Goal: Task Accomplishment & Management: Manage account settings

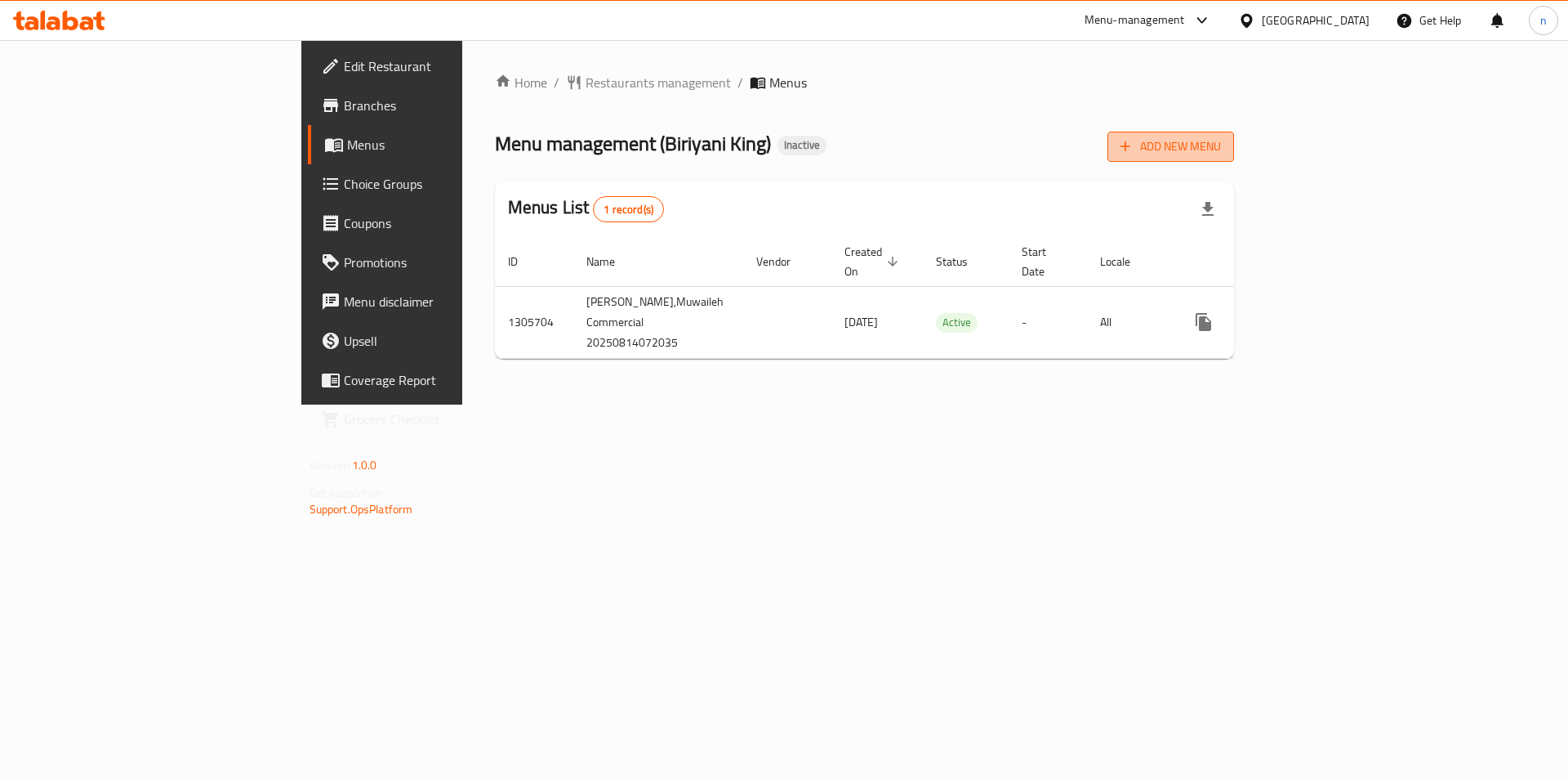
click at [1221, 139] on span "Add New Menu" at bounding box center [1171, 147] width 100 height 20
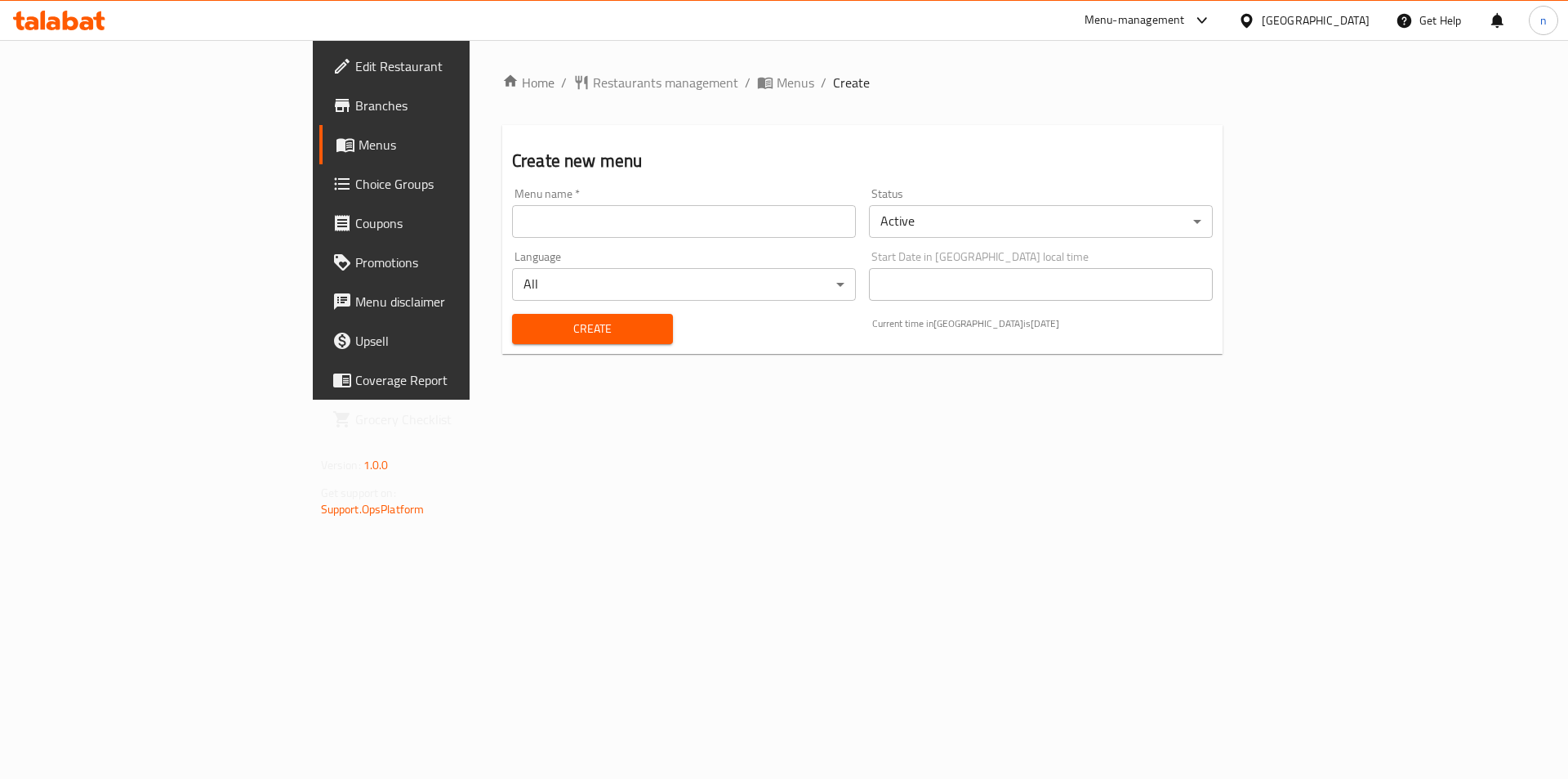
click at [579, 219] on input "text" at bounding box center [684, 221] width 344 height 33
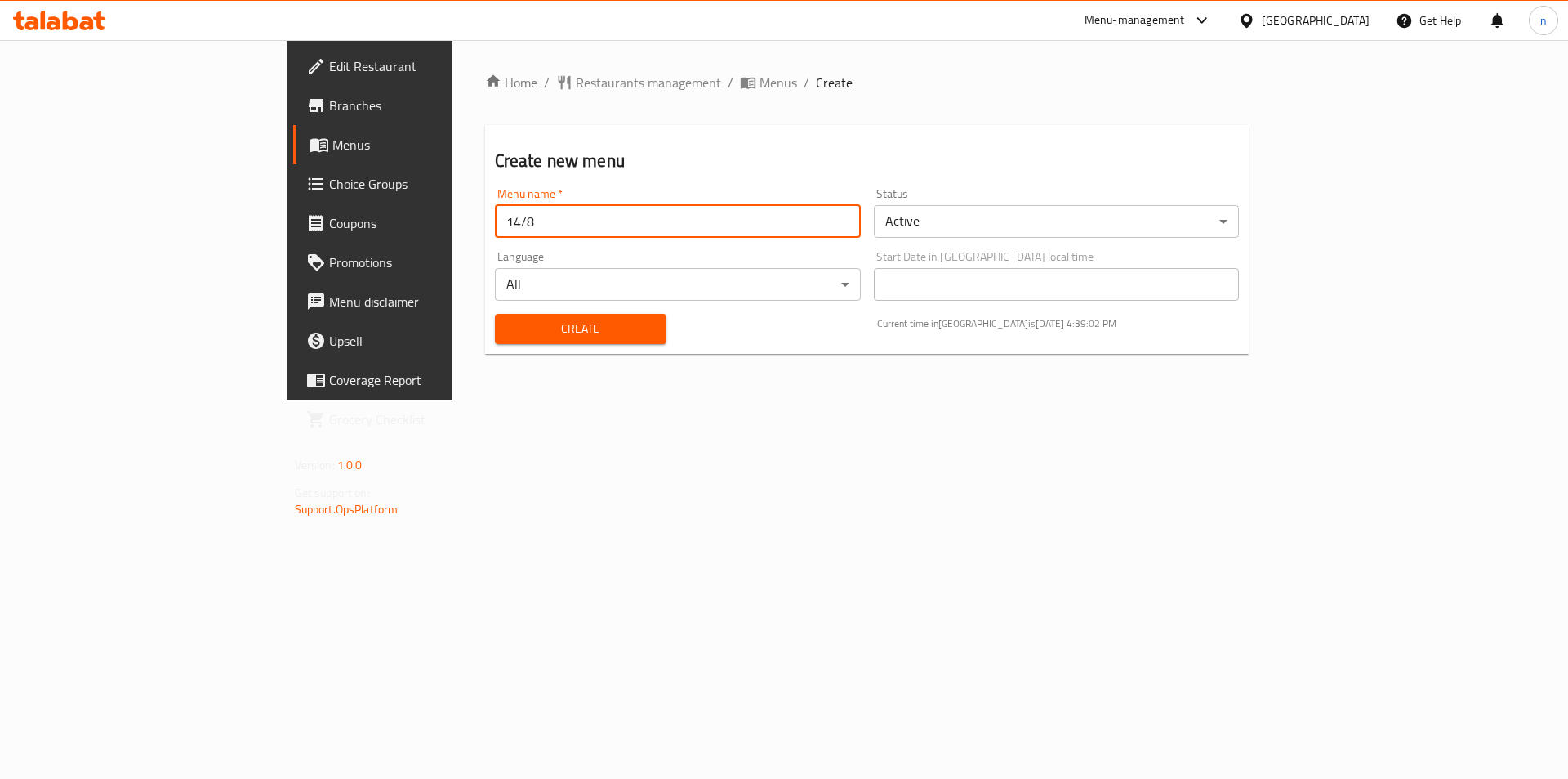
type input "14/8"
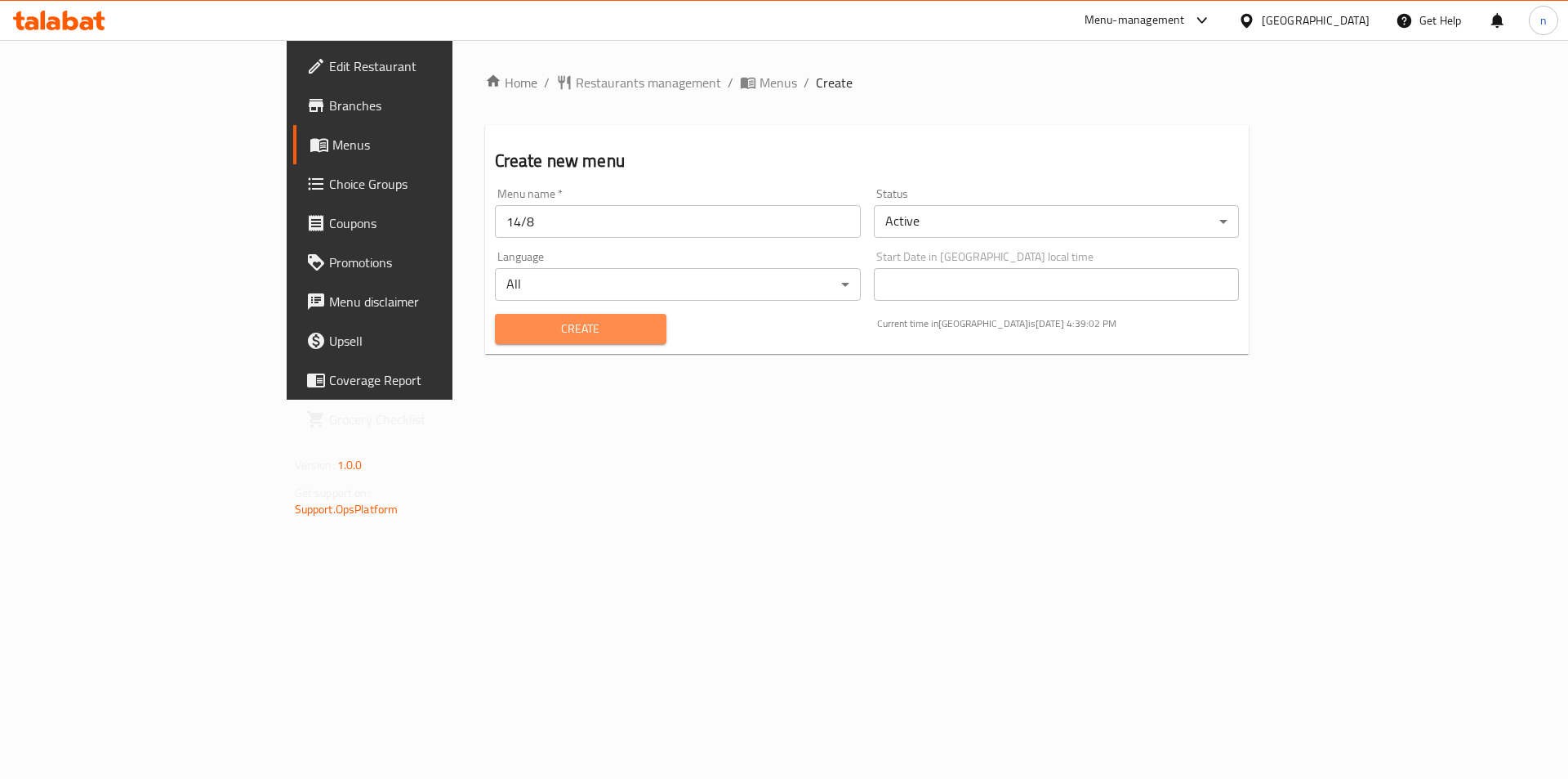
click at [508, 327] on span "Create" at bounding box center [580, 329] width 145 height 20
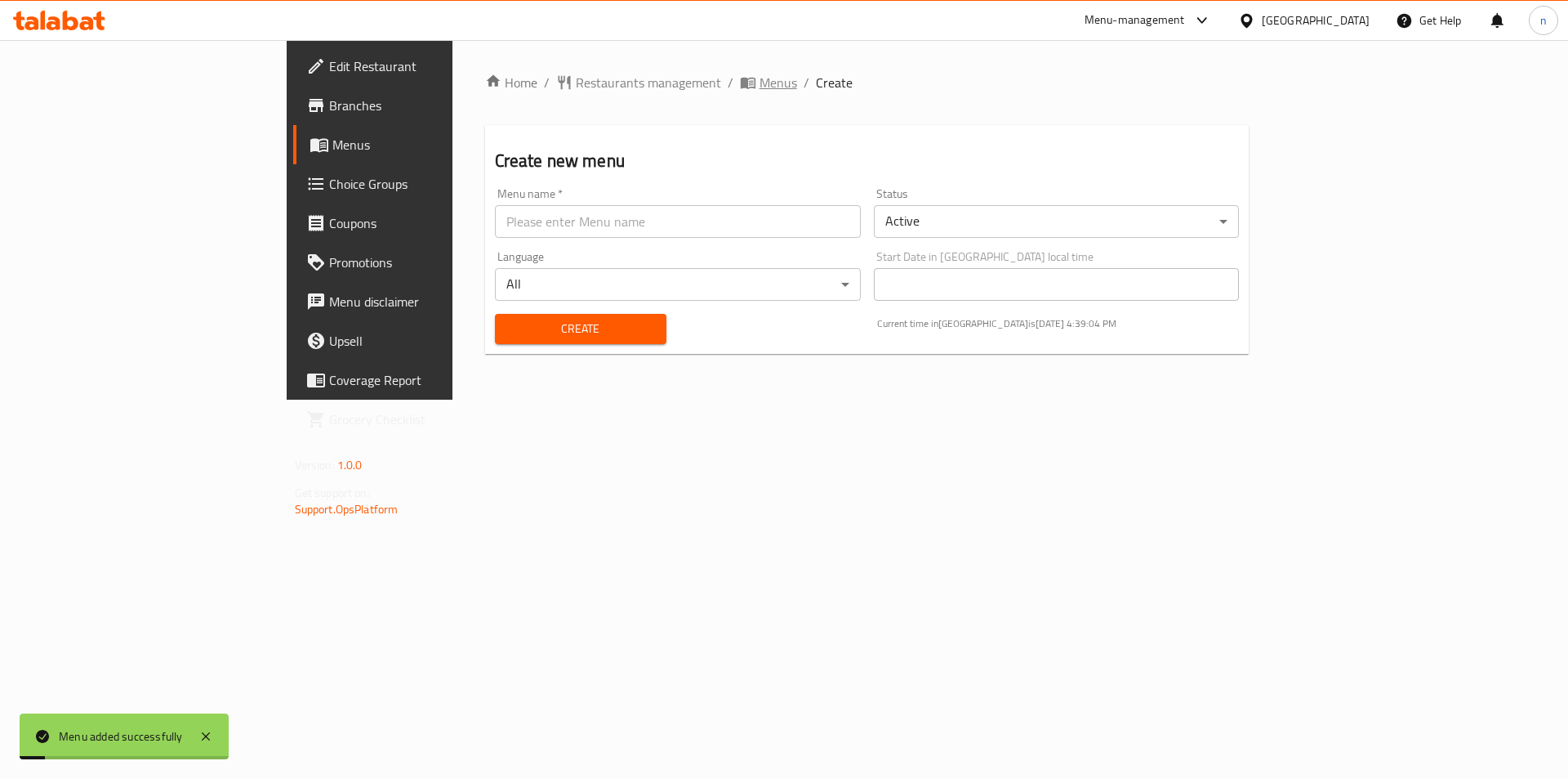
click at [760, 79] on span "Menus" at bounding box center [779, 82] width 38 height 19
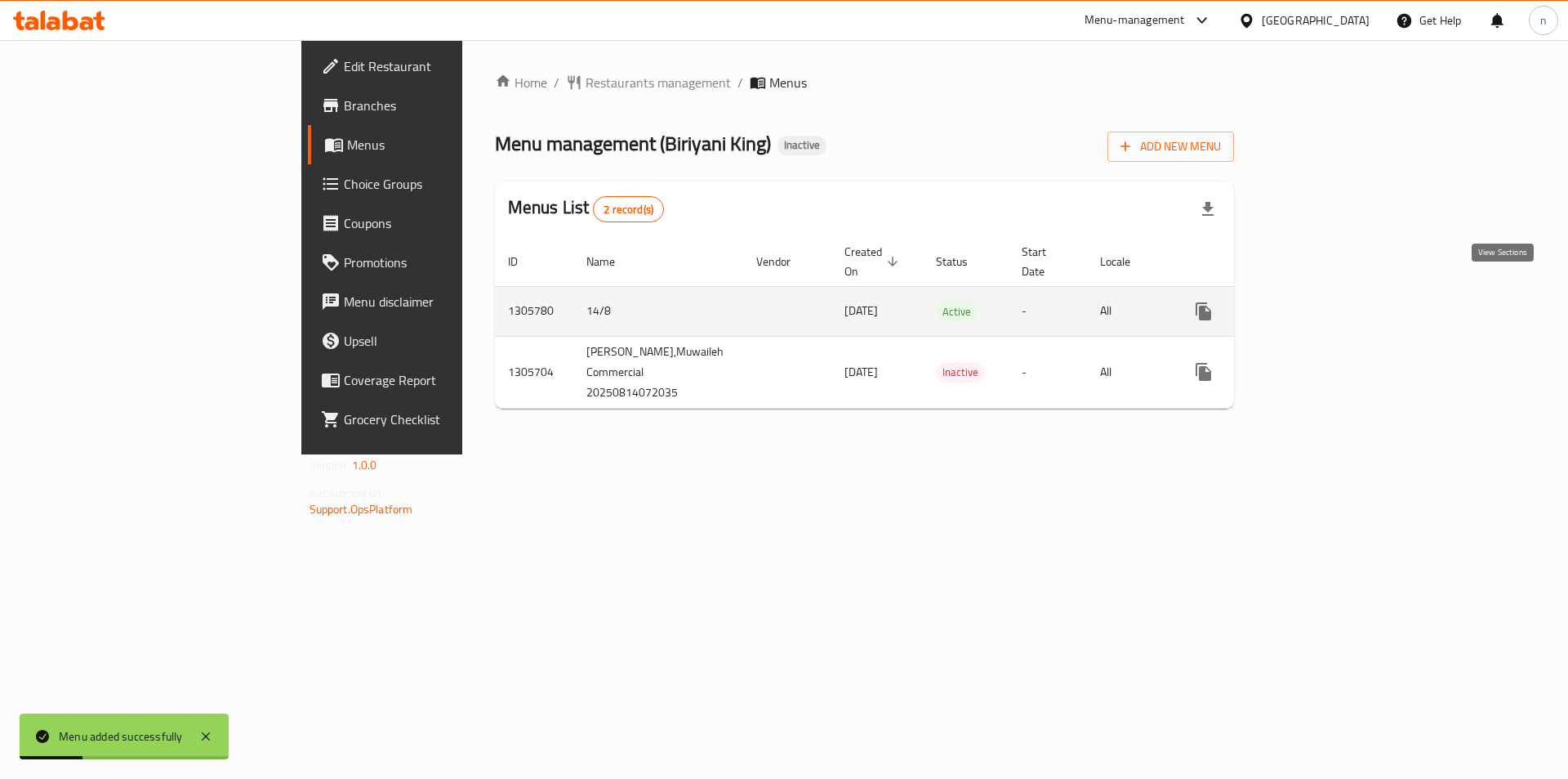
click at [1332, 301] on icon "enhanced table" at bounding box center [1321, 311] width 19 height 19
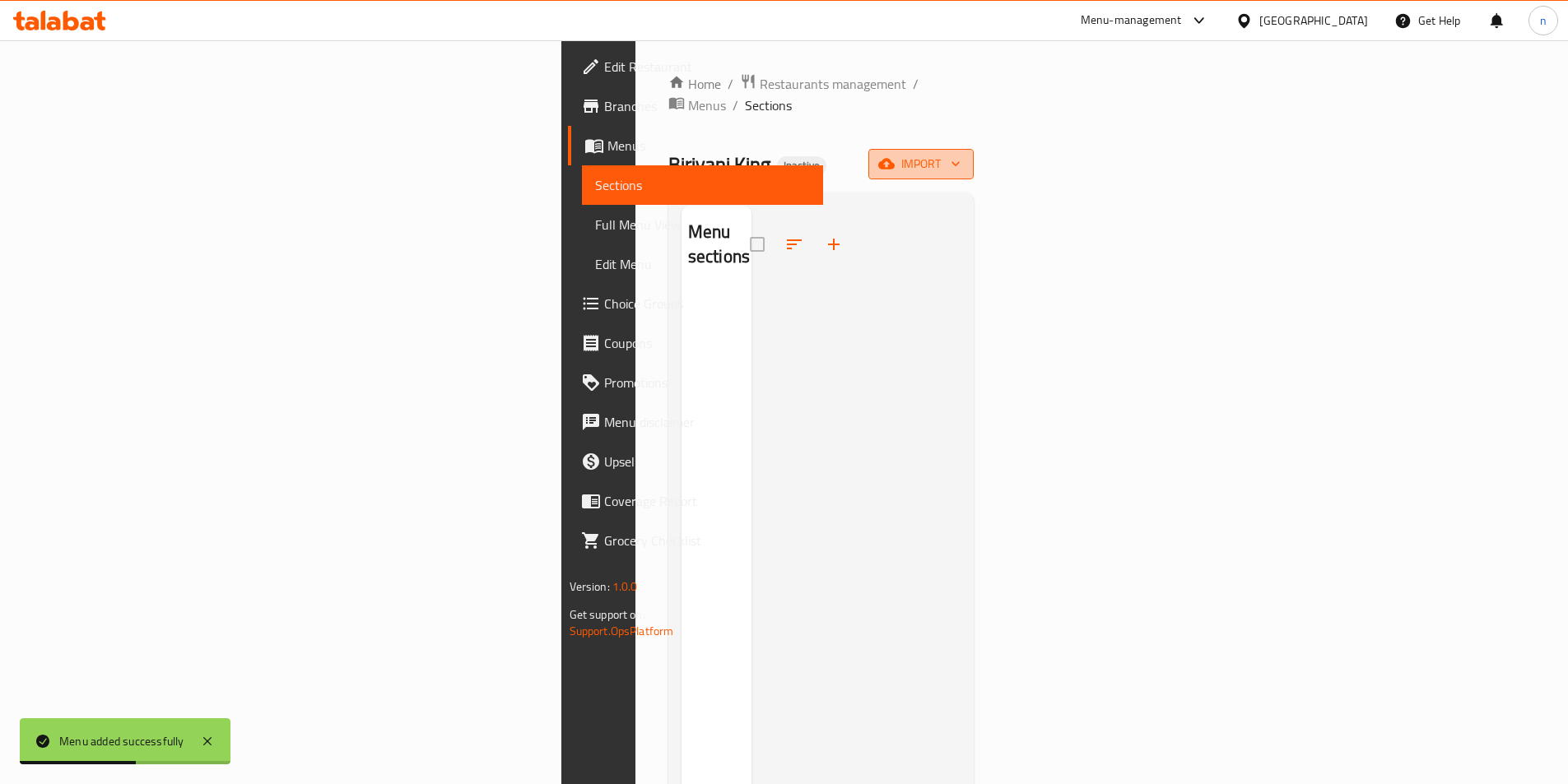
click at [895, 155] on icon "button" at bounding box center [886, 163] width 16 height 16
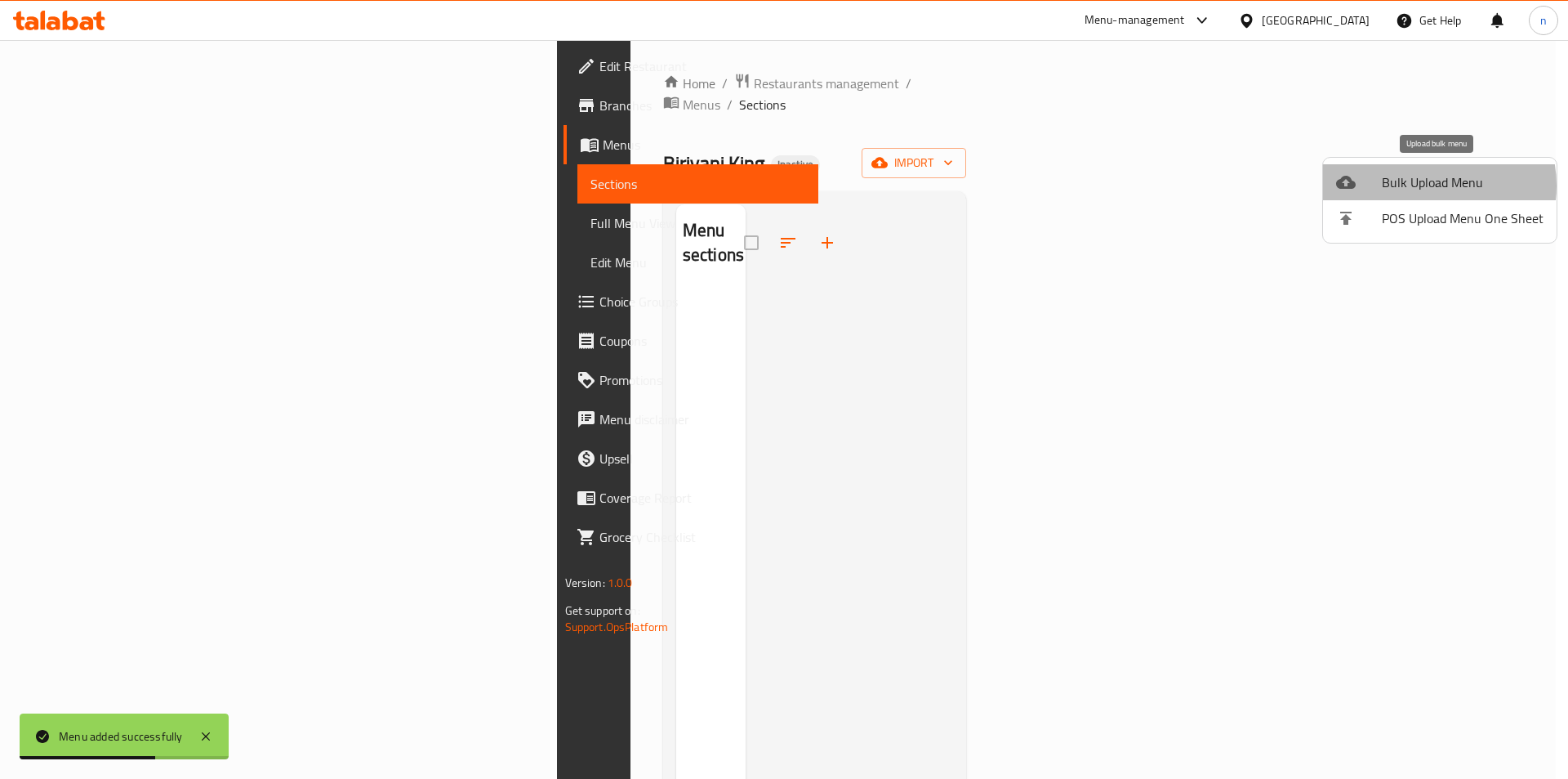
click at [1426, 186] on span "Bulk Upload Menu" at bounding box center [1463, 181] width 162 height 19
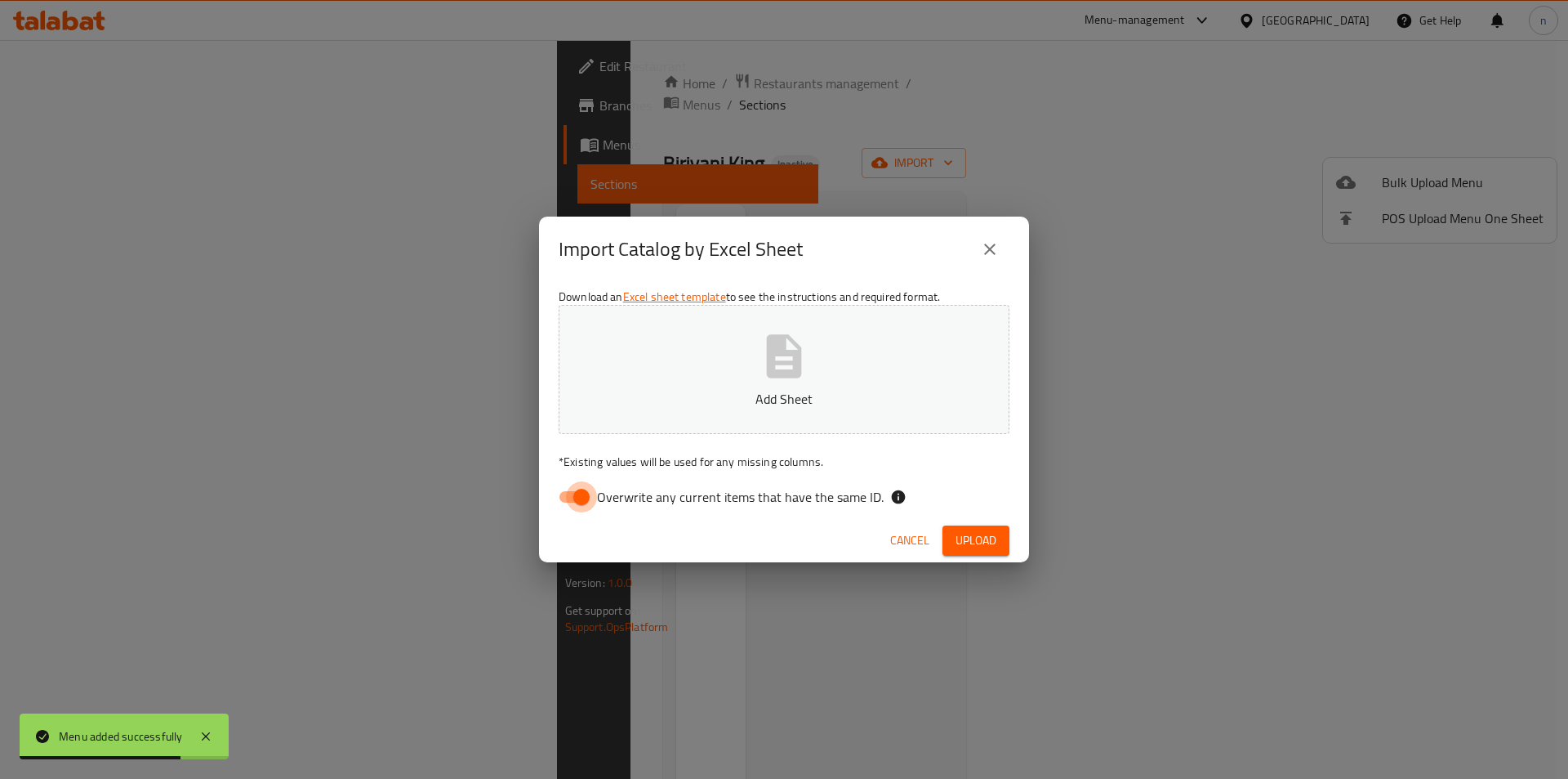
click at [558, 495] on input "Overwrite any current items that have the same ID." at bounding box center [581, 496] width 93 height 31
checkbox input "false"
click at [649, 442] on div "Download an Excel sheet template to see the instructions and required format. A…" at bounding box center [784, 400] width 490 height 237
click at [657, 403] on p "Add Sheet" at bounding box center [784, 398] width 401 height 19
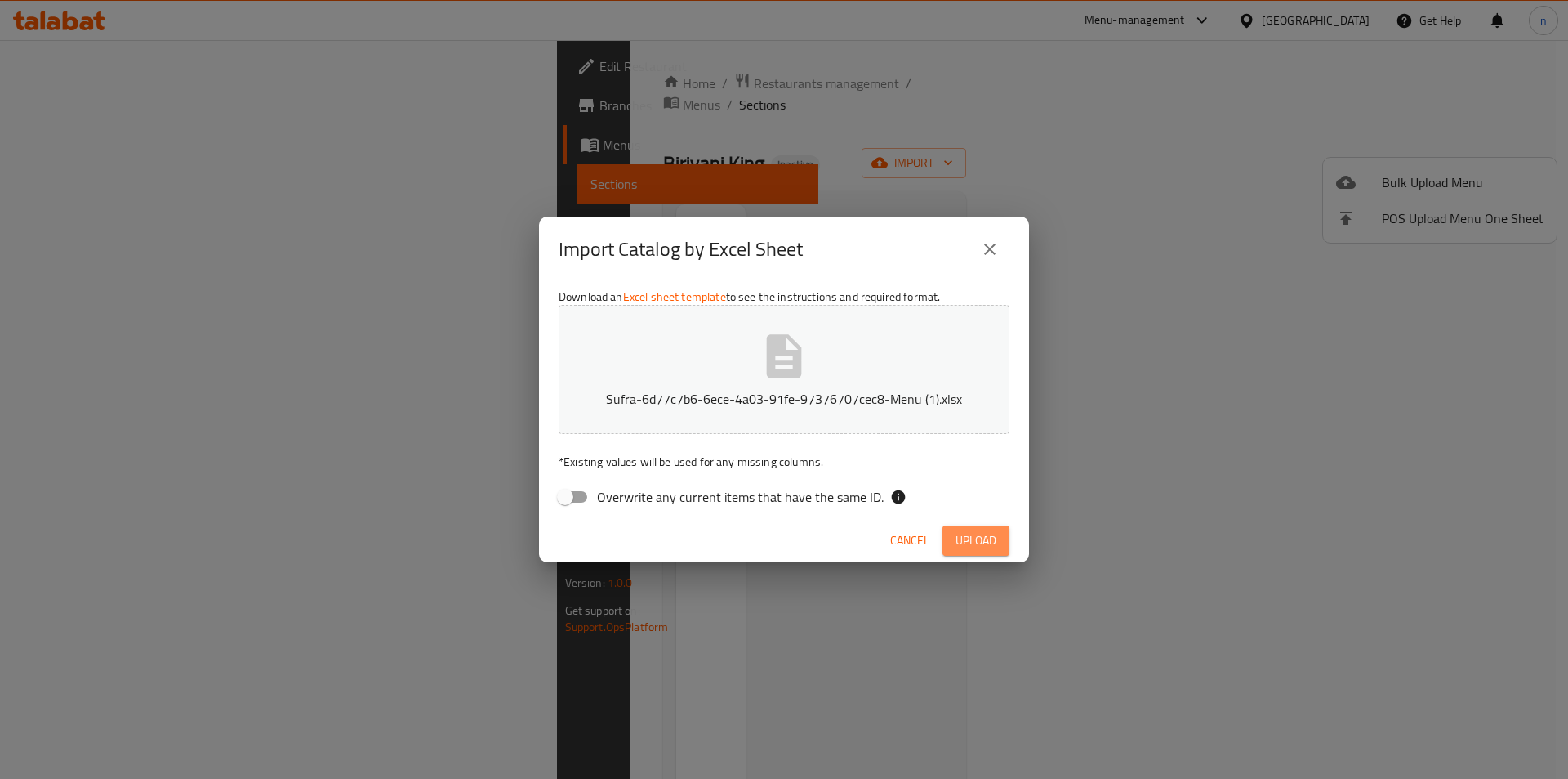
click at [967, 533] on span "Upload" at bounding box center [976, 541] width 40 height 20
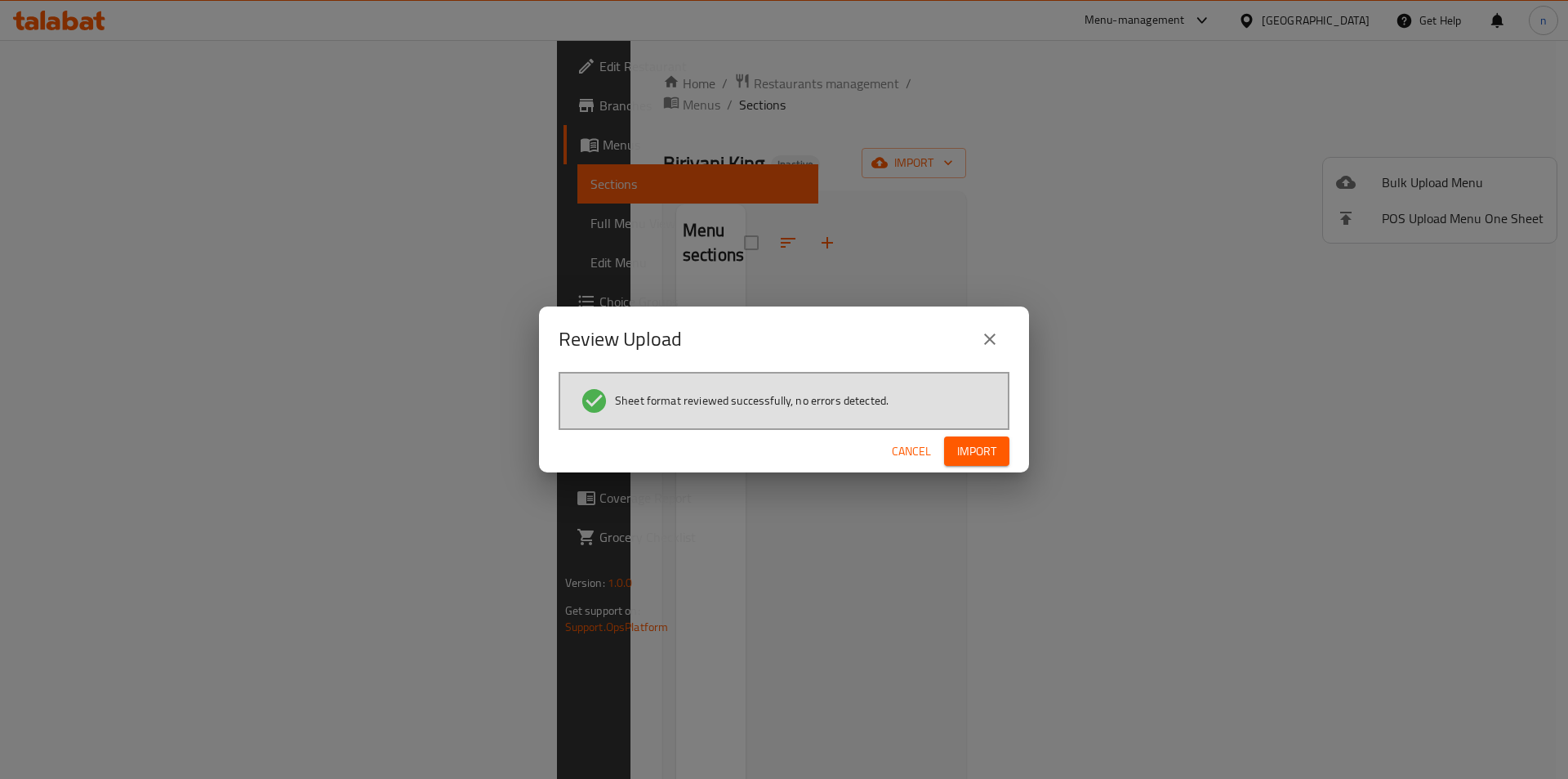
click at [990, 452] on span "Import" at bounding box center [977, 452] width 39 height 20
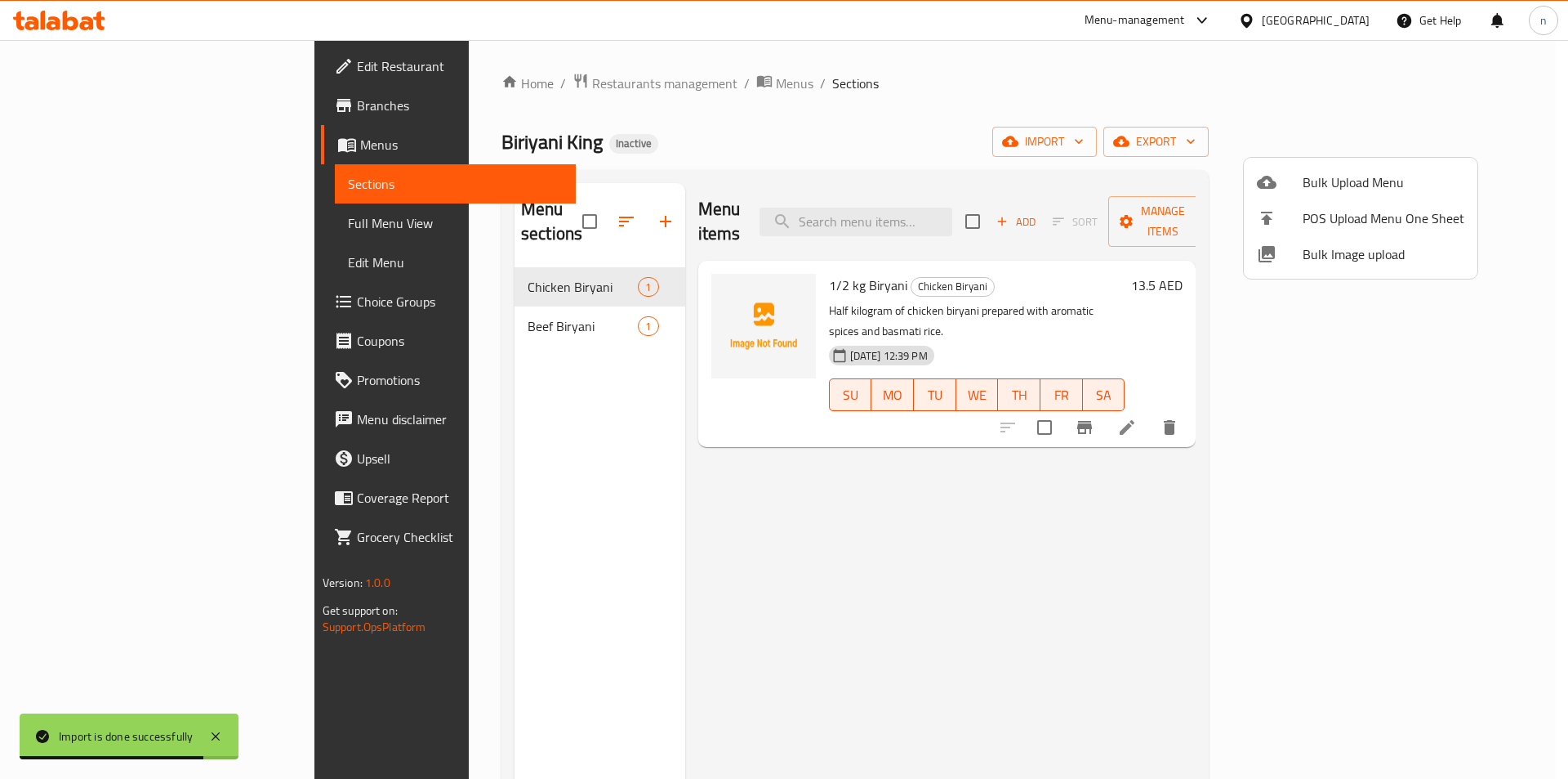
click at [1175, 553] on div at bounding box center [784, 389] width 1568 height 779
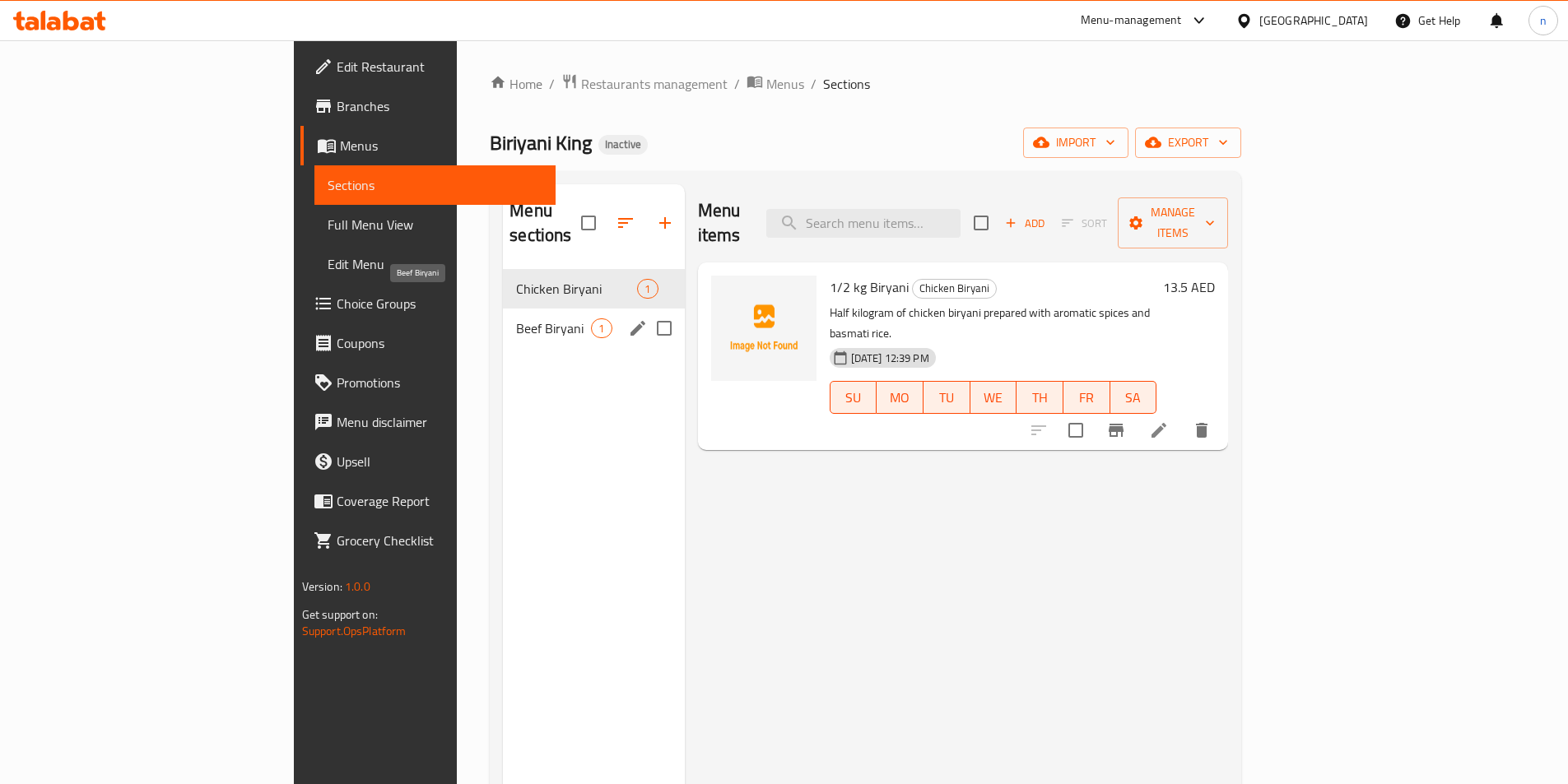
click at [516, 319] on span "Beef Biryani" at bounding box center [553, 328] width 75 height 20
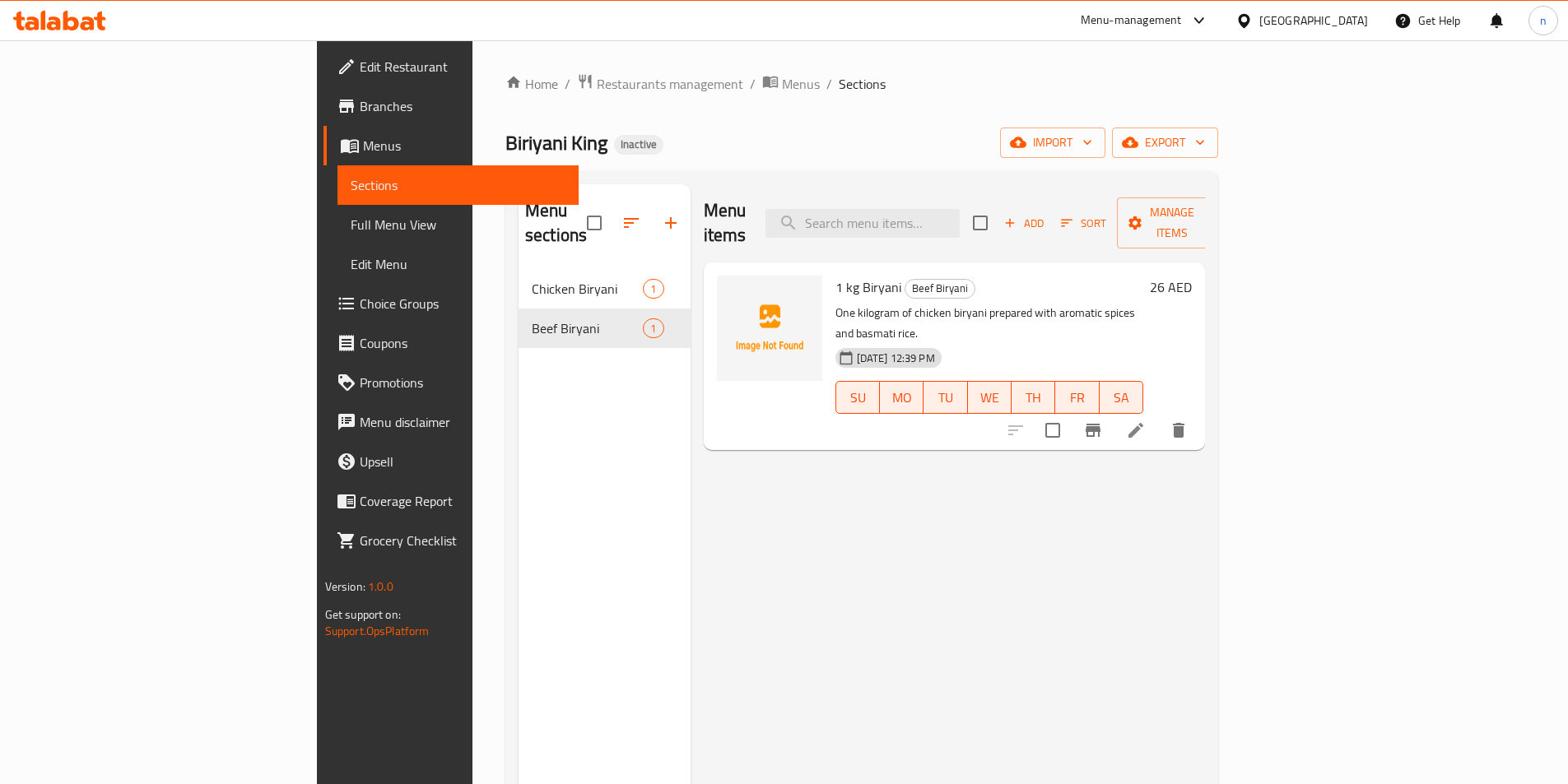
click at [351, 186] on span "Sections" at bounding box center [458, 184] width 215 height 20
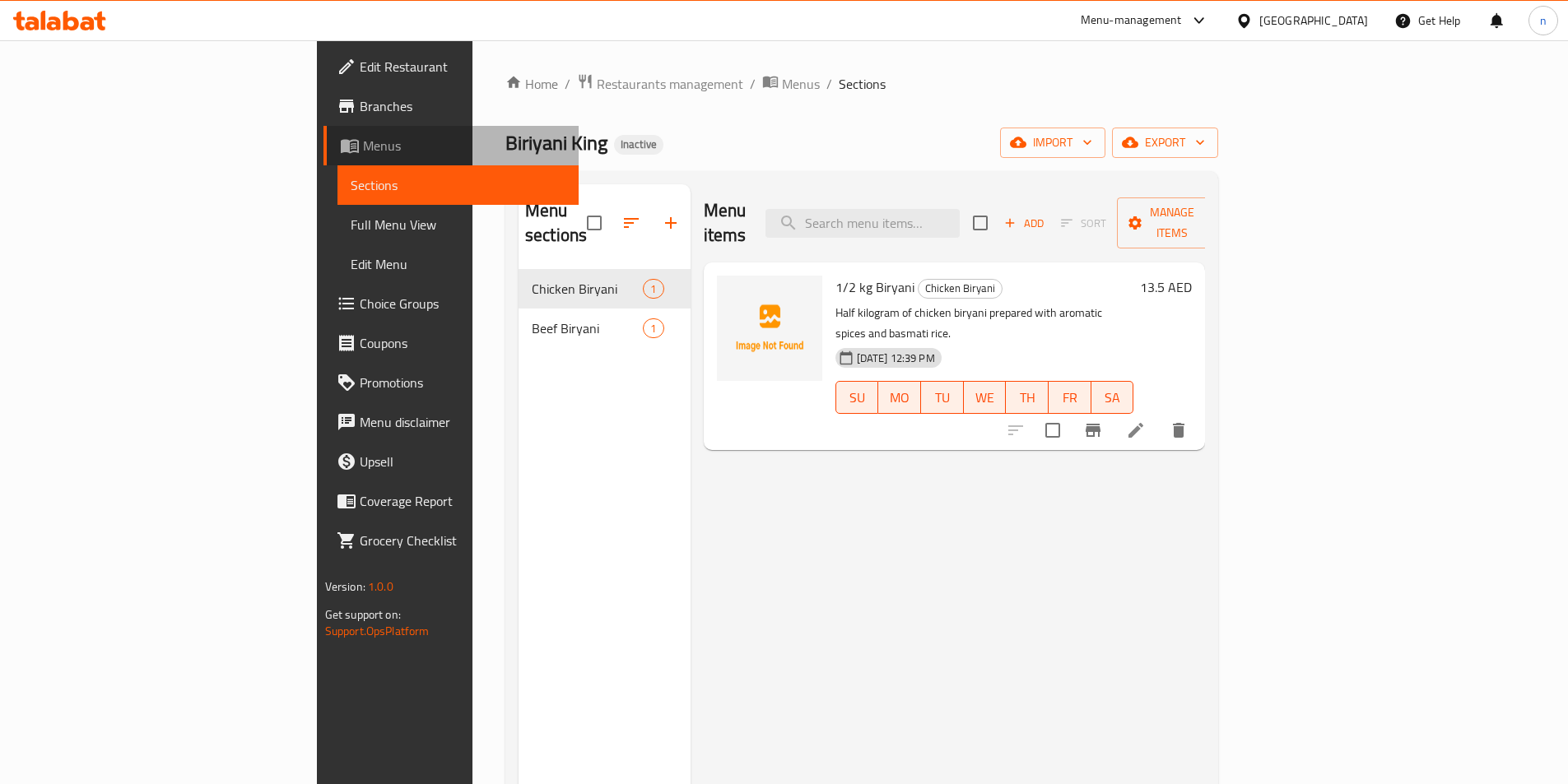
click at [363, 149] on span "Menus" at bounding box center [464, 145] width 202 height 20
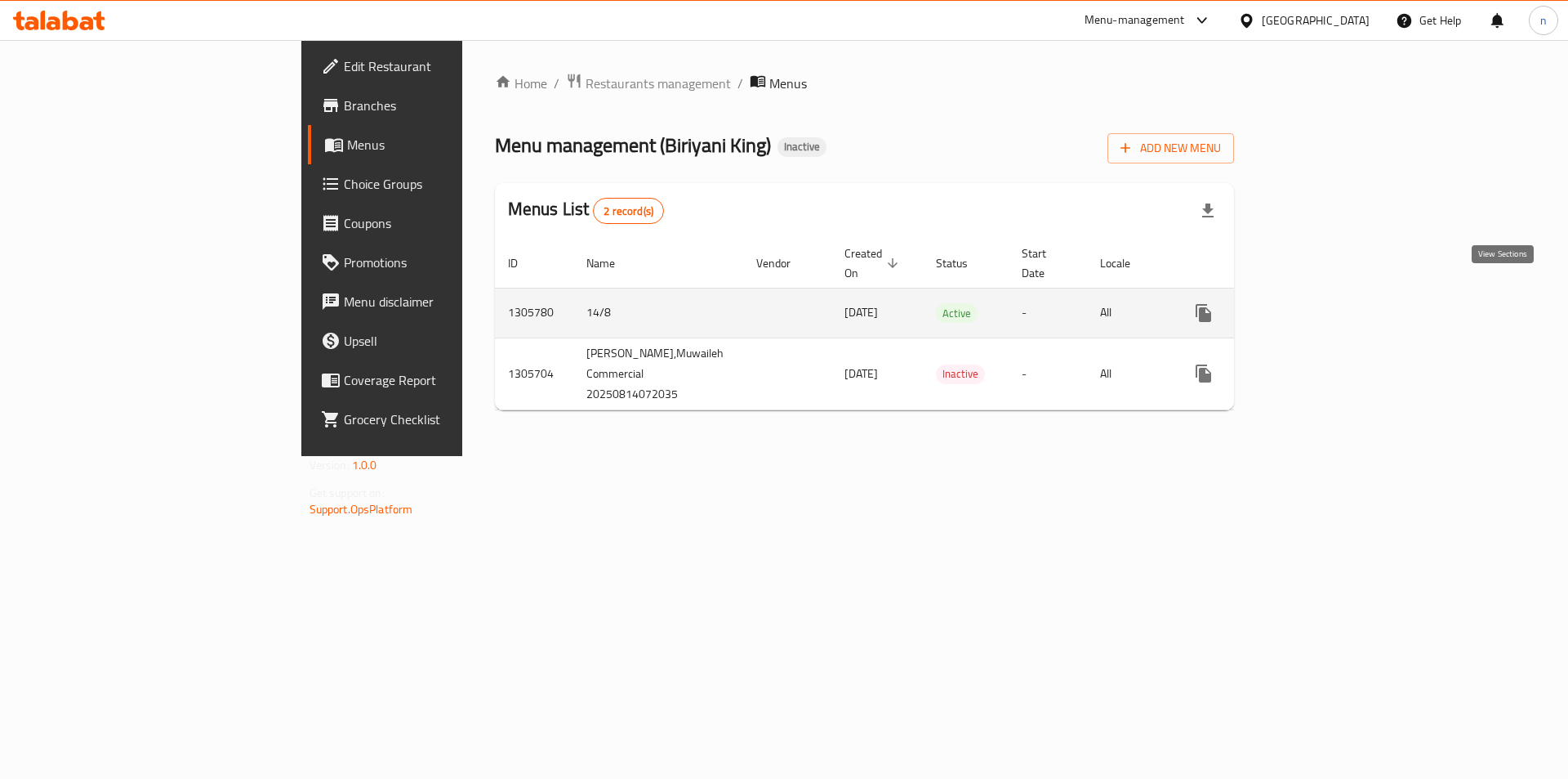
click at [1332, 303] on icon "enhanced table" at bounding box center [1321, 312] width 19 height 19
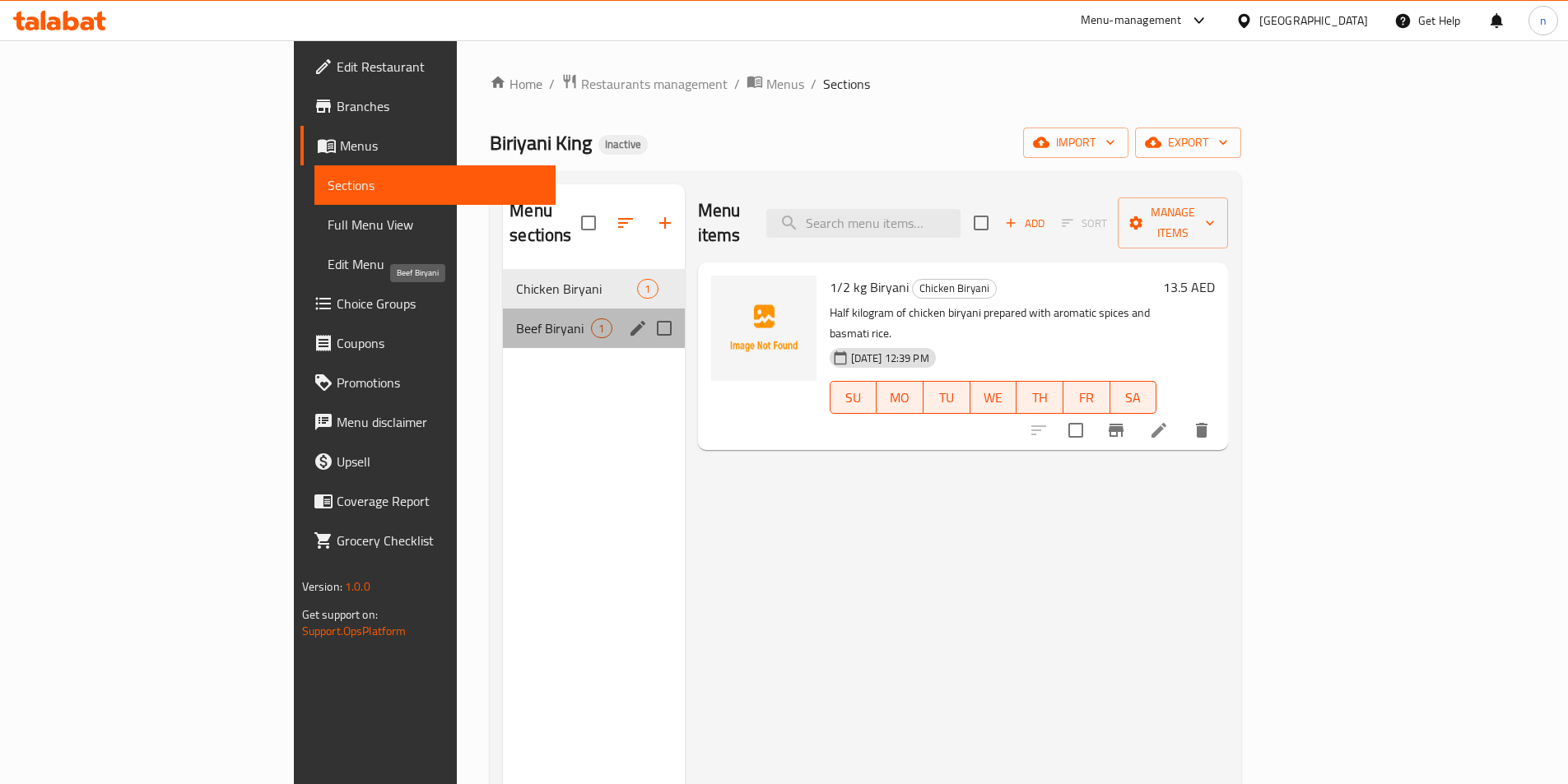
click at [516, 319] on span "Beef Biryani" at bounding box center [553, 328] width 75 height 20
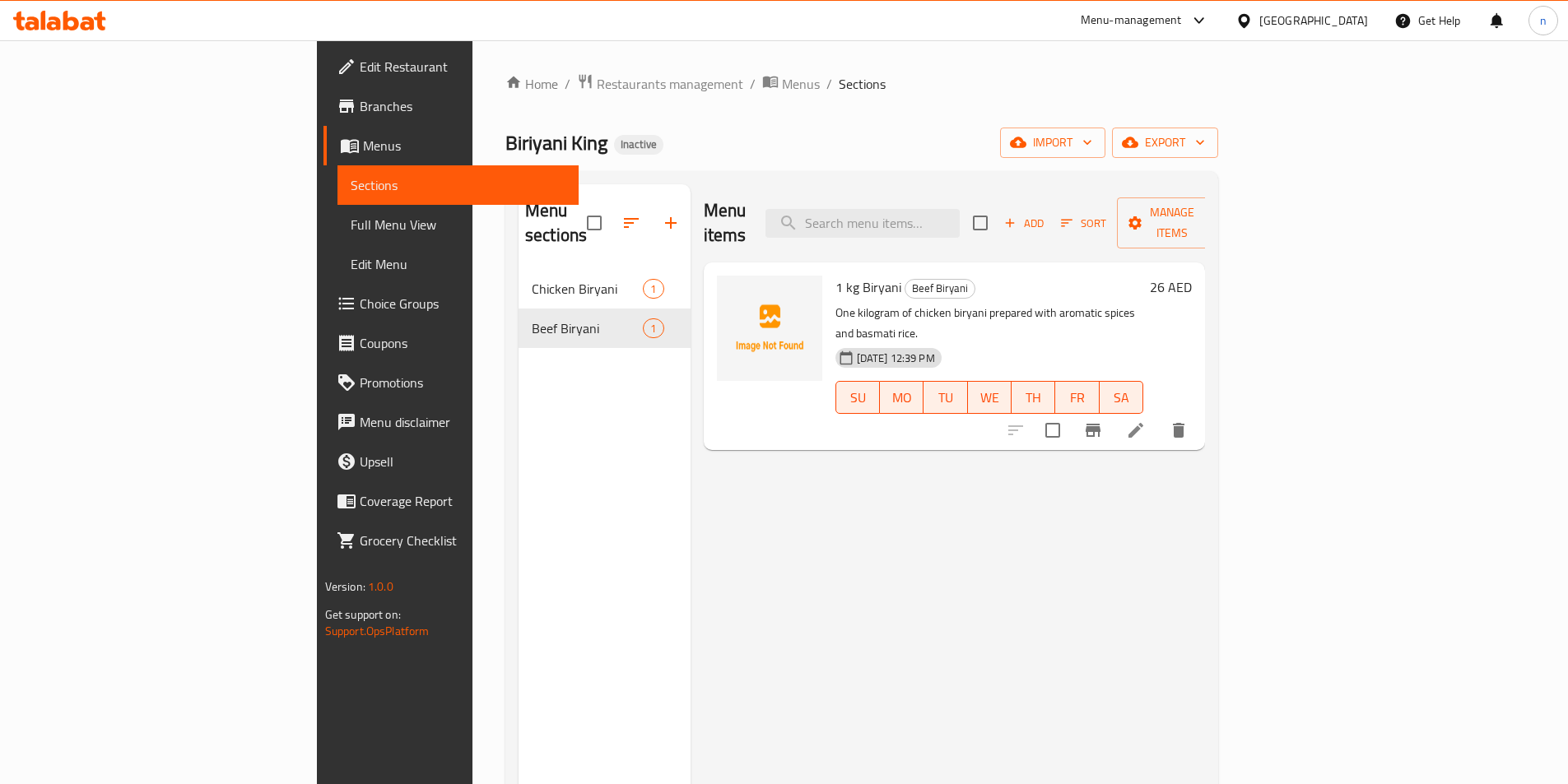
click at [351, 189] on span "Sections" at bounding box center [458, 184] width 215 height 20
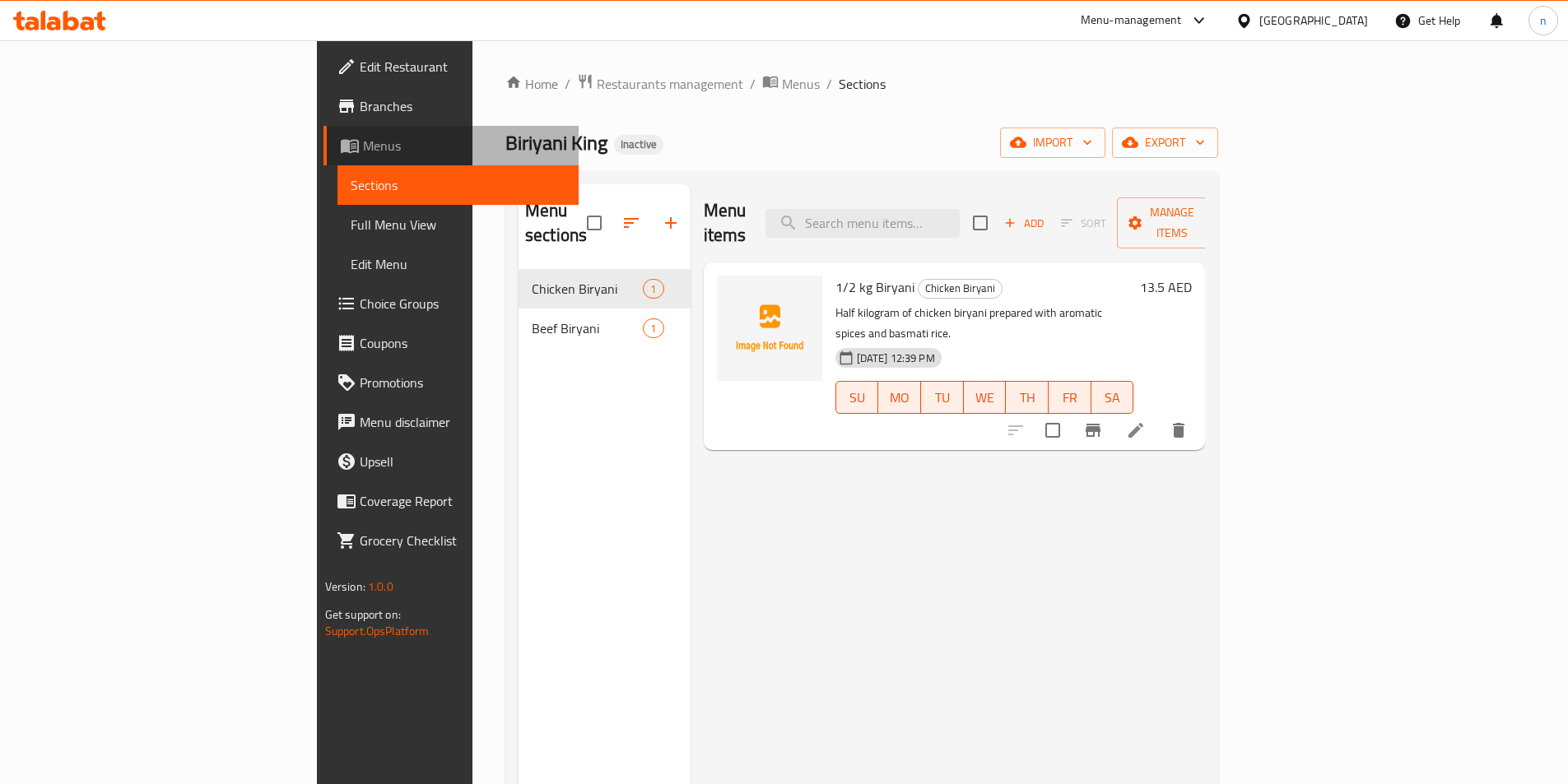
click at [363, 144] on span "Menus" at bounding box center [464, 145] width 202 height 20
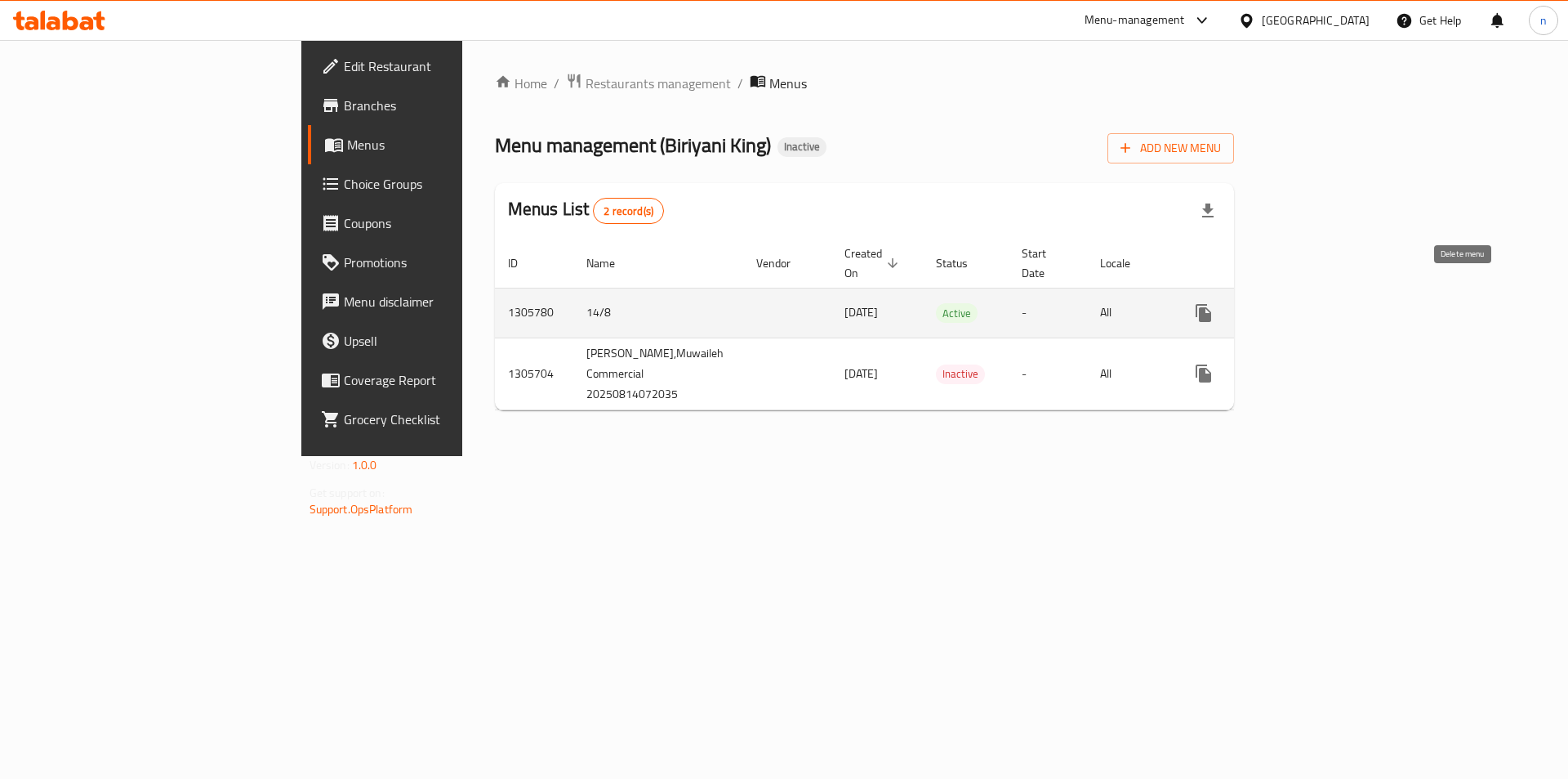
click at [1292, 303] on icon "enhanced table" at bounding box center [1282, 312] width 19 height 19
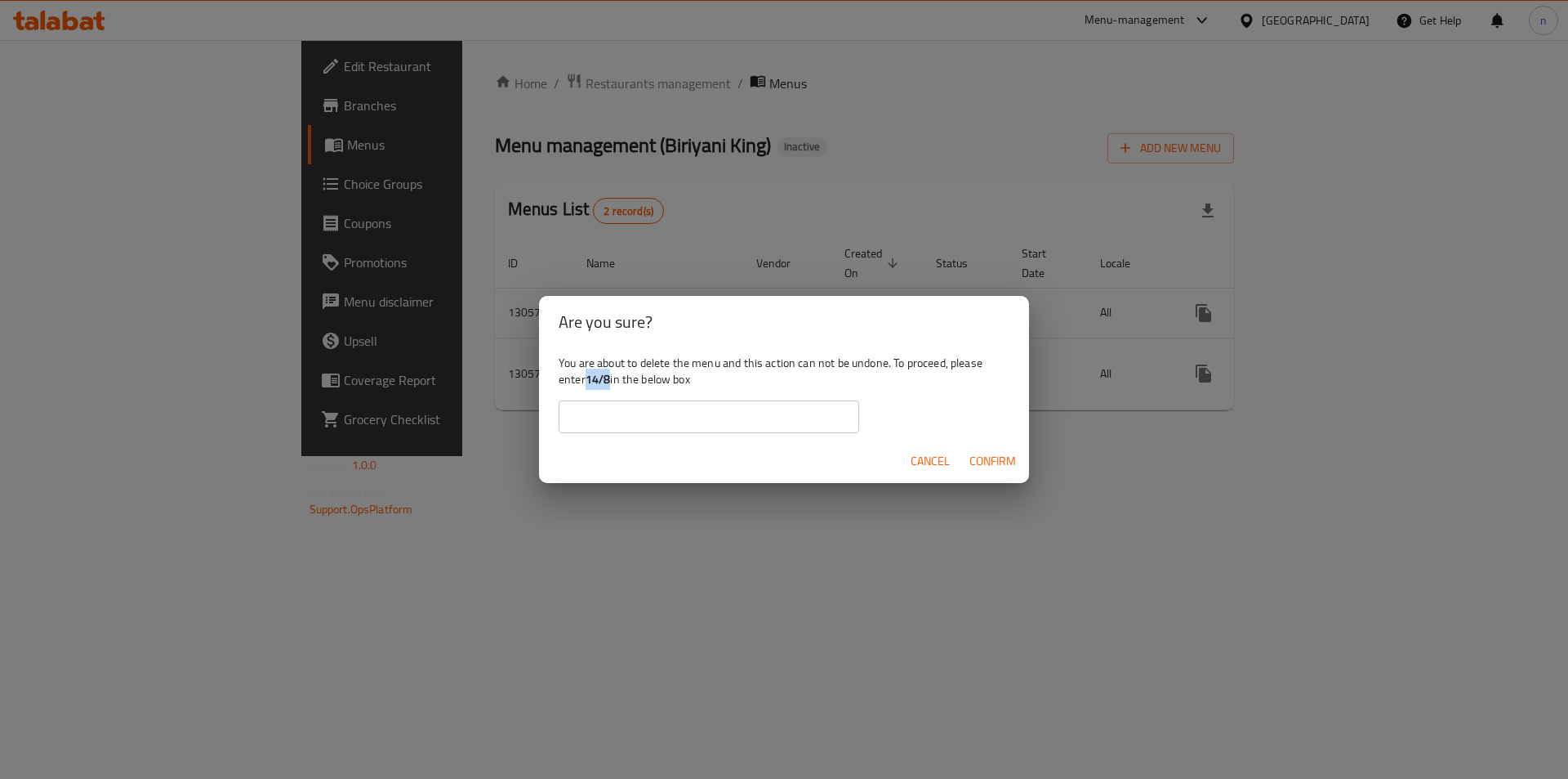
drag, startPoint x: 586, startPoint y: 376, endPoint x: 609, endPoint y: 384, distance: 24.4
click at [609, 384] on div "You are about to delete the menu and this action can not be undone. To proceed,…" at bounding box center [784, 394] width 490 height 91
copy b "14/8"
click at [606, 414] on input "text" at bounding box center [709, 417] width 300 height 33
paste input "14/8"
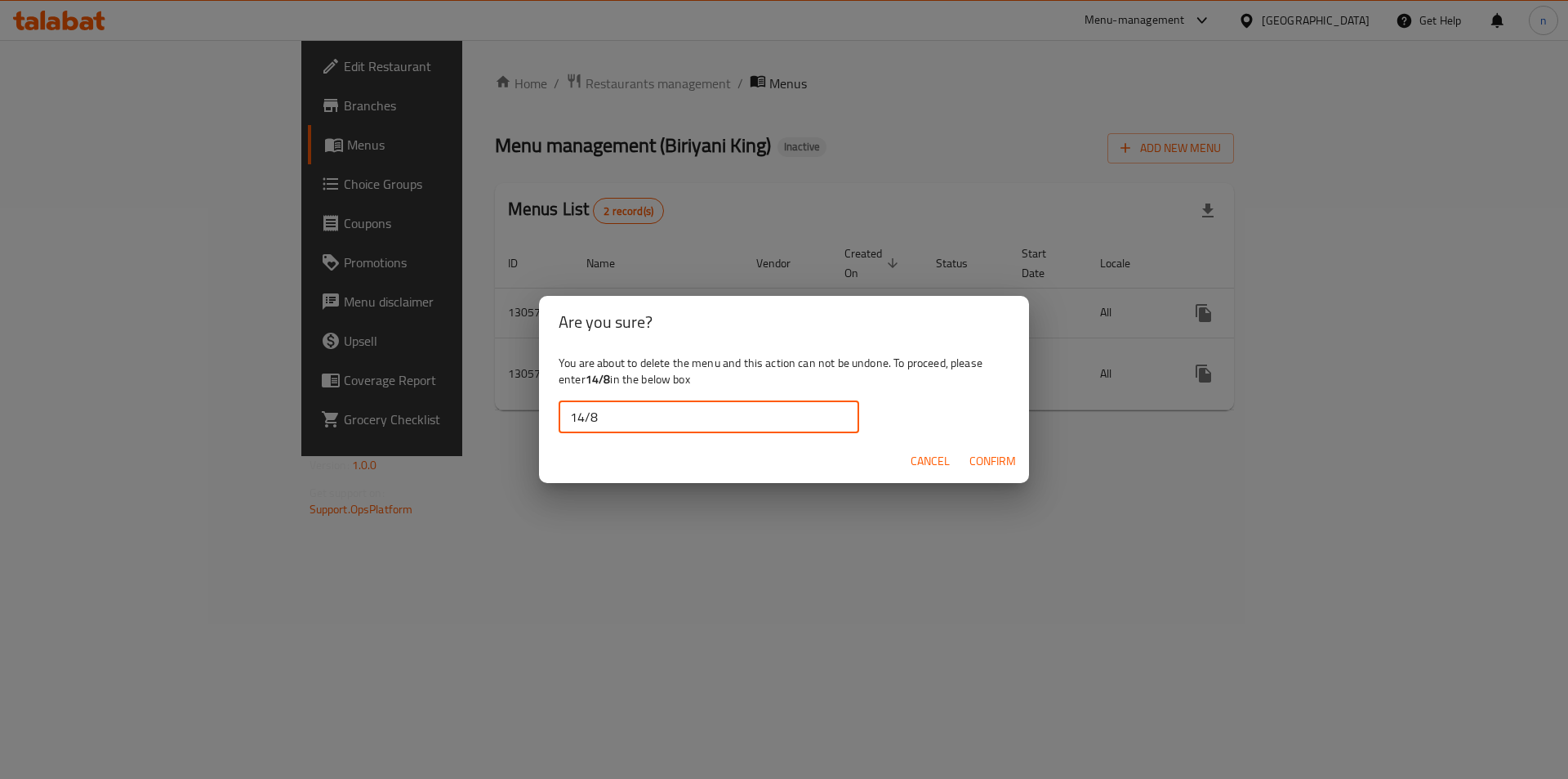
type input "14/8"
click at [1004, 458] on span "Confirm" at bounding box center [993, 462] width 46 height 20
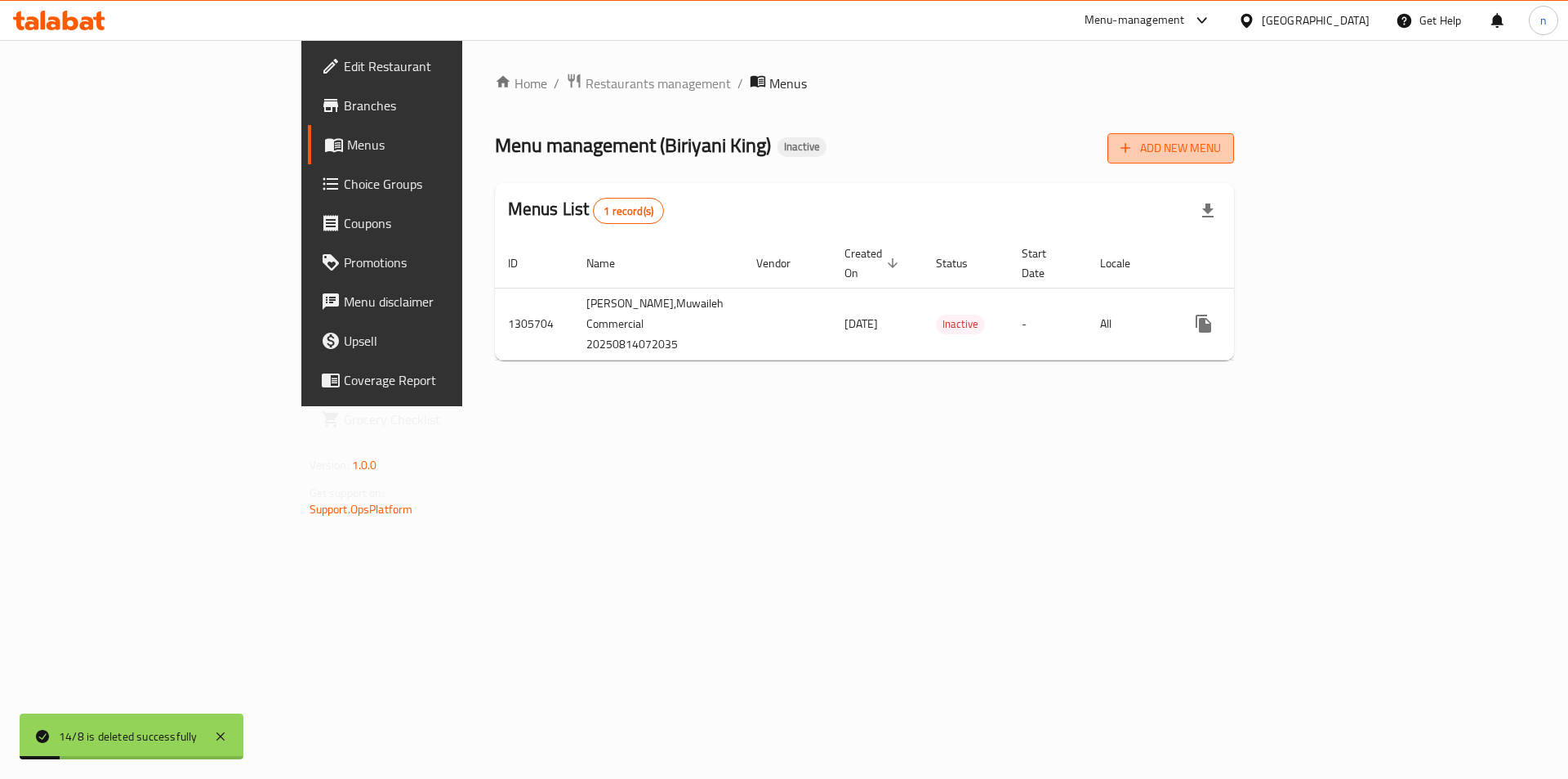
click at [1221, 150] on span "Add New Menu" at bounding box center [1171, 149] width 100 height 20
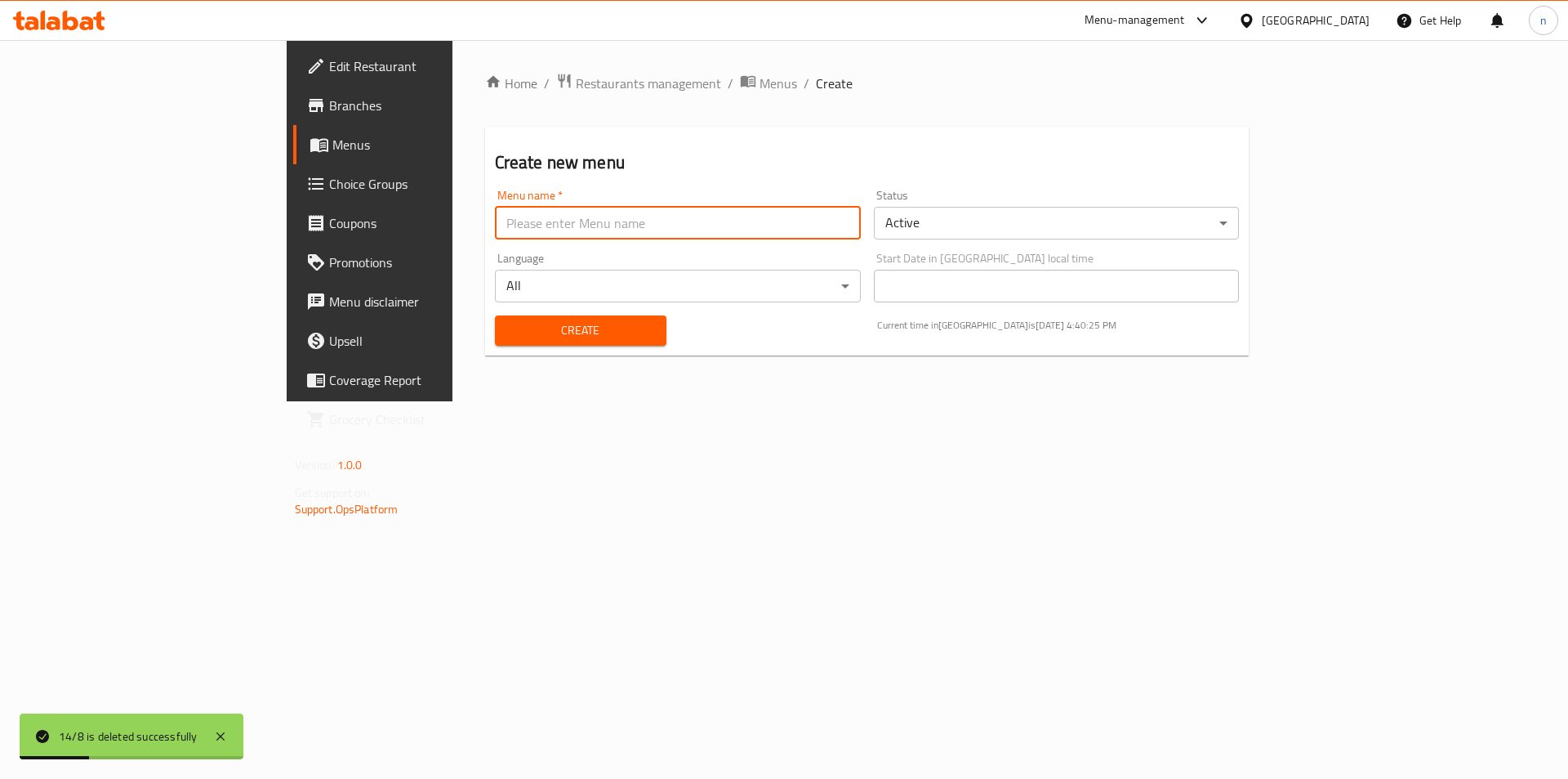
click at [698, 230] on input "text" at bounding box center [678, 223] width 366 height 33
type input "14/8"
click at [508, 330] on span "Create" at bounding box center [580, 331] width 145 height 20
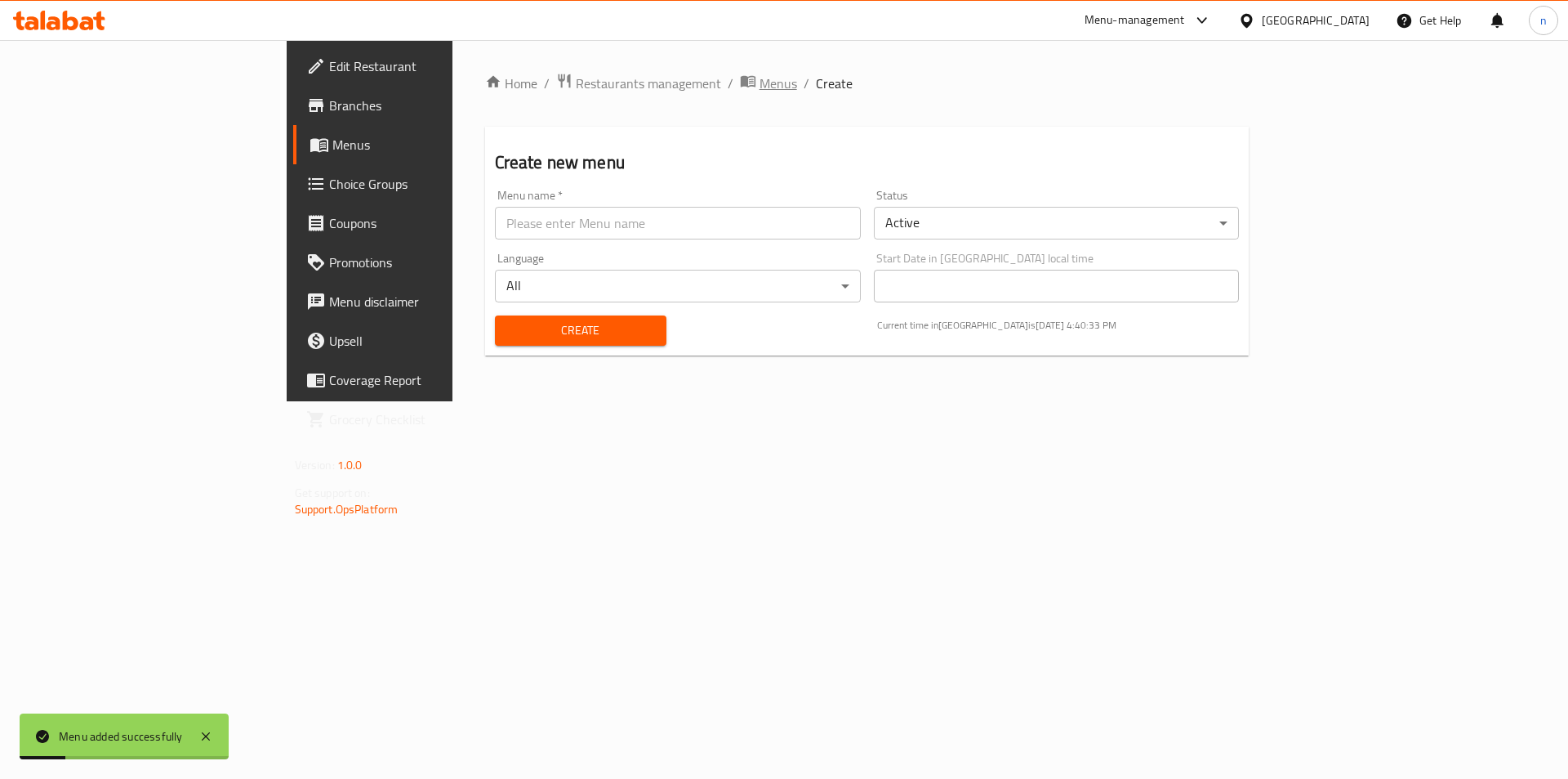
click at [740, 80] on span "breadcrumb" at bounding box center [749, 83] width 19 height 21
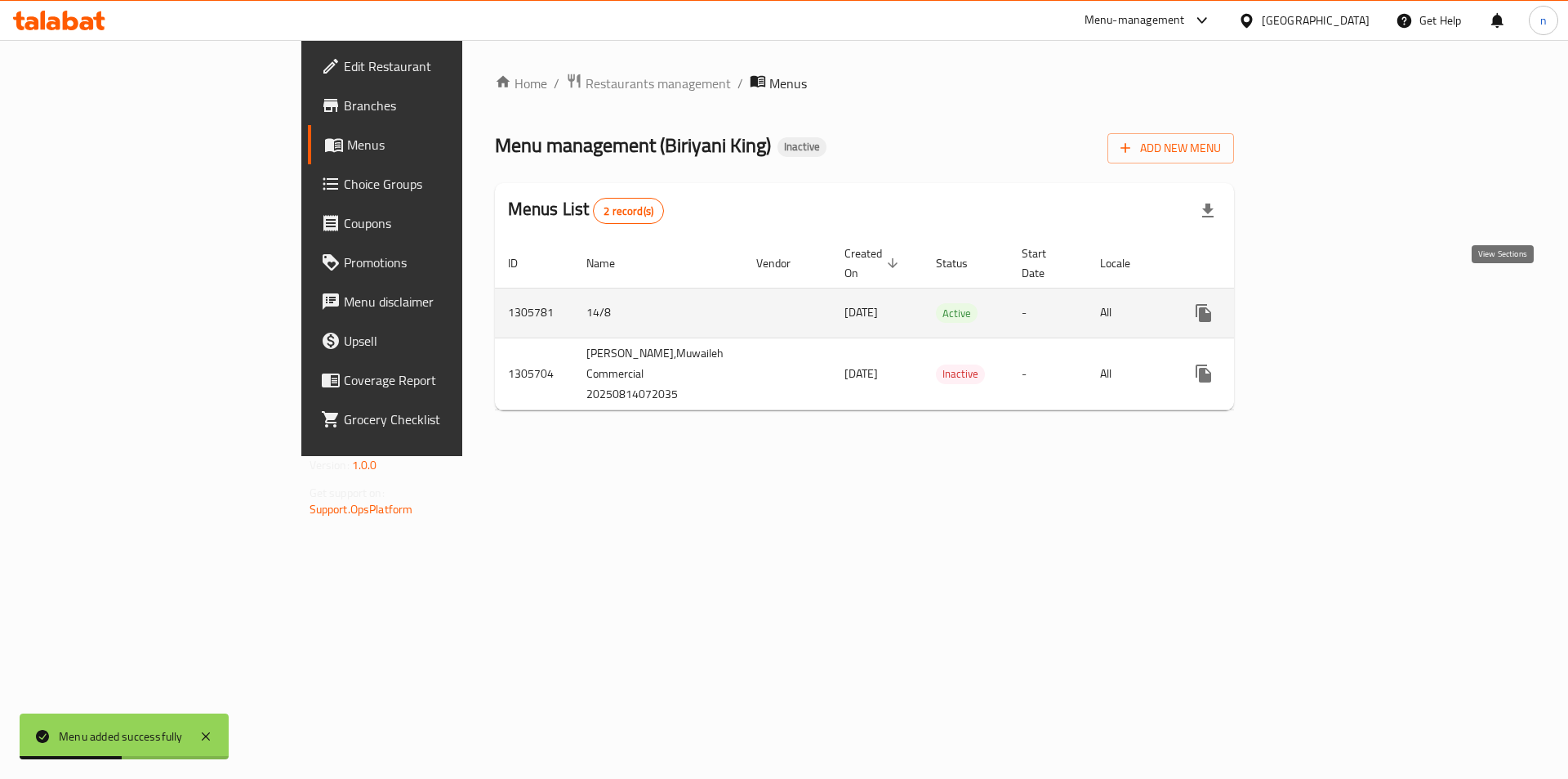
click at [1341, 295] on link "enhanced table" at bounding box center [1322, 313] width 39 height 39
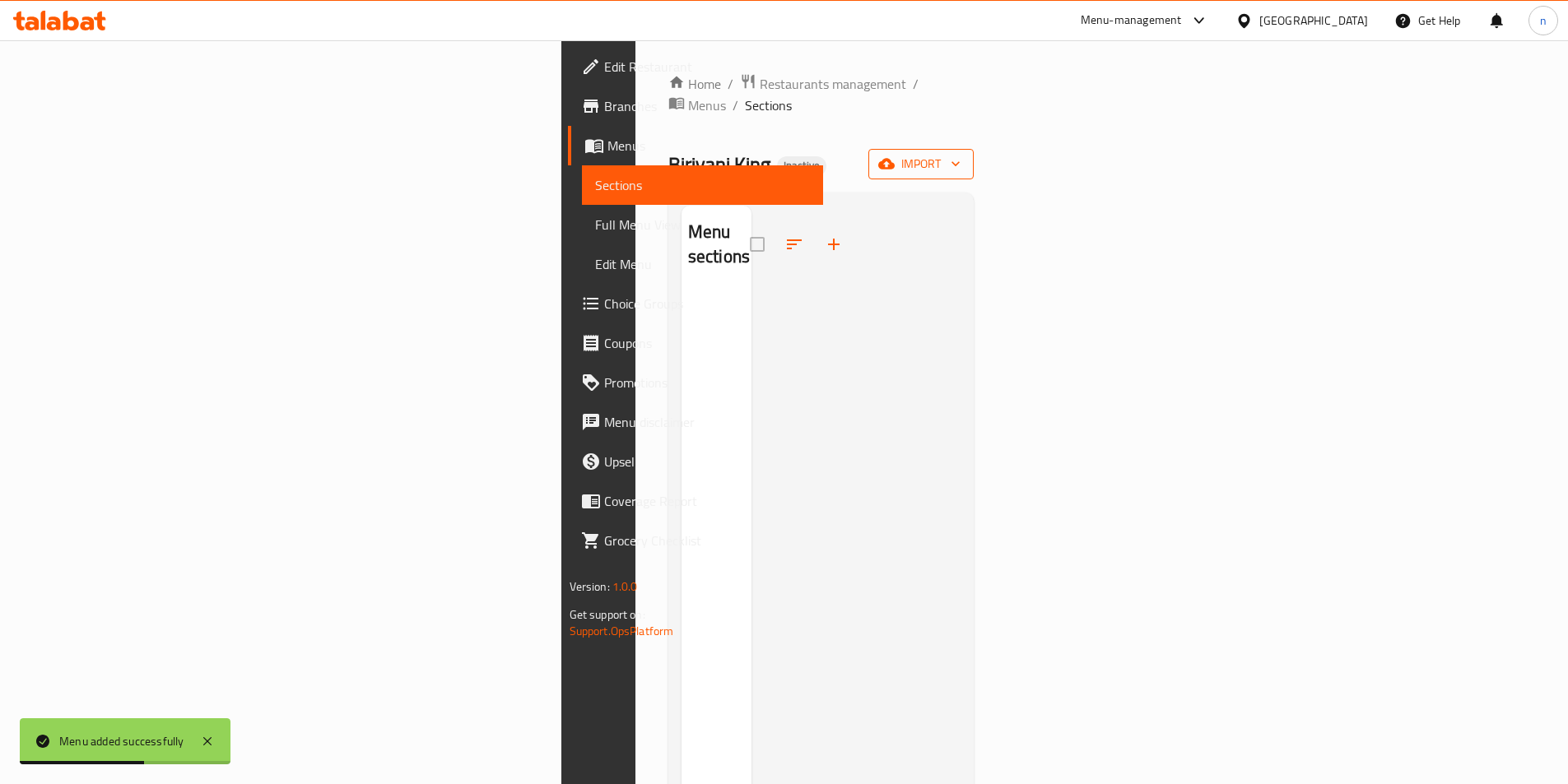
click at [974, 149] on button "import" at bounding box center [921, 164] width 105 height 31
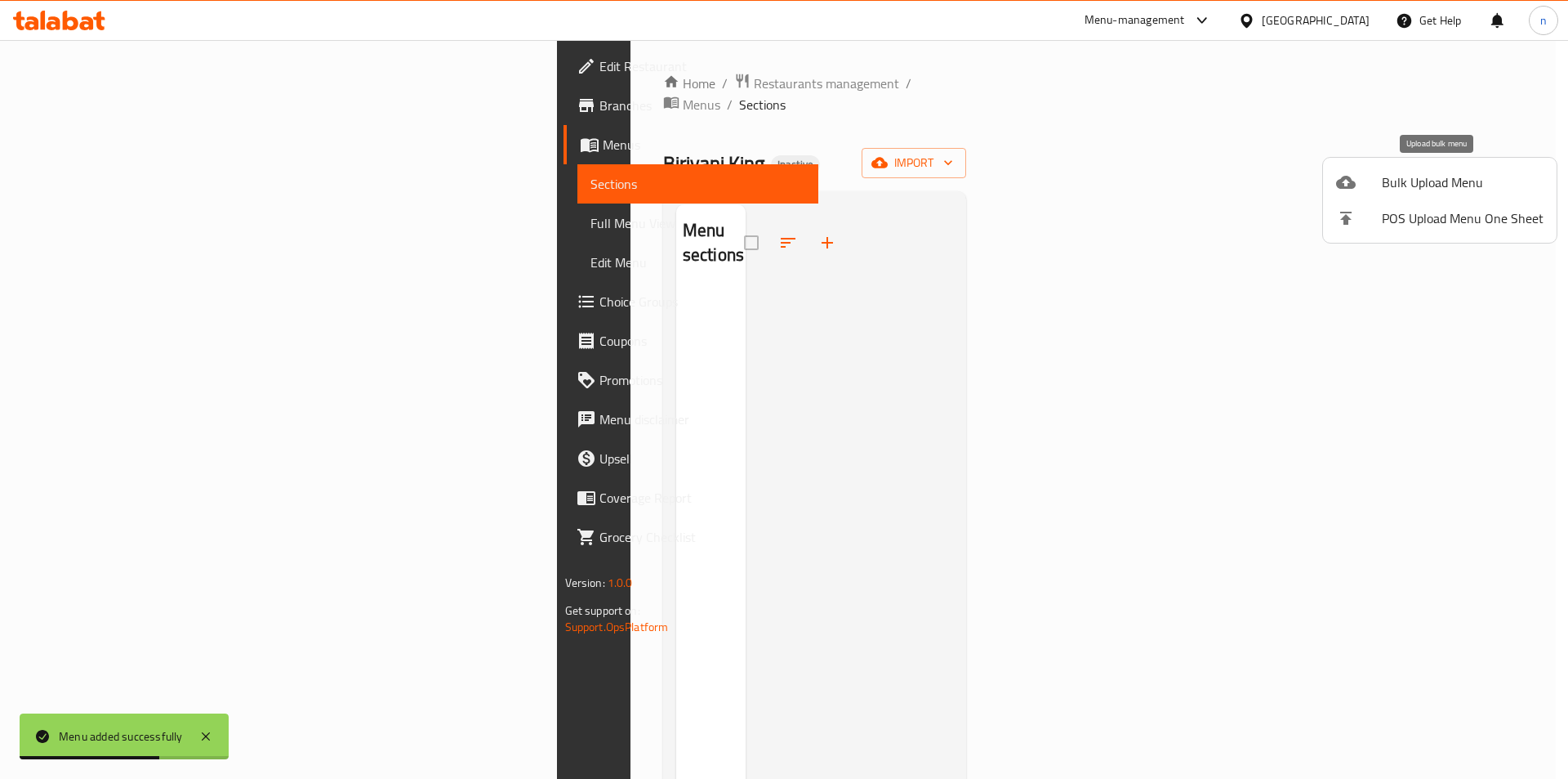
click at [1433, 192] on span "Bulk Upload Menu" at bounding box center [1463, 181] width 162 height 19
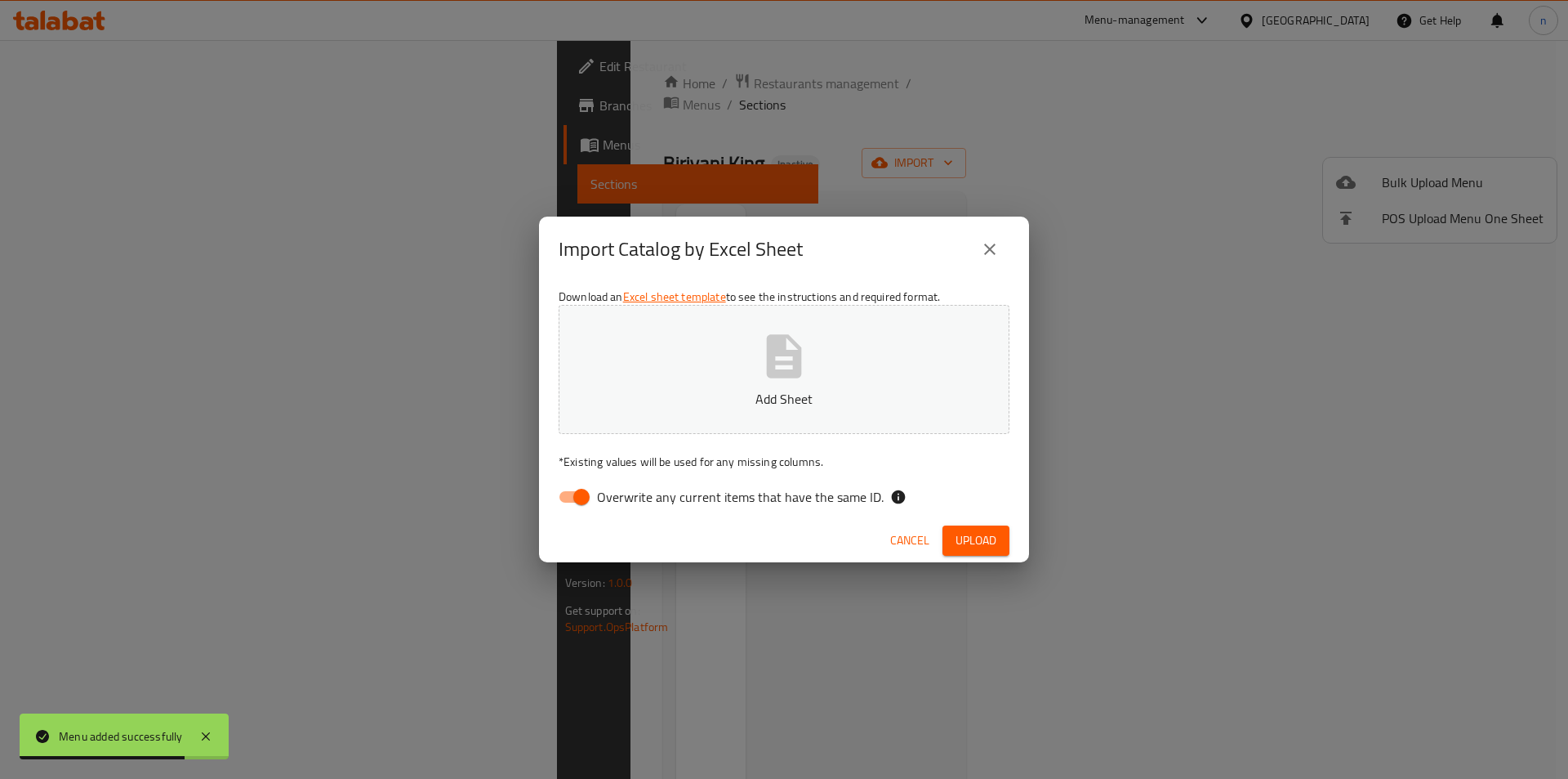
click at [575, 506] on input "Overwrite any current items that have the same ID." at bounding box center [581, 496] width 93 height 31
checkbox input "false"
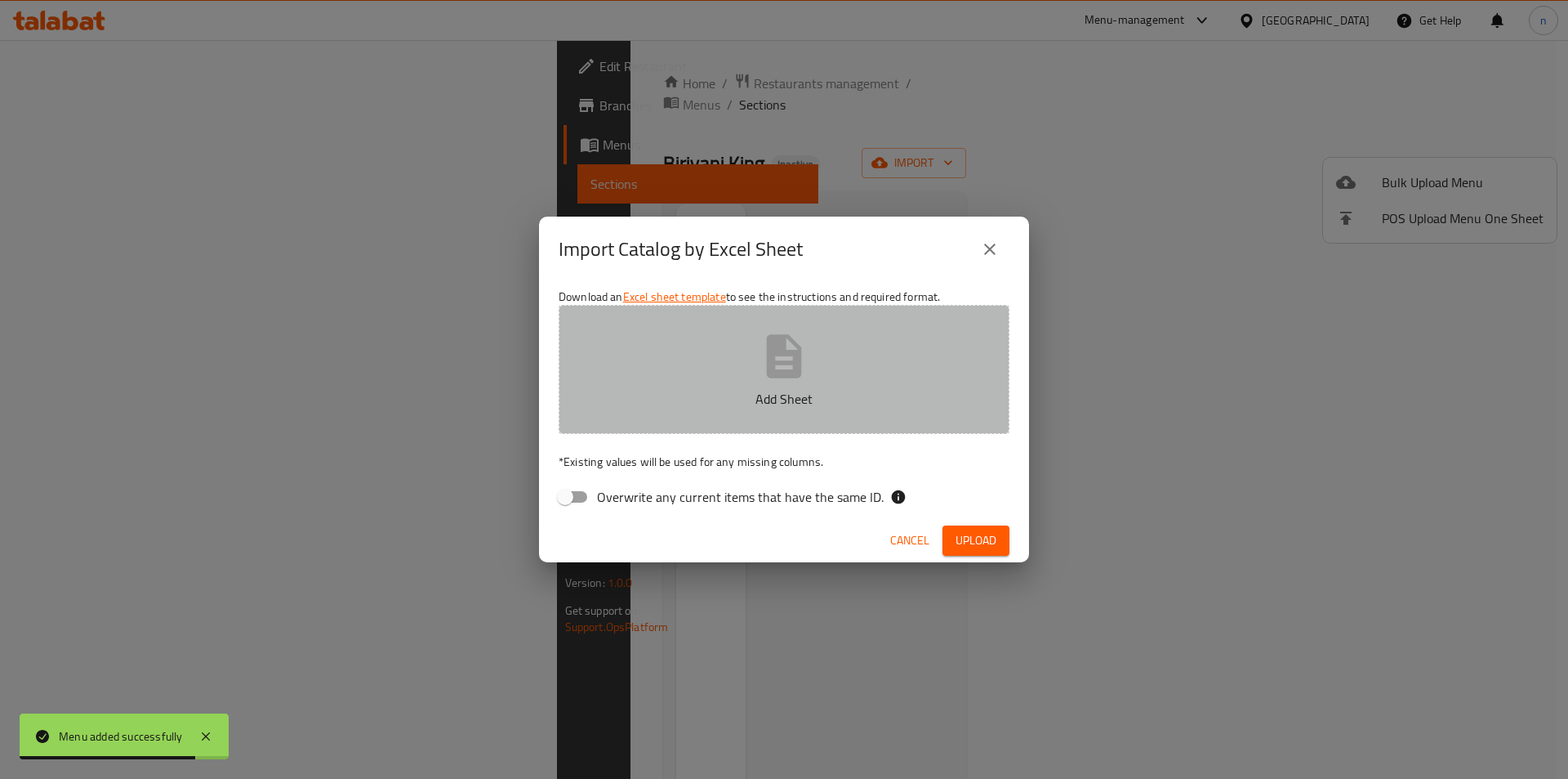
click at [658, 389] on p "Add Sheet" at bounding box center [784, 398] width 401 height 19
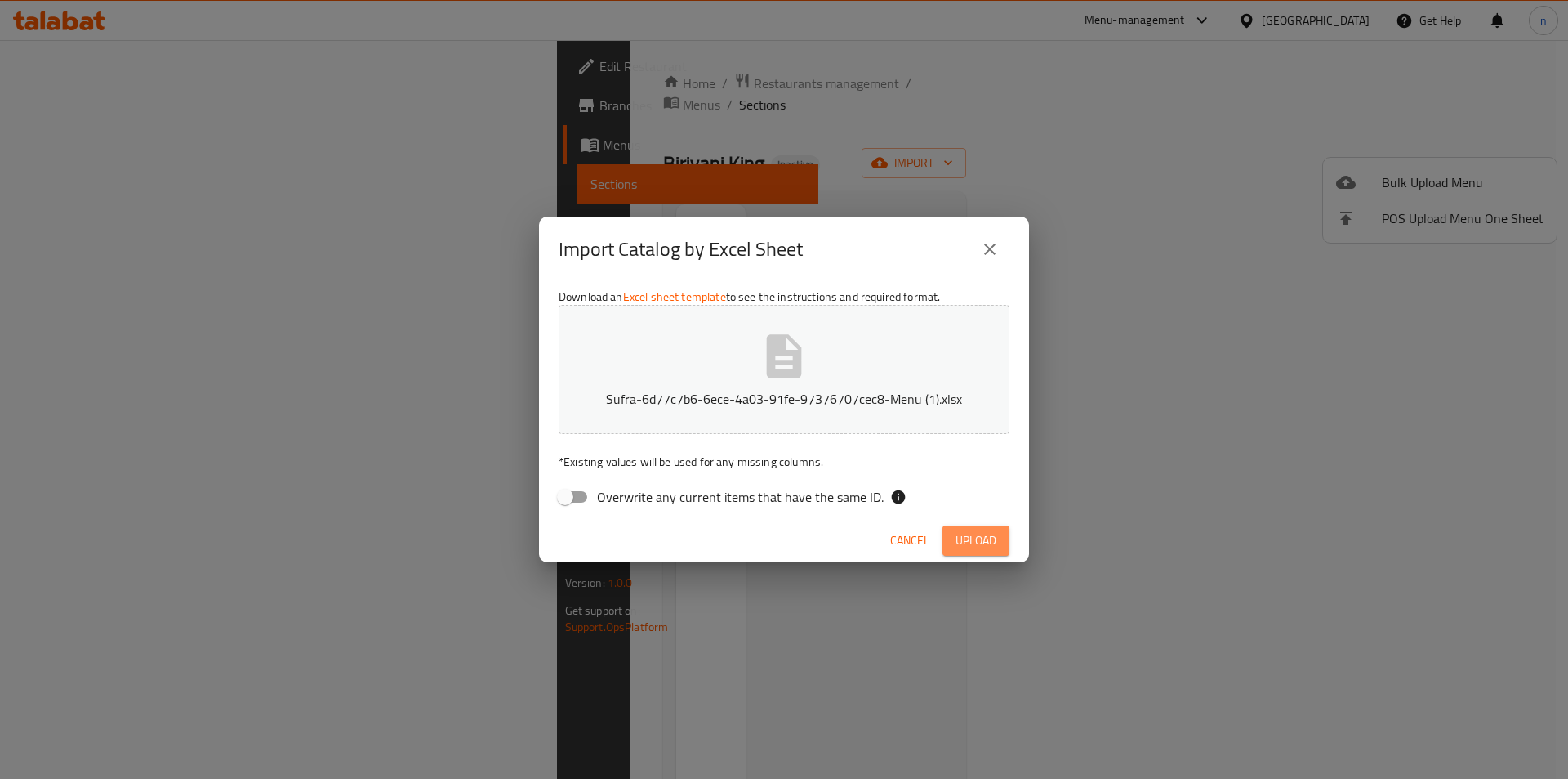
click at [982, 549] on span "Upload" at bounding box center [976, 541] width 40 height 20
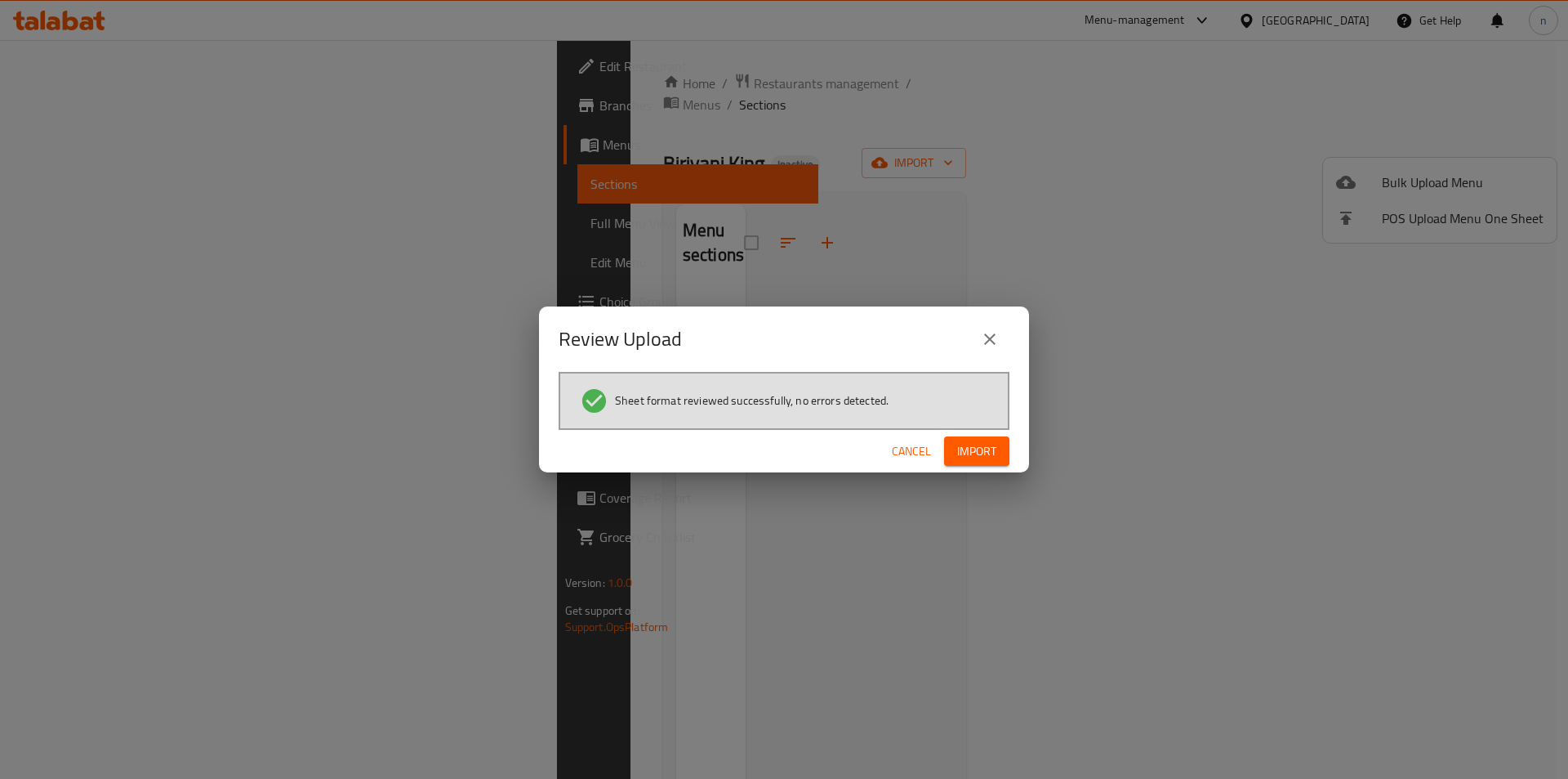
click at [971, 444] on span "Import" at bounding box center [977, 452] width 39 height 20
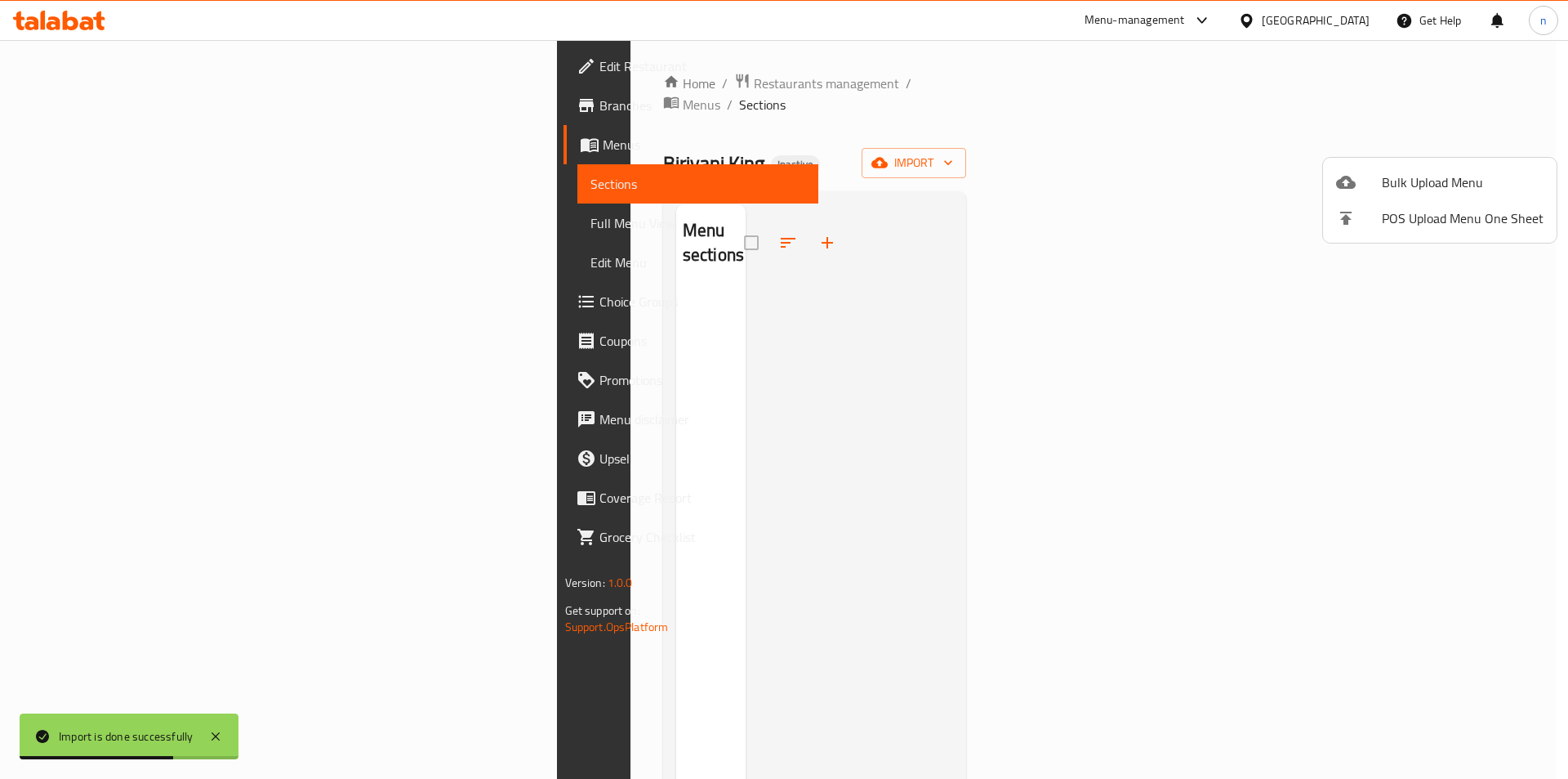
click at [883, 86] on div at bounding box center [784, 389] width 1568 height 779
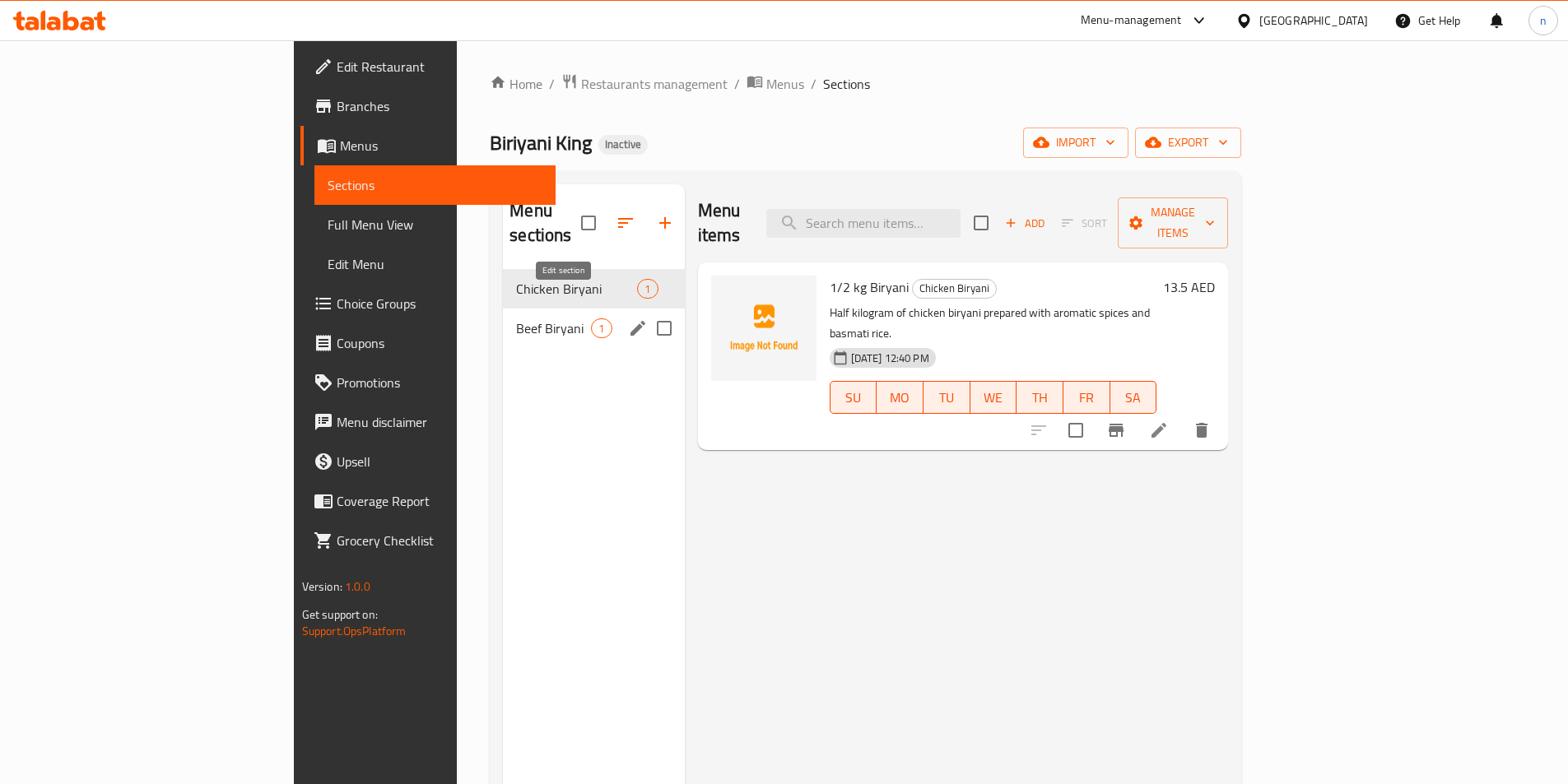
drag, startPoint x: 561, startPoint y: 319, endPoint x: 555, endPoint y: 303, distance: 17.1
click at [628, 319] on icon "edit" at bounding box center [637, 328] width 20 height 20
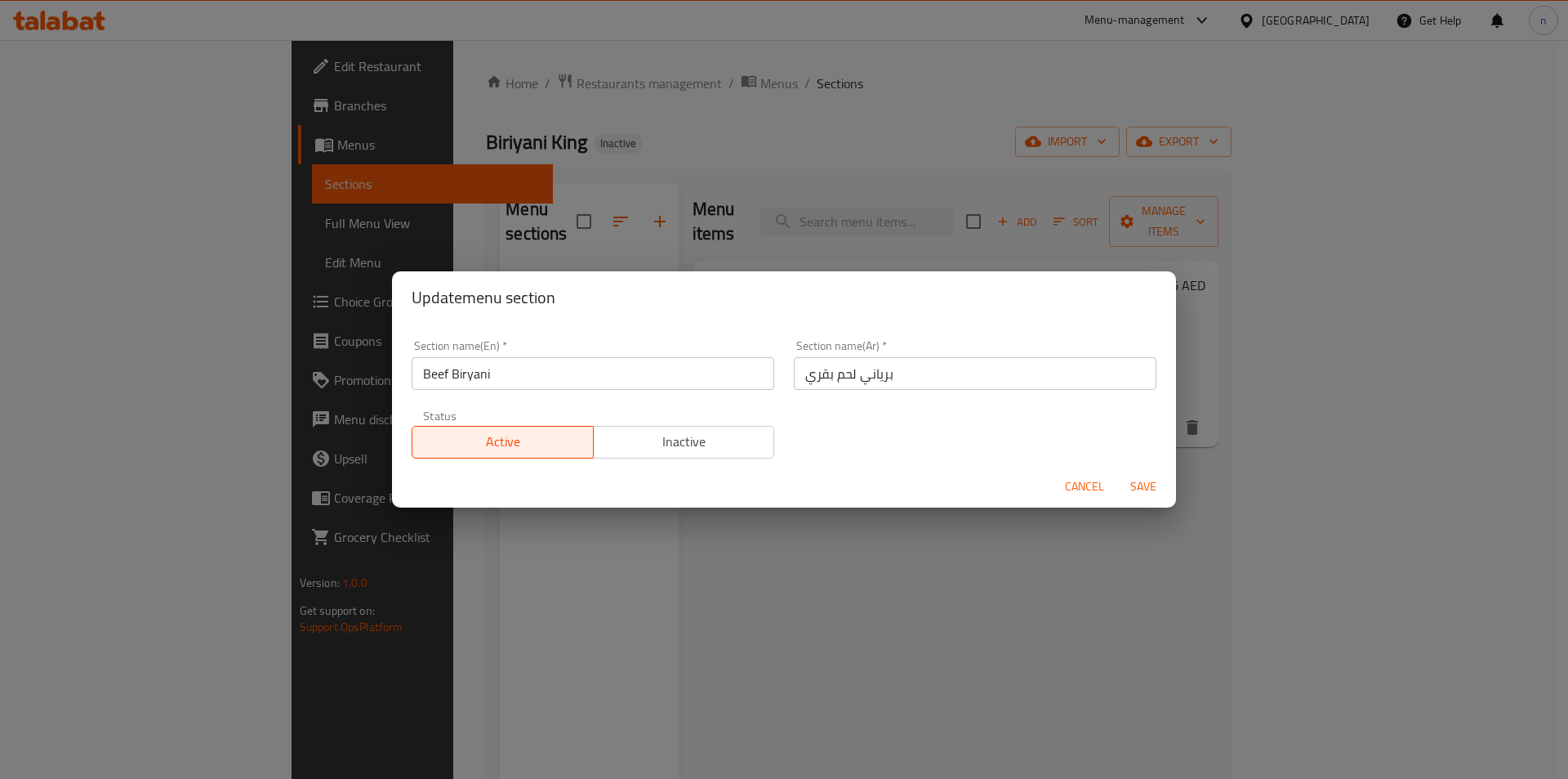
click at [1035, 145] on div "Update menu section Section name(En)   * Beef Biryani Section name(En) * Sectio…" at bounding box center [784, 389] width 1568 height 779
click at [1110, 574] on div "Update menu section Section name(En)   * Beef Biryani Section name(En) * Sectio…" at bounding box center [784, 389] width 1568 height 779
click at [1074, 490] on span "Cancel" at bounding box center [1085, 487] width 39 height 20
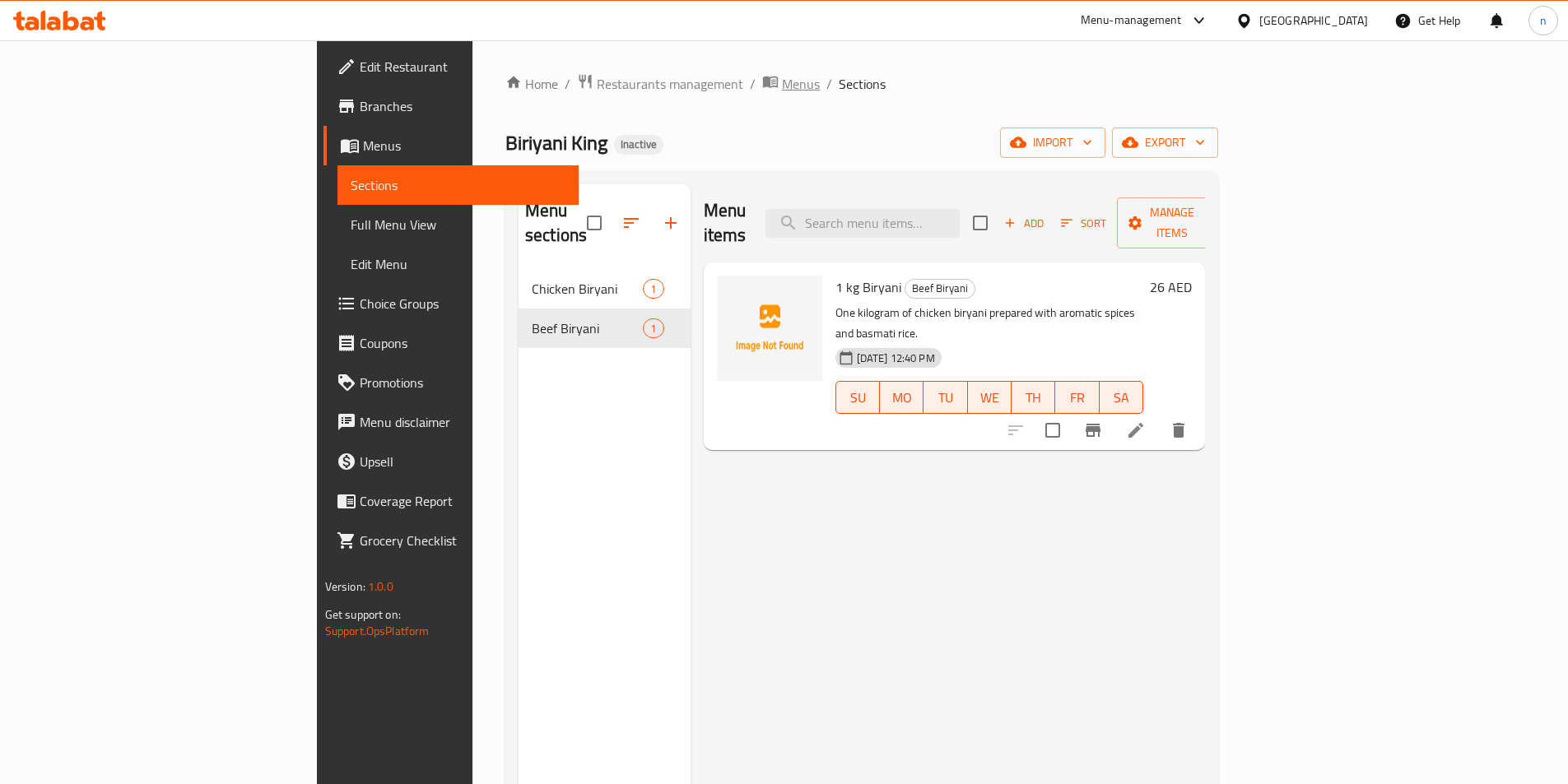
click at [782, 86] on span "Menus" at bounding box center [801, 83] width 38 height 20
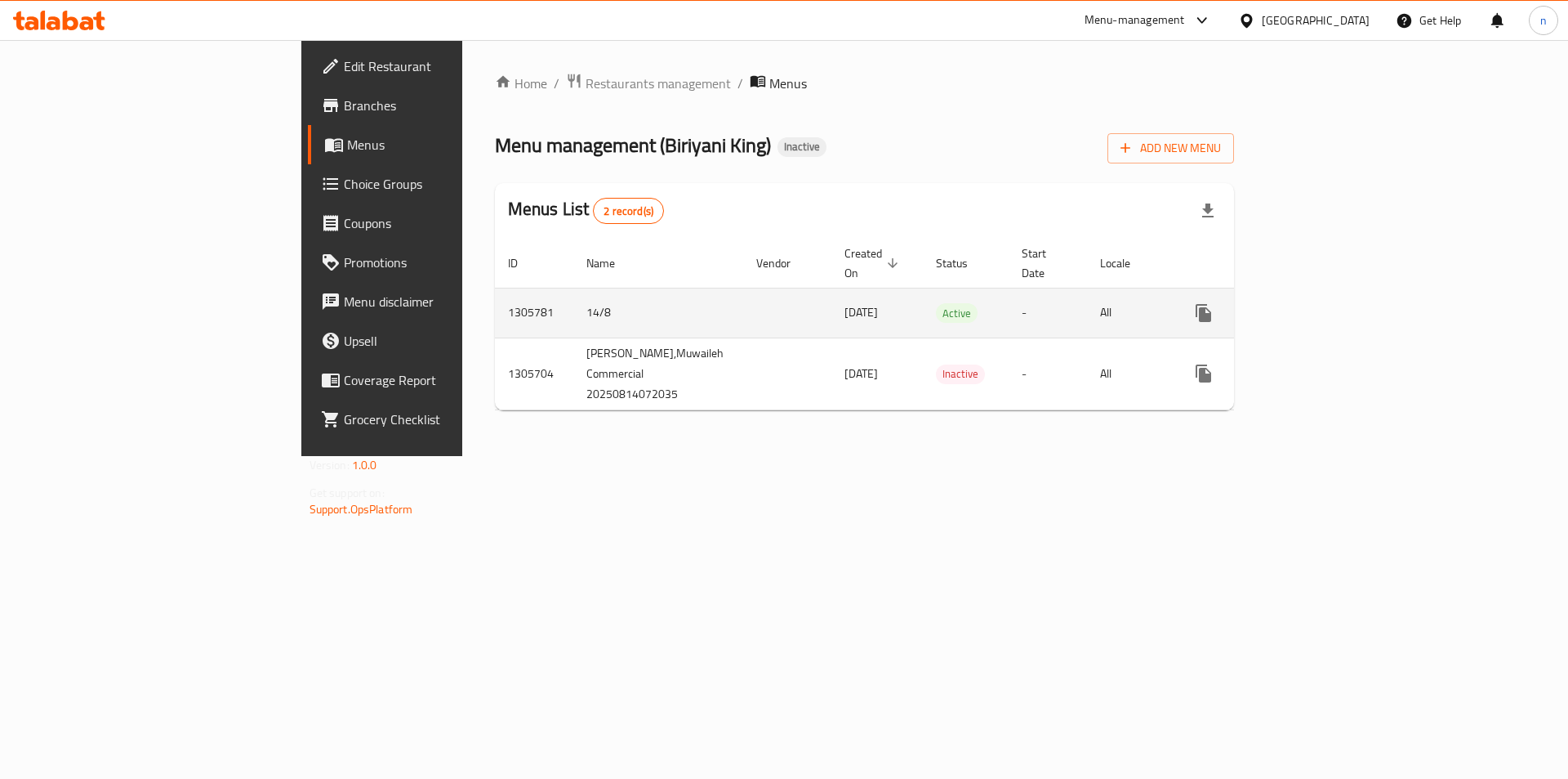
click at [1329, 306] on icon "enhanced table" at bounding box center [1321, 312] width 14 height 14
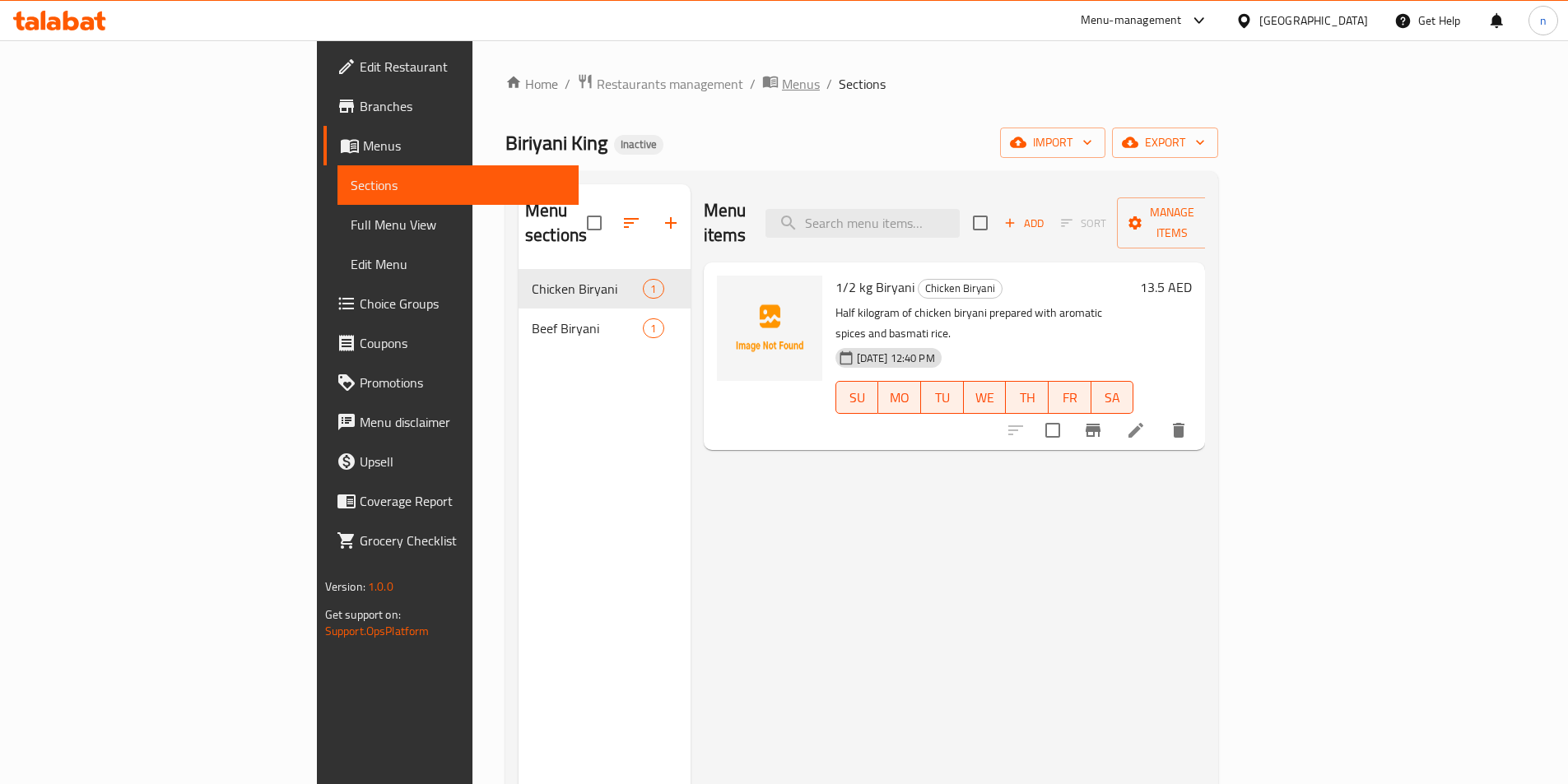
click at [762, 77] on span "breadcrumb" at bounding box center [772, 83] width 20 height 21
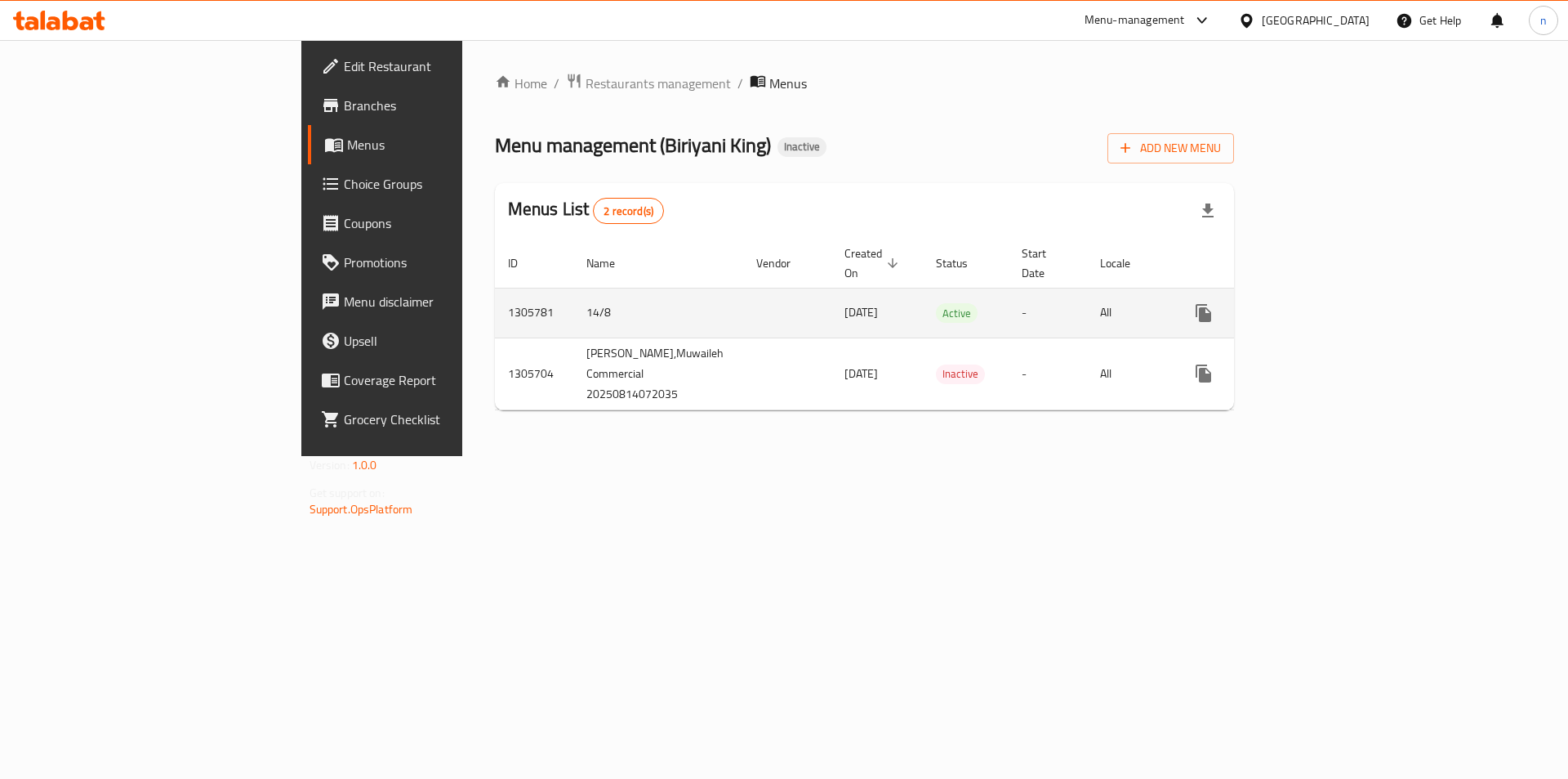
click at [1292, 303] on icon "enhanced table" at bounding box center [1282, 312] width 19 height 19
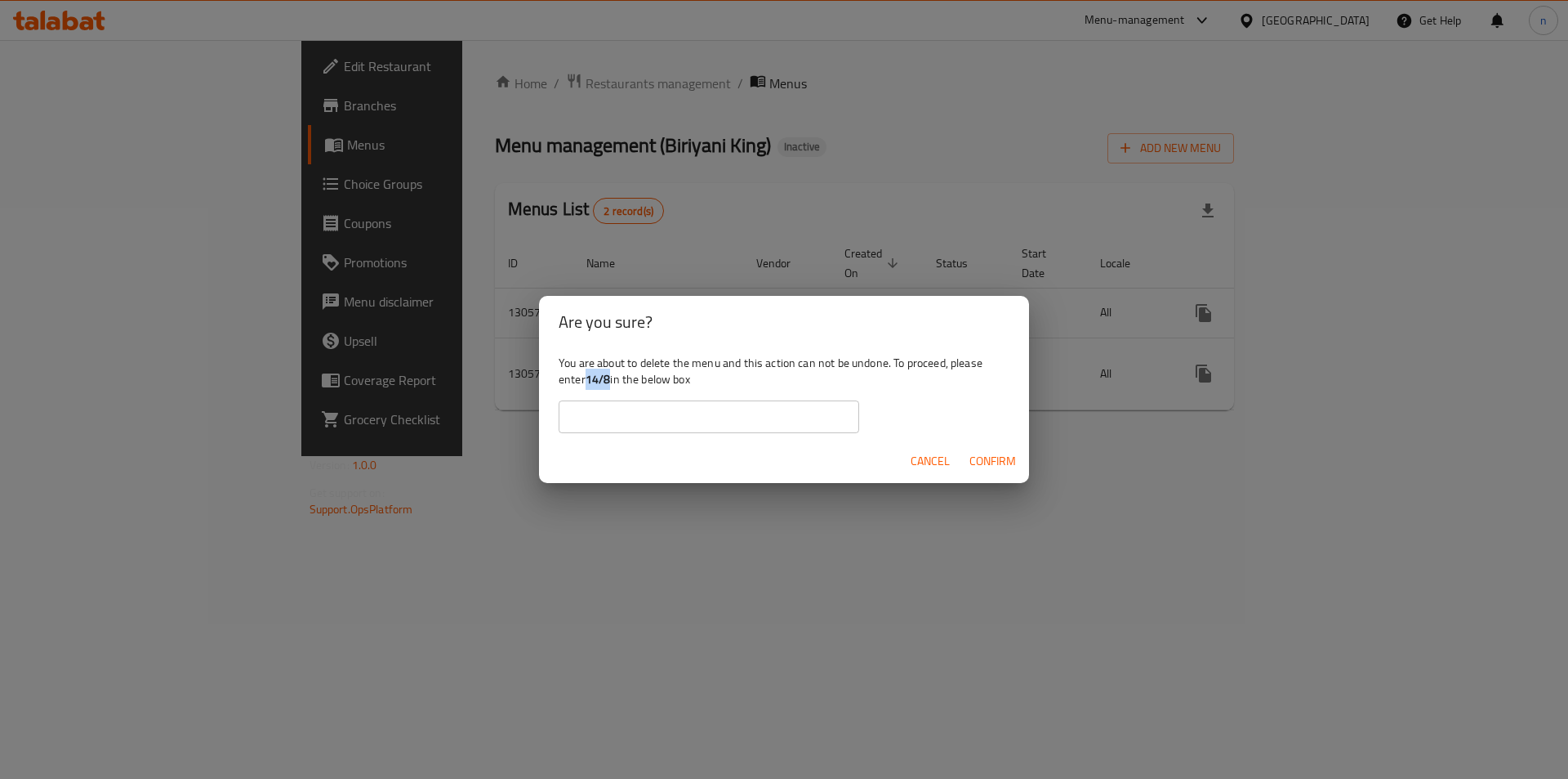
drag, startPoint x: 611, startPoint y: 377, endPoint x: 586, endPoint y: 376, distance: 25.0
click at [586, 376] on div "You are about to delete the menu and this action can not be undone. To proceed,…" at bounding box center [784, 394] width 490 height 91
copy b "14/8"
click at [645, 428] on input "text" at bounding box center [709, 417] width 300 height 33
paste input "14/8"
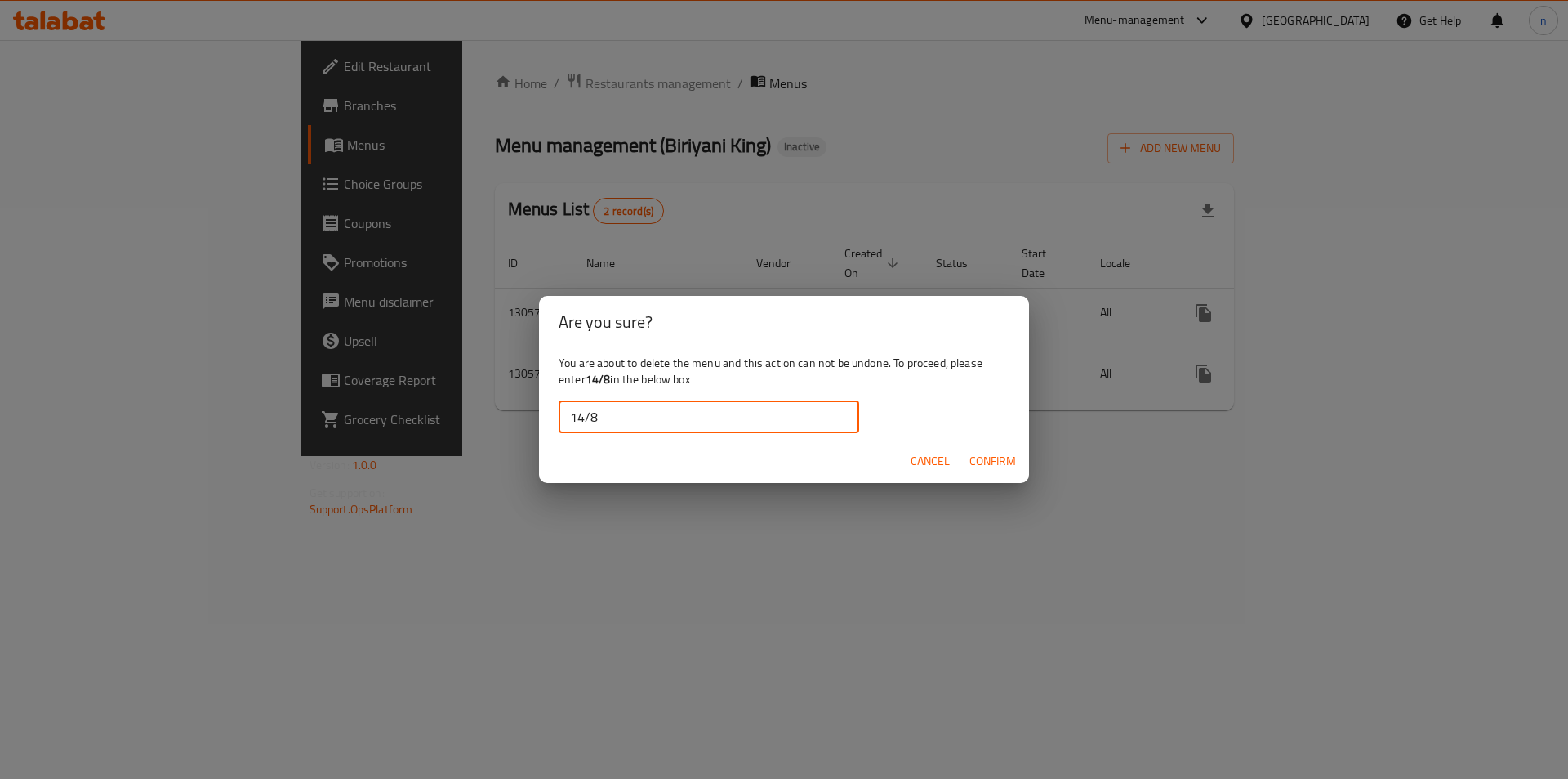
type input "14/8"
click at [987, 457] on span "Confirm" at bounding box center [993, 462] width 46 height 20
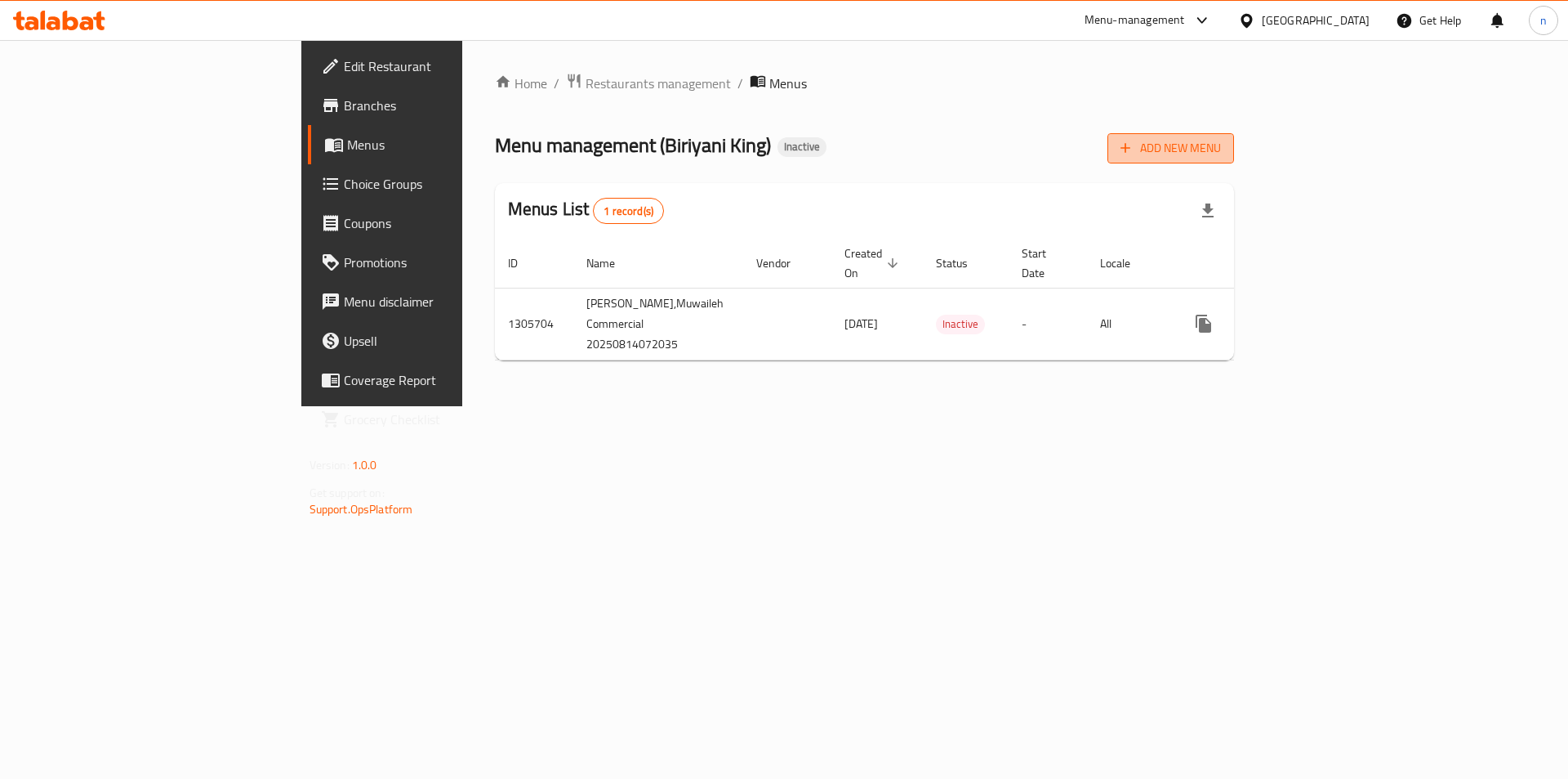
click at [1221, 141] on span "Add New Menu" at bounding box center [1171, 149] width 100 height 20
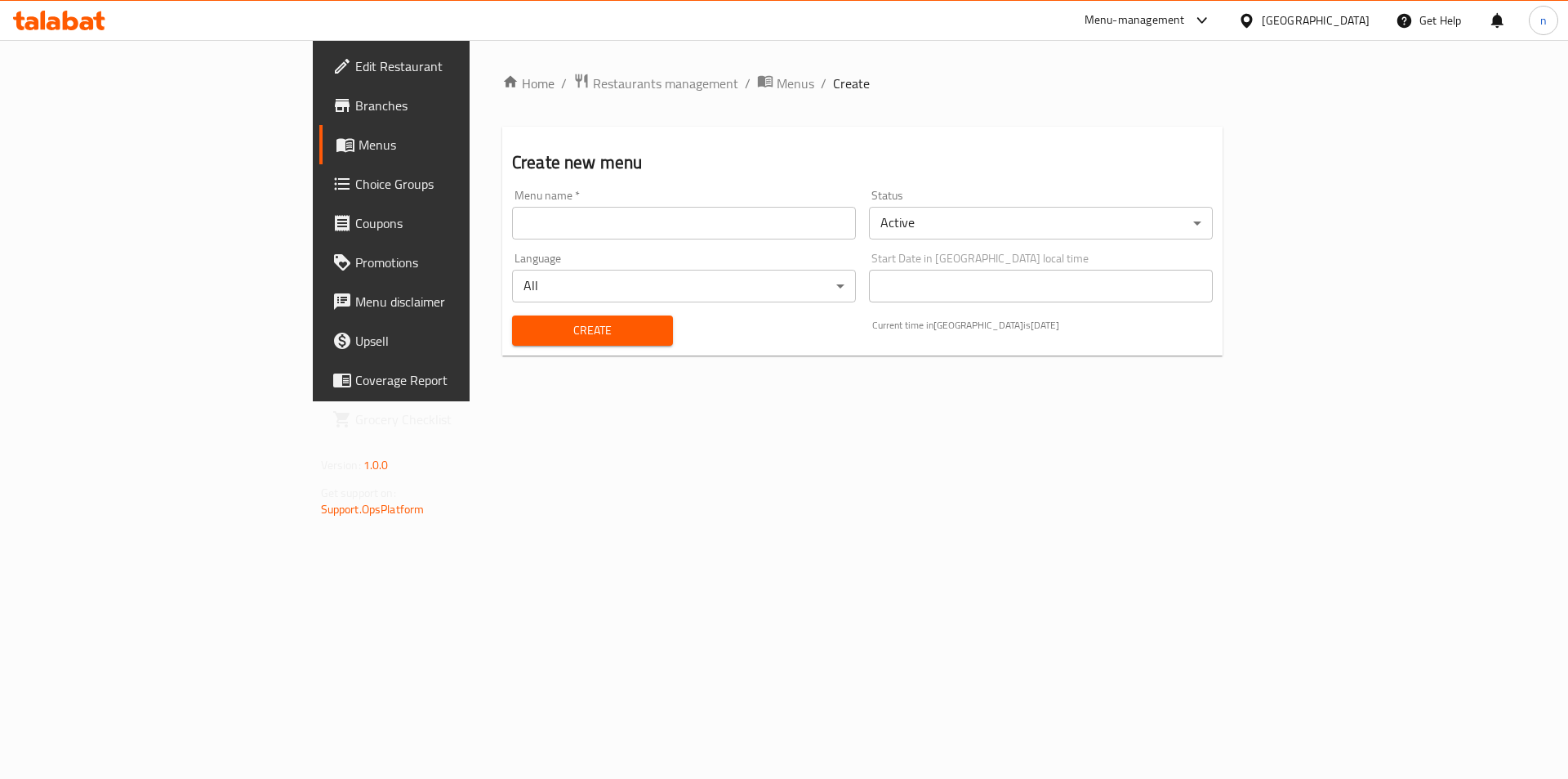
click at [596, 218] on input "text" at bounding box center [684, 223] width 344 height 33
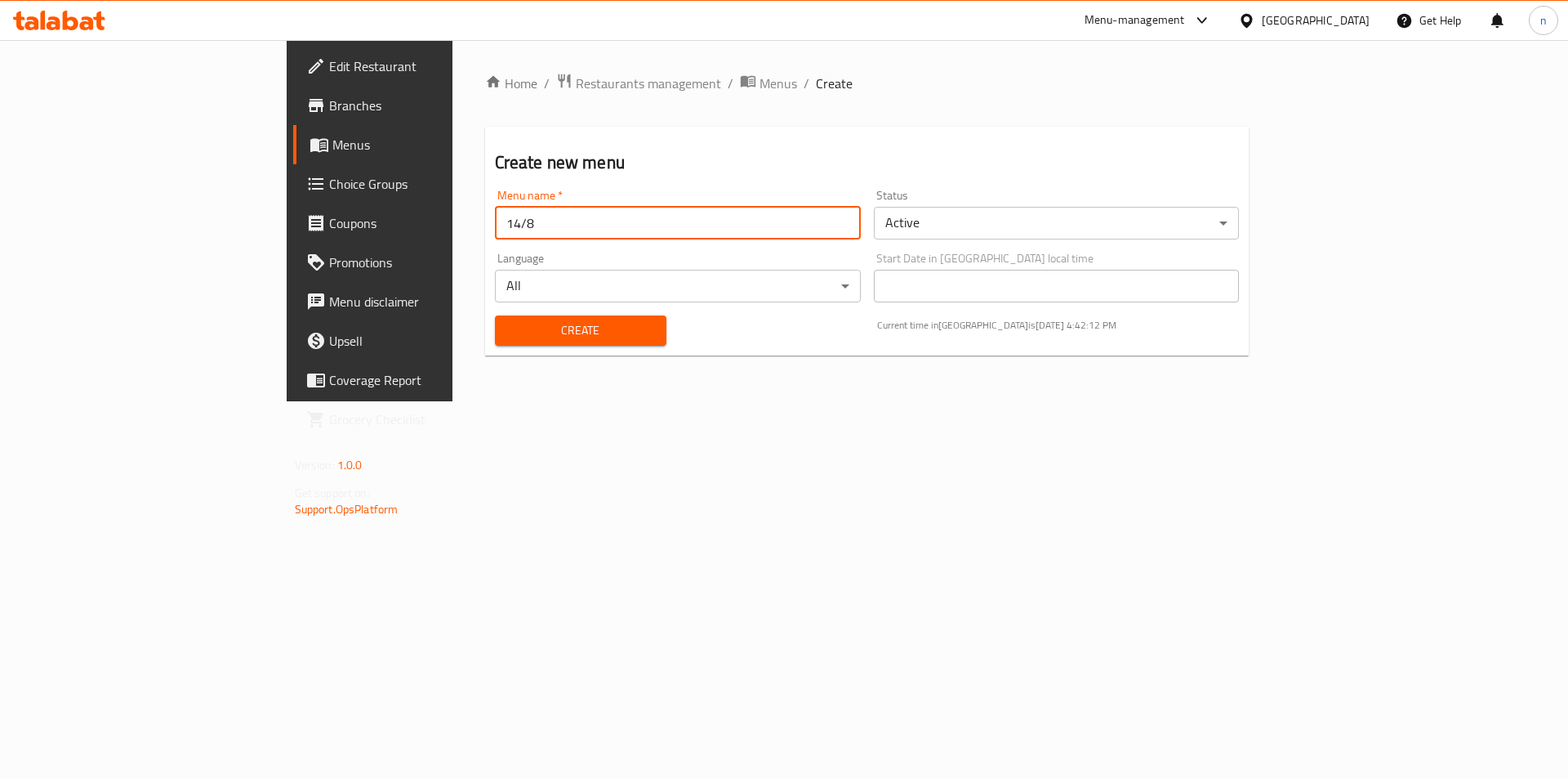
type input "14/8"
click at [495, 316] on button "Create" at bounding box center [580, 331] width 171 height 30
click at [740, 88] on icon "breadcrumb" at bounding box center [747, 80] width 16 height 16
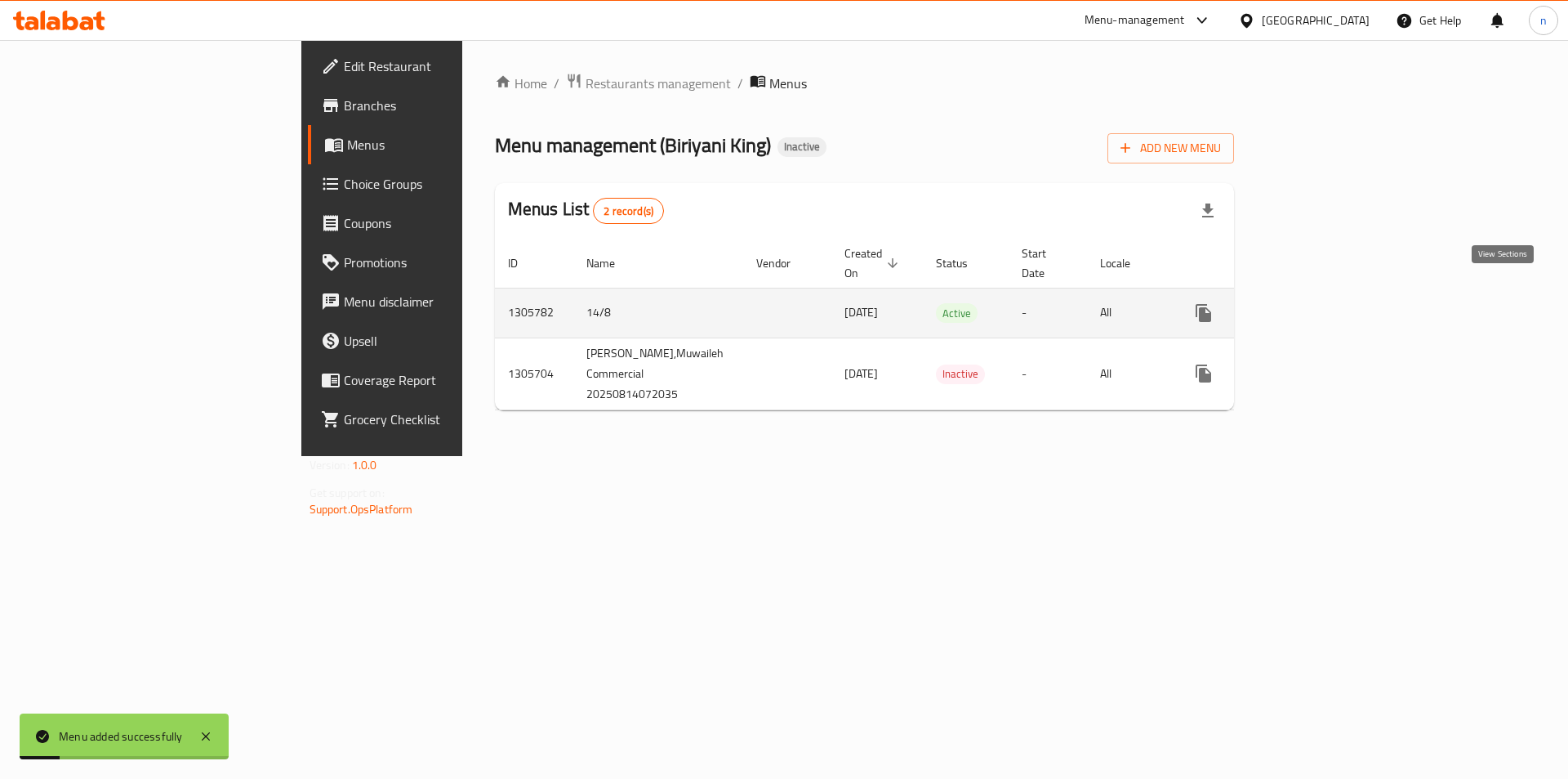
click at [1332, 303] on icon "enhanced table" at bounding box center [1321, 312] width 19 height 19
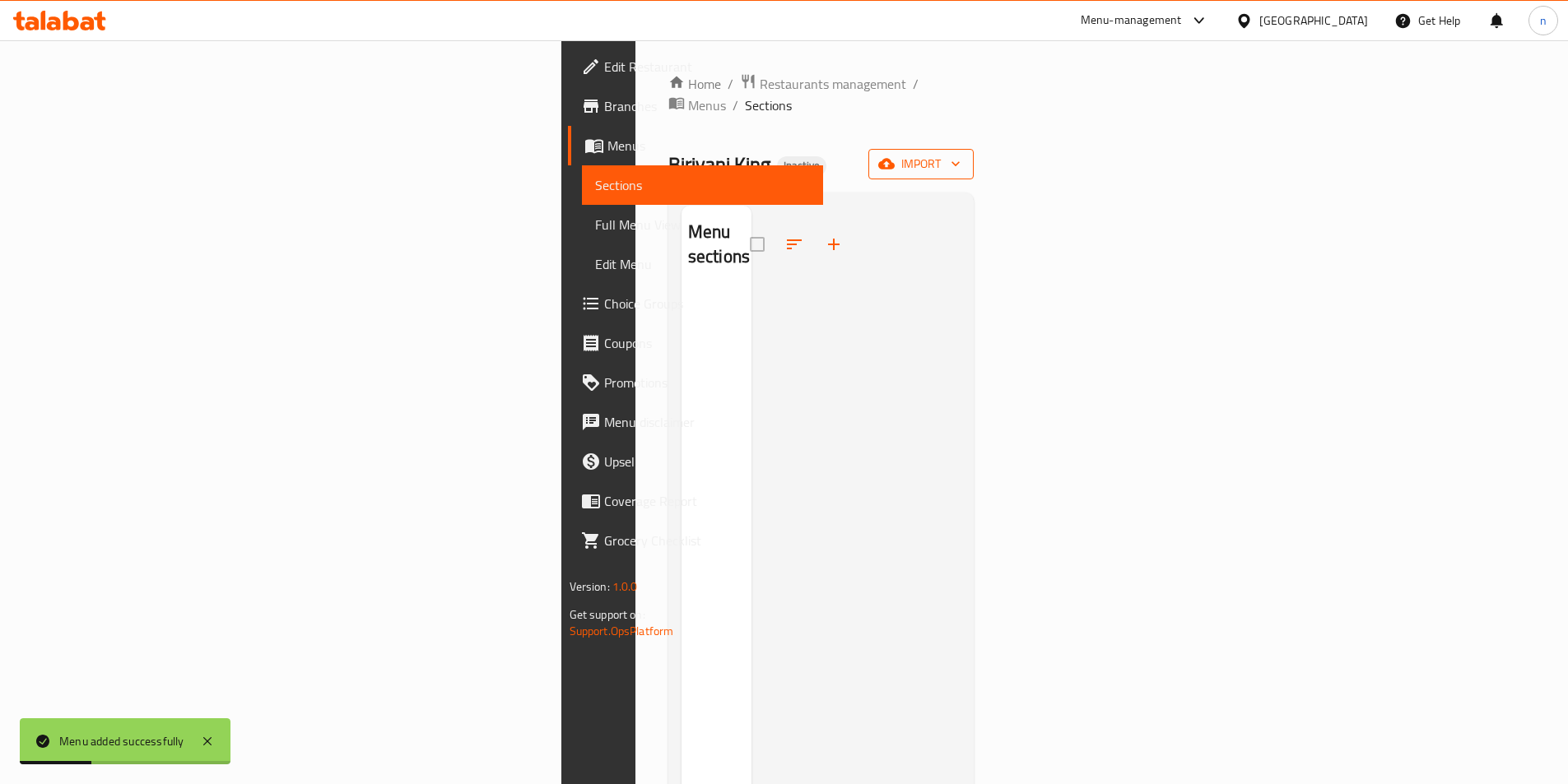
click at [960, 154] on span "import" at bounding box center [920, 164] width 79 height 20
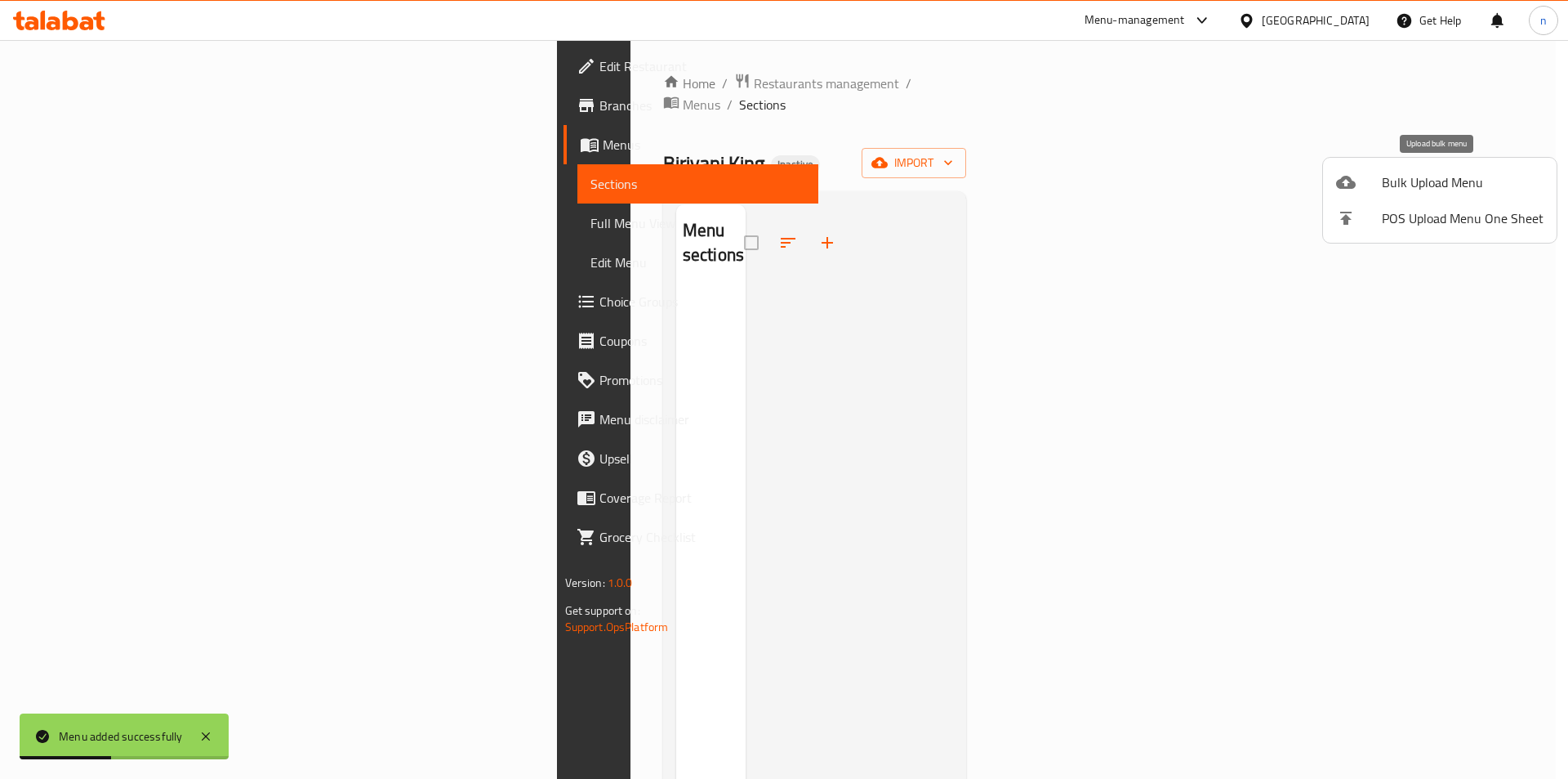
click at [1411, 182] on span "Bulk Upload Menu" at bounding box center [1463, 181] width 162 height 19
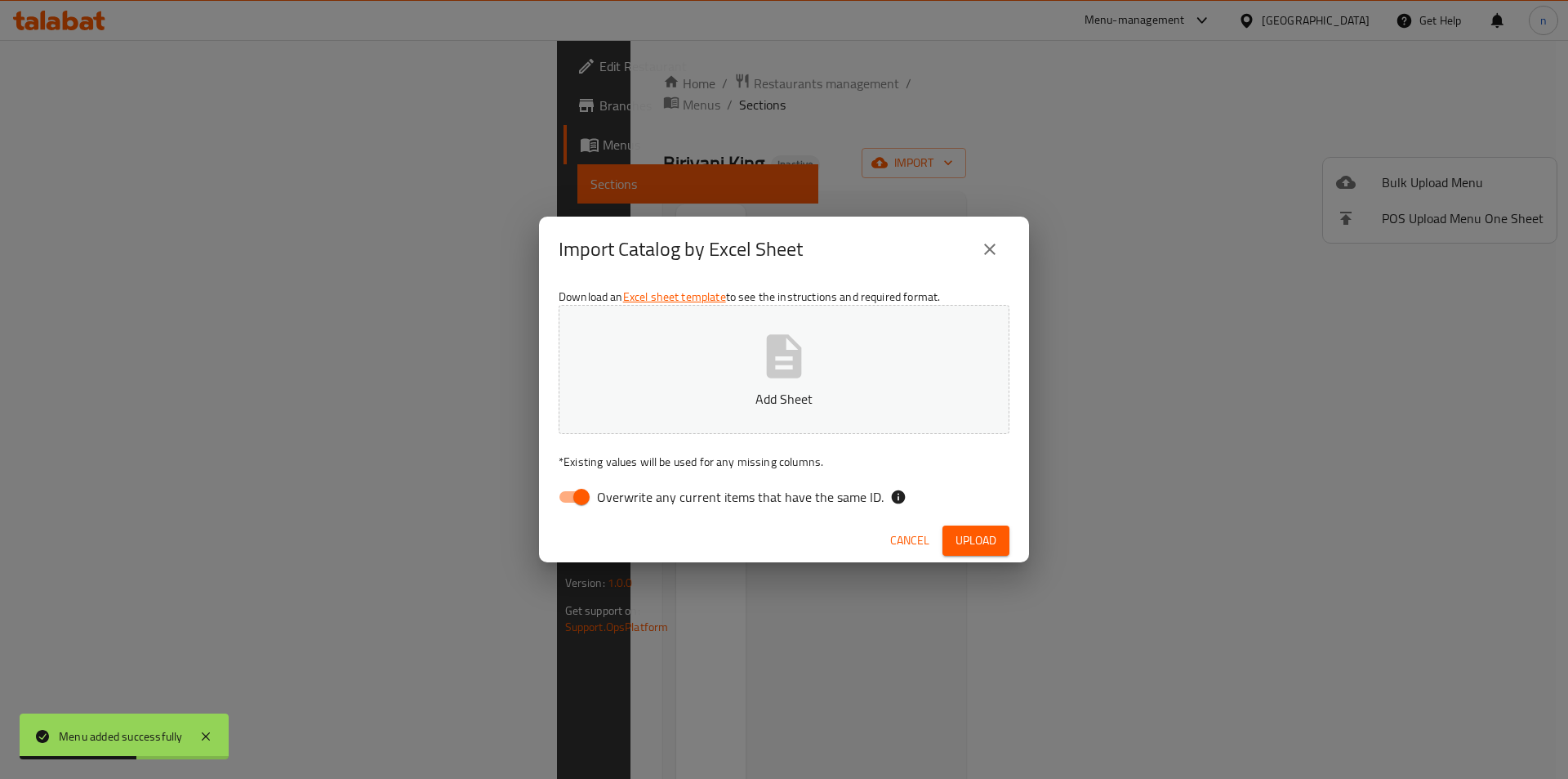
click at [566, 498] on input "Overwrite any current items that have the same ID." at bounding box center [581, 496] width 93 height 31
checkbox input "false"
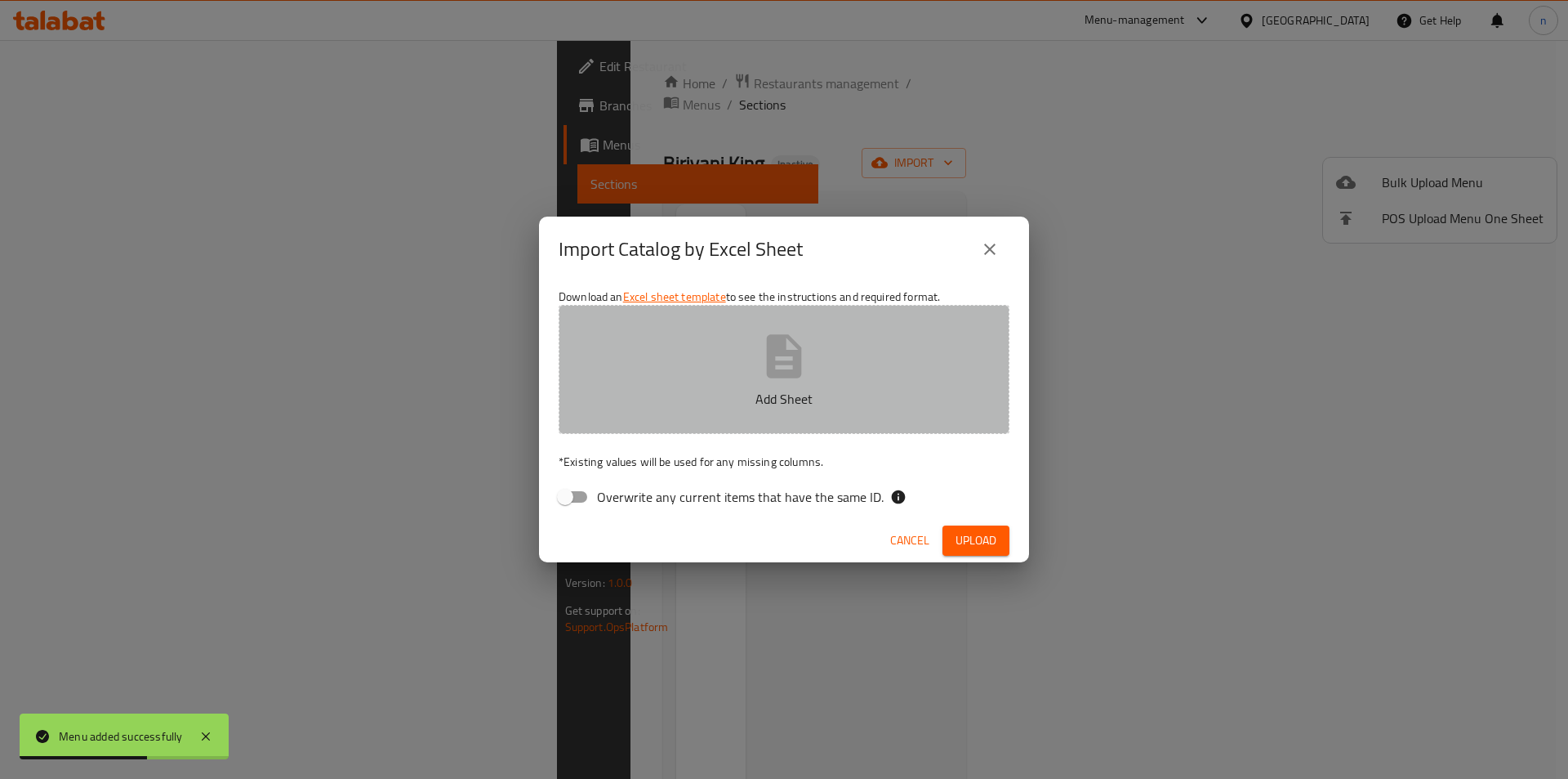
click at [696, 414] on button "Add Sheet" at bounding box center [784, 369] width 451 height 129
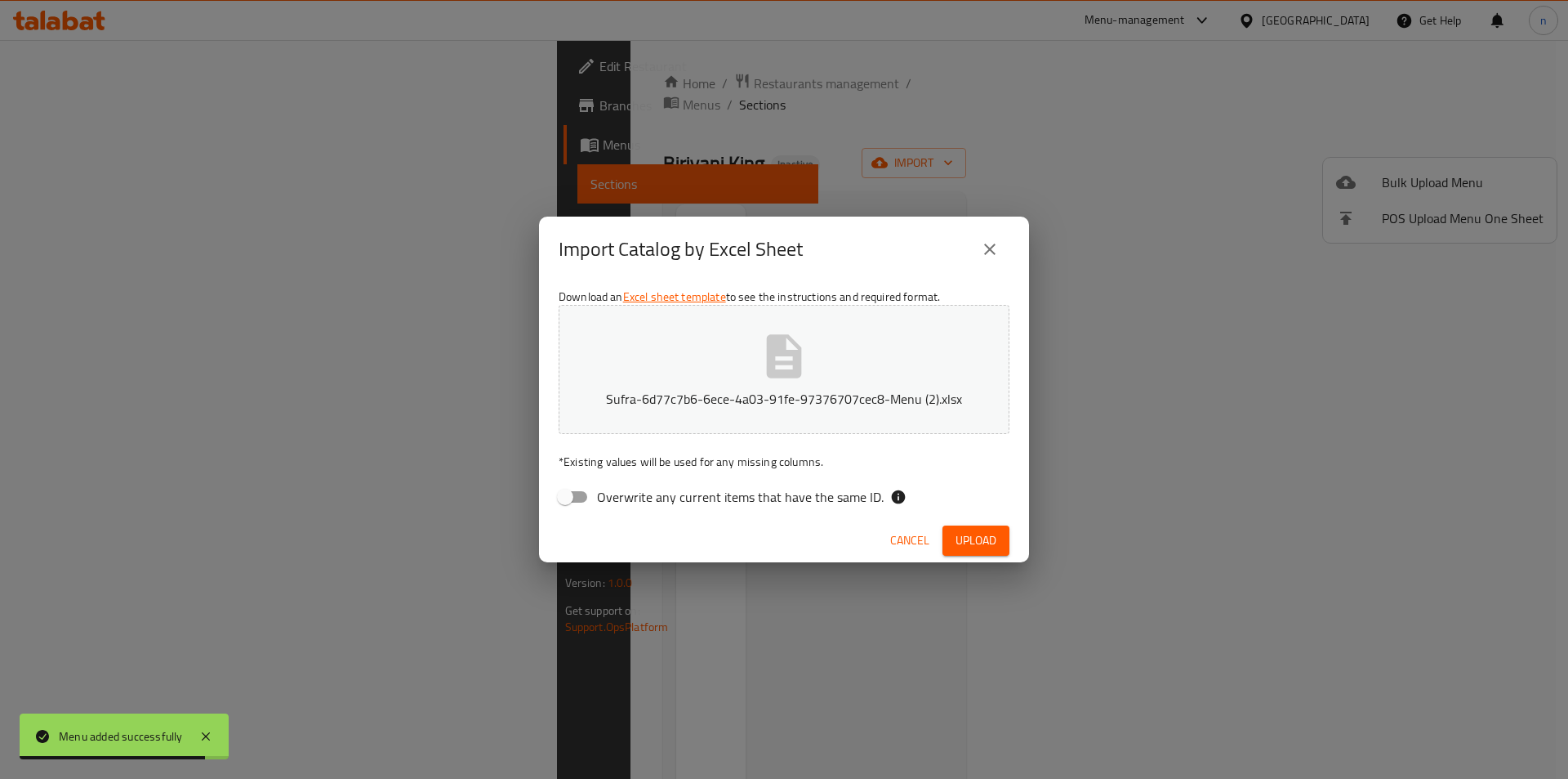
click at [952, 526] on button "Upload" at bounding box center [976, 541] width 67 height 30
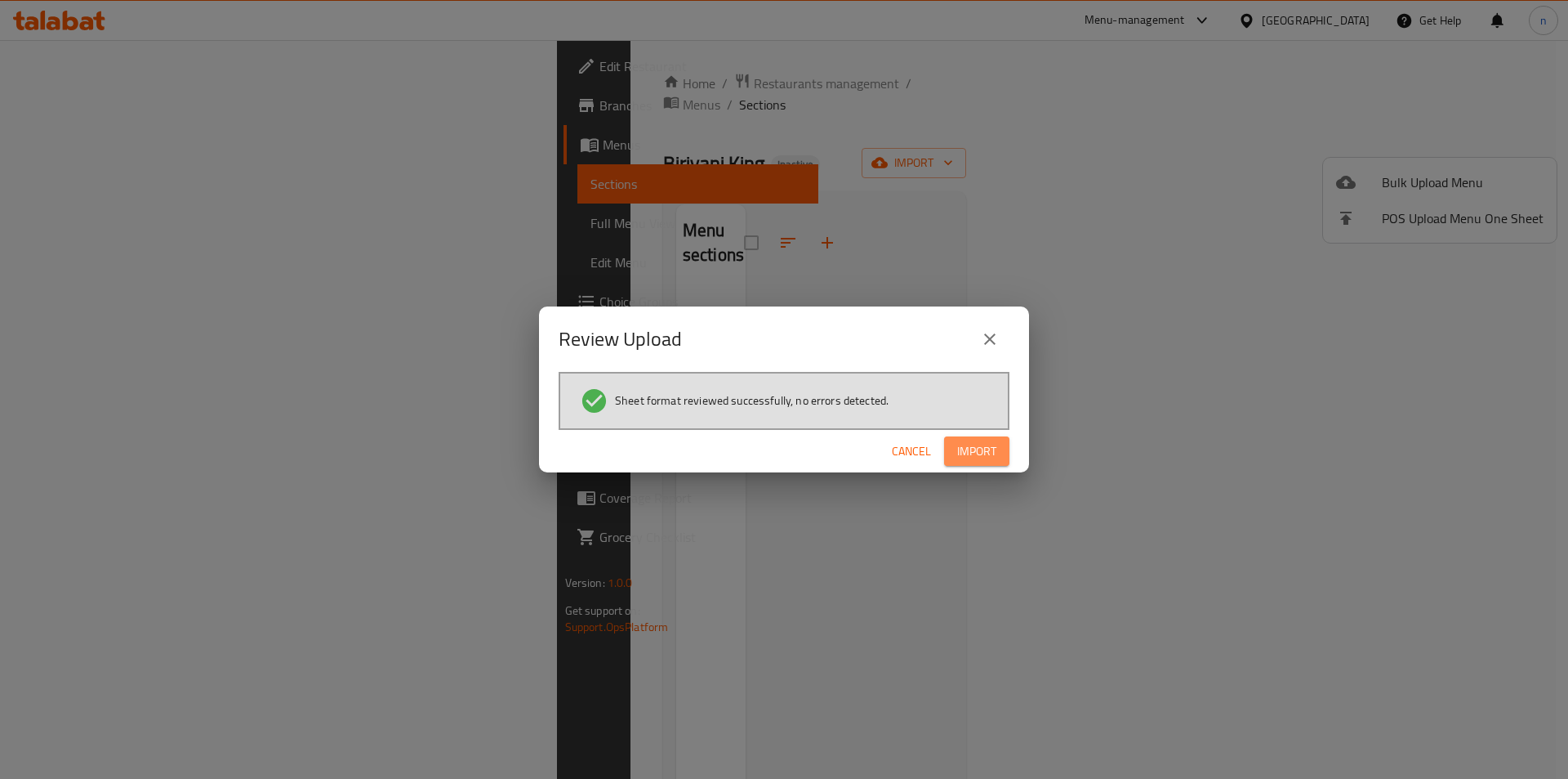
click at [982, 452] on span "Import" at bounding box center [977, 452] width 39 height 20
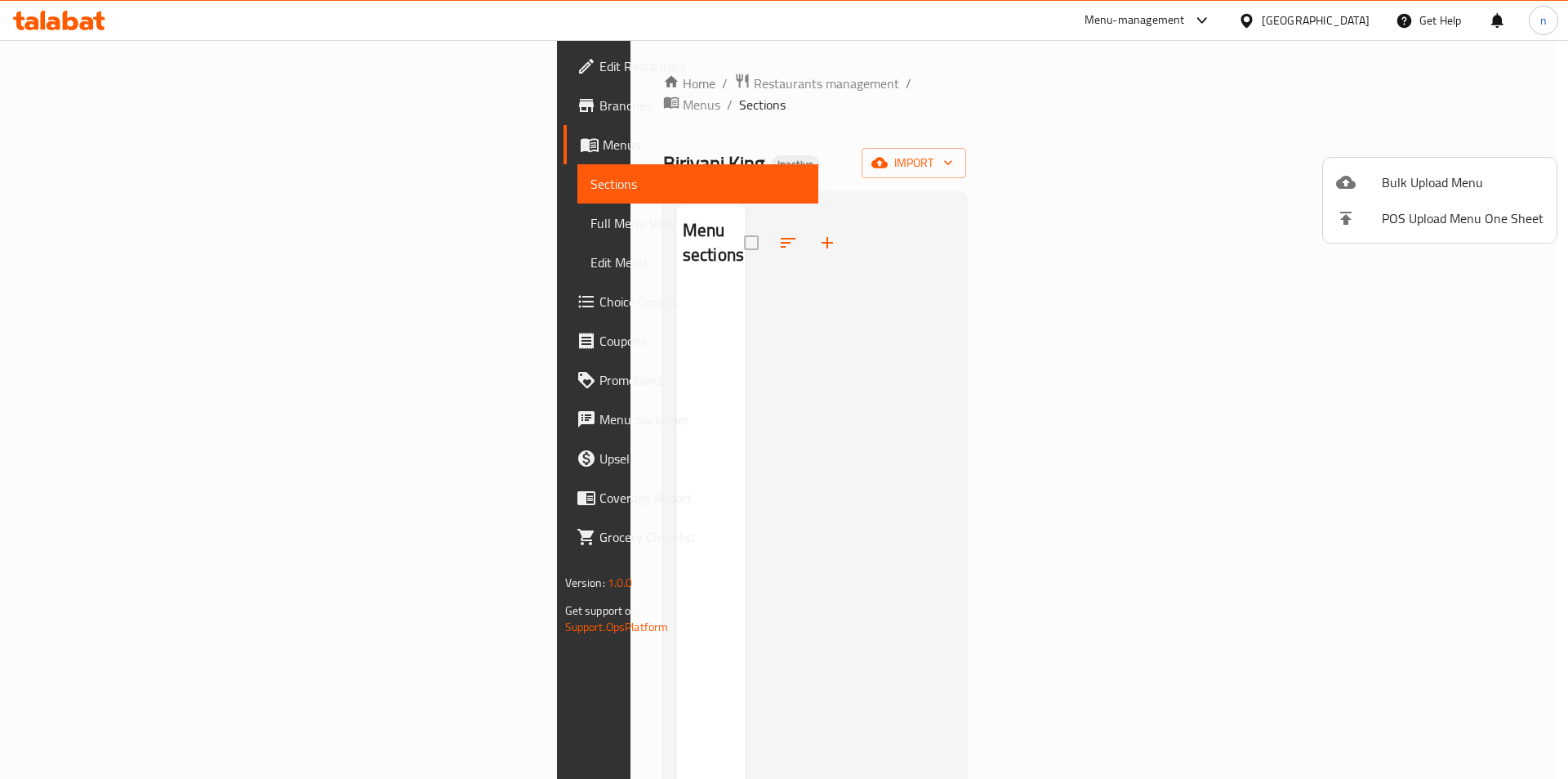
click at [783, 139] on div at bounding box center [784, 389] width 1568 height 779
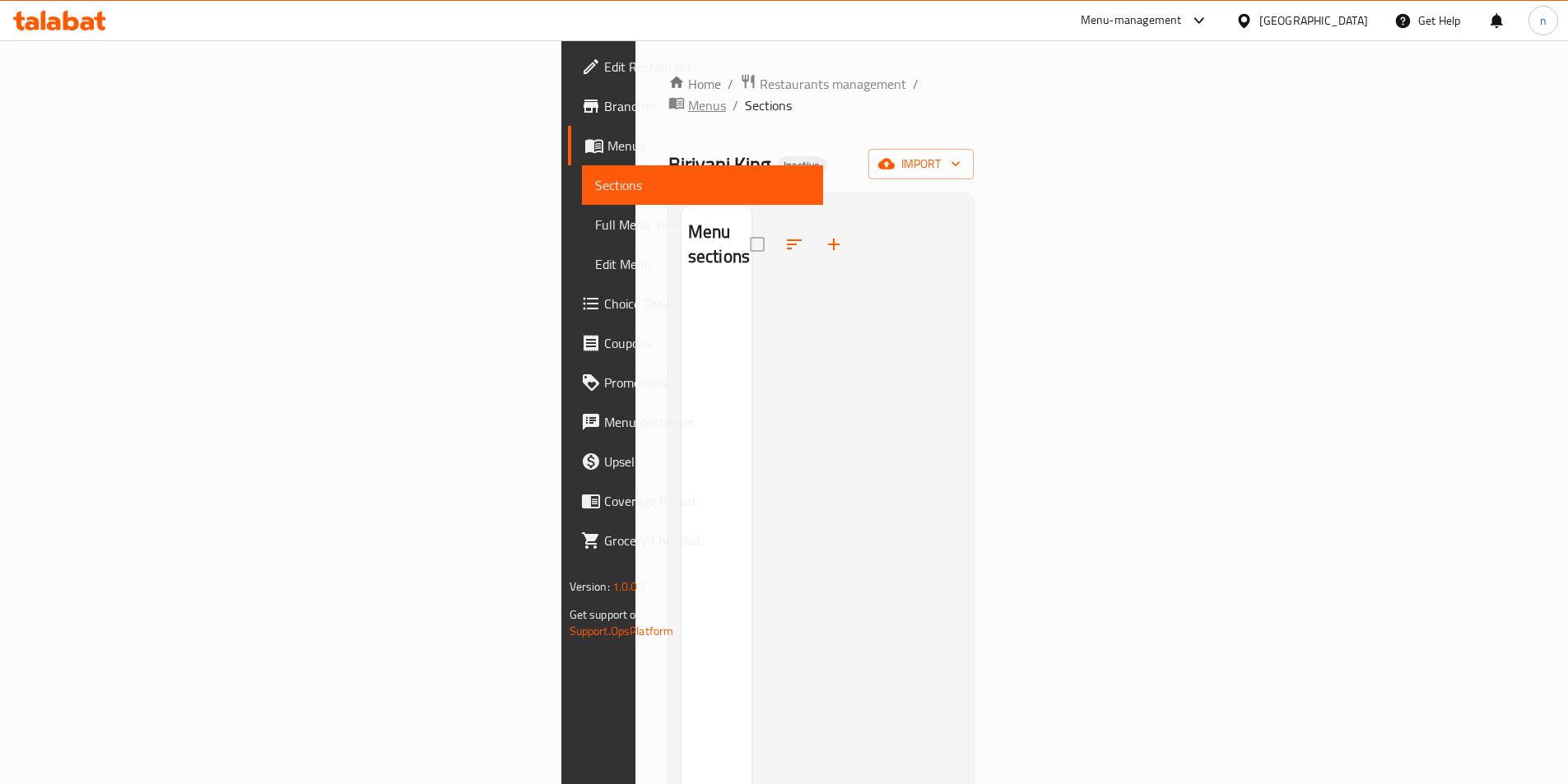
click at [688, 95] on span "Menus" at bounding box center [707, 104] width 38 height 20
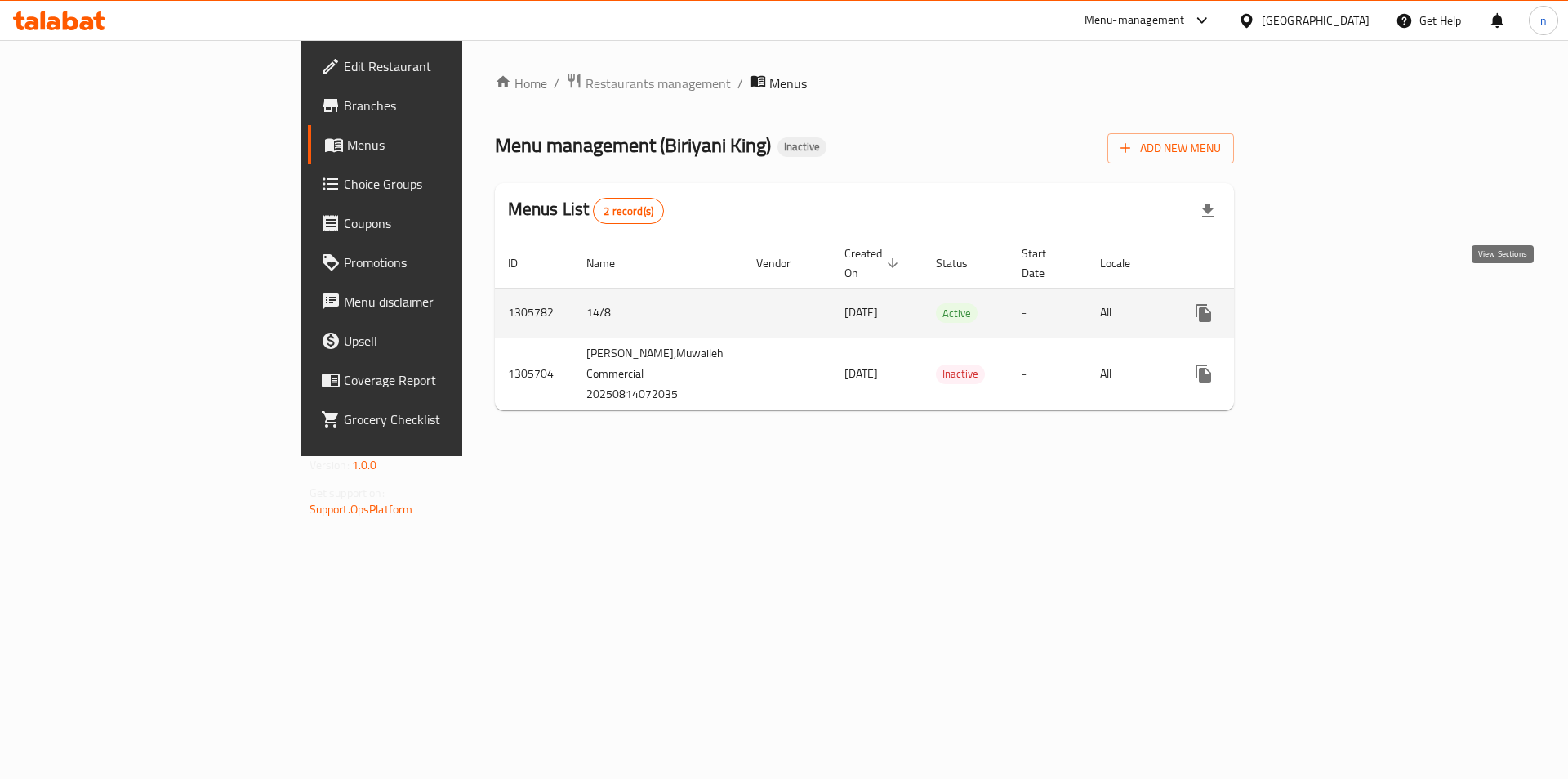
click at [1332, 303] on icon "enhanced table" at bounding box center [1321, 312] width 19 height 19
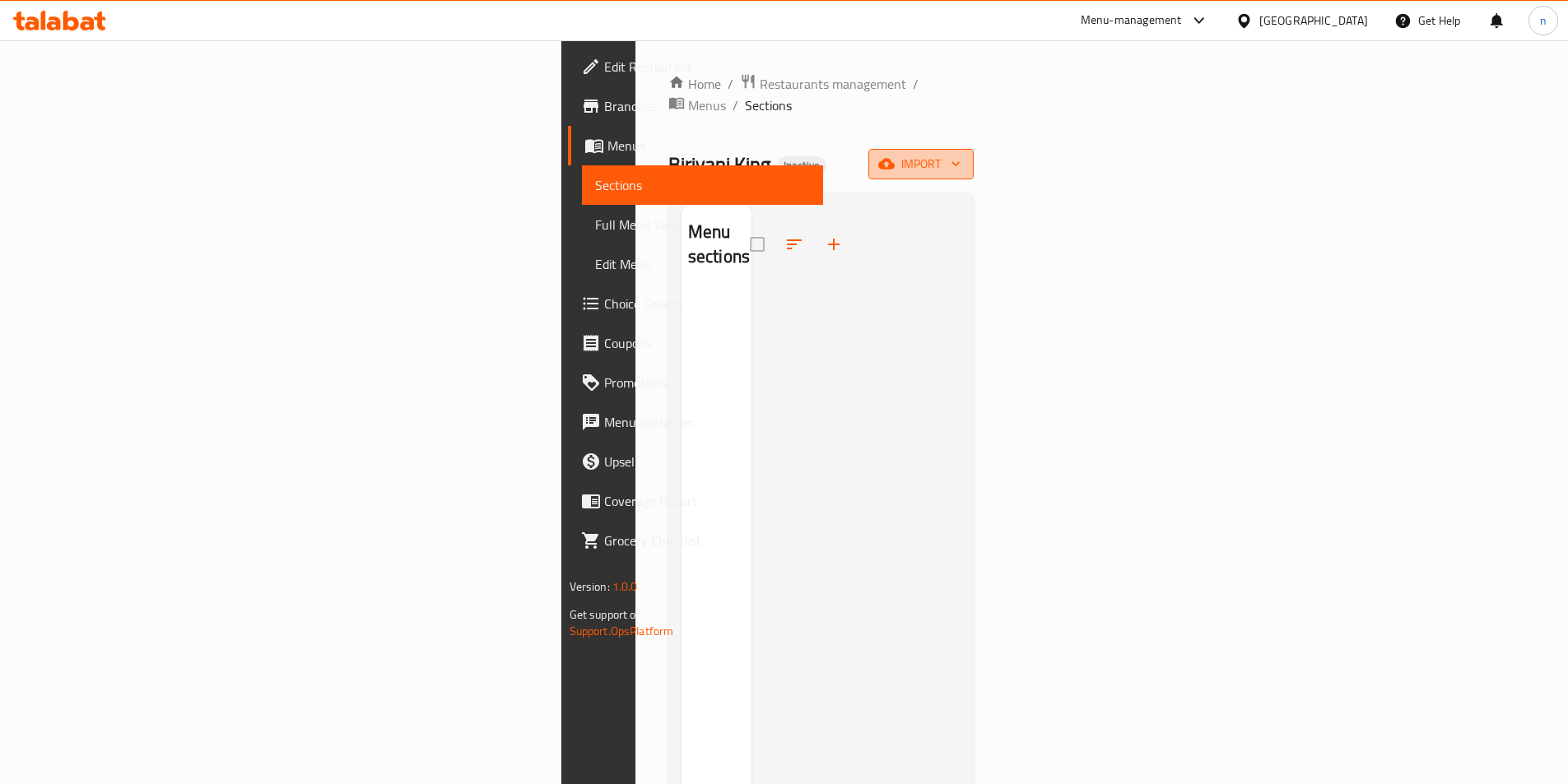
click at [960, 154] on span "import" at bounding box center [920, 164] width 79 height 20
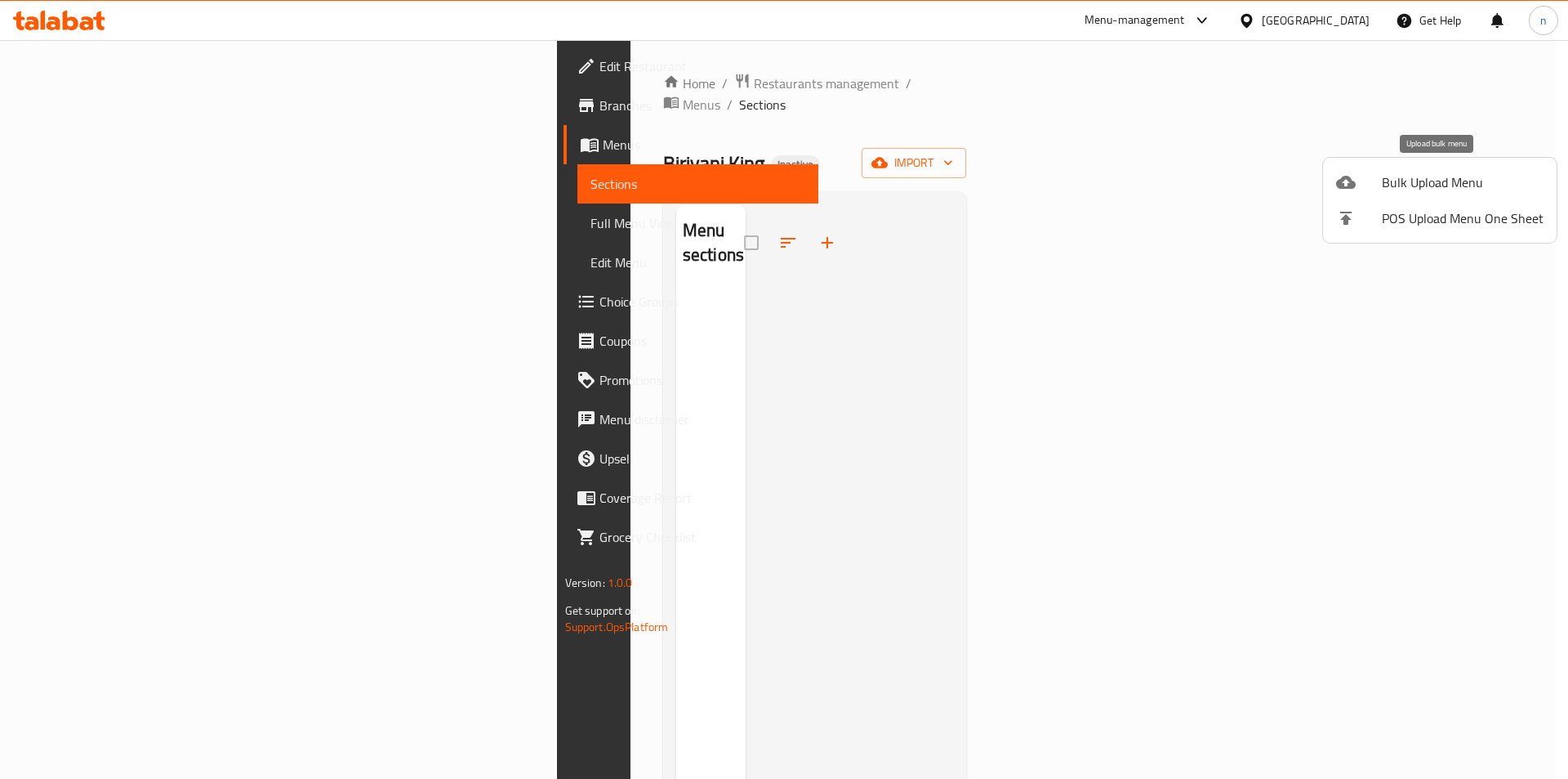
click at [1417, 185] on span "Bulk Upload Menu" at bounding box center [1463, 181] width 162 height 19
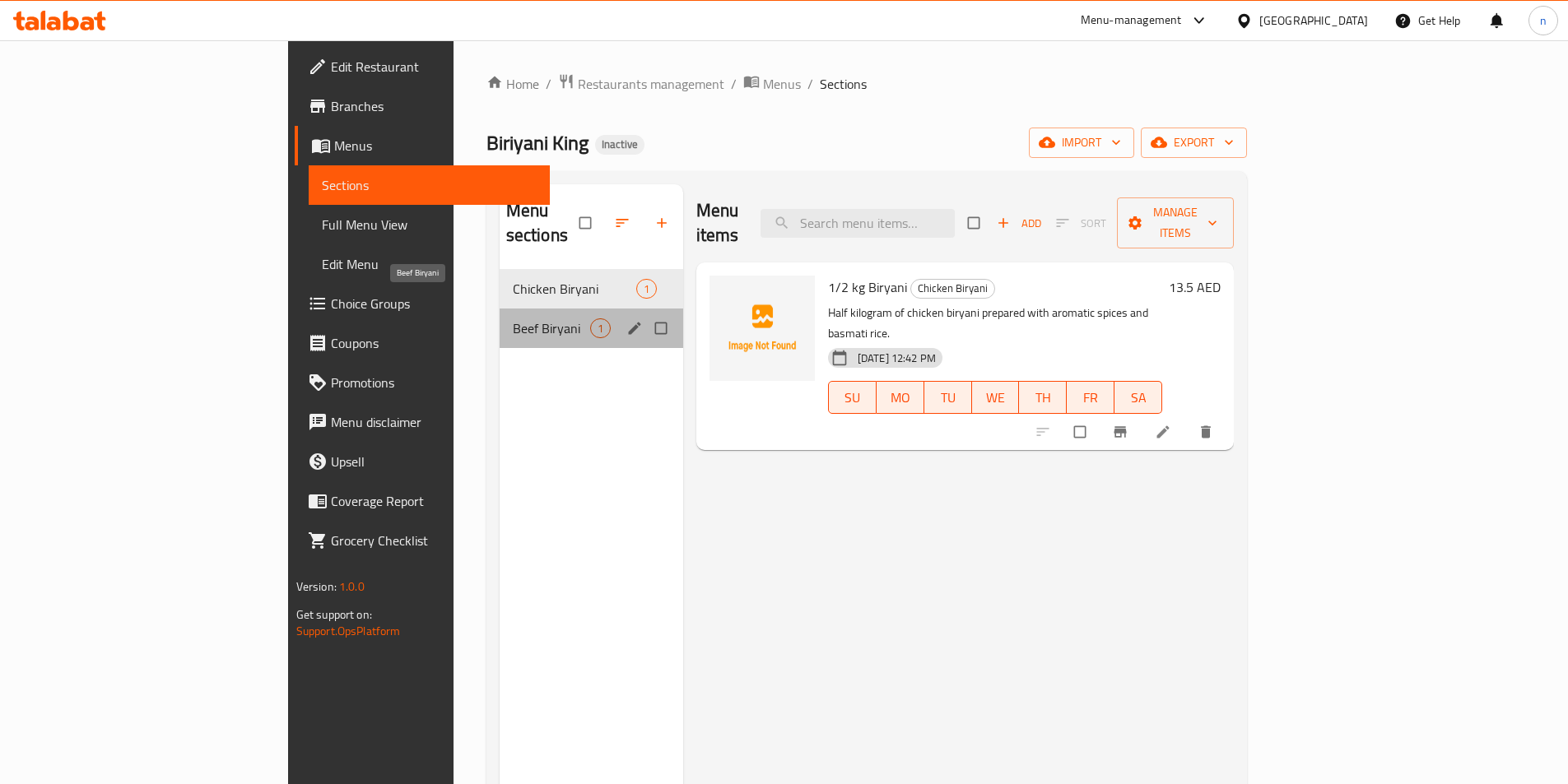
click at [512, 319] on span "Beef Biryani" at bounding box center [551, 328] width 77 height 20
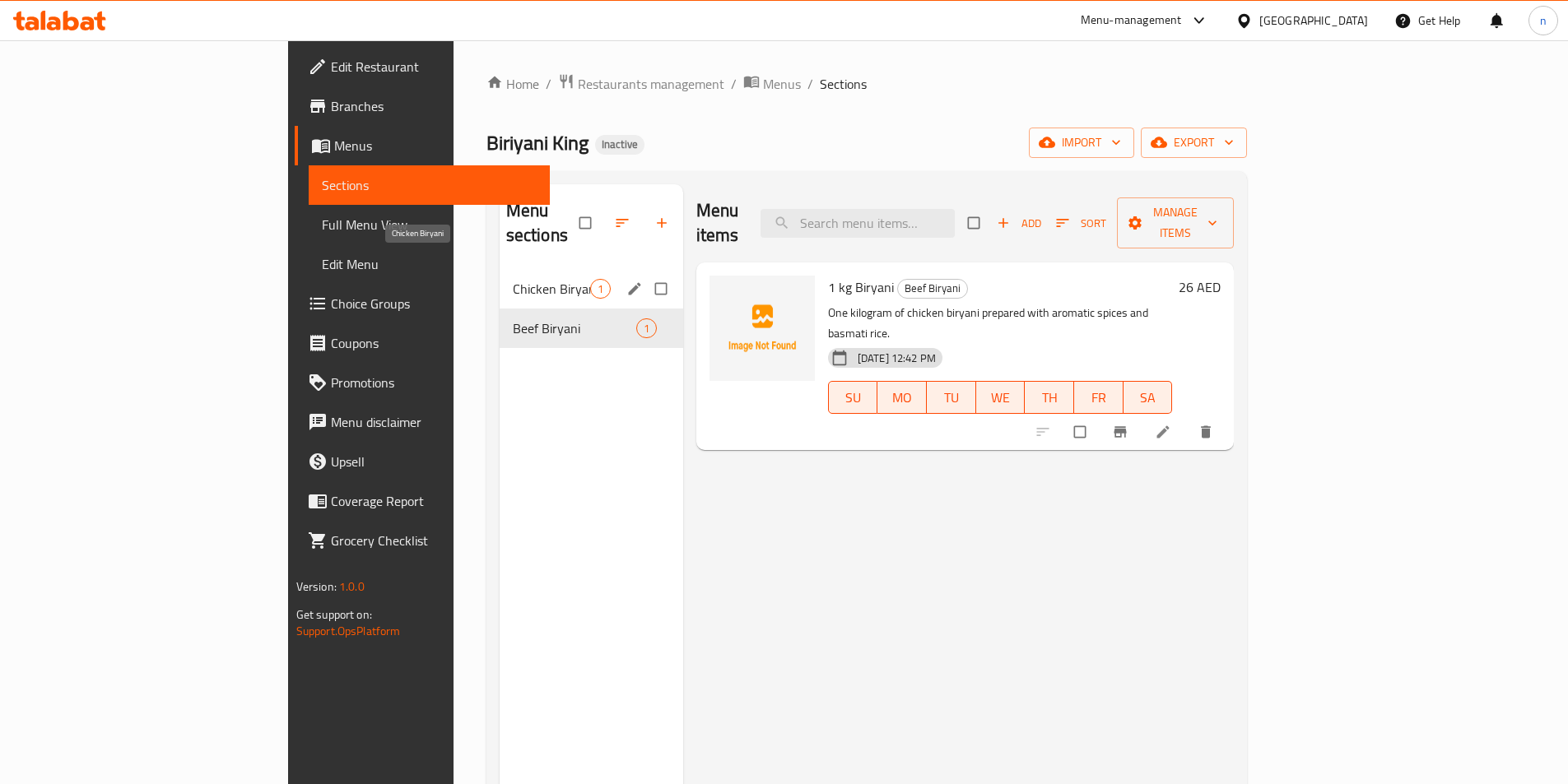
click at [512, 279] on span "Chicken Biryani" at bounding box center [551, 288] width 77 height 20
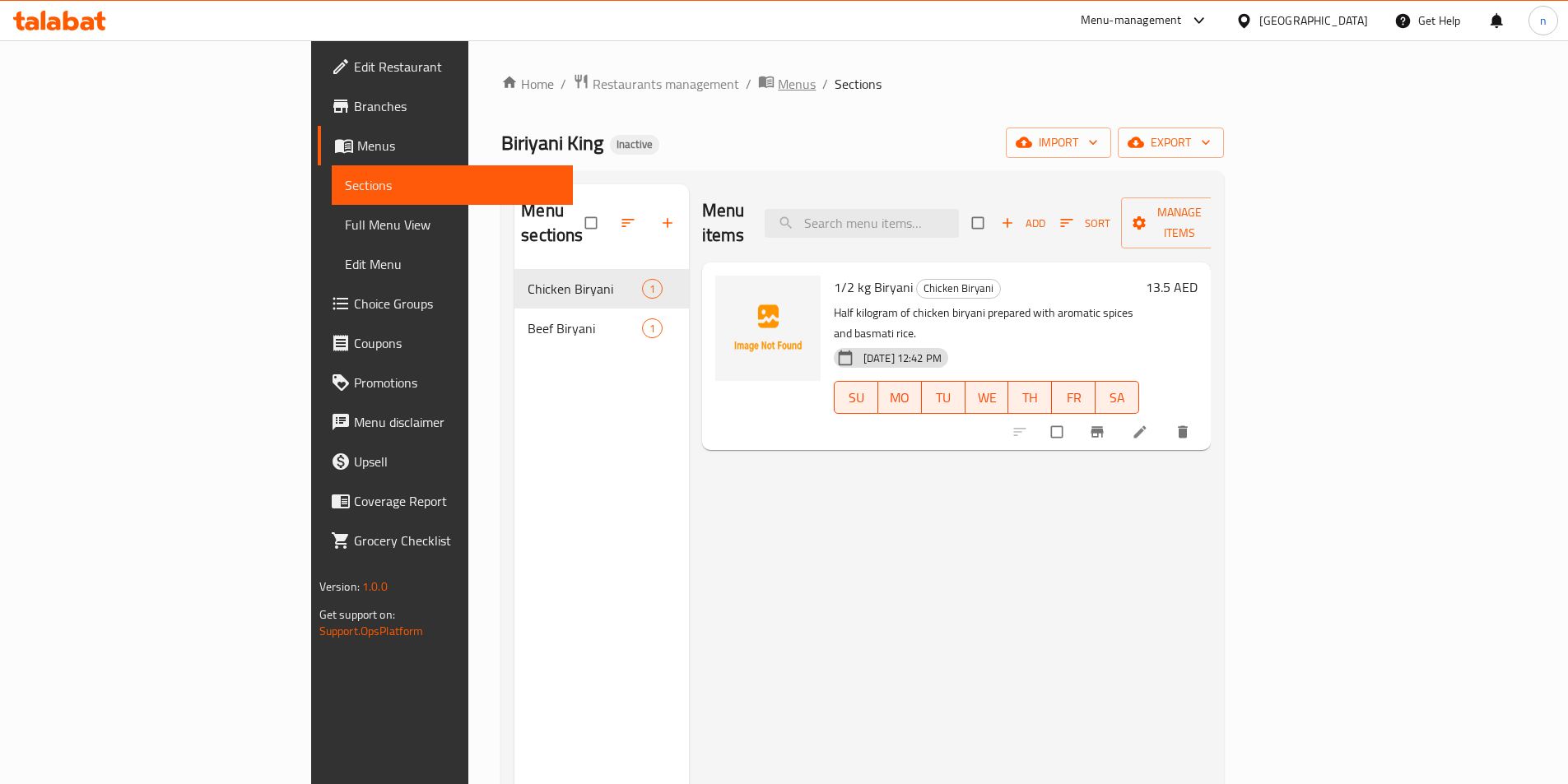
click at [778, 81] on span "Menus" at bounding box center [796, 83] width 38 height 20
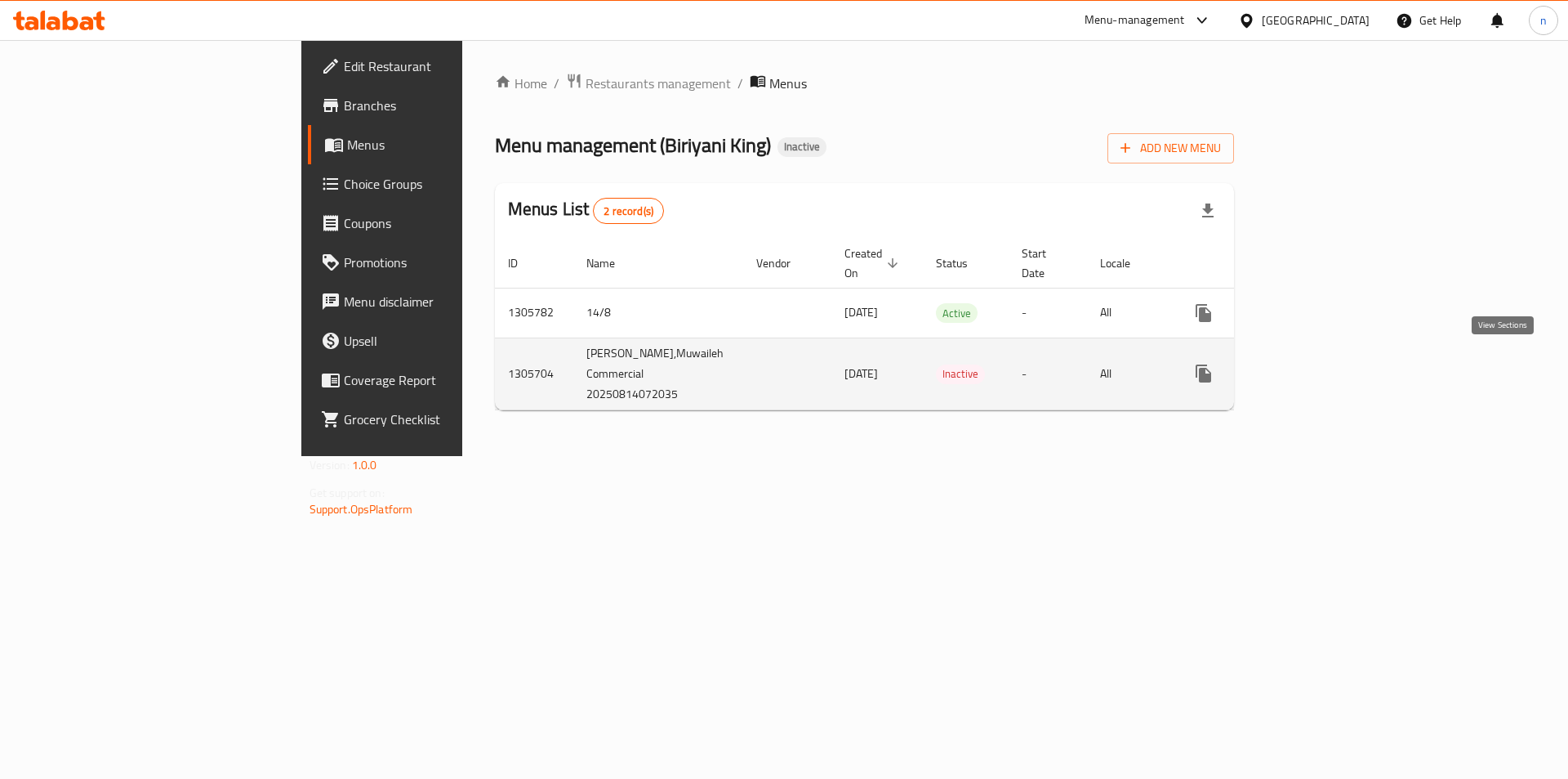
click at [1332, 371] on icon "enhanced table" at bounding box center [1321, 373] width 19 height 19
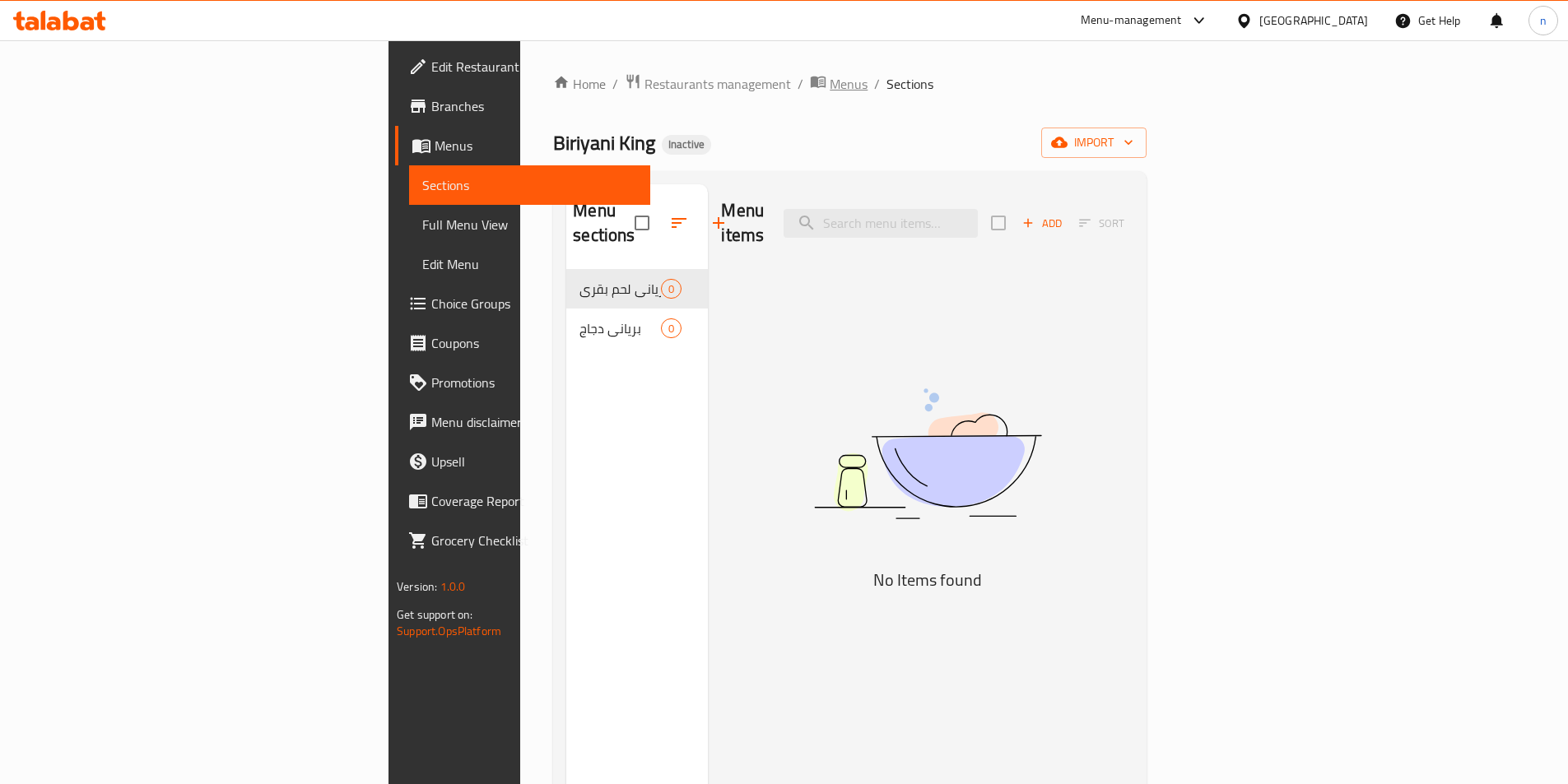
click at [829, 82] on span "Menus" at bounding box center [848, 83] width 38 height 20
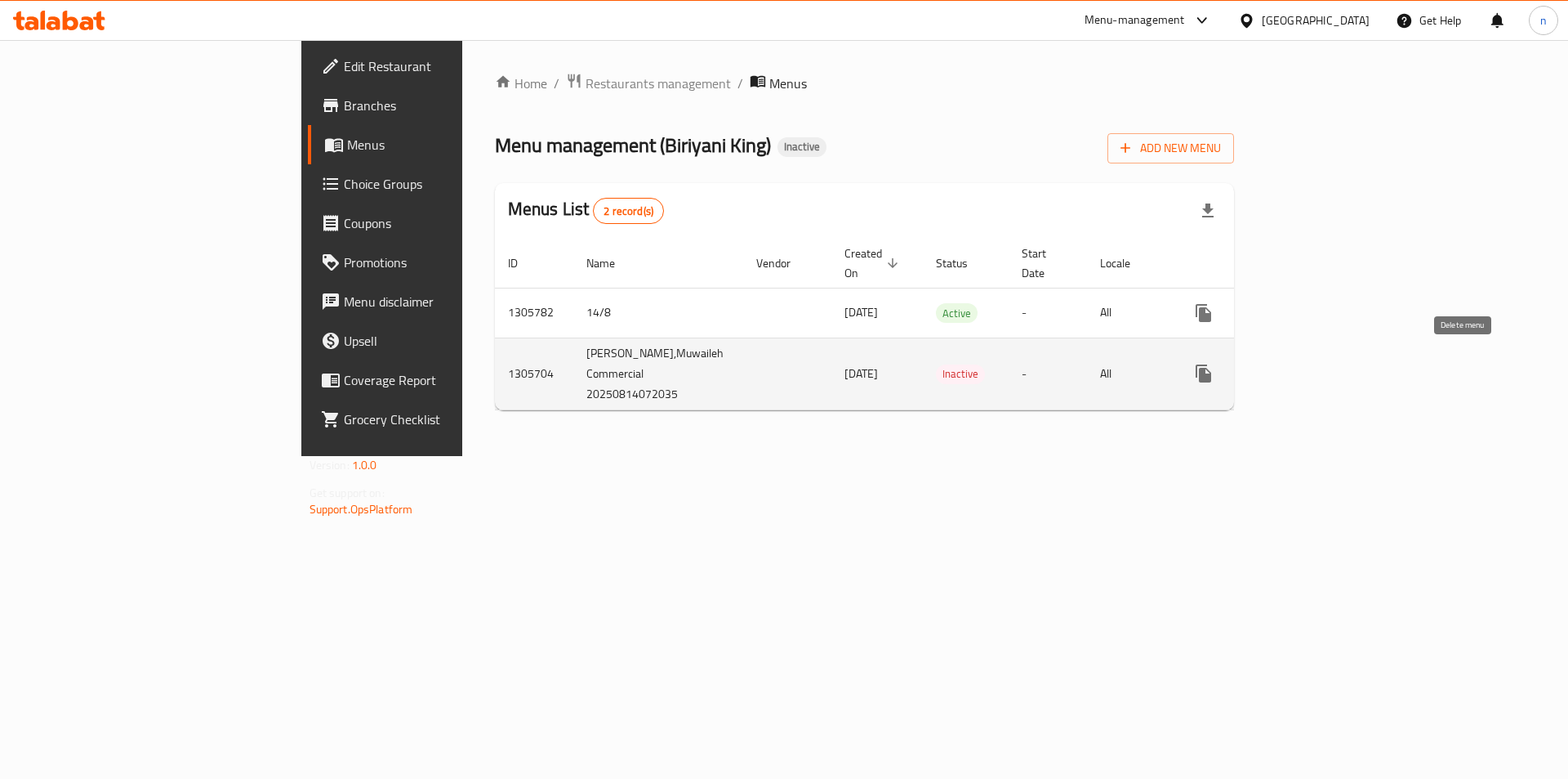
click at [1288, 371] on icon "enhanced table" at bounding box center [1283, 373] width 12 height 14
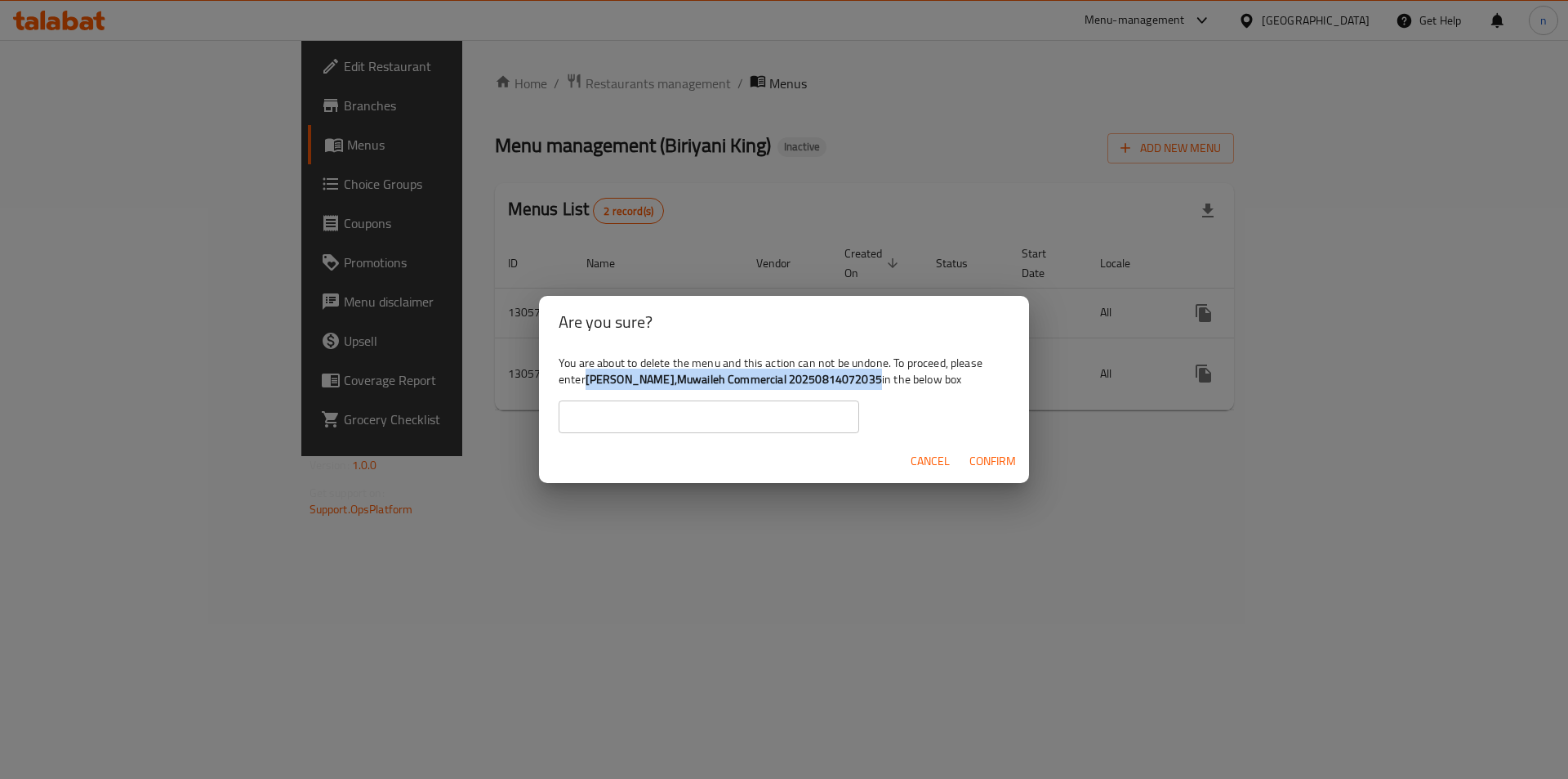
drag, startPoint x: 586, startPoint y: 379, endPoint x: 851, endPoint y: 388, distance: 265.2
click at [851, 388] on div "You are about to delete the menu and this action can not be undone. To proceed,…" at bounding box center [784, 394] width 490 height 91
copy b "[PERSON_NAME],Muwaileh Commercial 20250814072035"
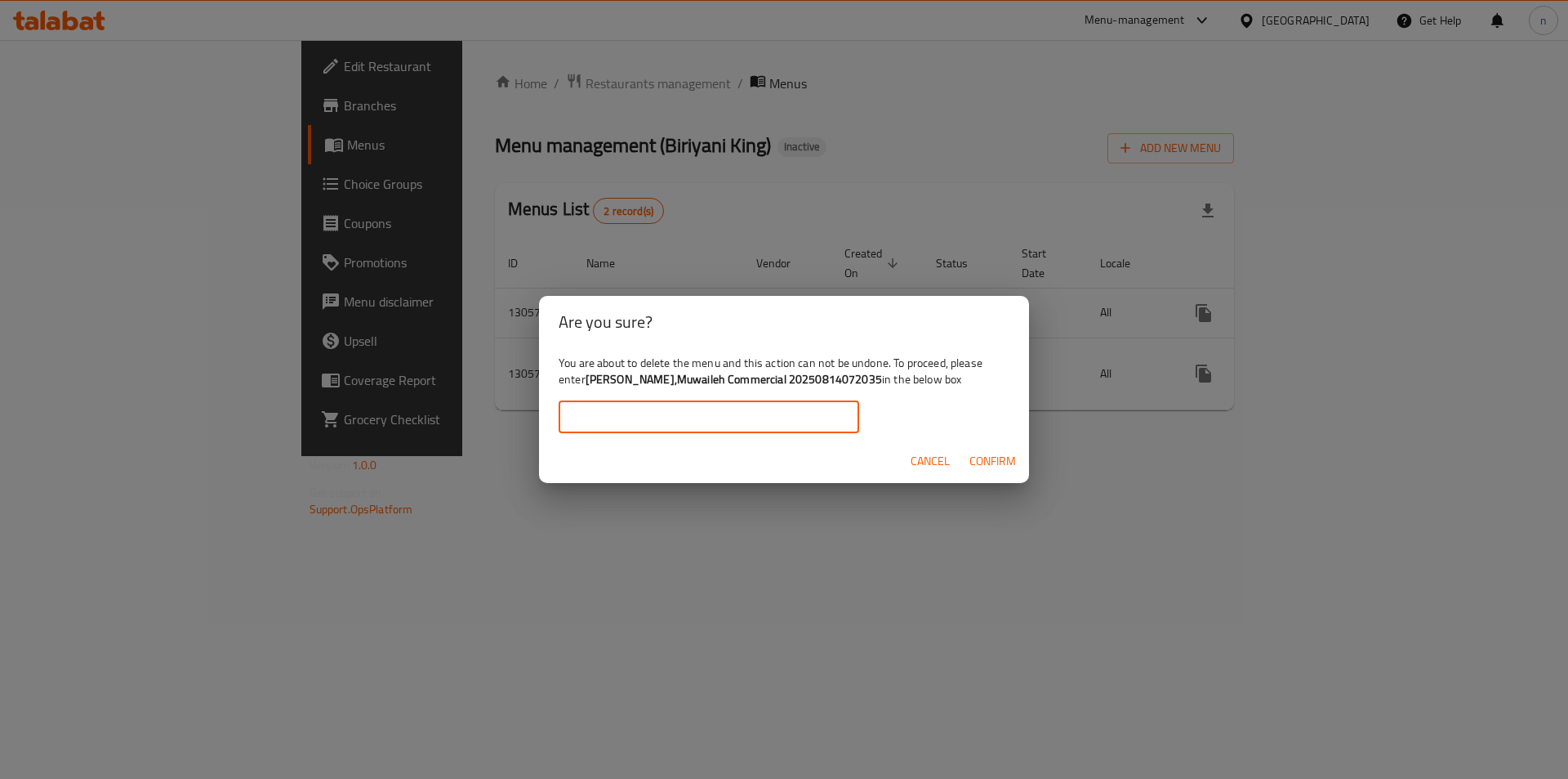
click at [759, 416] on input "text" at bounding box center [709, 417] width 300 height 33
click at [935, 457] on span "Cancel" at bounding box center [930, 462] width 39 height 20
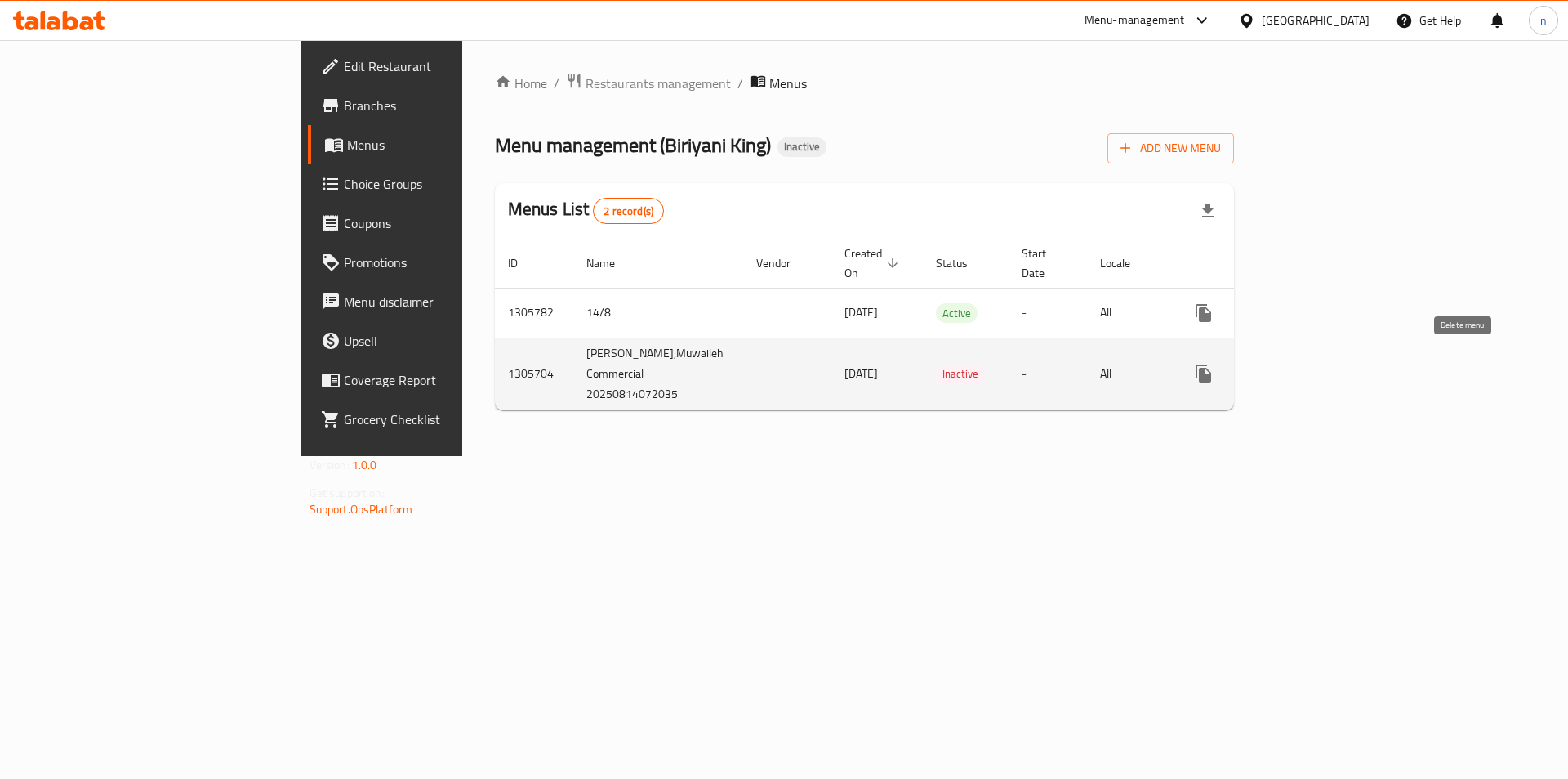
click at [1292, 364] on icon "enhanced table" at bounding box center [1282, 373] width 19 height 19
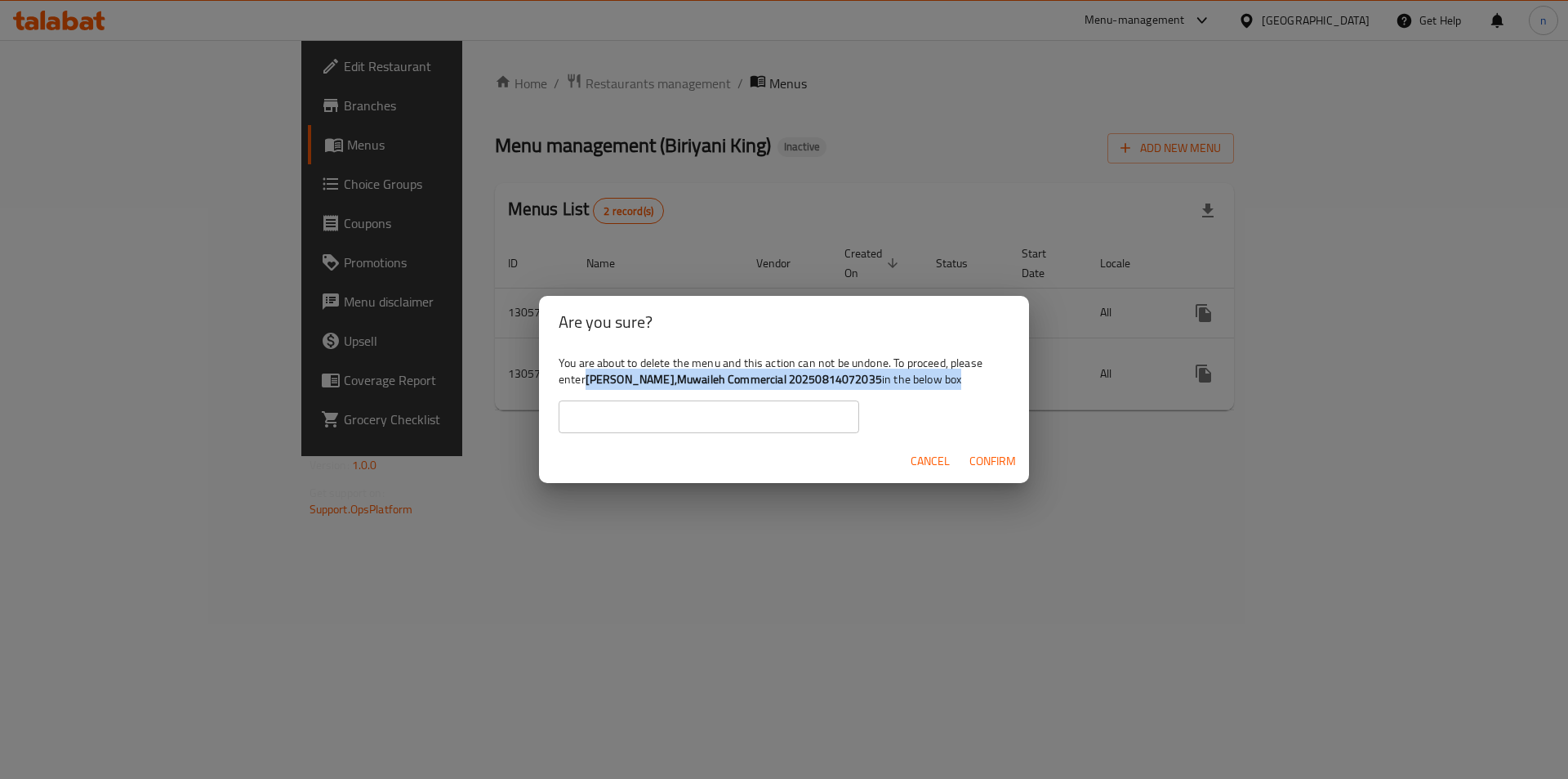
drag, startPoint x: 585, startPoint y: 376, endPoint x: 813, endPoint y: 385, distance: 228.2
click at [812, 387] on div "You are about to delete the menu and this action can not be undone. To proceed,…" at bounding box center [784, 394] width 490 height 91
drag, startPoint x: 851, startPoint y: 371, endPoint x: 605, endPoint y: 394, distance: 247.1
click at [605, 394] on div "You are about to delete the menu and this action can not be undone. To proceed,…" at bounding box center [784, 394] width 490 height 91
drag, startPoint x: 588, startPoint y: 379, endPoint x: 852, endPoint y: 381, distance: 264.0
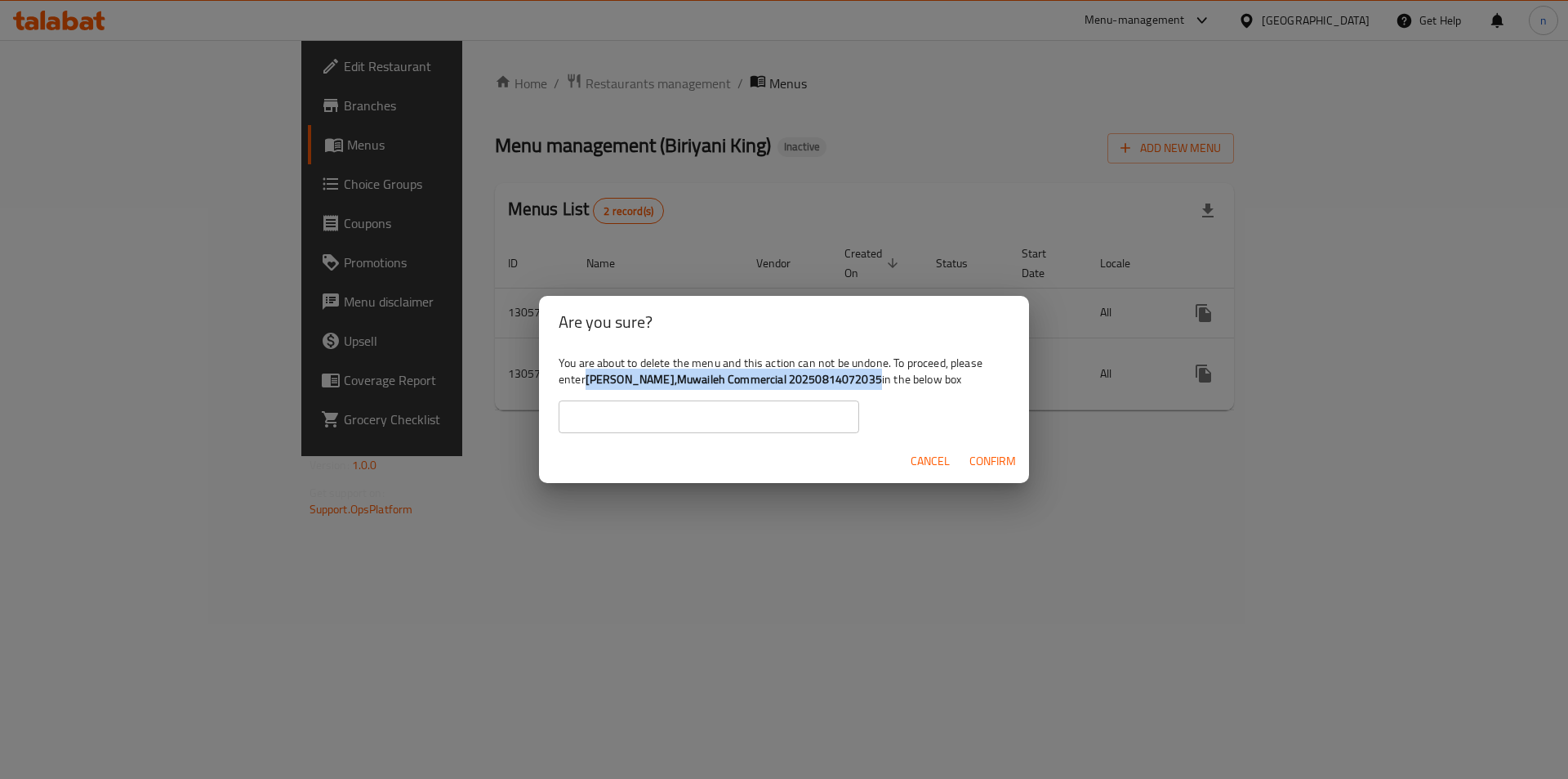
click at [852, 381] on b "Biriyani King,Muwaileh Commercial 20250814072035" at bounding box center [734, 379] width 297 height 21
copy b "Biriyani King,Muwaileh Commercial 20250814072035"
click at [713, 421] on input "text" at bounding box center [709, 417] width 300 height 33
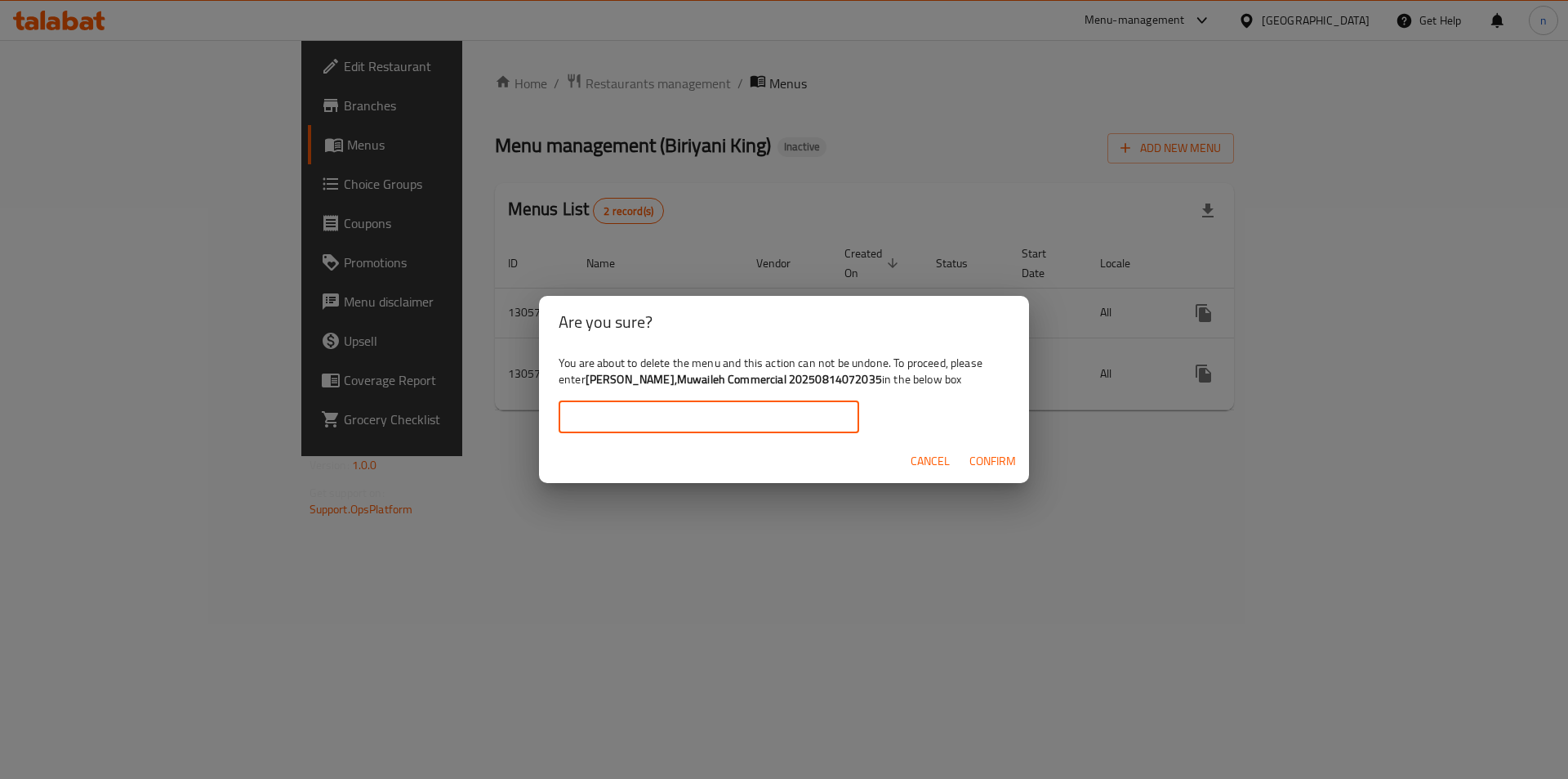
paste input "Biriyani King,Muwaileh Commercial 20250814072035"
type input "Biriyani King,Muwaileh Commercial 20250814072035"
click at [1011, 463] on span "Confirm" at bounding box center [993, 462] width 46 height 20
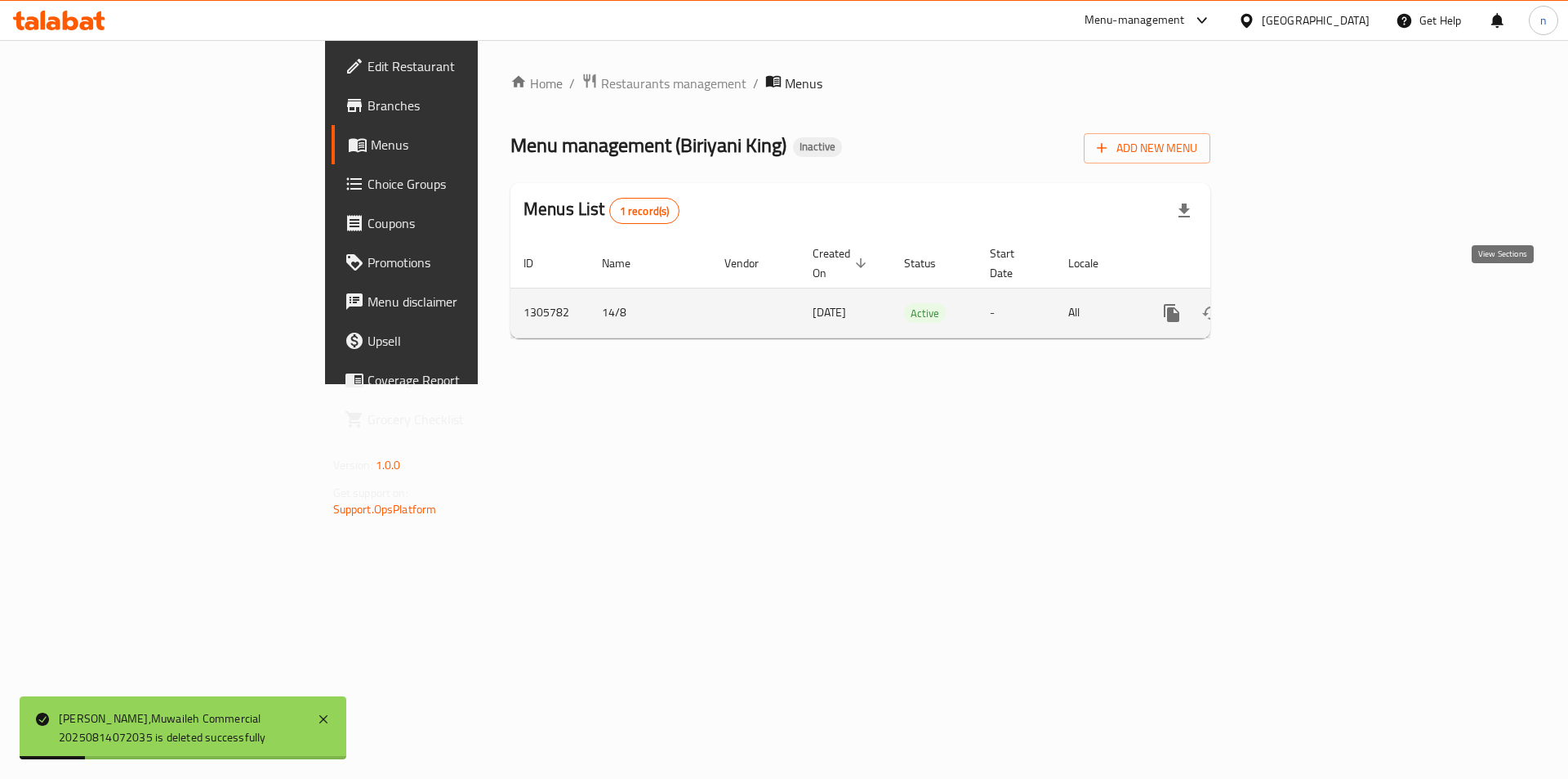
click at [1300, 303] on icon "enhanced table" at bounding box center [1290, 312] width 19 height 19
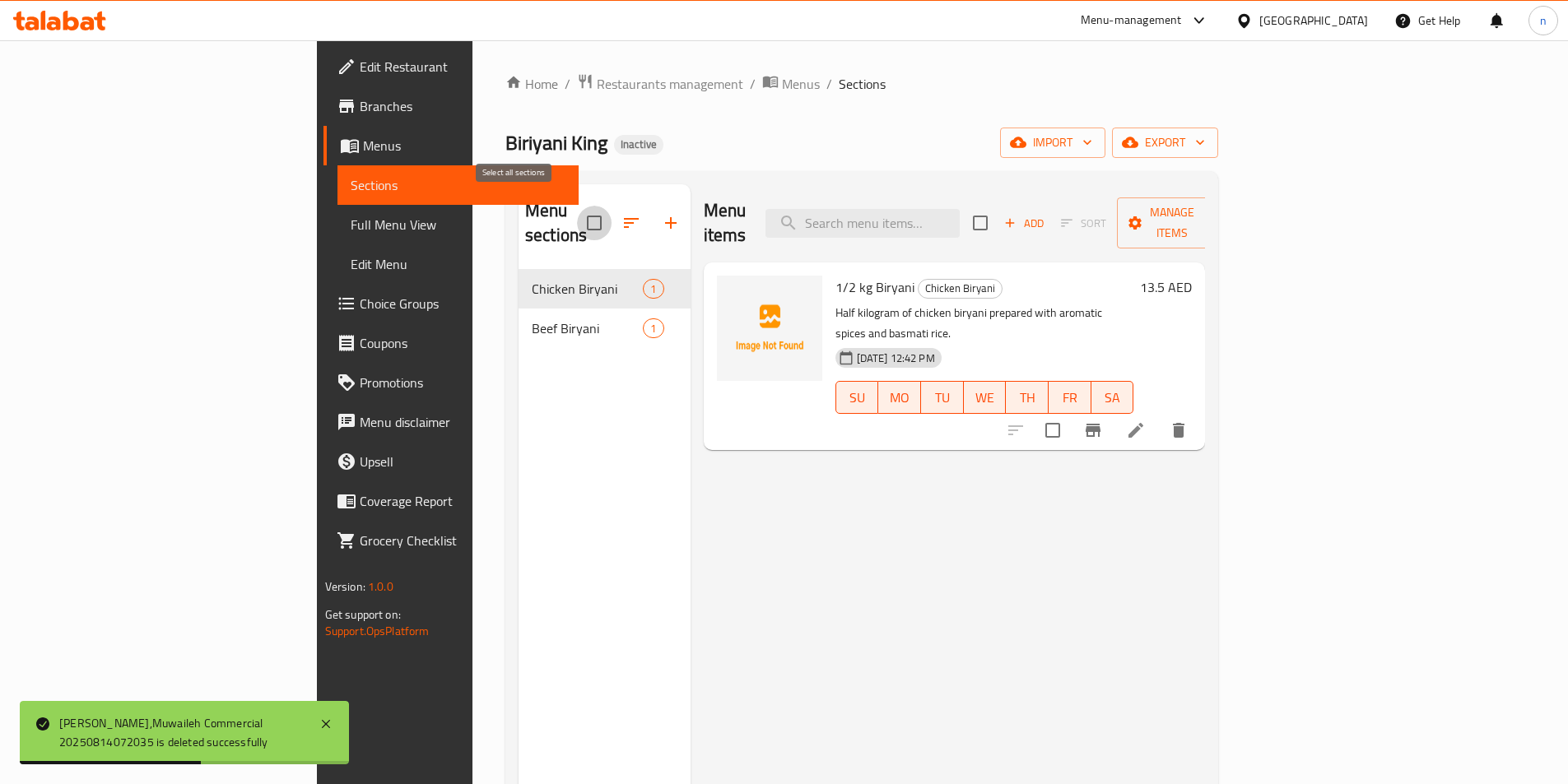
click at [577, 207] on input "checkbox" at bounding box center [594, 223] width 35 height 35
checkbox input "true"
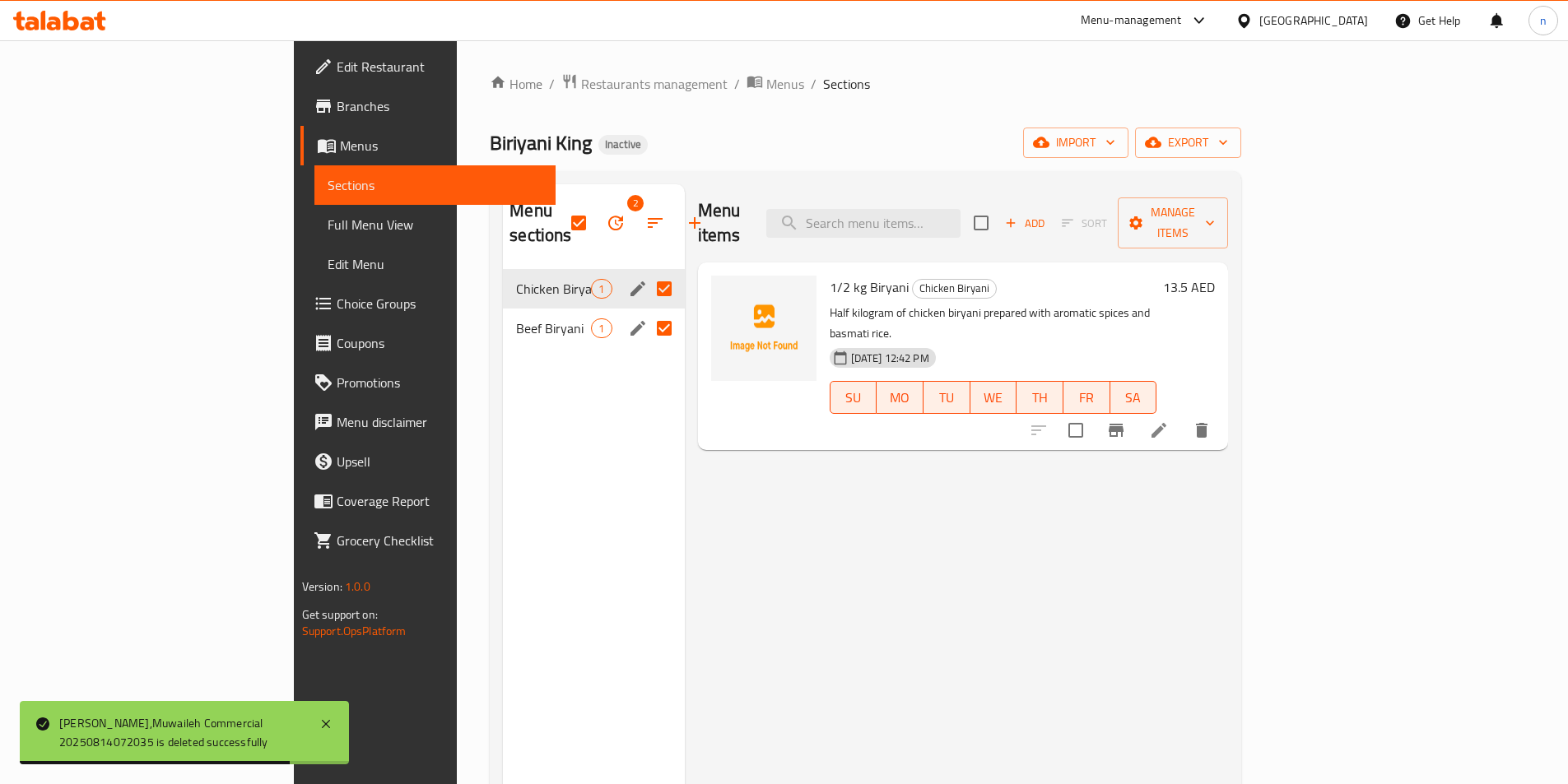
click at [1168, 166] on div "Home / Restaurants management / Menus / Sections Biriyani King Inactive import …" at bounding box center [865, 527] width 751 height 908
click at [645, 213] on icon "button" at bounding box center [654, 223] width 20 height 20
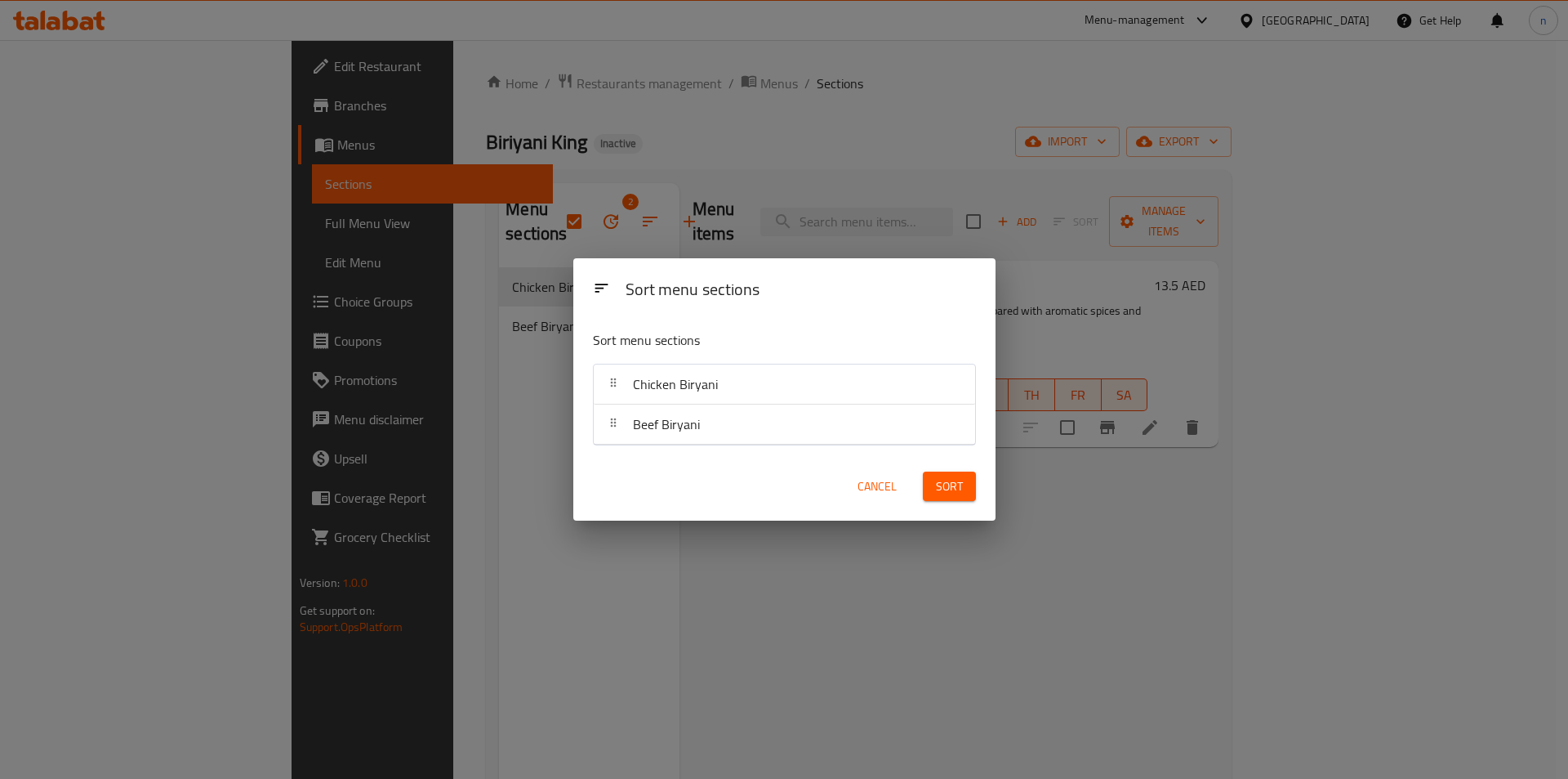
click at [743, 180] on div "Sort menu sections Sort menu sections Chicken Biryani Beef Biryani Cancel Sort" at bounding box center [784, 389] width 1568 height 779
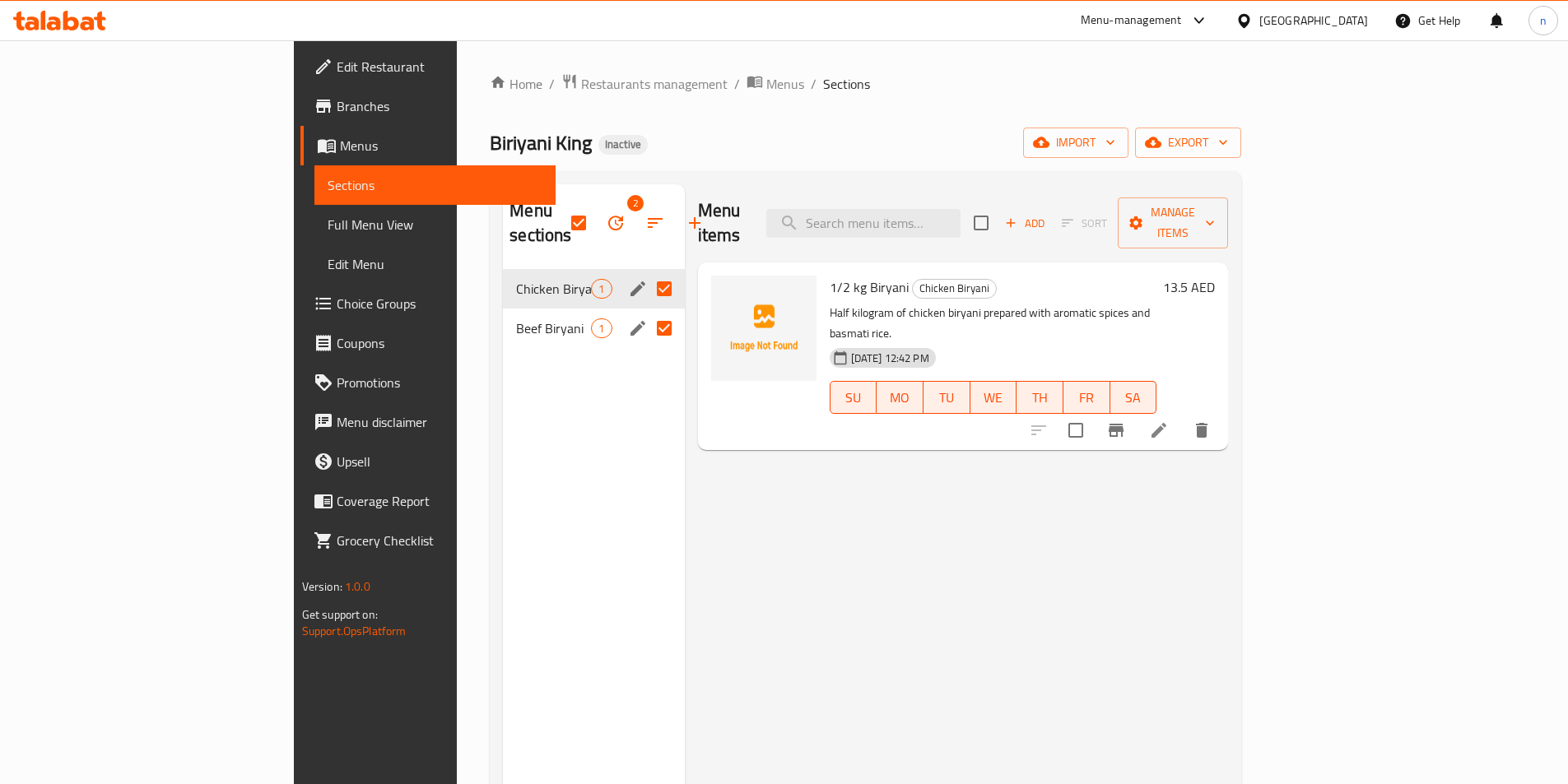
click at [922, 473] on div "Menu items Add Sort Manage items 1/2 kg Biryani Chicken Biryani Half kilogram o…" at bounding box center [957, 576] width 544 height 784
click at [767, 85] on span "Menus" at bounding box center [785, 83] width 38 height 20
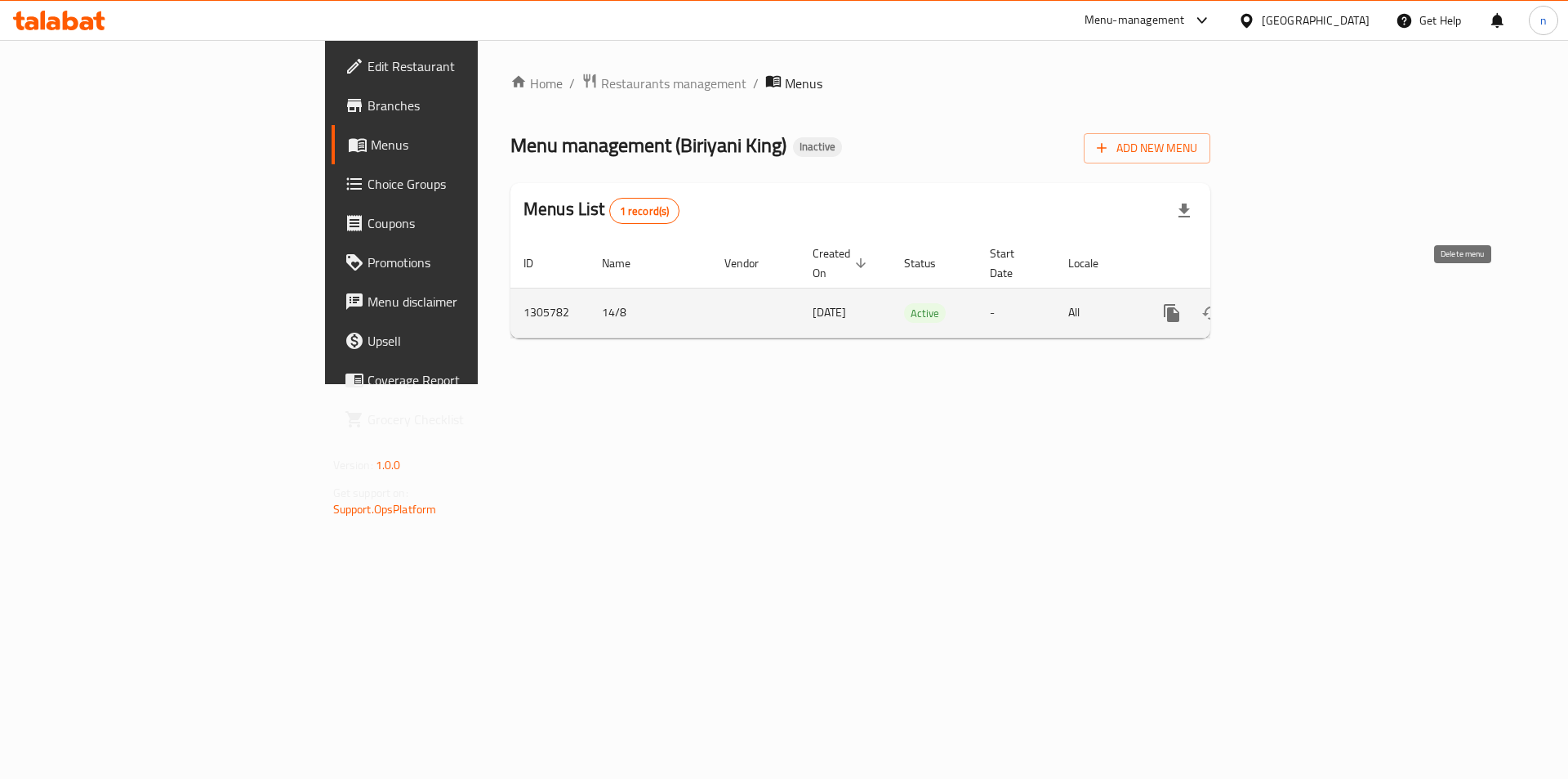
click at [1257, 306] on icon "enhanced table" at bounding box center [1251, 312] width 12 height 14
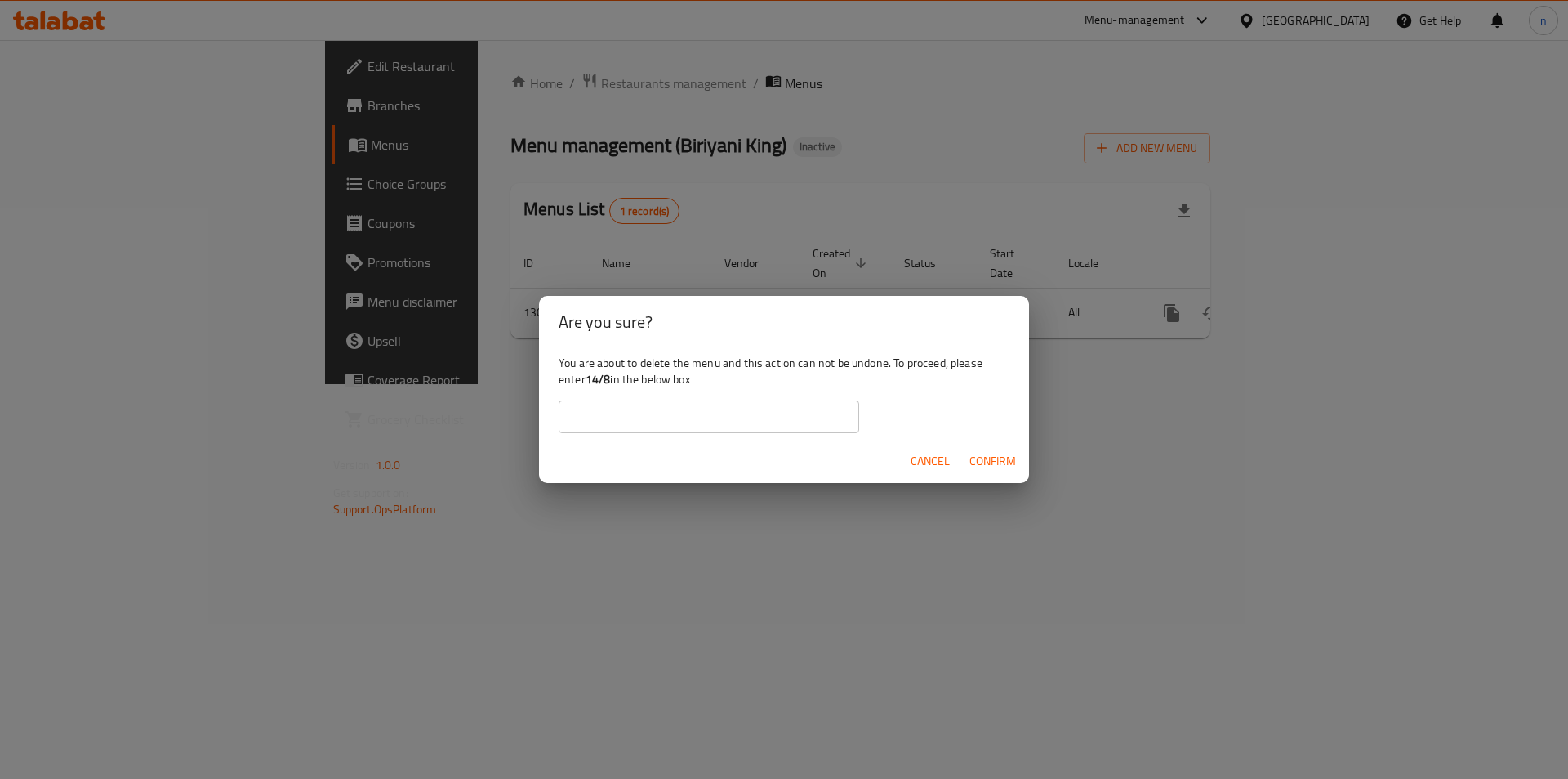
click at [599, 376] on b "14/8" at bounding box center [598, 379] width 25 height 21
click at [594, 376] on b "14/8" at bounding box center [598, 379] width 25 height 21
drag, startPoint x: 590, startPoint y: 380, endPoint x: 613, endPoint y: 385, distance: 23.5
click at [613, 385] on div "You are about to delete the menu and this action can not be undone. To proceed,…" at bounding box center [784, 394] width 490 height 91
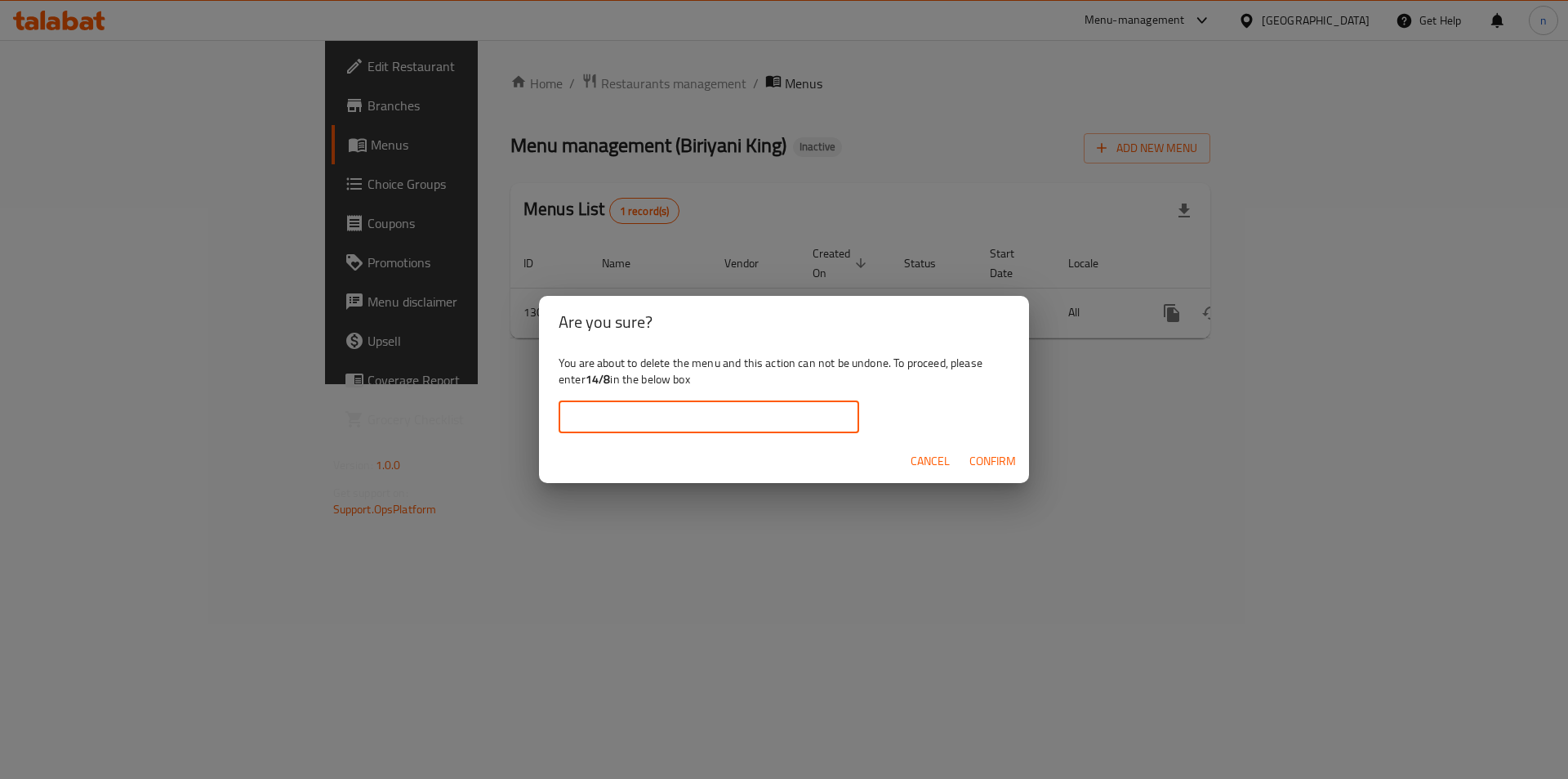
click at [640, 412] on input "text" at bounding box center [709, 417] width 300 height 33
paste input "Biriyani King,Muwaileh Commercial 20250814072035"
type input "Biriyani King,Muwaileh Commercial 20250814072035"
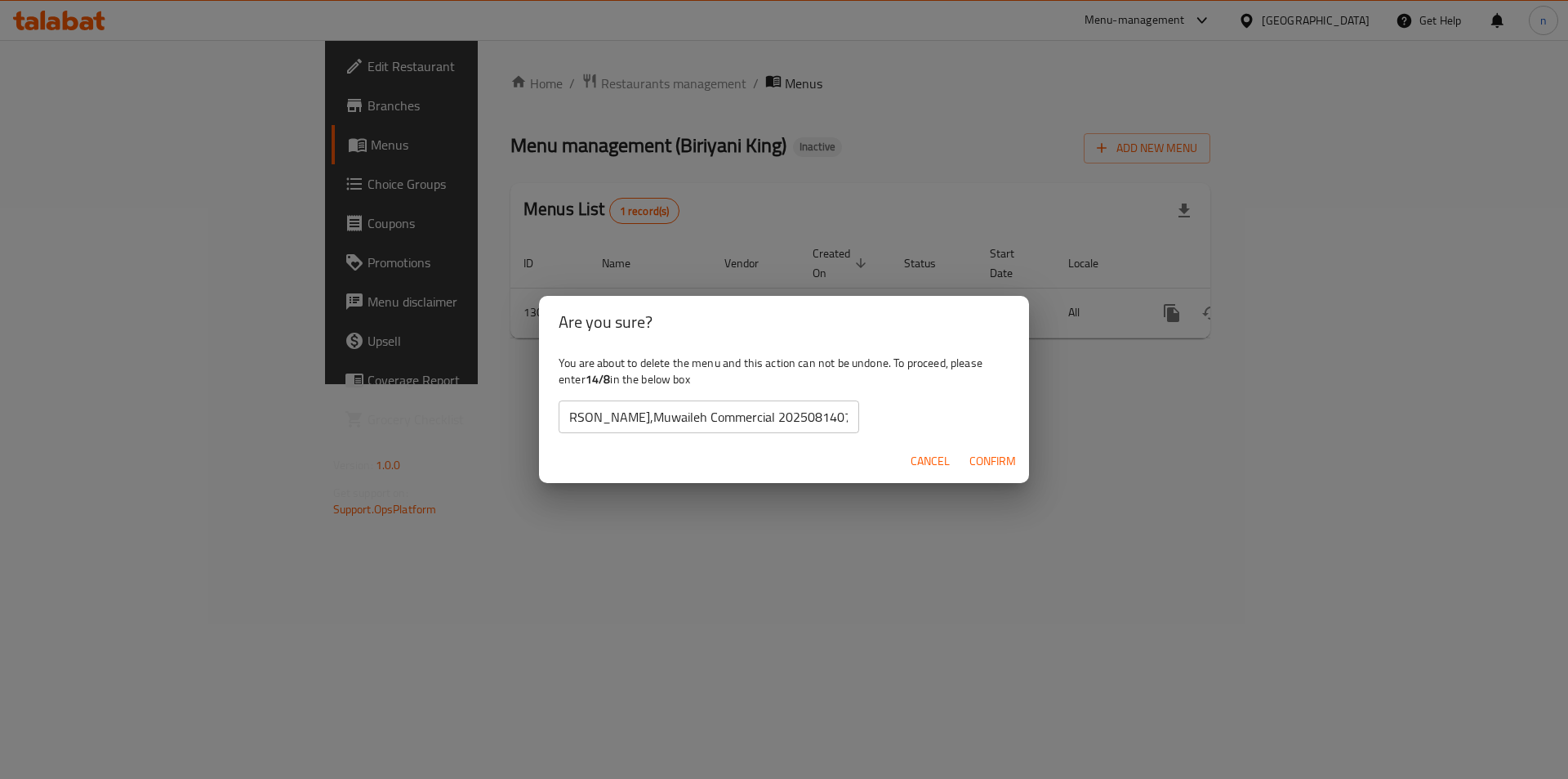
drag, startPoint x: 864, startPoint y: 411, endPoint x: 614, endPoint y: 444, distance: 252.2
click at [614, 444] on div "Are you sure? You are about to delete the menu and this action can not be undon…" at bounding box center [784, 390] width 490 height 187
click at [659, 427] on input "Biriyani King,Muwaileh Commercial 20250814072035" at bounding box center [709, 417] width 300 height 33
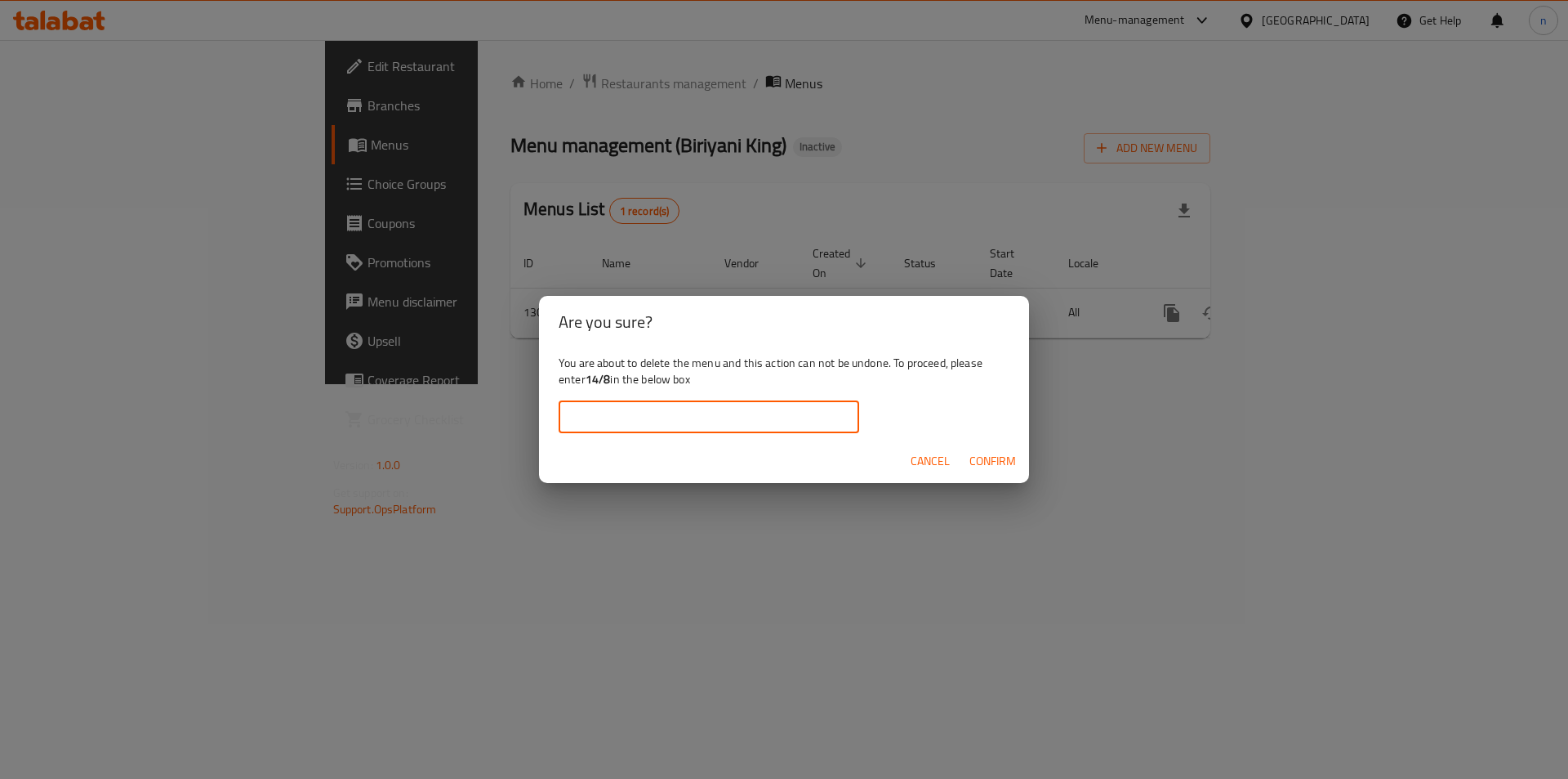
scroll to position [0, 0]
drag, startPoint x: 587, startPoint y: 381, endPoint x: 612, endPoint y: 388, distance: 26.0
click at [612, 388] on div "You are about to delete the menu and this action can not be undone. To proceed,…" at bounding box center [784, 394] width 490 height 91
copy b "14/8"
click at [634, 415] on input "text" at bounding box center [709, 417] width 300 height 33
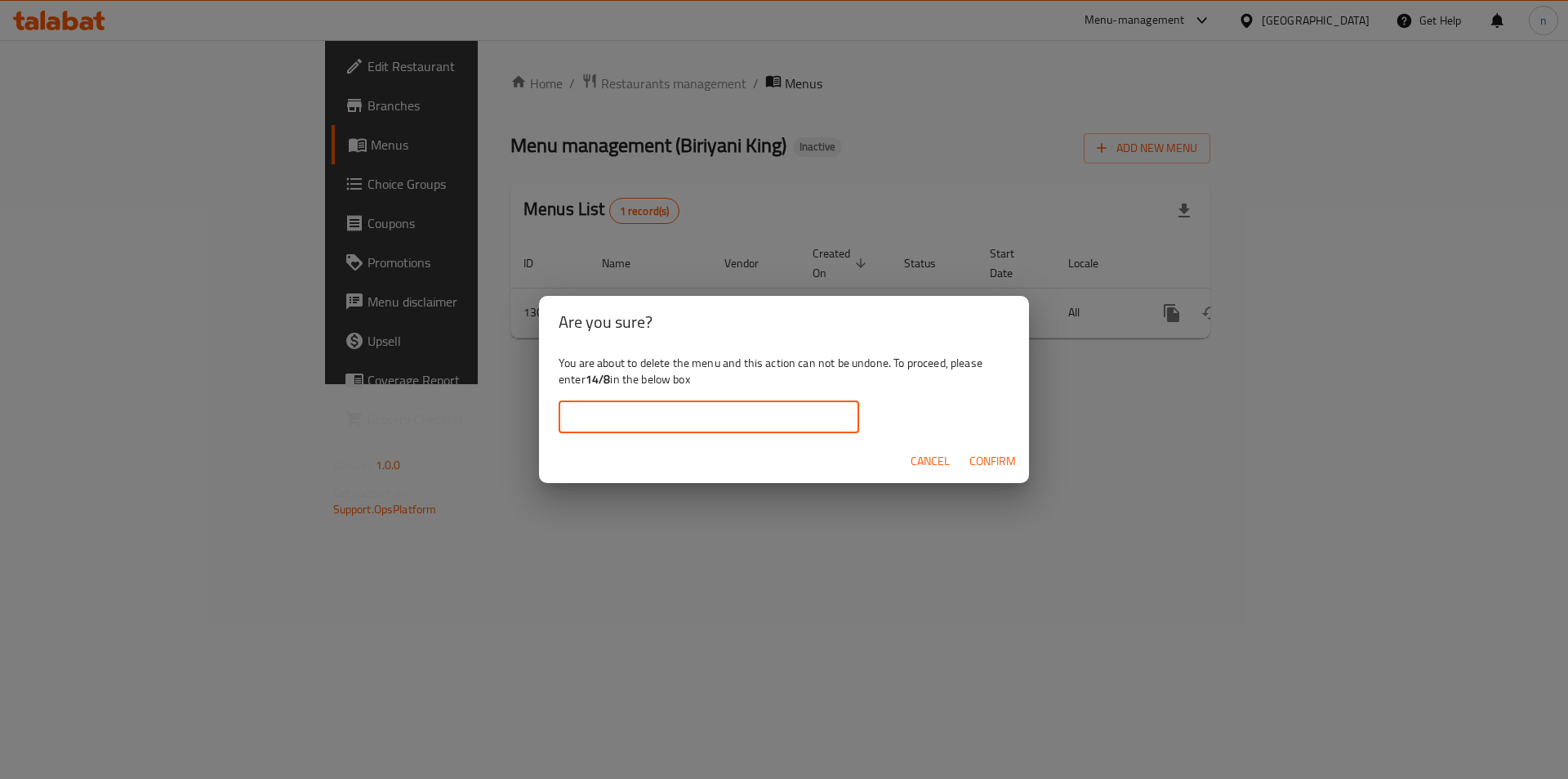
paste input "14/8"
type input "14/8"
click at [997, 456] on span "Confirm" at bounding box center [993, 462] width 46 height 20
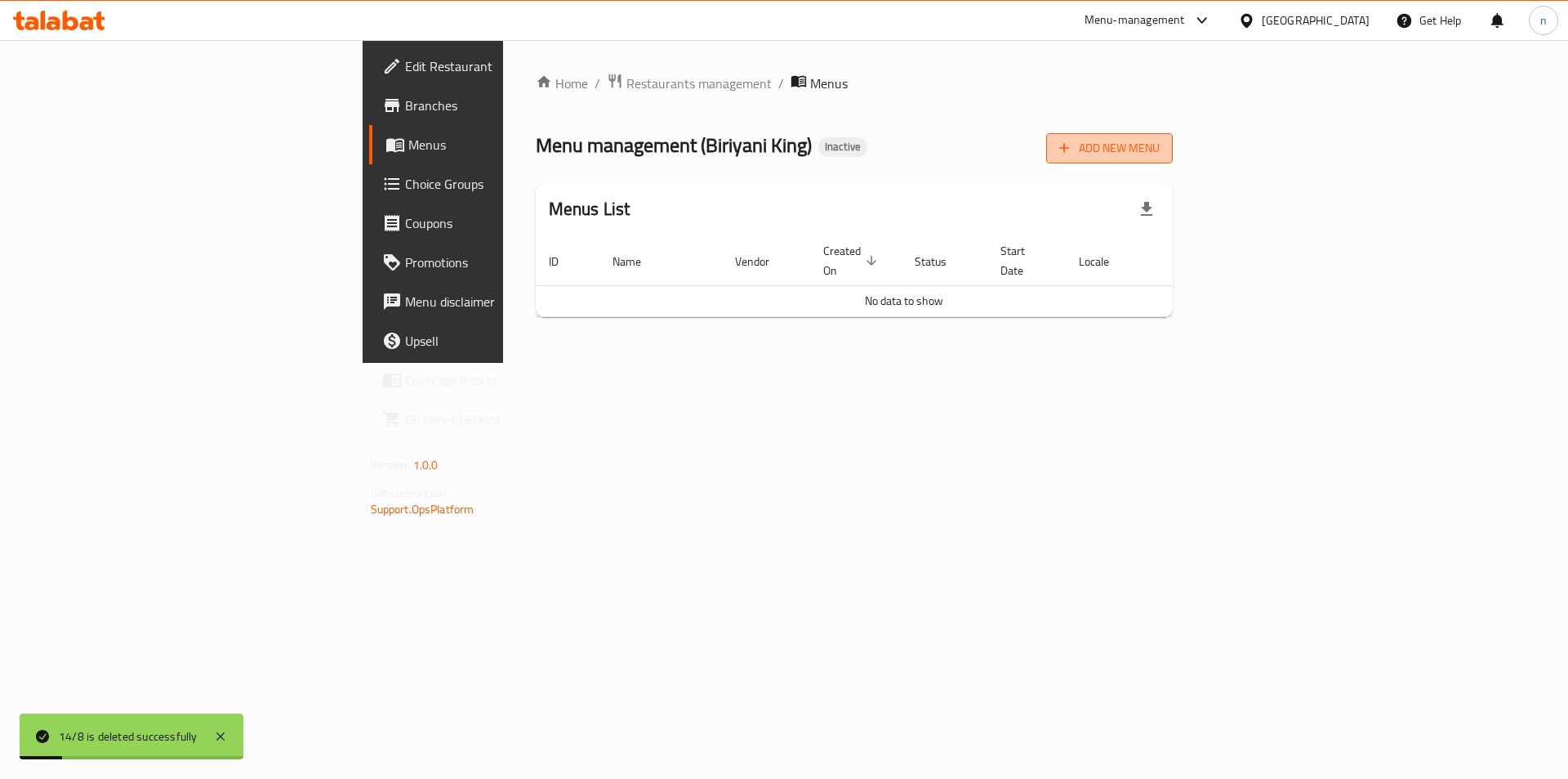
click at [1160, 139] on span "Add New Menu" at bounding box center [1109, 149] width 100 height 20
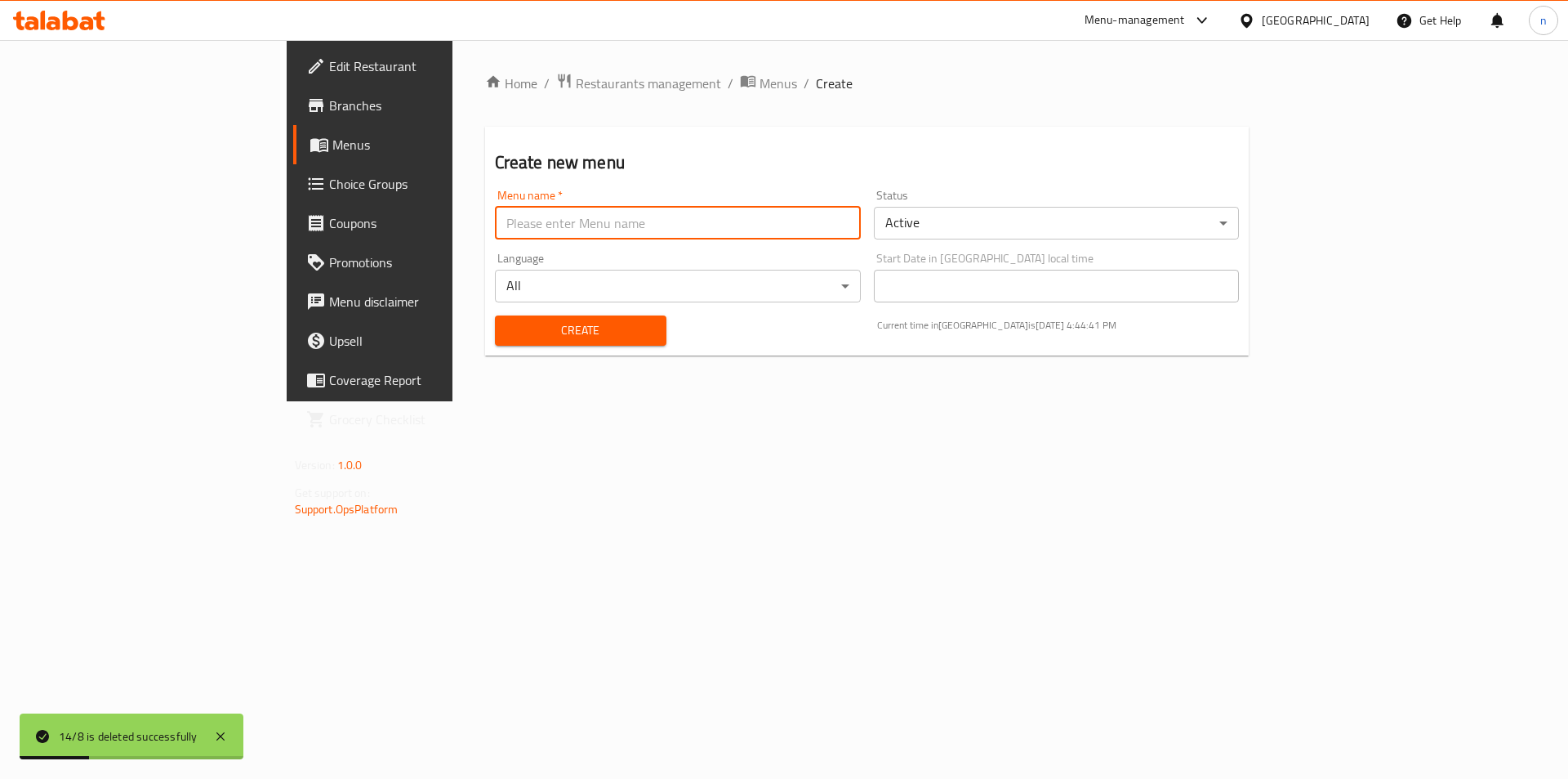
click at [509, 218] on input "text" at bounding box center [678, 223] width 366 height 33
type input "14/8"
click at [495, 316] on button "Create" at bounding box center [580, 331] width 171 height 30
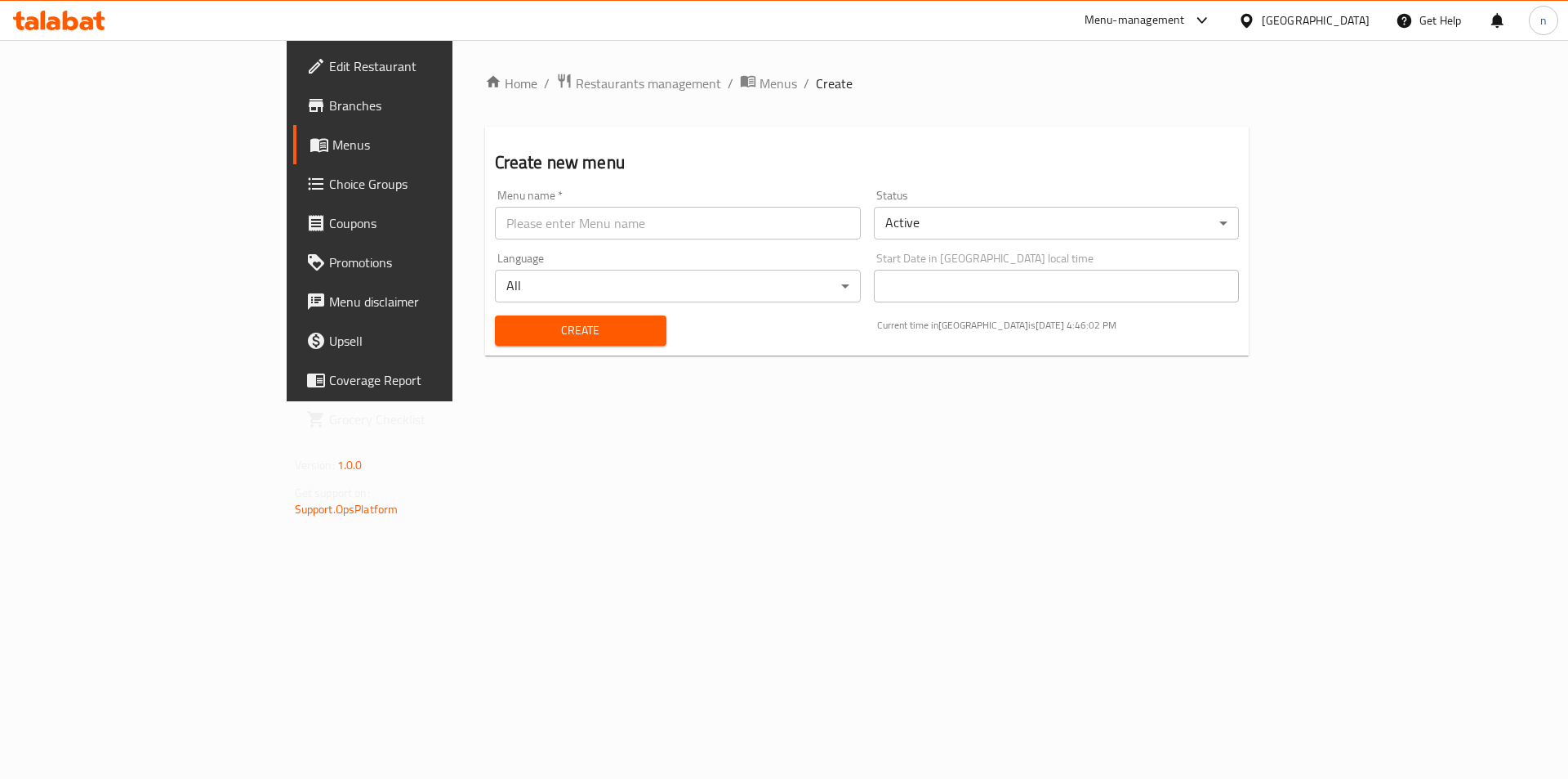
click at [495, 222] on input "text" at bounding box center [678, 223] width 366 height 33
type input "14/8"
click at [495, 316] on button "Create" at bounding box center [580, 331] width 171 height 30
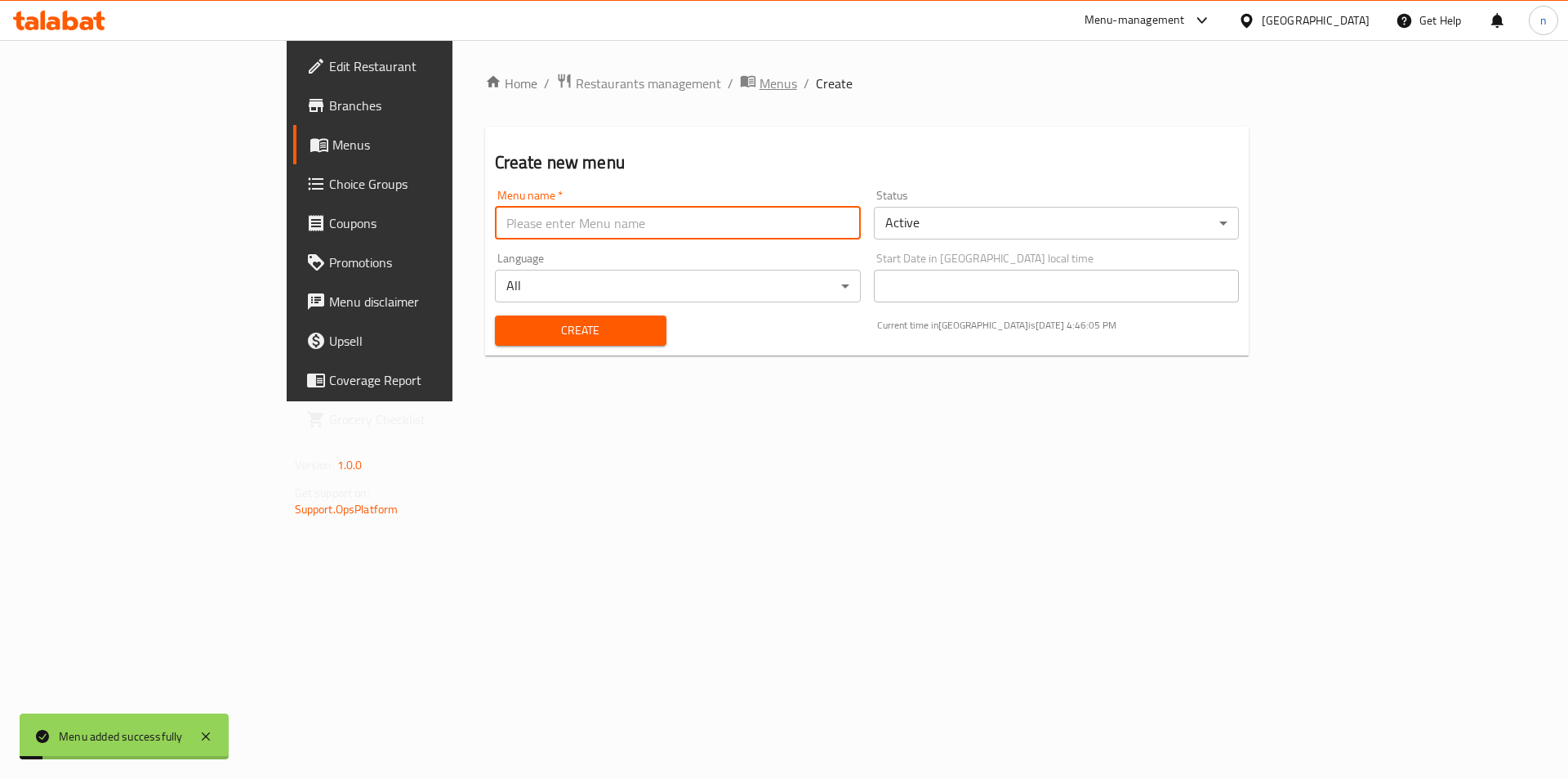
click at [760, 80] on span "Menus" at bounding box center [779, 83] width 38 height 19
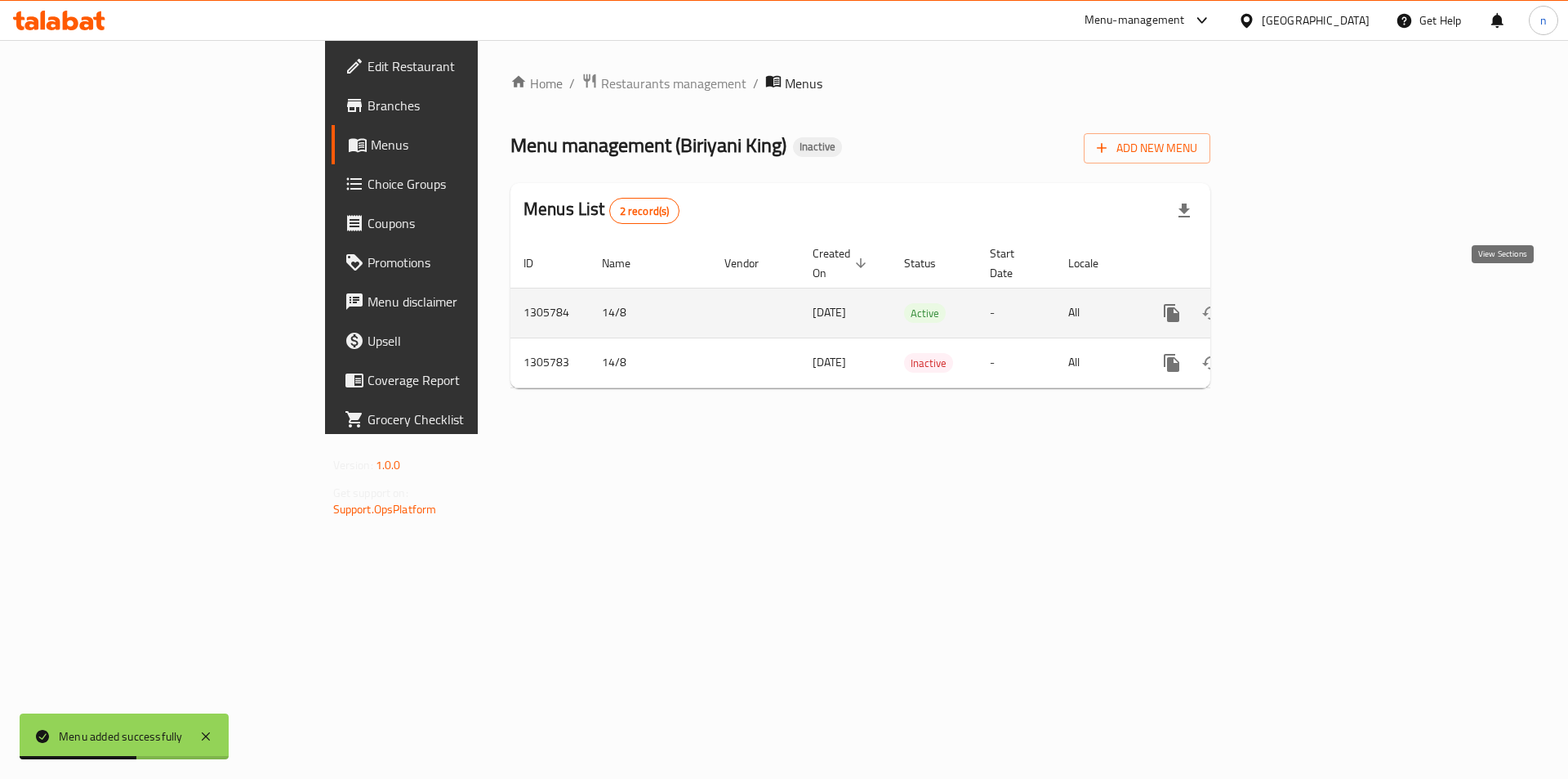
click at [1297, 306] on icon "enhanced table" at bounding box center [1290, 312] width 14 height 14
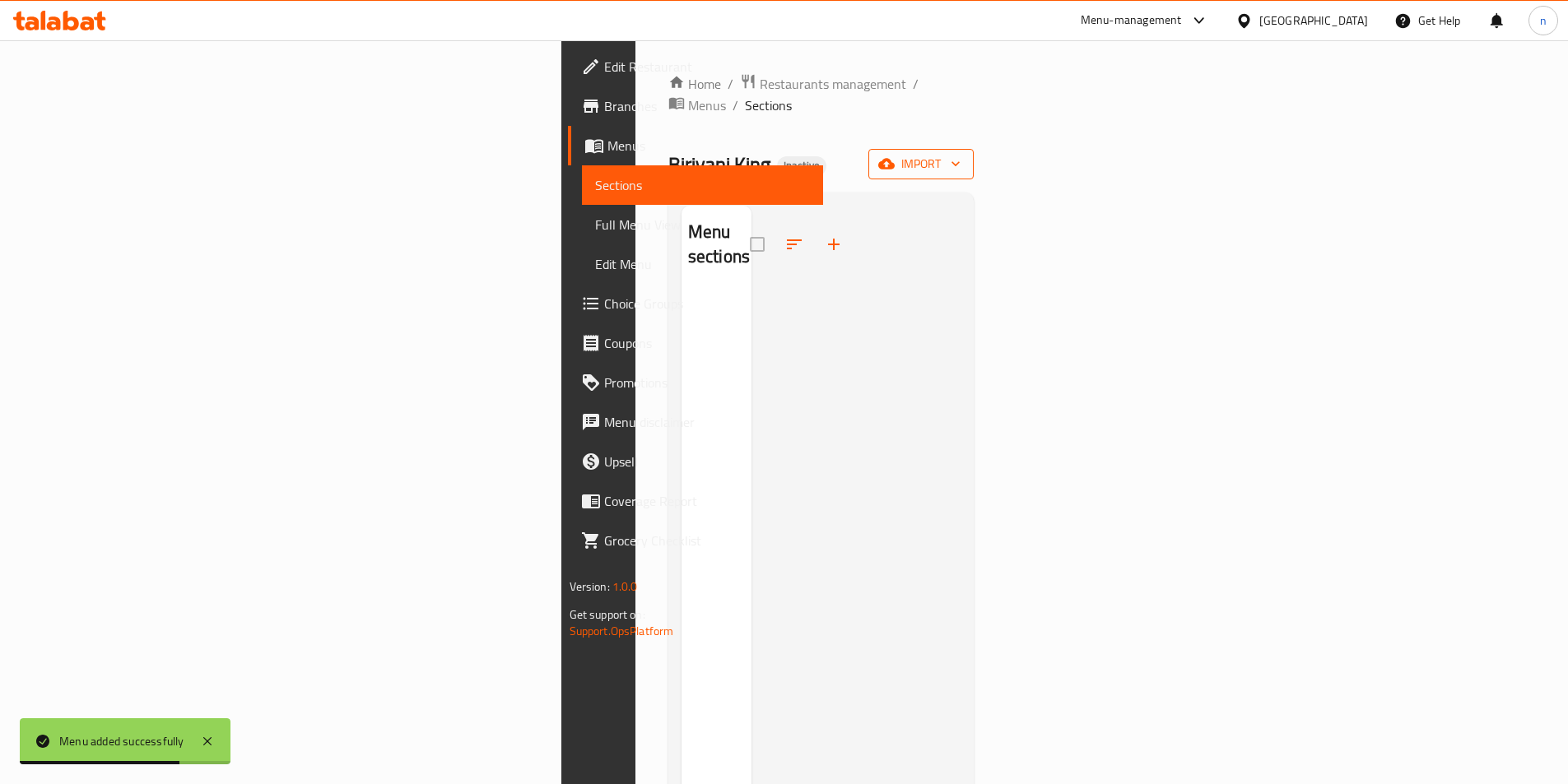
click at [960, 154] on span "import" at bounding box center [920, 164] width 79 height 20
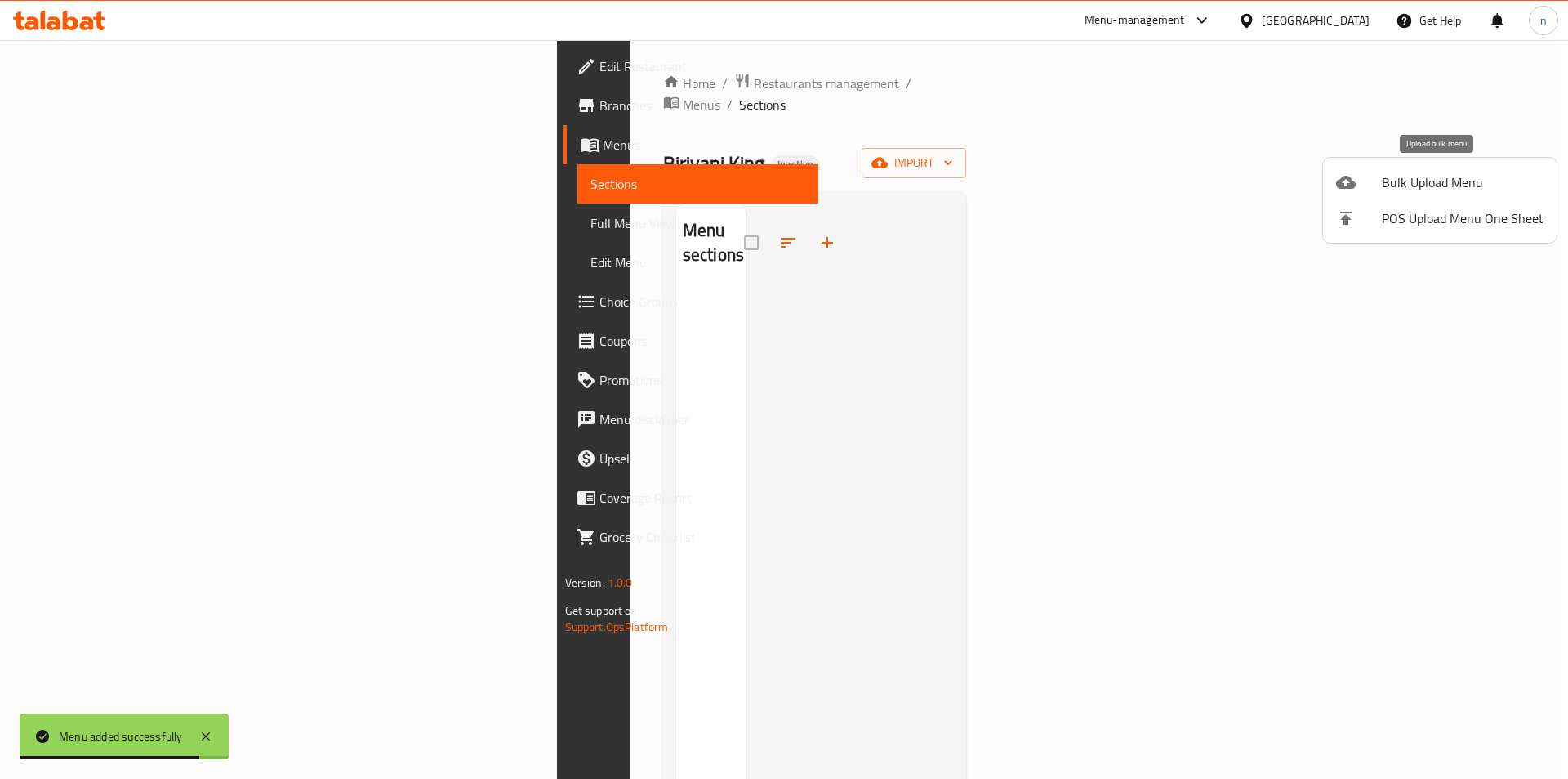
click at [1496, 189] on span "Bulk Upload Menu" at bounding box center [1463, 181] width 162 height 19
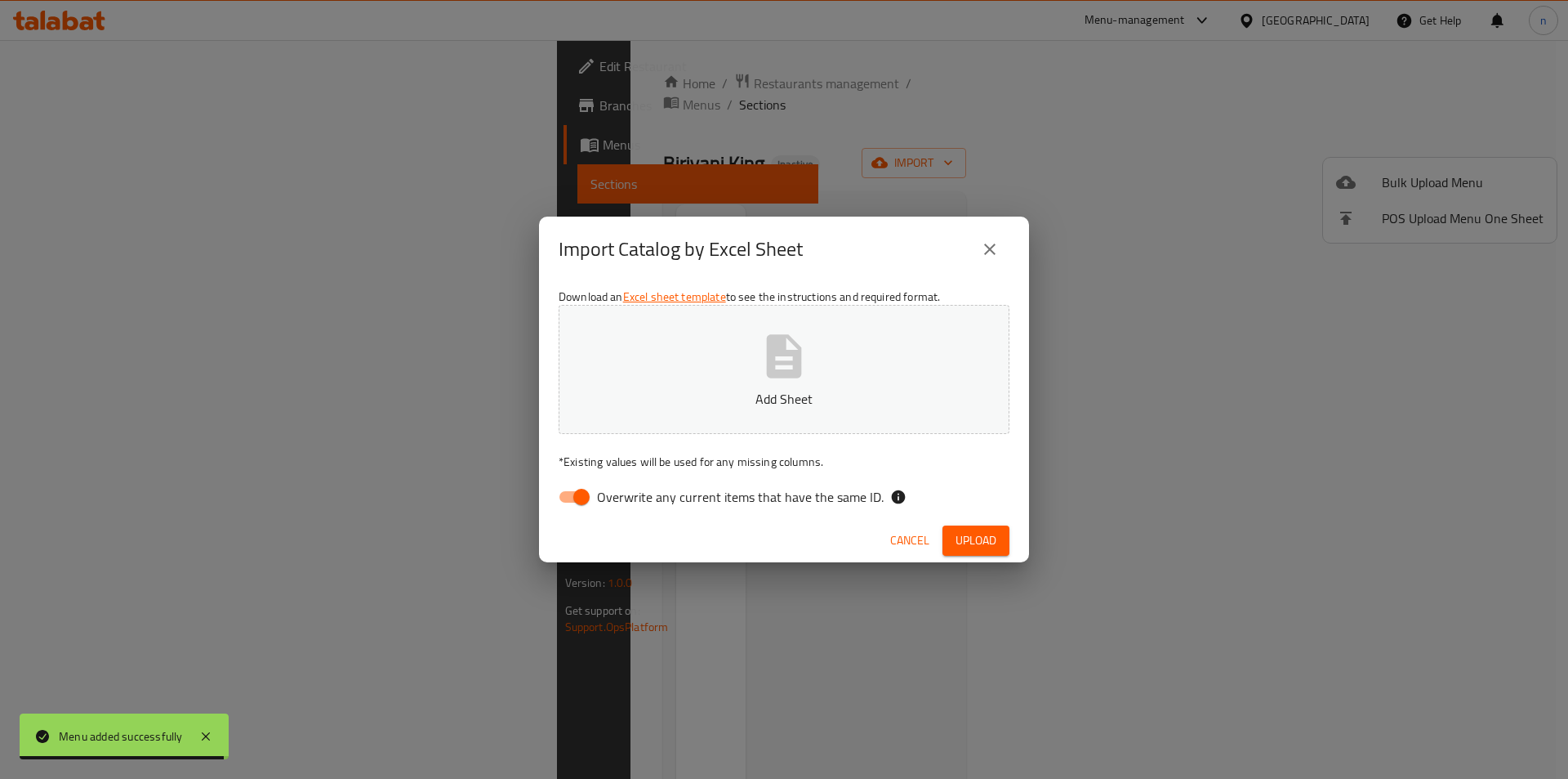
drag, startPoint x: 568, startPoint y: 500, endPoint x: 638, endPoint y: 436, distance: 94.8
click at [568, 500] on input "Overwrite any current items that have the same ID." at bounding box center [581, 496] width 93 height 31
checkbox input "false"
click at [704, 392] on p "Add Sheet" at bounding box center [784, 398] width 401 height 19
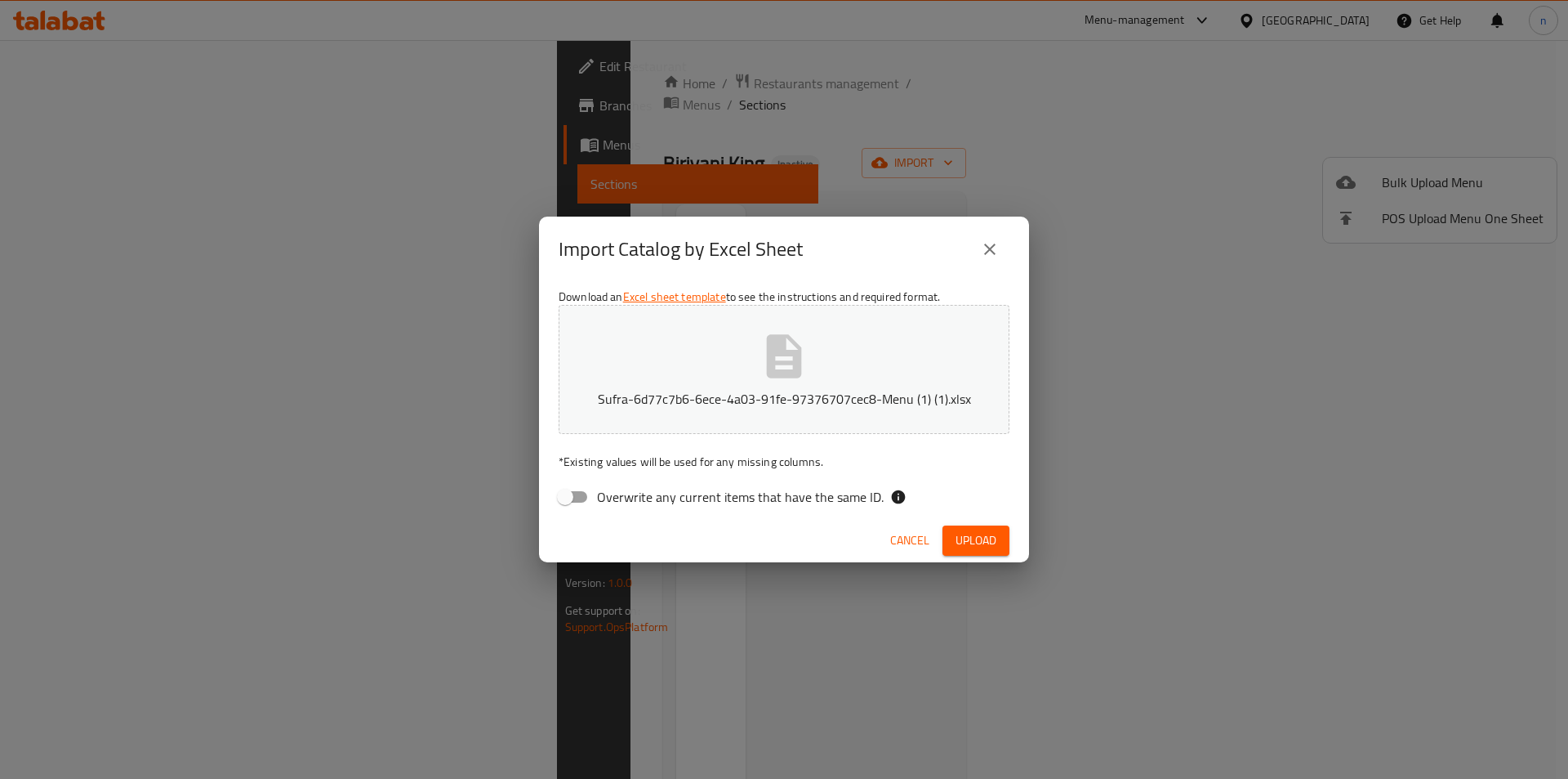
click at [951, 542] on button "Upload" at bounding box center [976, 541] width 67 height 30
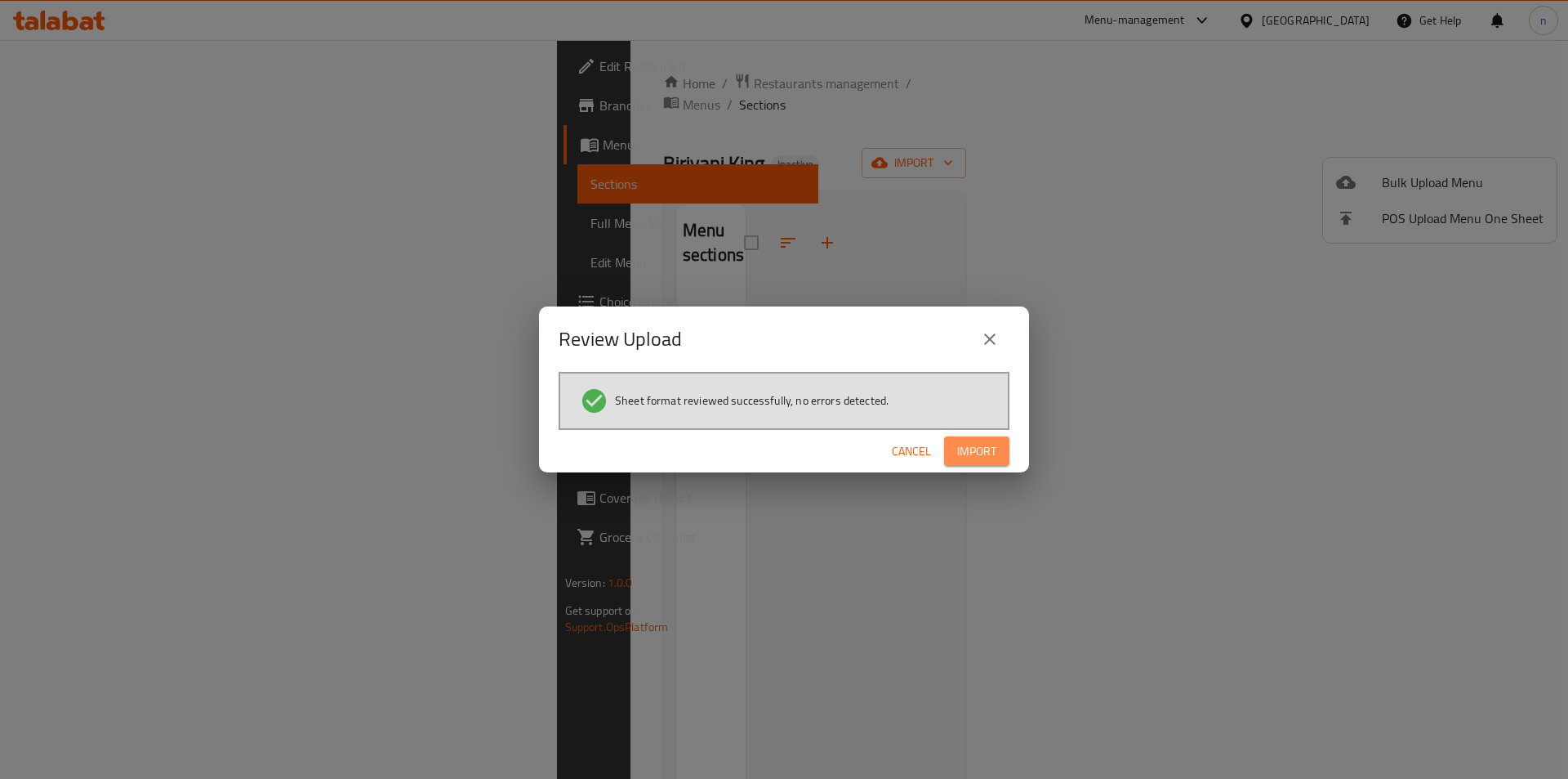
click at [977, 455] on span "Import" at bounding box center [977, 452] width 39 height 20
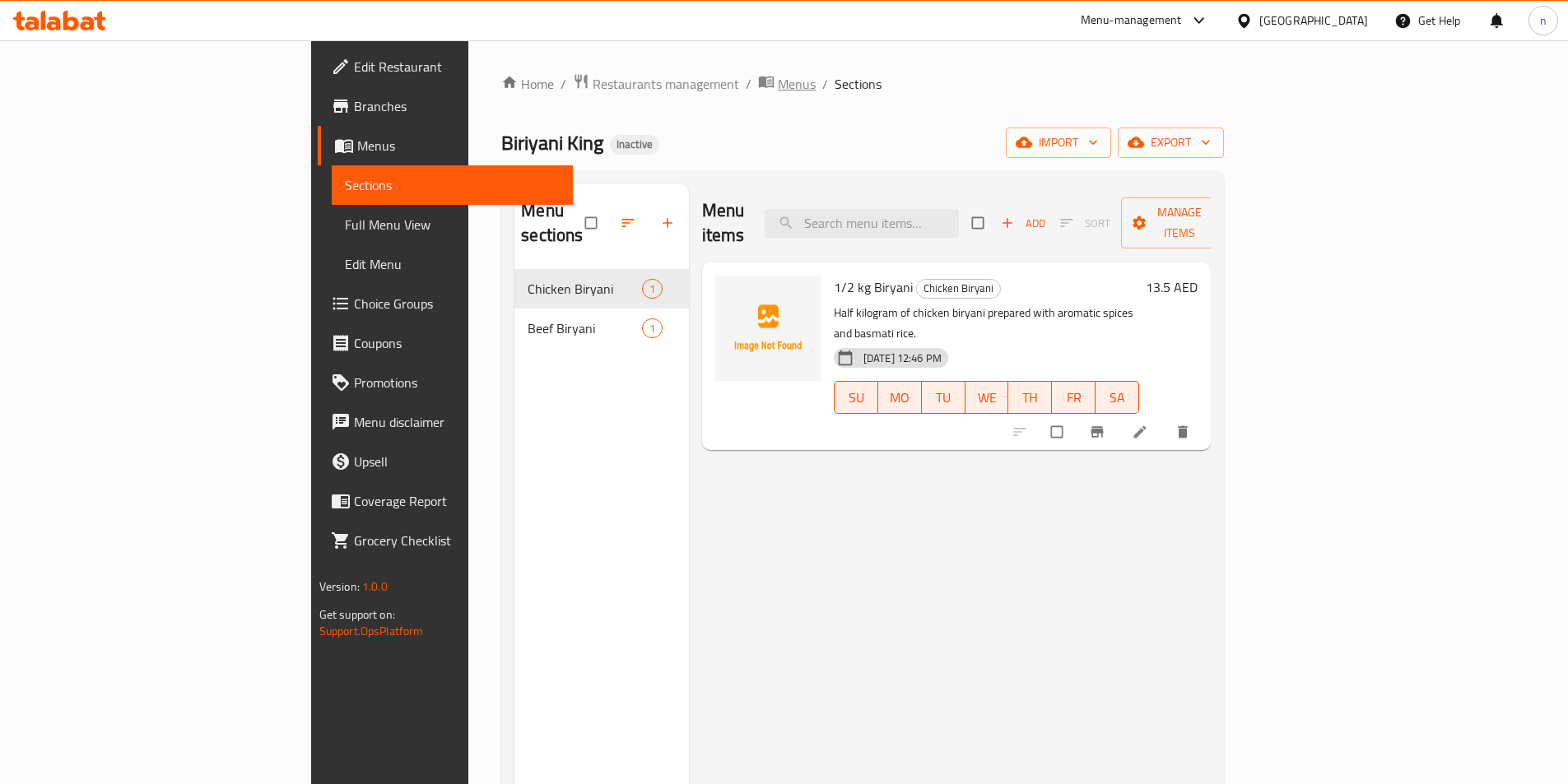
click at [778, 79] on span "Menus" at bounding box center [796, 83] width 38 height 20
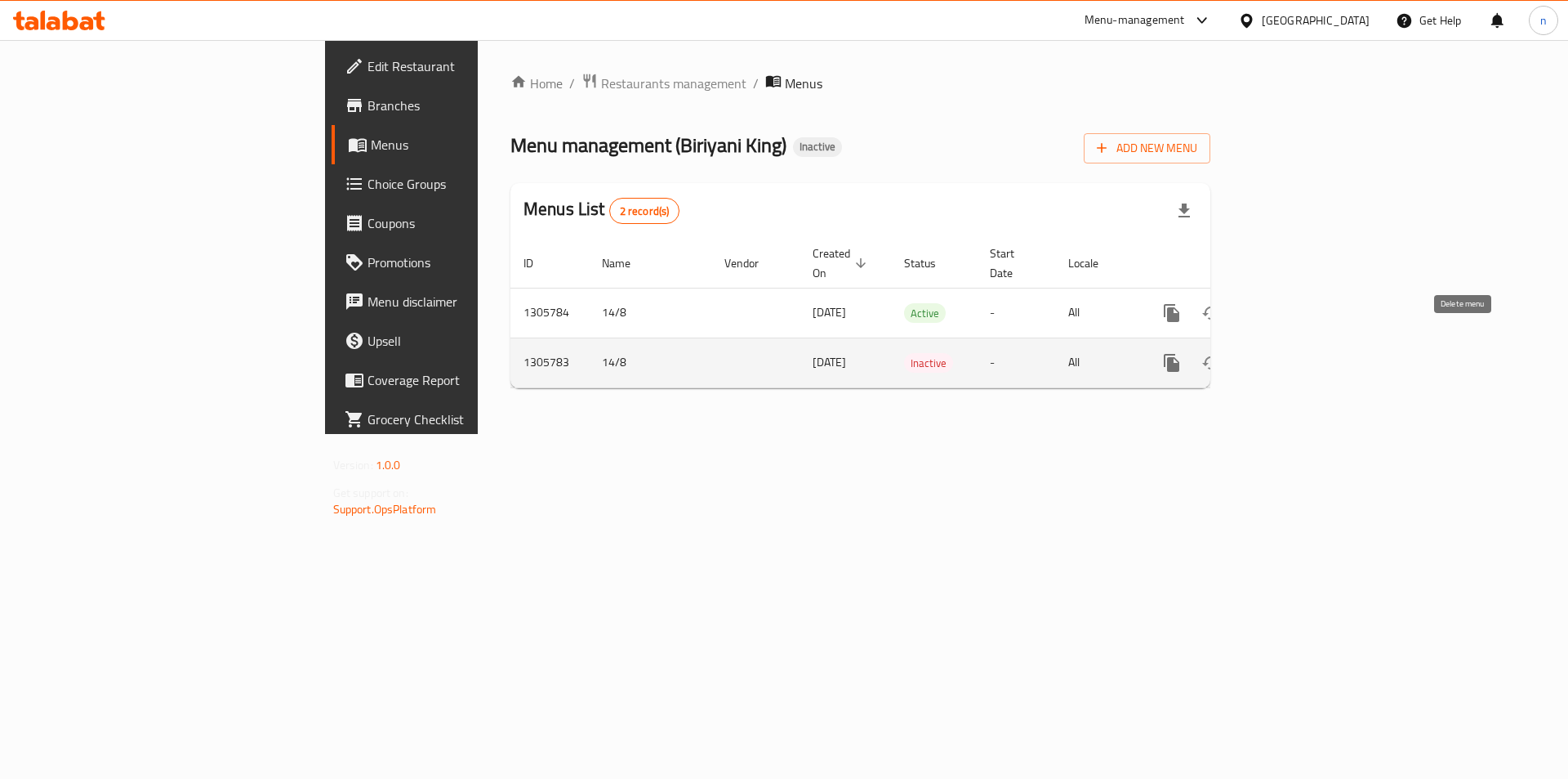
click at [1257, 355] on icon "enhanced table" at bounding box center [1251, 362] width 12 height 14
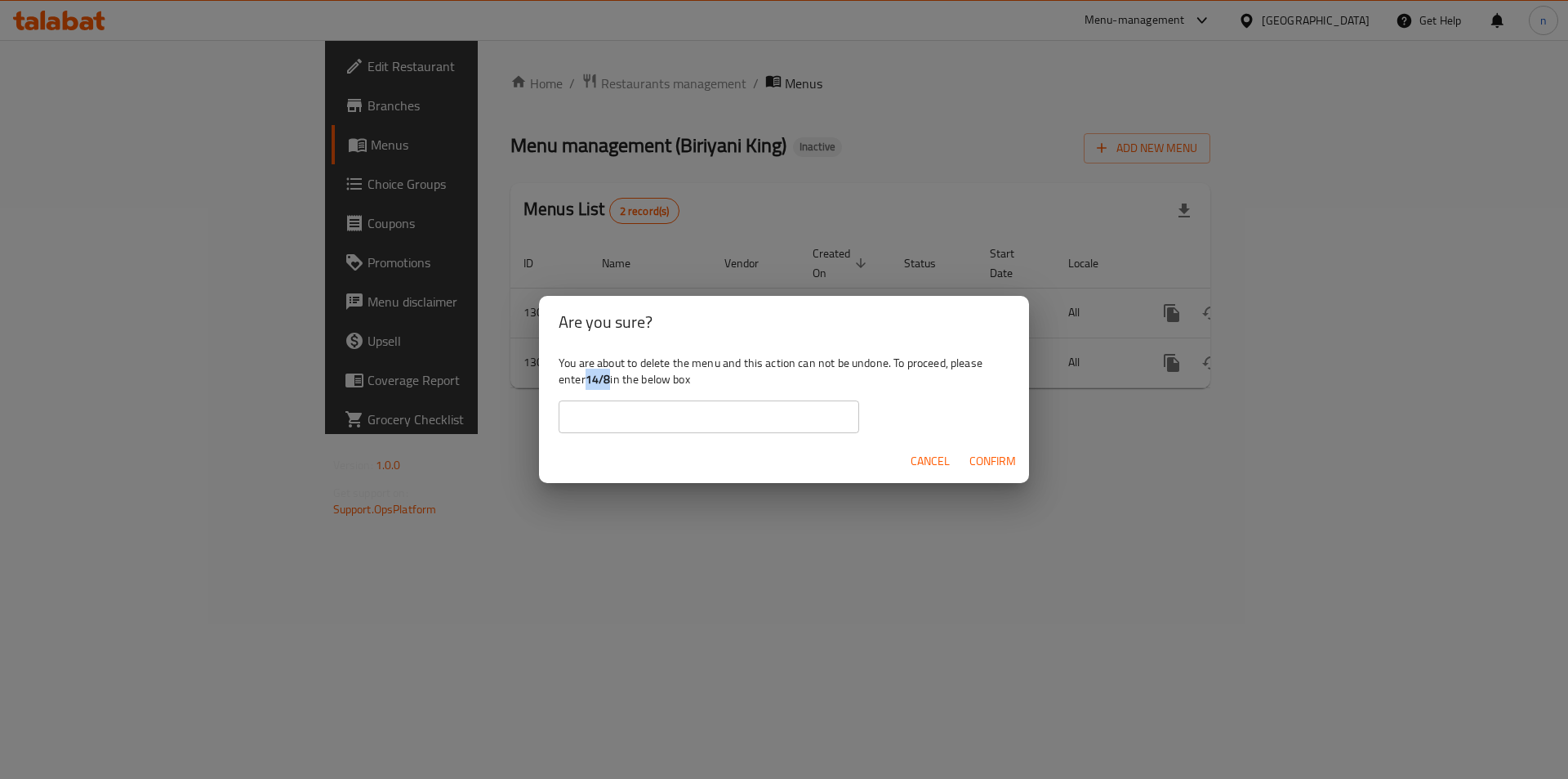
drag, startPoint x: 589, startPoint y: 379, endPoint x: 612, endPoint y: 384, distance: 23.5
click at [612, 384] on div "You are about to delete the menu and this action can not be undone. To proceed,…" at bounding box center [784, 394] width 490 height 91
copy b "14/8"
click at [603, 416] on input "text" at bounding box center [709, 417] width 300 height 33
paste input "14/8"
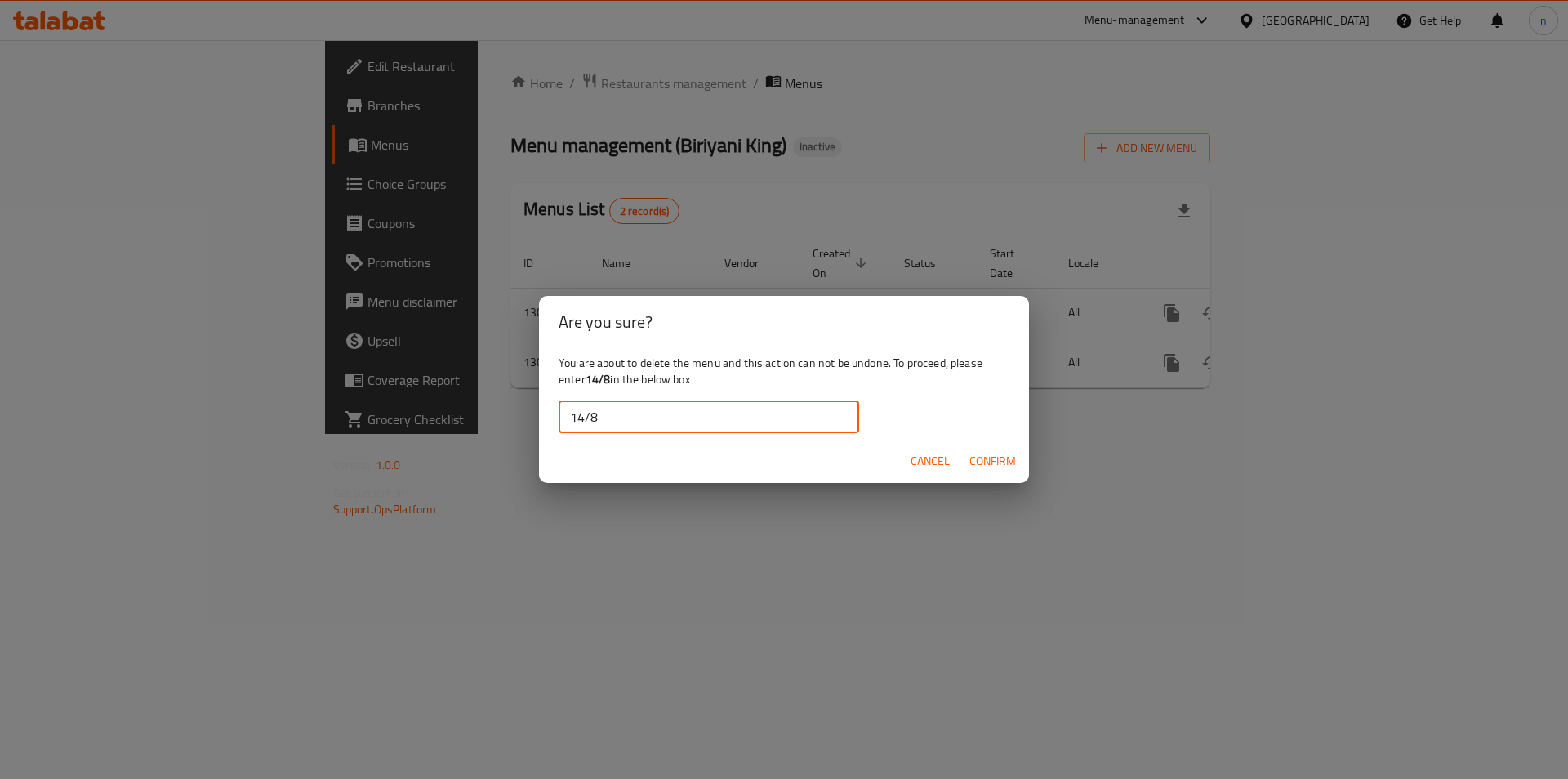
type input "14/8"
click at [979, 456] on span "Confirm" at bounding box center [993, 462] width 46 height 20
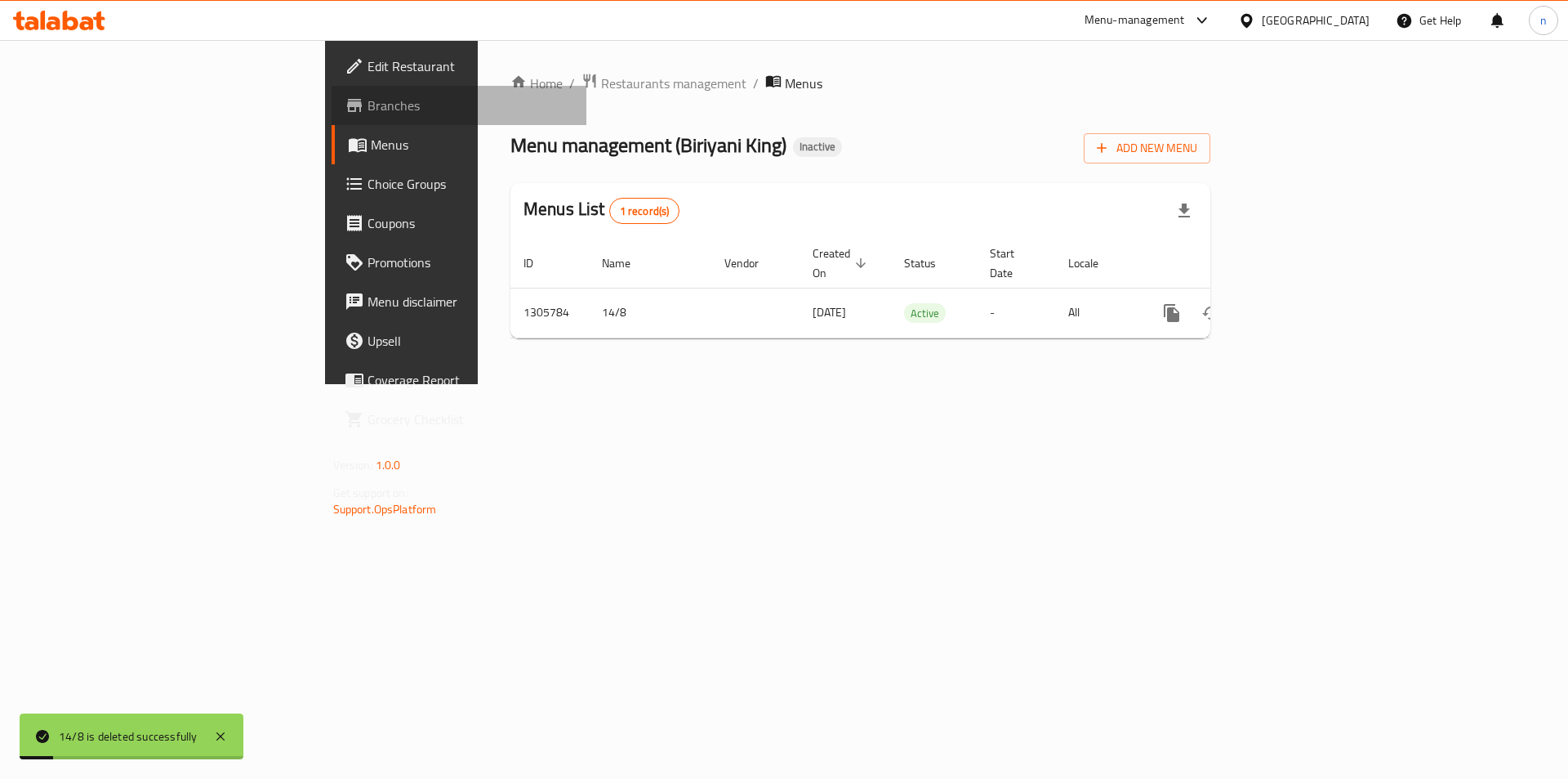
click at [368, 100] on span "Branches" at bounding box center [471, 105] width 207 height 19
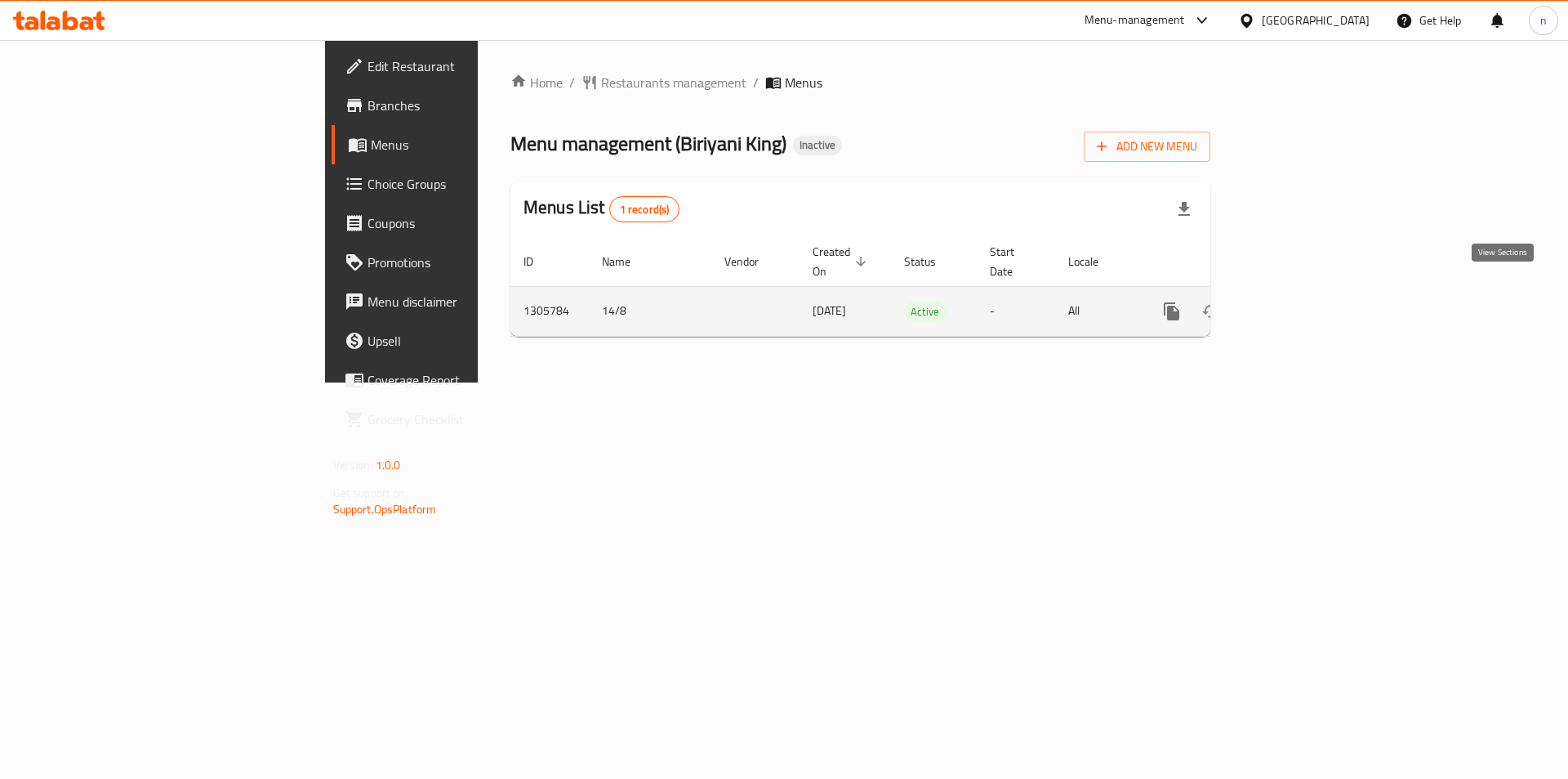
click at [1300, 301] on icon "enhanced table" at bounding box center [1290, 311] width 19 height 19
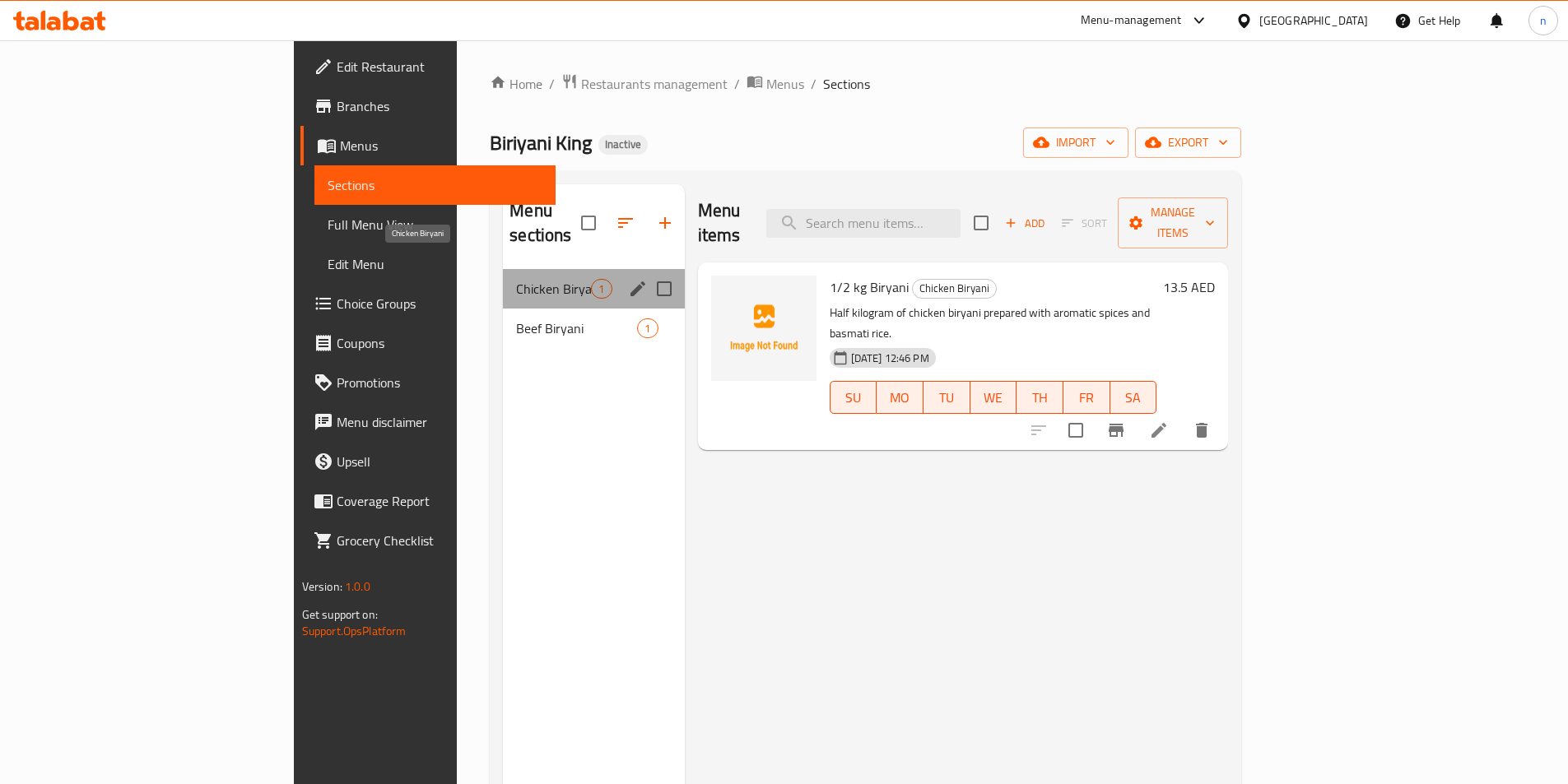
click at [516, 279] on span "Chicken Biryani" at bounding box center [553, 288] width 75 height 20
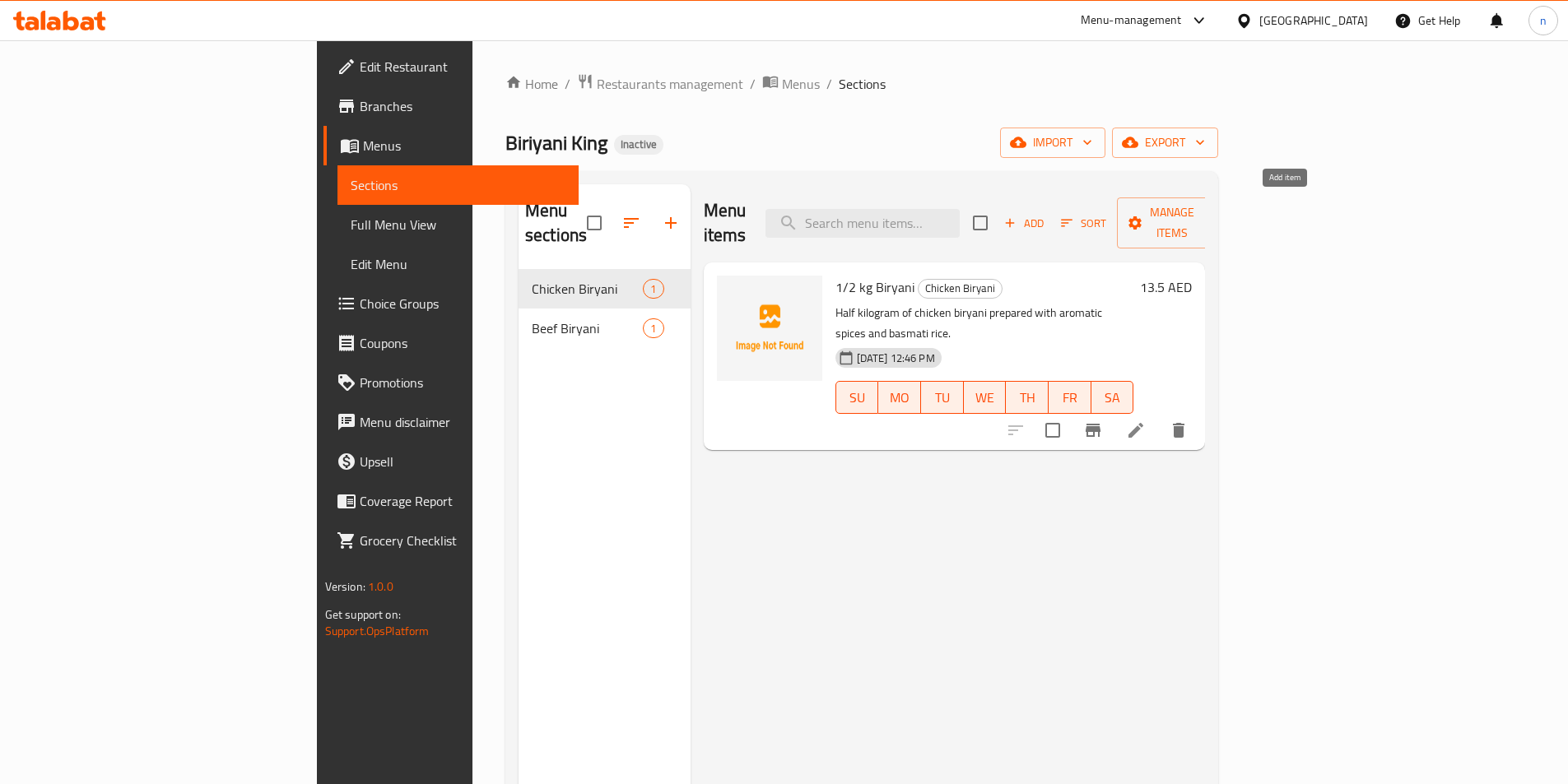
click at [1046, 215] on span "Add" at bounding box center [1024, 223] width 44 height 19
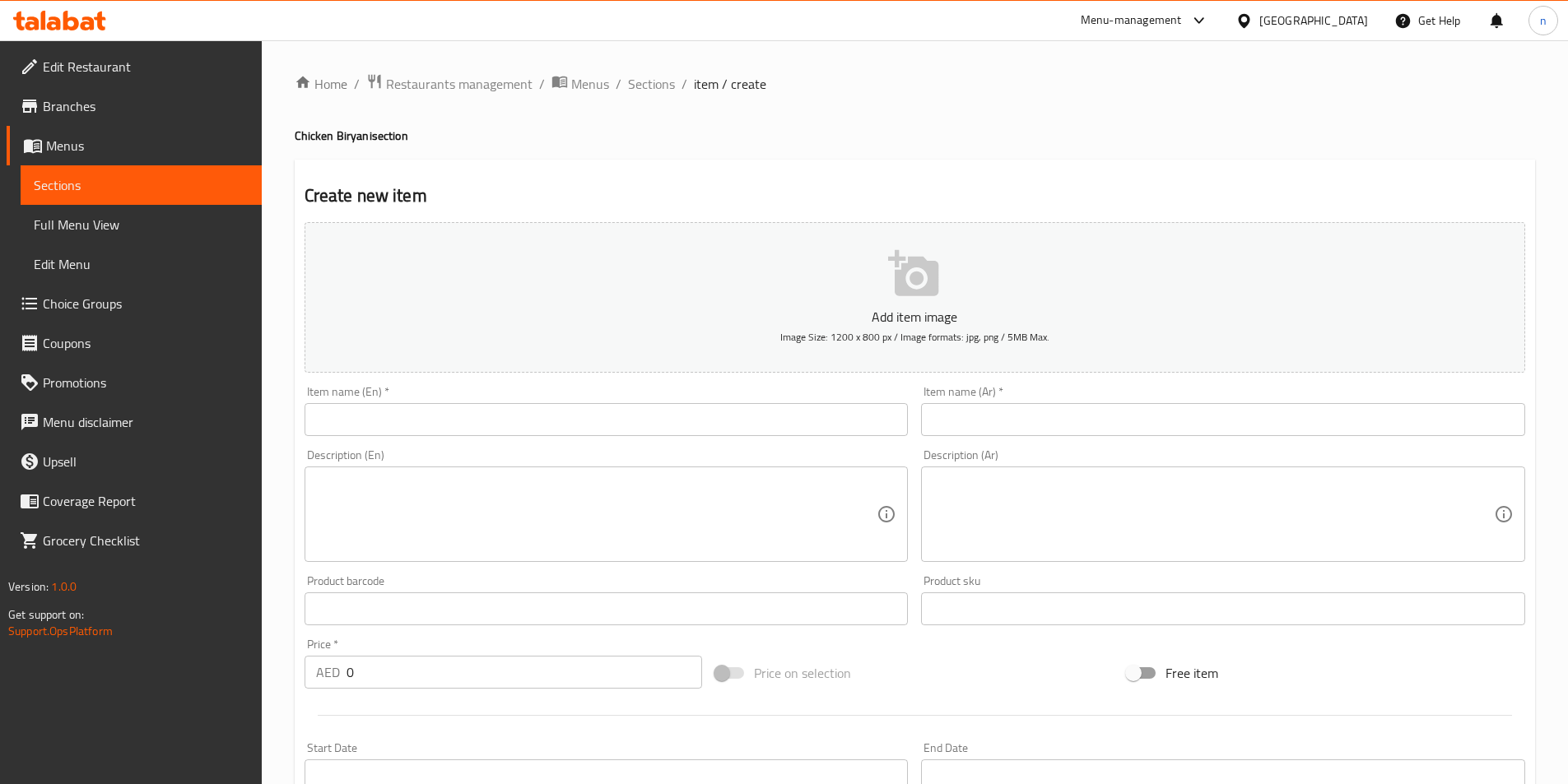
click at [394, 424] on input "text" at bounding box center [606, 420] width 604 height 33
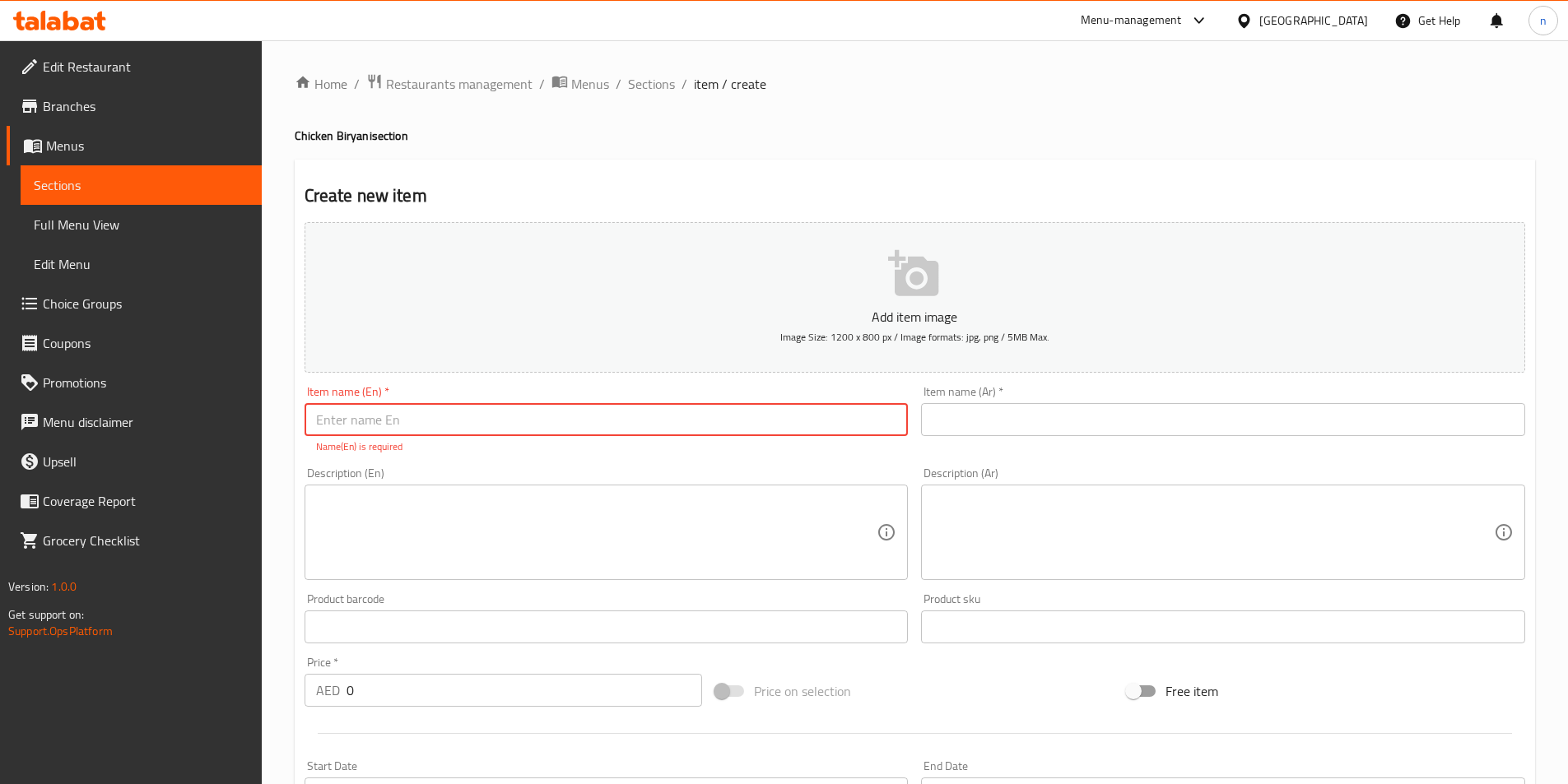
click at [358, 420] on input "text" at bounding box center [606, 420] width 604 height 33
paste input "1 kg Biryani"
type input "1 kg Biryani"
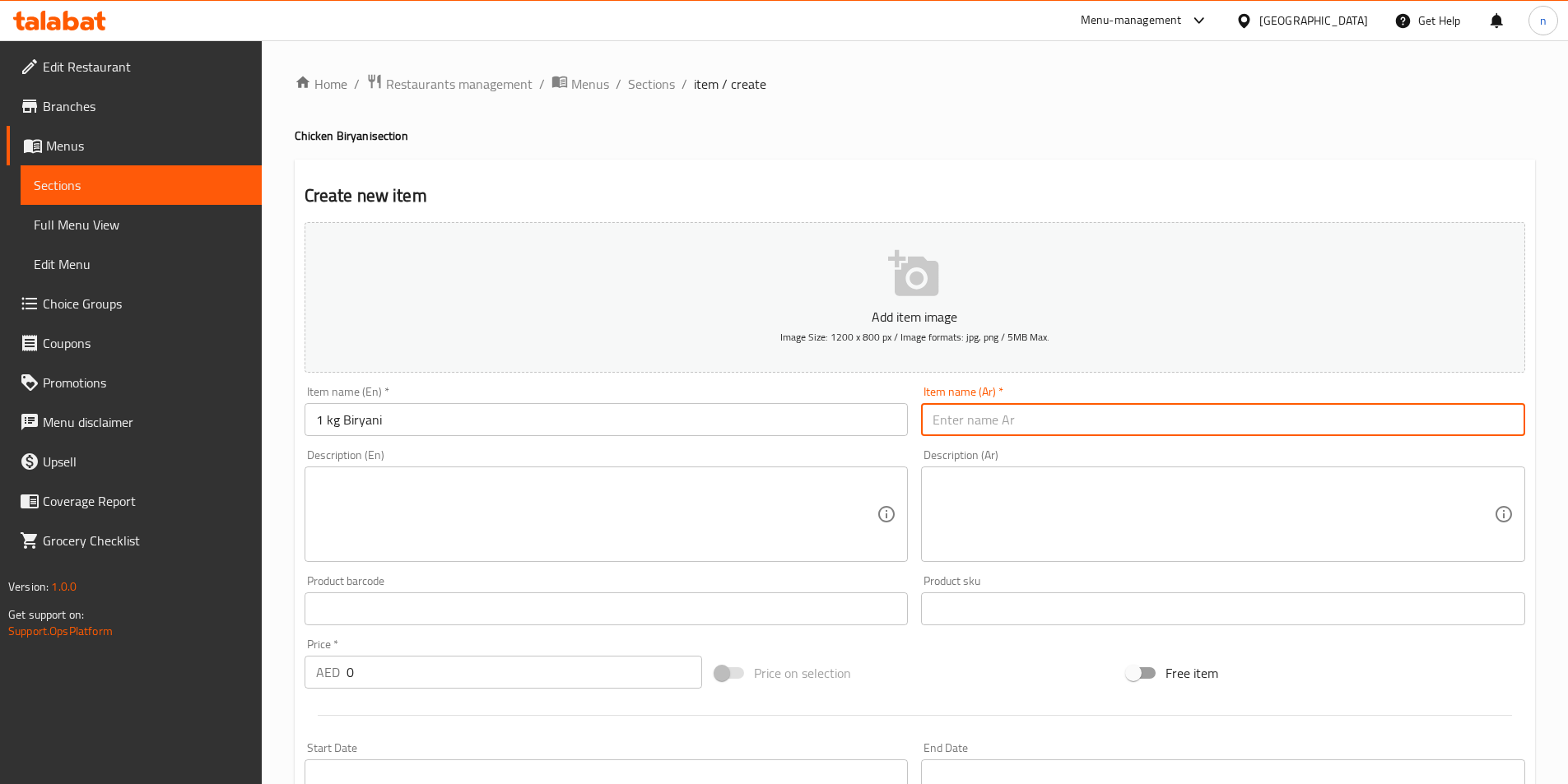
click at [988, 418] on input "text" at bounding box center [1223, 420] width 604 height 33
paste input "1 كجم برياني"
click at [988, 418] on input "1 كجم برياني" at bounding box center [1223, 420] width 604 height 33
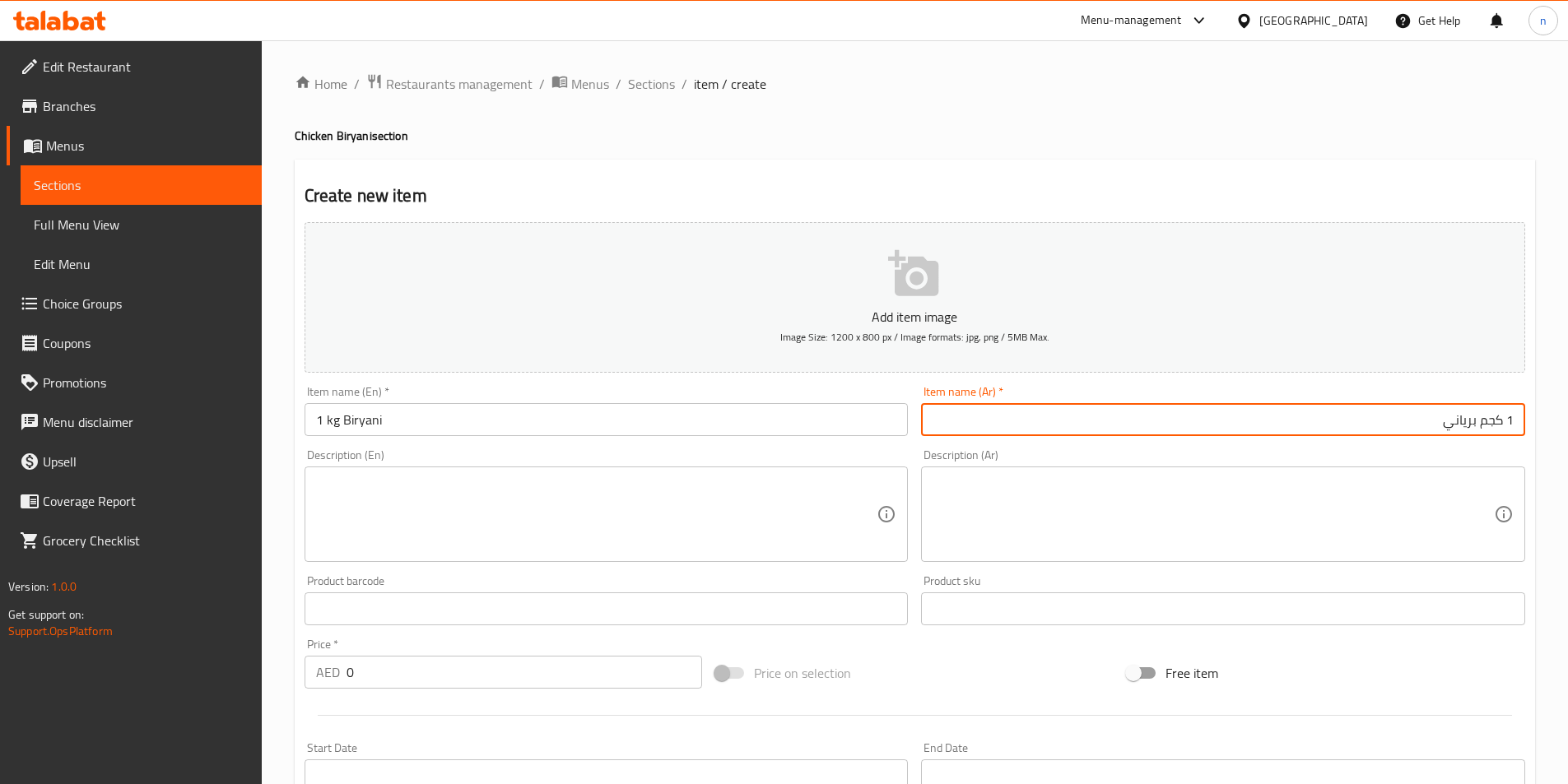
click at [1303, 431] on input "1 كجم برياني" at bounding box center [1223, 420] width 604 height 33
click at [1304, 429] on input "1 كجم برياني" at bounding box center [1223, 420] width 604 height 33
type input "1 كجم برياني"
click at [422, 492] on textarea at bounding box center [597, 515] width 562 height 78
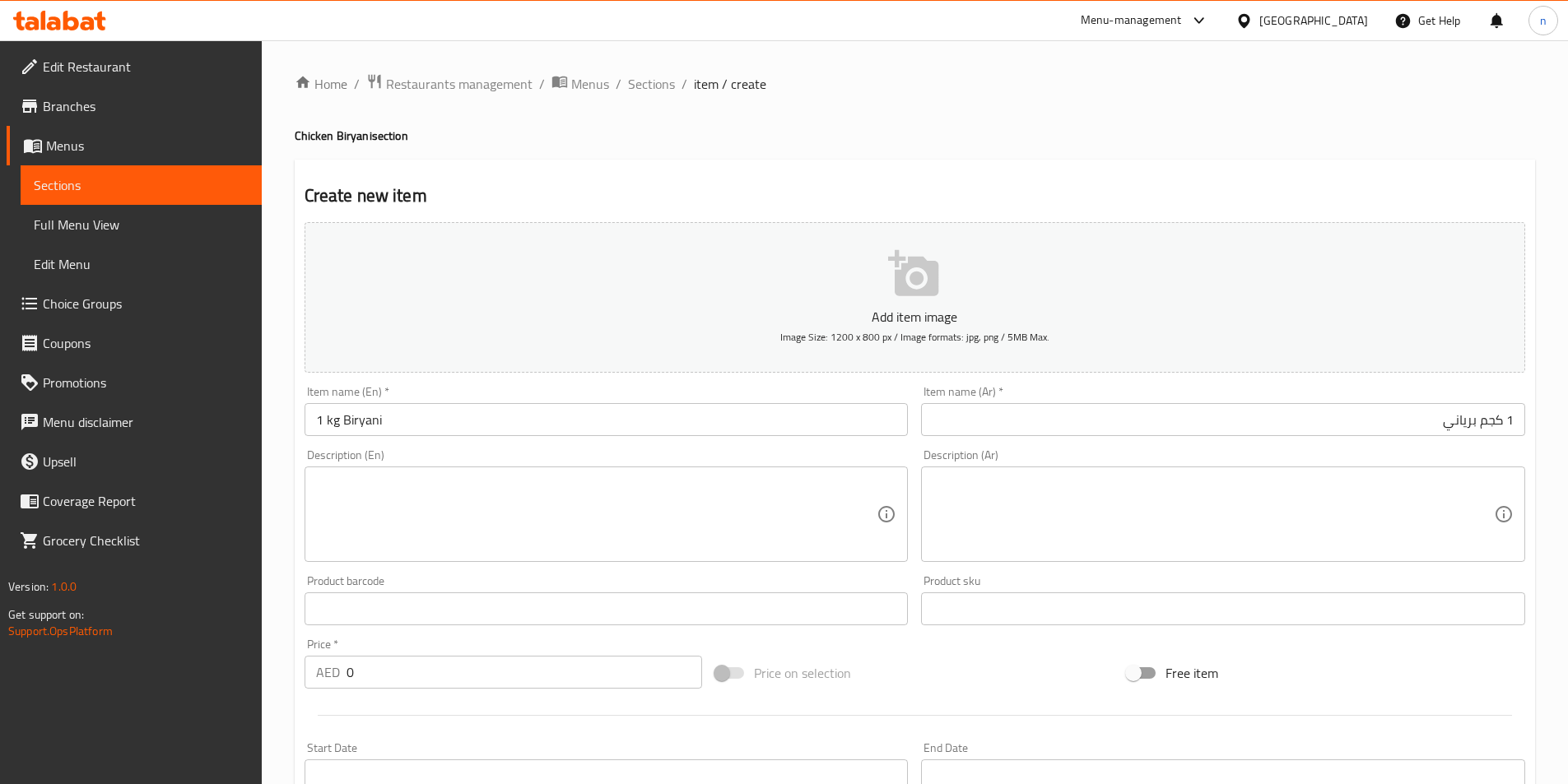
click at [415, 478] on textarea at bounding box center [597, 515] width 562 height 78
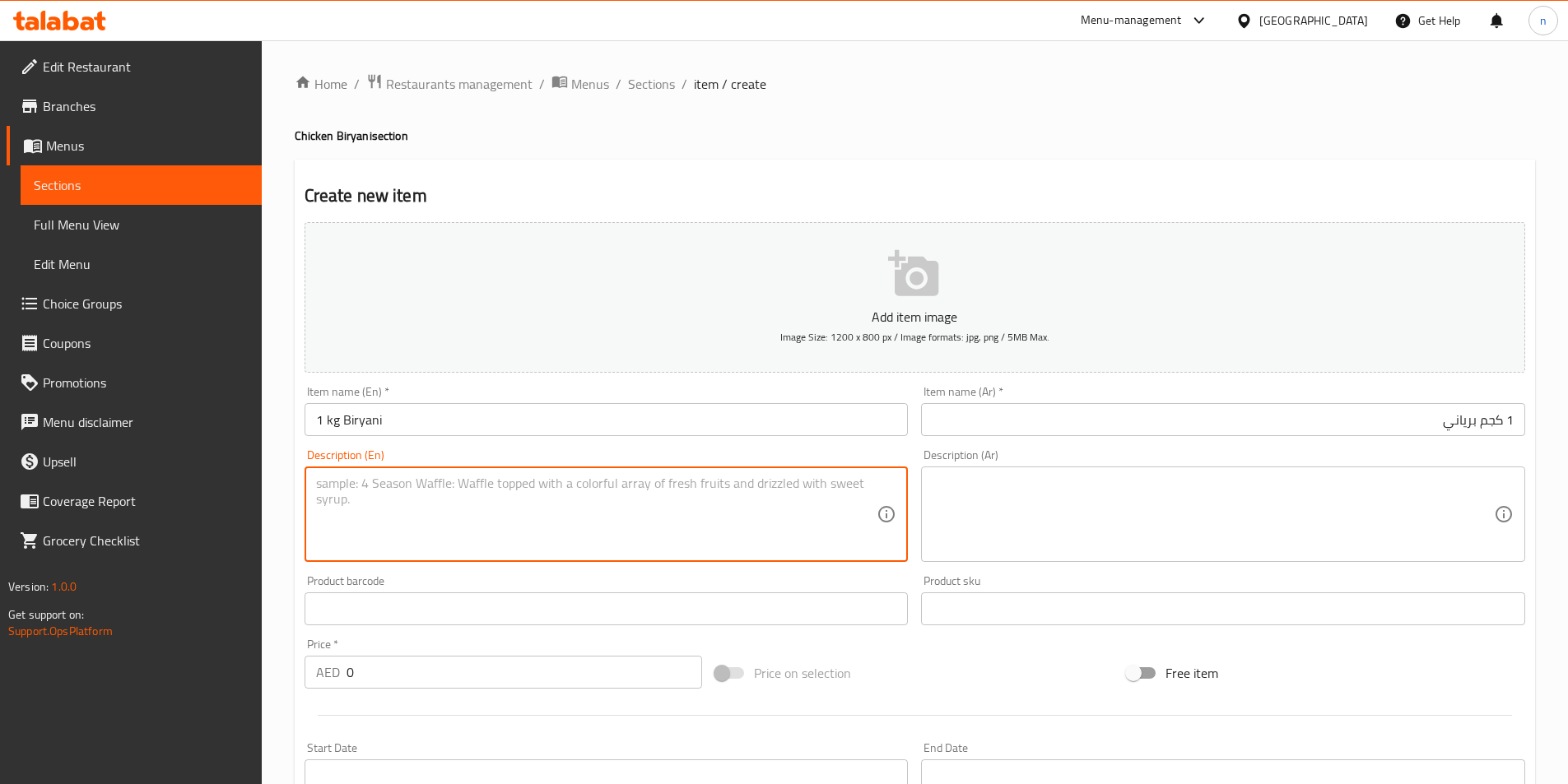
paste textarea "One kilogram of chicken biryani prepared with aromatic spices and basmati rice."
type textarea "One kilogram of chicken biryani prepared with aromatic spices and basmati rice."
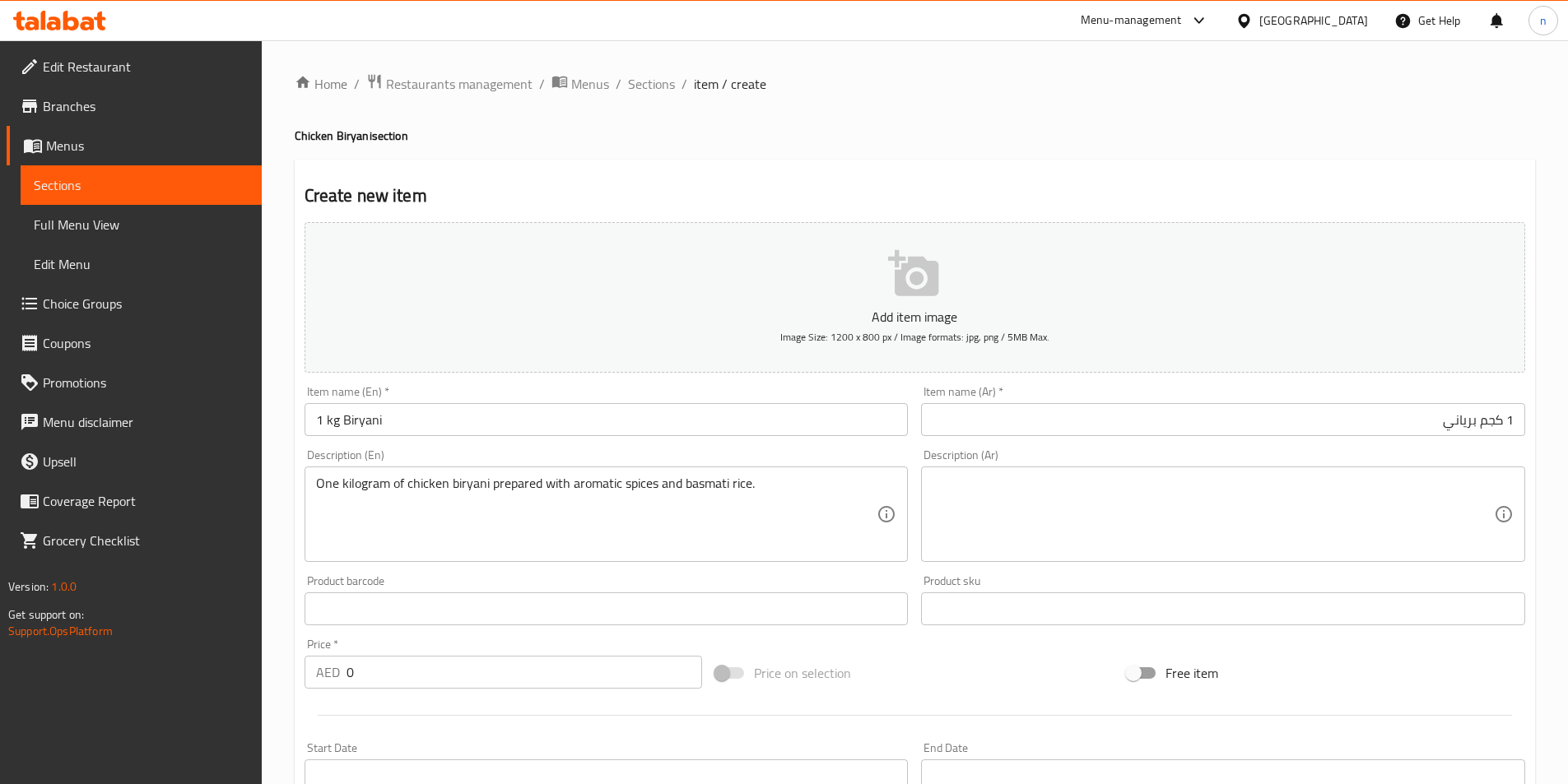
click at [1011, 487] on textarea at bounding box center [1213, 515] width 562 height 78
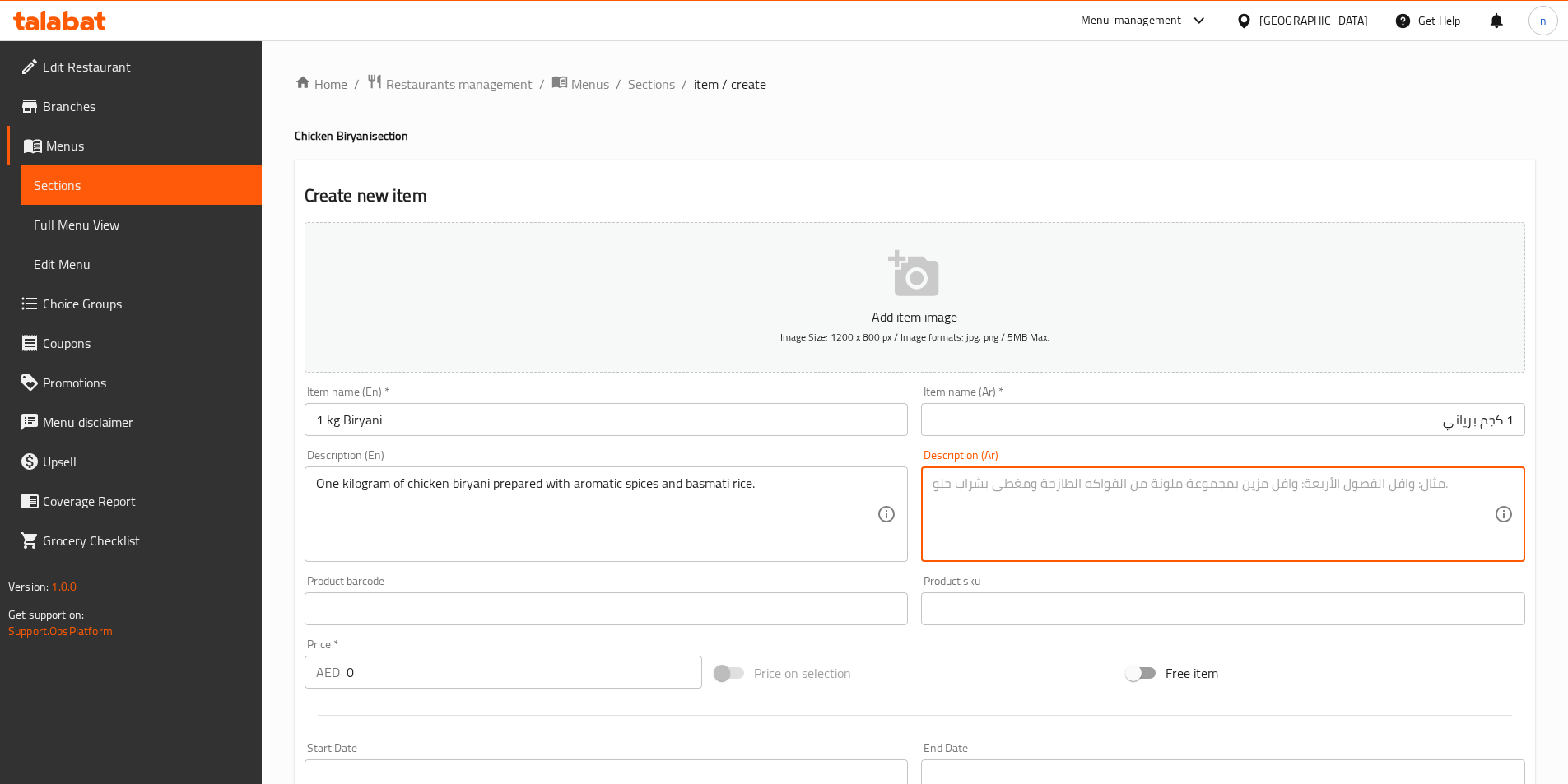
paste textarea "1 كيلوجرام من برياني الدجاج المحضر بالبهارات العطرية والأرز البسمتي."
click at [1011, 487] on textarea "1 كيلوجرام من برياني الدجاج المحضر بالبهارات العطرية والأرز البسمتي." at bounding box center [1213, 515] width 562 height 78
click at [1336, 547] on textarea "1 كيلوجرام من برياني الدجاج المحضر بالبهارات العطرية والأرز البسمتي." at bounding box center [1213, 515] width 562 height 78
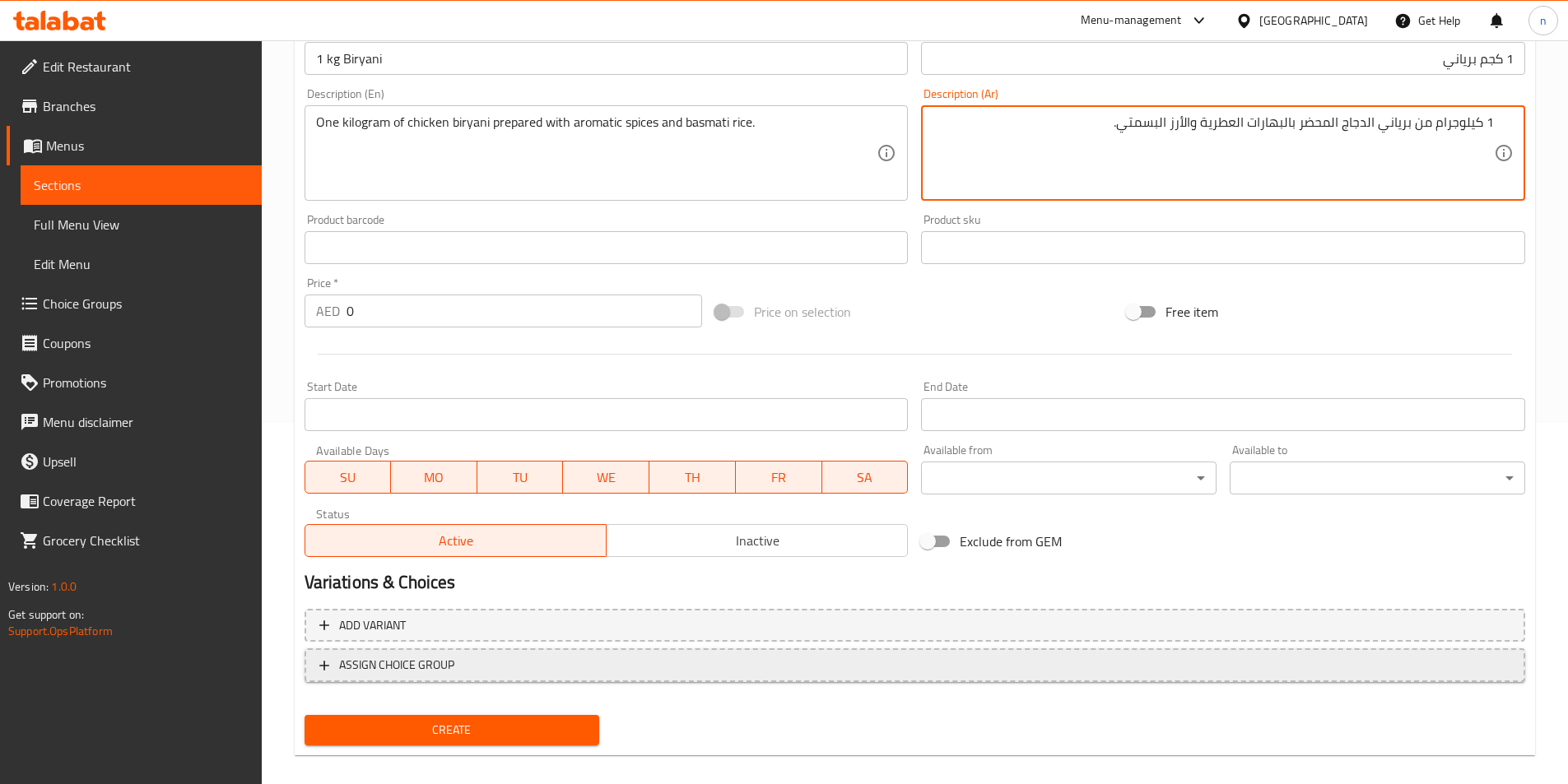
scroll to position [379, 0]
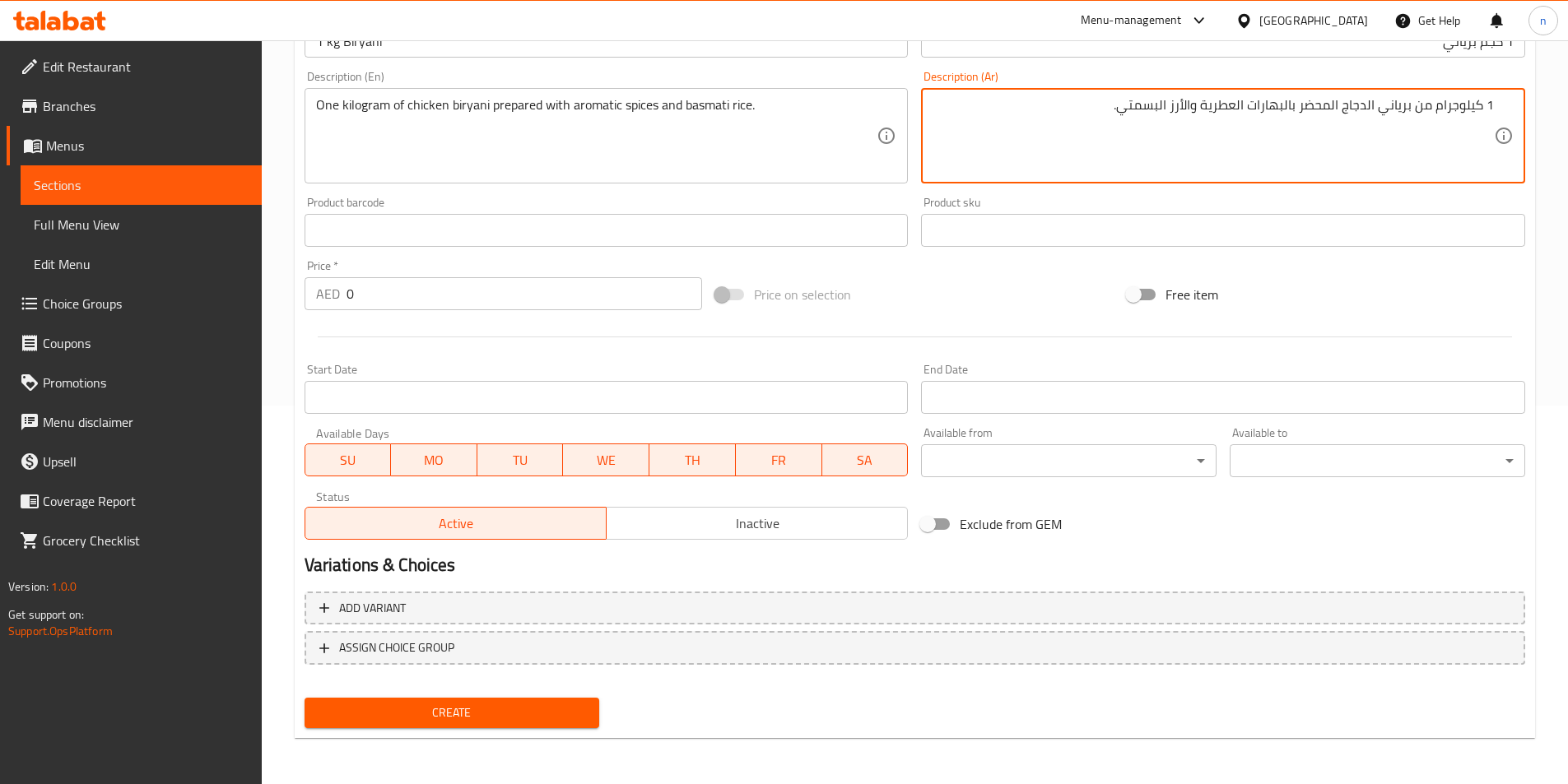
type textarea "1 كيلوجرام من برياني الدجاج المحضر بالبهارات العطرية والأرز البسمتي."
click at [444, 727] on button "Create" at bounding box center [452, 713] width 296 height 31
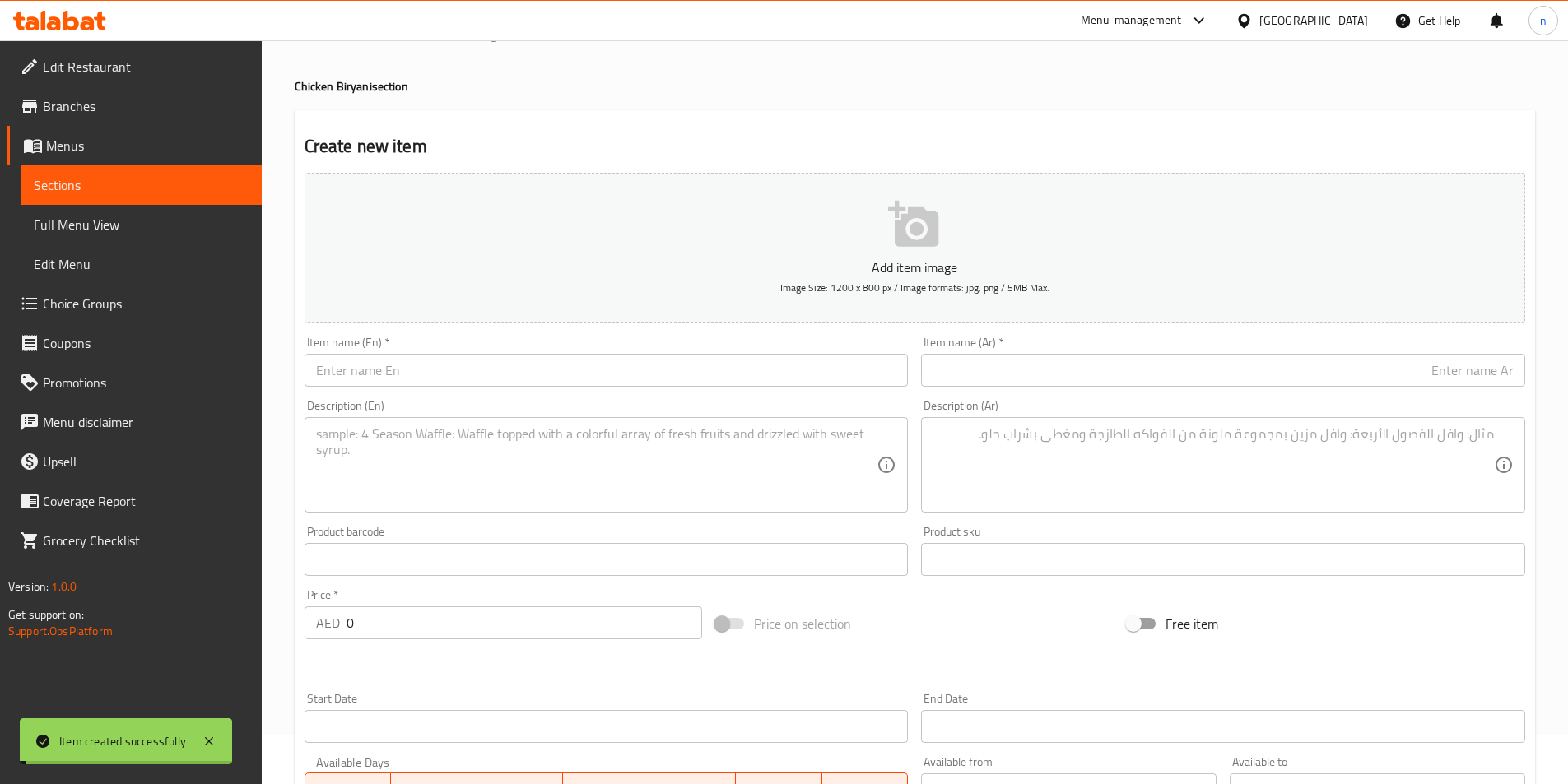
scroll to position [0, 0]
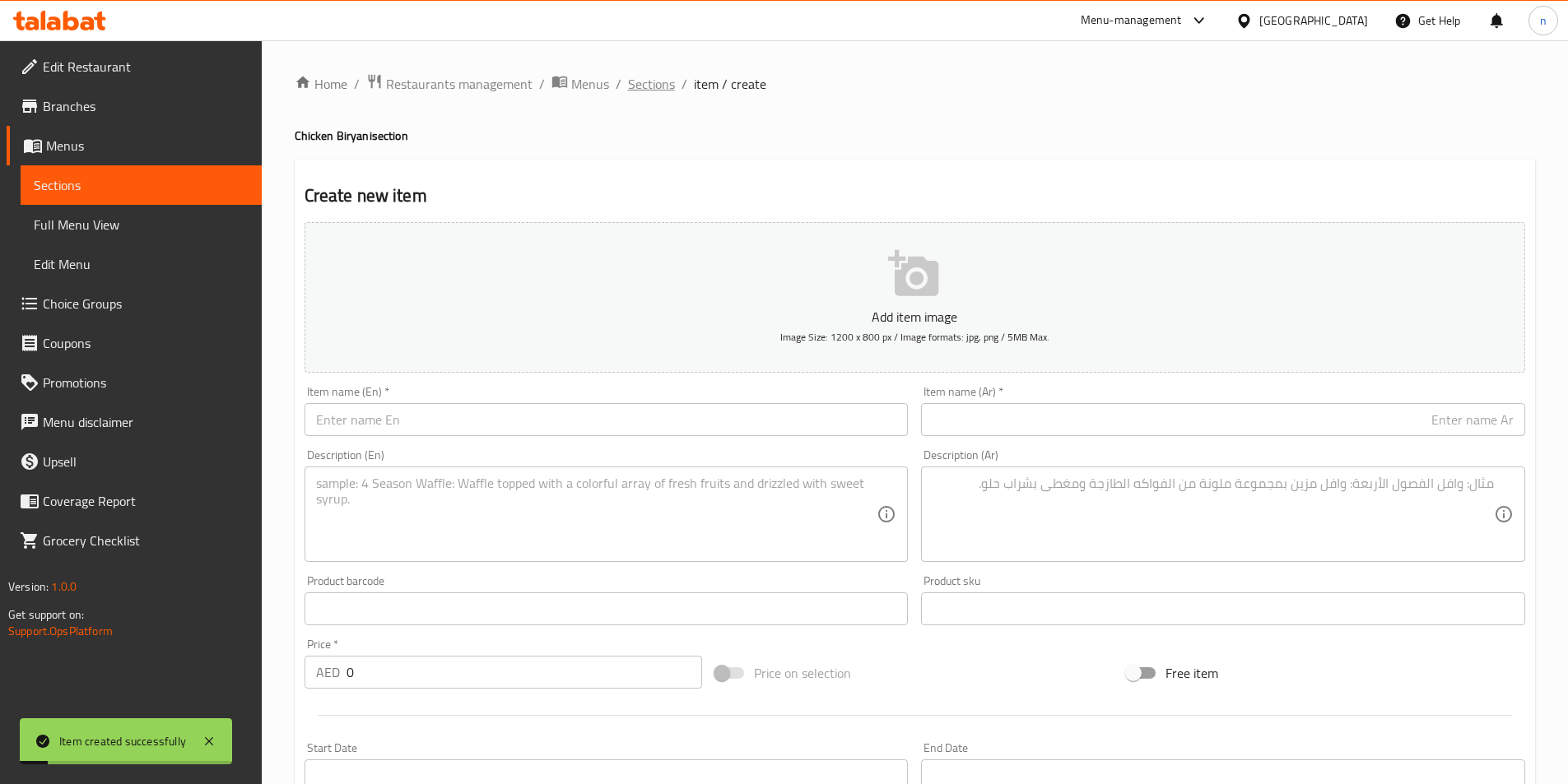
click at [660, 91] on span "Sections" at bounding box center [651, 83] width 47 height 20
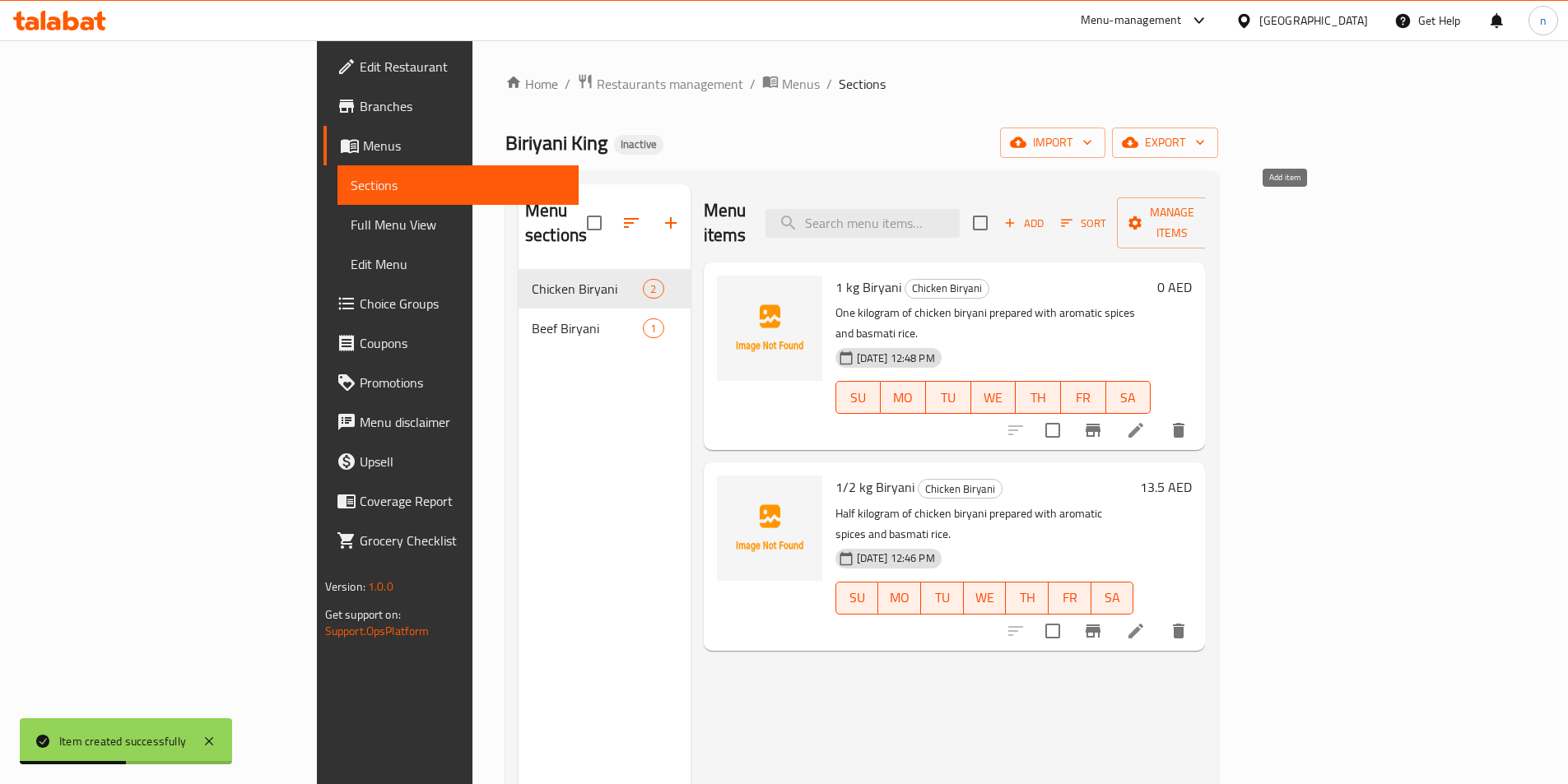
click at [1046, 214] on span "Add" at bounding box center [1024, 223] width 44 height 19
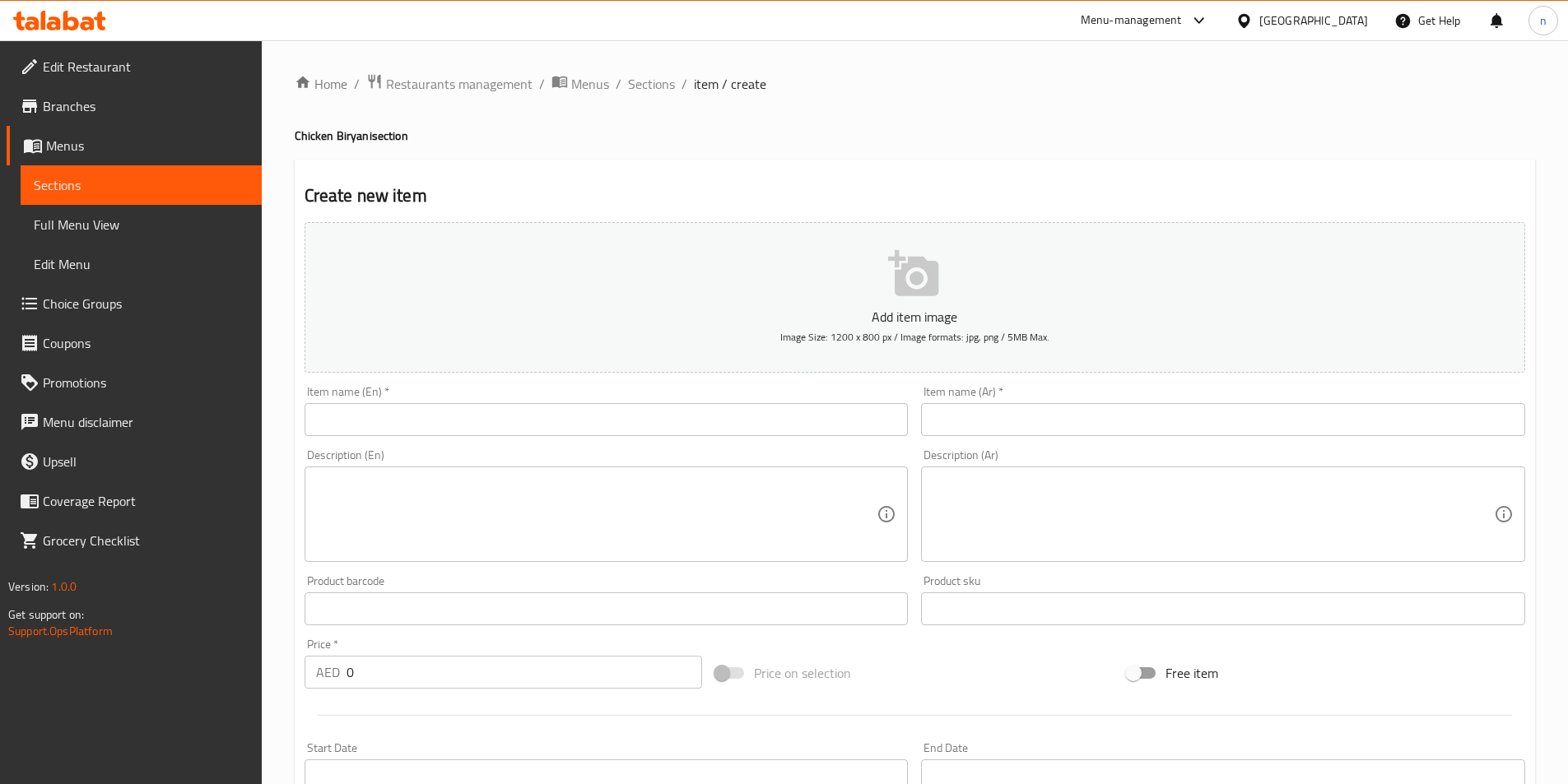
click at [333, 411] on input "text" at bounding box center [606, 420] width 604 height 33
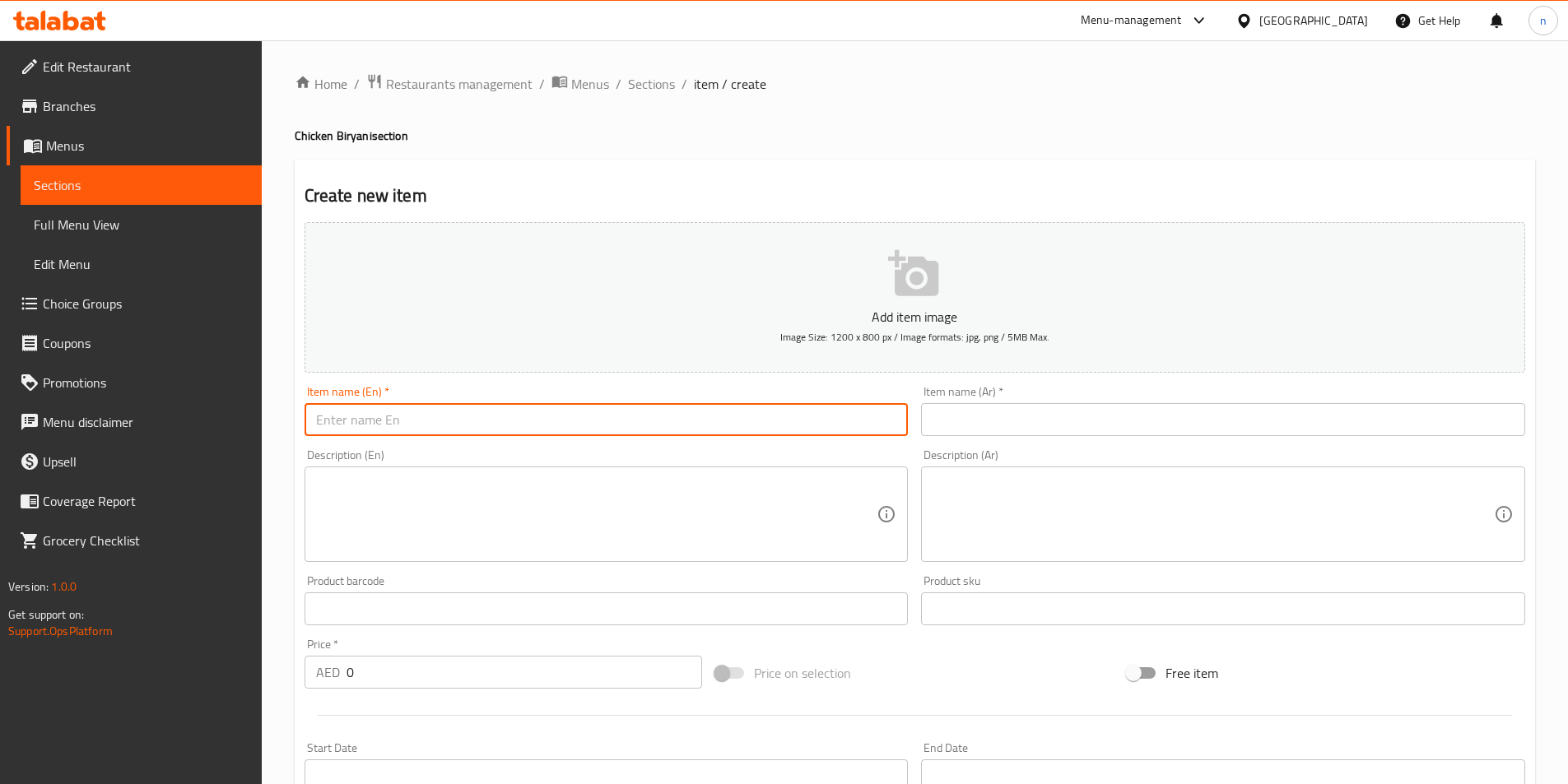
paste input "2 kg Biryani"
type input "2 kg Biryani"
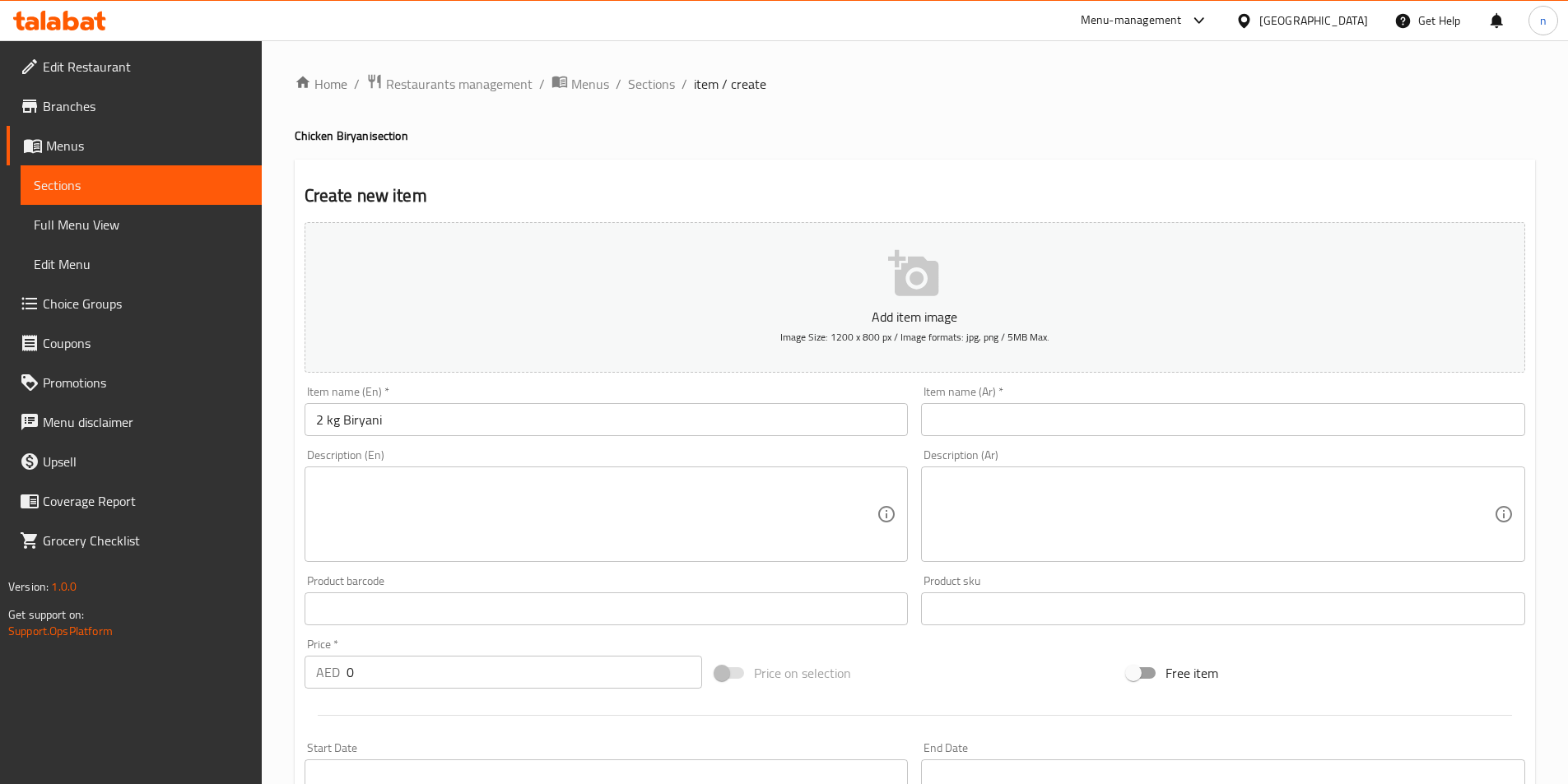
click at [954, 413] on input "text" at bounding box center [1223, 420] width 604 height 33
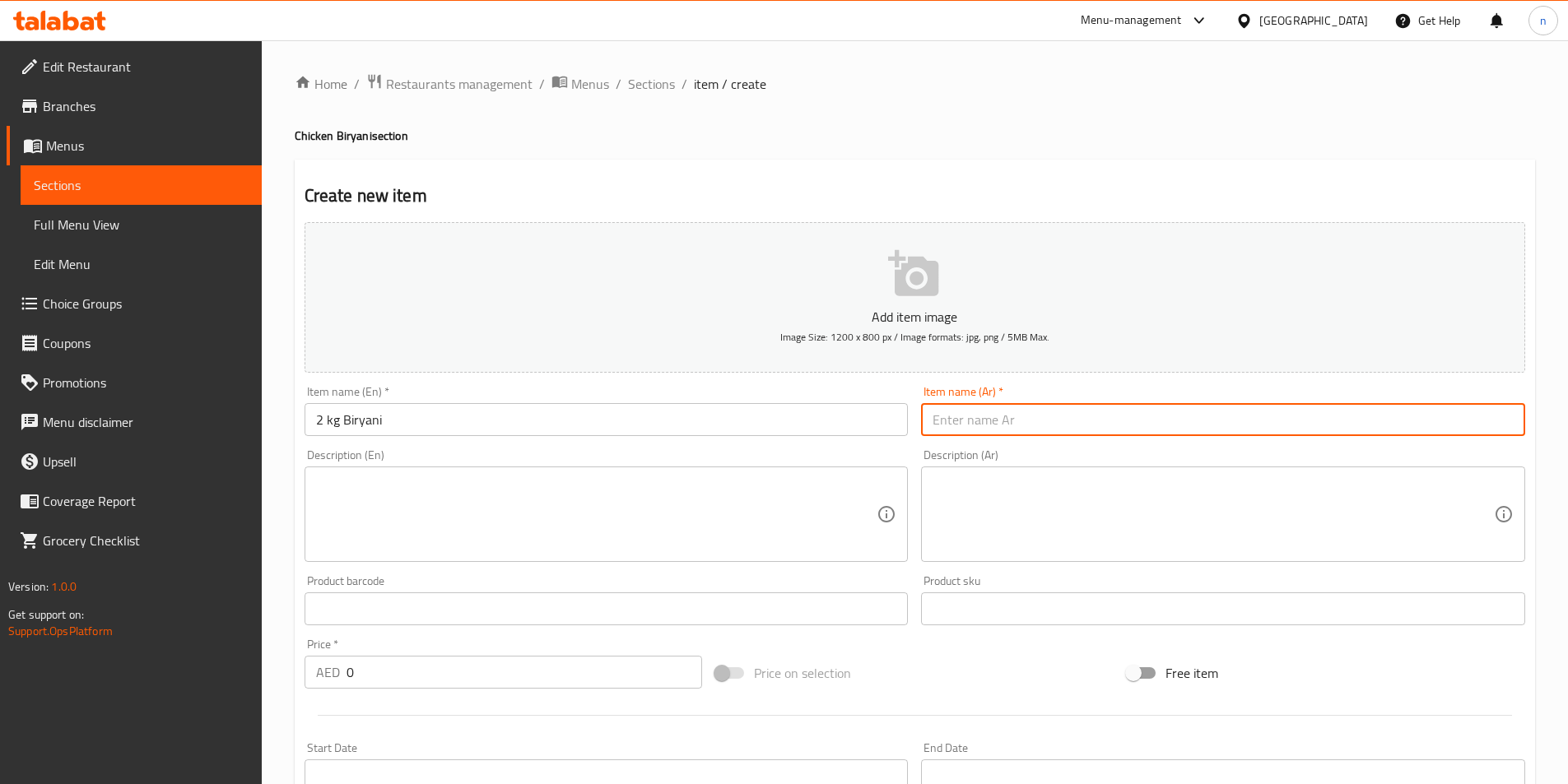
paste input "2 كجم برياني"
type input "2 كجم برياني"
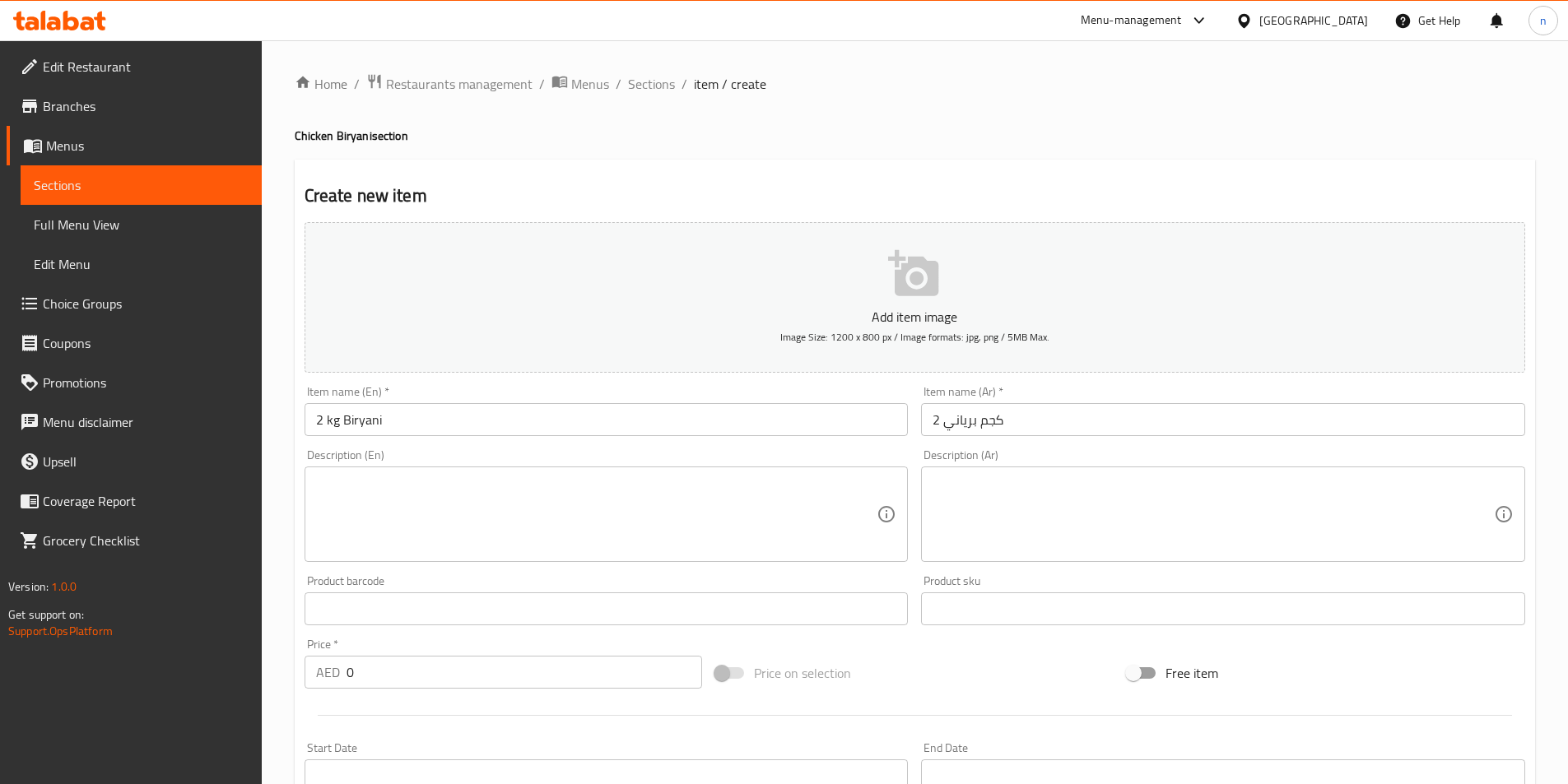
click at [389, 478] on textarea at bounding box center [597, 515] width 562 height 78
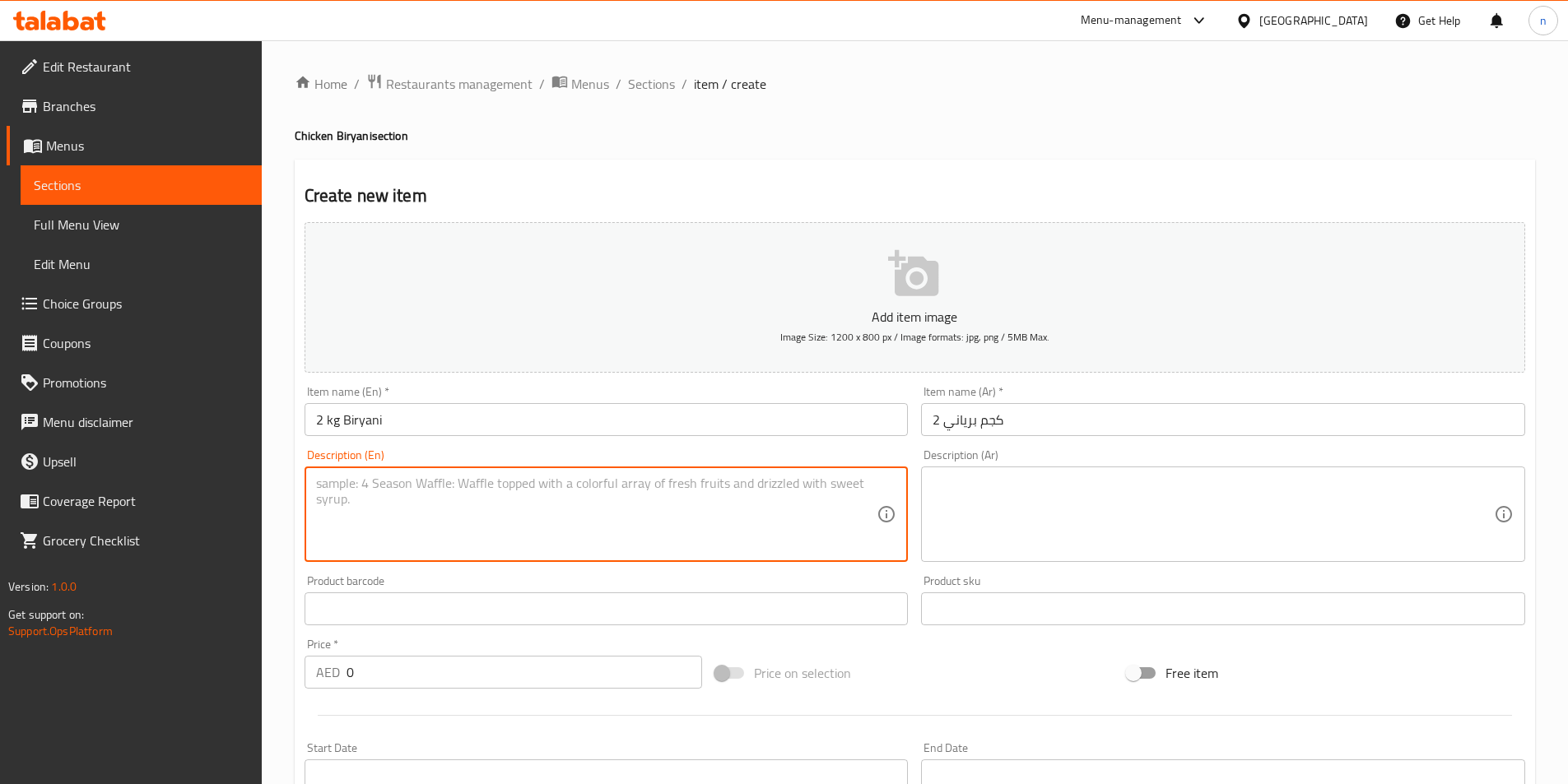
paste textarea "Two kilograms of chicken biryani prepared with aromatic spices and basmati rice."
type textarea "Two kilograms of chicken biryani prepared with aromatic spices and basmati rice."
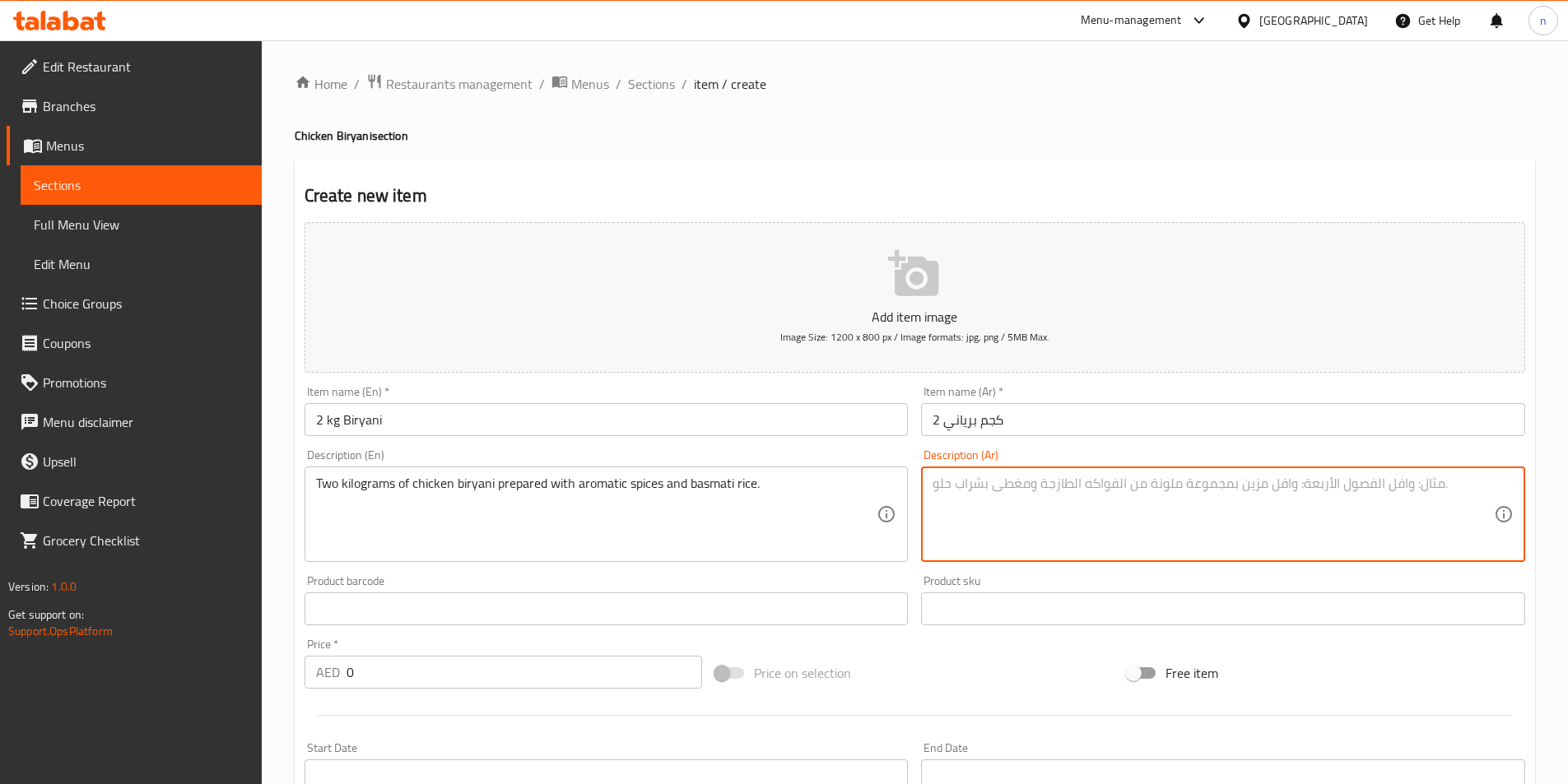
click at [965, 482] on textarea at bounding box center [1213, 515] width 562 height 78
paste textarea "2 كيلوجرام من برياني الدجاج المحضر بالبهارات العطرية والأرز البسمتي"
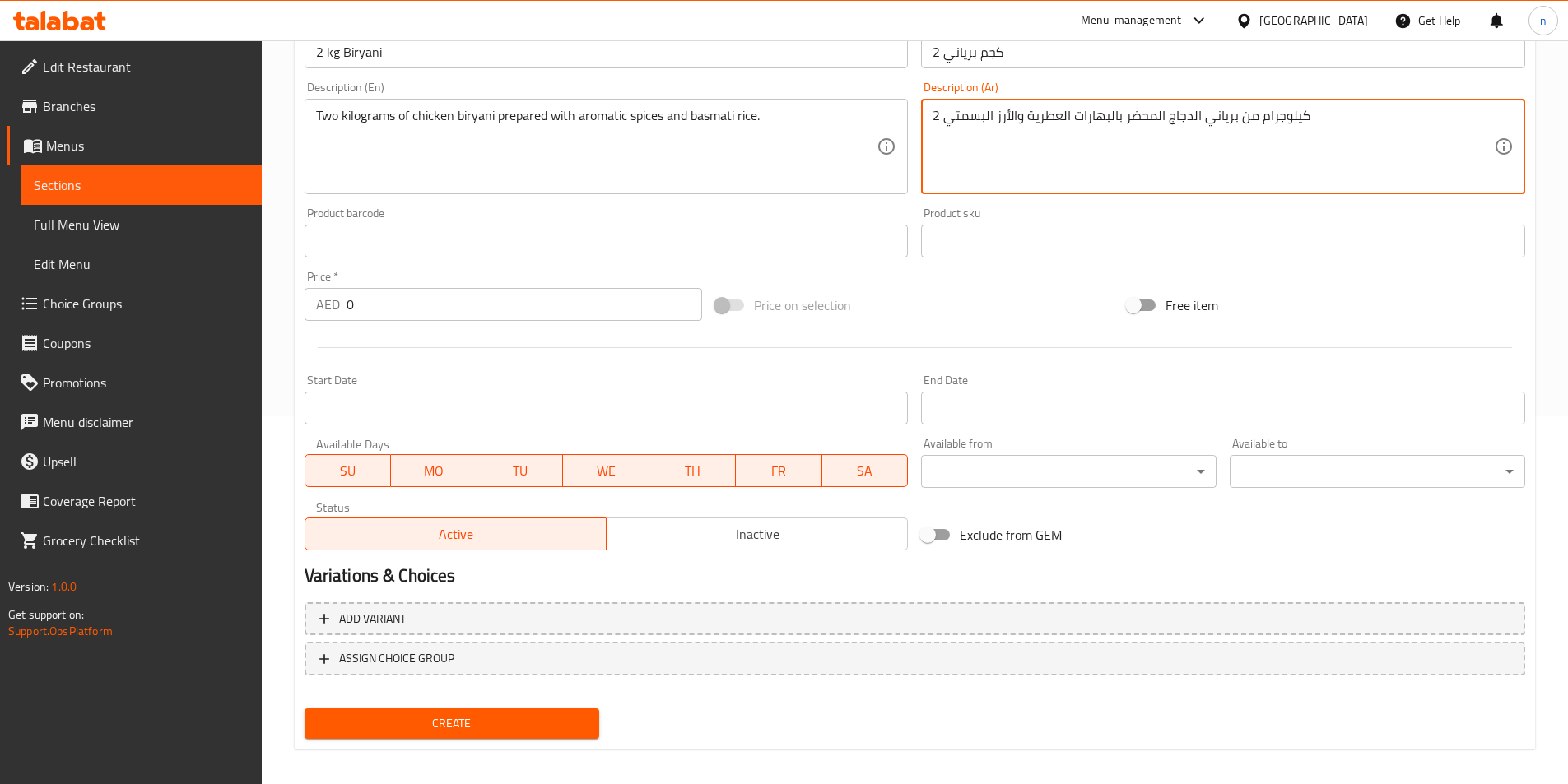
scroll to position [379, 0]
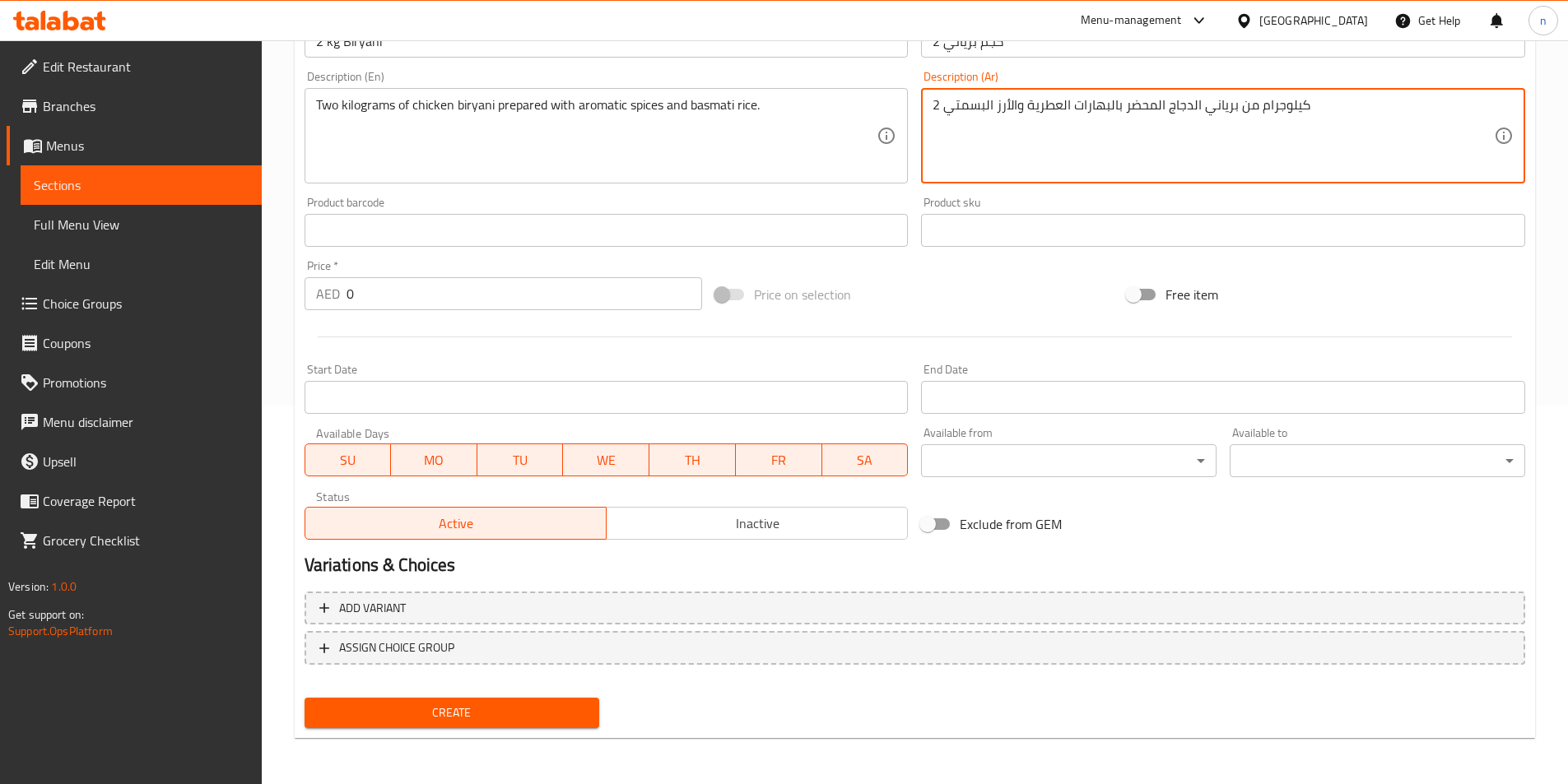
type textarea "2 كيلوجرام من برياني الدجاج المحضر بالبهارات العطرية والأرز البسمتي"
click at [478, 702] on button "Create" at bounding box center [452, 713] width 296 height 31
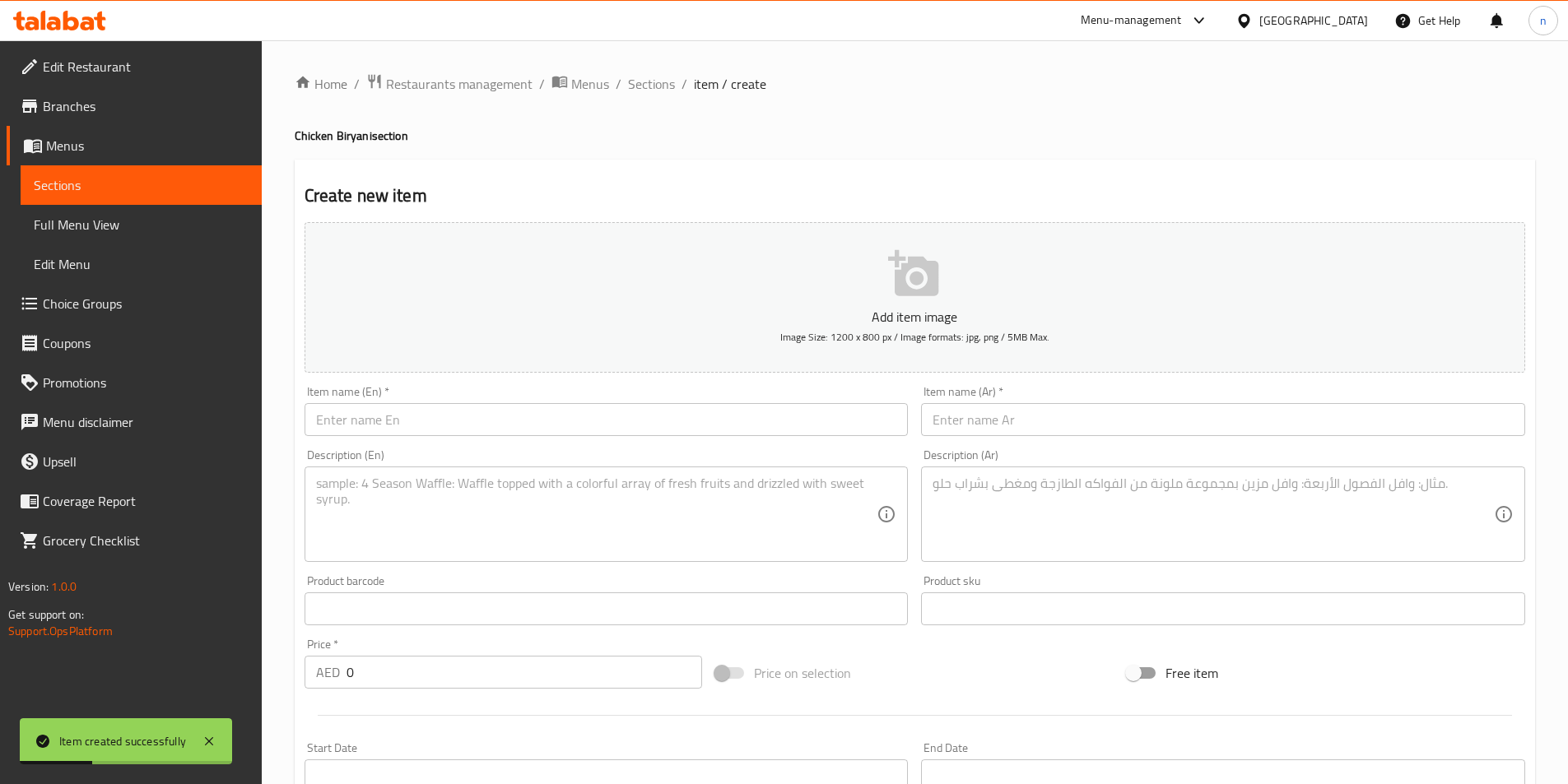
scroll to position [247, 0]
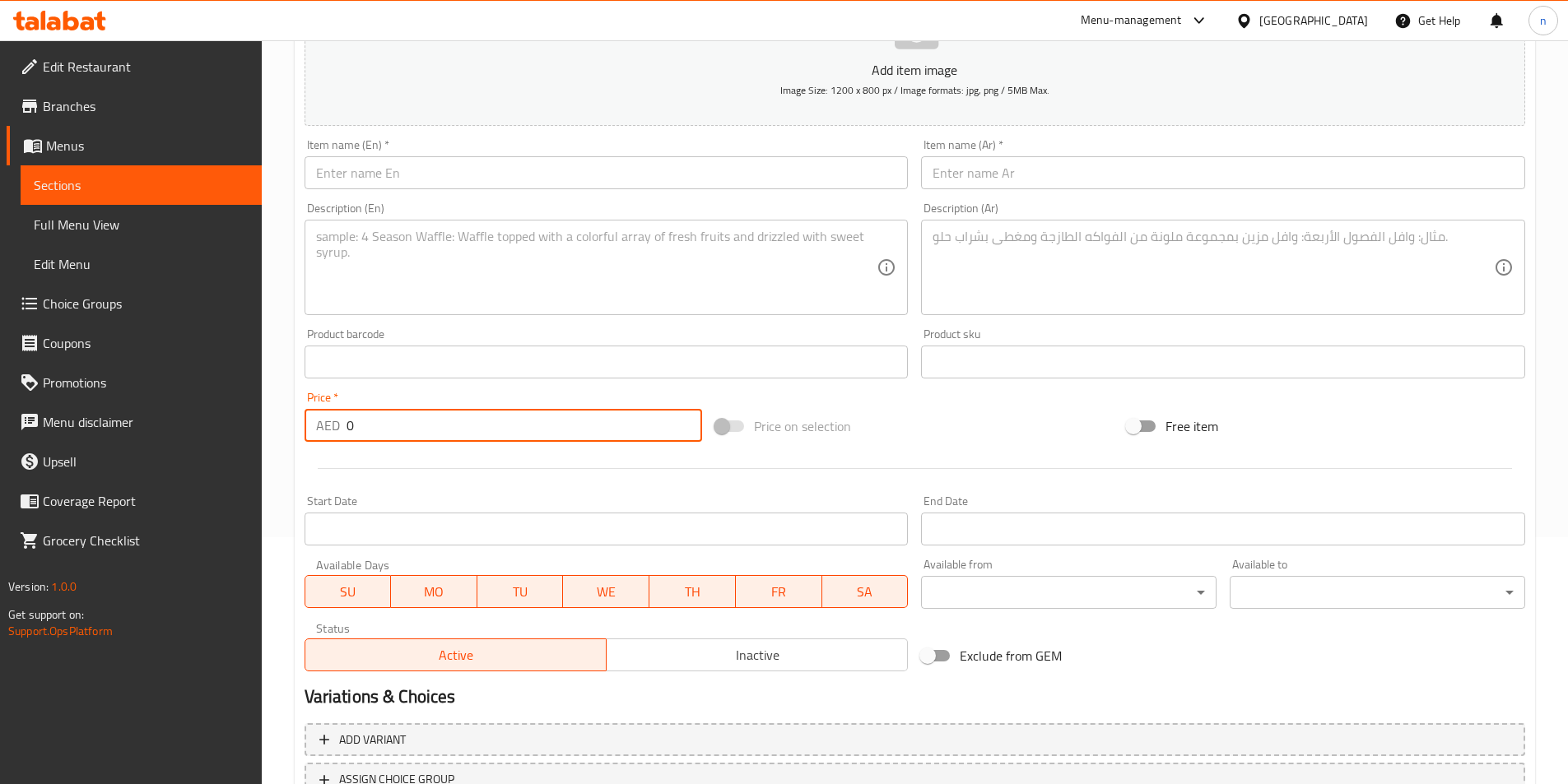
drag, startPoint x: 357, startPoint y: 426, endPoint x: 332, endPoint y: 430, distance: 25.3
click at [332, 430] on div "AED 0 Price *" at bounding box center [503, 425] width 399 height 33
paste input "5"
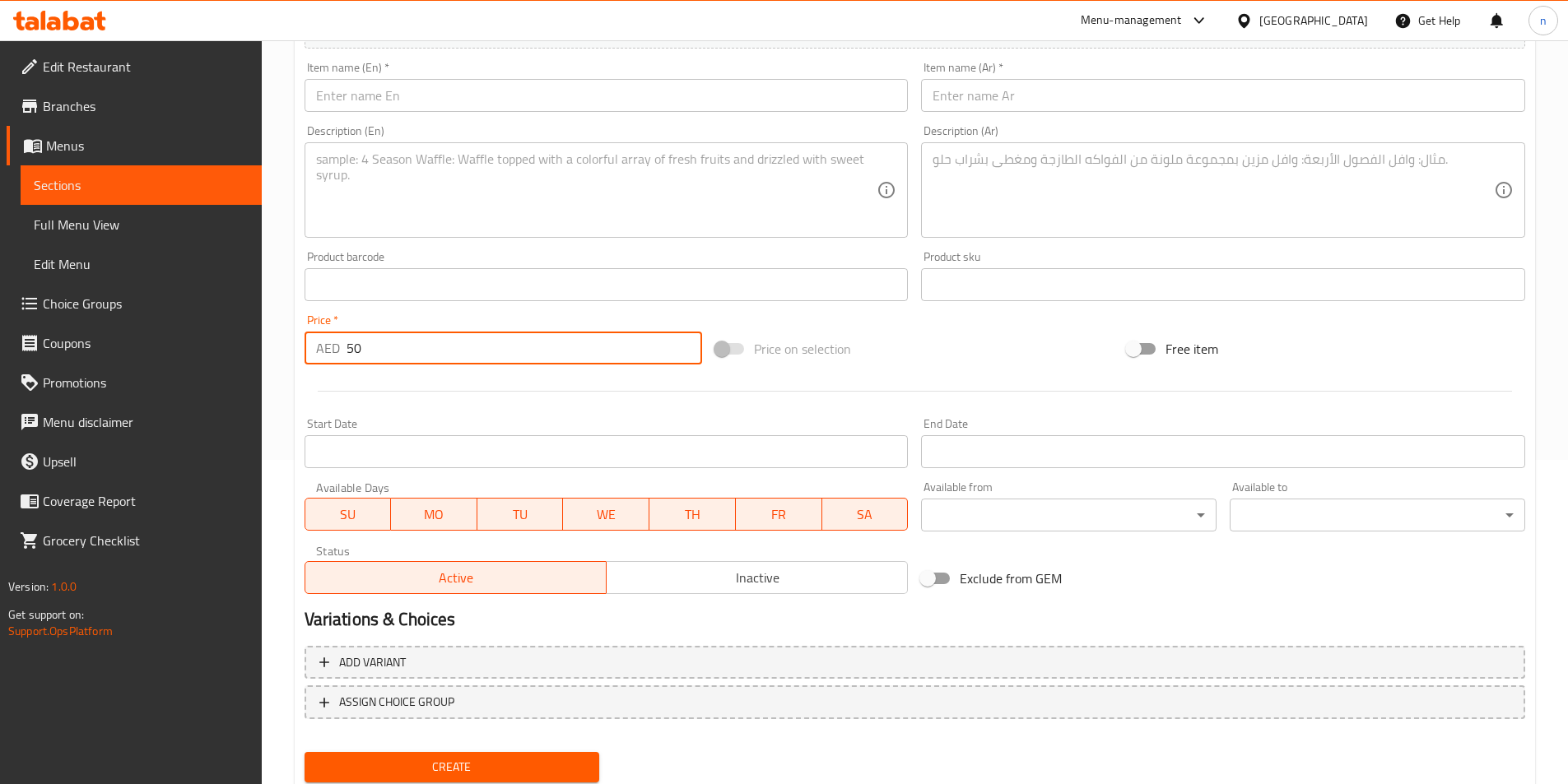
scroll to position [379, 0]
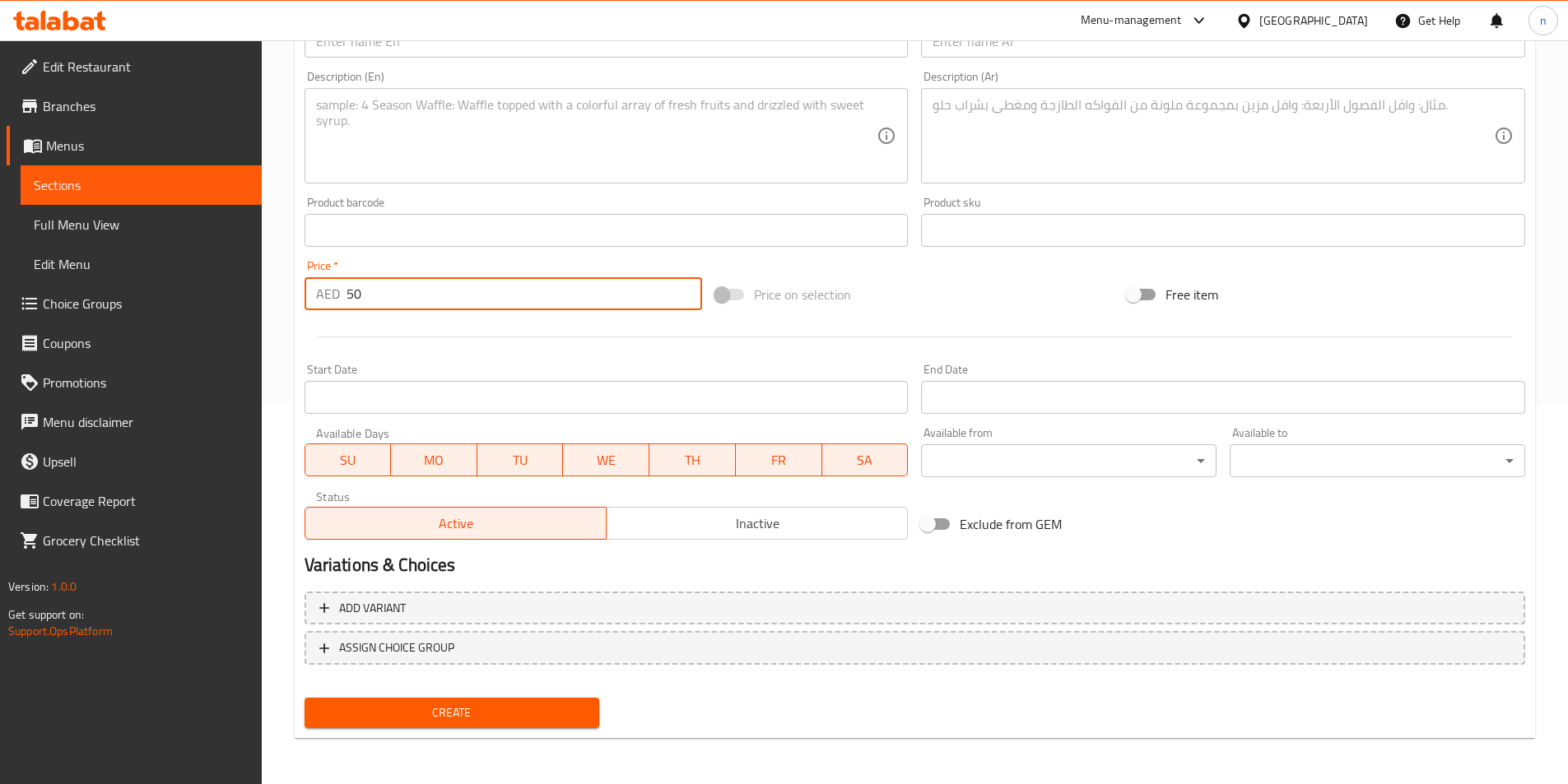
type input "50"
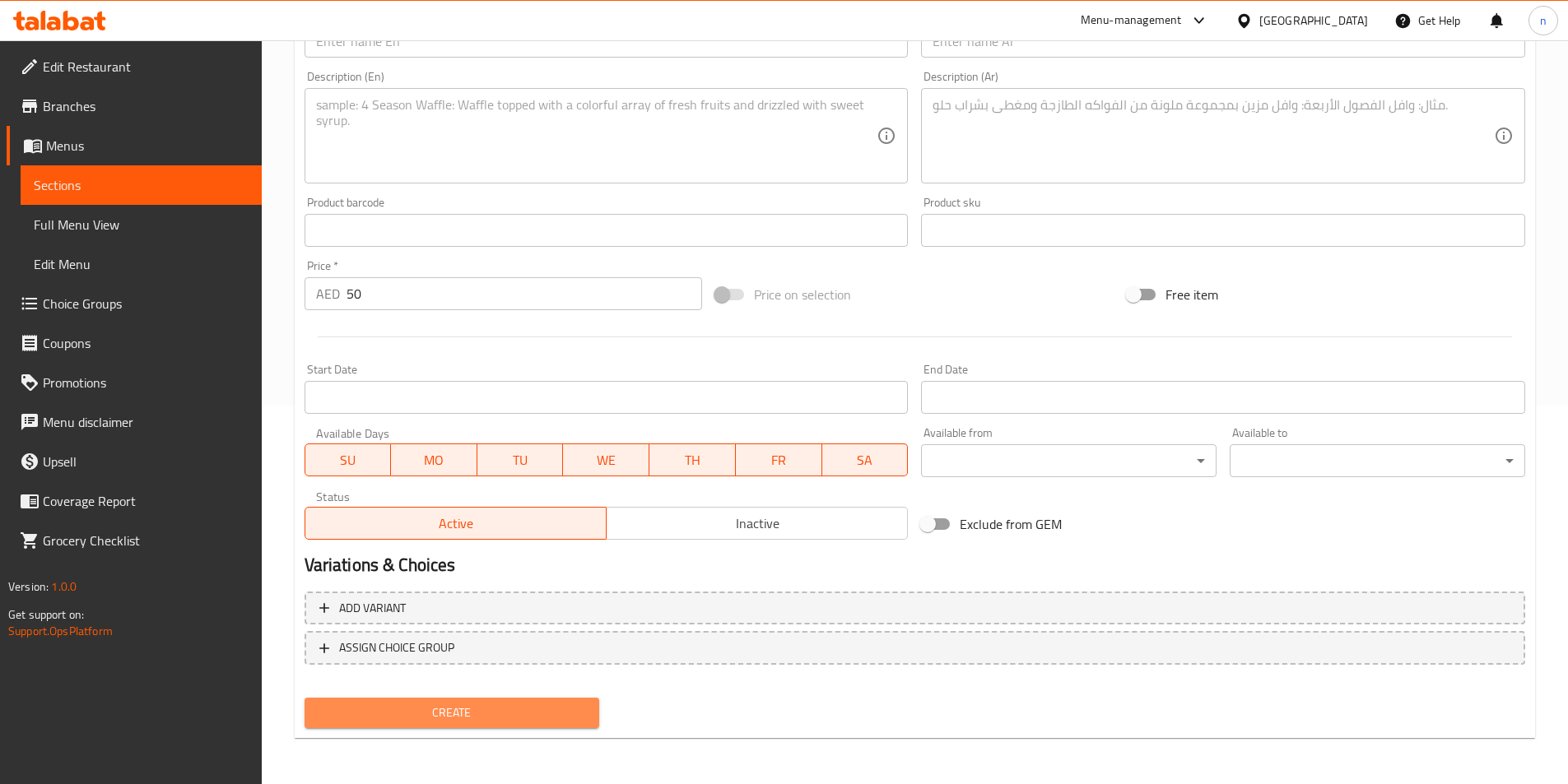
click at [371, 702] on button "Create" at bounding box center [452, 713] width 296 height 31
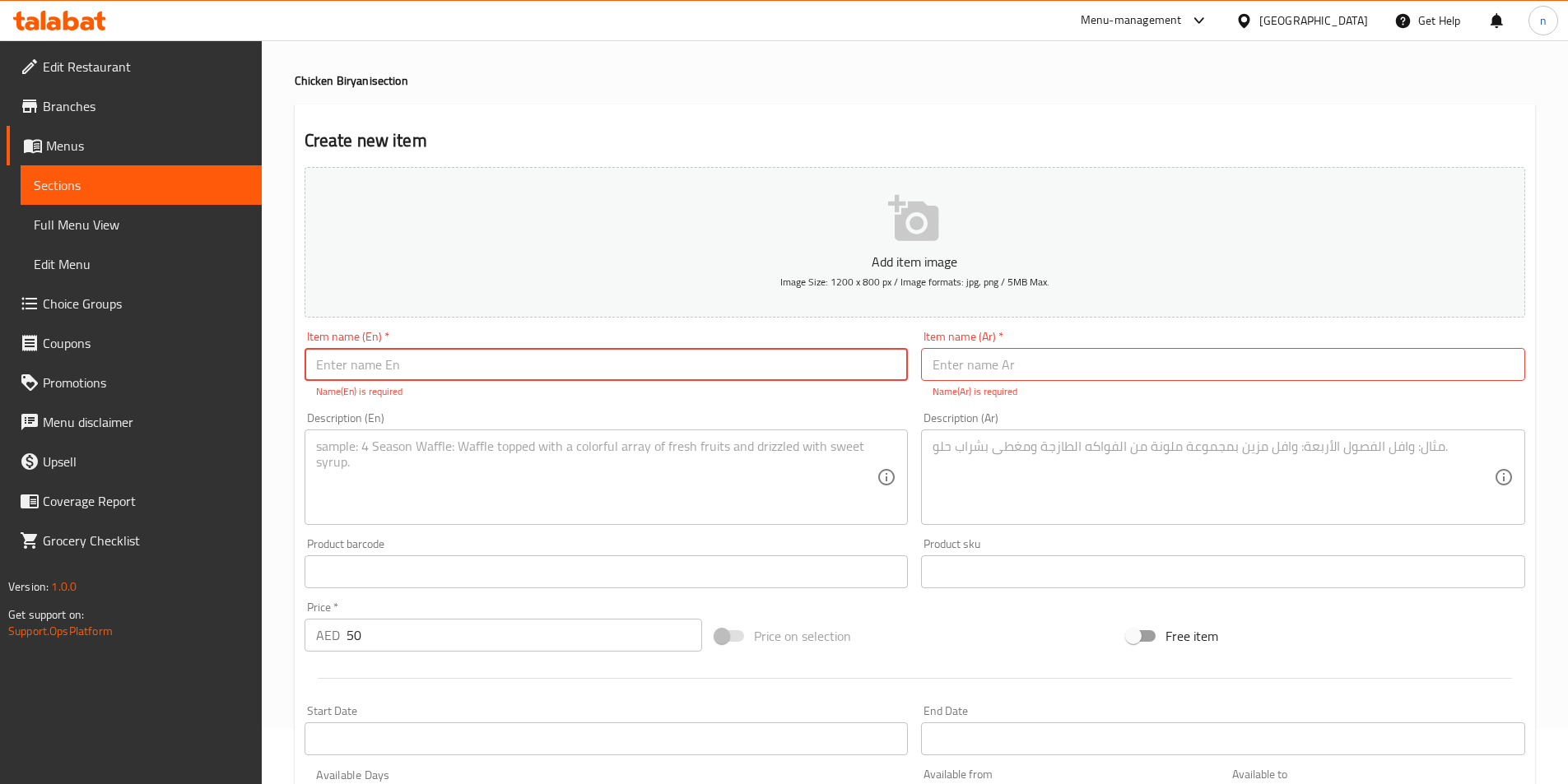
scroll to position [0, 0]
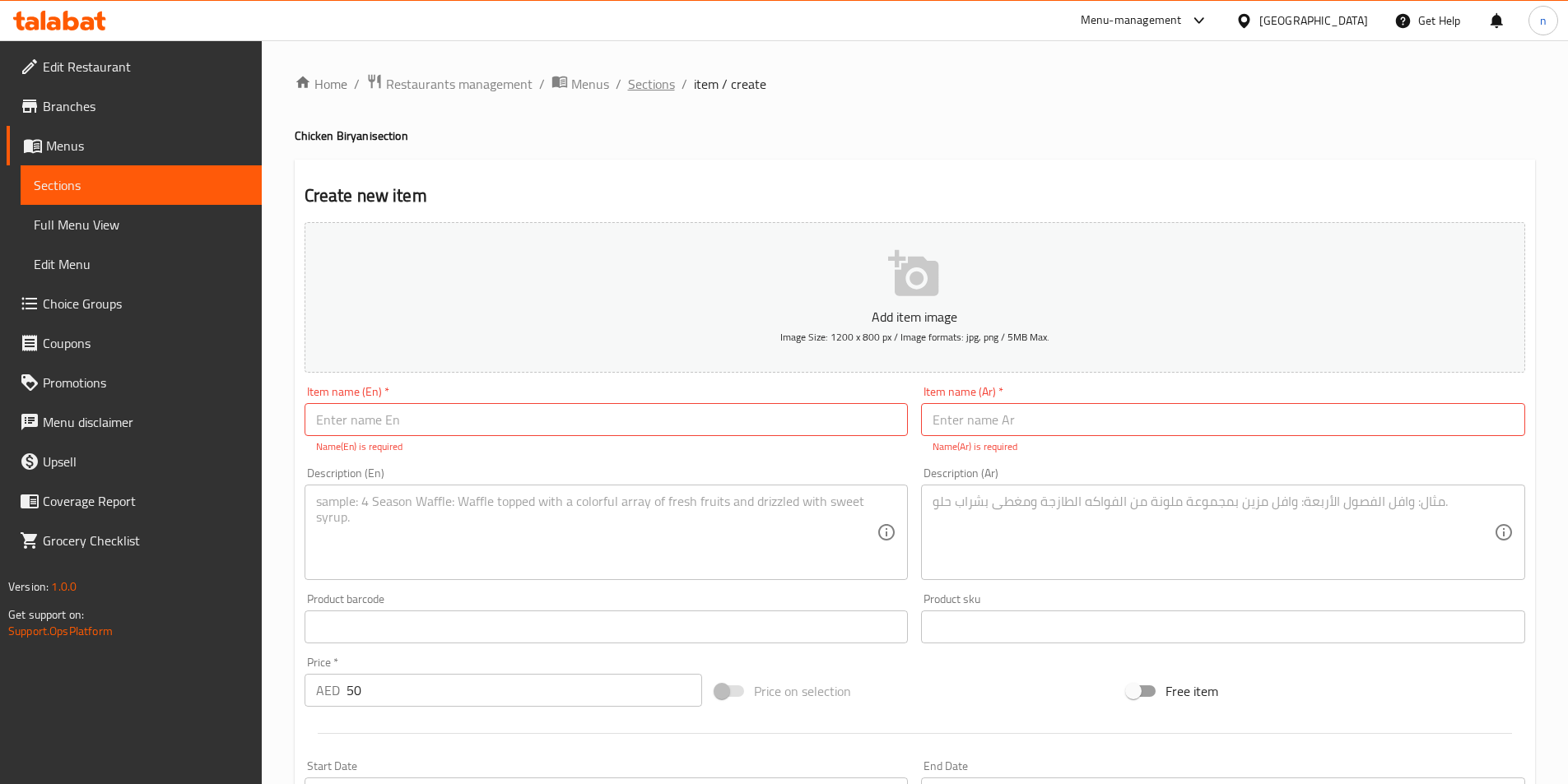
click at [653, 84] on span "Sections" at bounding box center [651, 83] width 47 height 20
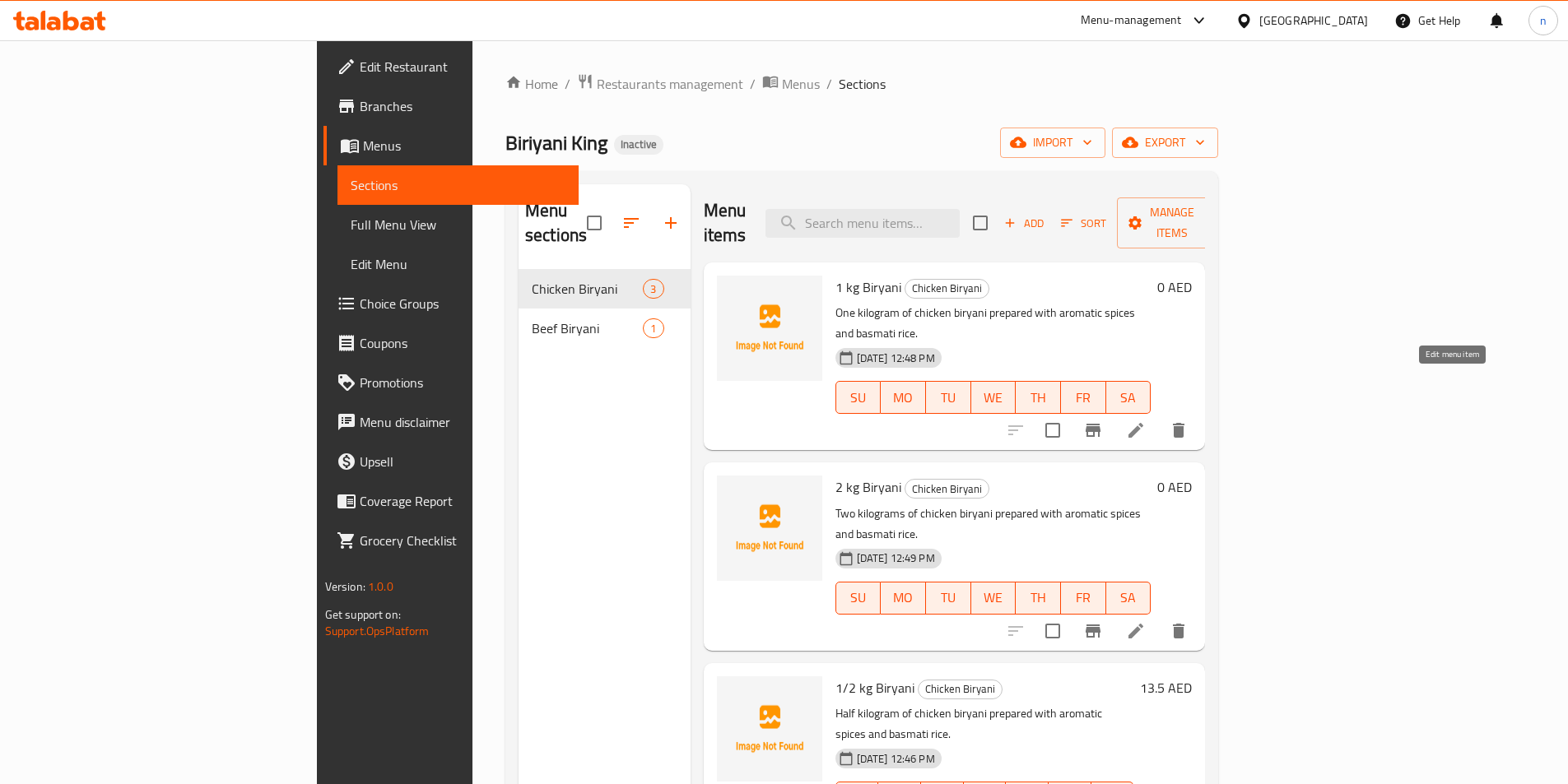
click at [1146, 420] on icon at bounding box center [1135, 430] width 20 height 20
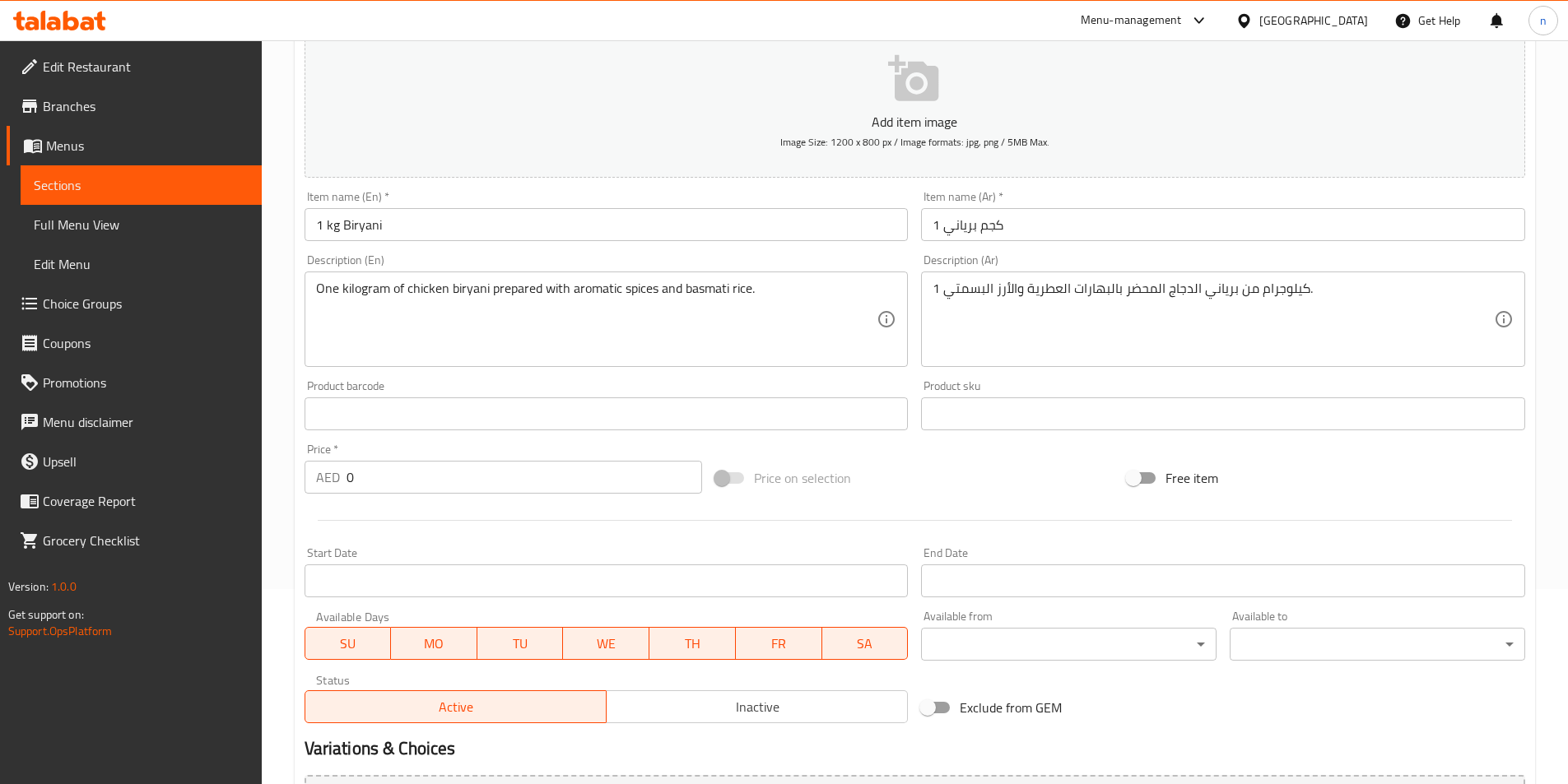
scroll to position [379, 0]
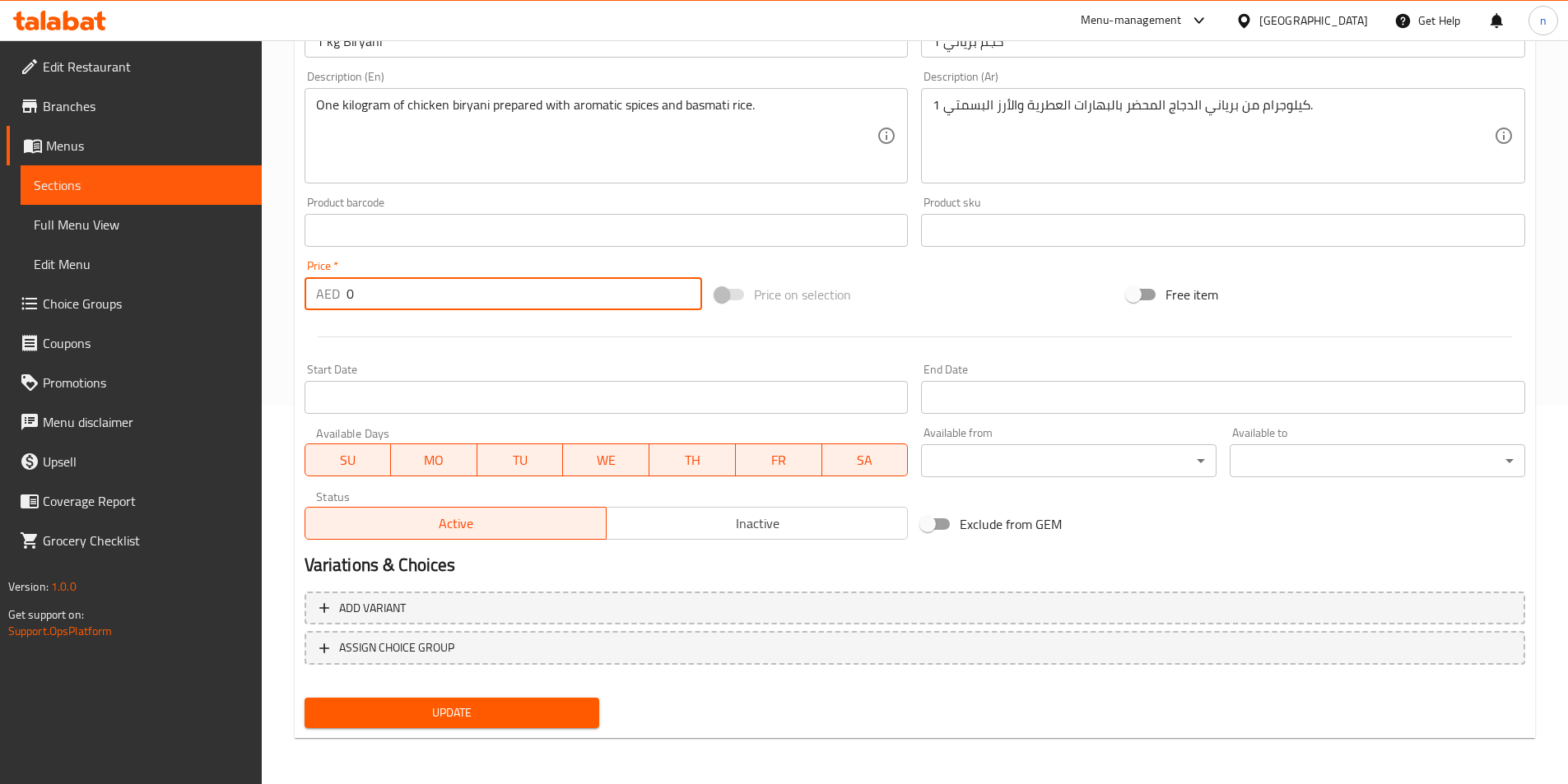
drag, startPoint x: 382, startPoint y: 296, endPoint x: 346, endPoint y: 289, distance: 36.7
click at [347, 289] on input "0" at bounding box center [524, 293] width 356 height 33
paste input "26"
type input "26"
click at [355, 725] on button "Update" at bounding box center [452, 713] width 296 height 31
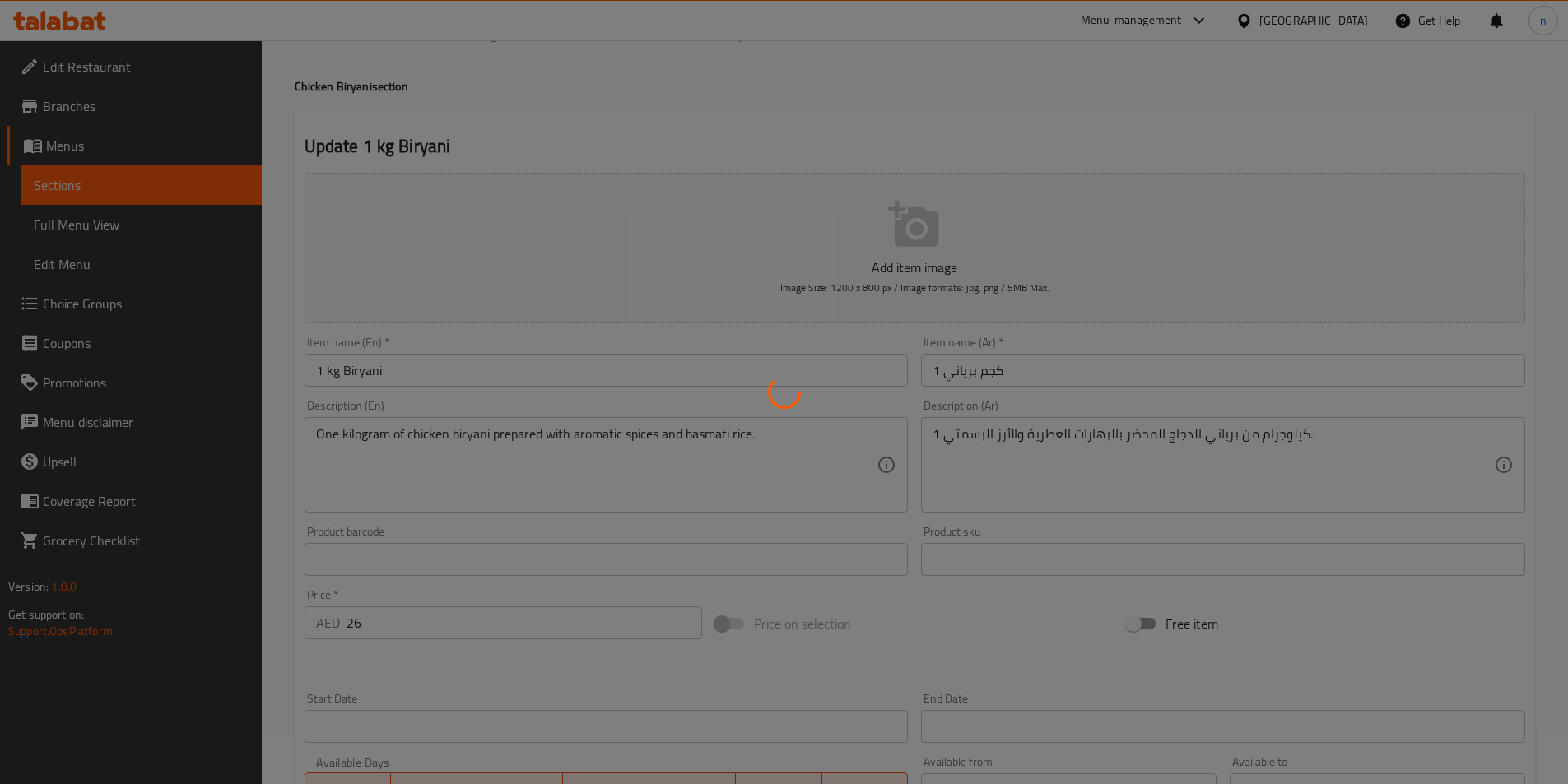
scroll to position [0, 0]
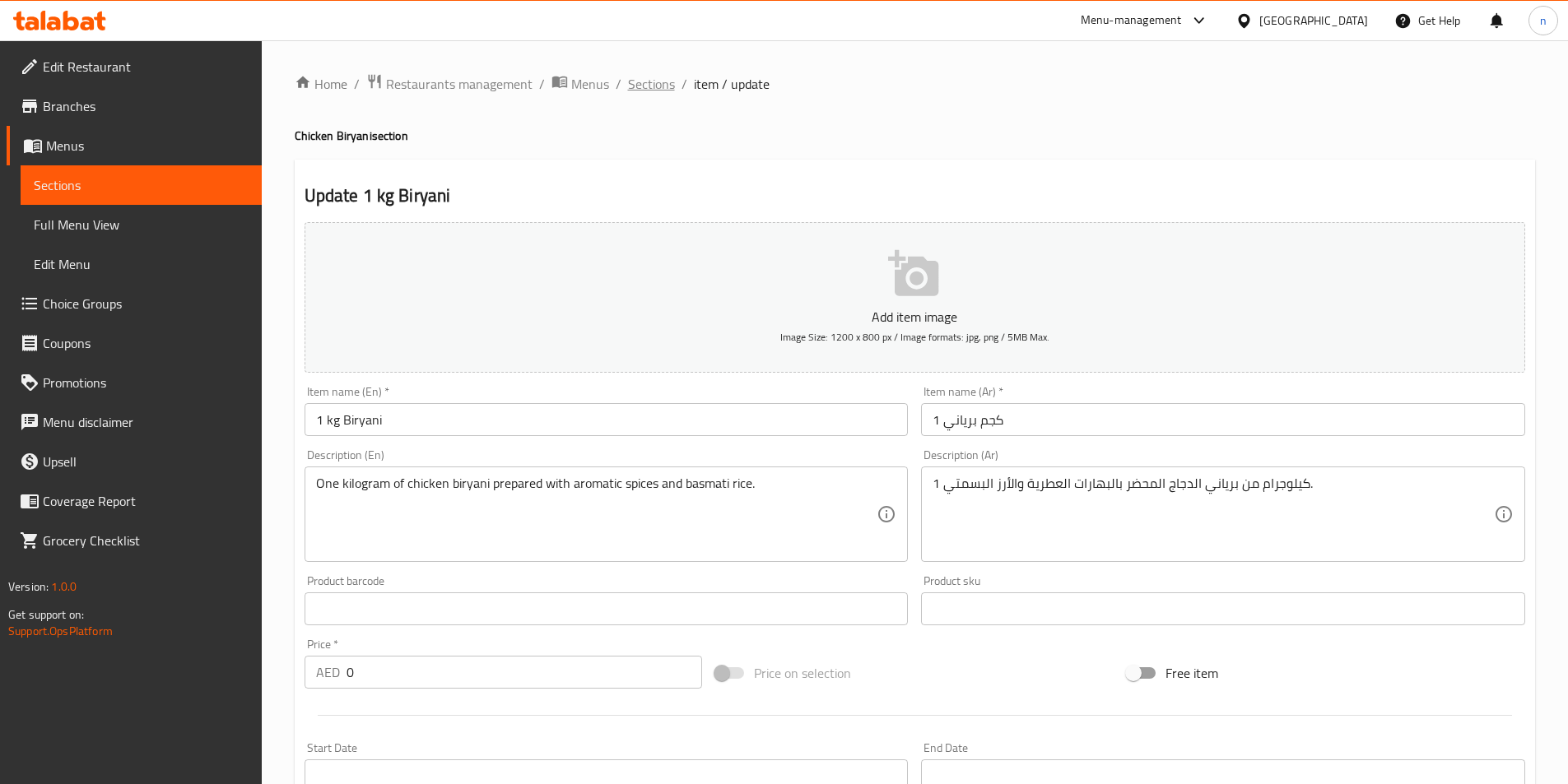
click at [640, 85] on span "Sections" at bounding box center [651, 83] width 47 height 20
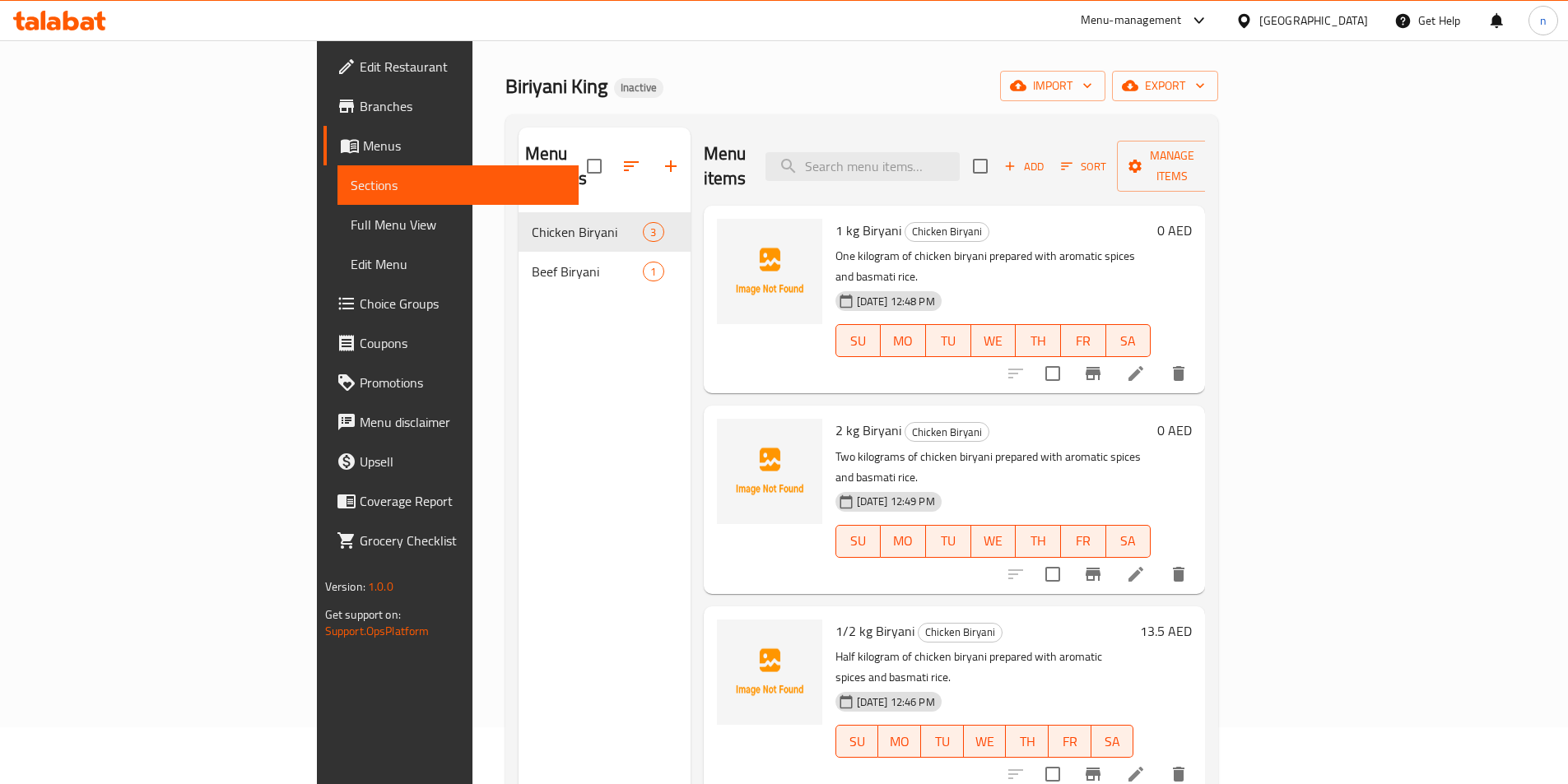
scroll to position [82, 0]
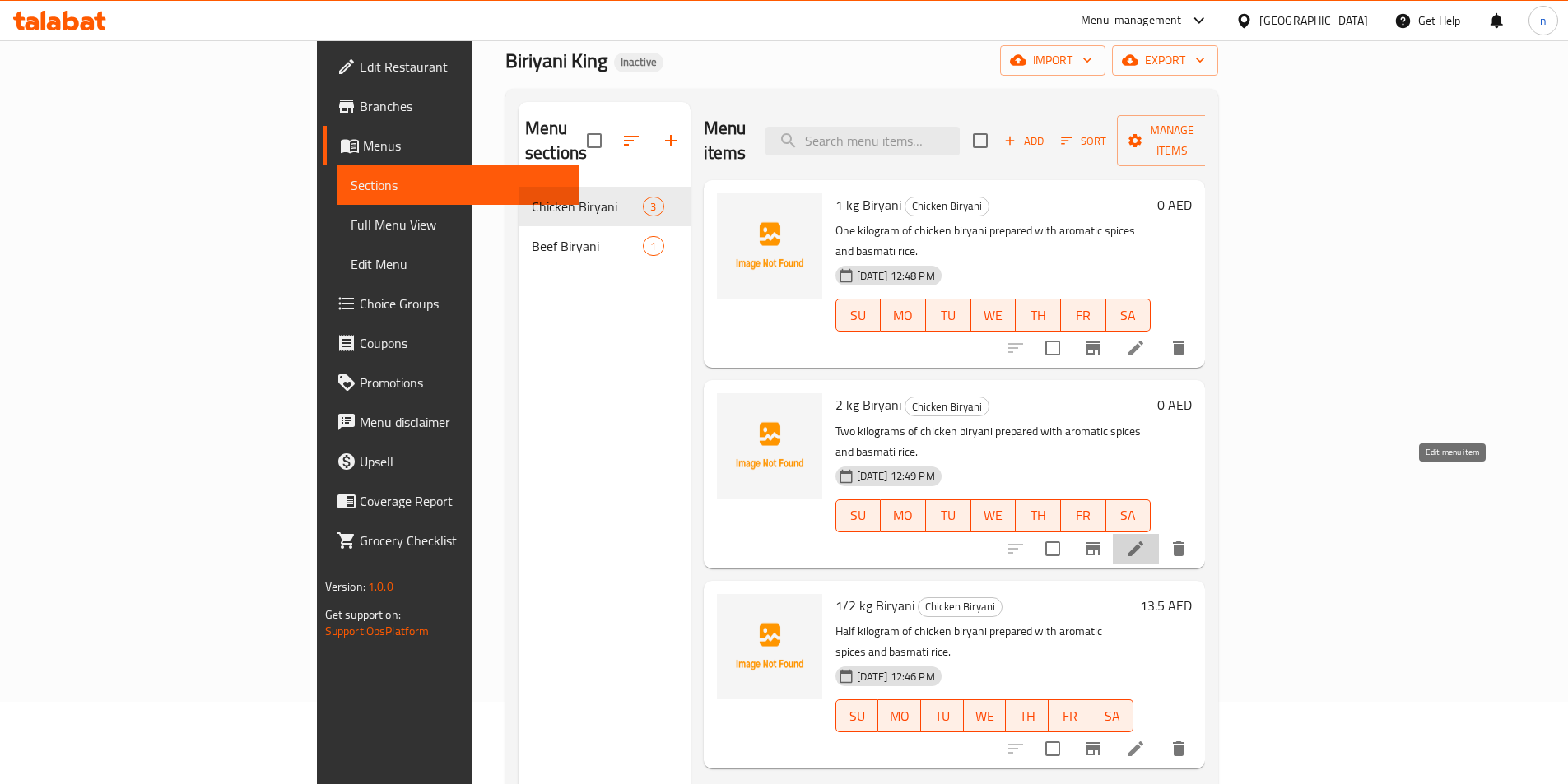
click at [1143, 541] on icon at bounding box center [1135, 548] width 14 height 14
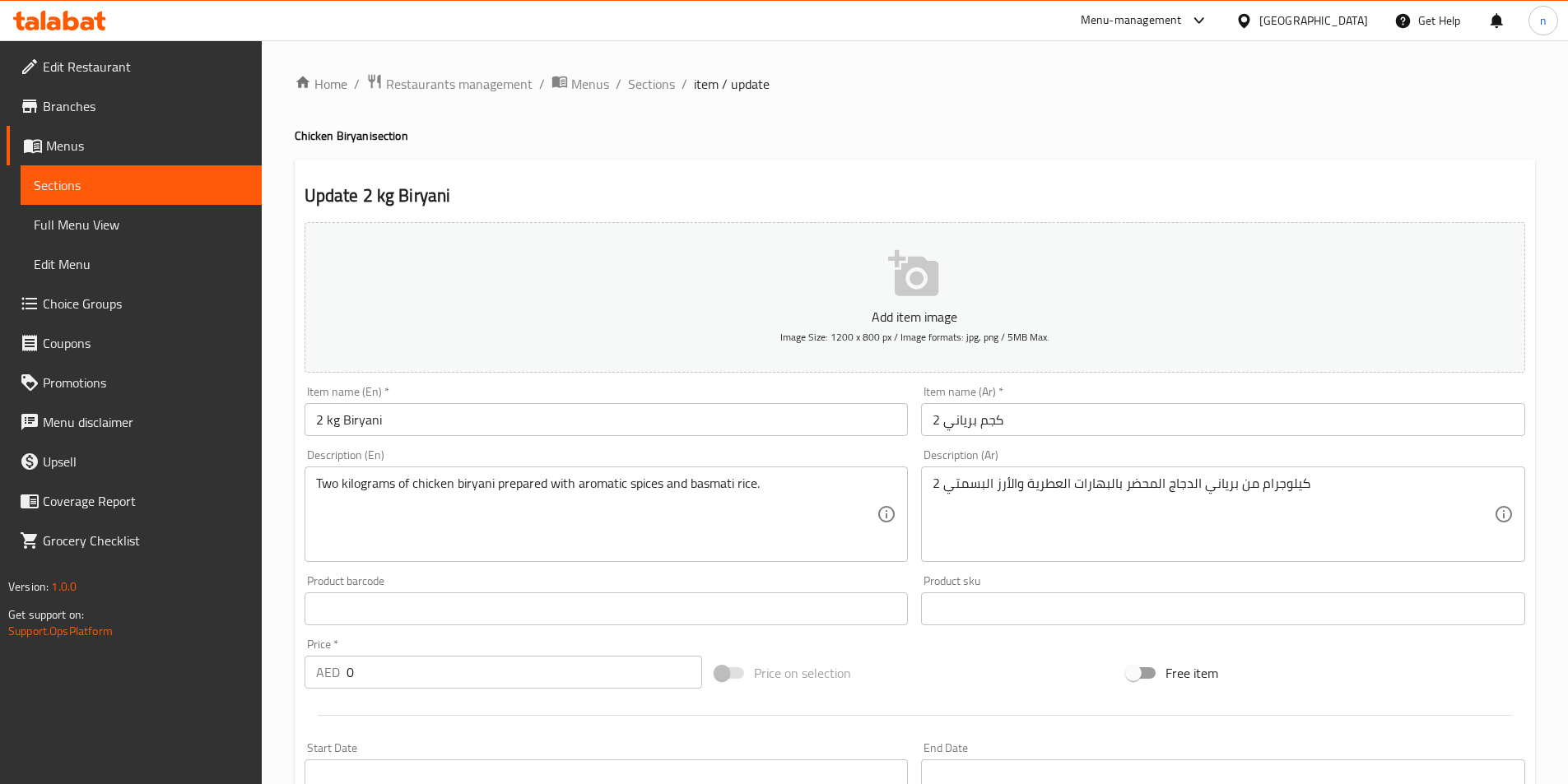
scroll to position [329, 0]
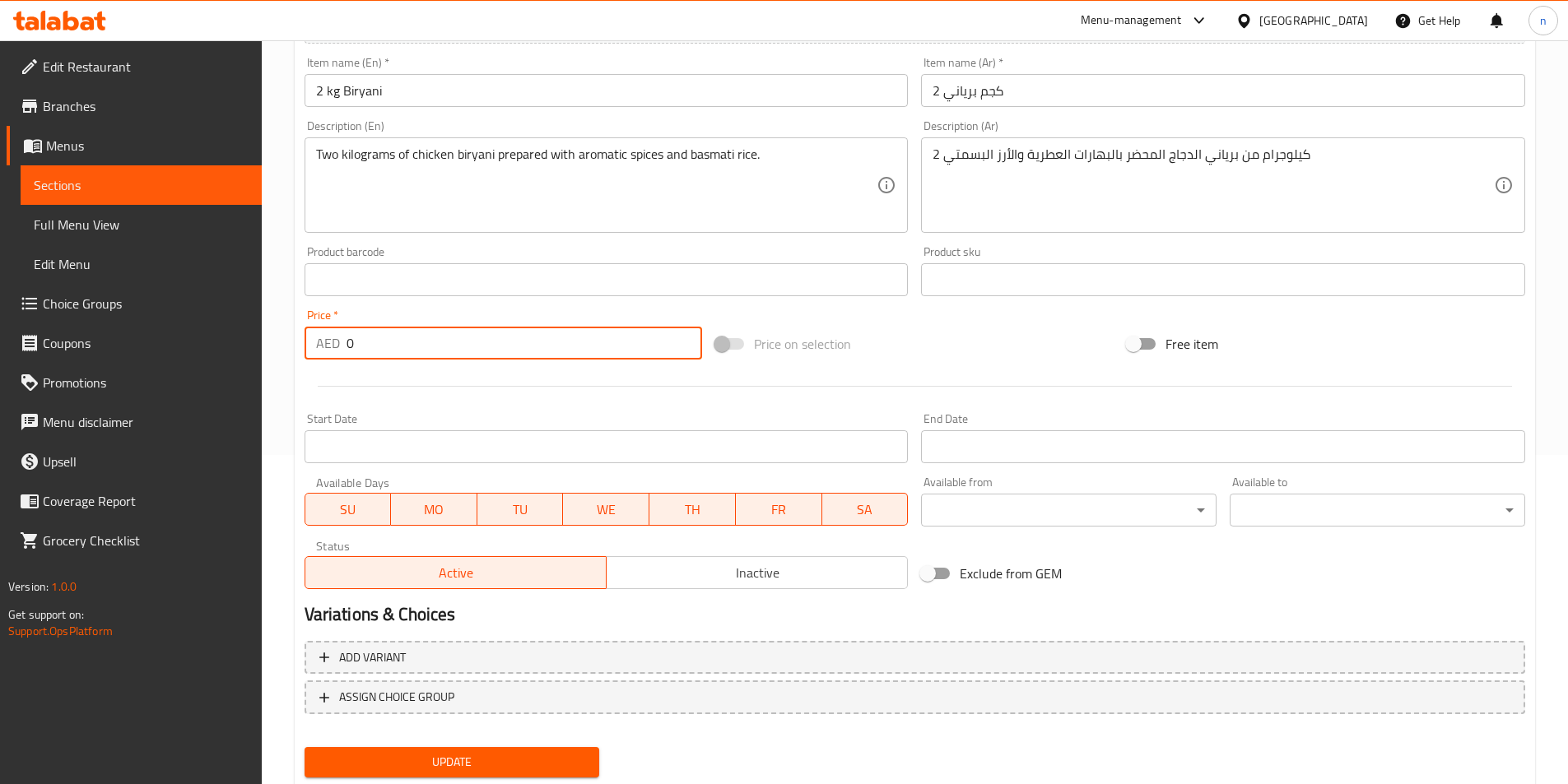
drag, startPoint x: 373, startPoint y: 349, endPoint x: 340, endPoint y: 352, distance: 33.1
click at [340, 352] on div "AED 0 Price *" at bounding box center [503, 342] width 399 height 33
paste input "5"
type input "50"
click at [304, 747] on button "Update" at bounding box center [452, 762] width 296 height 31
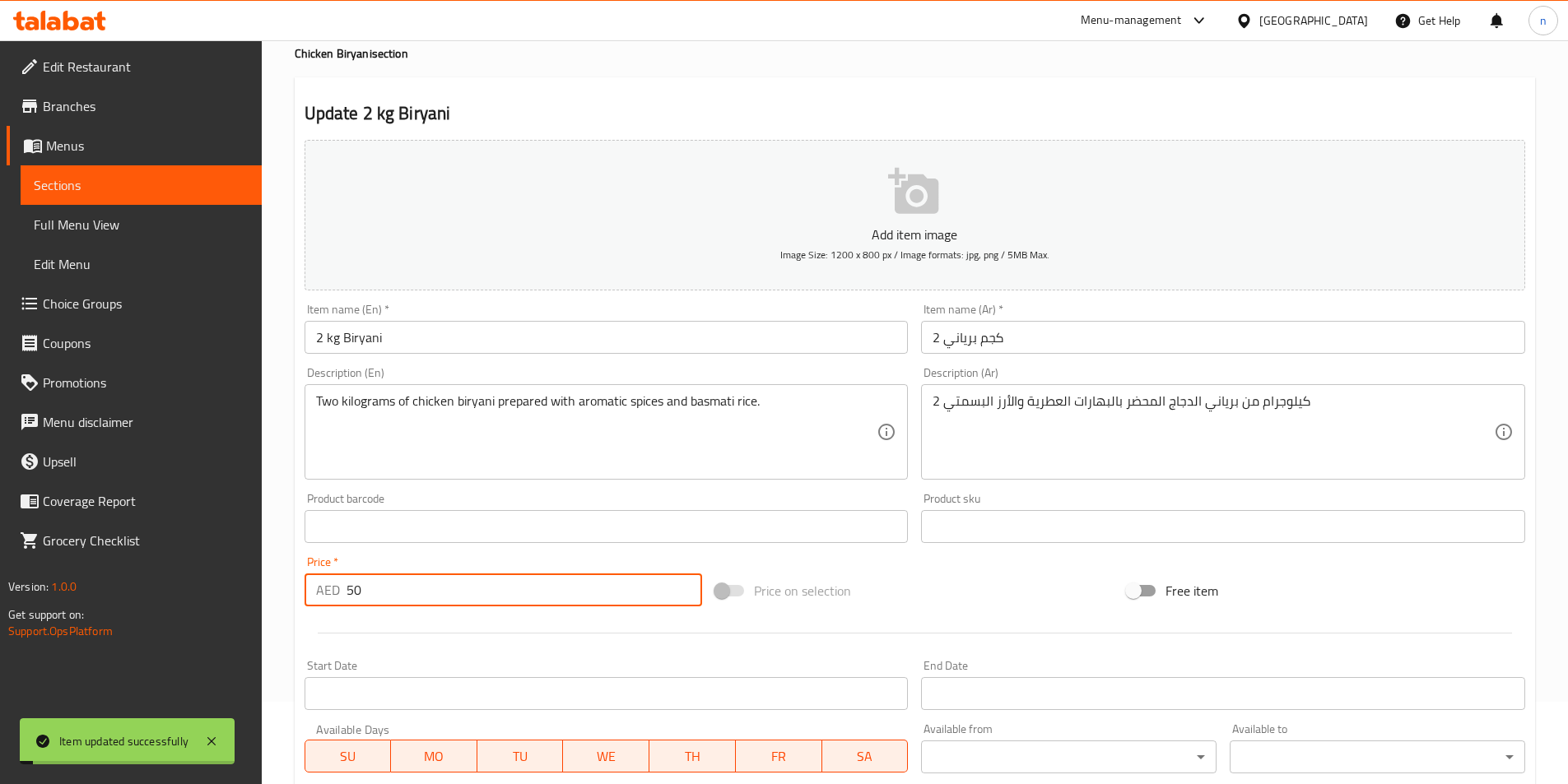
scroll to position [0, 0]
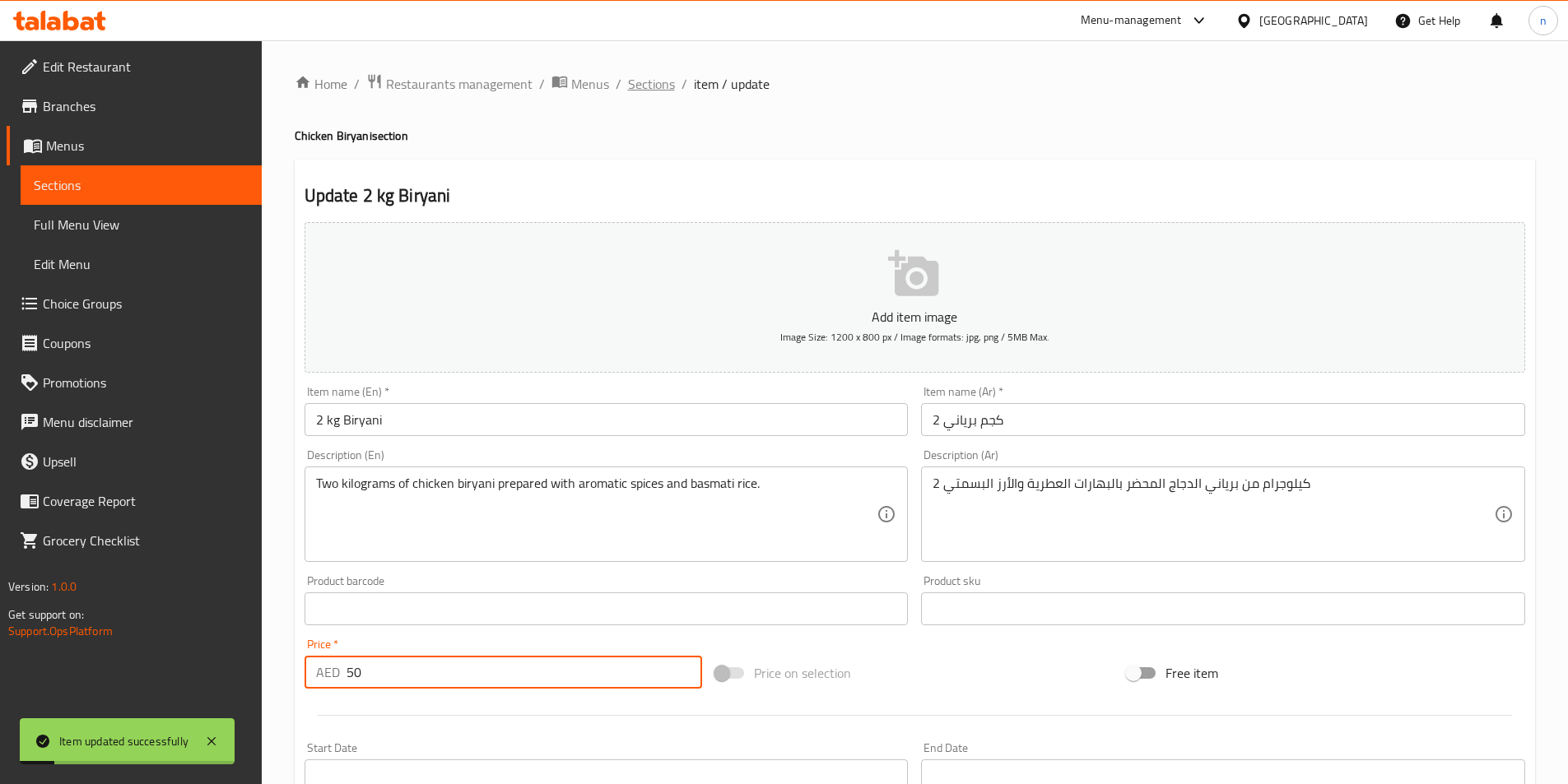
click at [644, 85] on span "Sections" at bounding box center [651, 83] width 47 height 20
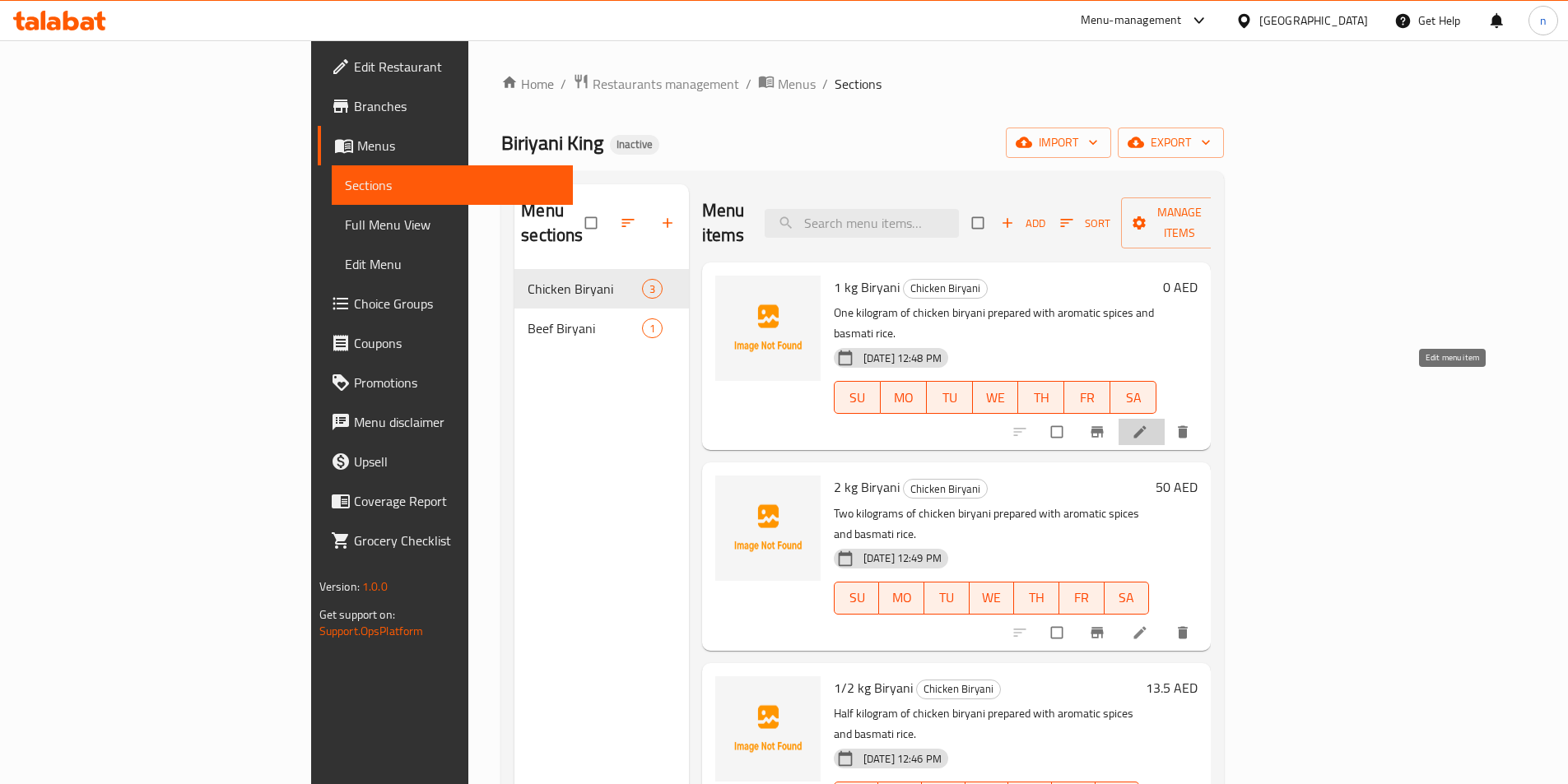
click at [1148, 424] on icon at bounding box center [1140, 431] width 16 height 16
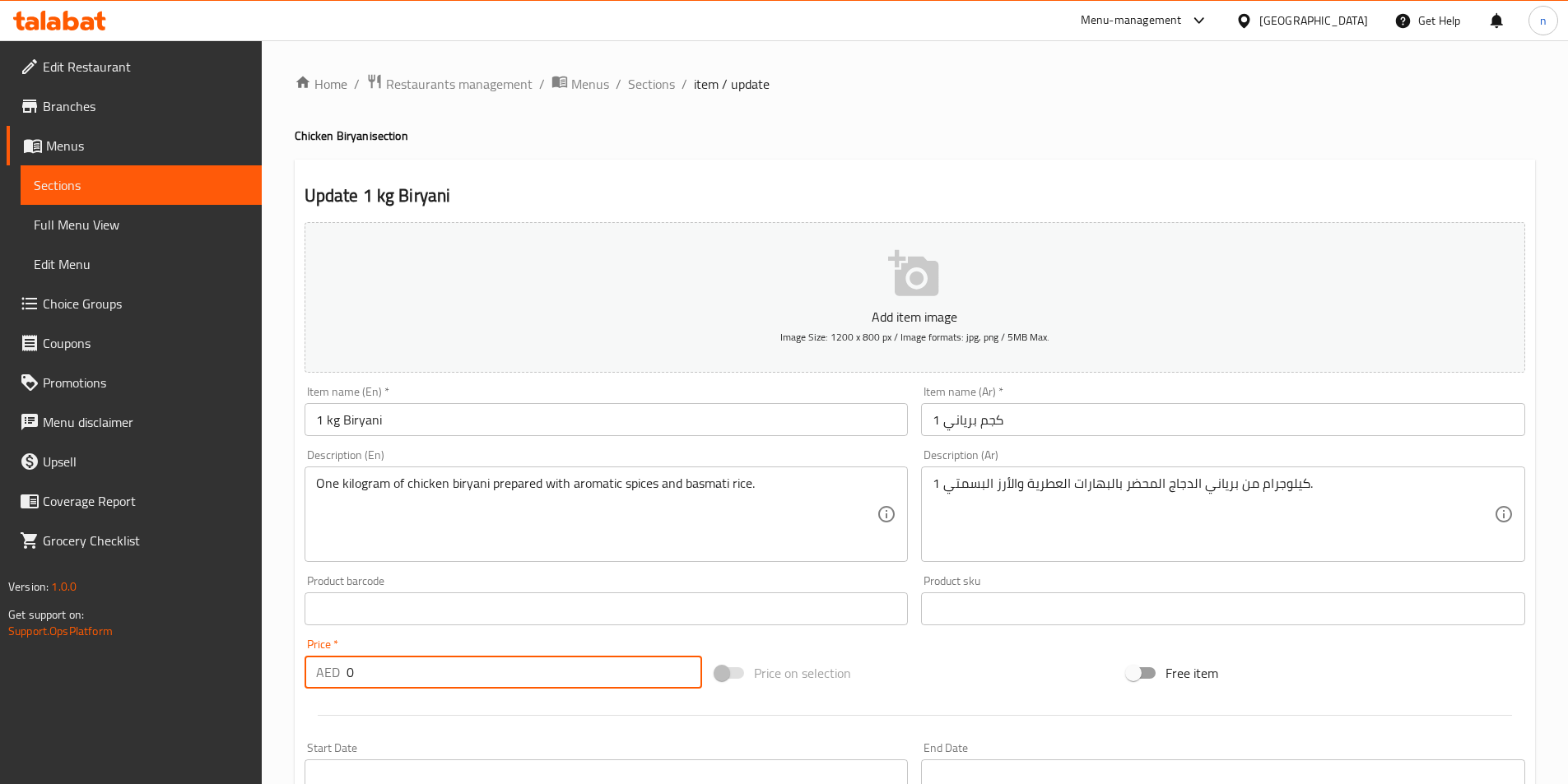
click at [362, 669] on input "0" at bounding box center [524, 672] width 356 height 33
click at [350, 669] on input "0" at bounding box center [524, 672] width 356 height 33
click at [342, 672] on div "AED 0 Price *" at bounding box center [503, 672] width 399 height 33
drag, startPoint x: 354, startPoint y: 669, endPoint x: 337, endPoint y: 676, distance: 18.4
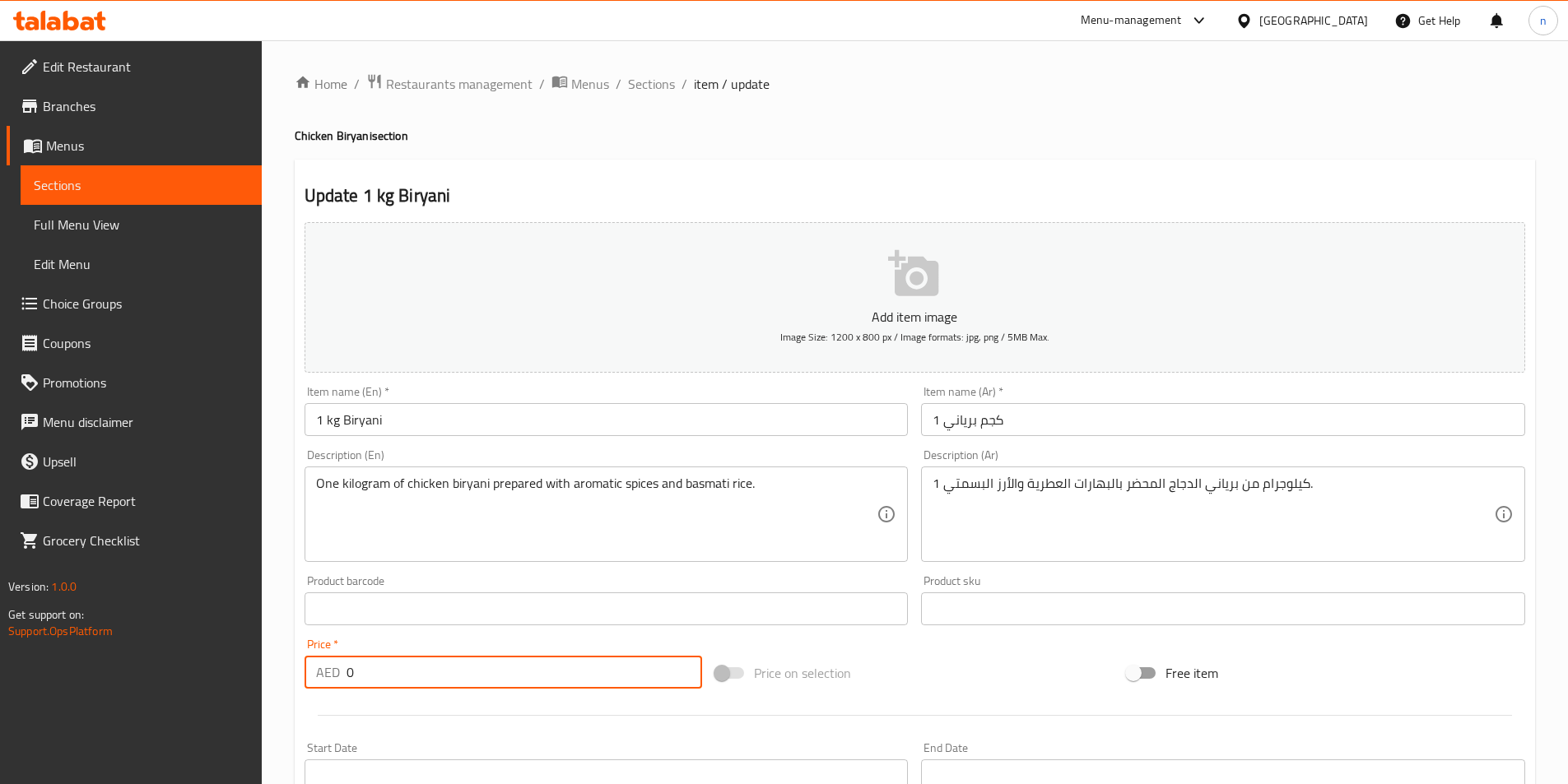
click at [337, 676] on div "AED 0 Price *" at bounding box center [503, 672] width 399 height 33
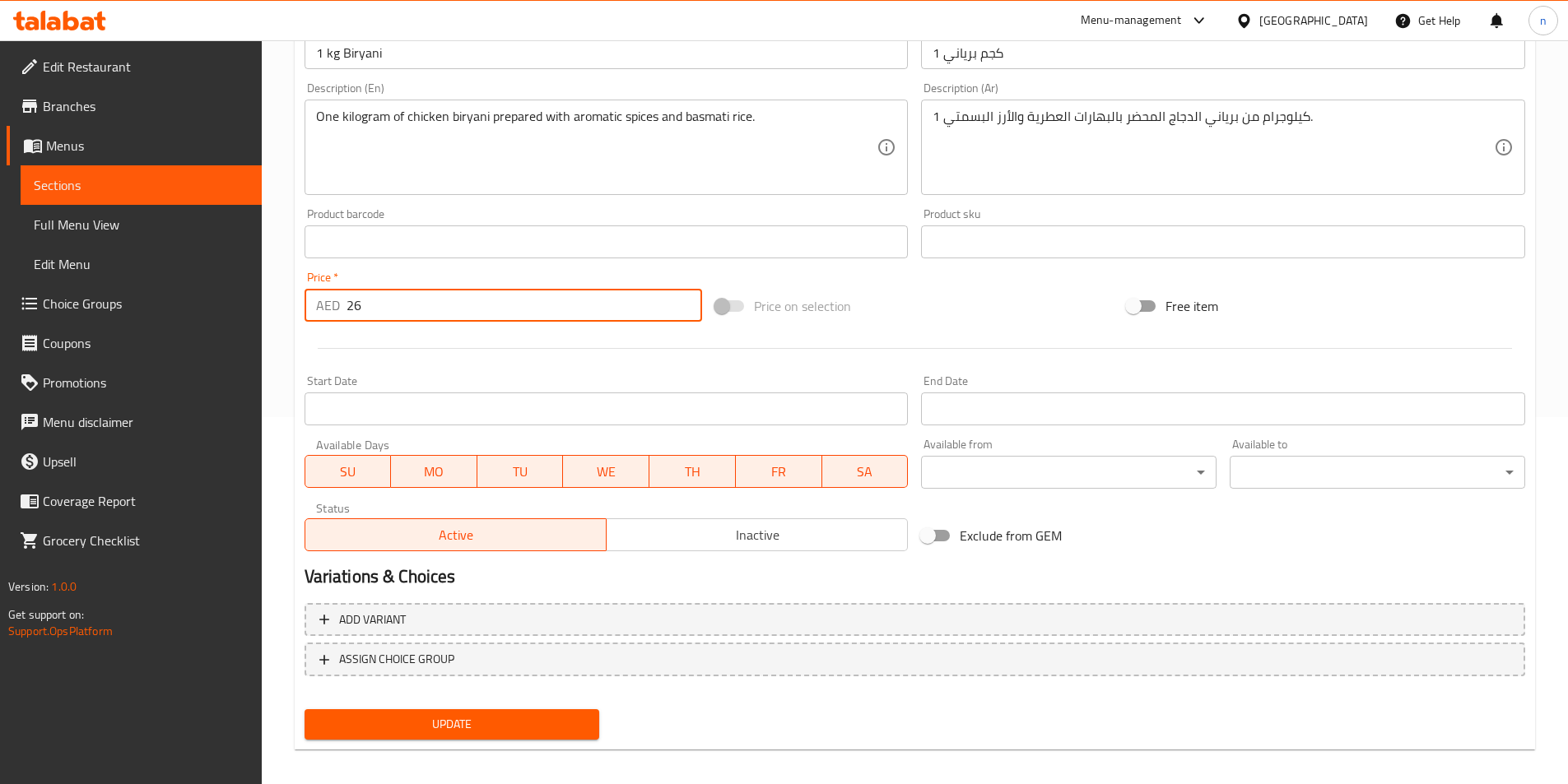
scroll to position [379, 0]
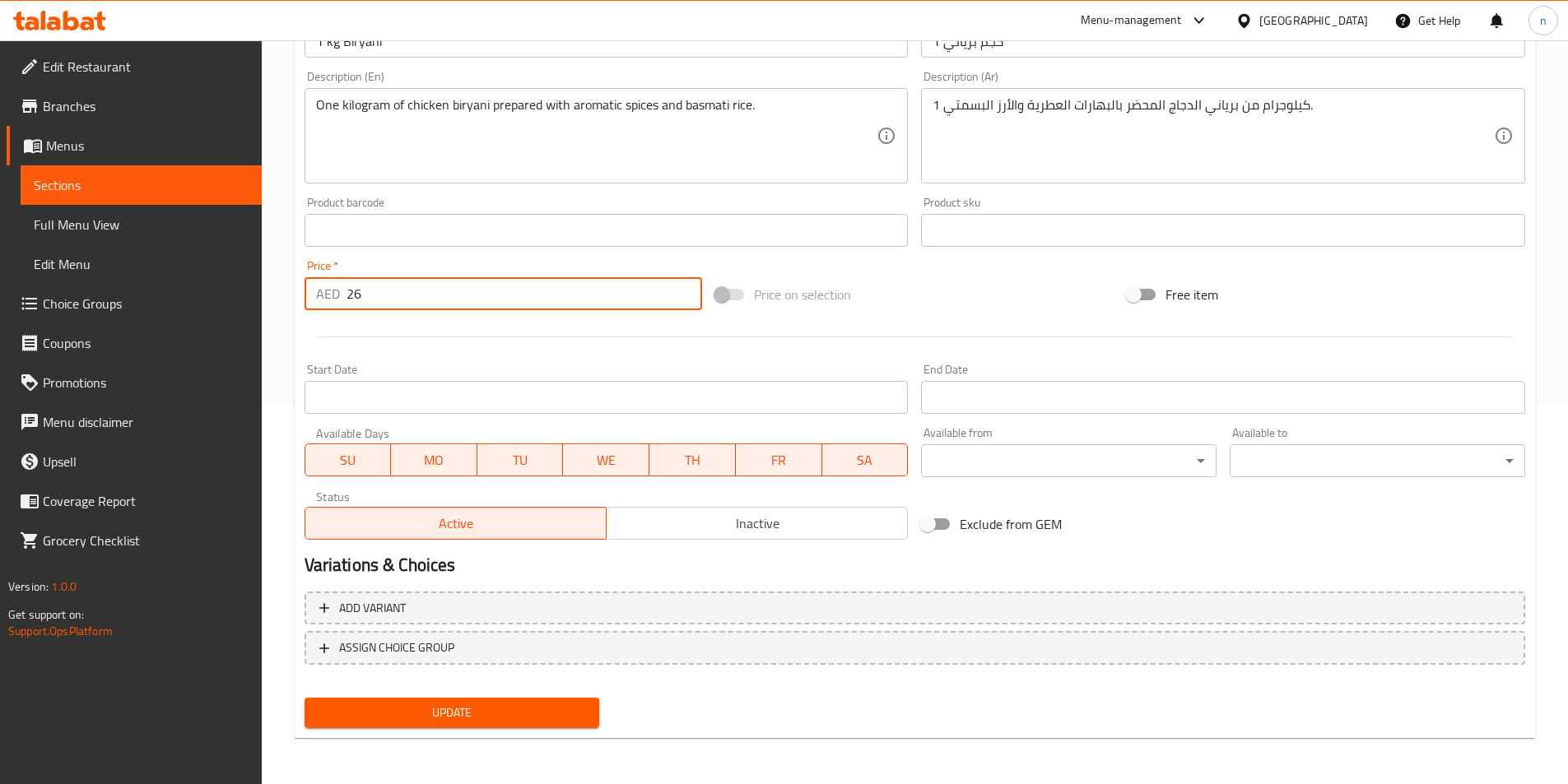
type input "26"
click at [436, 718] on span "Update" at bounding box center [452, 713] width 269 height 20
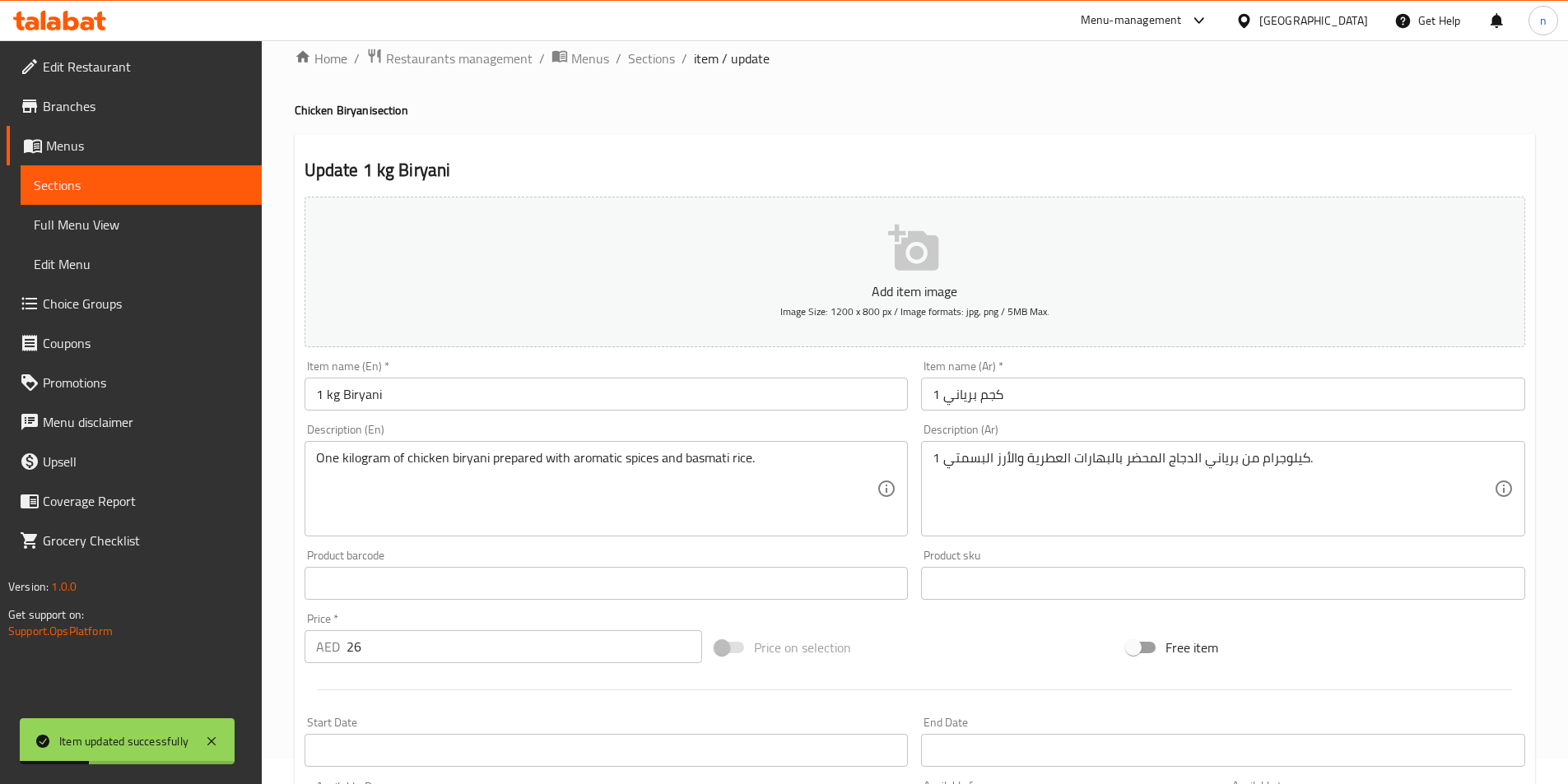
scroll to position [0, 0]
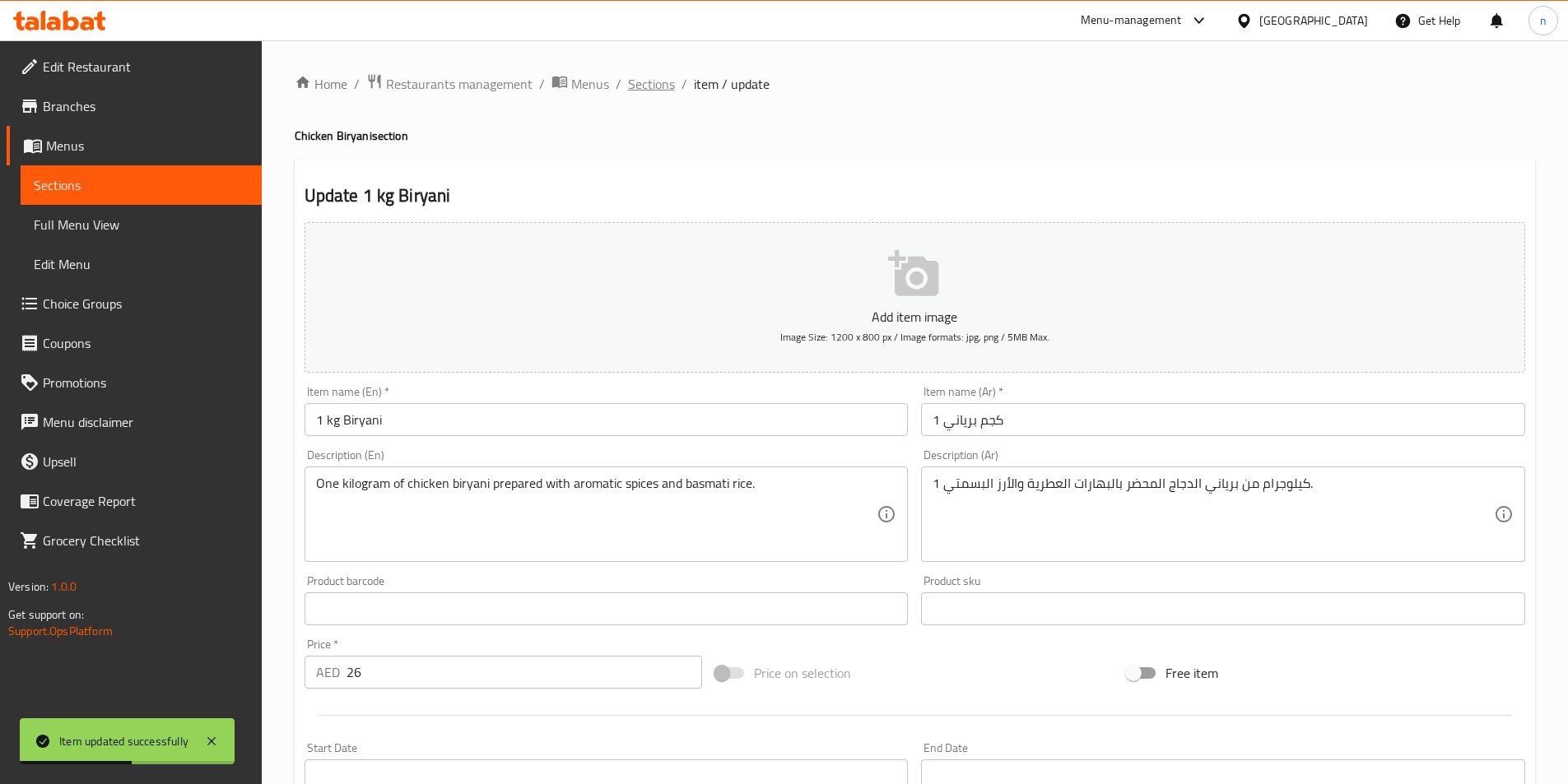
click at [648, 88] on span "Sections" at bounding box center [651, 83] width 47 height 20
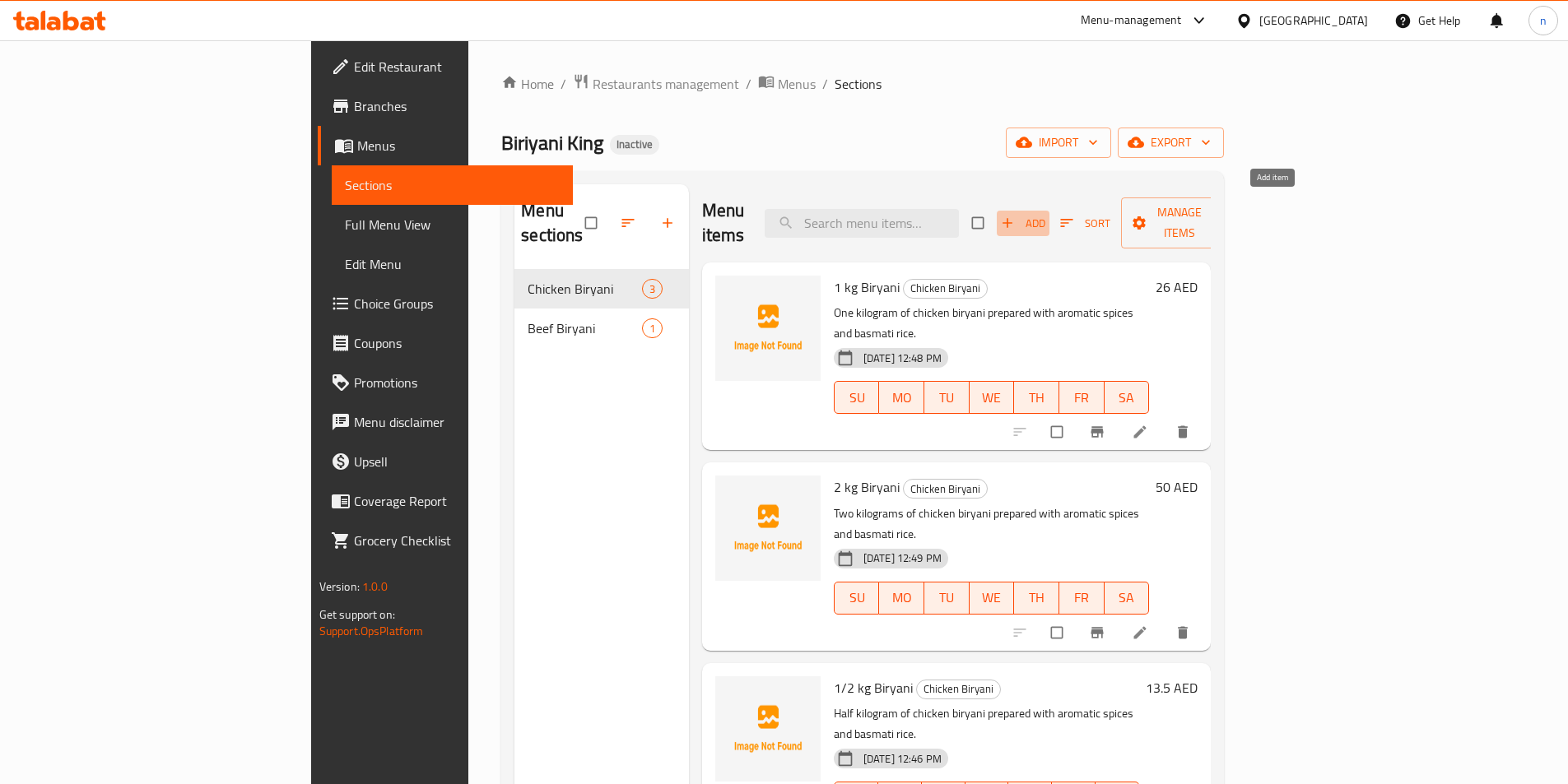
click at [1016, 215] on icon "button" at bounding box center [1007, 223] width 16 height 16
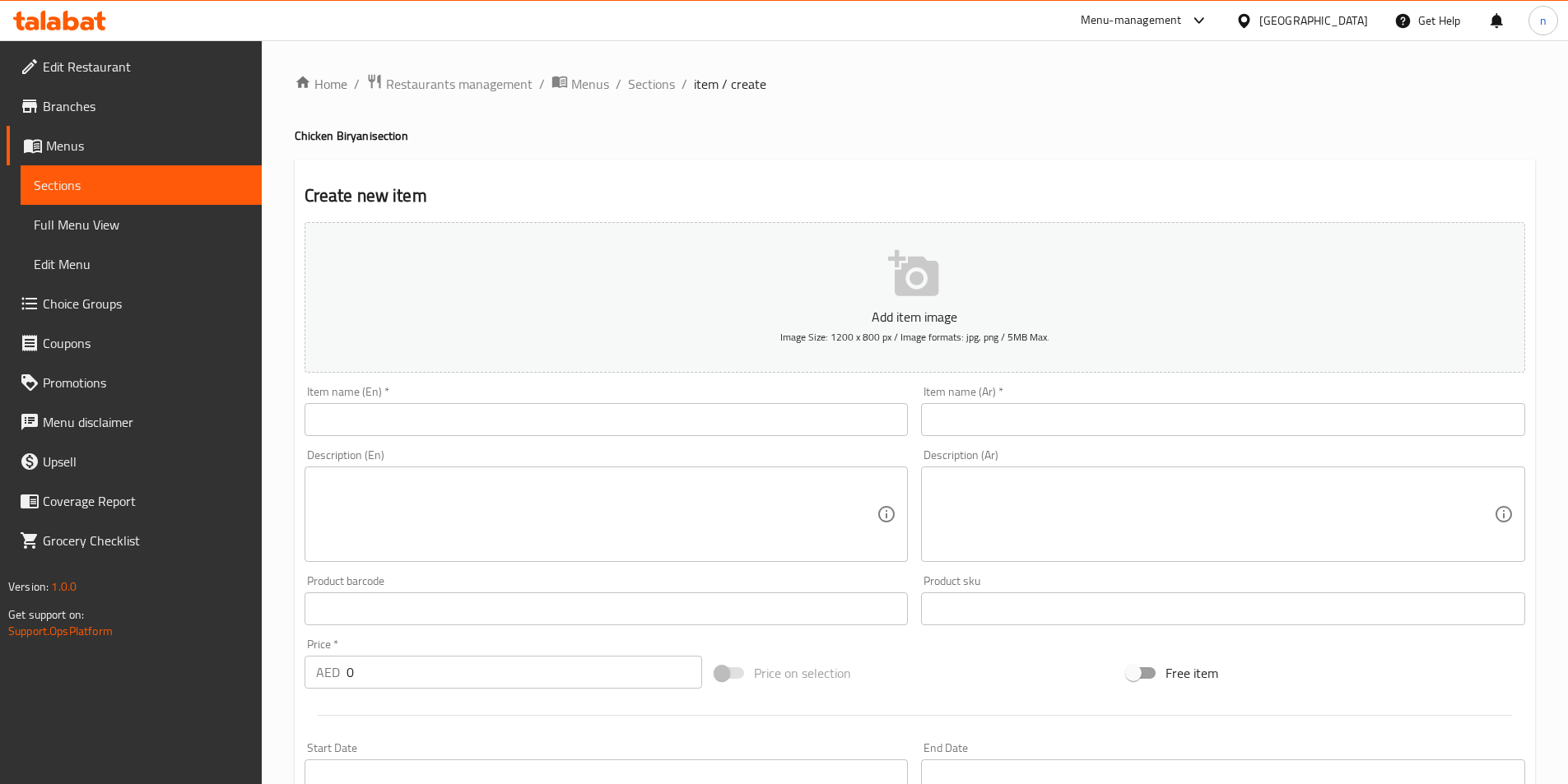
click at [451, 410] on input "text" at bounding box center [606, 420] width 604 height 33
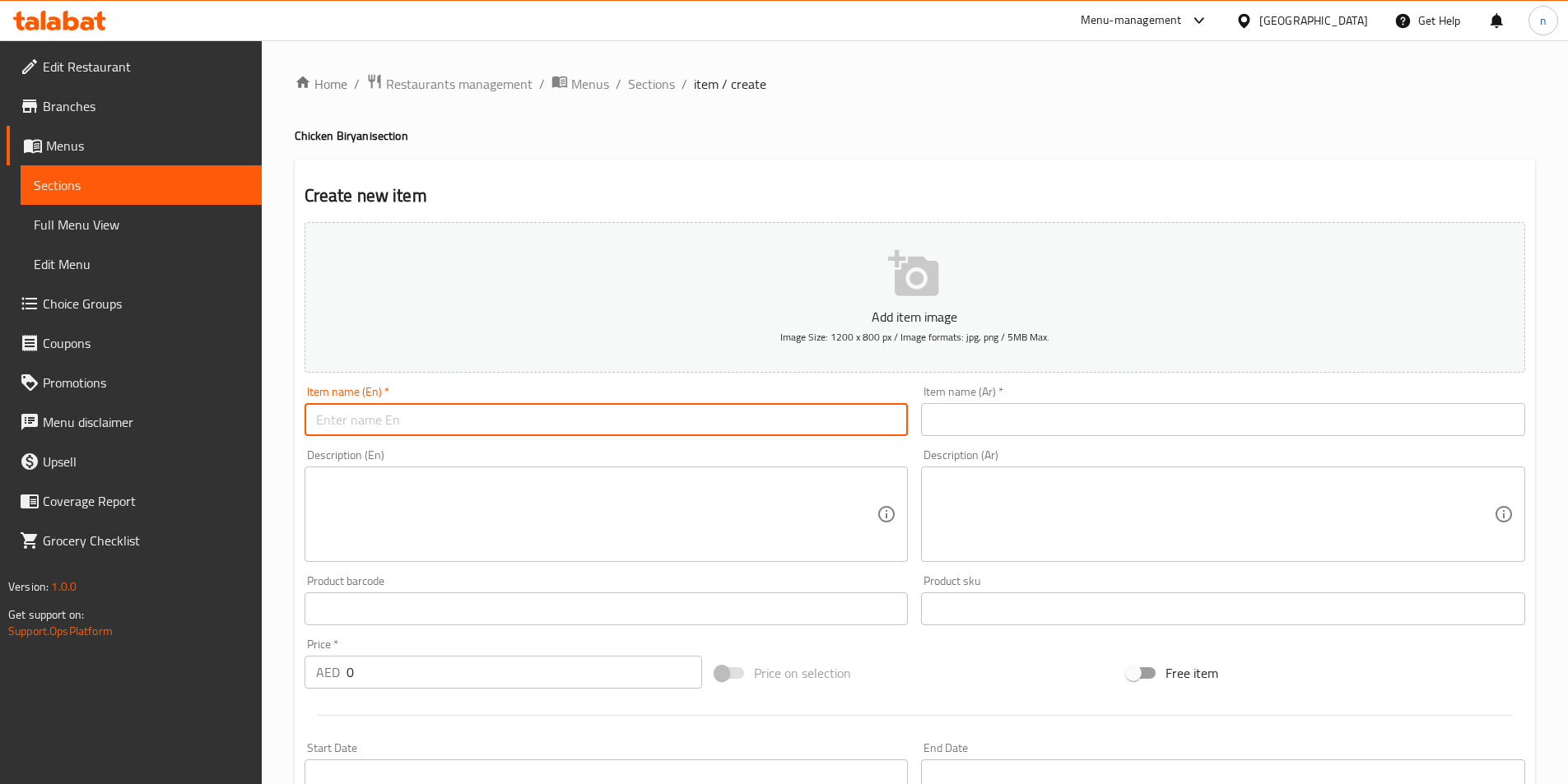
paste input "5 kg Biryani"
type input "5 kg Biryani"
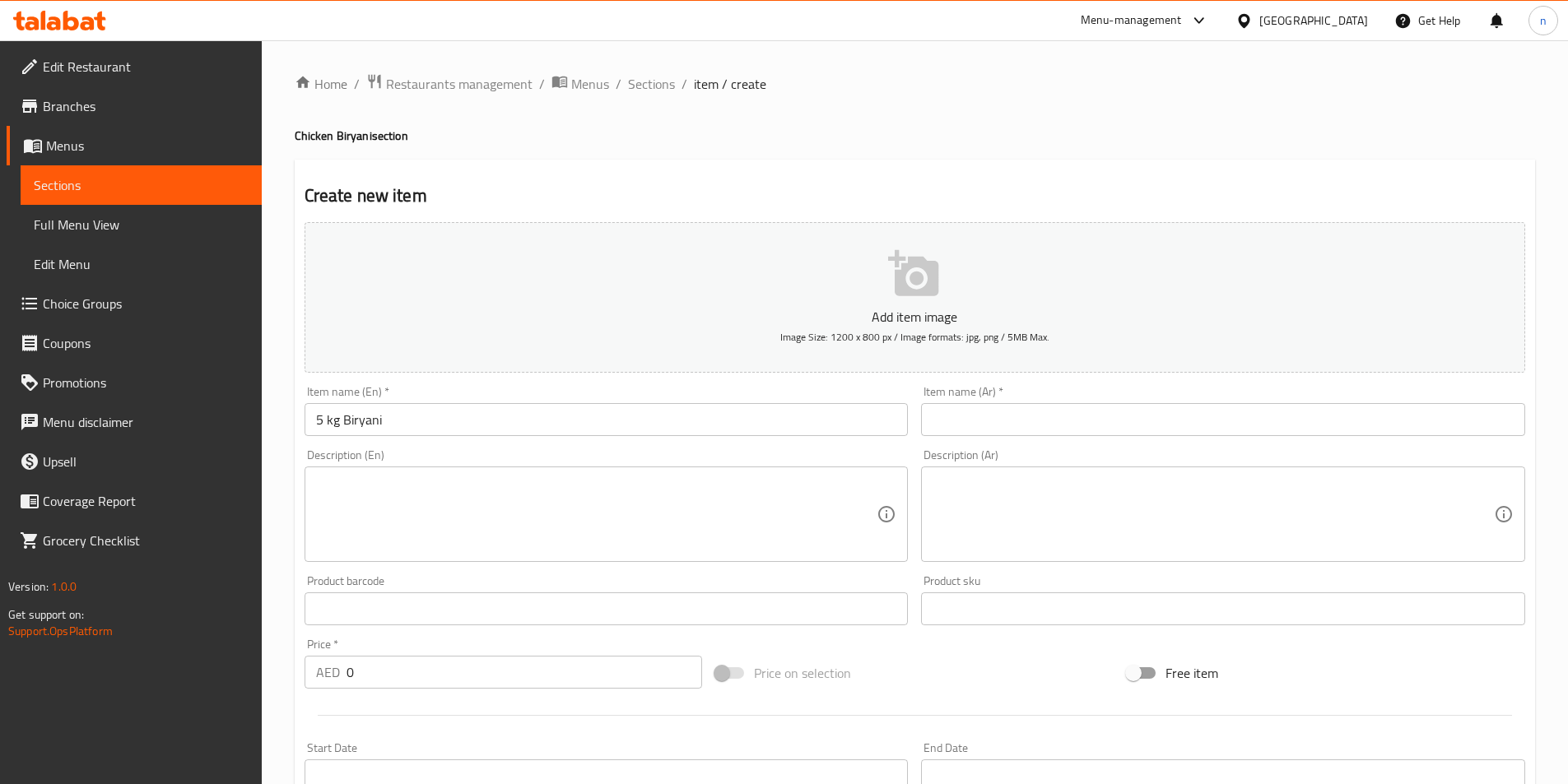
click at [959, 431] on input "text" at bounding box center [1223, 420] width 604 height 33
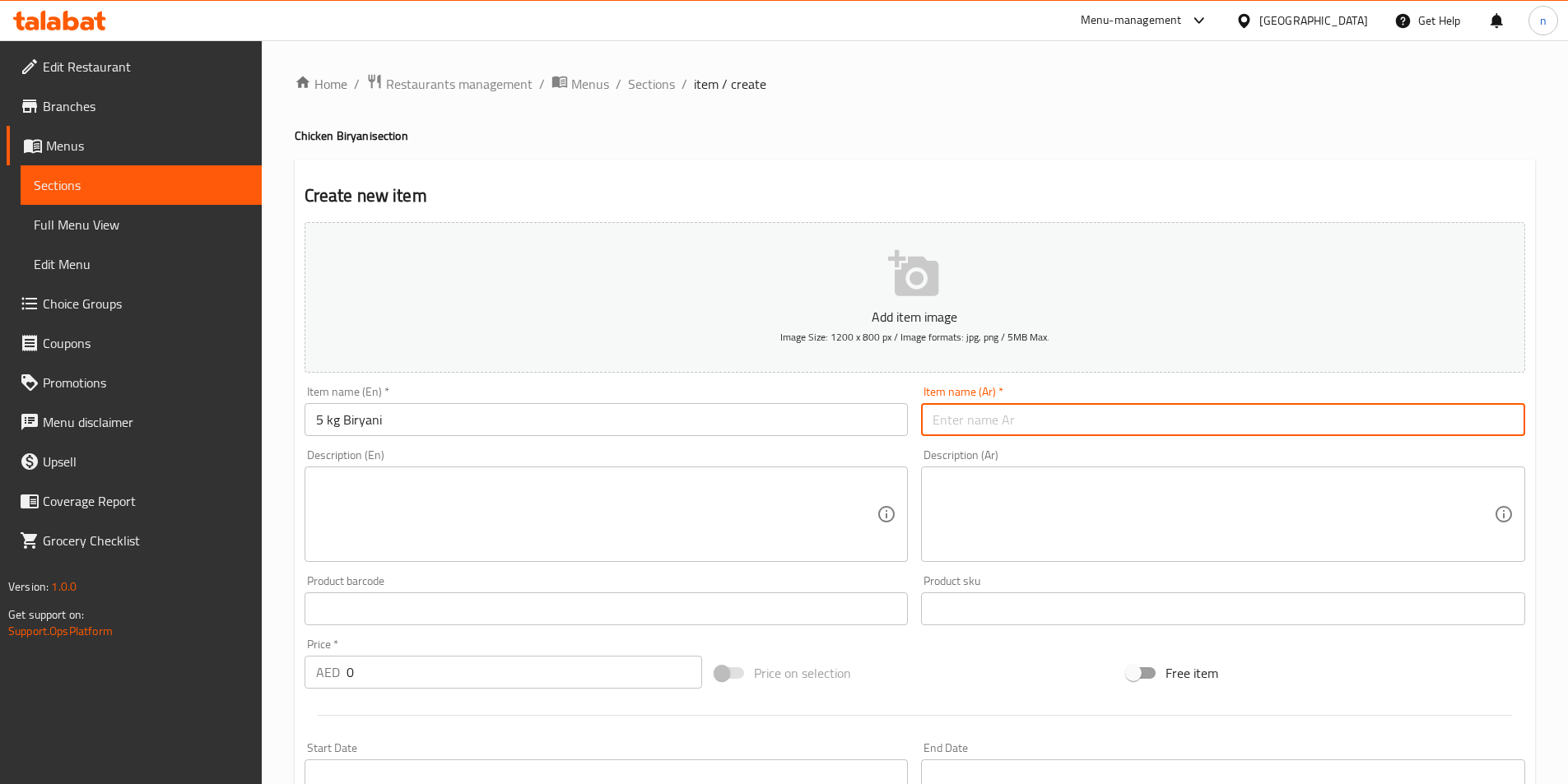
paste input "5 كجم برياني"
type input "5 كجم برياني"
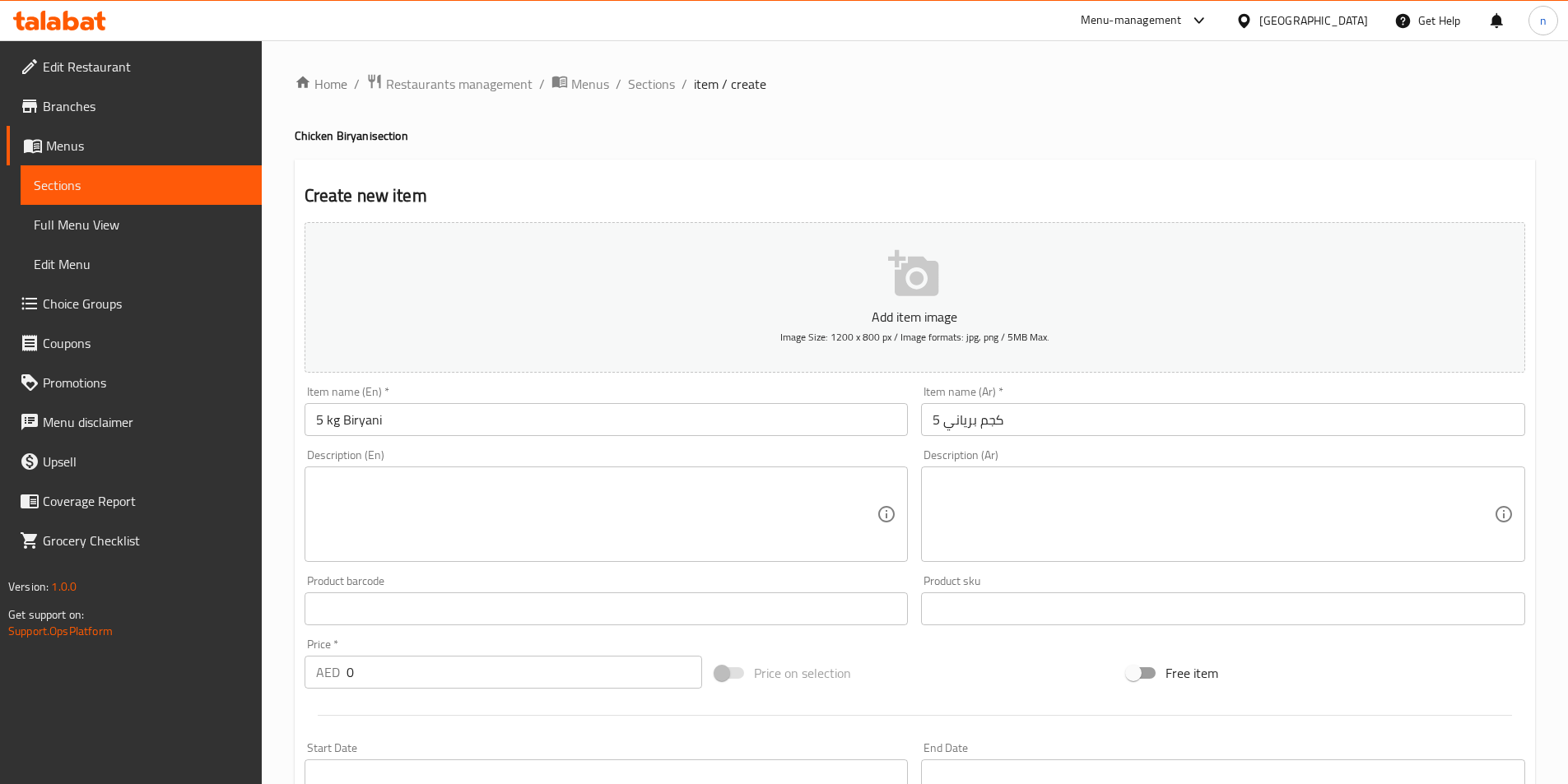
click at [448, 480] on textarea at bounding box center [597, 515] width 562 height 78
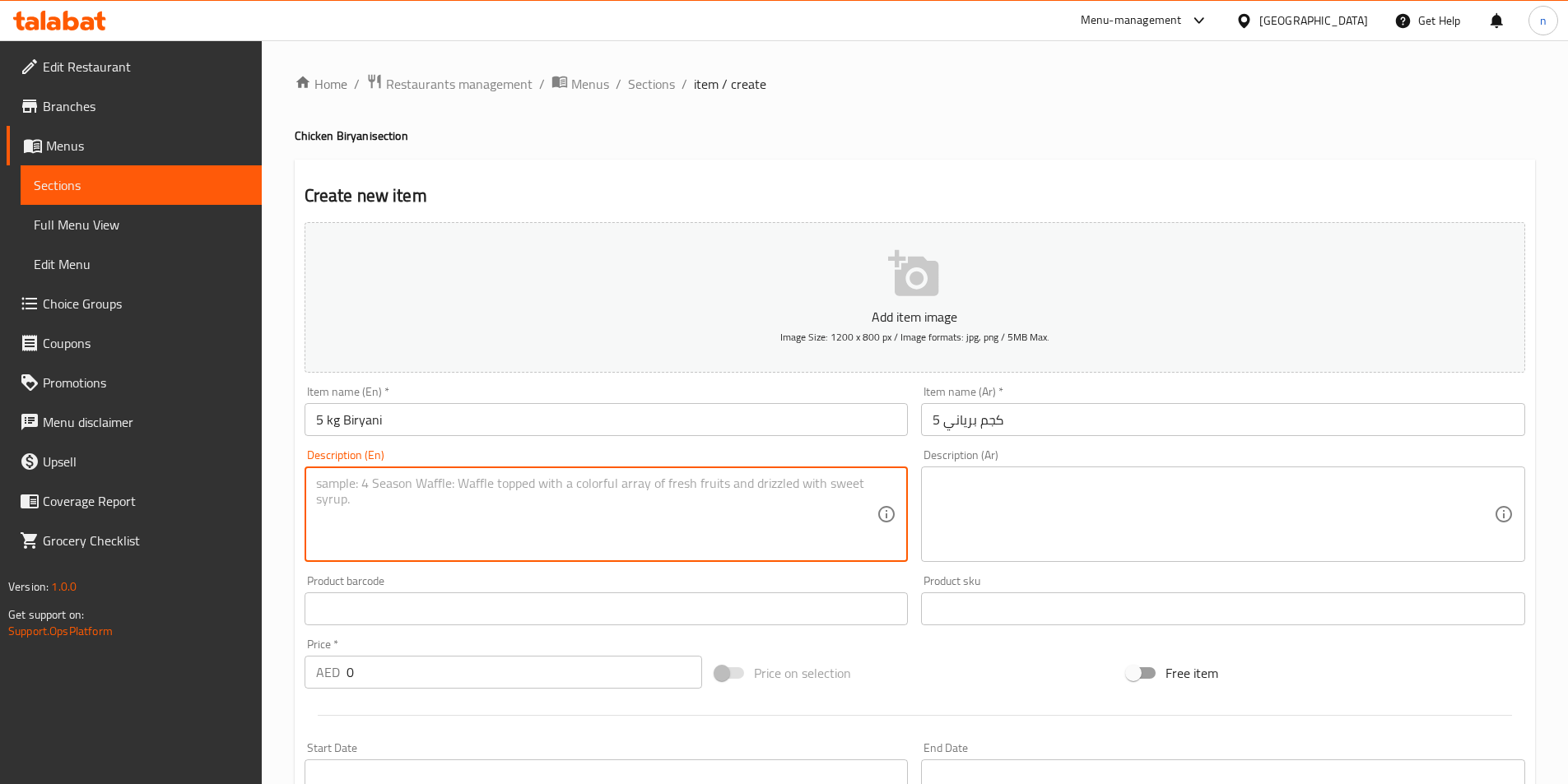
paste textarea "Five kilograms of chicken biryani prepared with aromatic spices and basmati ric…"
type textarea "Five kilograms of chicken biryani prepared with aromatic spices and basmati ric…"
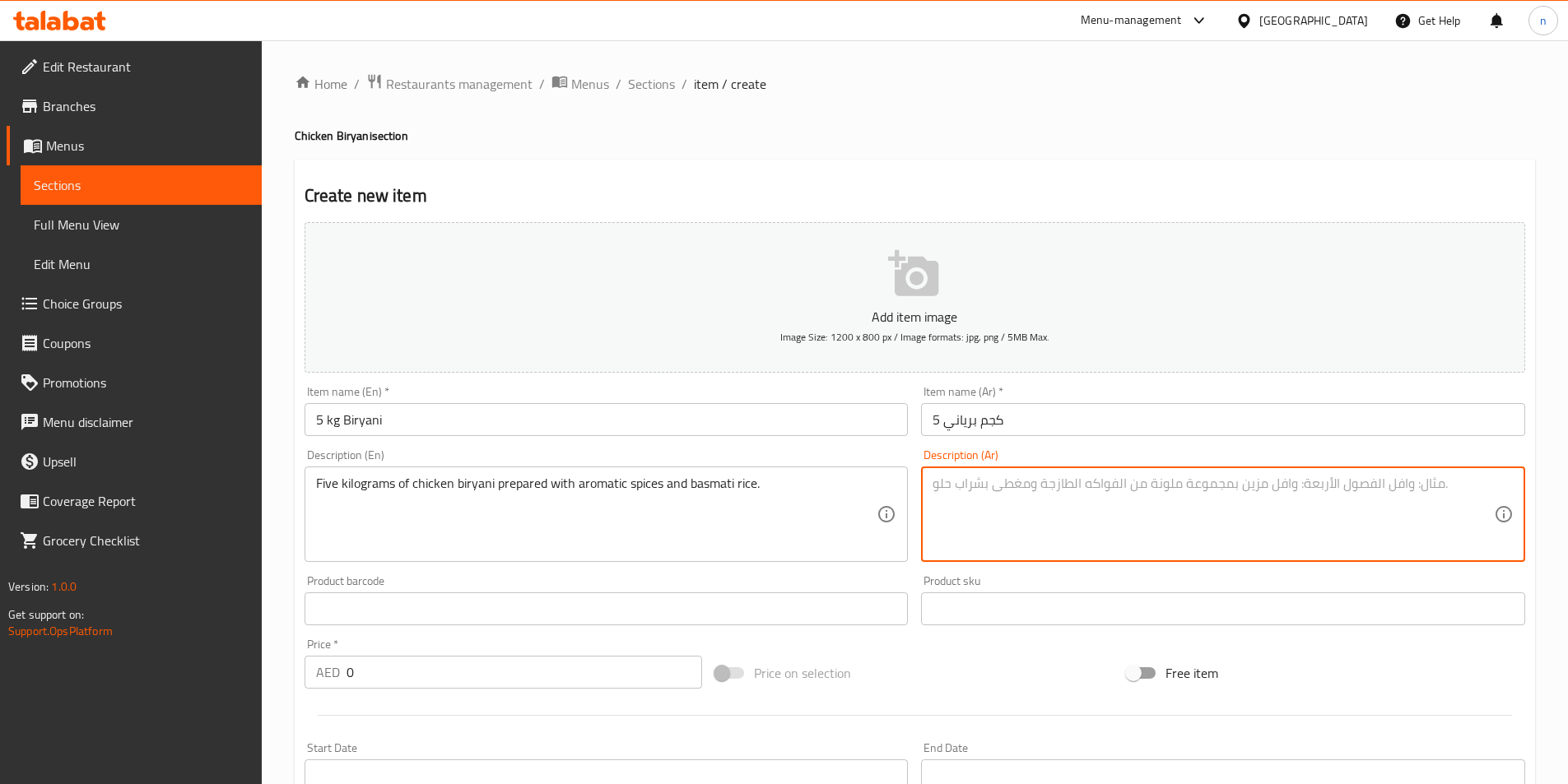
click at [1006, 483] on textarea at bounding box center [1213, 515] width 562 height 78
paste textarea "5 كيلوجرام من برياني الدجاج المحضر بالبهارات العطرية والأرز البسمتي"
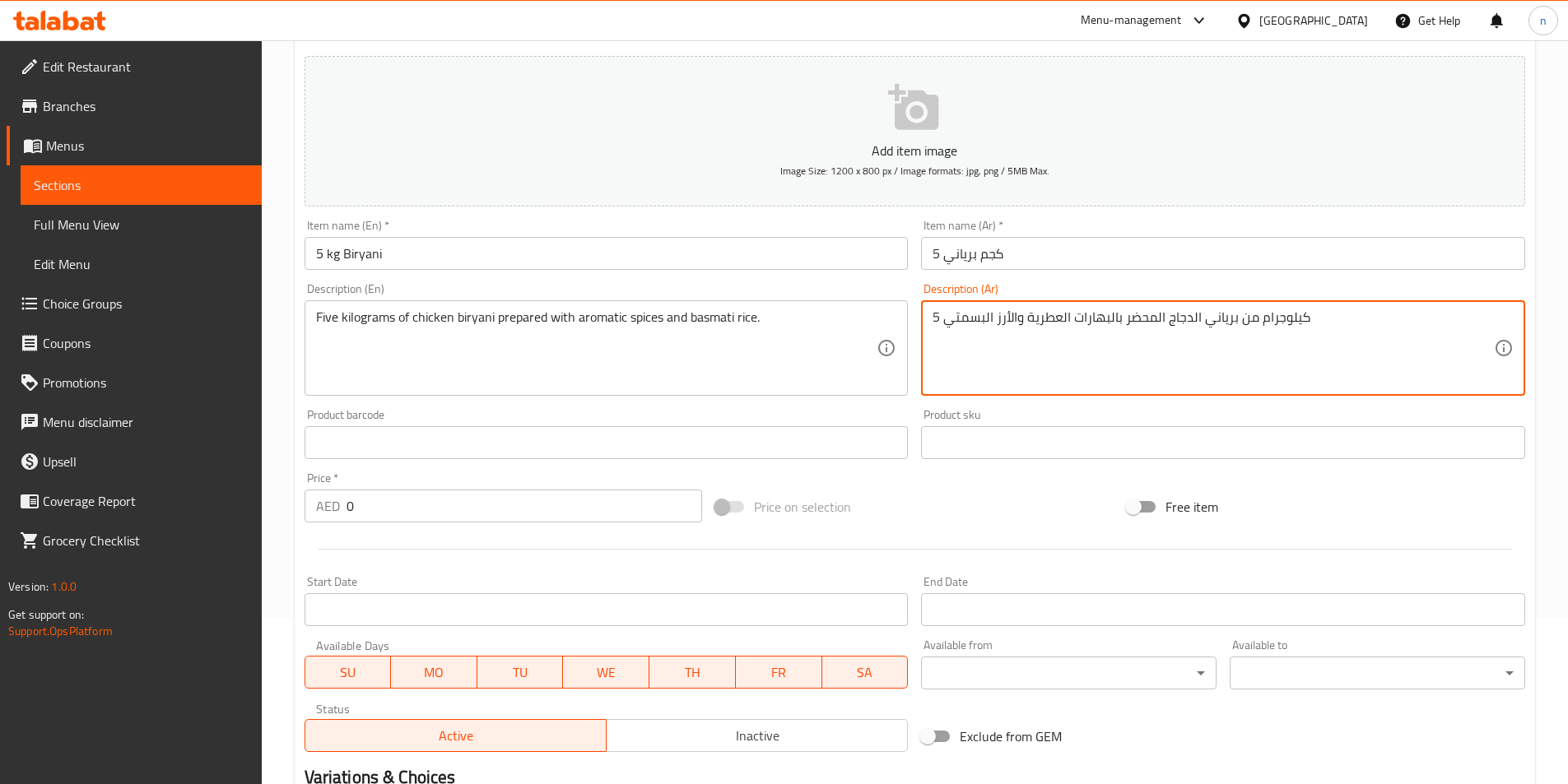
scroll to position [379, 0]
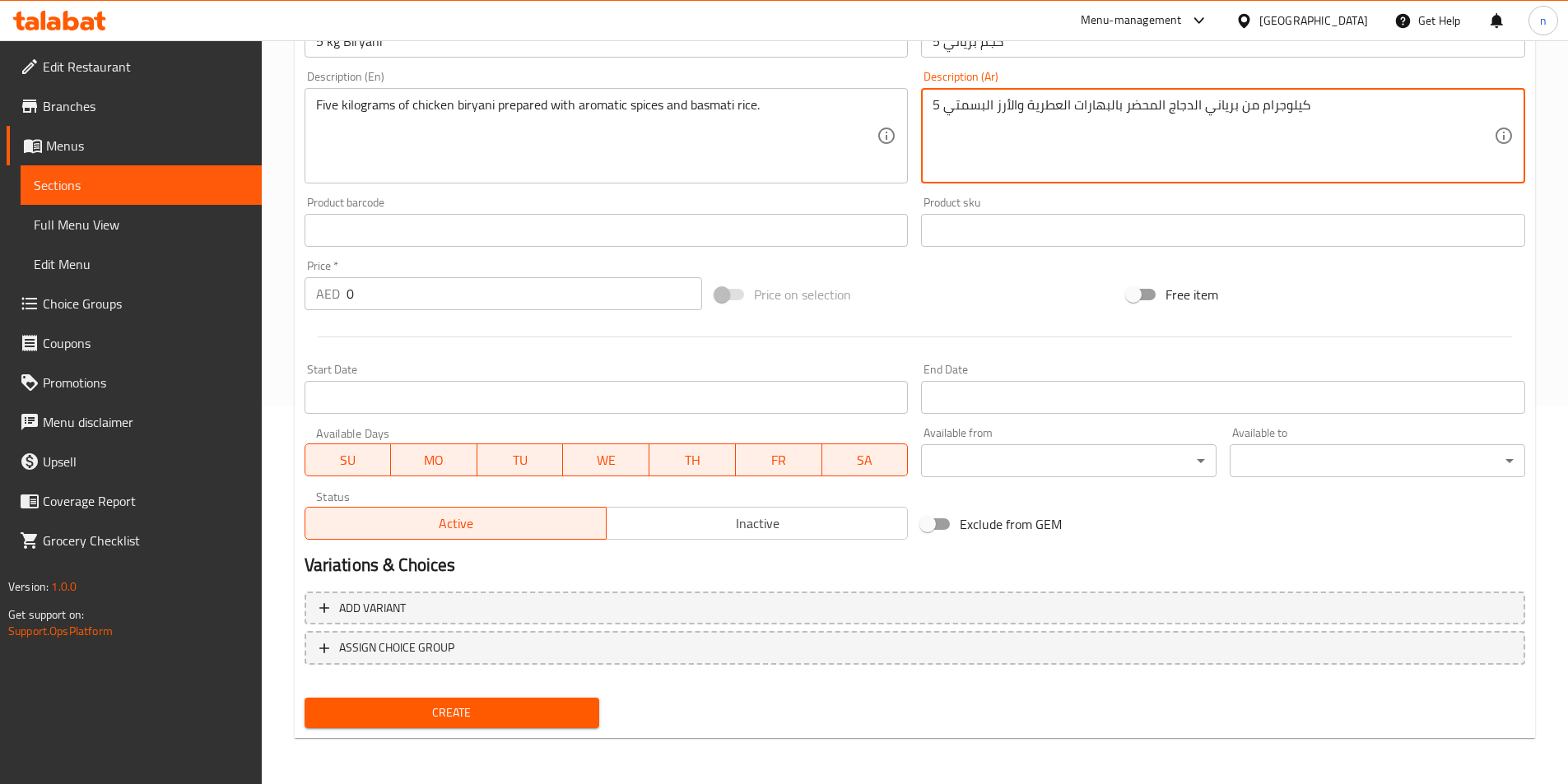
type textarea "5 كيلوجرام من برياني الدجاج المحضر بالبهارات العطرية والأرز البسمتي"
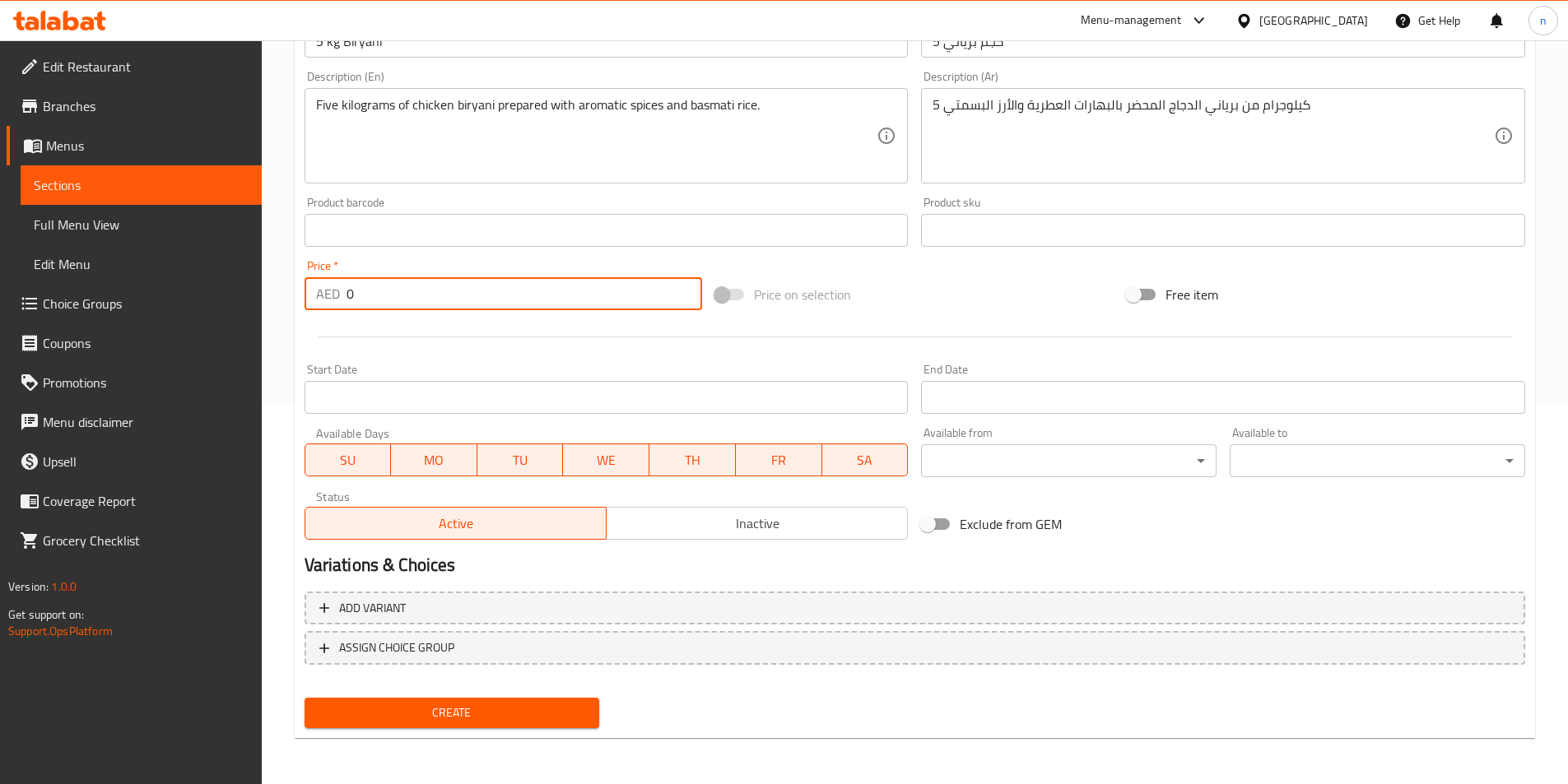
drag, startPoint x: 376, startPoint y: 296, endPoint x: 339, endPoint y: 300, distance: 37.2
click at [339, 300] on div "AED 0 Price *" at bounding box center [503, 293] width 399 height 33
type input "119"
click at [352, 717] on span "Create" at bounding box center [452, 713] width 269 height 20
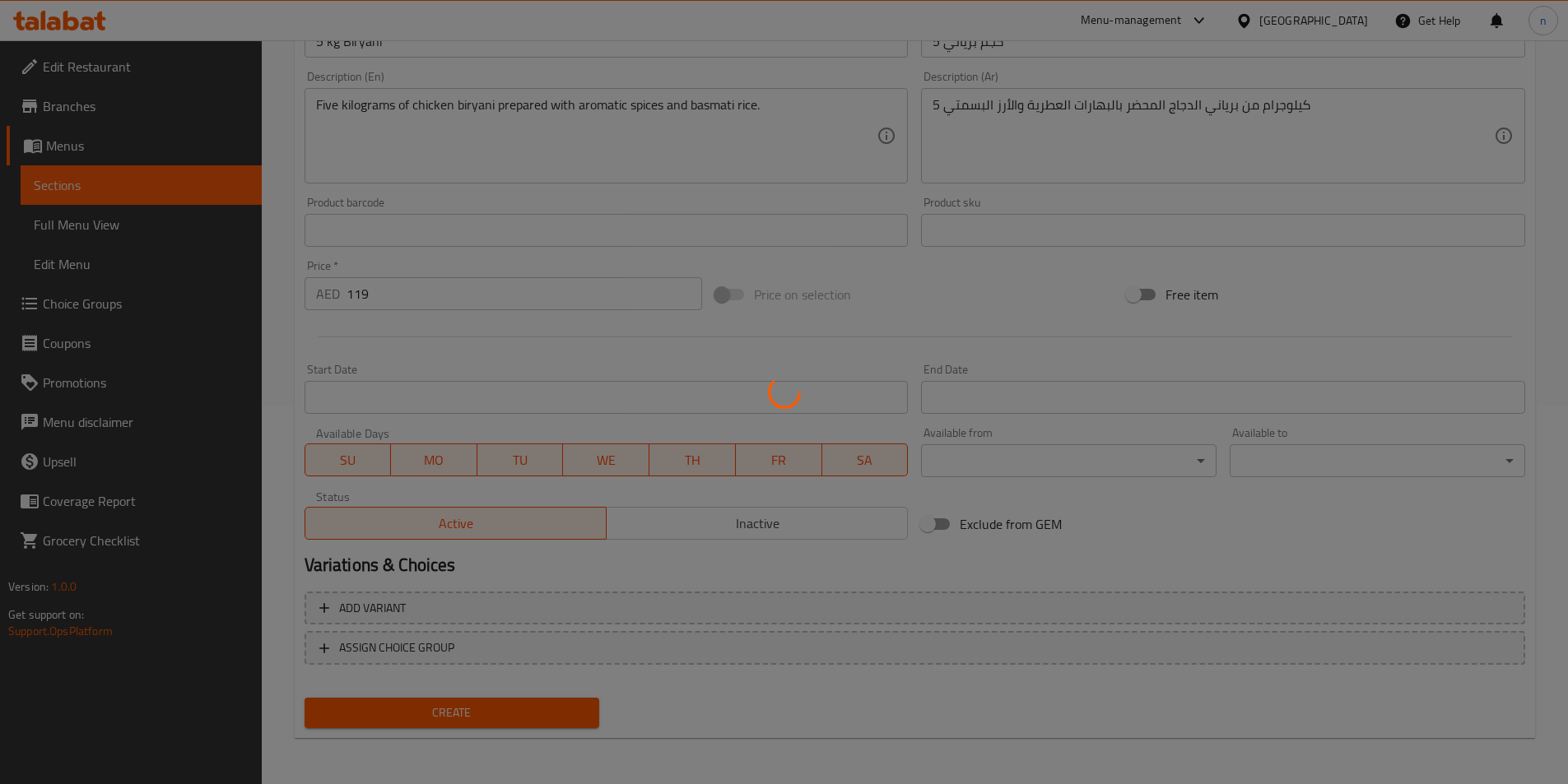
type input "0"
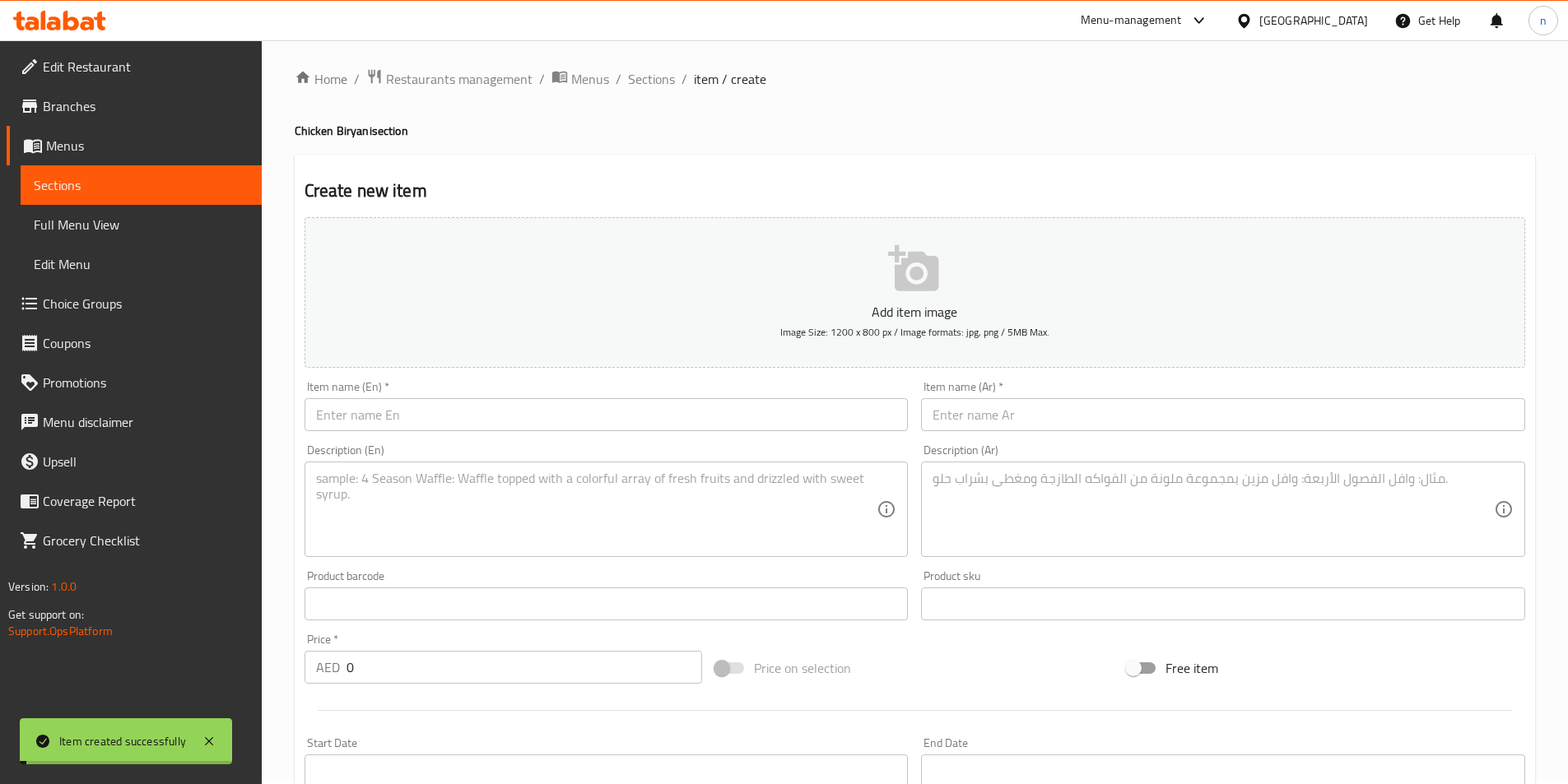
scroll to position [0, 0]
click at [650, 86] on span "Sections" at bounding box center [651, 83] width 47 height 20
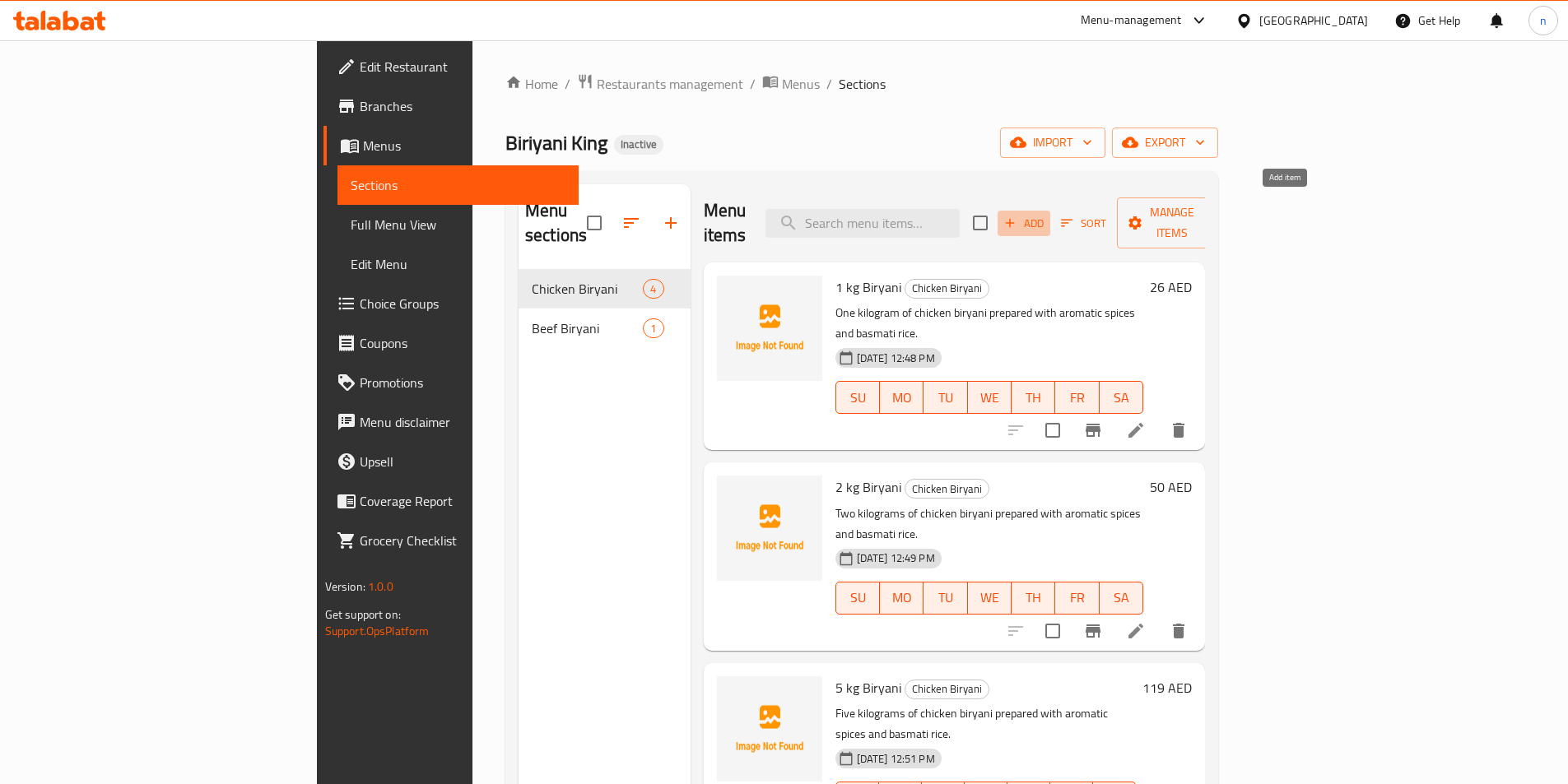
click at [1046, 214] on span "Add" at bounding box center [1024, 223] width 44 height 19
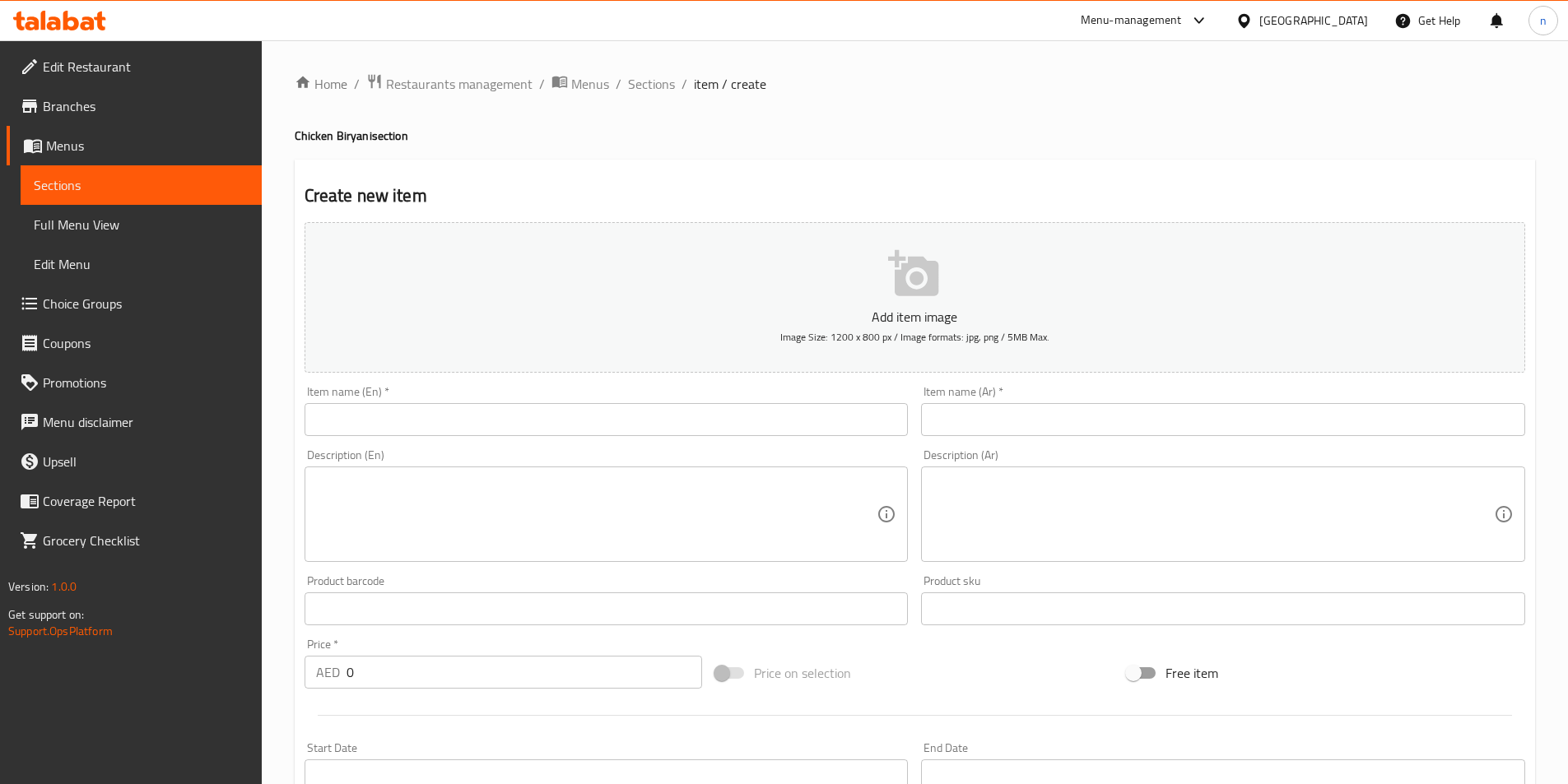
click at [422, 432] on input "text" at bounding box center [606, 420] width 604 height 33
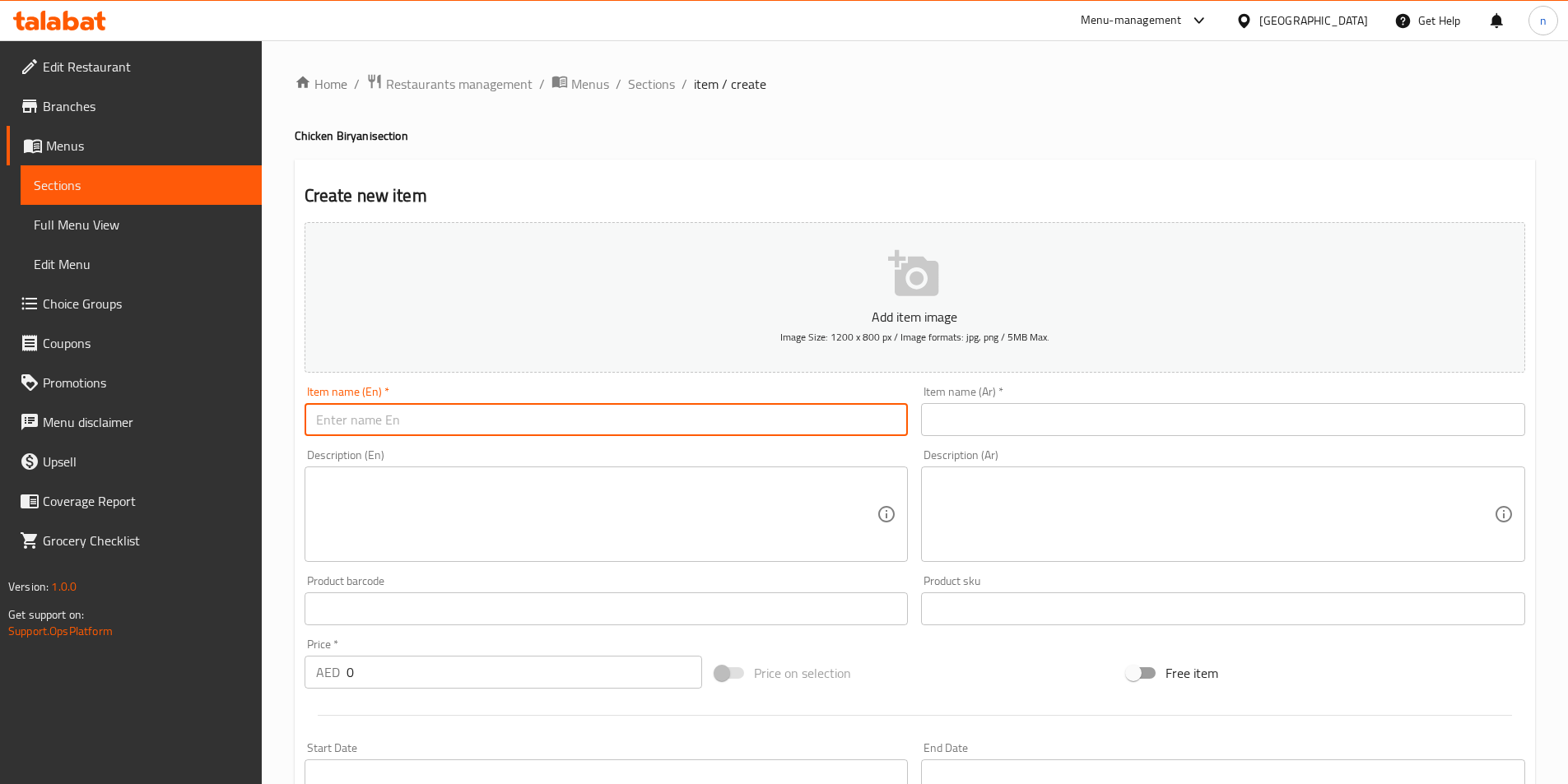
paste input "4 kg Biryani"
type input "4 kg Biryani"
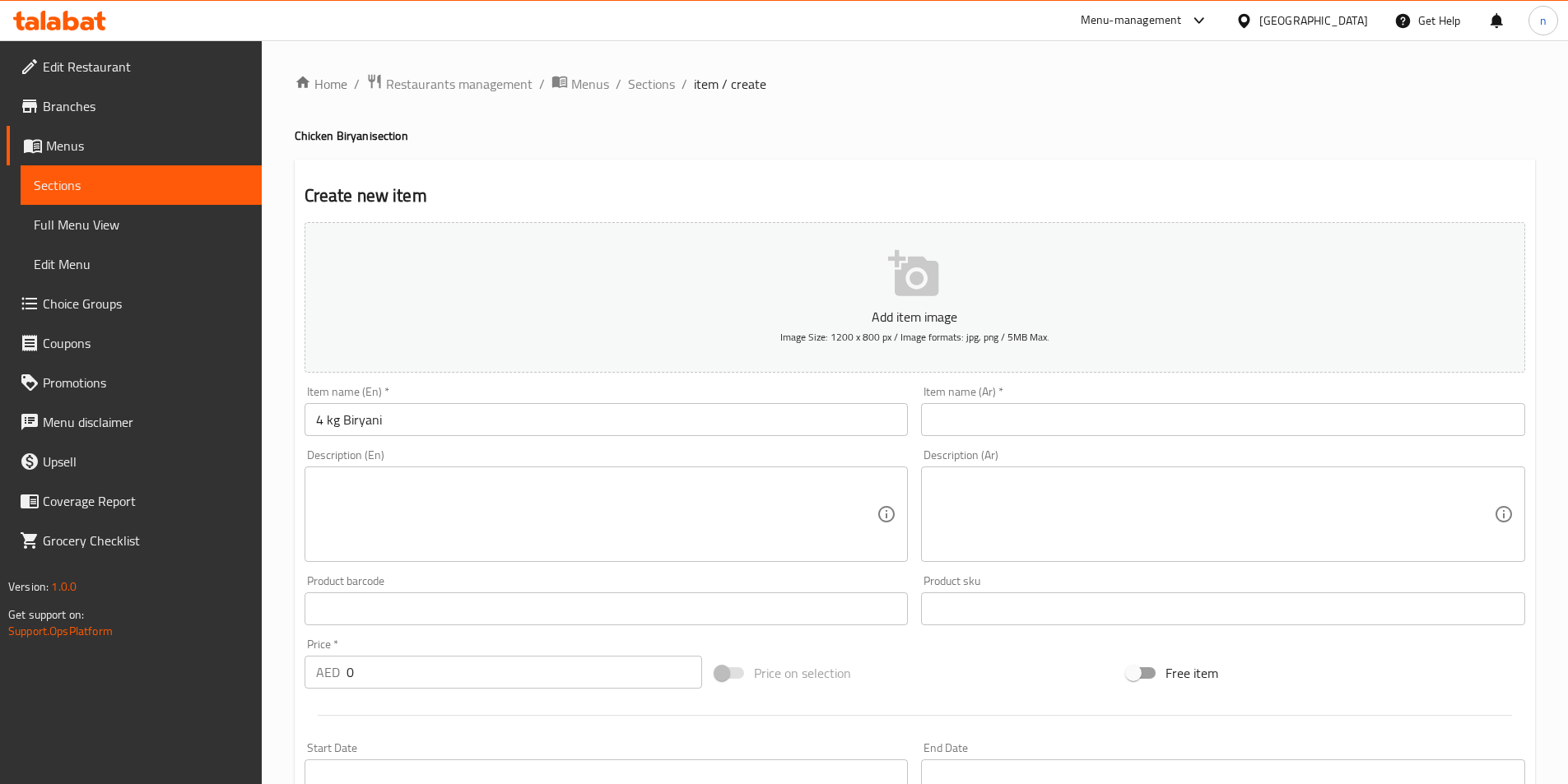
click at [939, 419] on input "text" at bounding box center [1223, 420] width 604 height 33
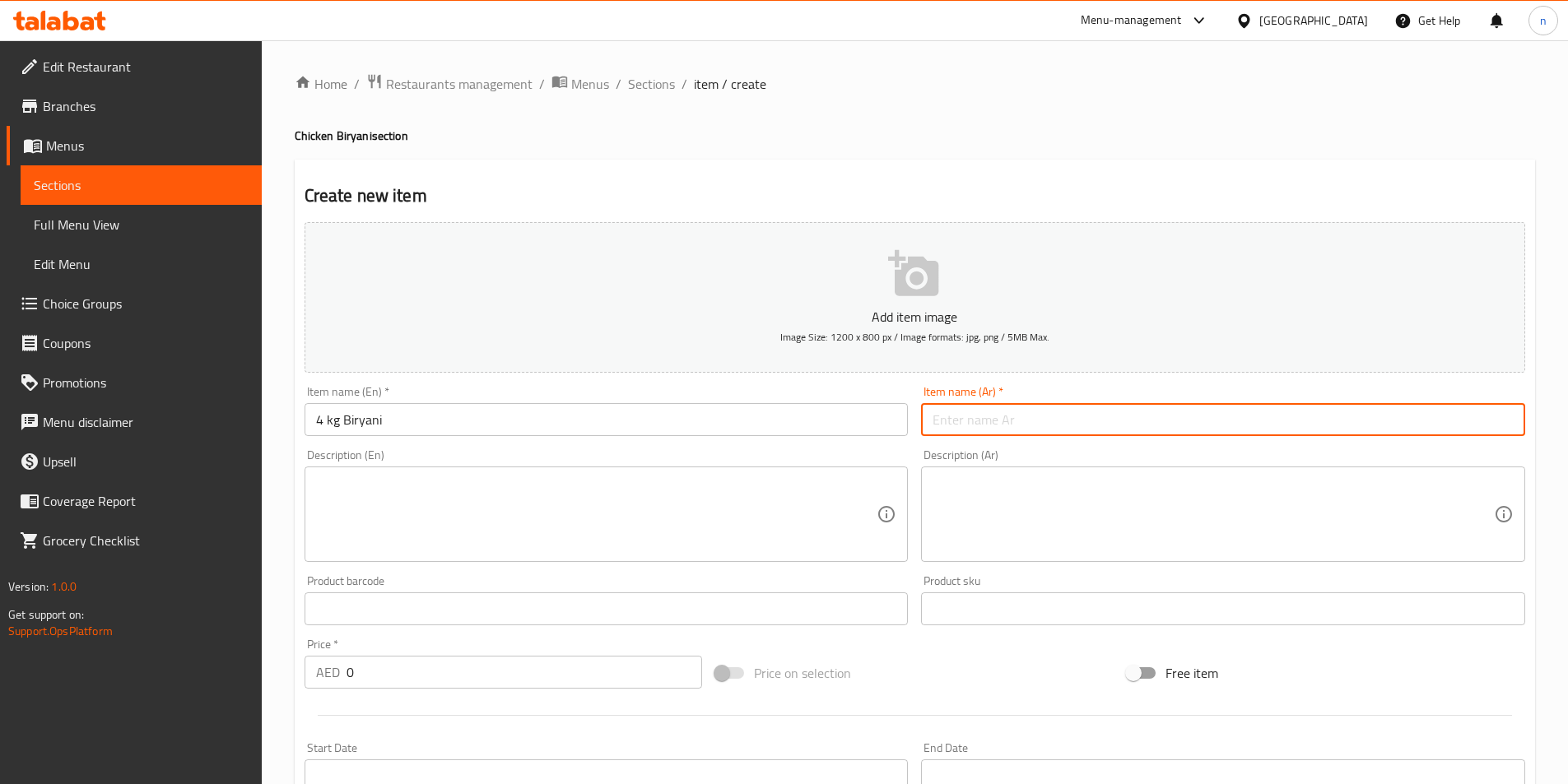
paste input "4 كجم برياني"
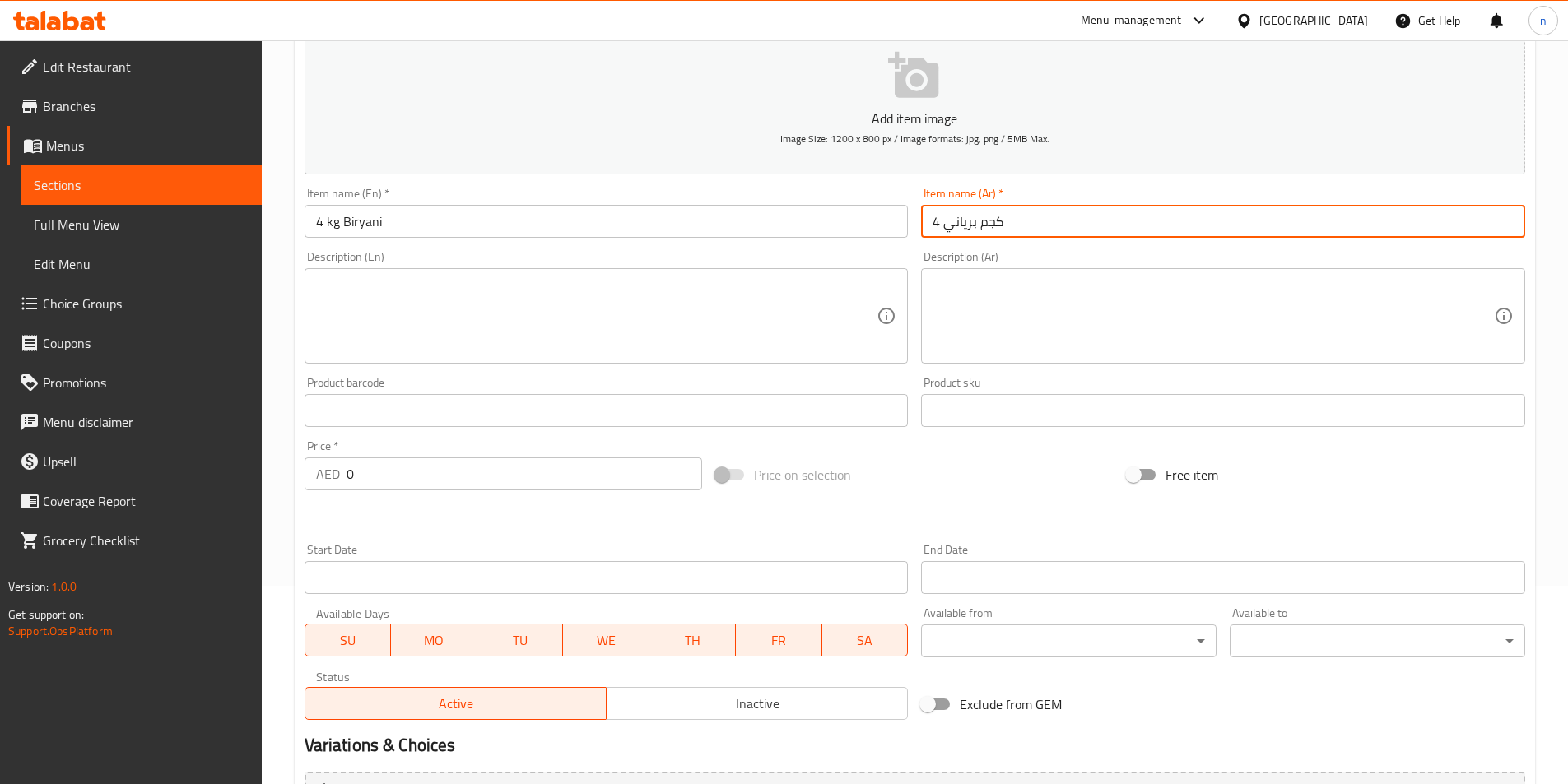
scroll to position [247, 0]
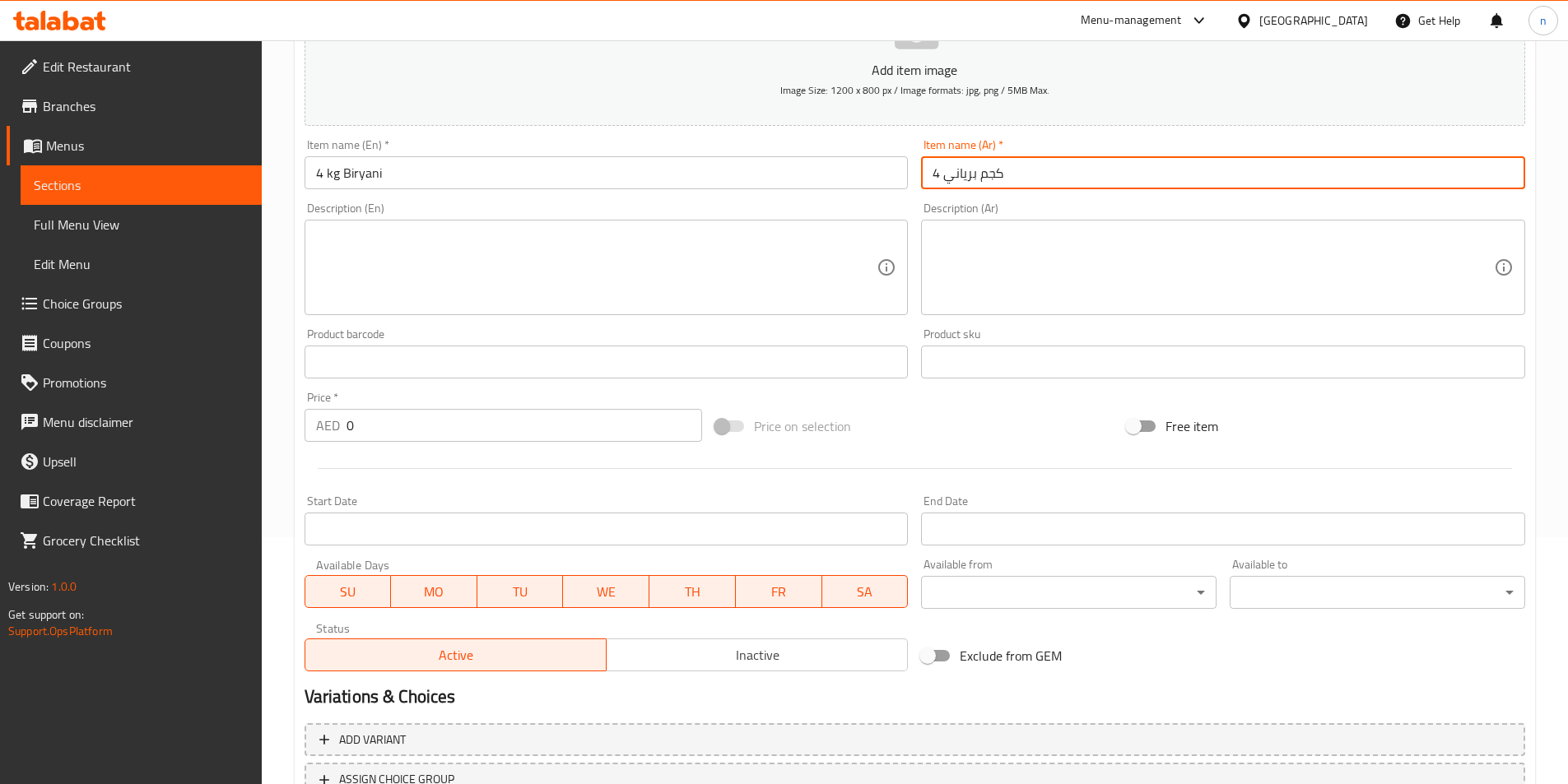
type input "4 كجم برياني"
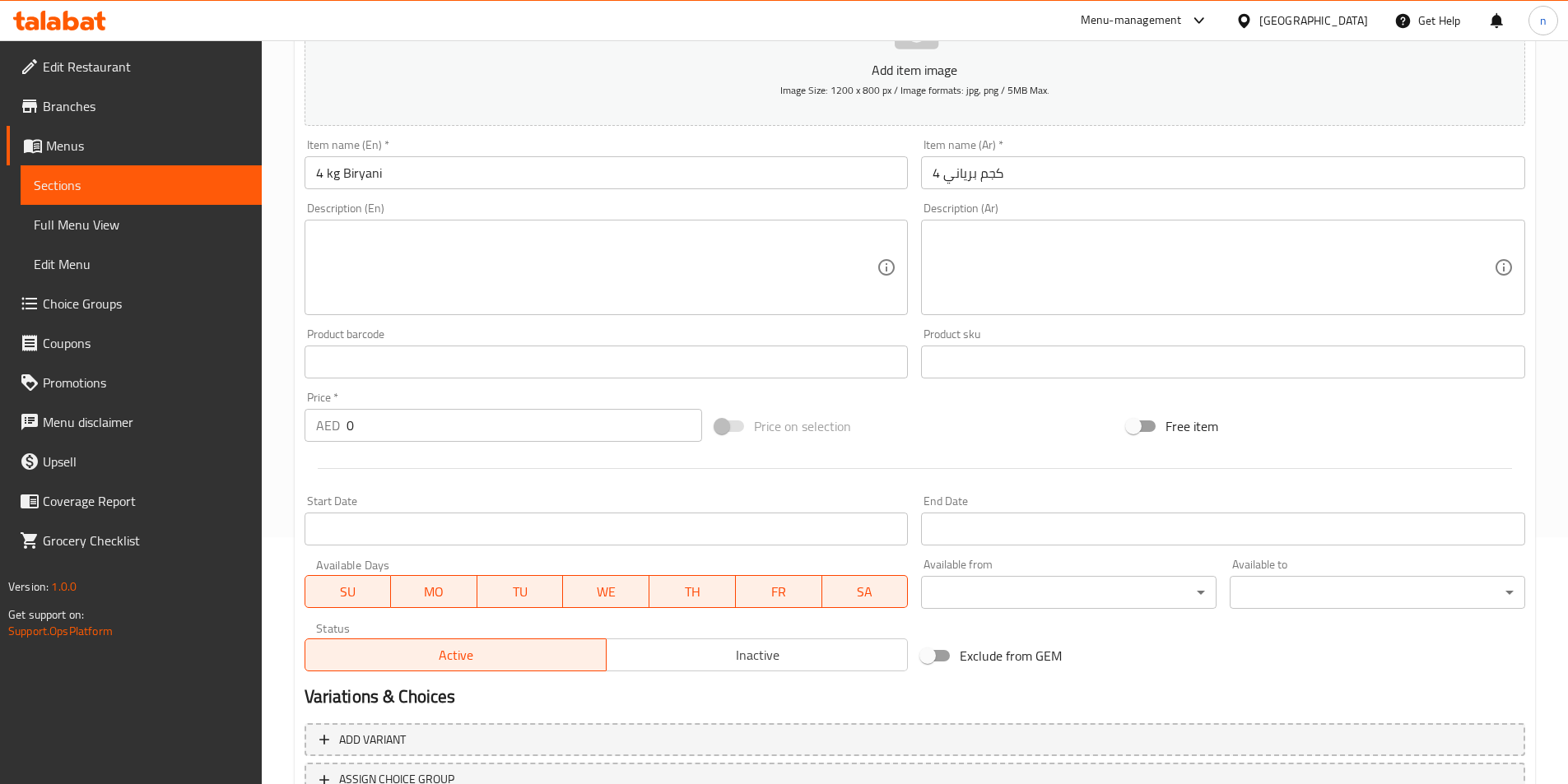
drag, startPoint x: 441, startPoint y: 205, endPoint x: 438, endPoint y: 222, distance: 17.3
click at [440, 209] on div "Description (En) Description (En)" at bounding box center [606, 258] width 604 height 113
click at [433, 235] on textarea at bounding box center [597, 268] width 562 height 78
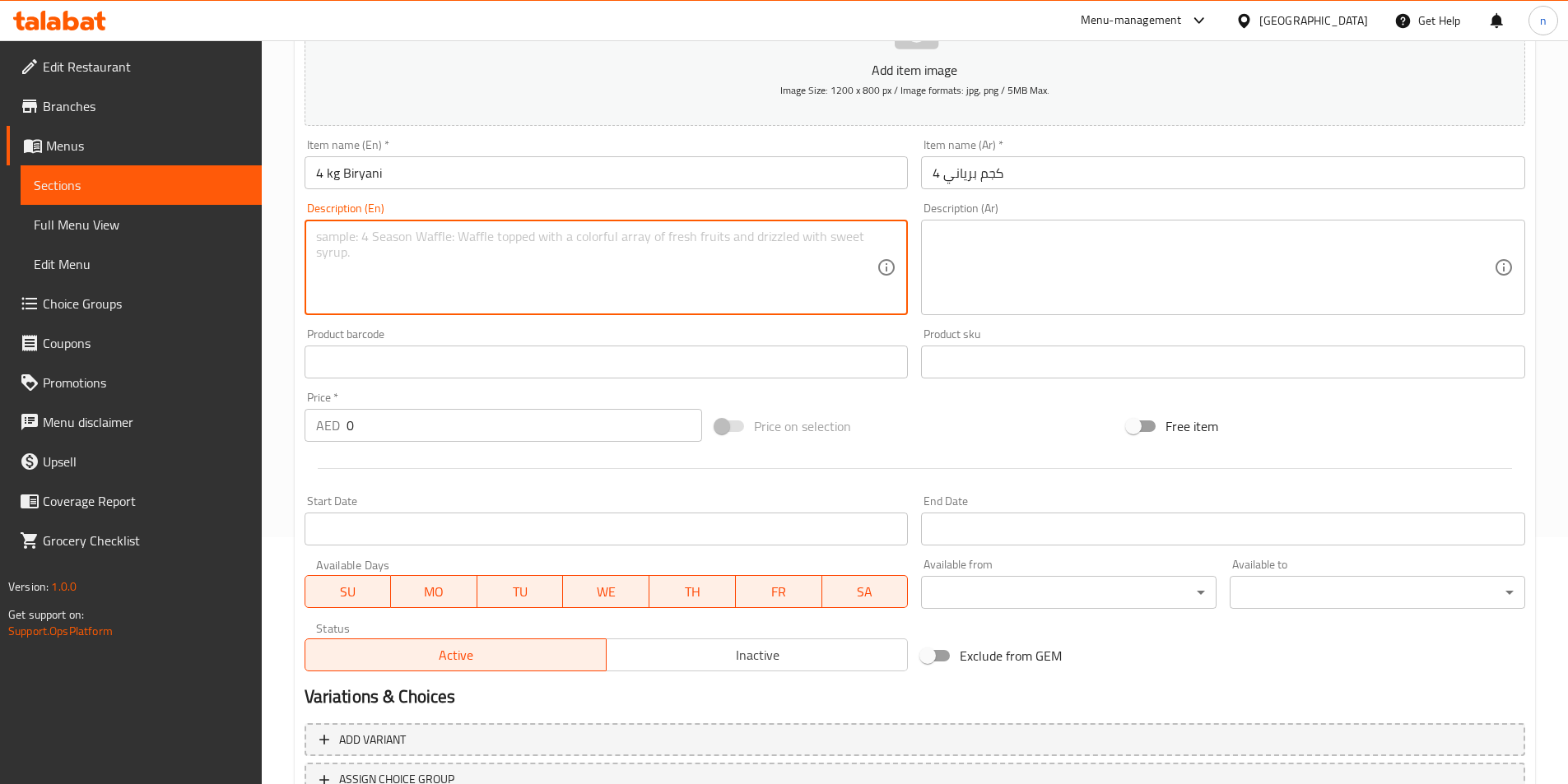
paste textarea "Four kilograms of chicken biryani prepared with aromatic spices and basmati ric…"
type textarea "Four kilograms of chicken biryani prepared with aromatic spices and basmati ric…"
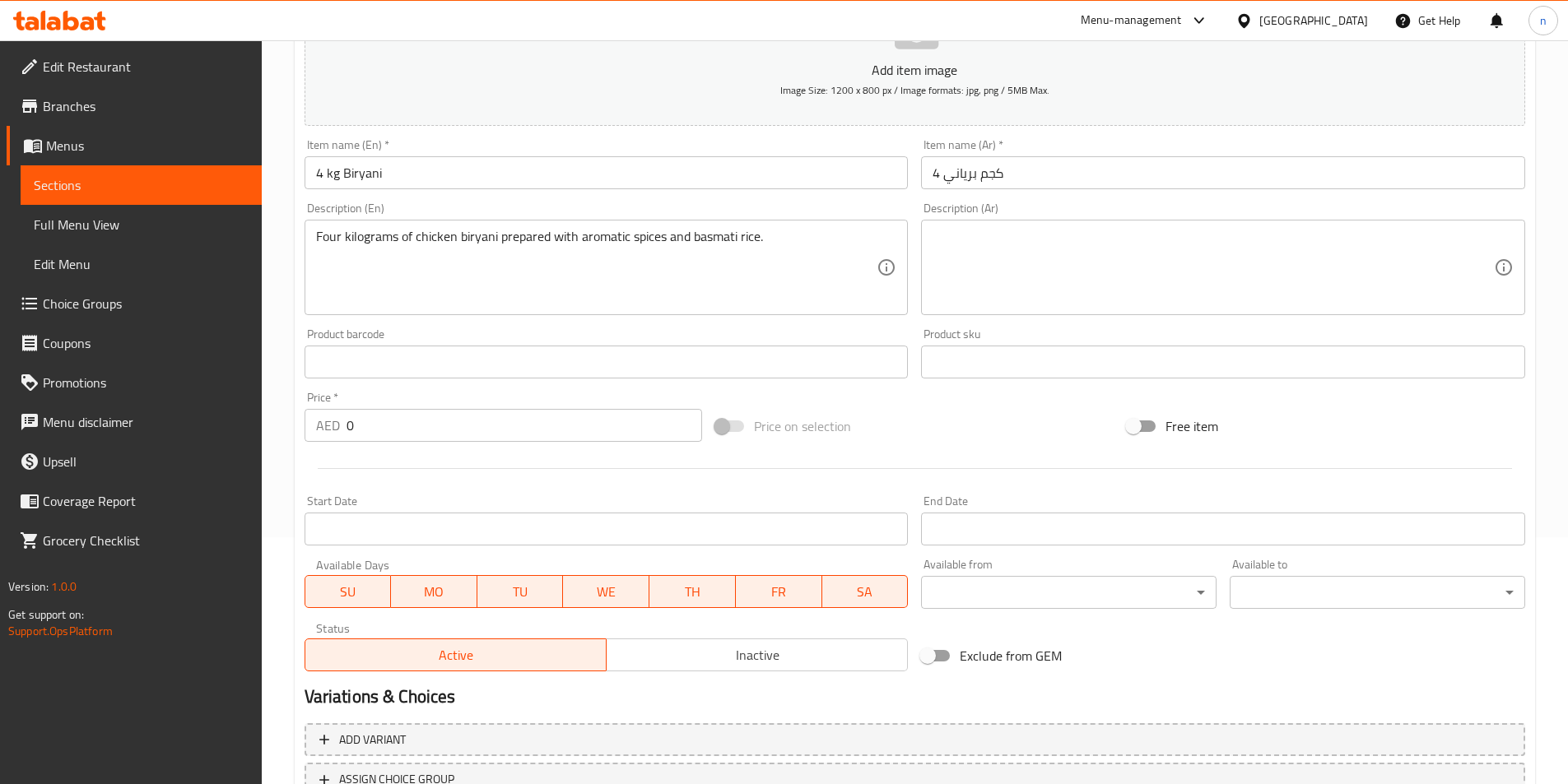
click at [941, 226] on div "Description (Ar)" at bounding box center [1223, 268] width 604 height 95
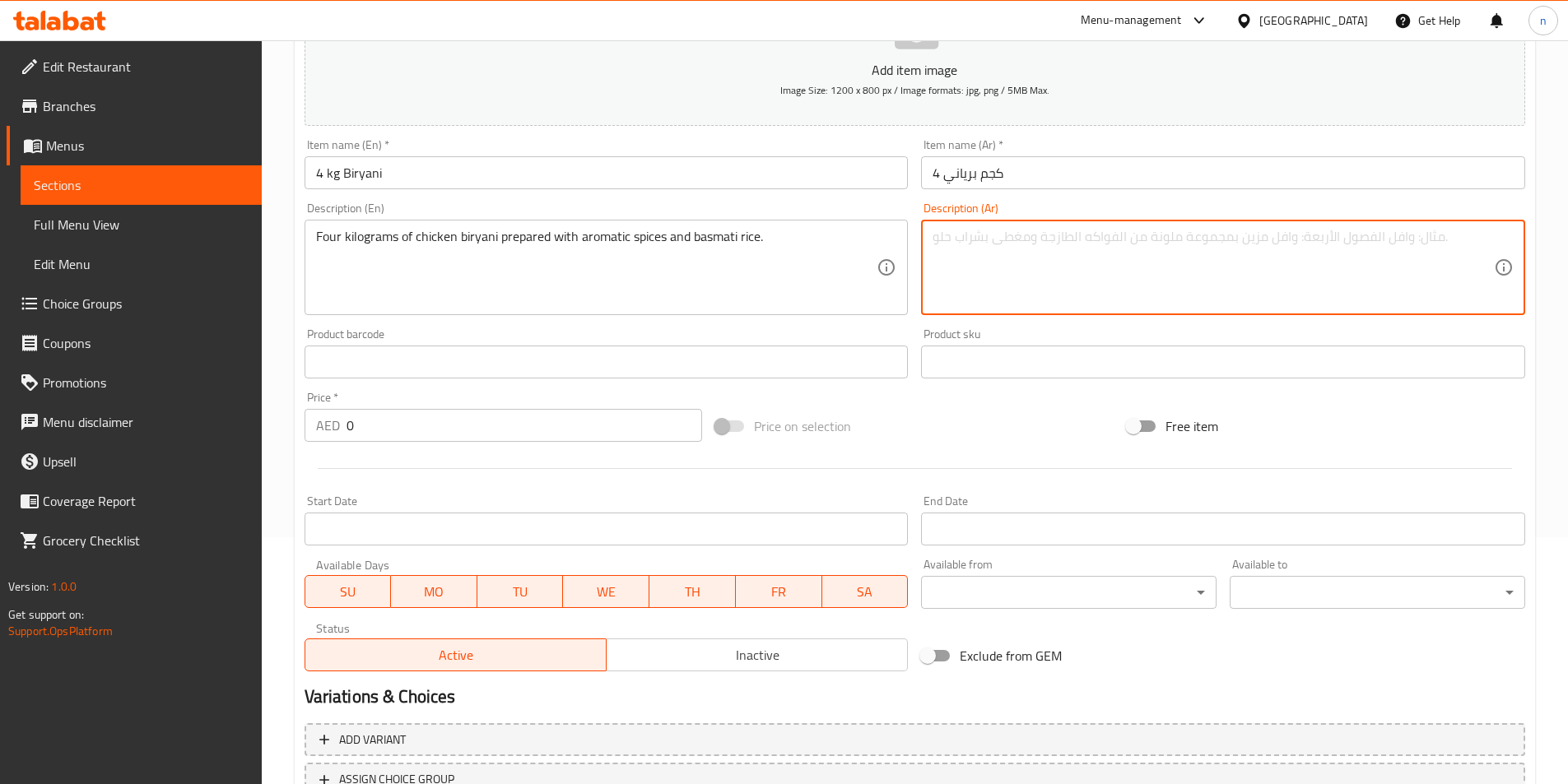
paste textarea "4 كيلوجرام من برياني الدجاج المحضر بالبهارات العطرية والأرز البسمتي"
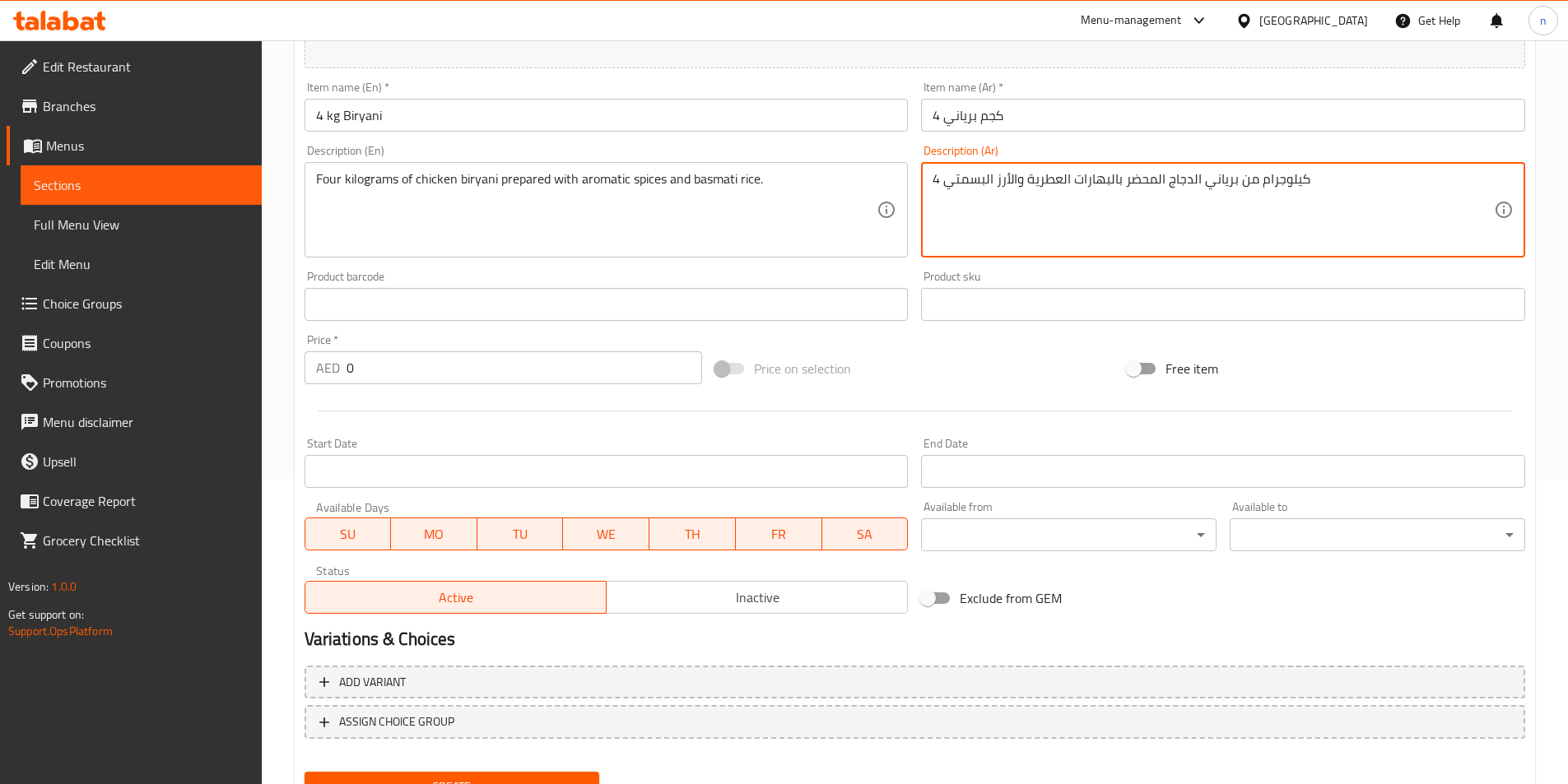
scroll to position [379, 0]
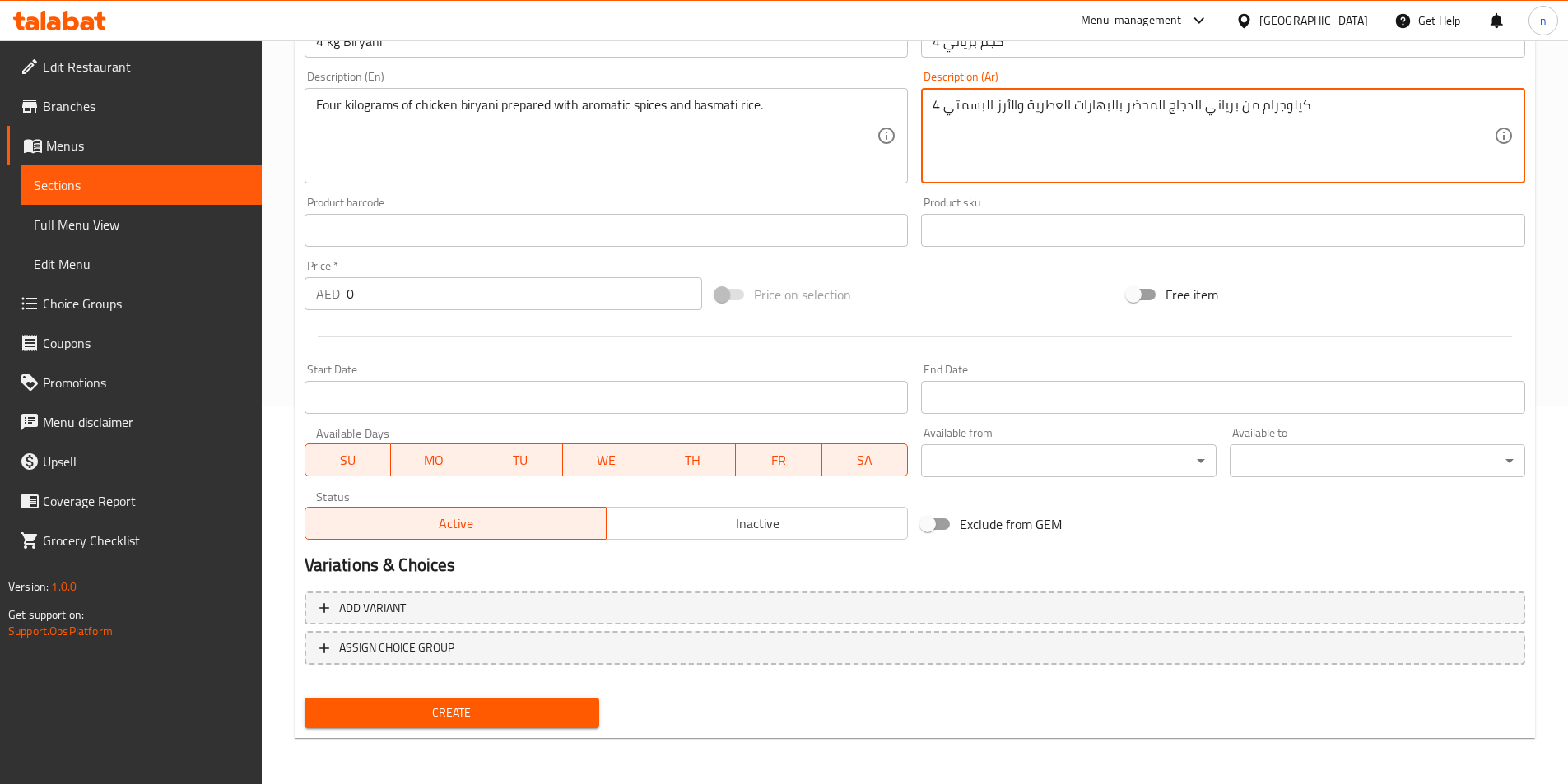
type textarea "4 كيلوجرام من برياني الدجاج المحضر بالبهارات العطرية والأرز البسمتي"
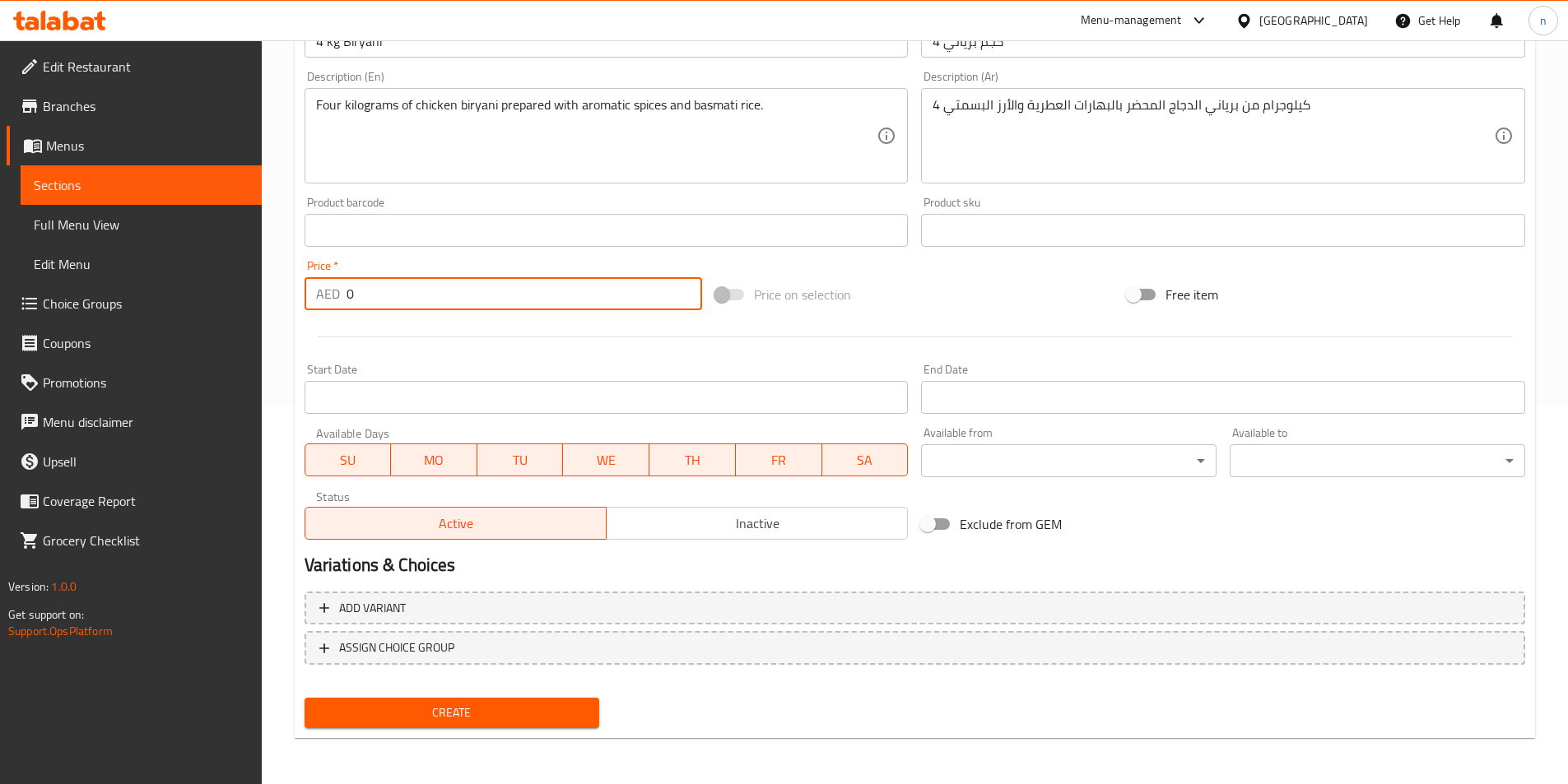
drag, startPoint x: 393, startPoint y: 292, endPoint x: 315, endPoint y: 302, distance: 78.6
click at [315, 302] on div "AED 0 Price *" at bounding box center [503, 293] width 399 height 33
type input "100"
click at [433, 712] on span "Create" at bounding box center [452, 713] width 269 height 20
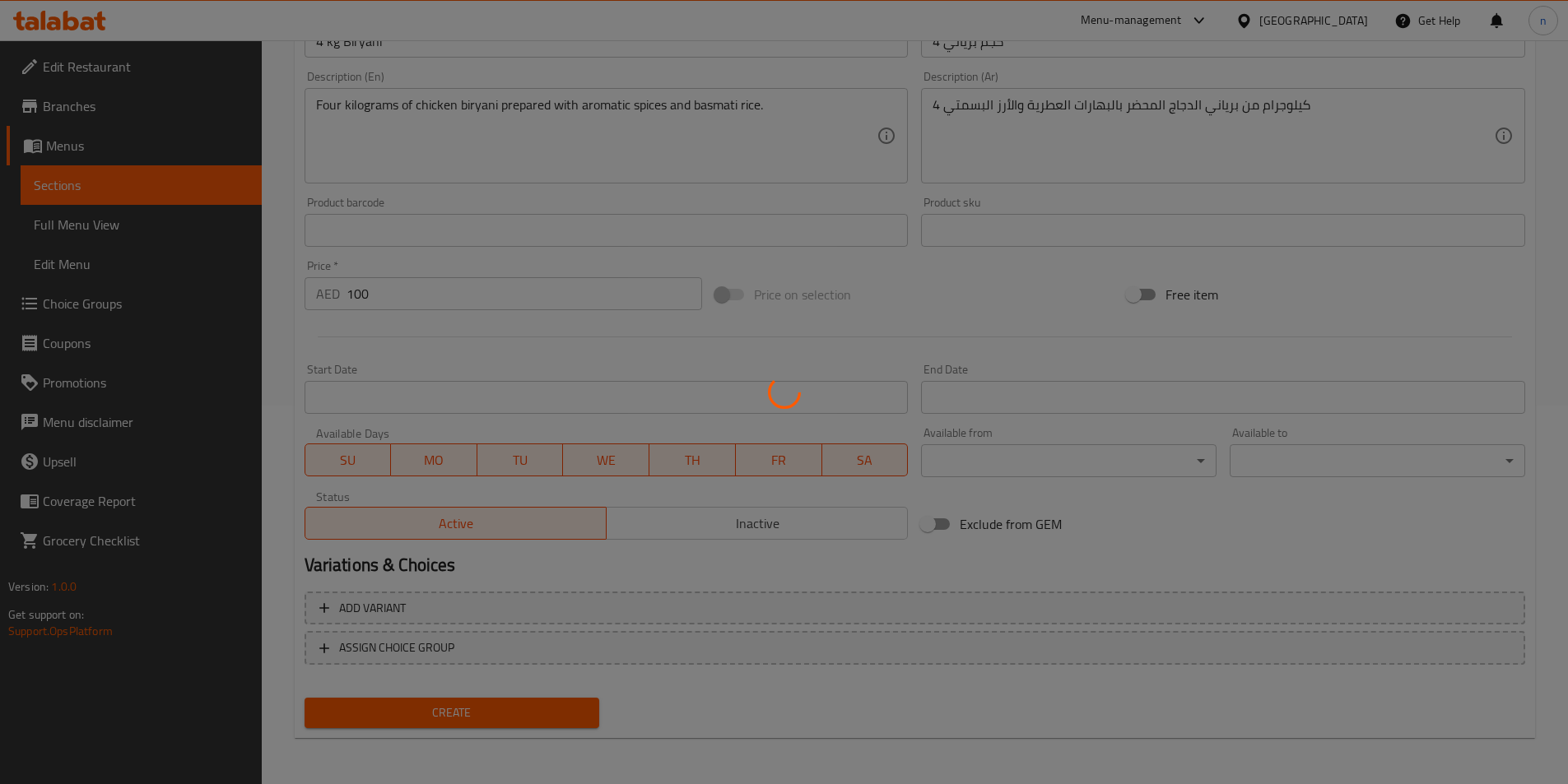
type input "0"
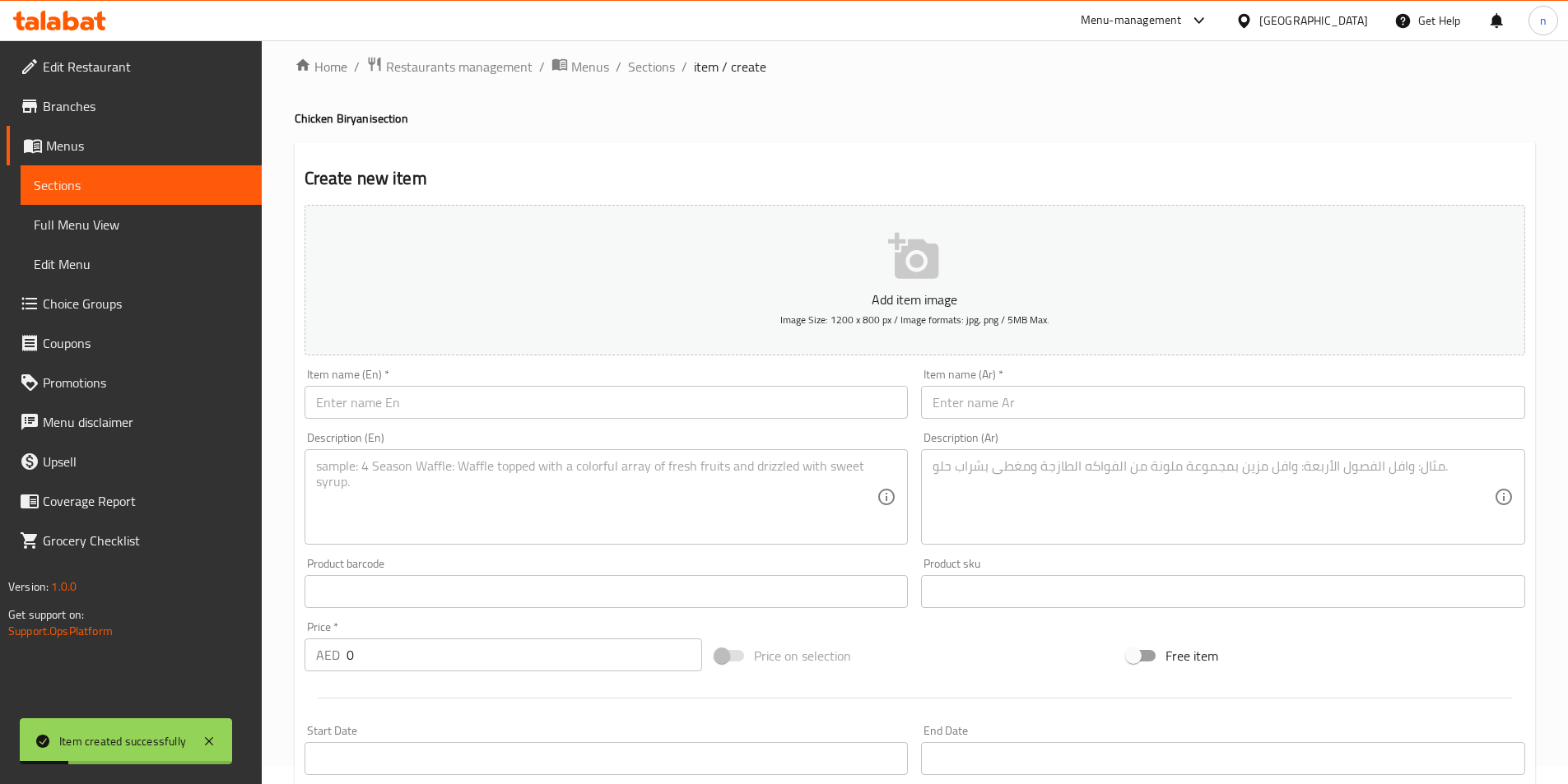
scroll to position [0, 0]
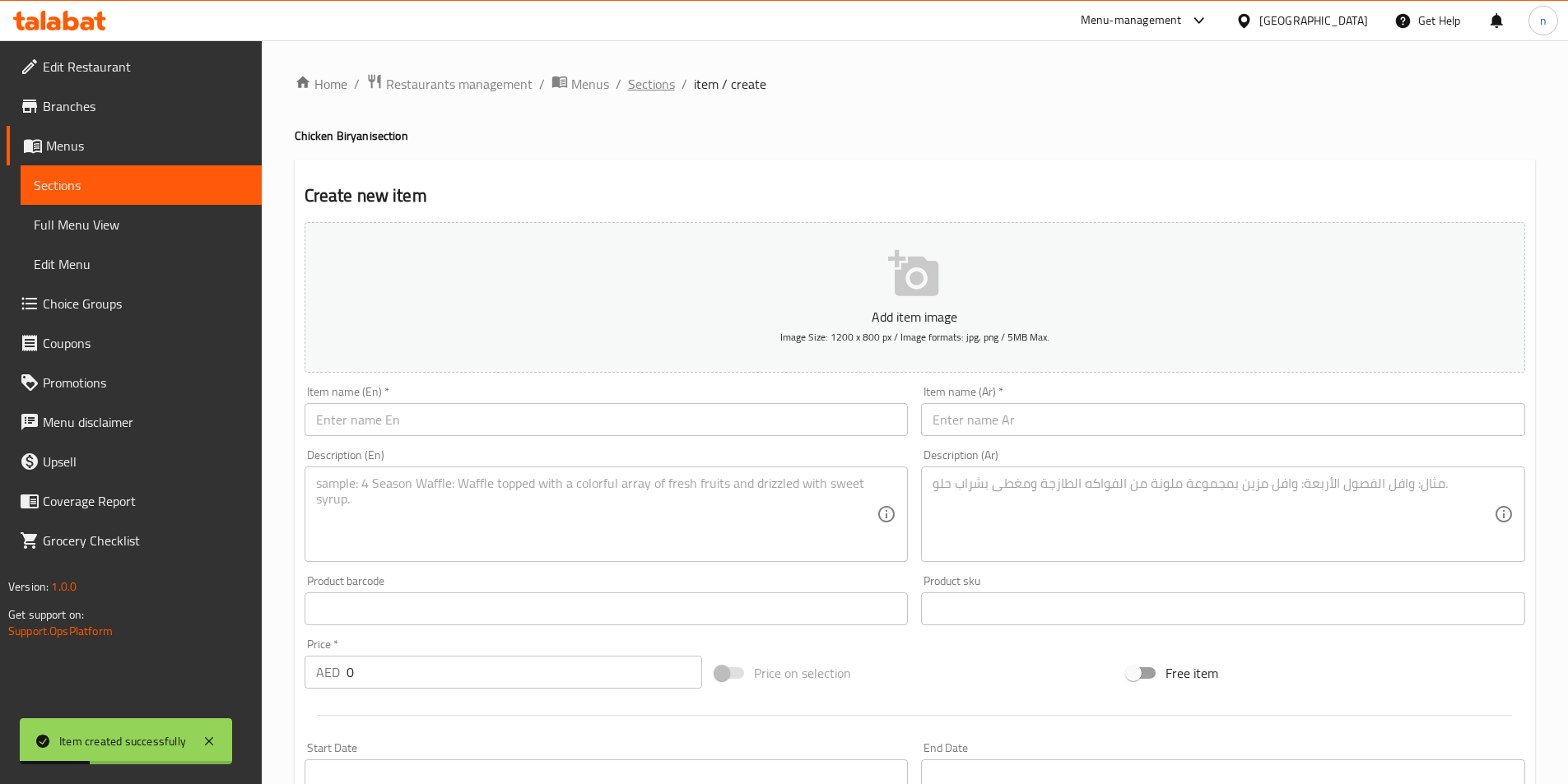
click at [642, 80] on span "Sections" at bounding box center [651, 83] width 47 height 20
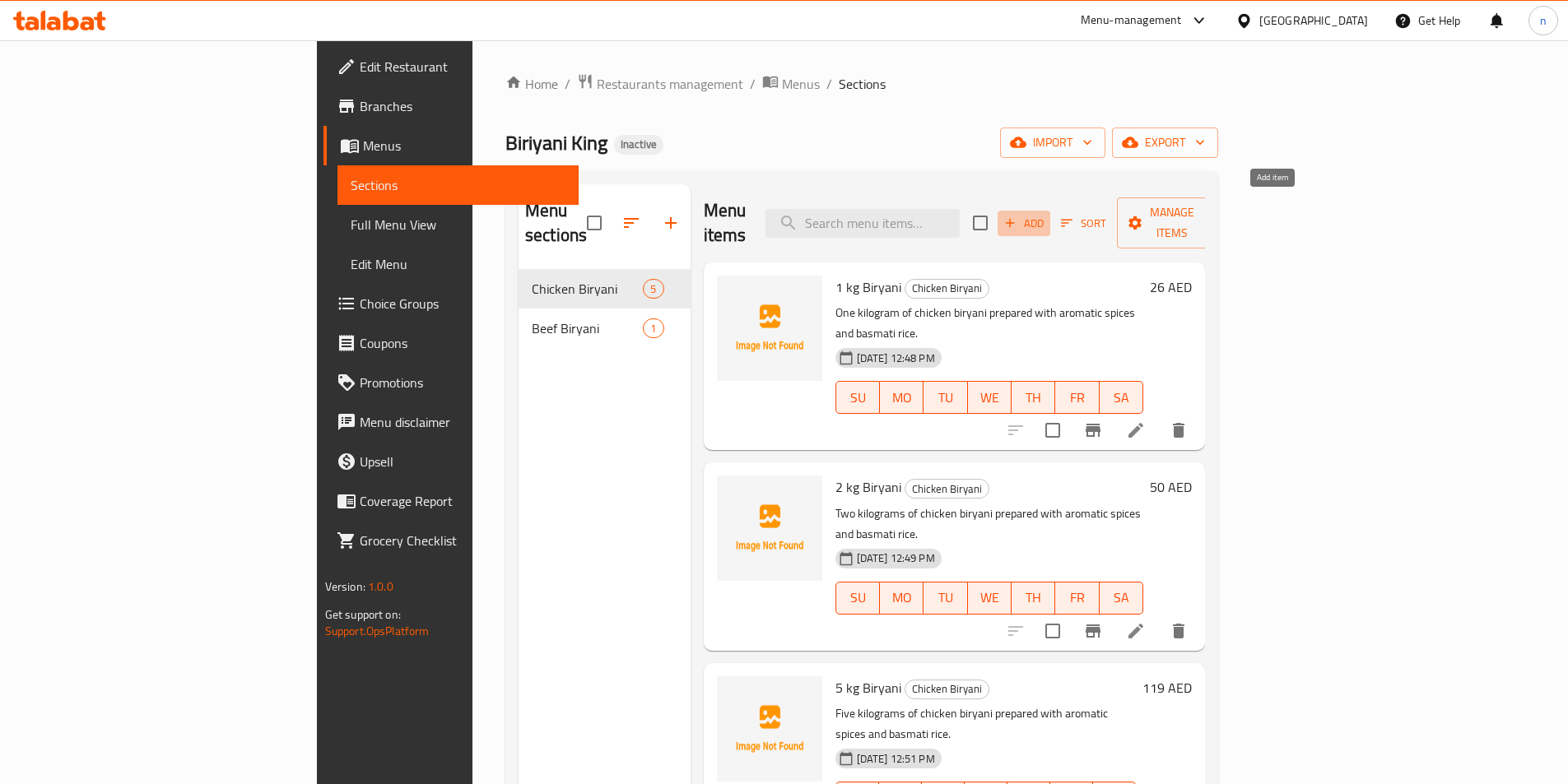
click at [1017, 216] on icon "button" at bounding box center [1010, 223] width 14 height 14
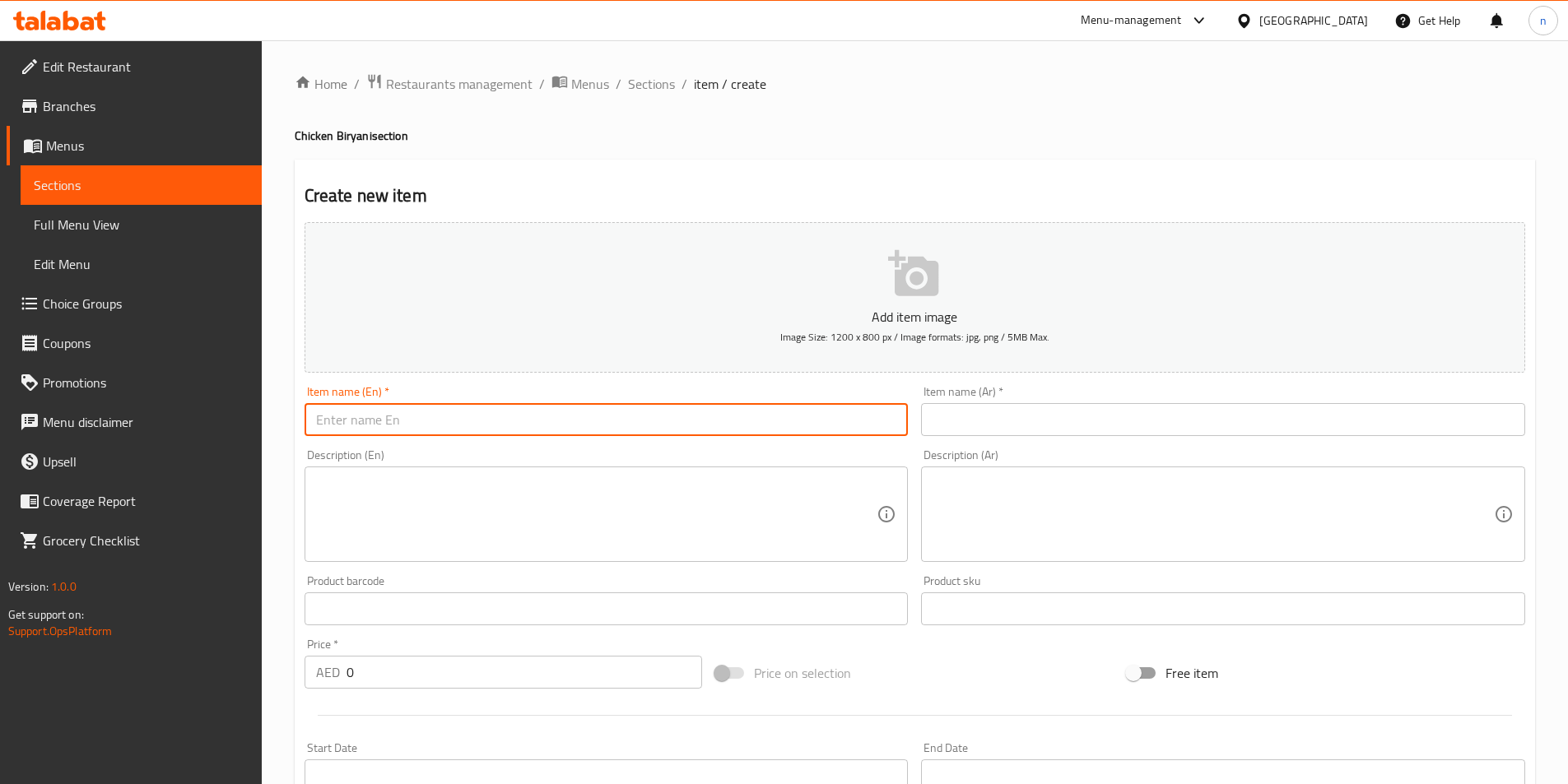
click at [462, 409] on input "text" at bounding box center [606, 420] width 604 height 33
paste input "10 kg Biryani"
type input "10 kg Biryani"
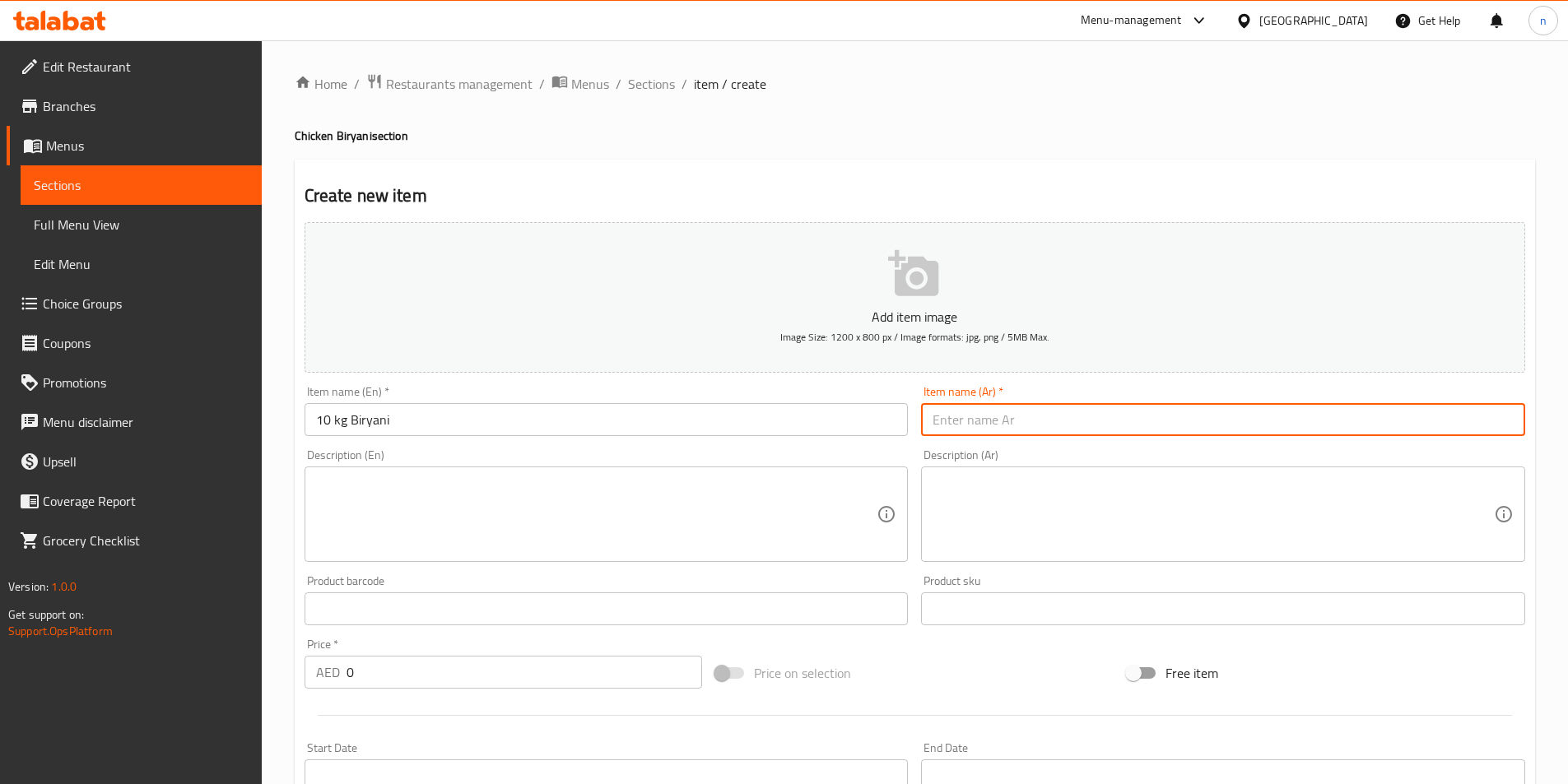
click at [942, 428] on input "text" at bounding box center [1223, 420] width 604 height 33
paste input "10 كجم برياني"
type input "10 كجم برياني"
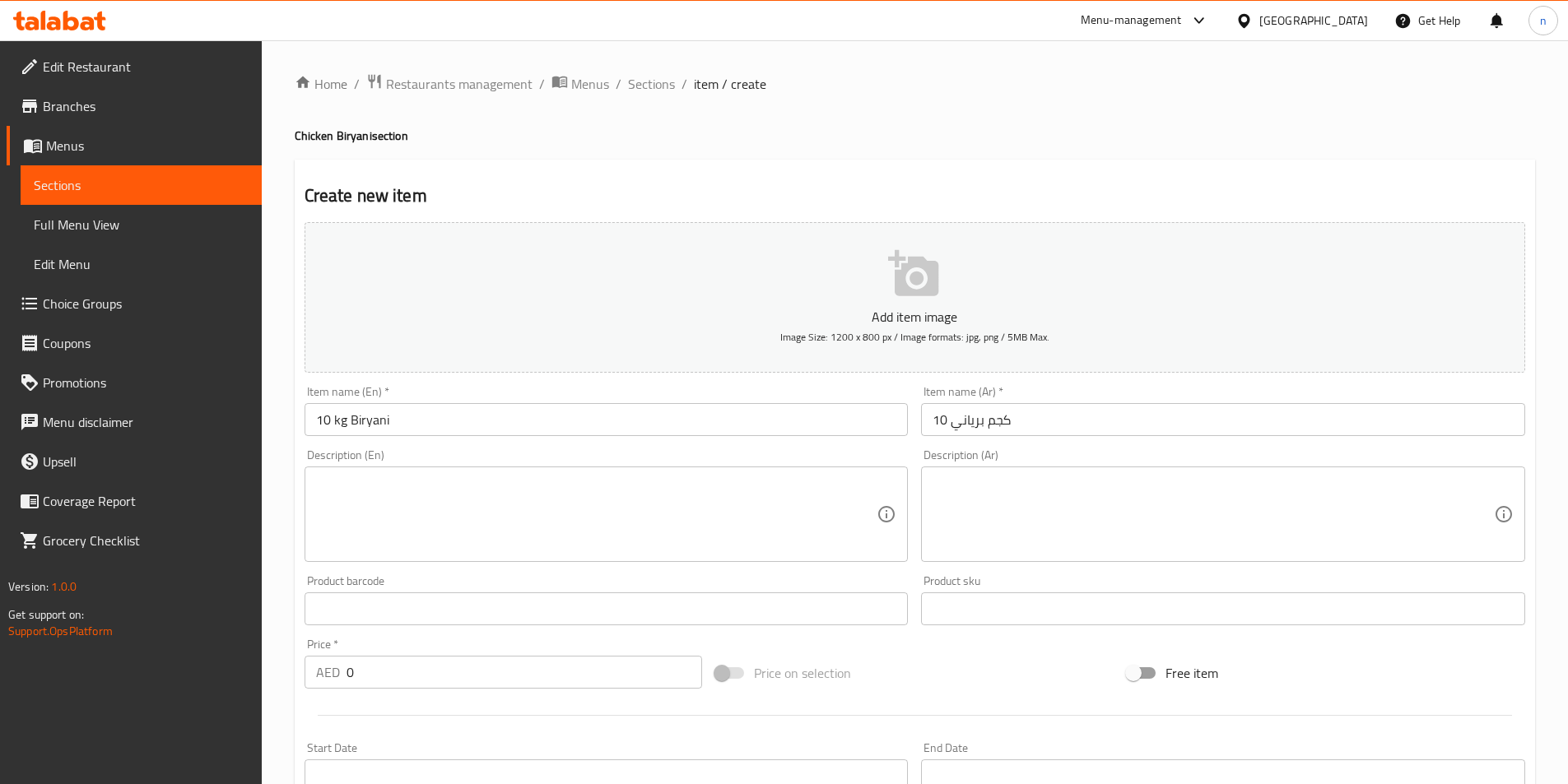
drag, startPoint x: 580, startPoint y: 465, endPoint x: 574, endPoint y: 478, distance: 14.3
click at [578, 471] on div "Description (En) Description (En)" at bounding box center [606, 505] width 604 height 113
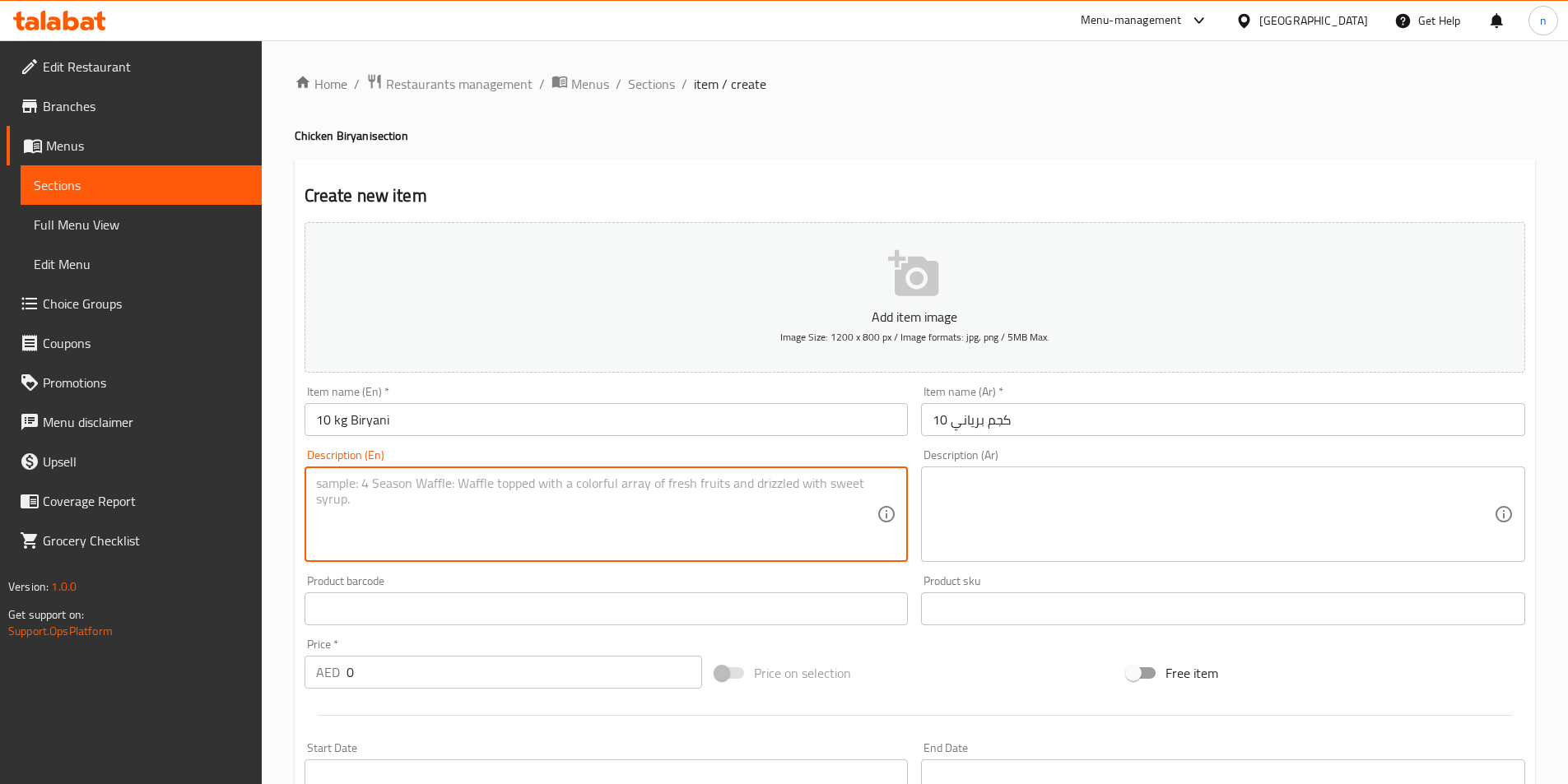
click at [574, 479] on textarea at bounding box center [597, 515] width 562 height 78
paste textarea "Ten kilograms of chicken biryani prepared with aromatic spices and basmati rice."
type textarea "Ten kilograms of chicken biryani prepared with aromatic spices and basmati rice."
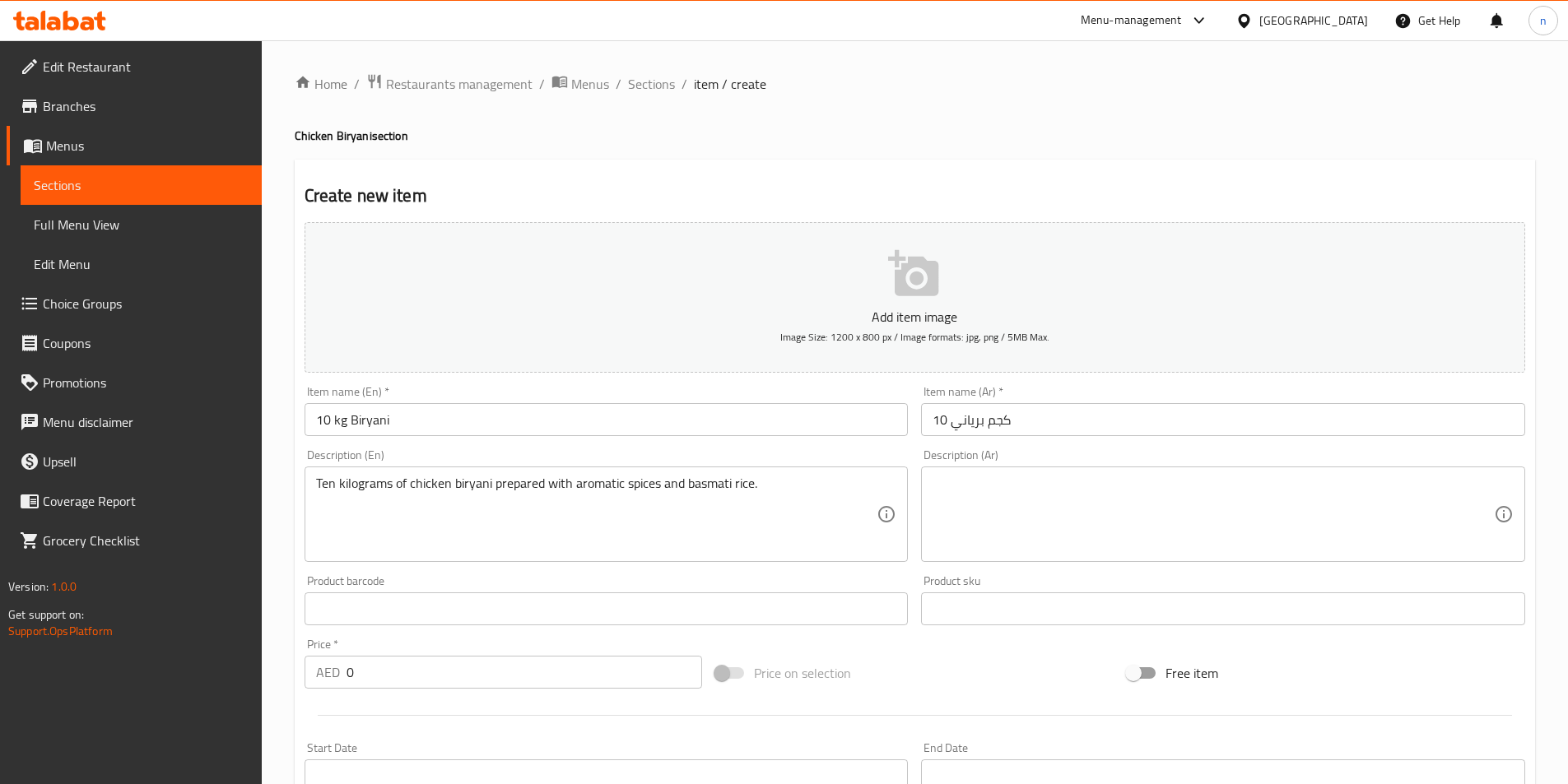
click at [1001, 466] on div "Description (Ar)" at bounding box center [1223, 514] width 604 height 95
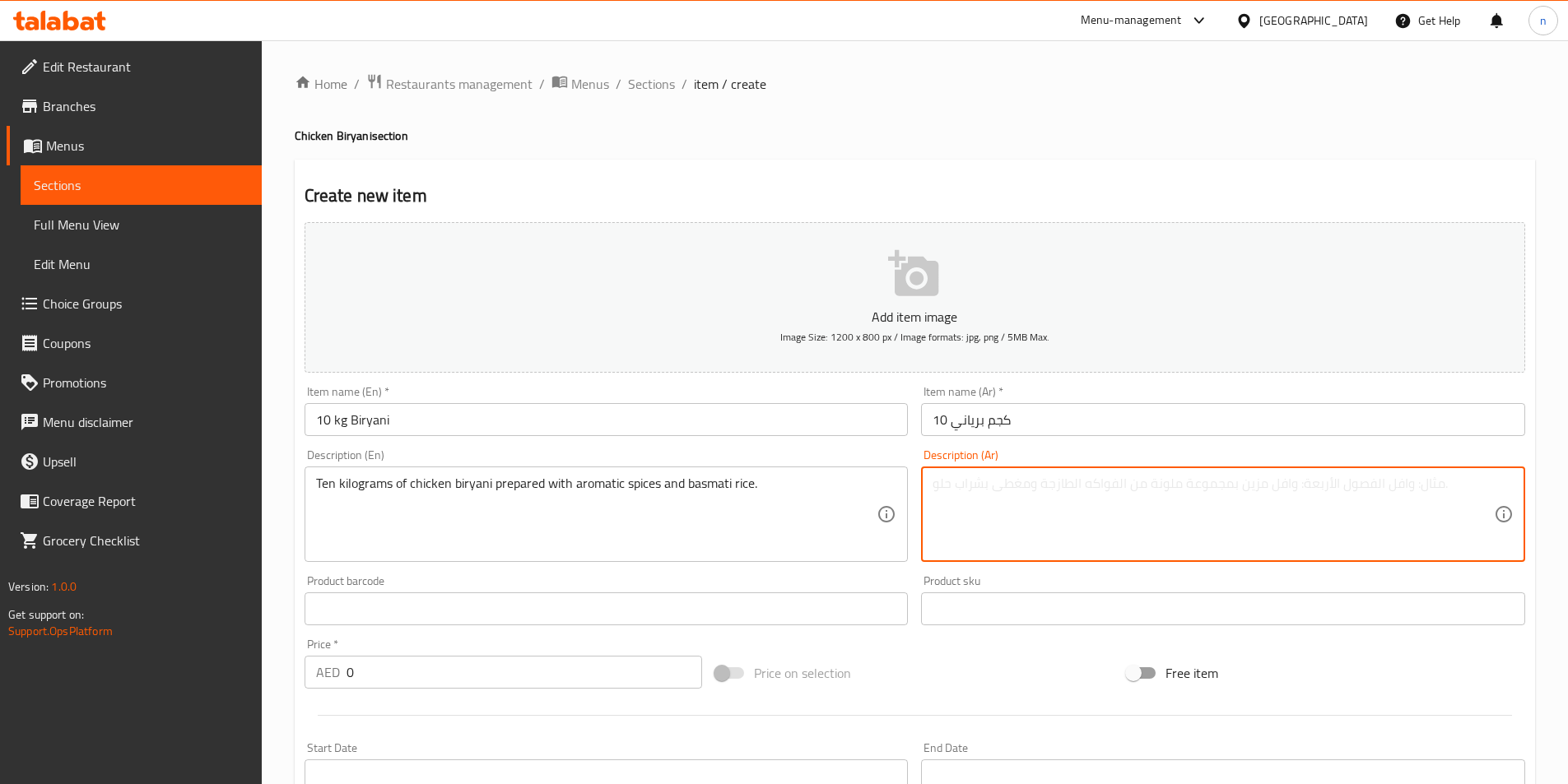
paste textarea "10 كيلوجرام من برياني الدجاج المحضر بالبهارات العطرية والأرز البسمتي"
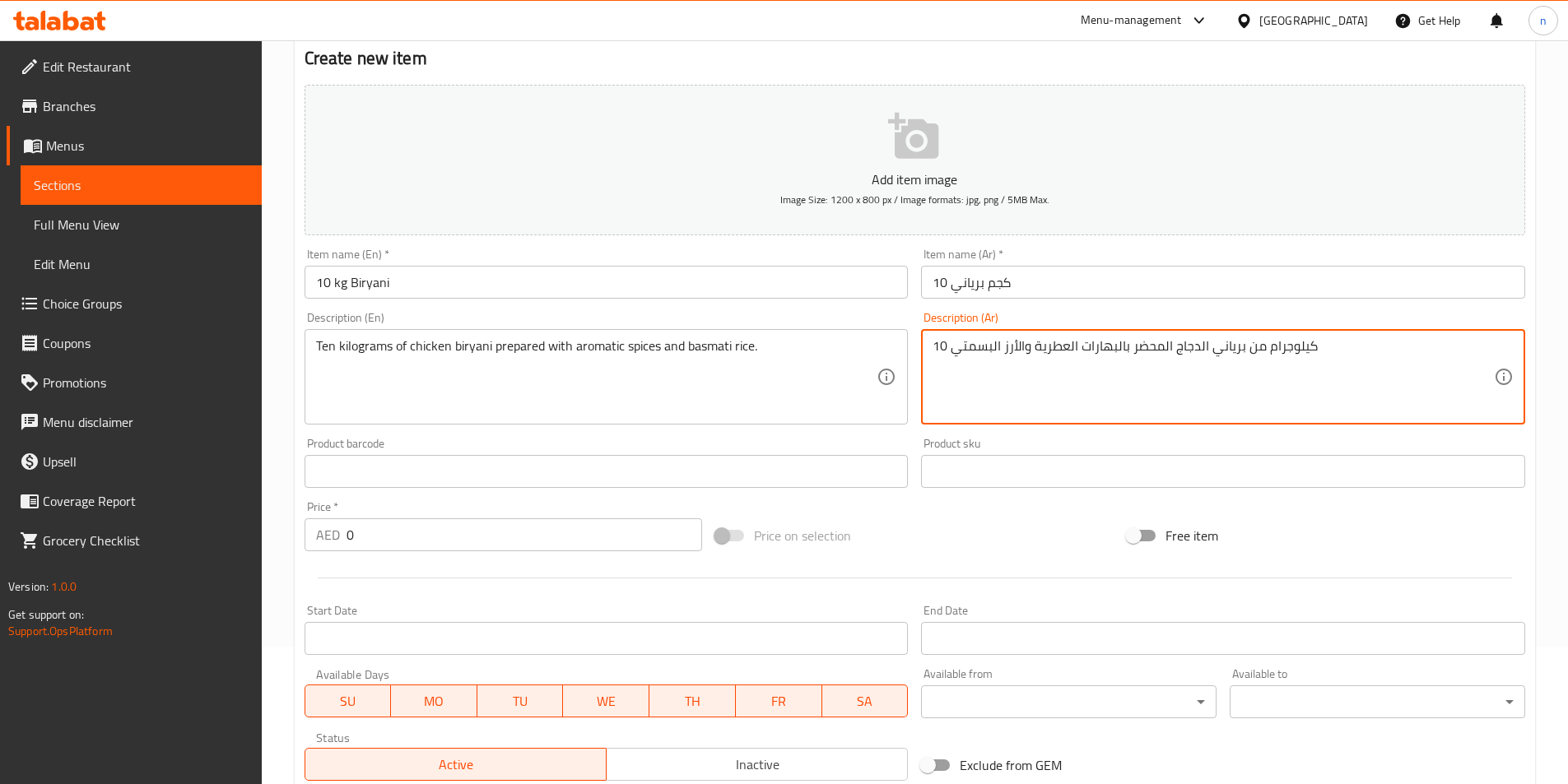
scroll to position [379, 0]
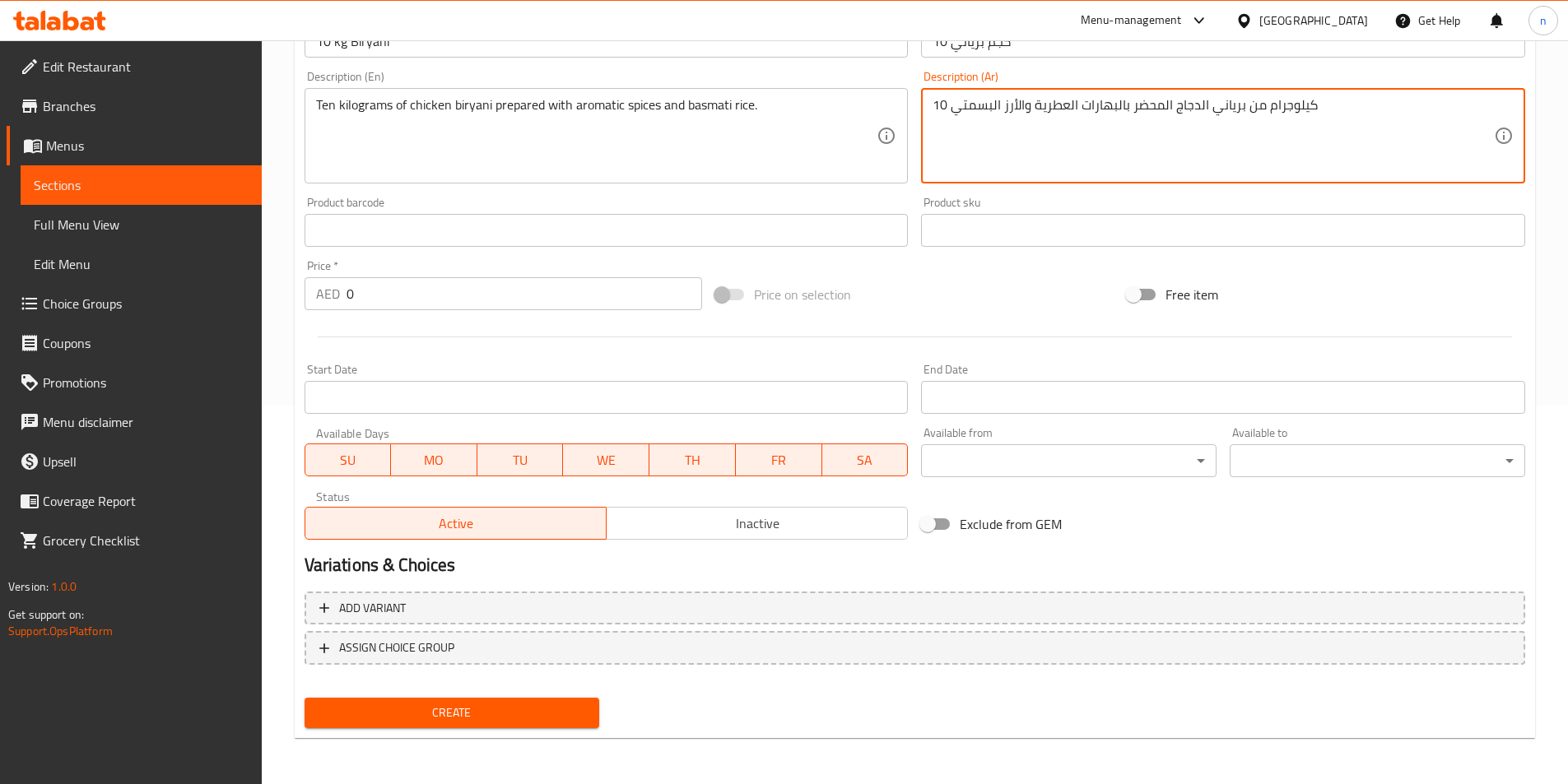
type textarea "10 كيلوجرام من برياني الدجاج المحضر بالبهارات العطرية والأرز البسمتي"
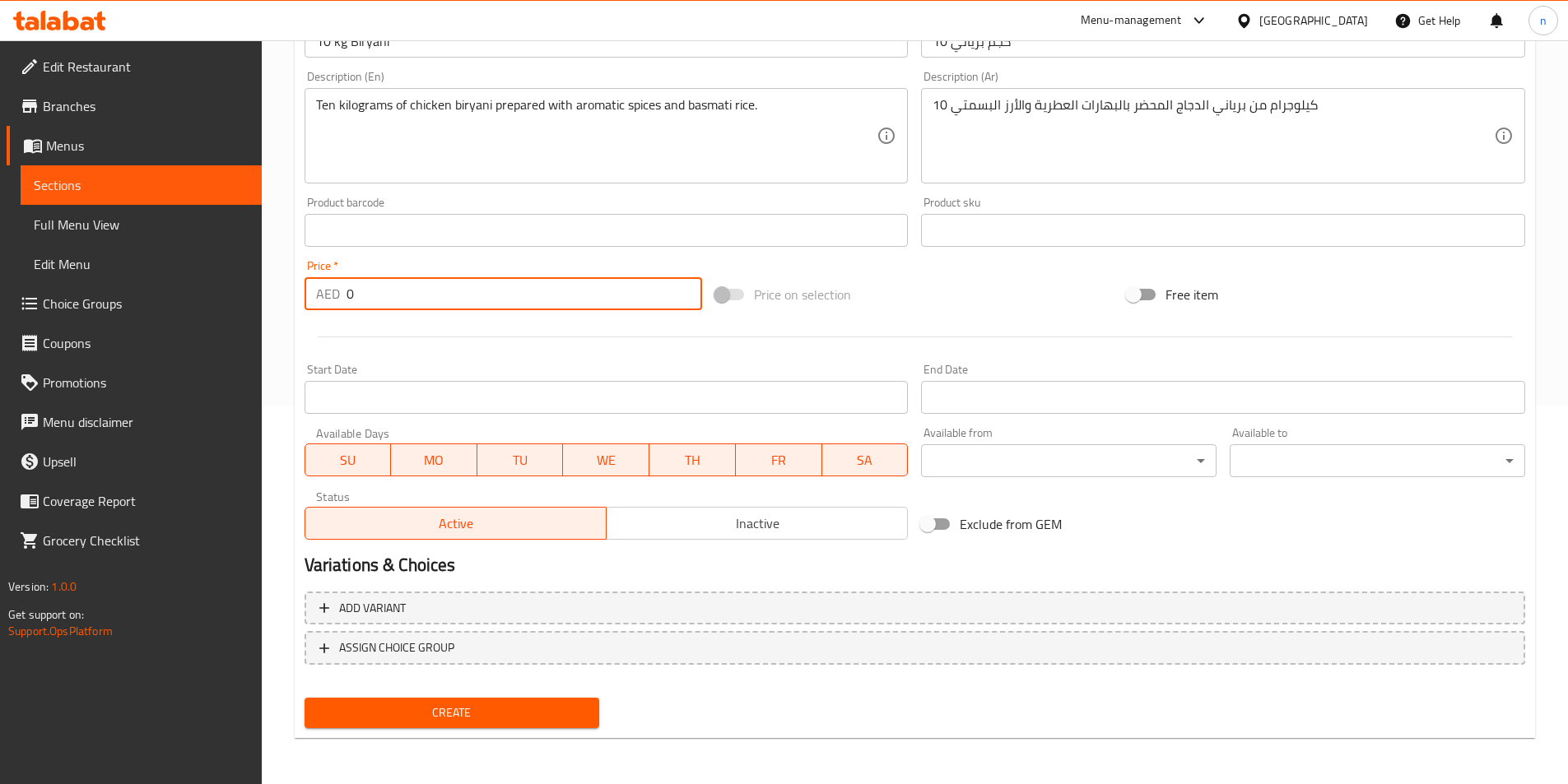
drag, startPoint x: 374, startPoint y: 294, endPoint x: 343, endPoint y: 297, distance: 31.1
click at [343, 297] on div "AED 0 Price *" at bounding box center [503, 293] width 399 height 33
type input "232"
click at [304, 697] on button "Create" at bounding box center [452, 713] width 296 height 31
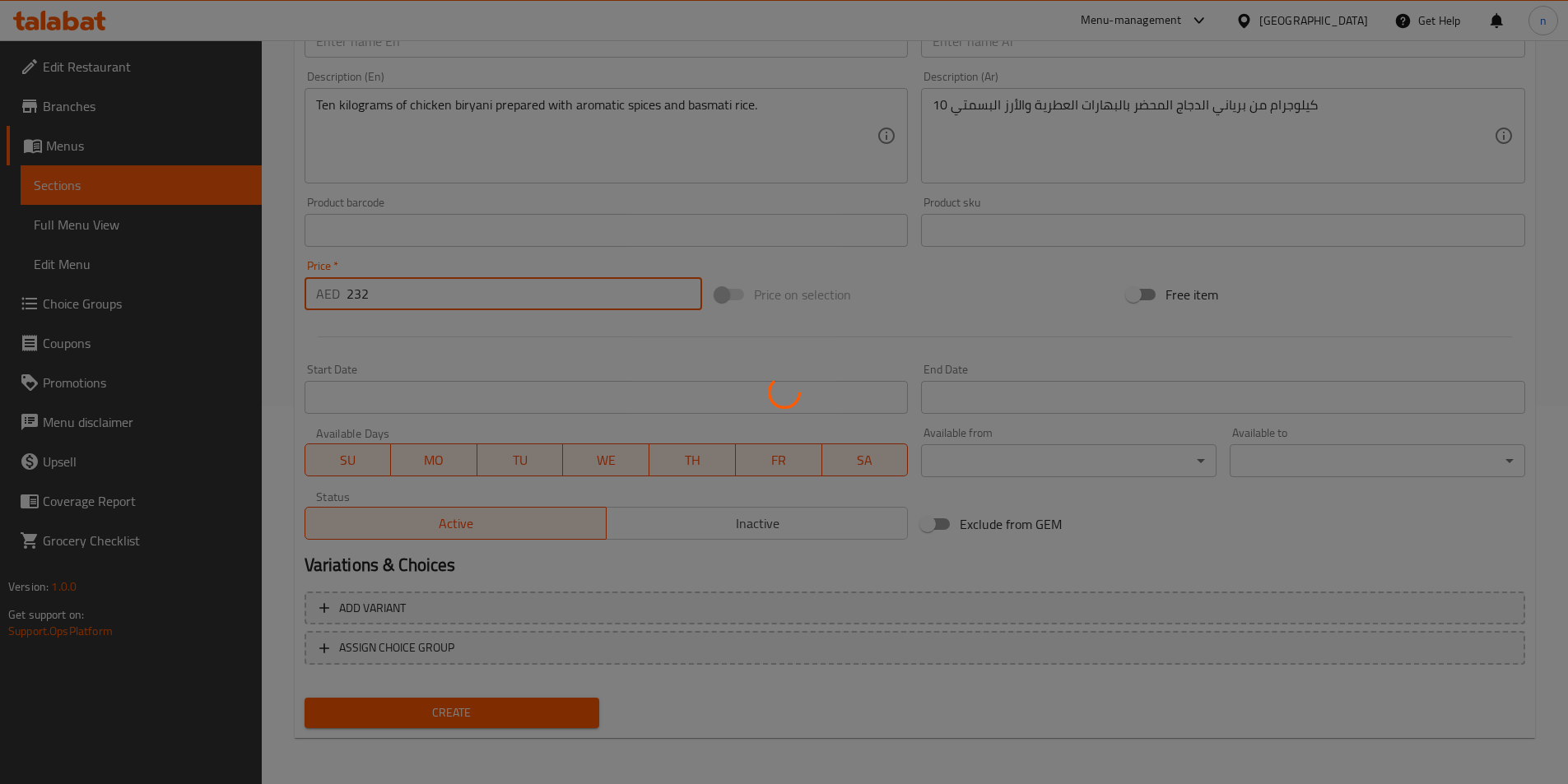
type input "0"
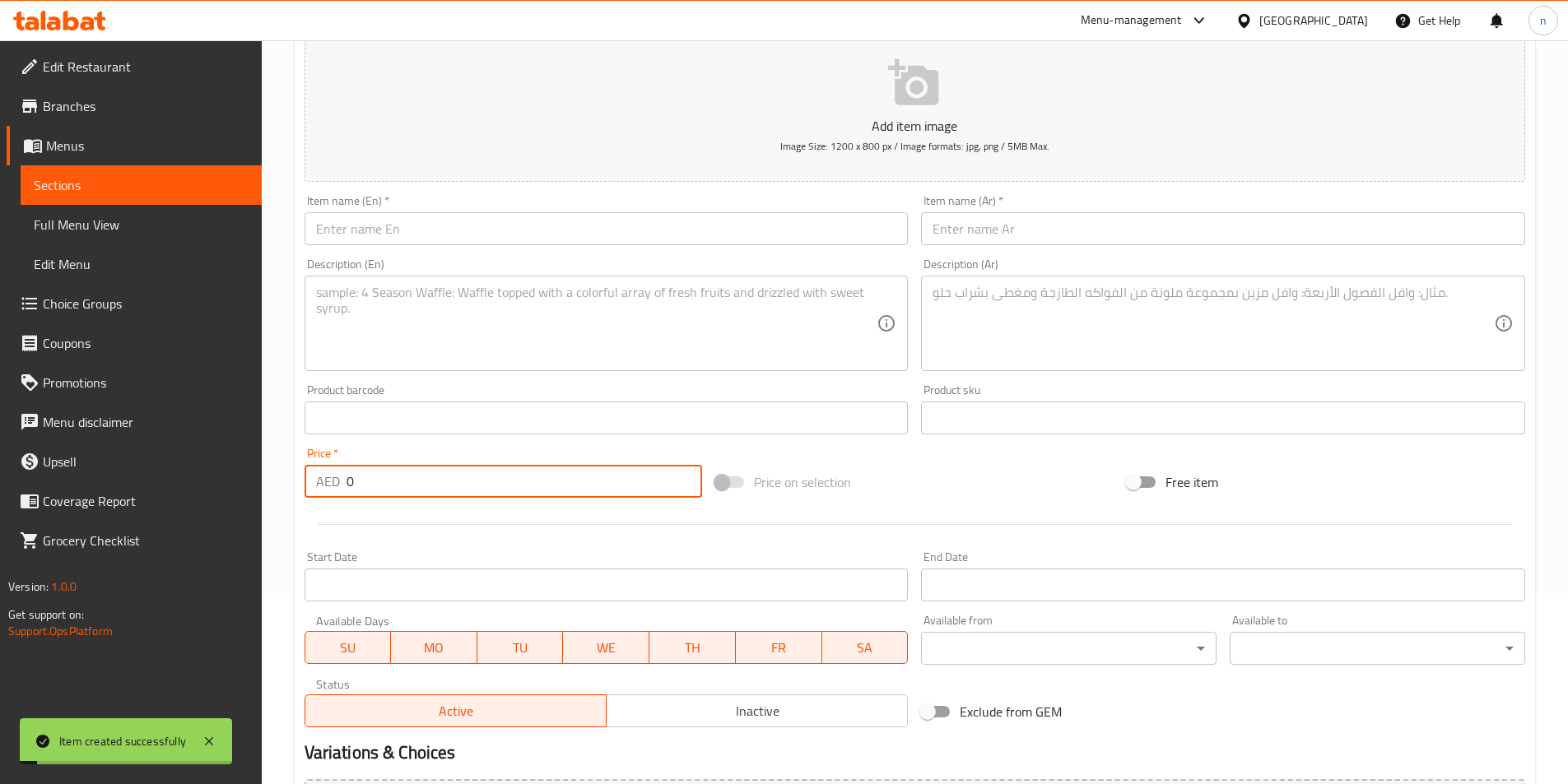
scroll to position [0, 0]
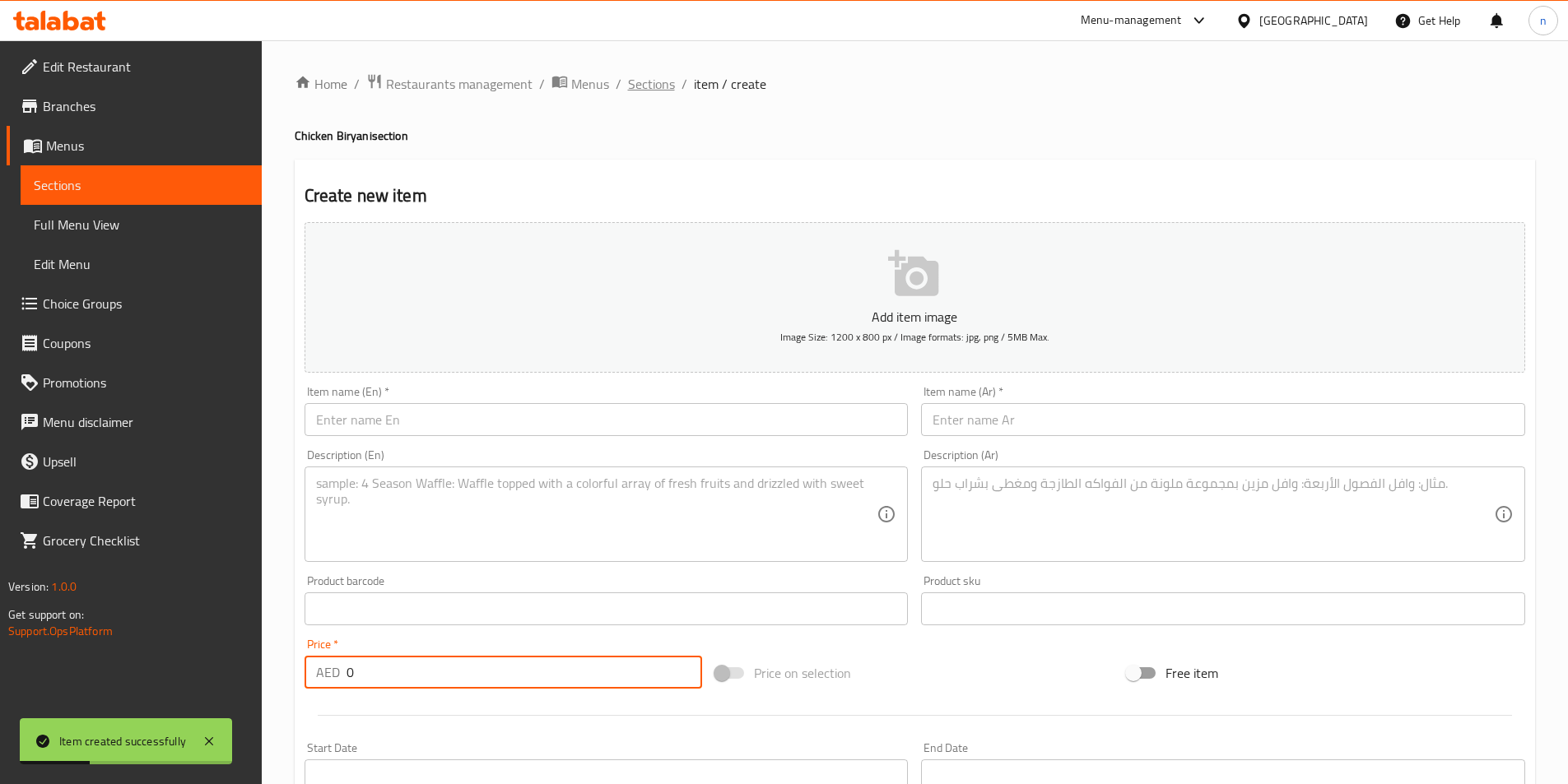
click at [635, 81] on span "Sections" at bounding box center [651, 83] width 47 height 20
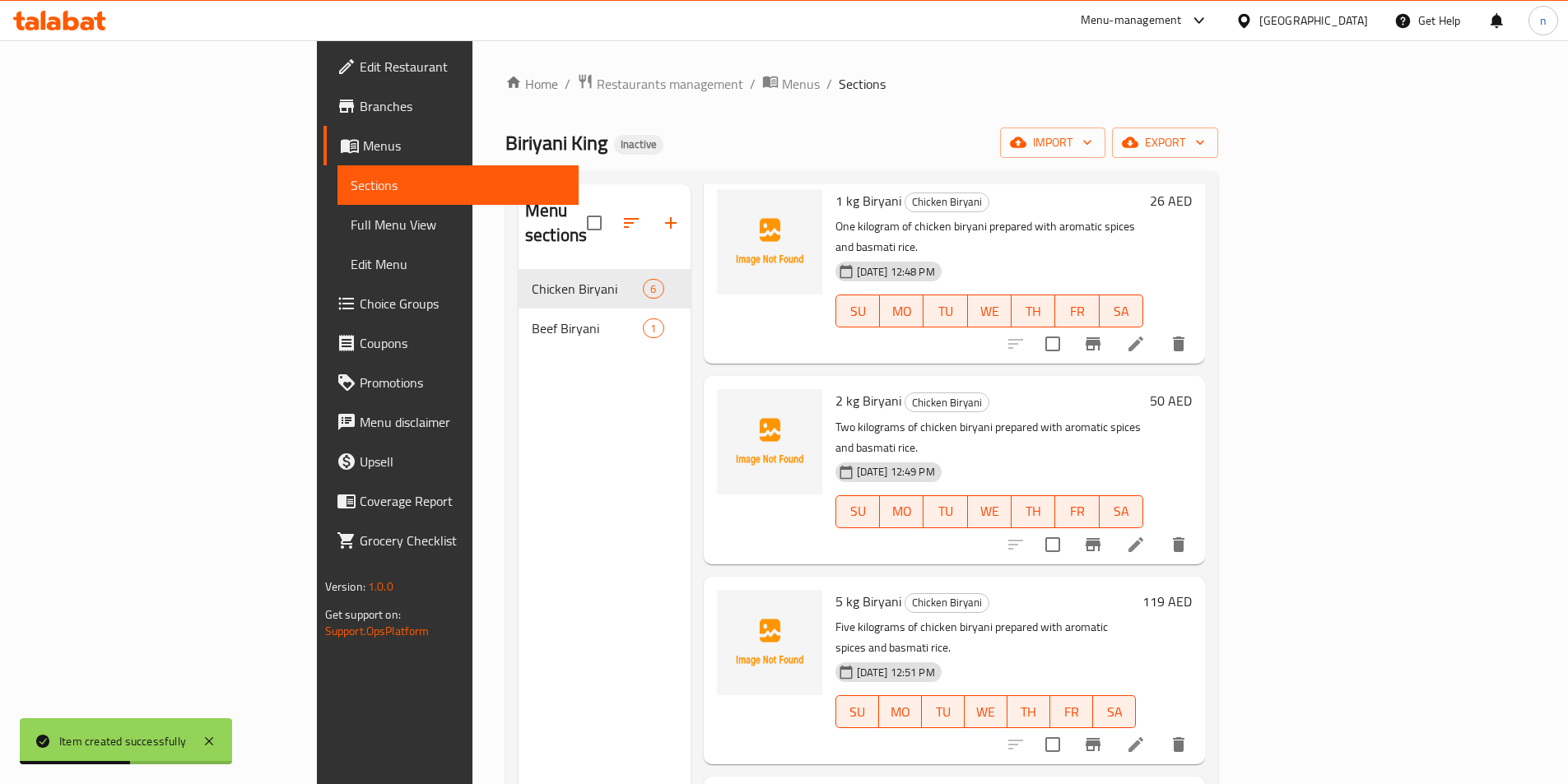
scroll to position [336, 0]
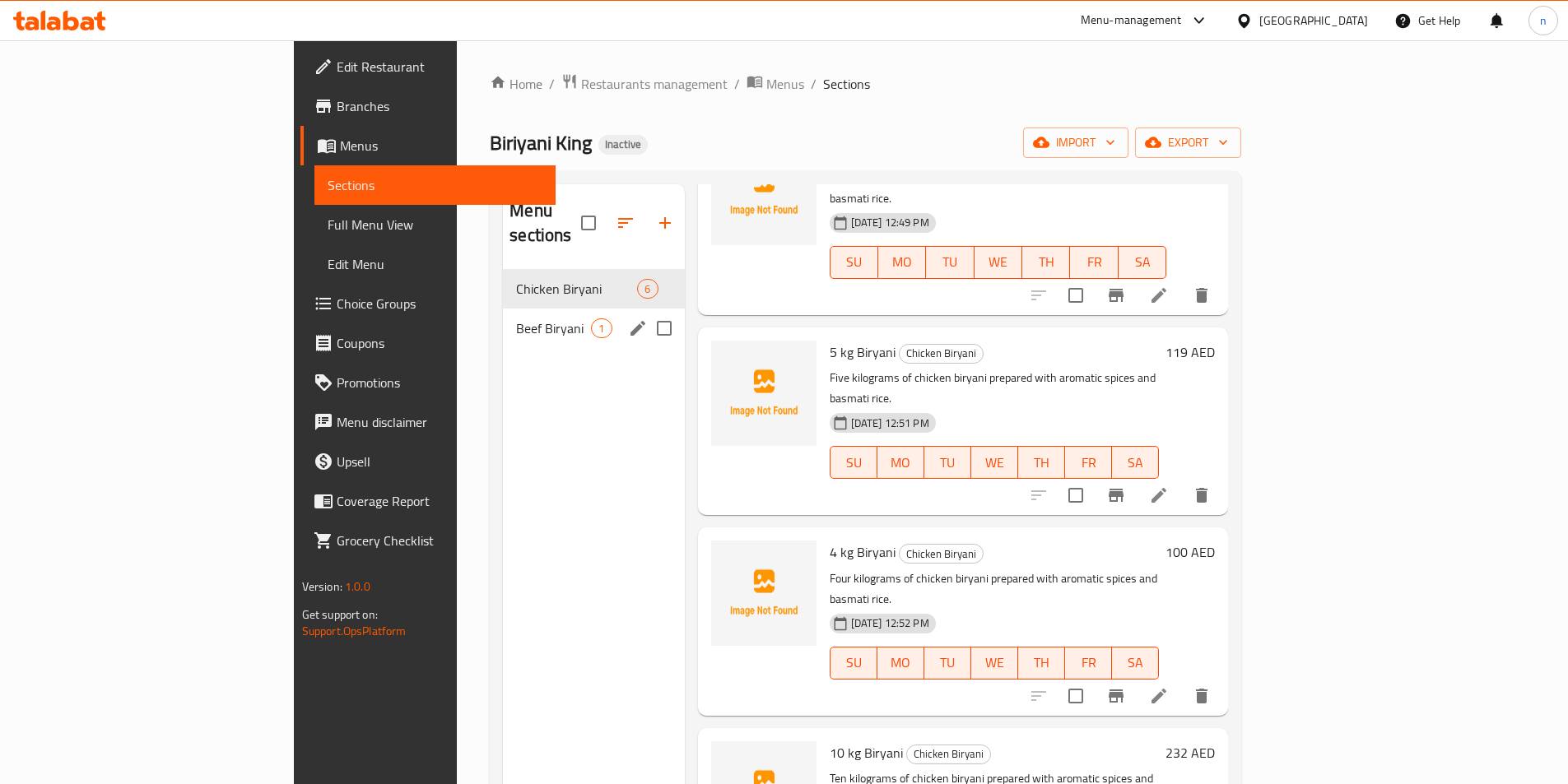
click at [503, 317] on div "Beef Biryani 1" at bounding box center [593, 328] width 181 height 39
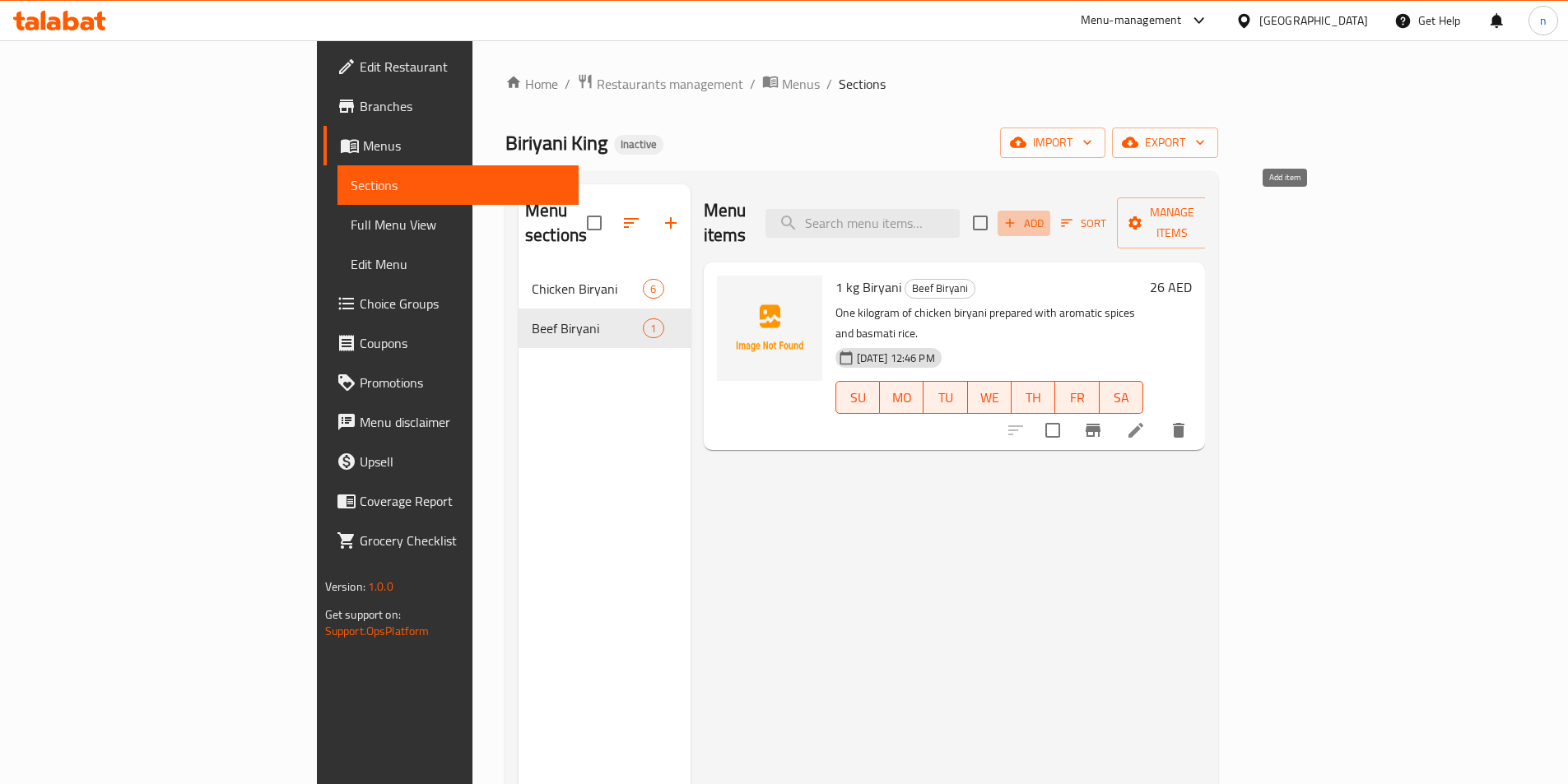
click at [1046, 214] on span "Add" at bounding box center [1024, 223] width 44 height 19
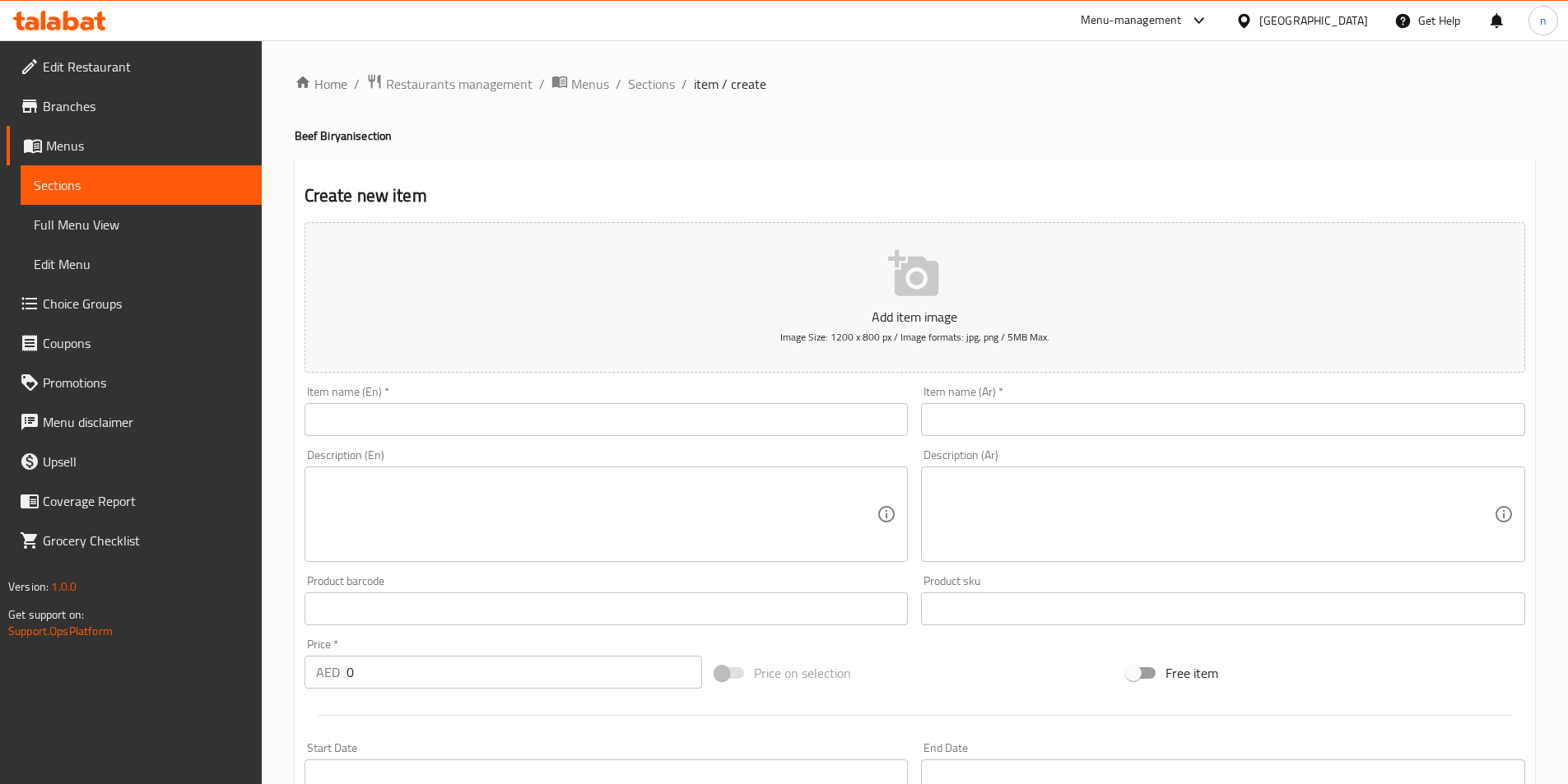
click at [481, 408] on input "text" at bounding box center [606, 420] width 604 height 33
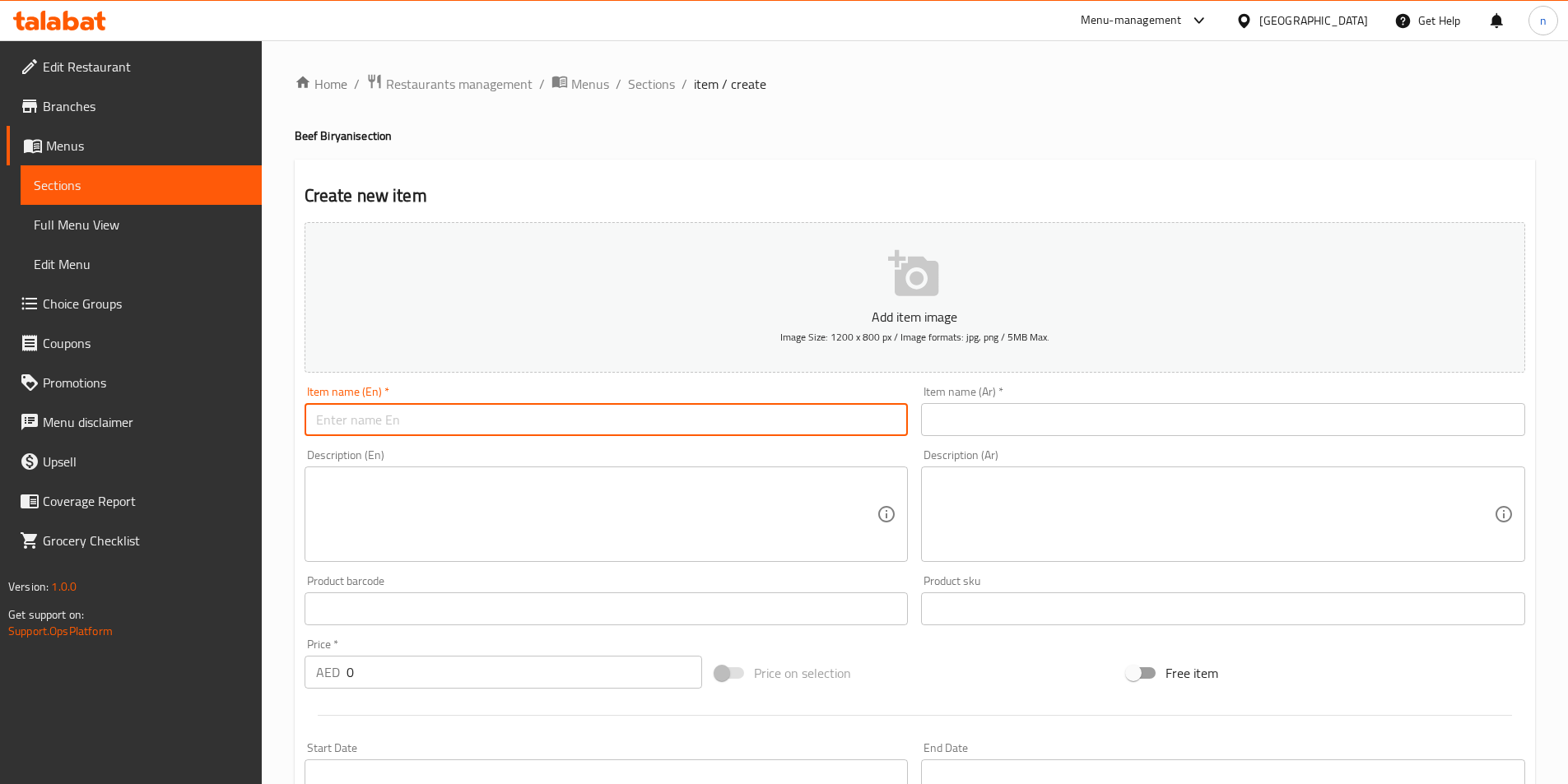
paste input "1/2 kg Biryani"
type input "1/2 kg Biryani"
click at [648, 79] on span "Sections" at bounding box center [651, 83] width 47 height 20
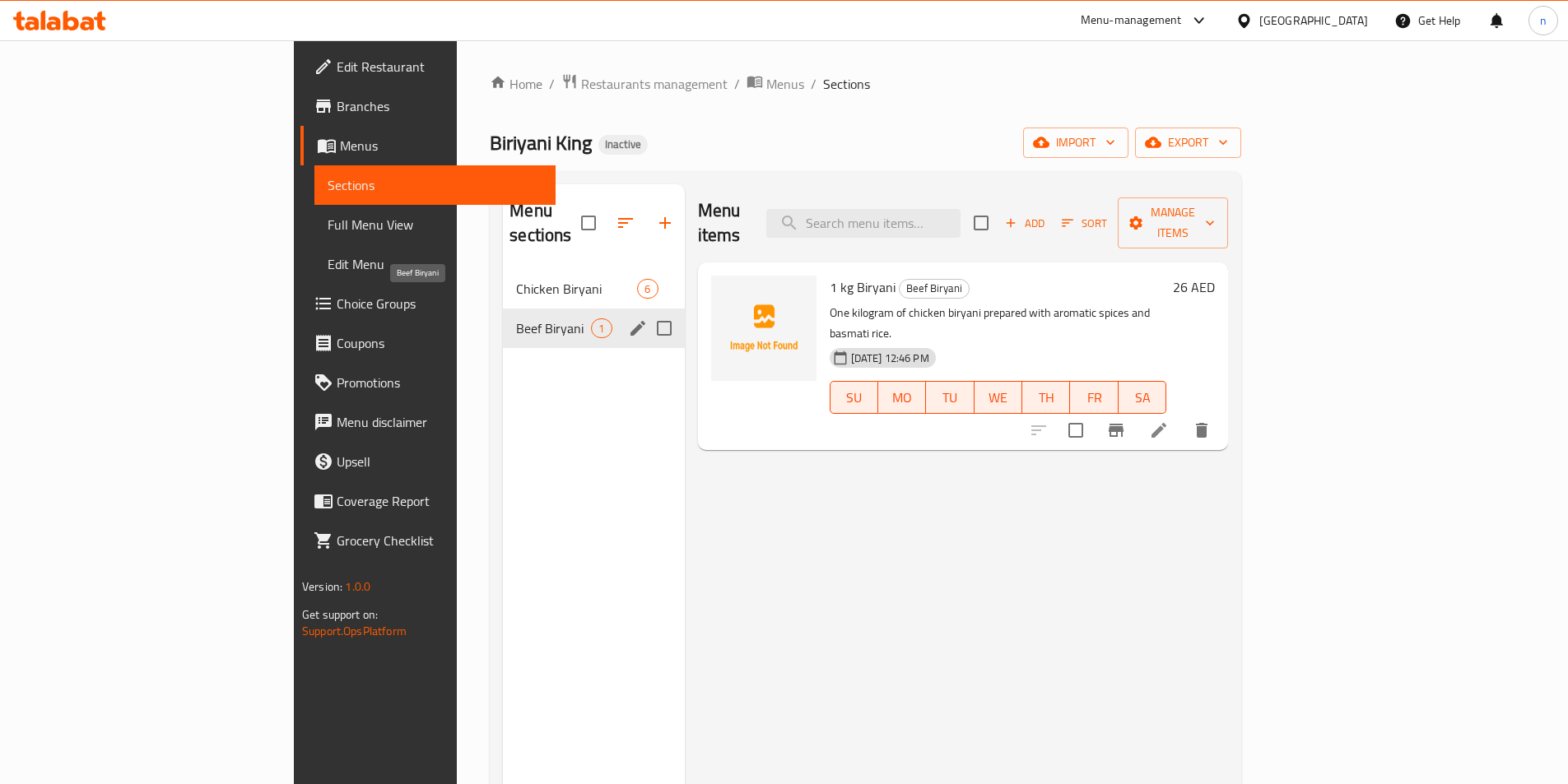
click at [516, 319] on span "Beef Biryani" at bounding box center [553, 328] width 75 height 20
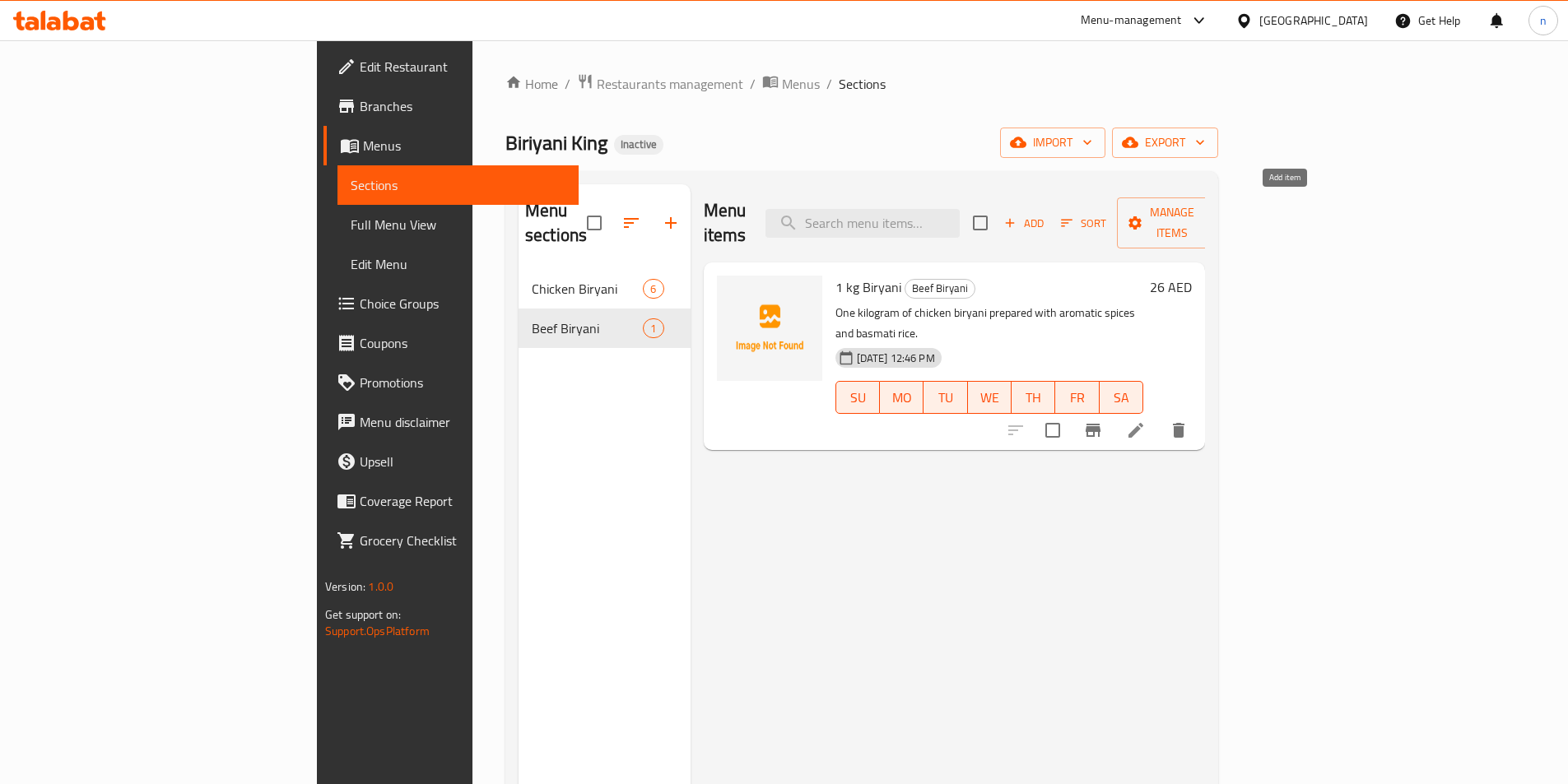
click at [1046, 214] on span "Add" at bounding box center [1024, 223] width 44 height 19
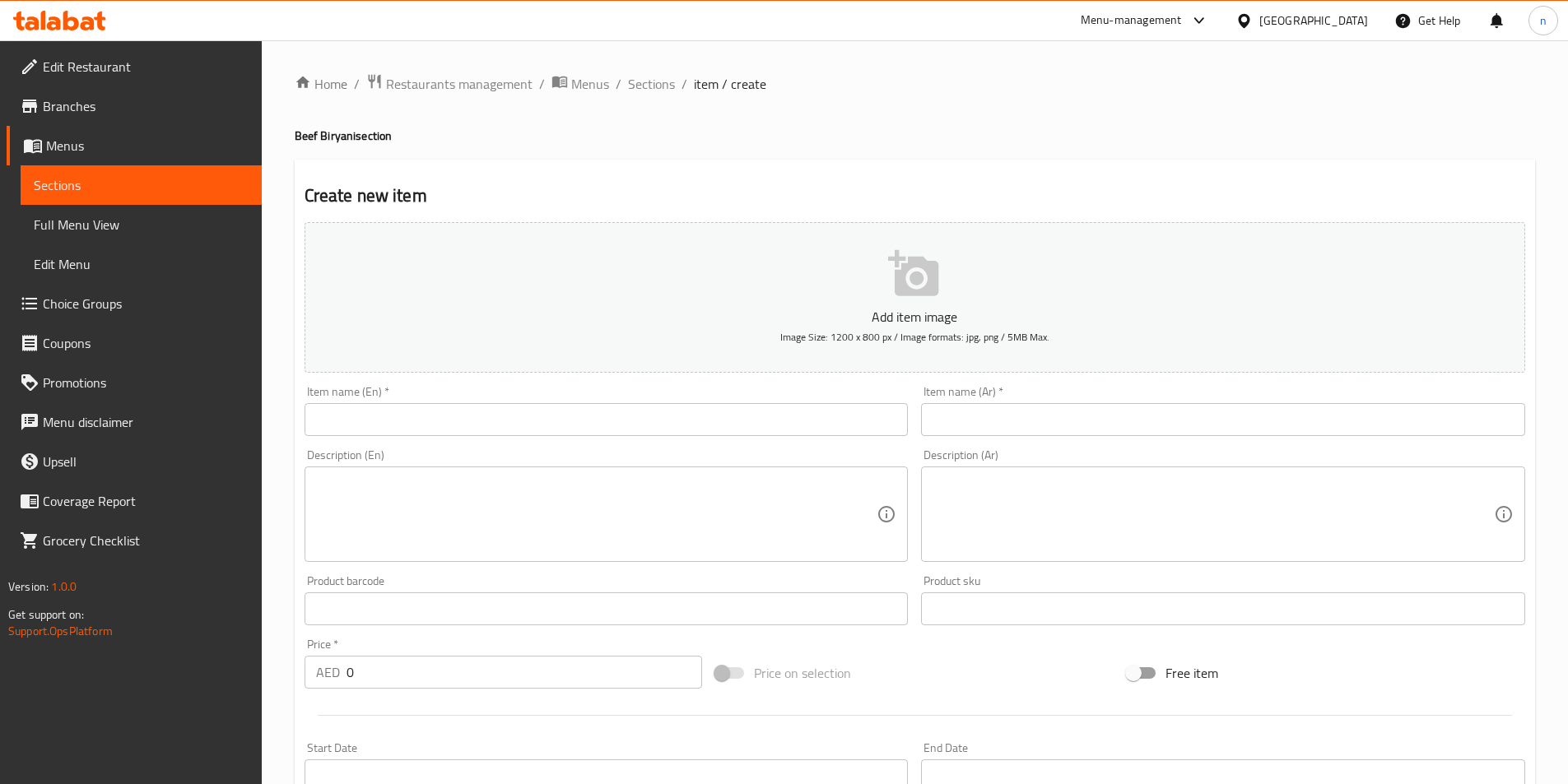
click at [325, 431] on input "text" at bounding box center [606, 420] width 604 height 33
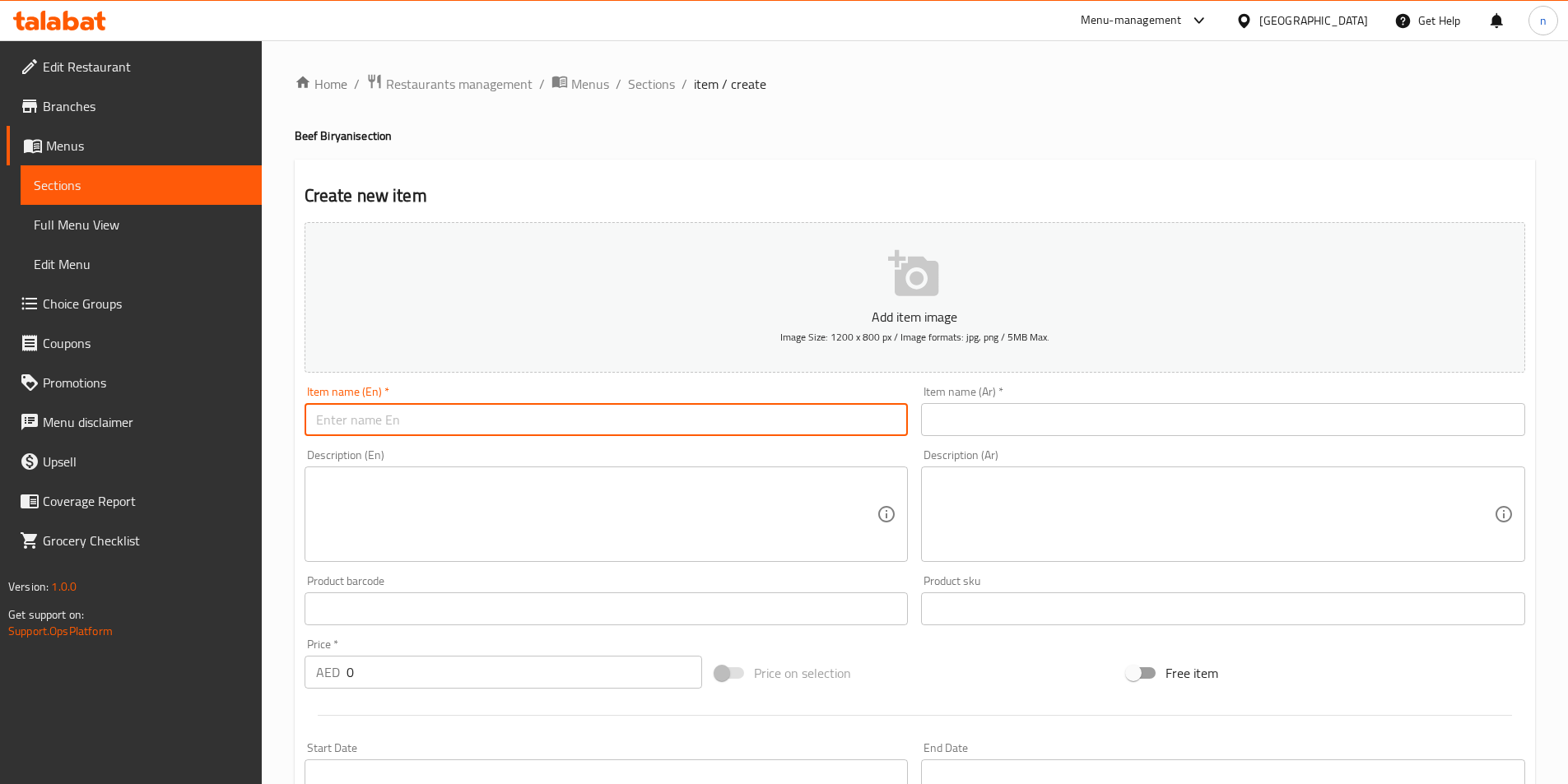
paste input "1/2 kg Biryani"
type input "1/2 kg Biryani"
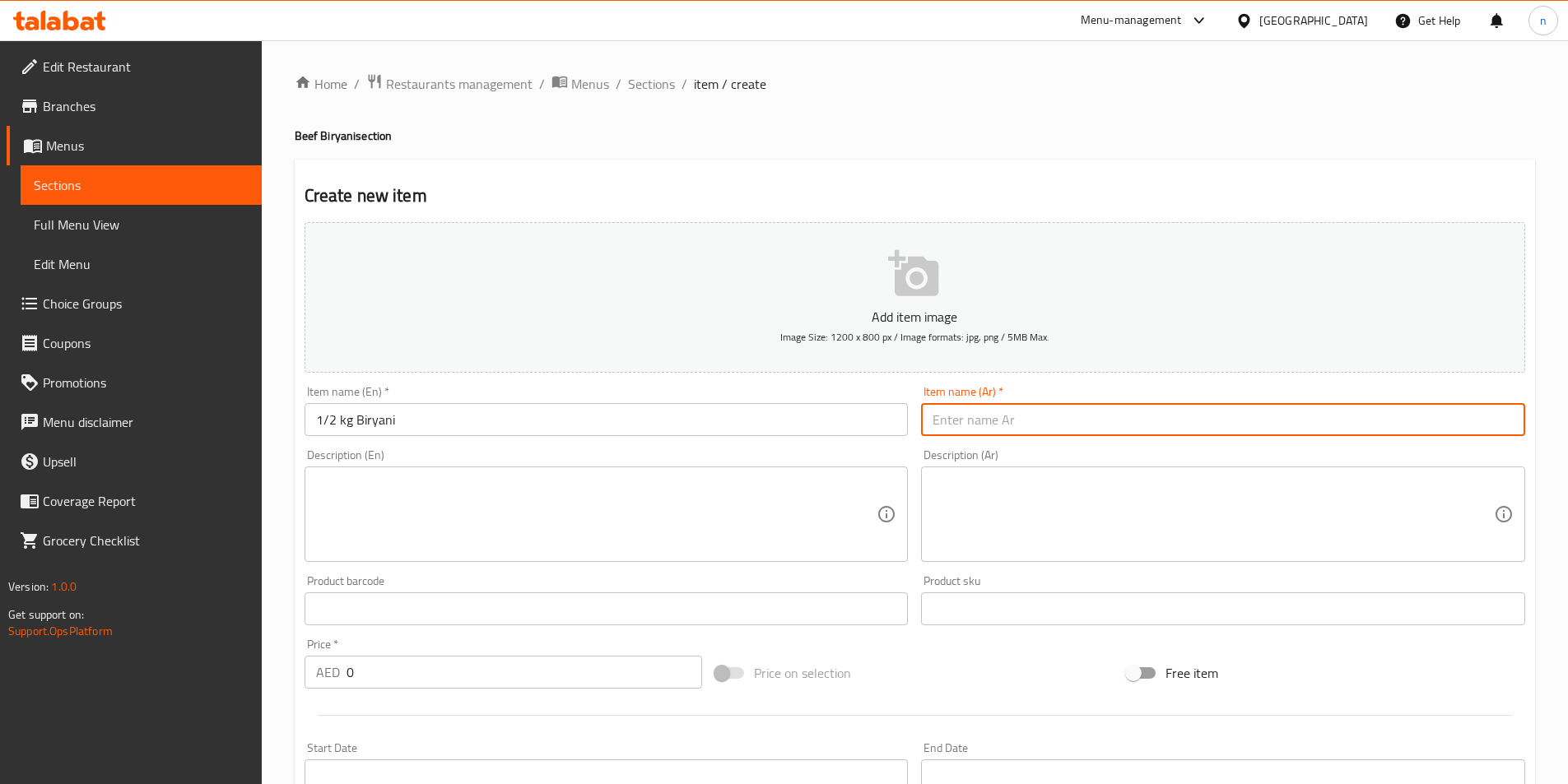
click at [1016, 420] on input "text" at bounding box center [1223, 420] width 604 height 33
paste input "1/2 كجم برياني"
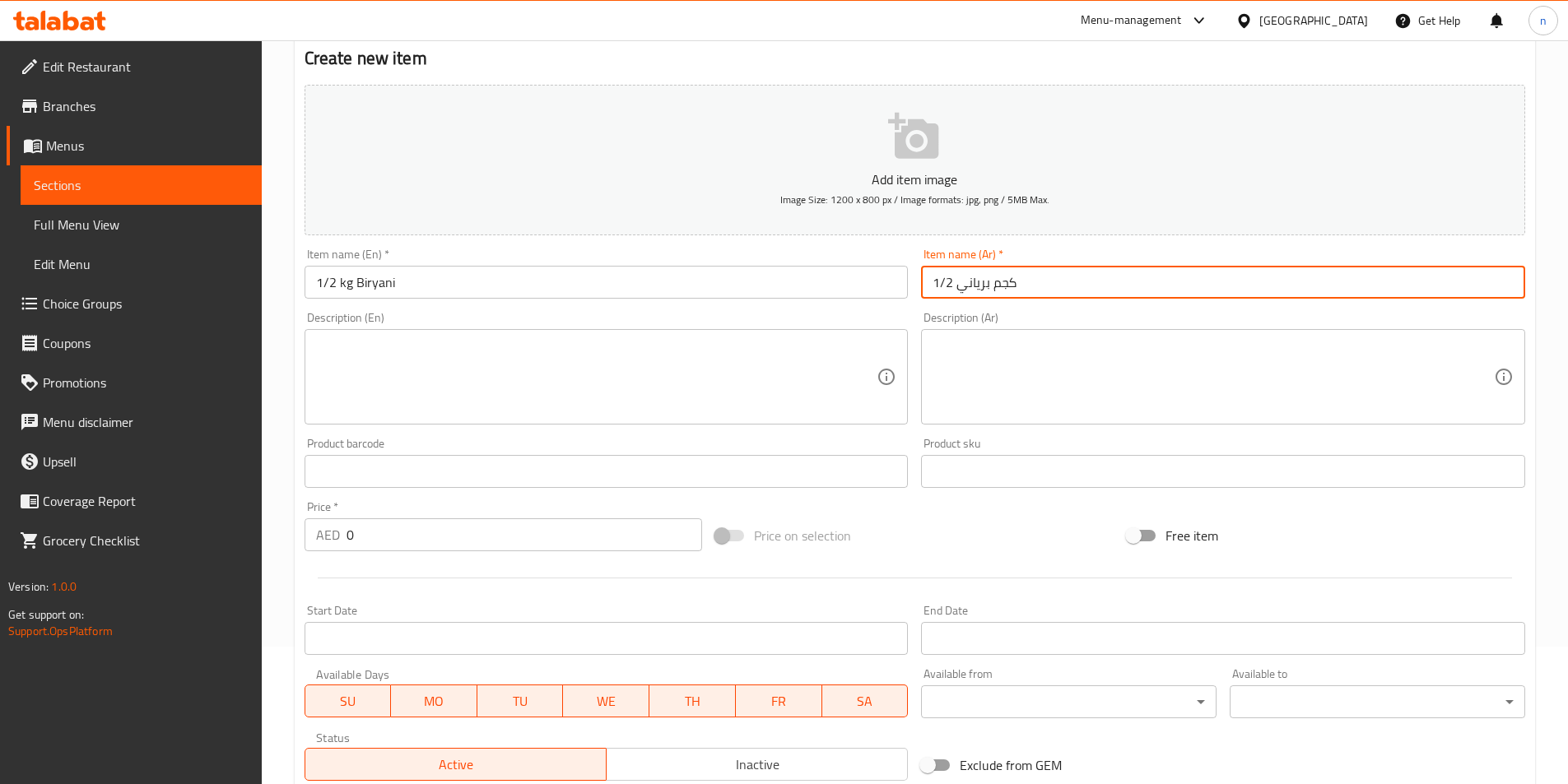
scroll to position [165, 0]
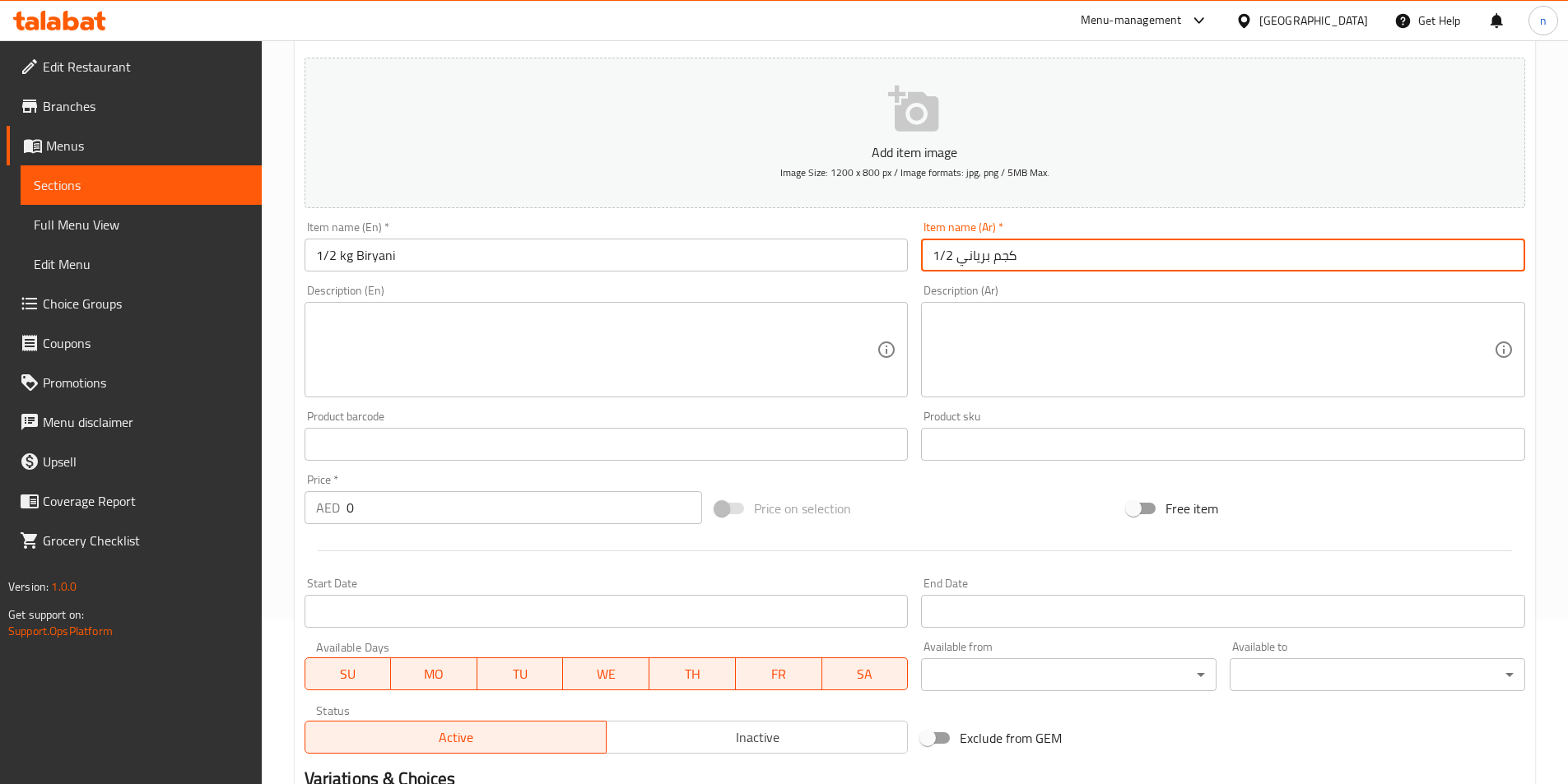
type input "1/2 كجم برياني"
click at [441, 319] on textarea at bounding box center [597, 350] width 562 height 78
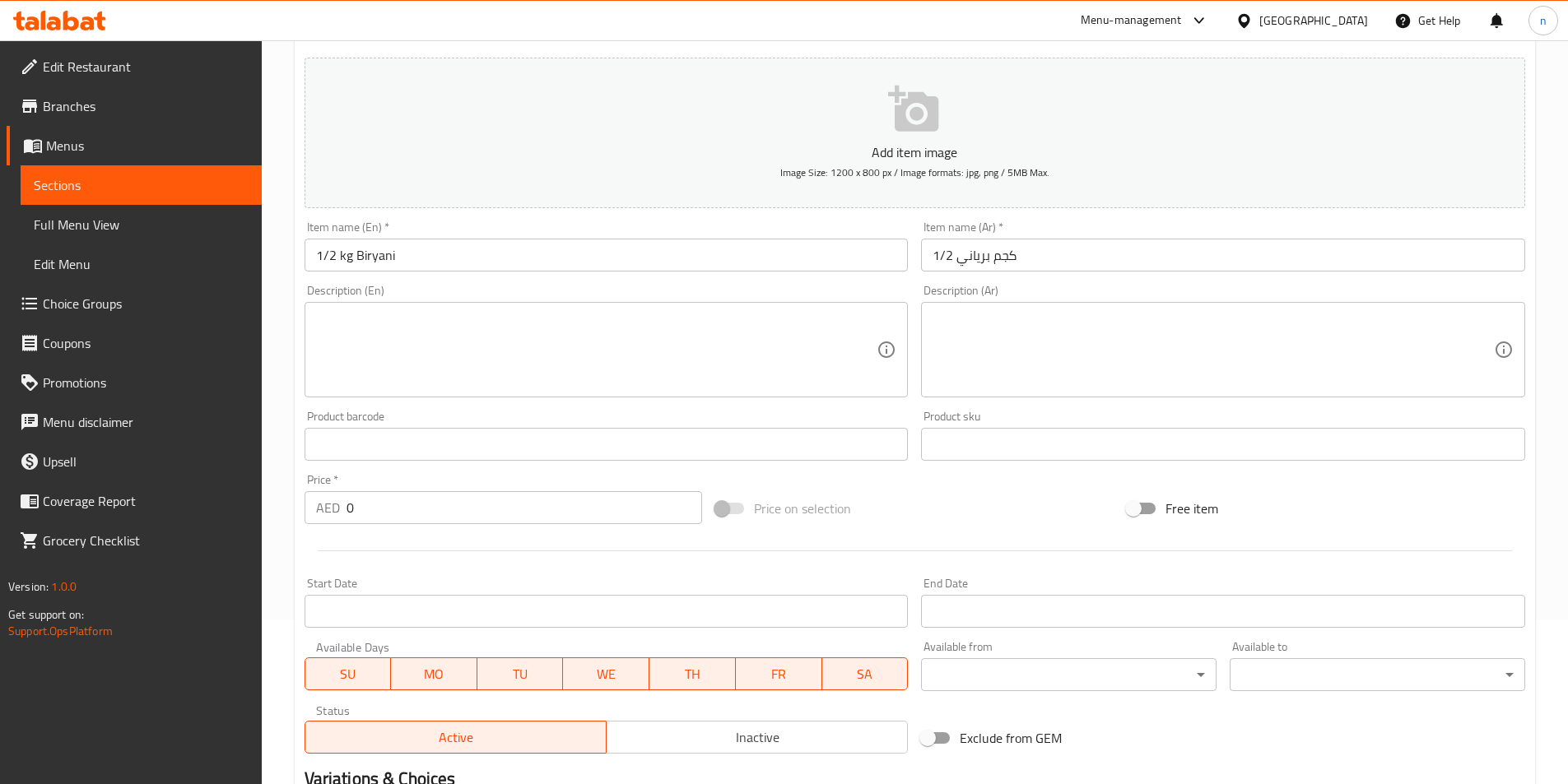
click at [462, 324] on textarea at bounding box center [597, 350] width 562 height 78
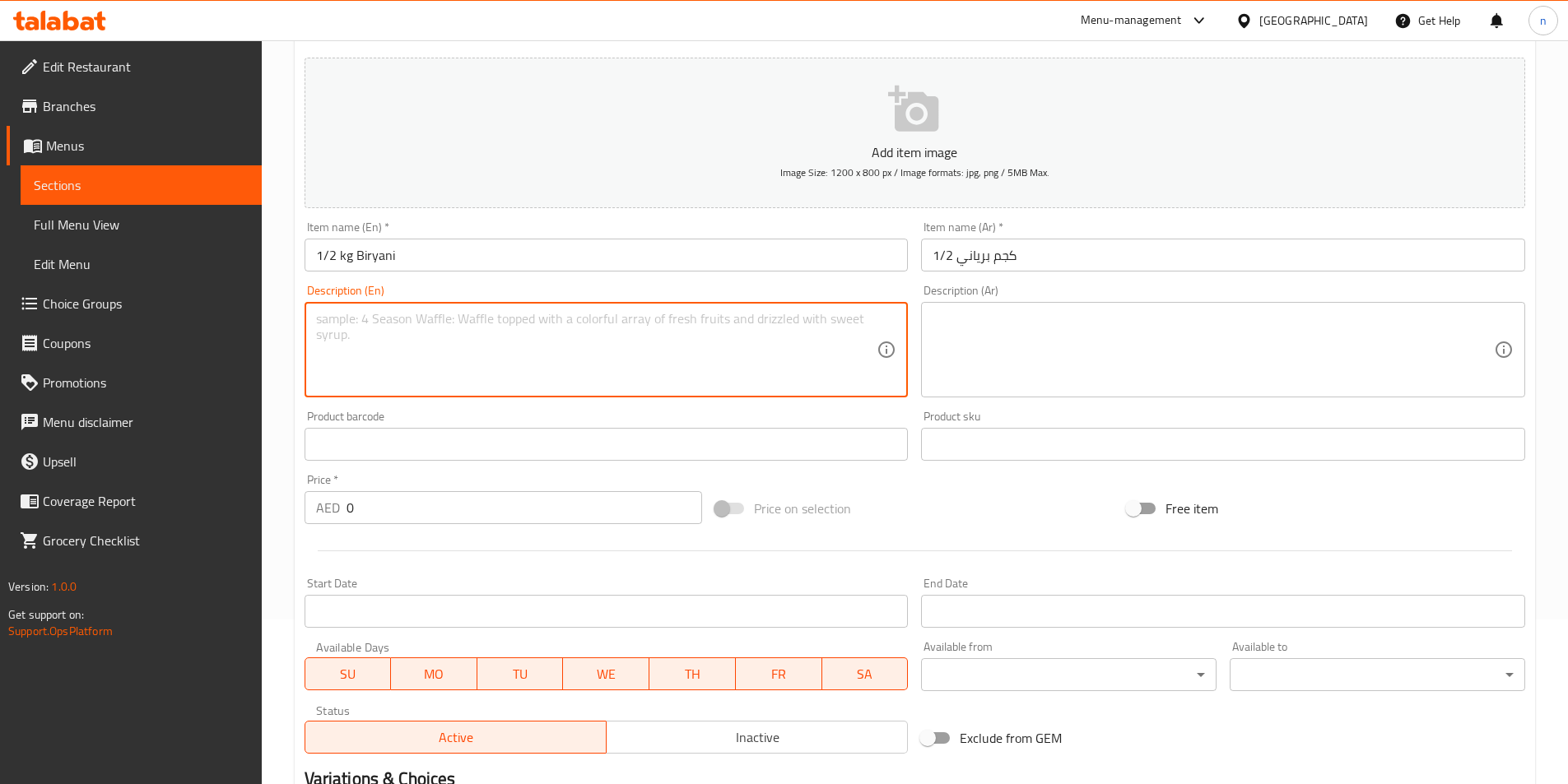
paste textarea "Half kilogram of beef biryani prepared with aromatic spices and basmati rice."
type textarea "Half kilogram of beef biryani prepared with aromatic spices and basmati rice."
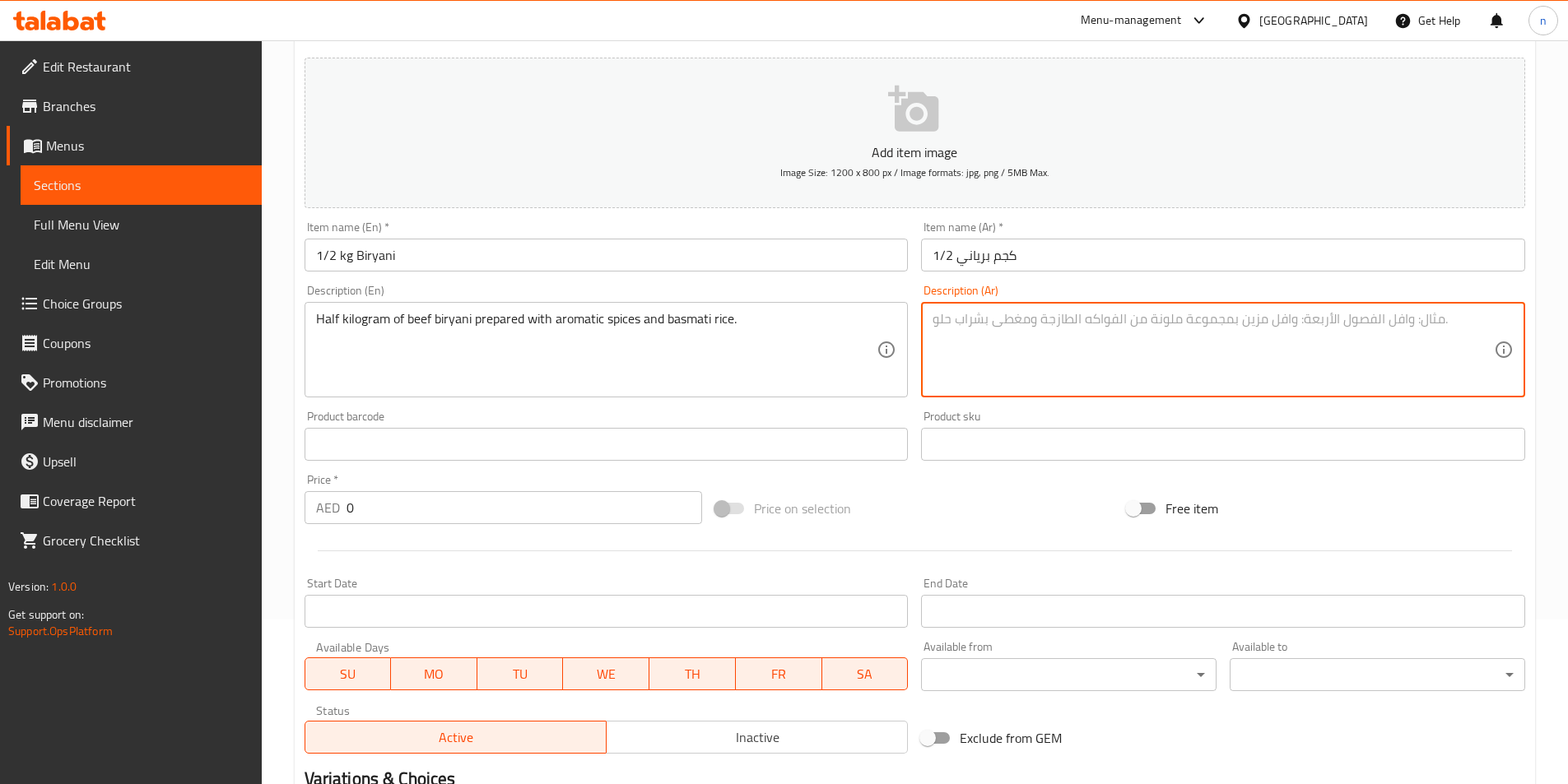
click at [950, 333] on textarea at bounding box center [1213, 350] width 562 height 78
paste textarea "نصف كيلوجرام من برياني اللحم البقري المحضر بالبهارات العطرية والأرز البسمتي."
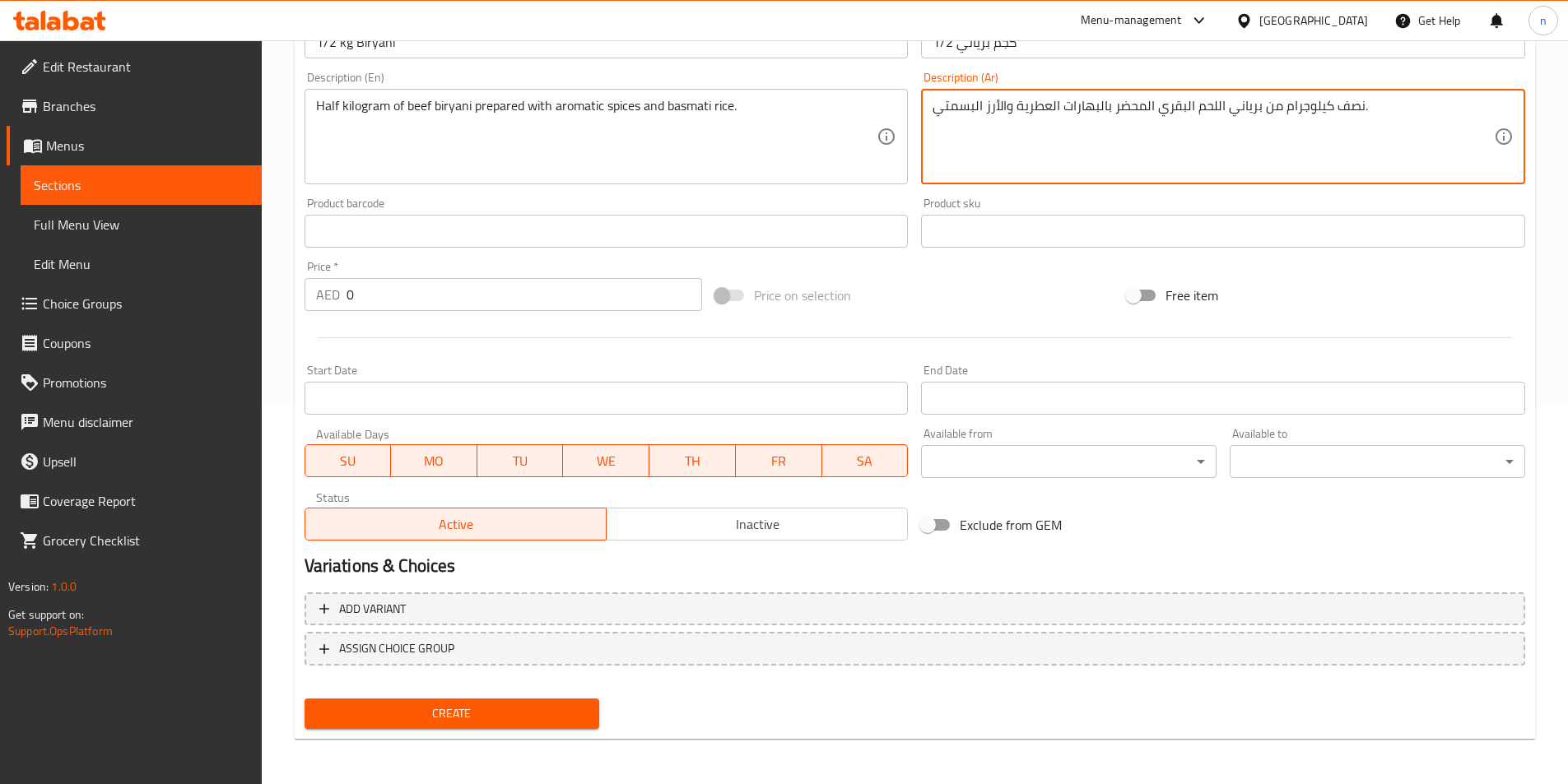
scroll to position [379, 0]
type textarea "نصف كيلوجرام من برياني اللحم البقري المحضر بالبهارات العطرية والأرز البسمتي."
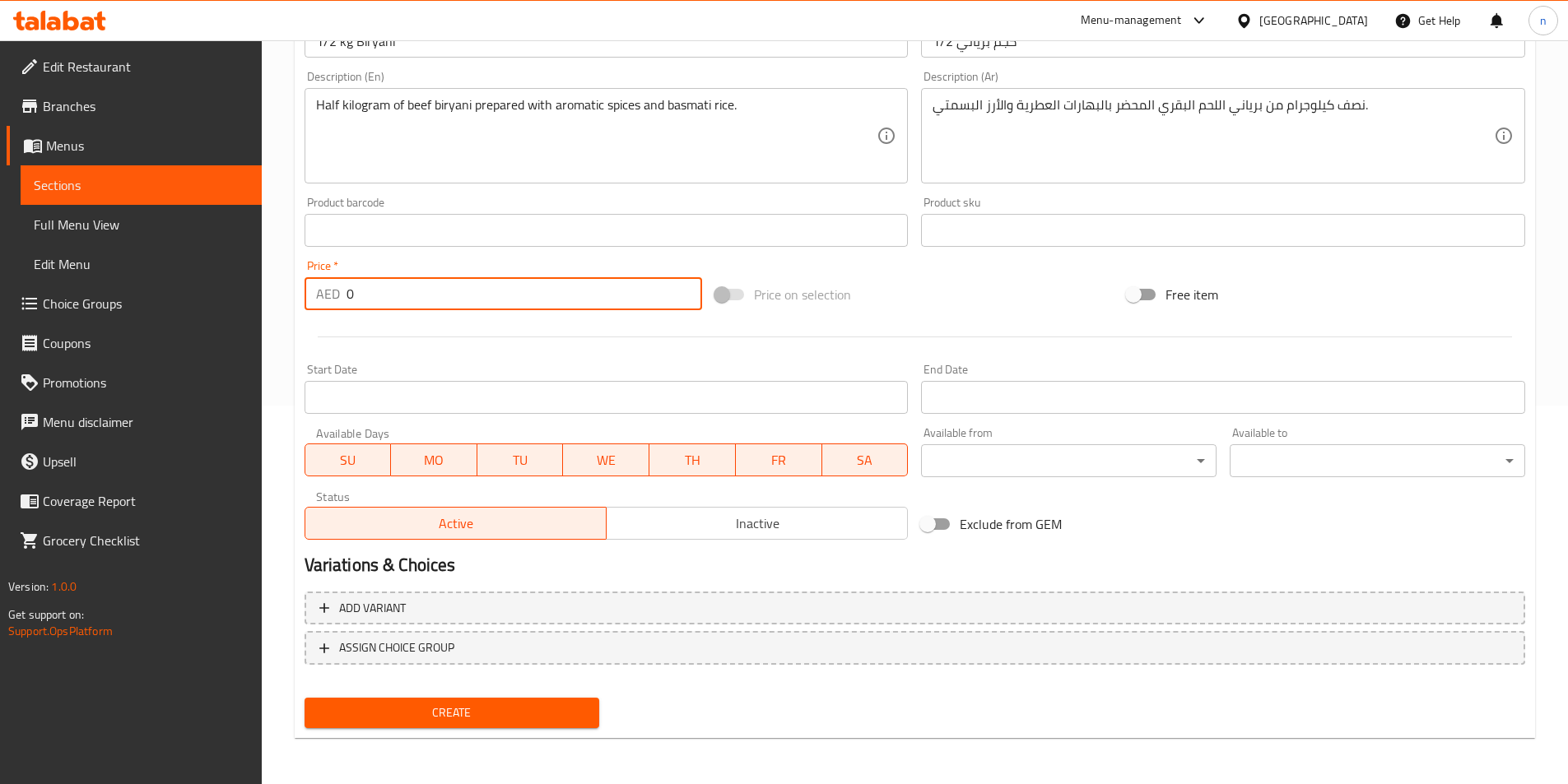
drag, startPoint x: 378, startPoint y: 290, endPoint x: 325, endPoint y: 299, distance: 53.8
click at [325, 299] on div "AED 0 Price *" at bounding box center [503, 293] width 399 height 33
type input "16.5"
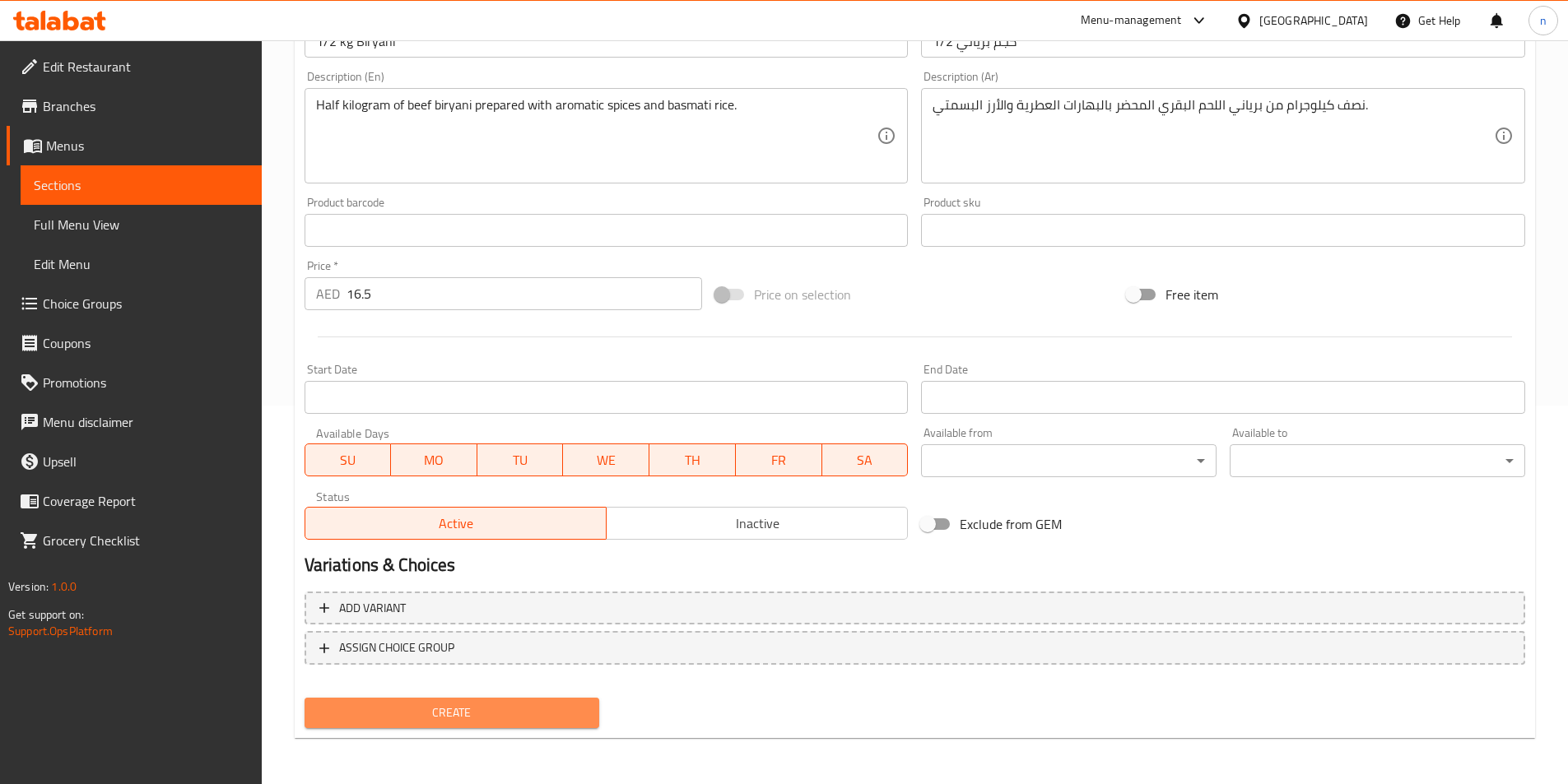
click at [363, 706] on span "Create" at bounding box center [452, 713] width 269 height 20
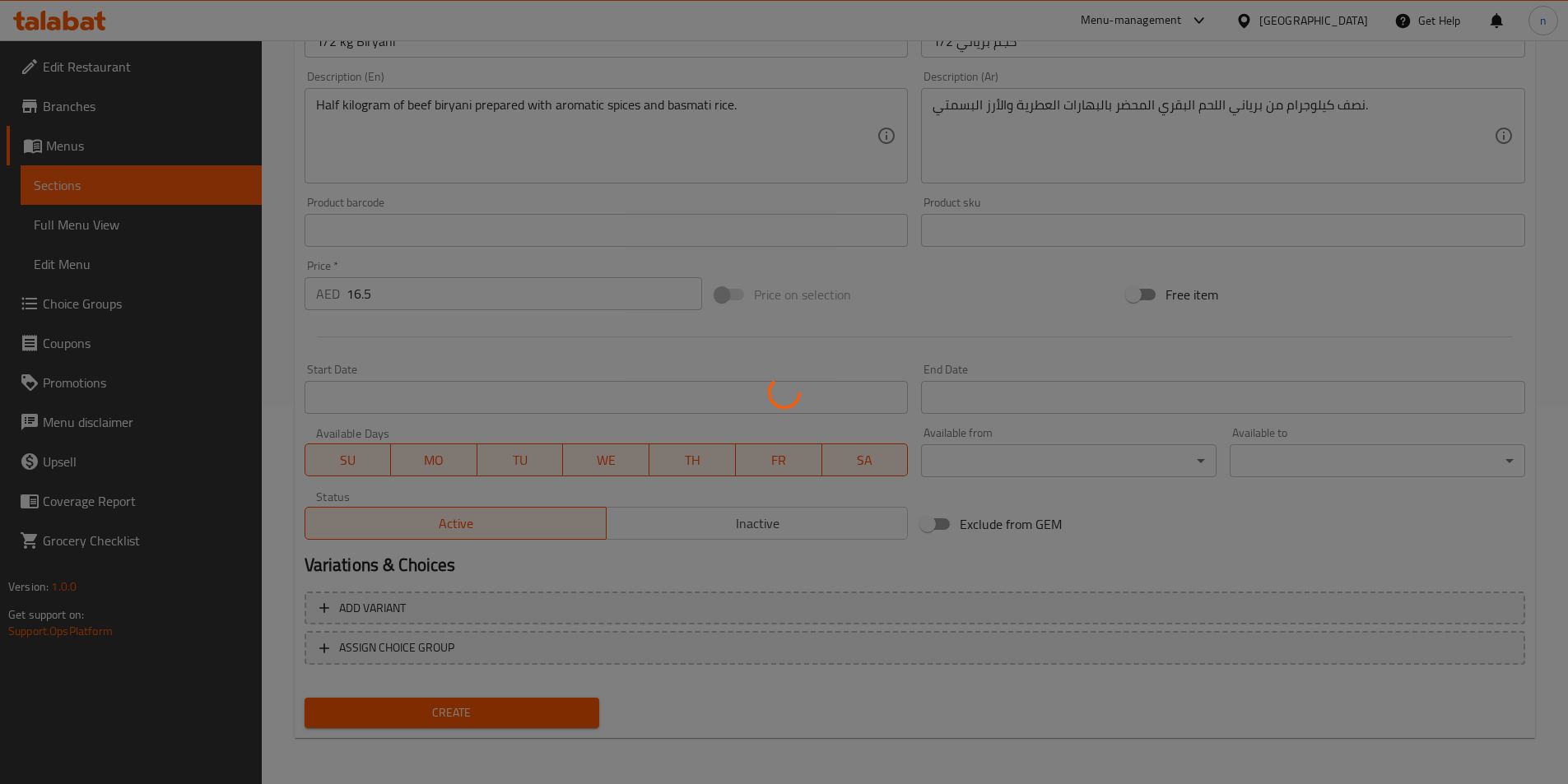
type input "0"
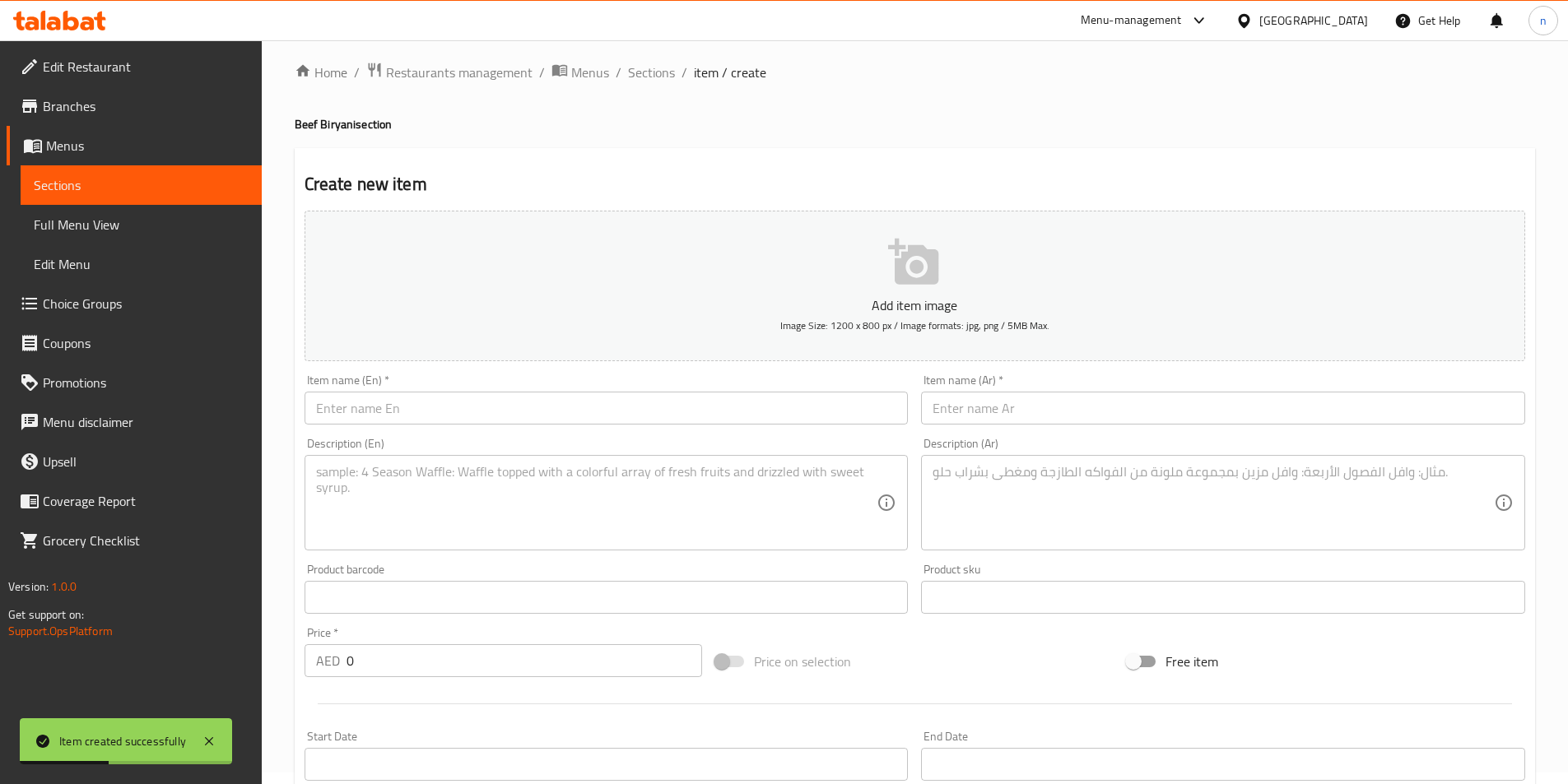
scroll to position [0, 0]
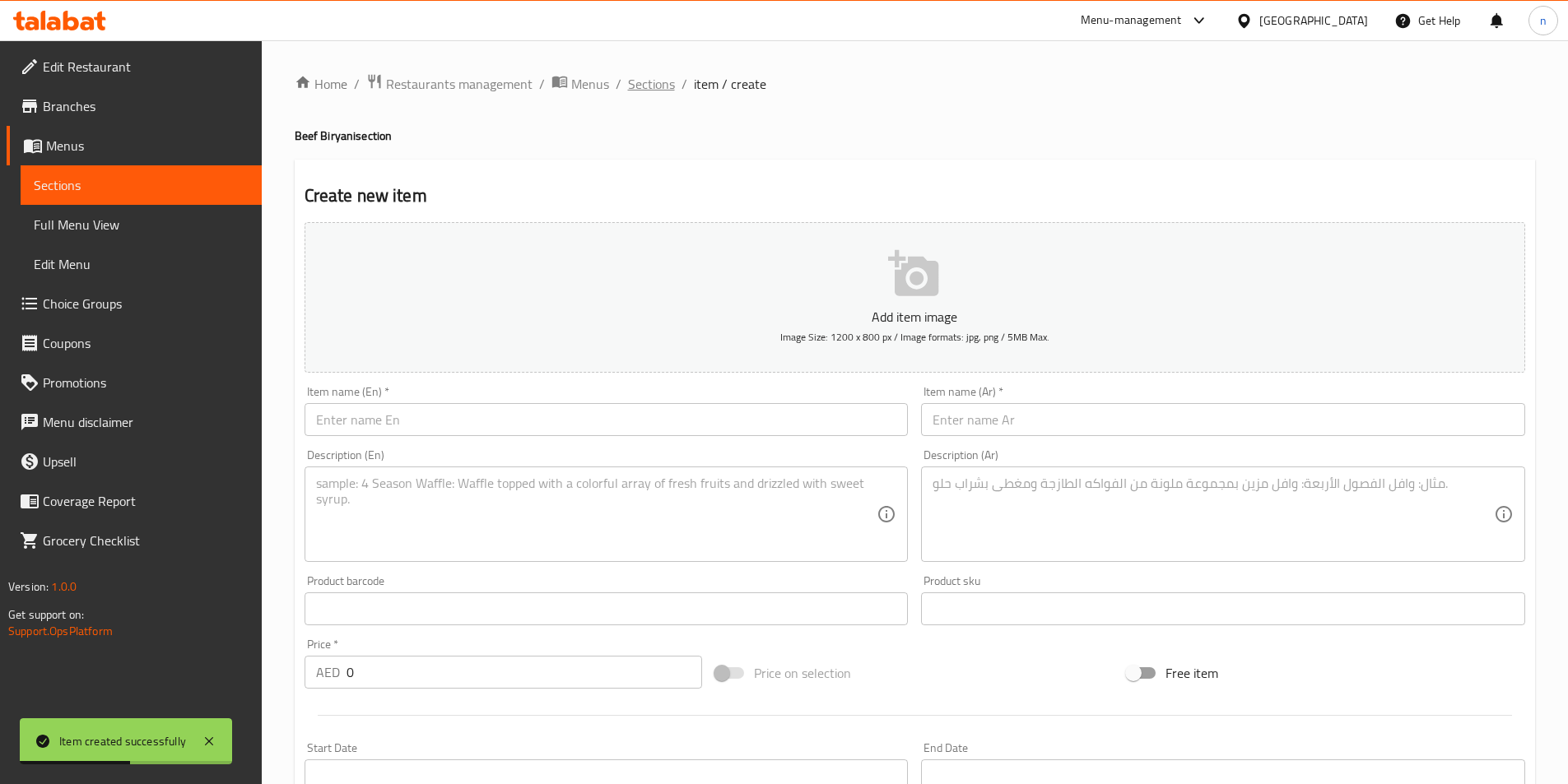
click at [657, 84] on span "Sections" at bounding box center [651, 83] width 47 height 20
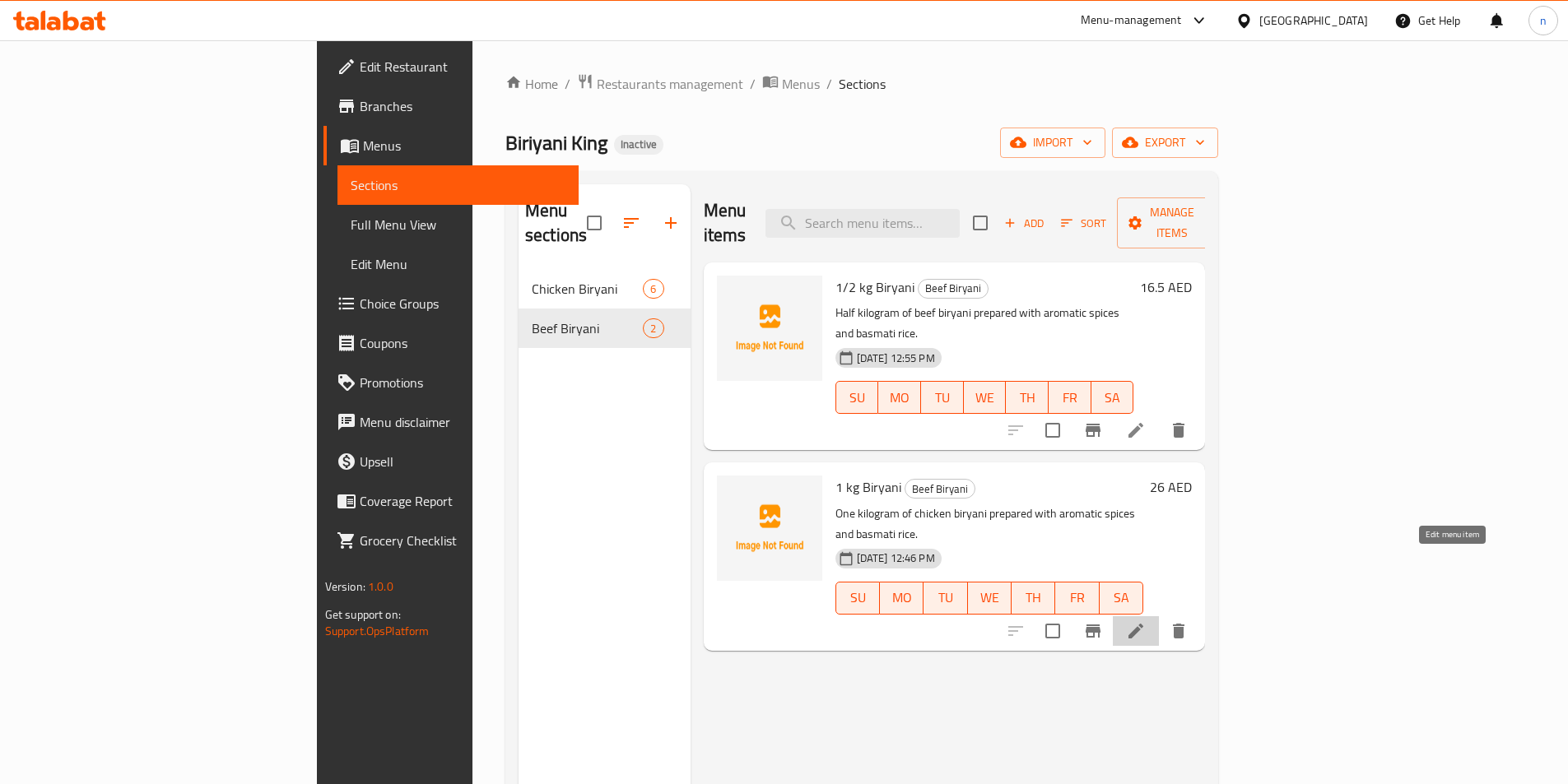
click at [1146, 621] on icon at bounding box center [1135, 630] width 20 height 20
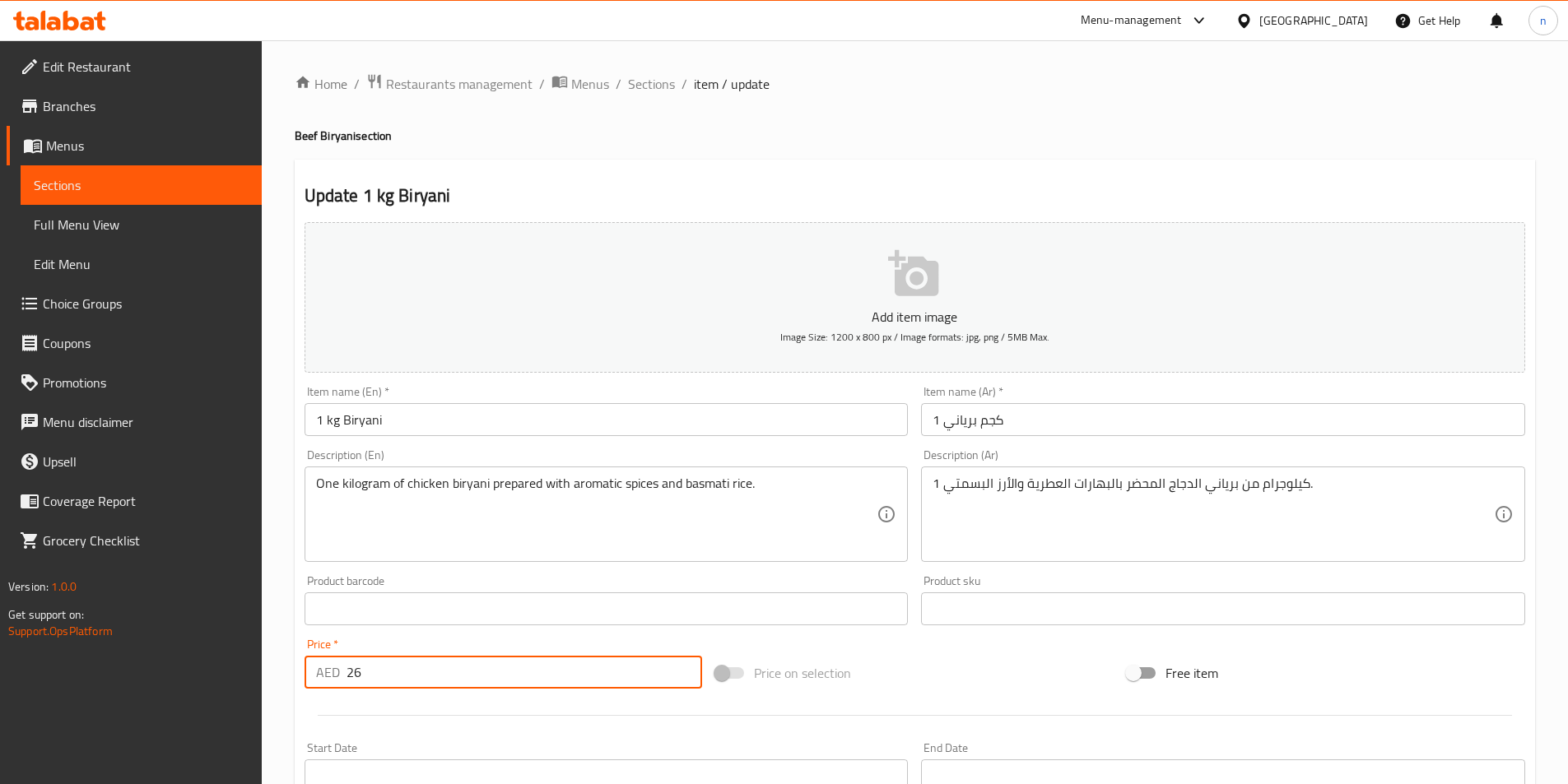
drag, startPoint x: 393, startPoint y: 668, endPoint x: 339, endPoint y: 668, distance: 54.0
click at [339, 668] on div "AED 26 Price *" at bounding box center [503, 672] width 399 height 33
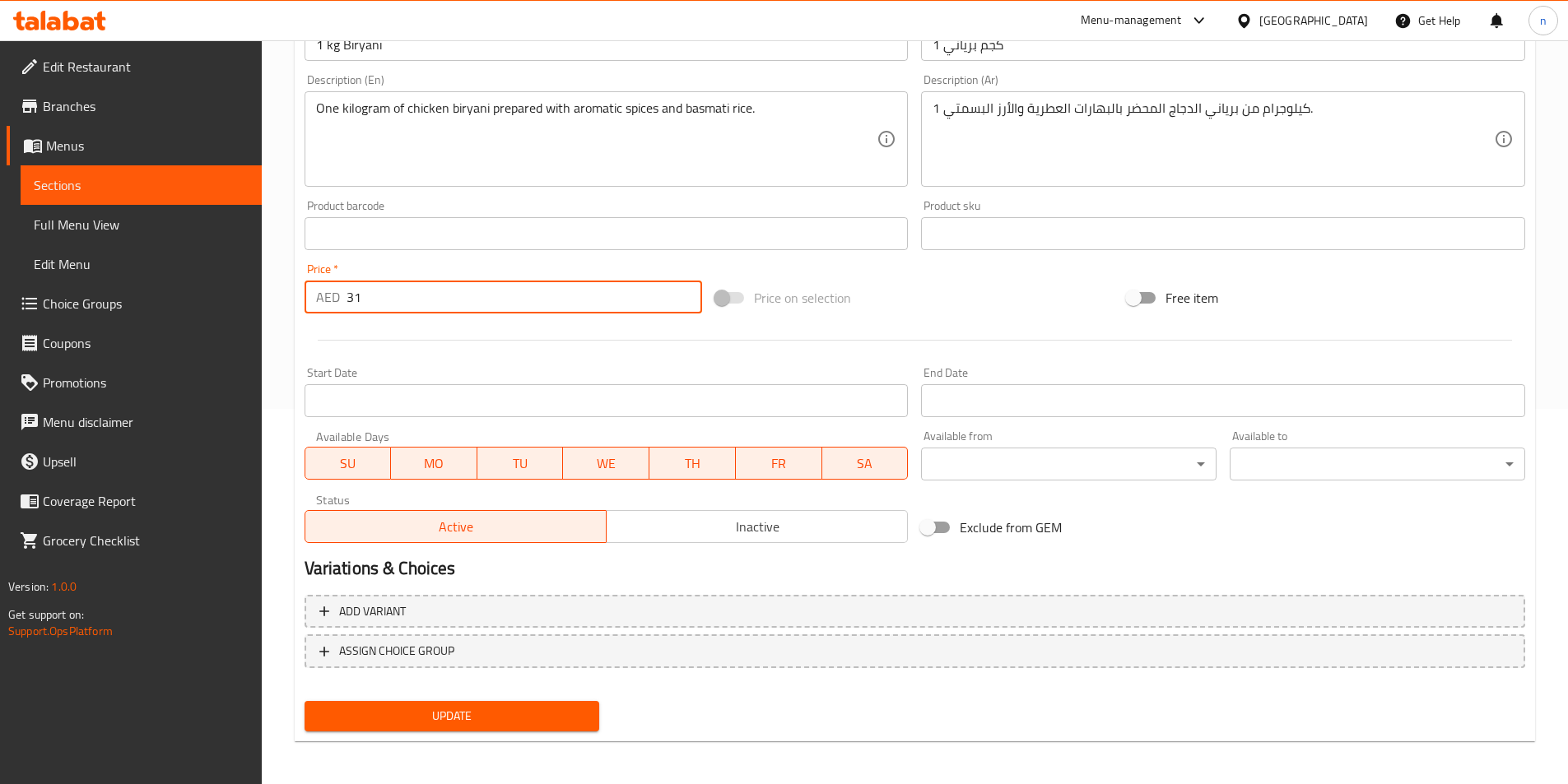
scroll to position [379, 0]
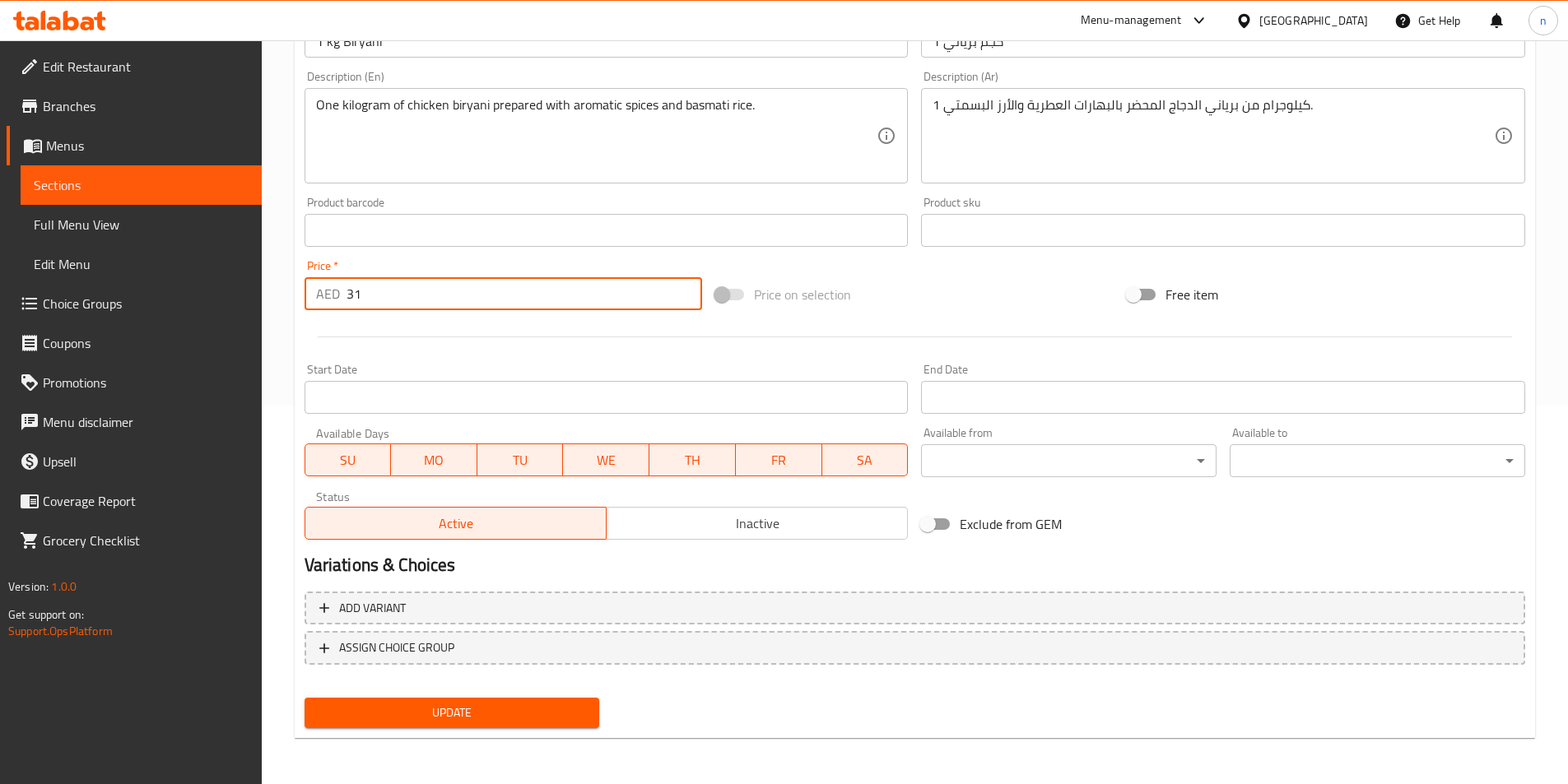
type input "31"
click at [577, 718] on span "Update" at bounding box center [452, 713] width 269 height 20
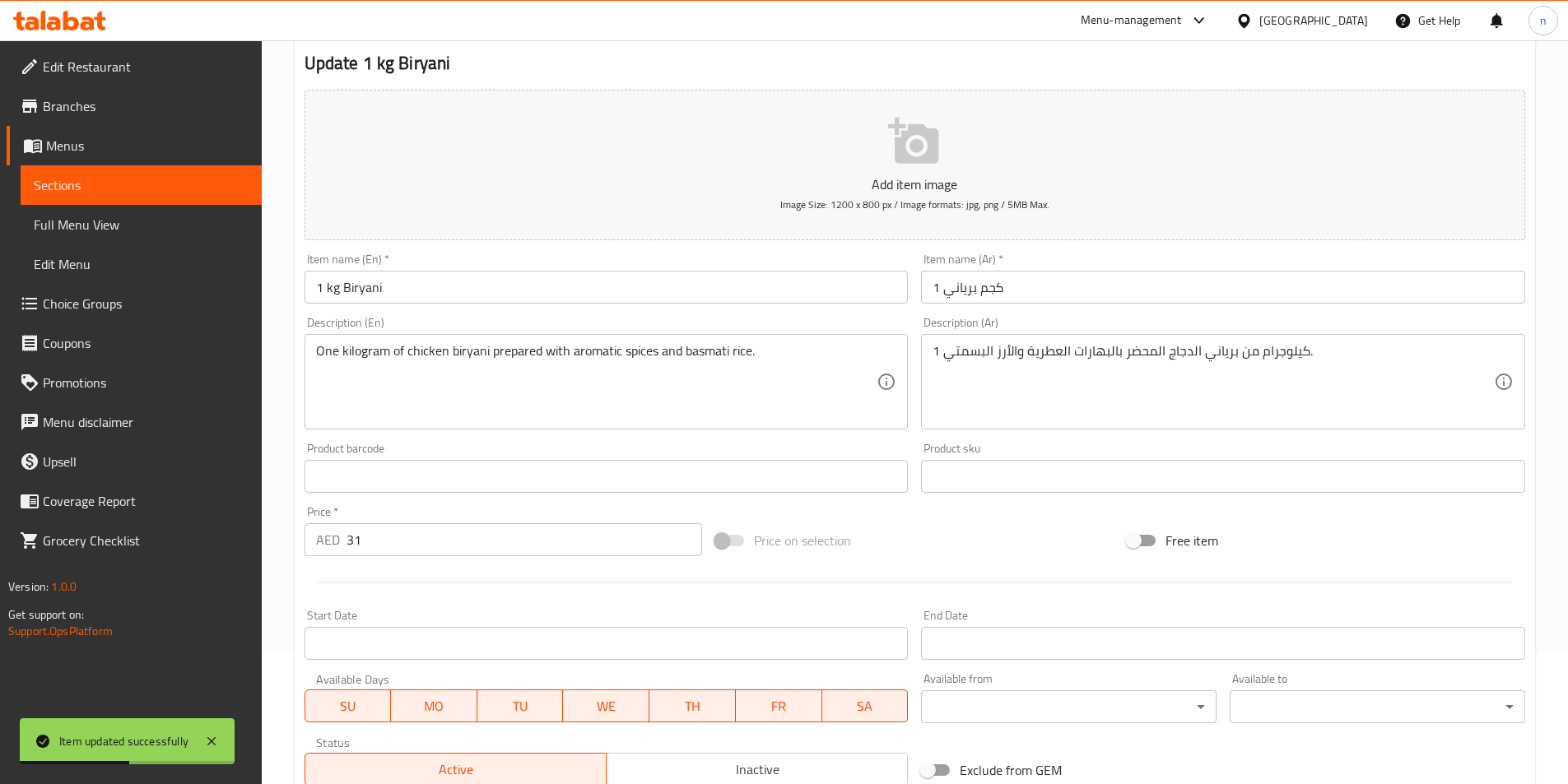
scroll to position [0, 0]
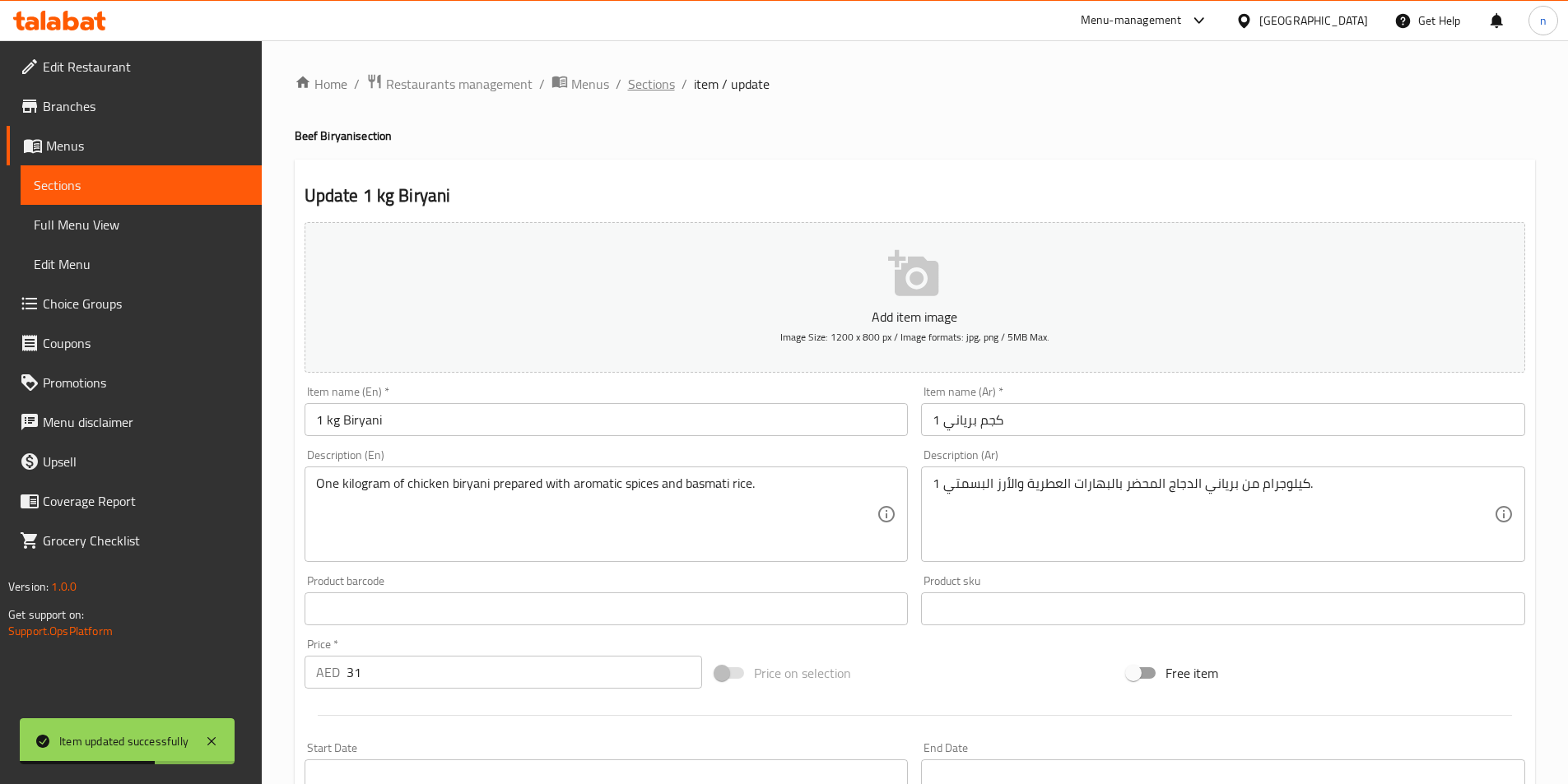
click at [656, 82] on span "Sections" at bounding box center [651, 83] width 47 height 20
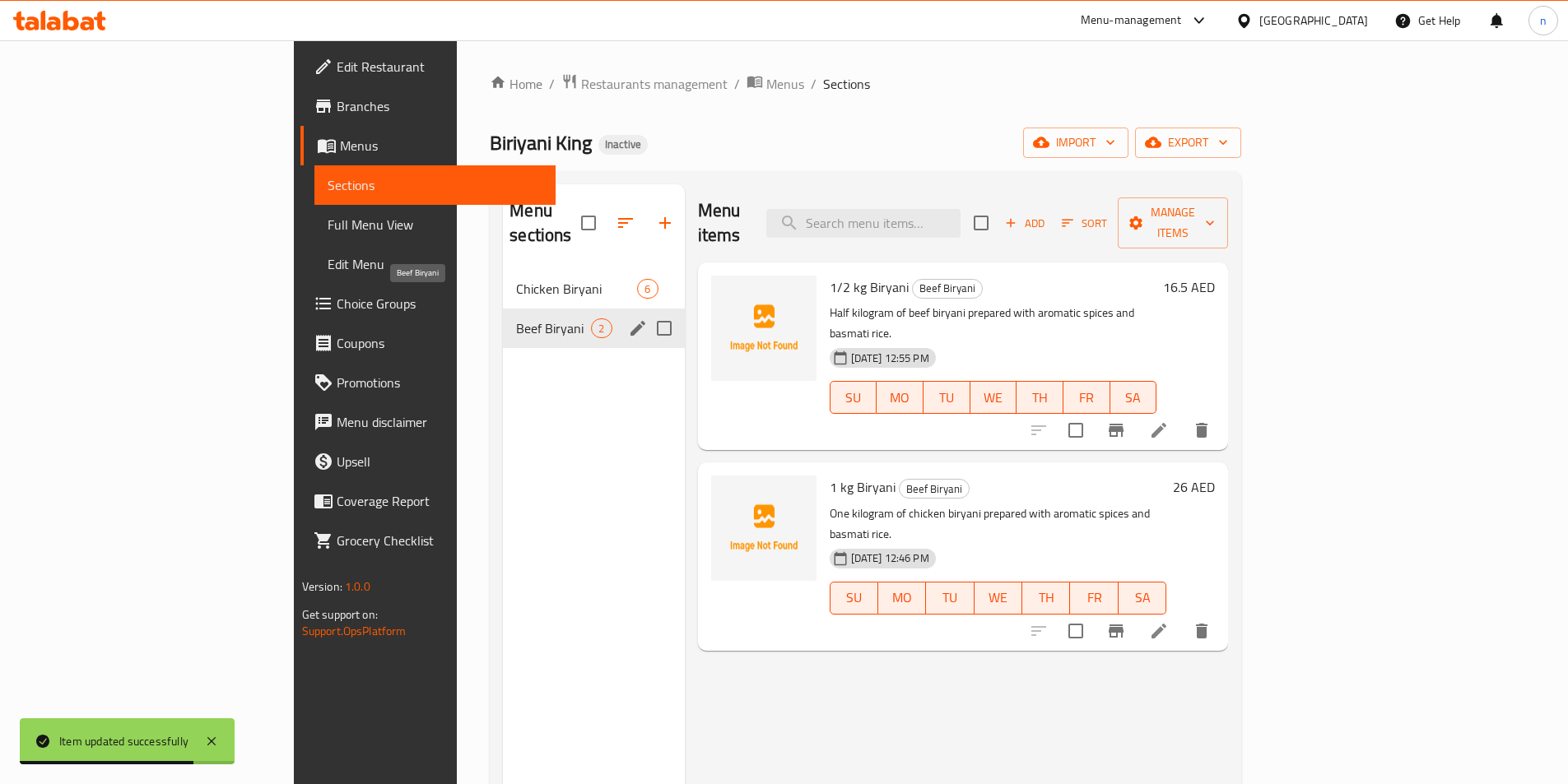
drag, startPoint x: 510, startPoint y: 308, endPoint x: 524, endPoint y: 310, distance: 14.1
click at [516, 319] on span "Beef Biryani" at bounding box center [553, 328] width 75 height 20
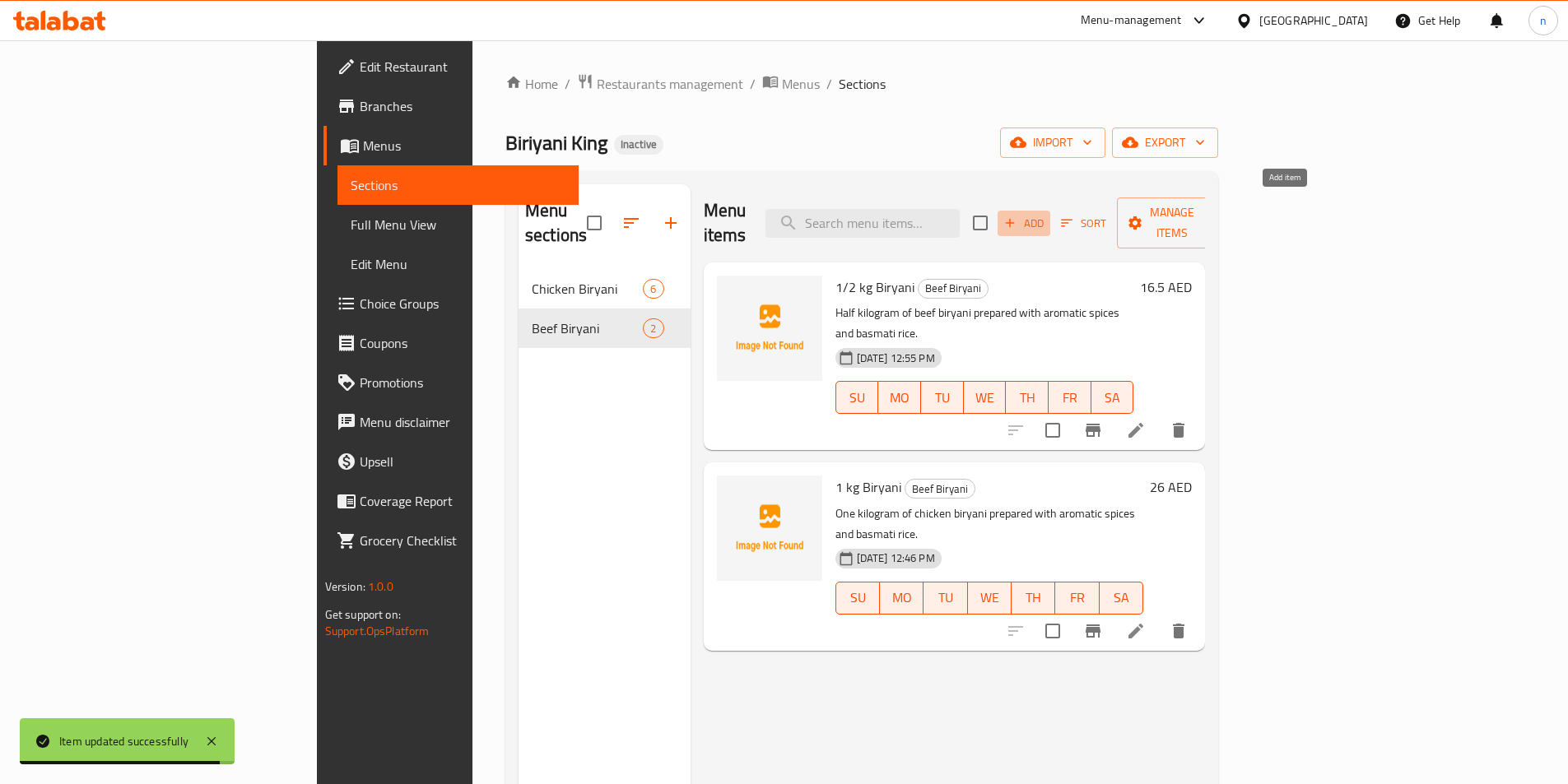
click at [1017, 216] on icon "button" at bounding box center [1010, 223] width 14 height 14
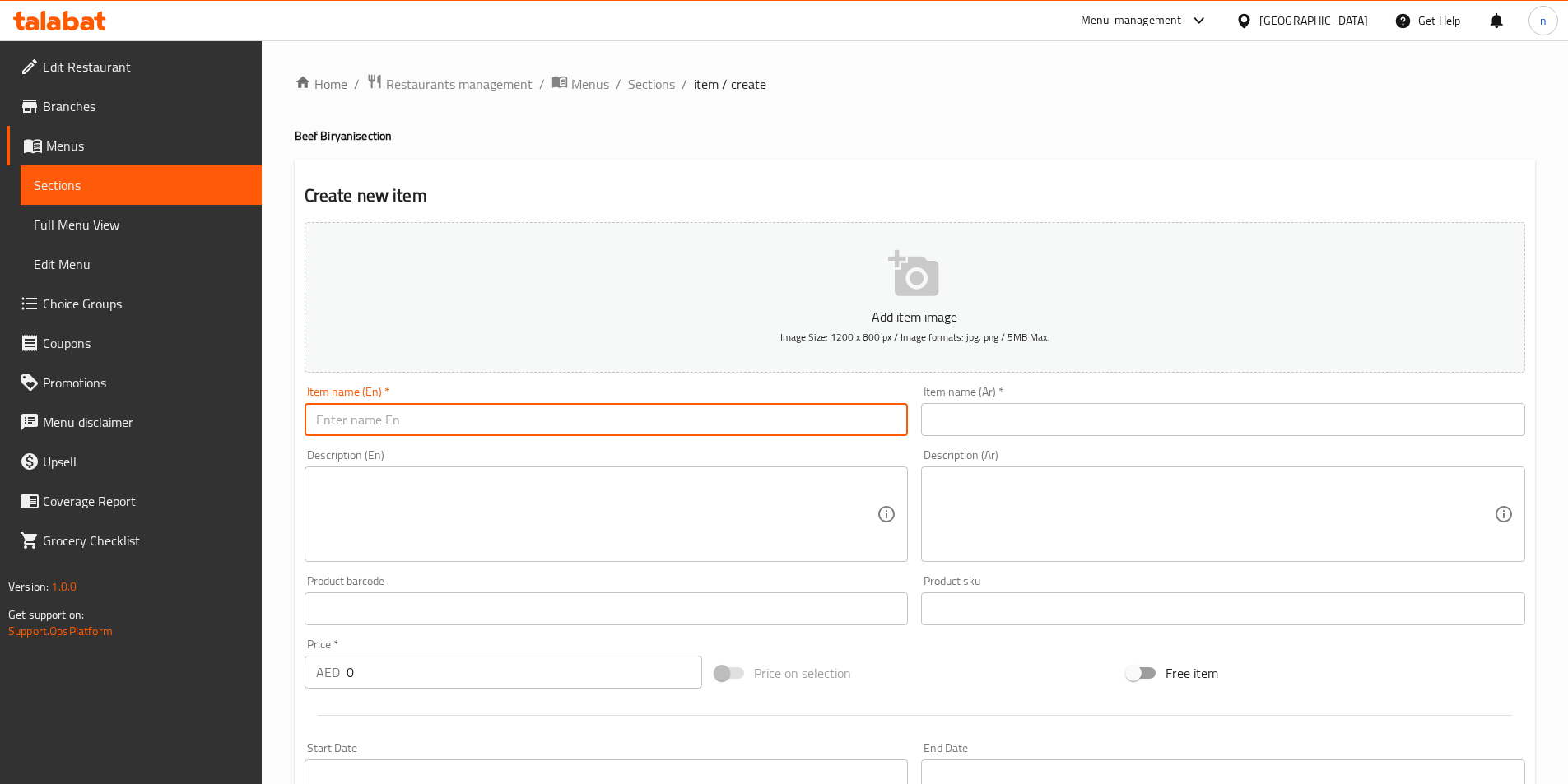
click at [511, 407] on input "text" at bounding box center [606, 420] width 604 height 33
paste input "2 kg Biryani"
type input "2 kg Biryani"
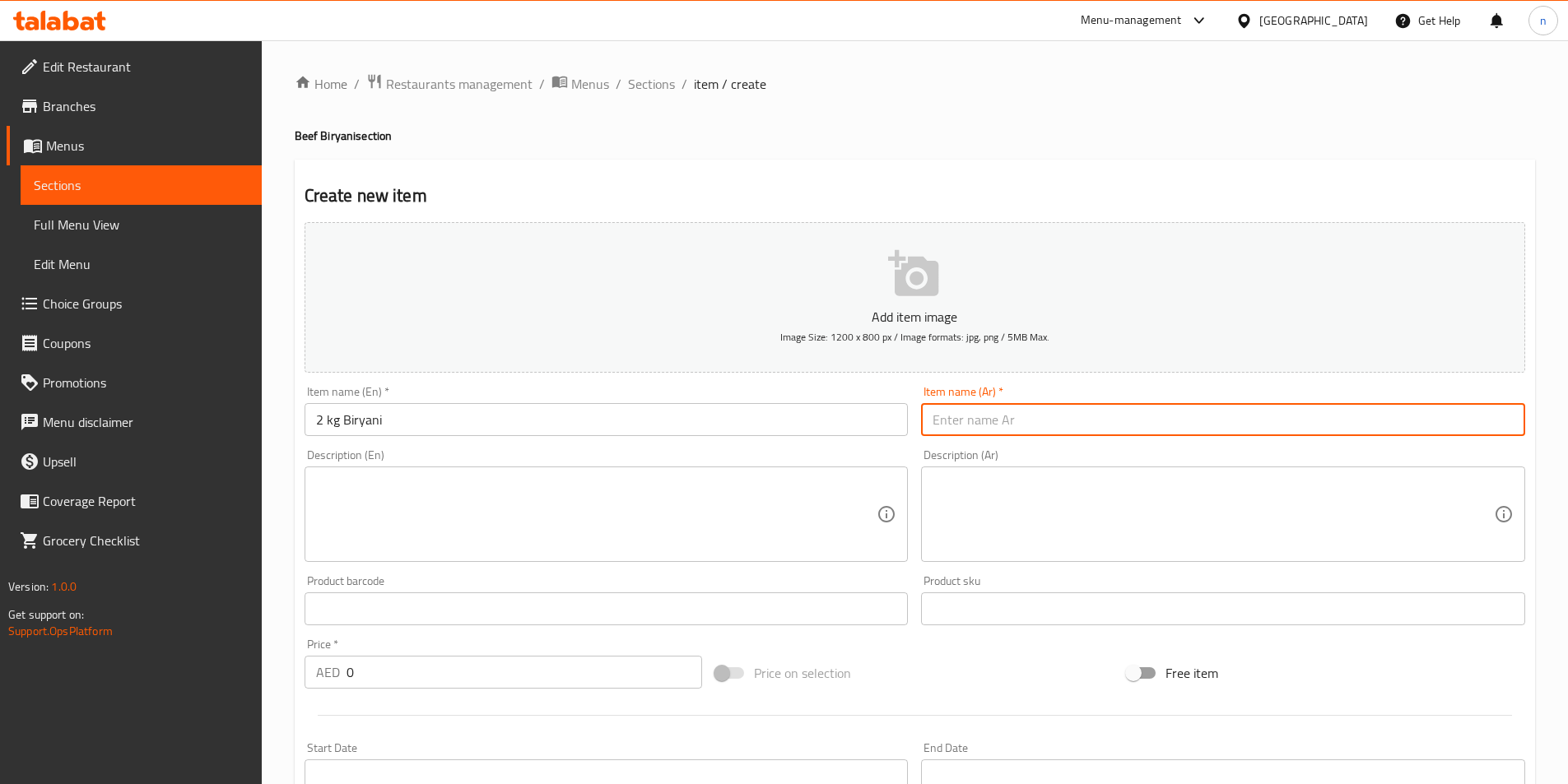
click at [993, 416] on input "text" at bounding box center [1223, 420] width 604 height 33
paste input "2 كجم برياني"
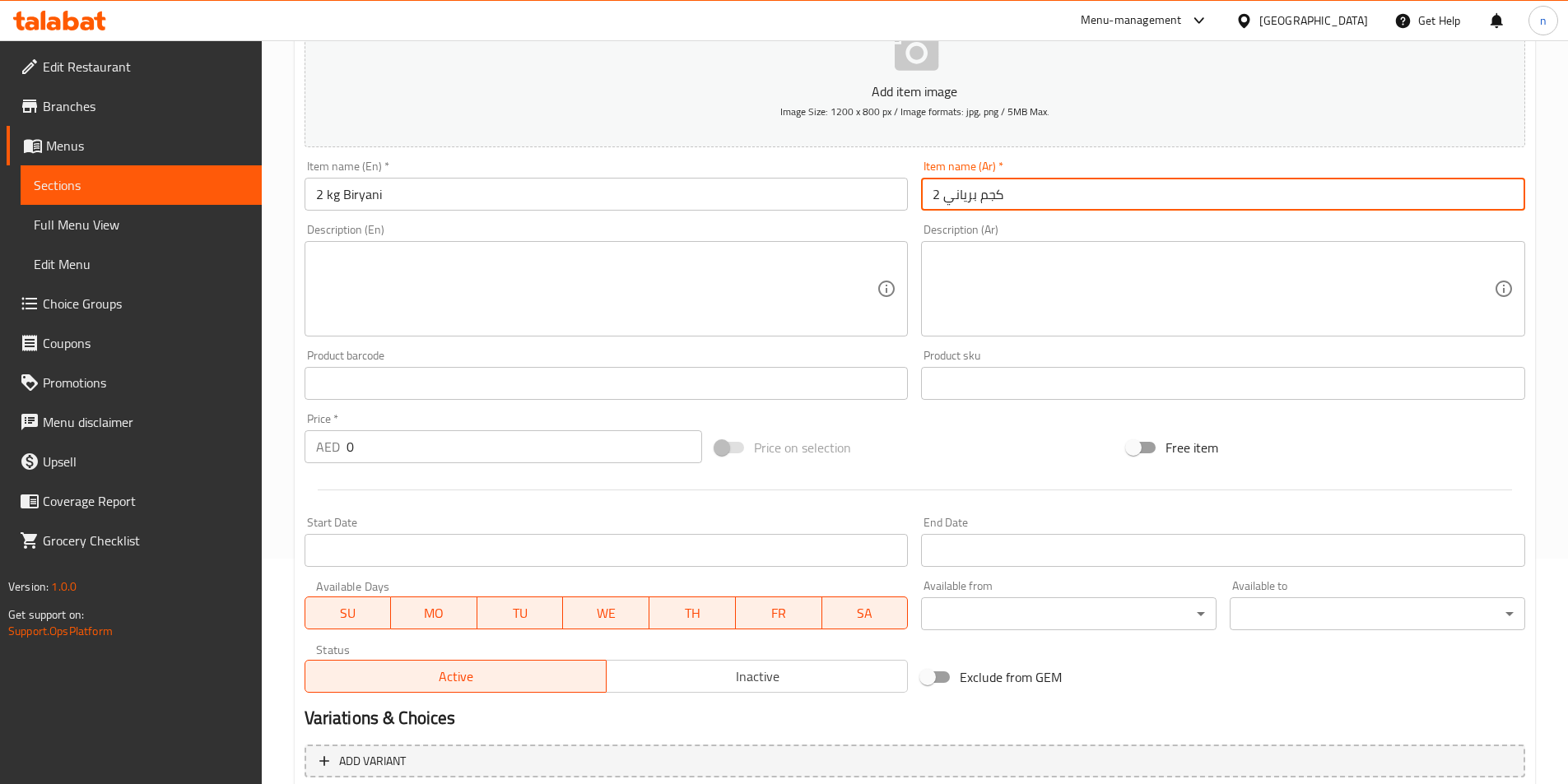
scroll to position [132, 0]
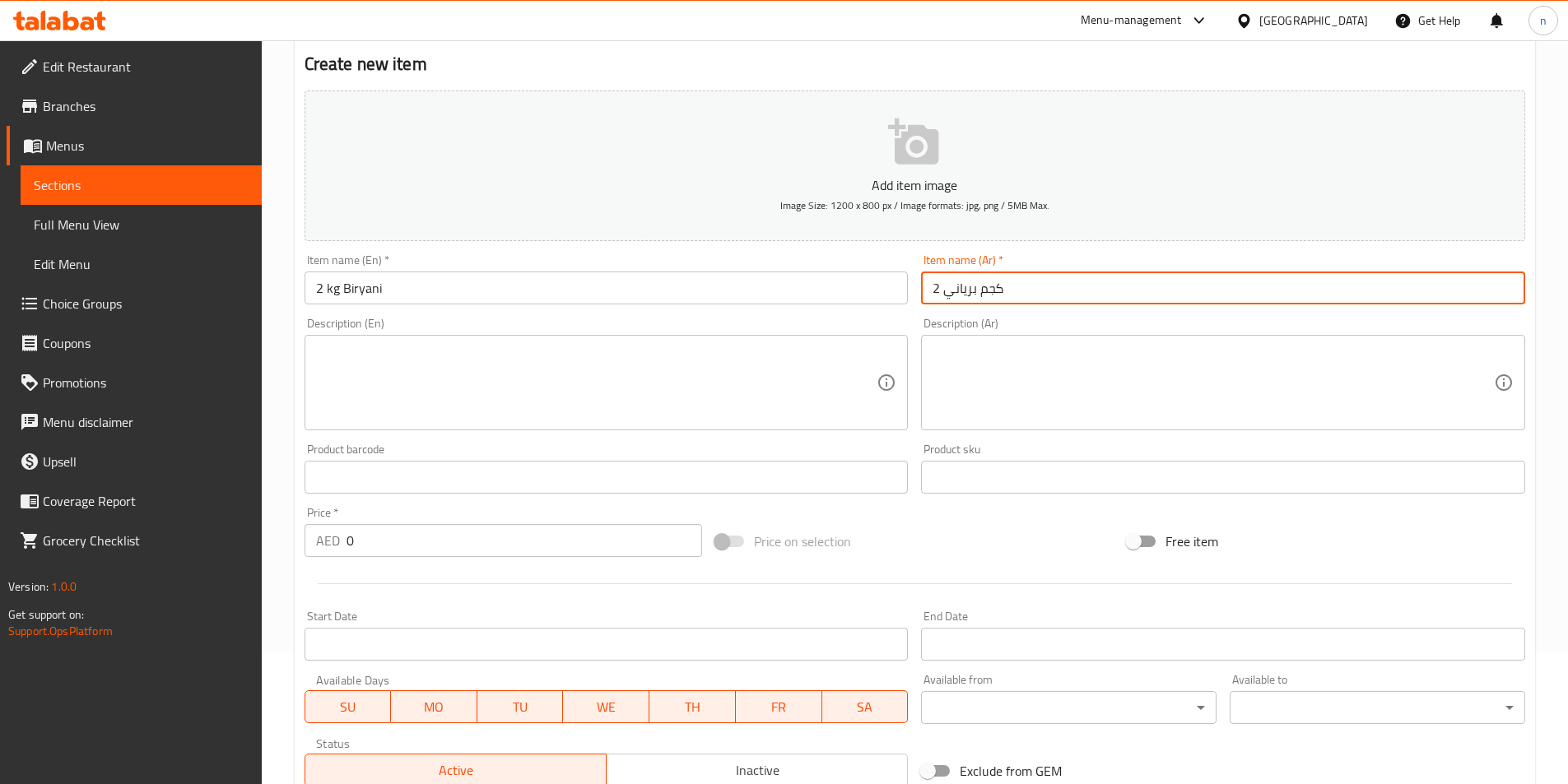
type input "2 كجم برياني"
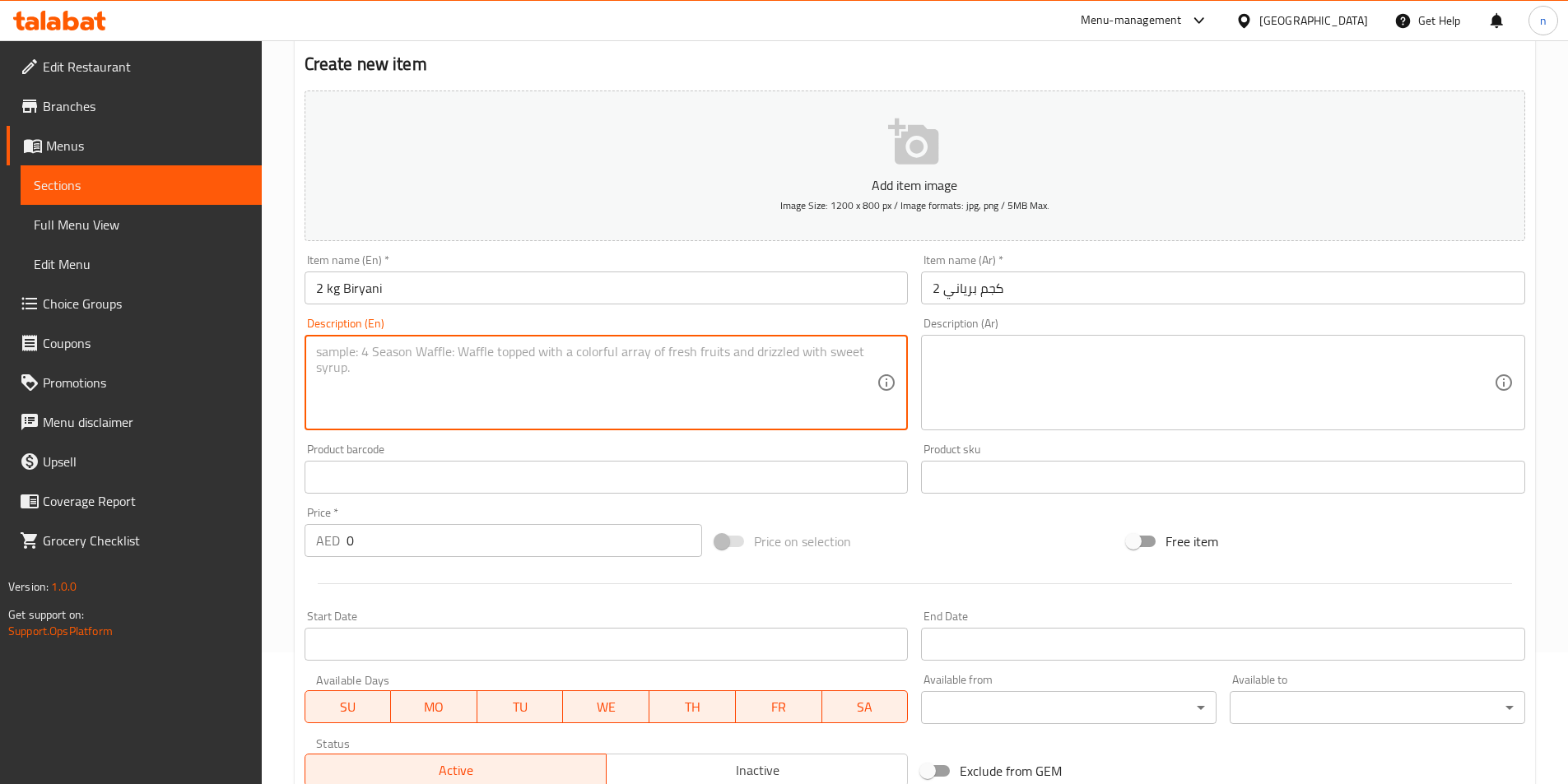
click at [337, 351] on textarea at bounding box center [597, 383] width 562 height 78
paste textarea "Two kilograms of beef biryani prepared with aromatic spices and basmati rice."
type textarea "Two kilograms of beef biryani prepared with aromatic spices and basmati rice."
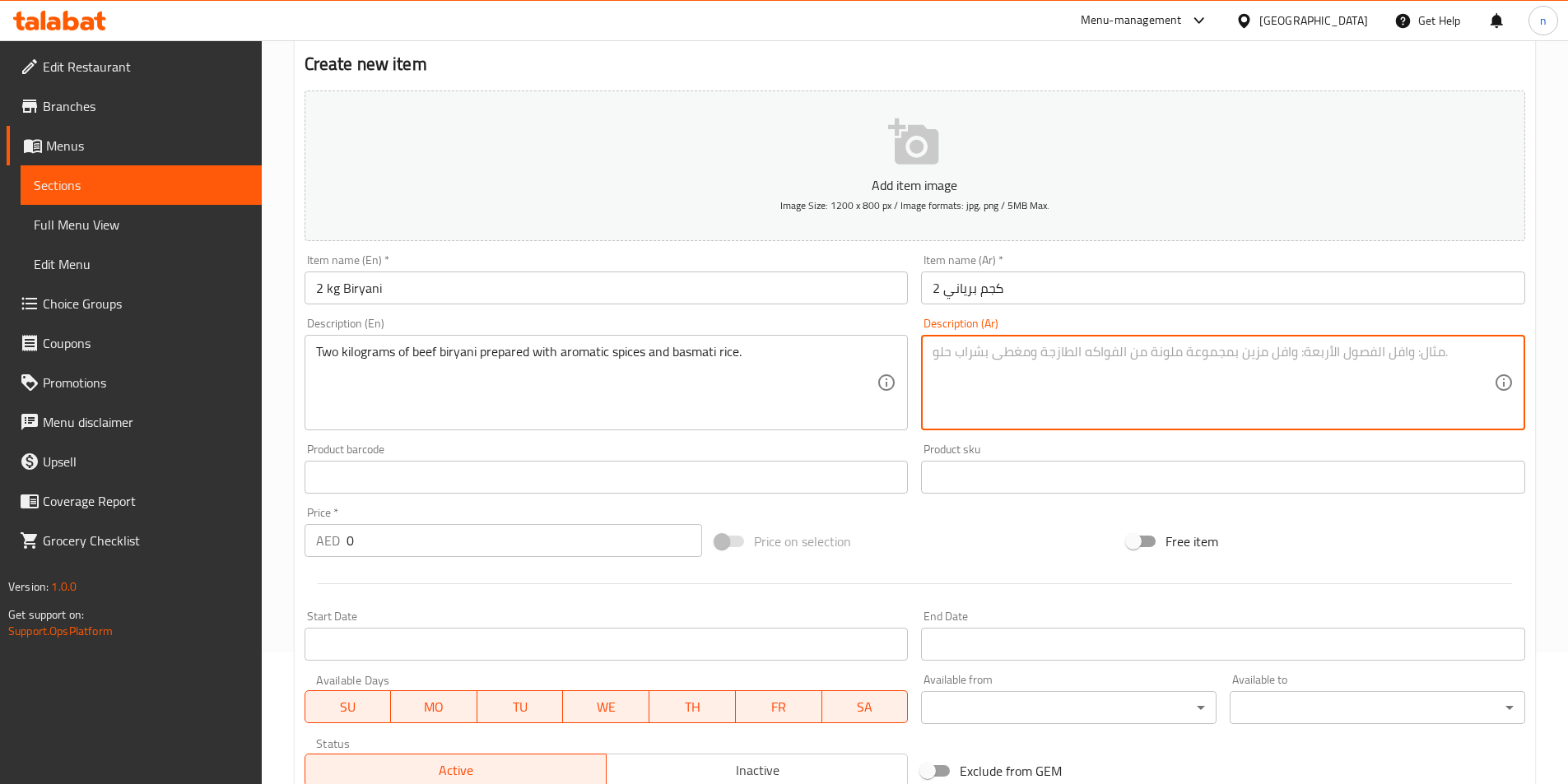
click at [946, 370] on textarea at bounding box center [1213, 383] width 562 height 78
paste textarea "2 كيلوجرام من برياني اللحم البقري المحضر بالبهارات العطرية والأرز البسمتي."
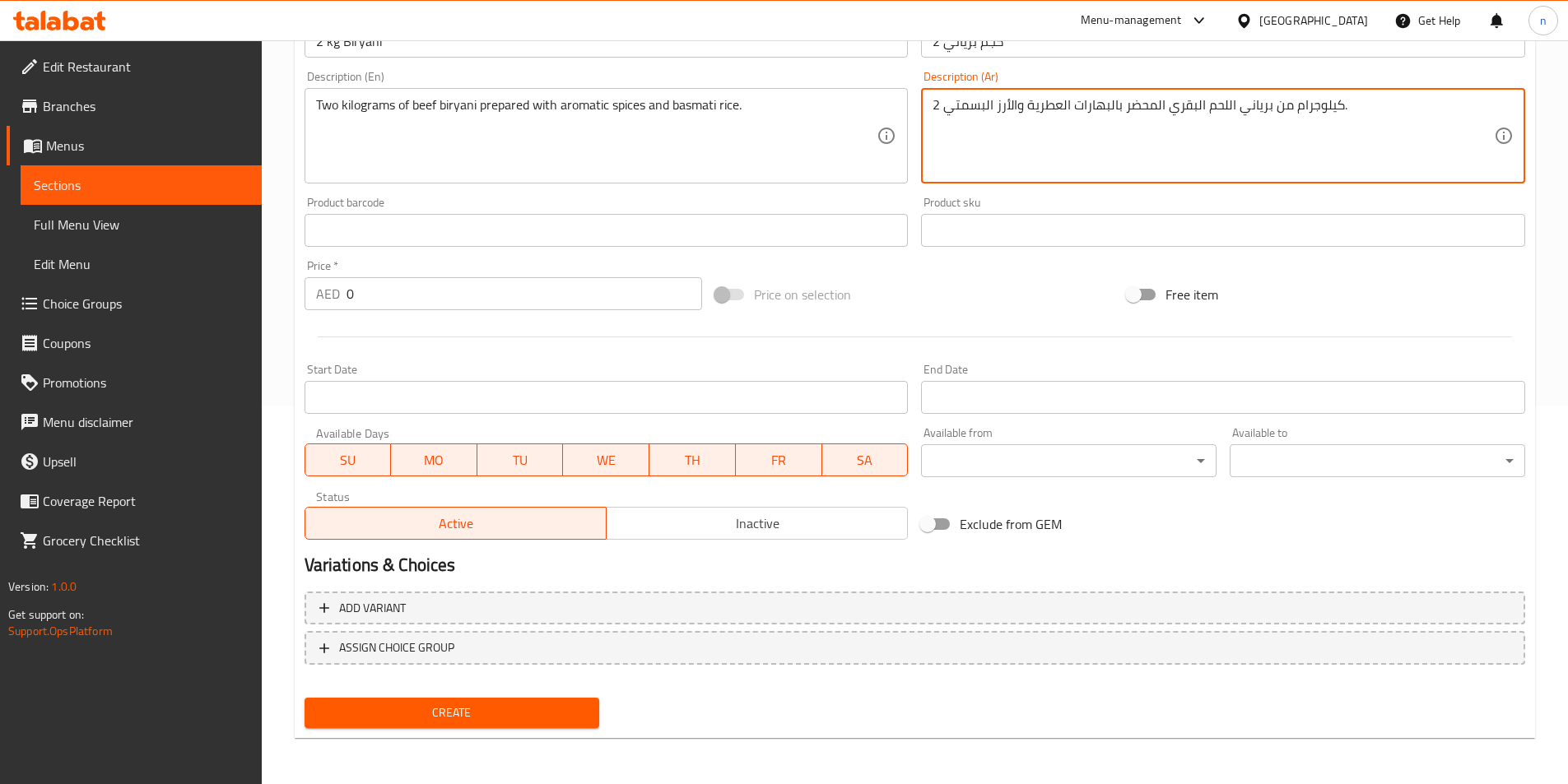
scroll to position [214, 0]
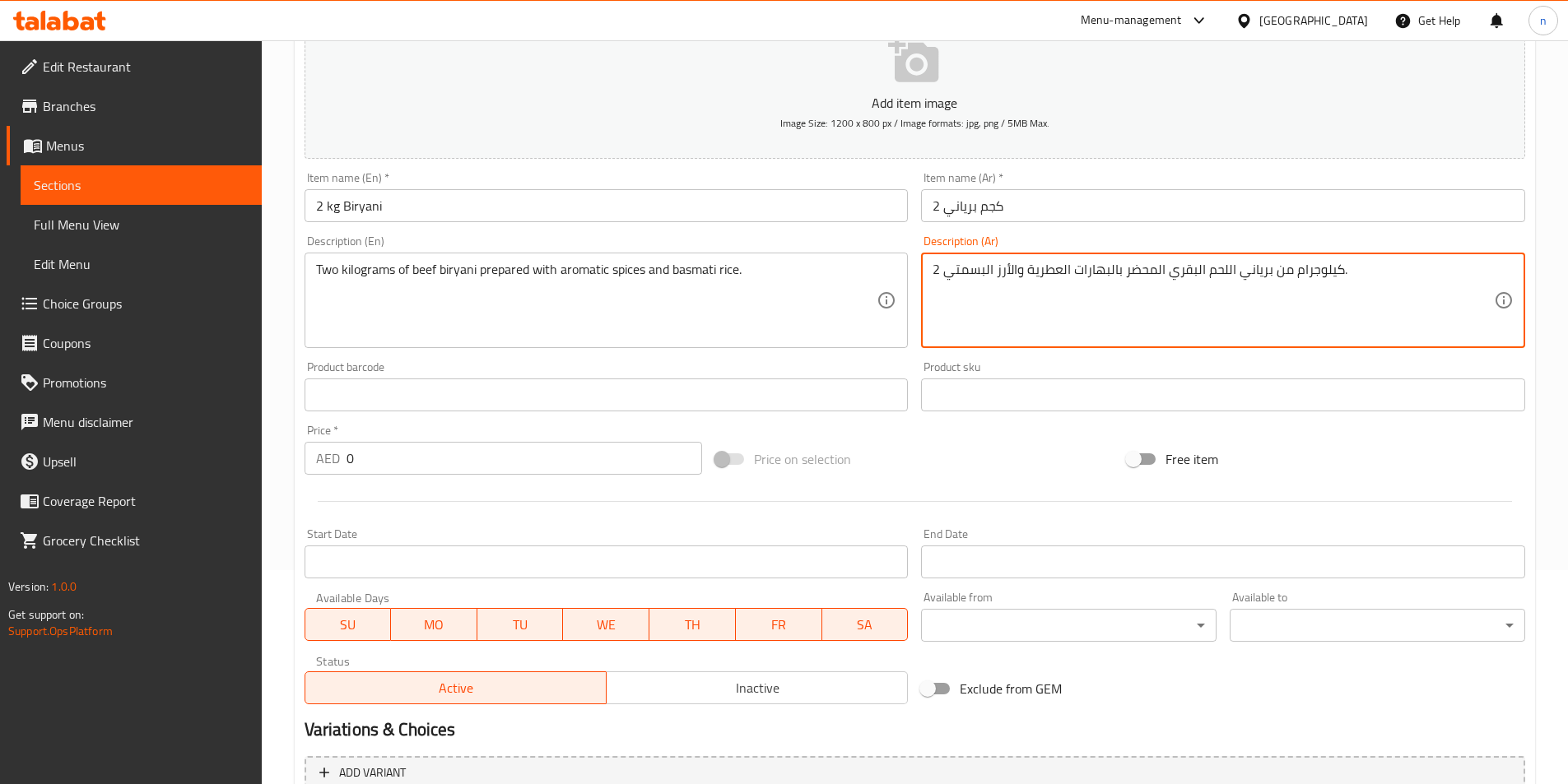
type textarea "2 كيلوجرام من برياني اللحم البقري المحضر بالبهارات العطرية والأرز البسمتي."
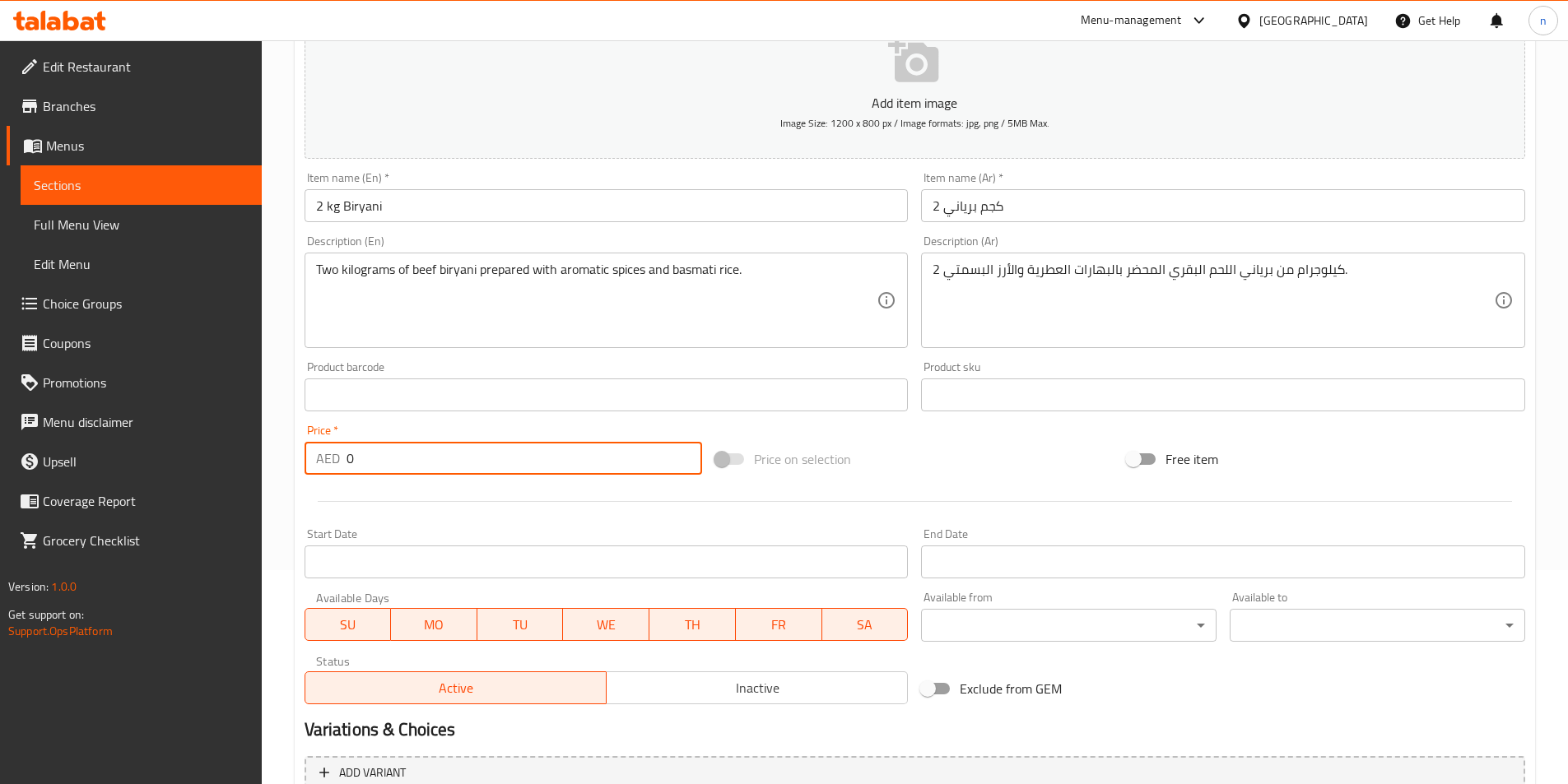
drag, startPoint x: 368, startPoint y: 466, endPoint x: 340, endPoint y: 465, distance: 28.0
click at [340, 465] on div "AED 0 Price *" at bounding box center [503, 458] width 399 height 33
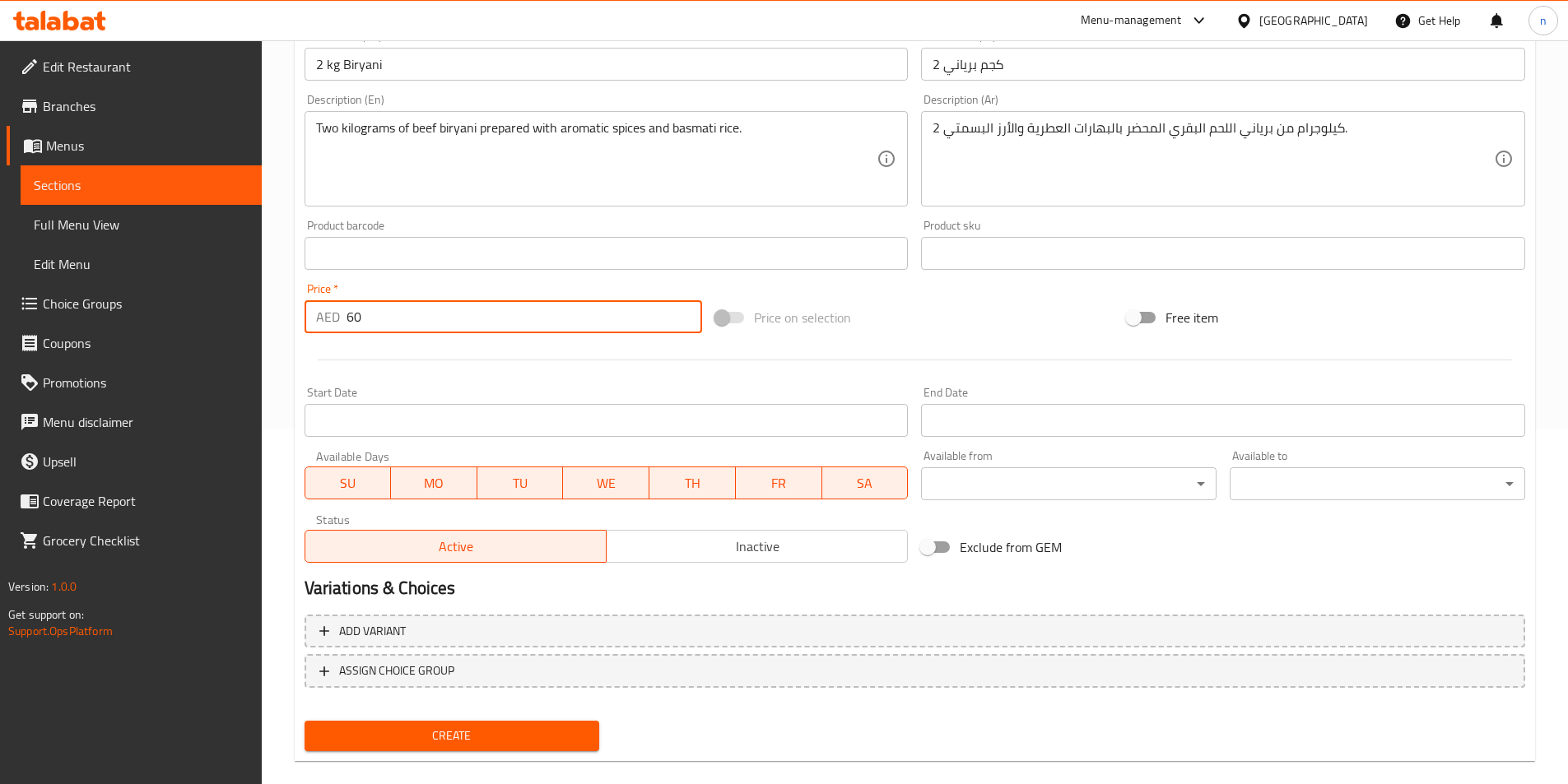
scroll to position [379, 0]
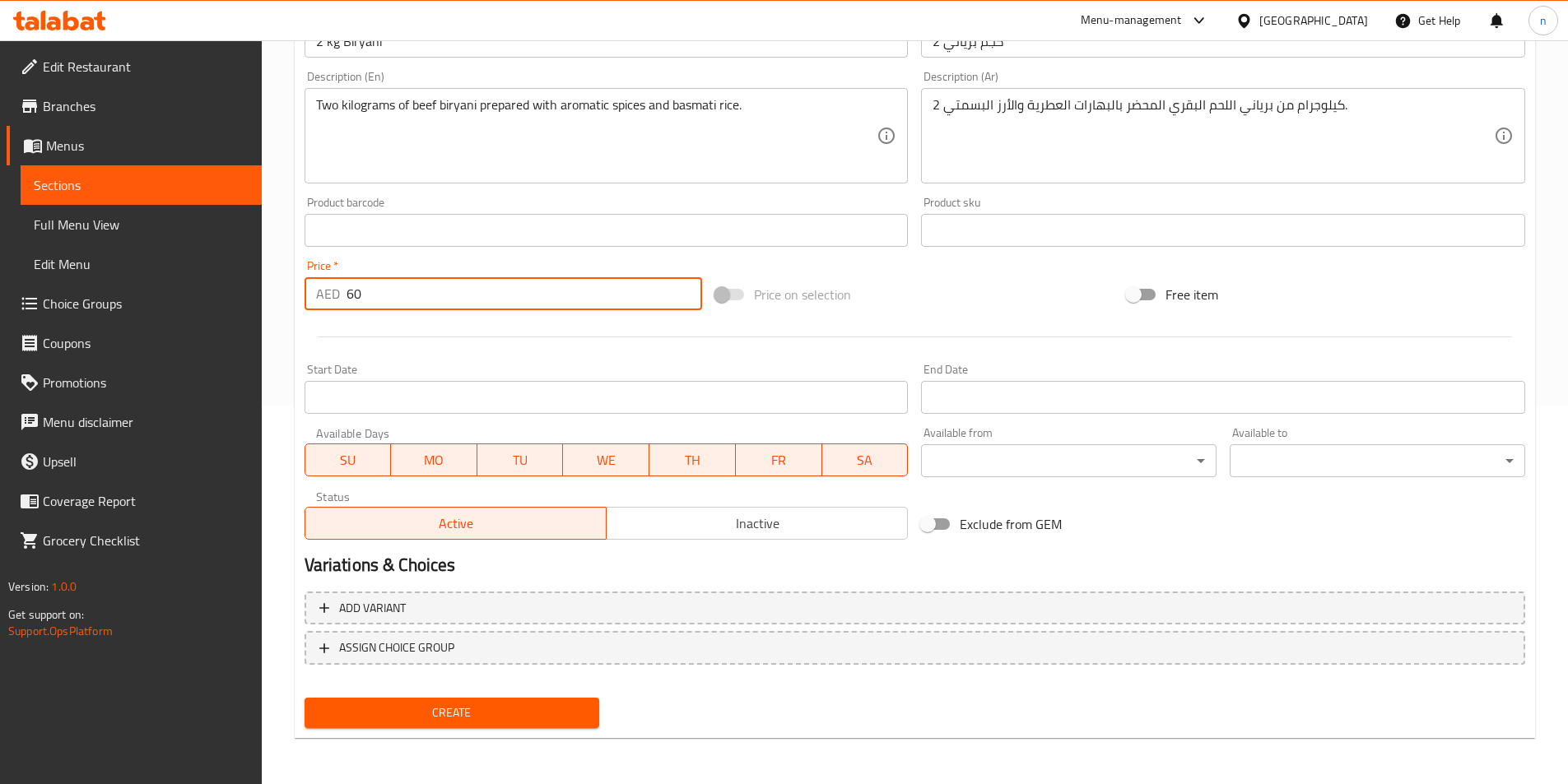
type input "60"
click at [348, 711] on span "Create" at bounding box center [452, 713] width 269 height 20
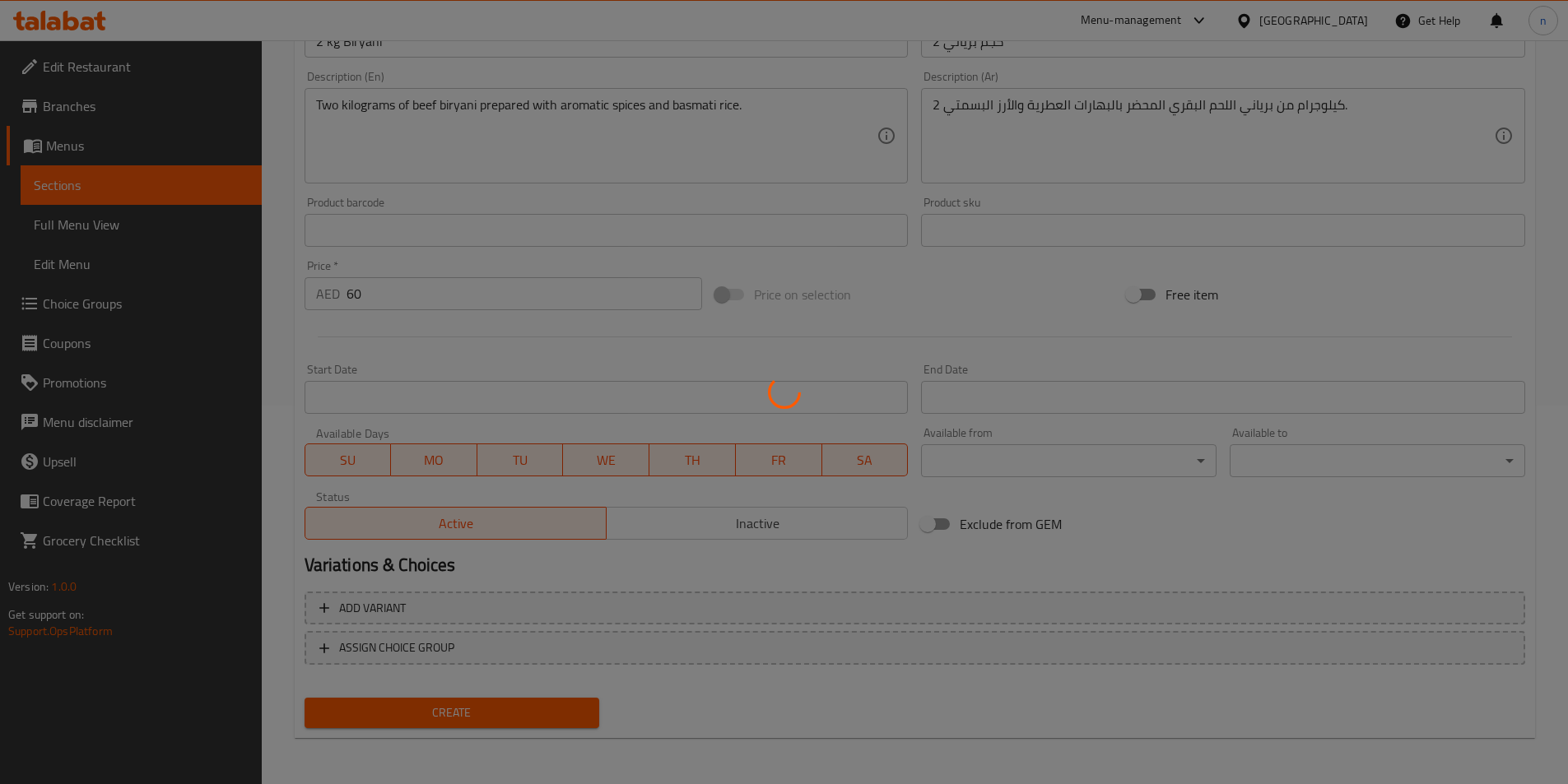
type input "0"
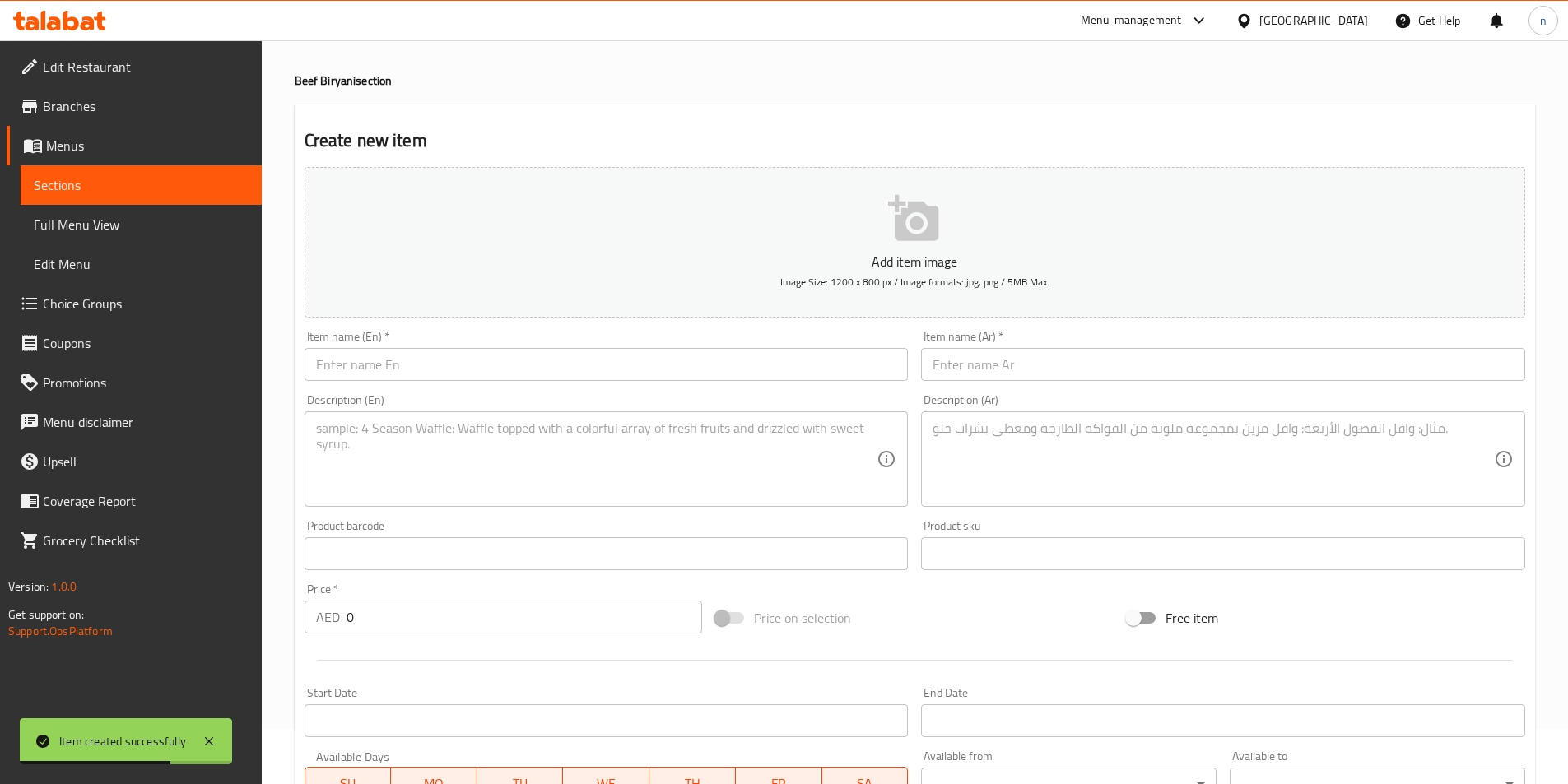
scroll to position [0, 0]
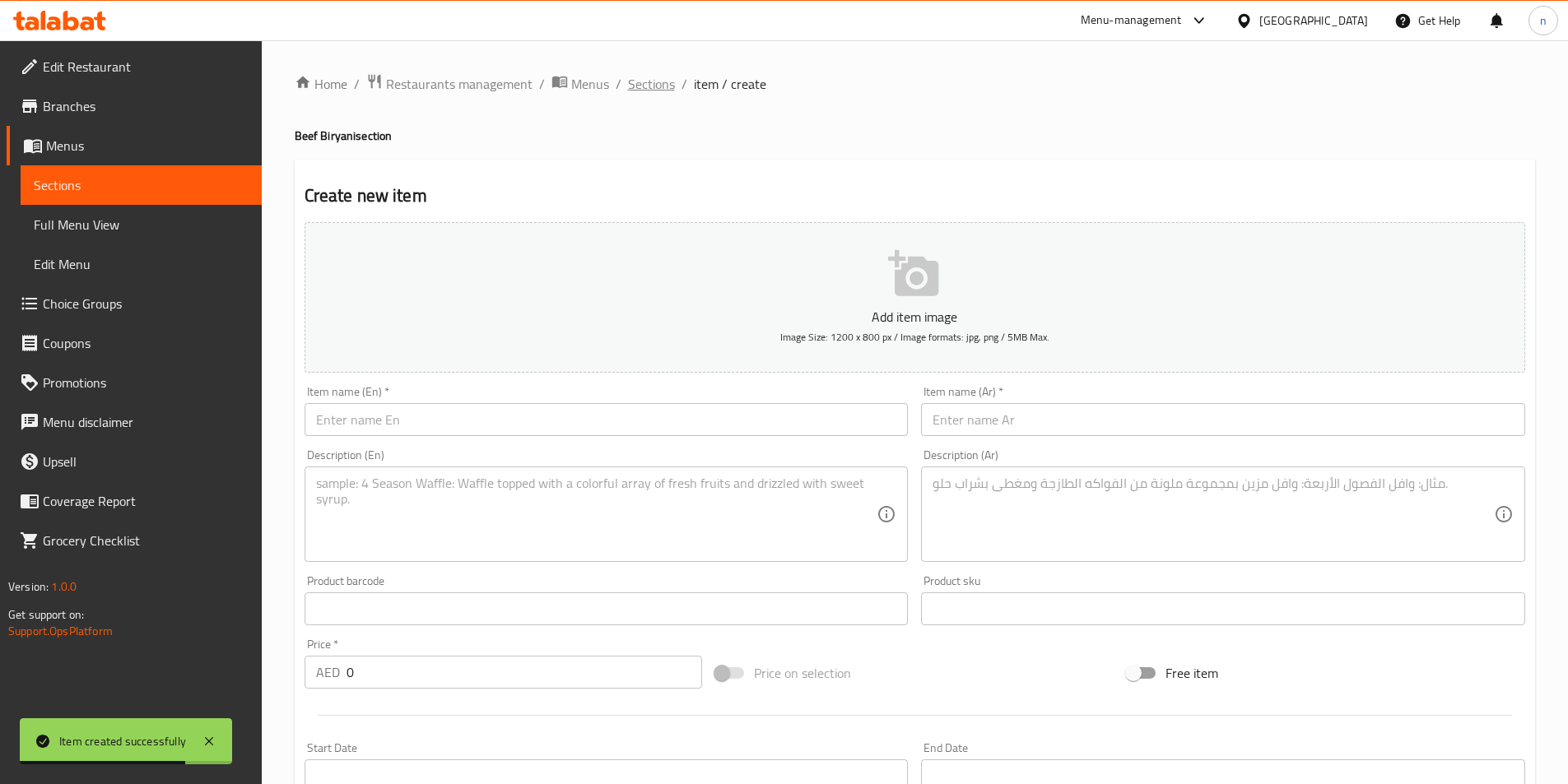
click at [664, 84] on span "Sections" at bounding box center [651, 83] width 47 height 20
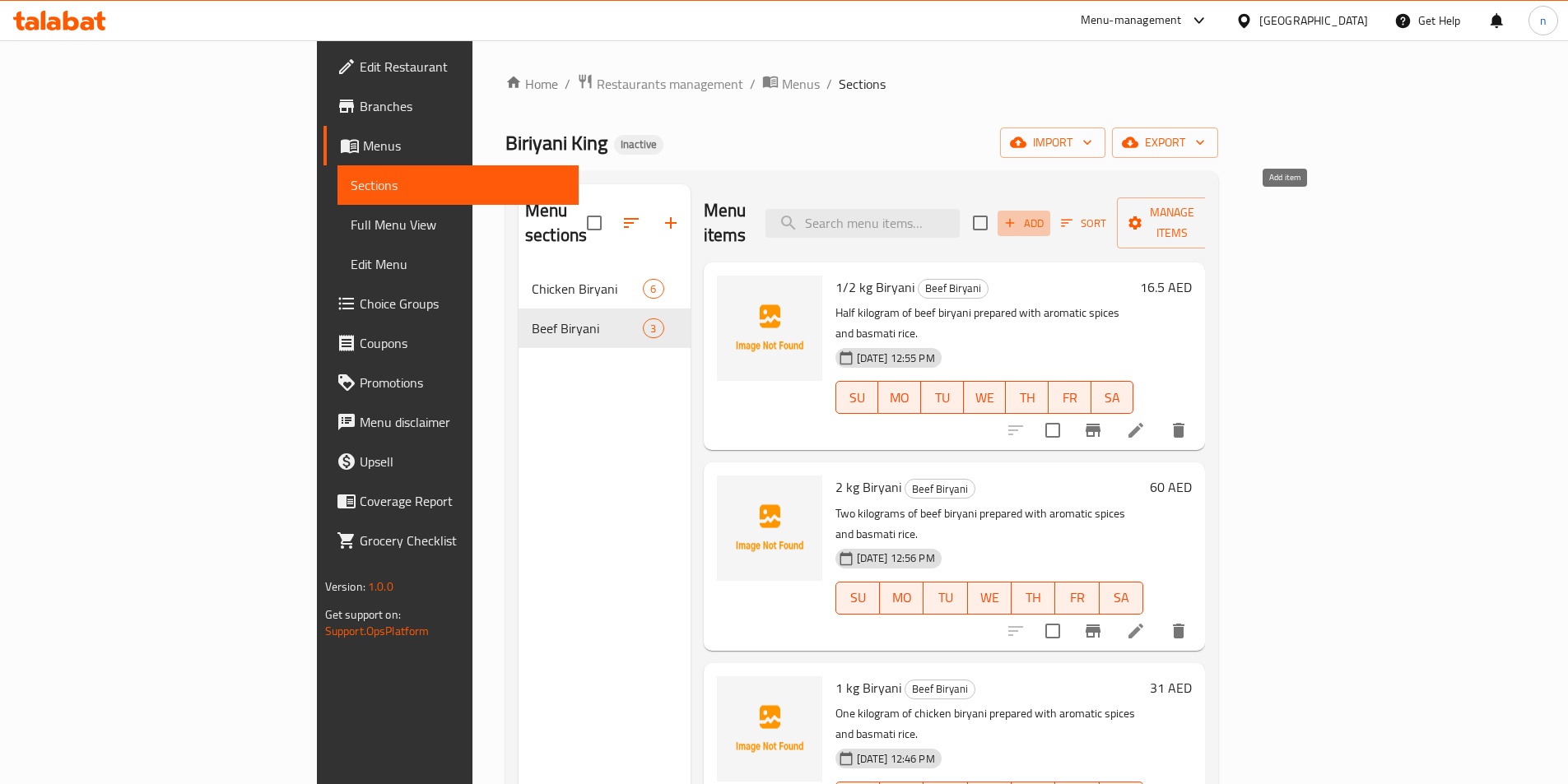
click at [1046, 214] on span "Add" at bounding box center [1024, 223] width 44 height 19
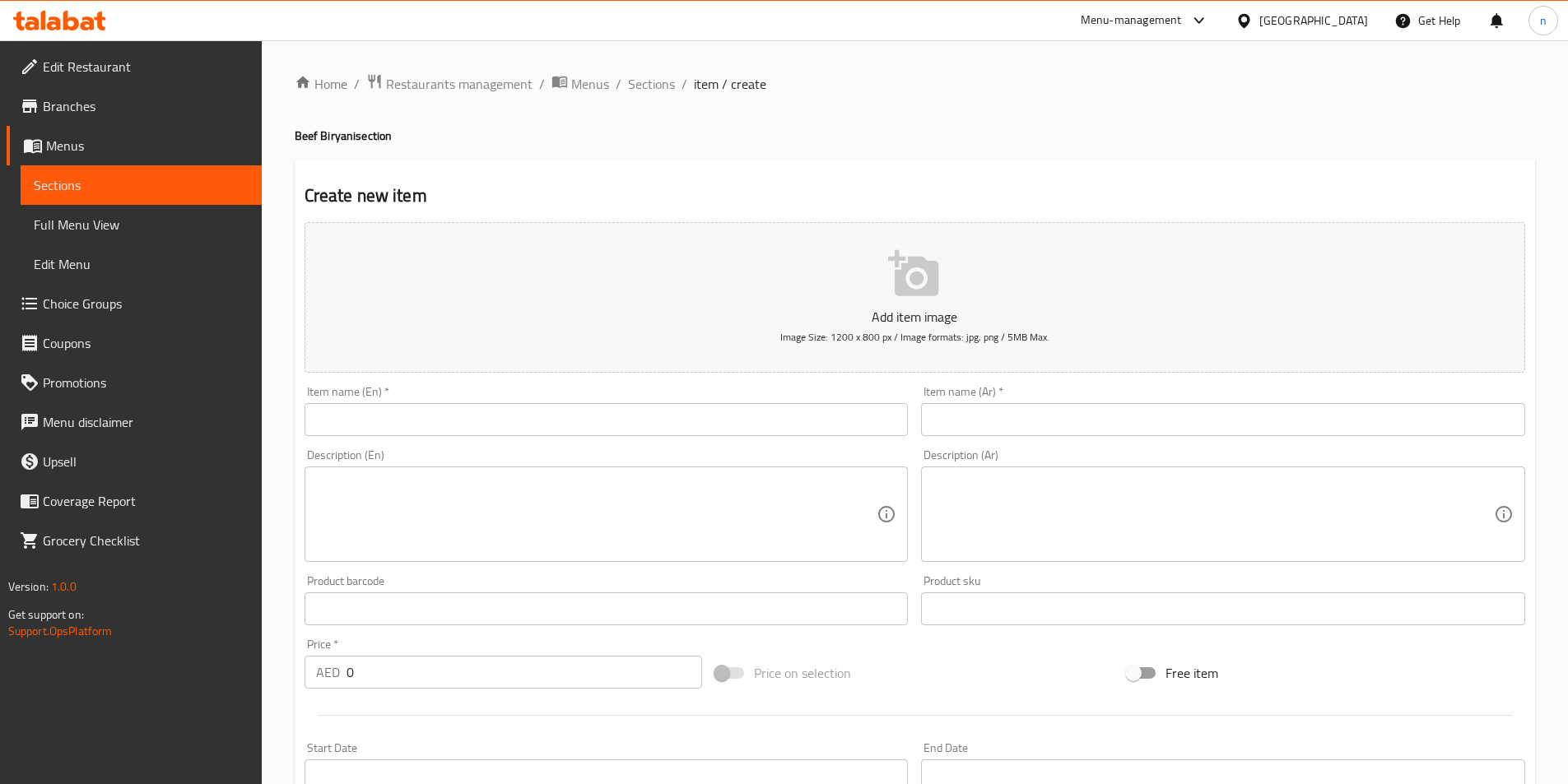
click at [435, 401] on div "Item name (En)   * Item name (En) *" at bounding box center [606, 410] width 604 height 50
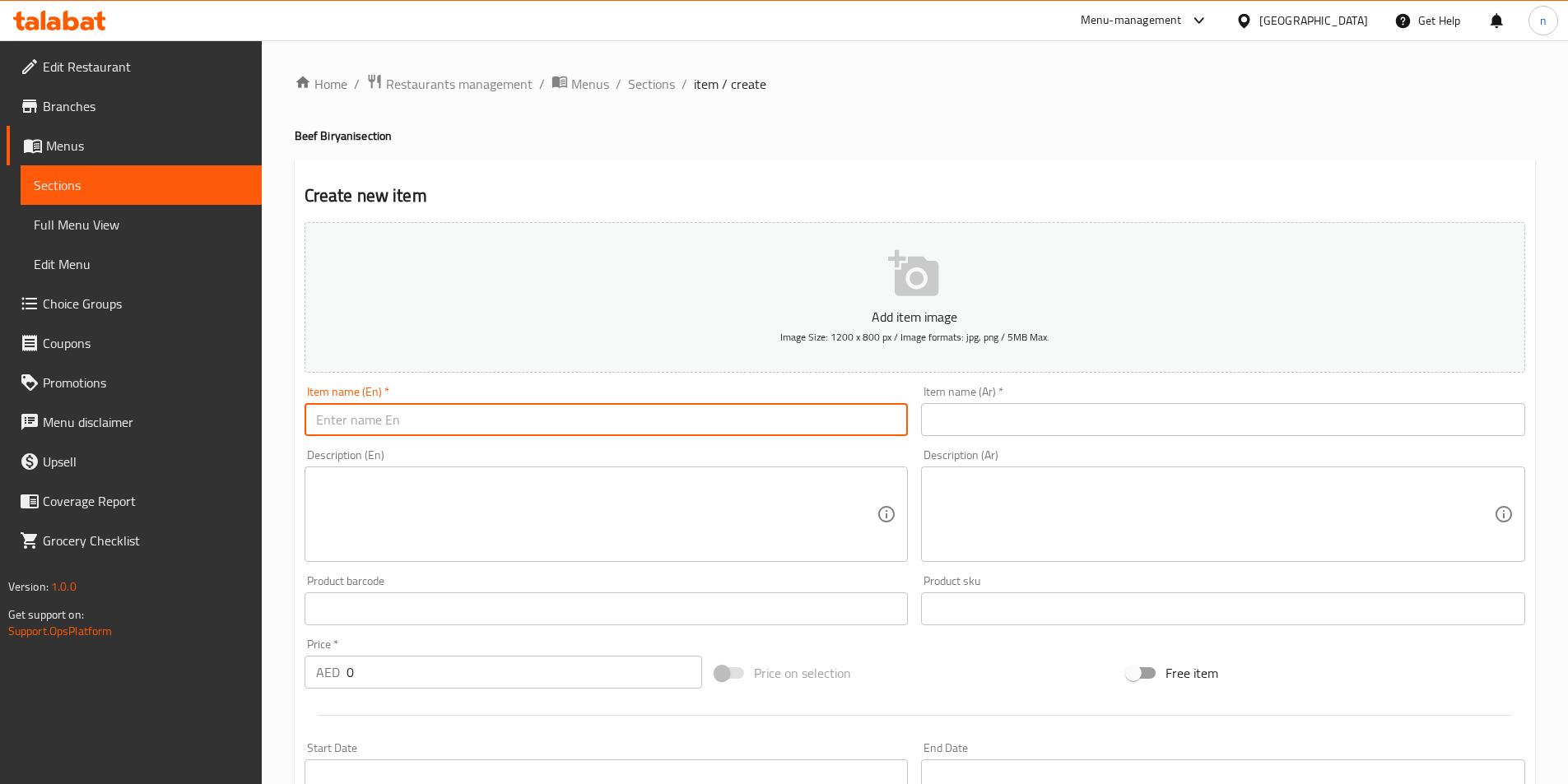
click at [416, 424] on input "text" at bounding box center [606, 420] width 604 height 33
paste input "4 kg Biryani"
type input "4 kg Biryani"
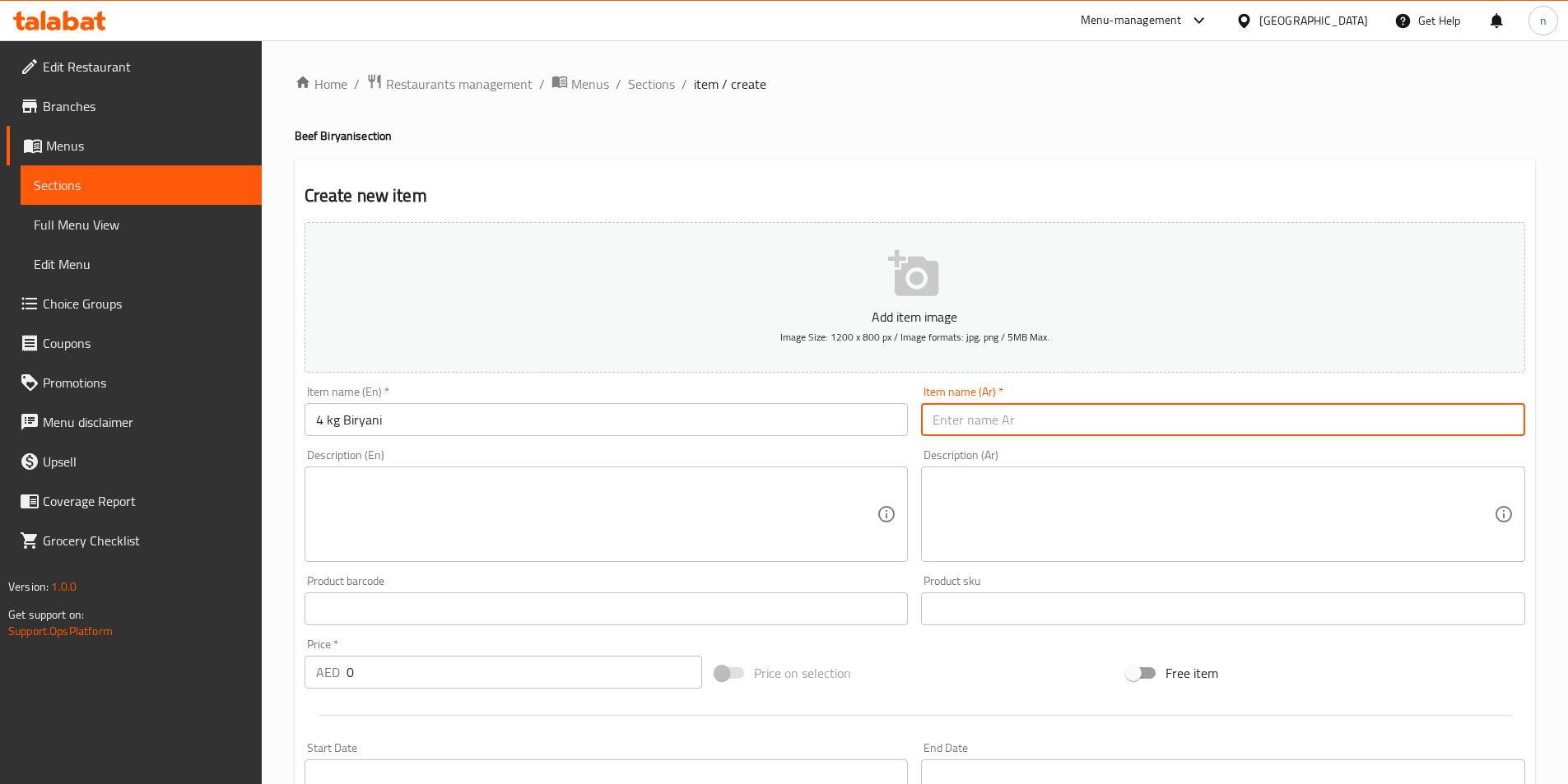
click at [983, 415] on input "text" at bounding box center [1223, 420] width 604 height 33
paste input "4 كجم برياني"
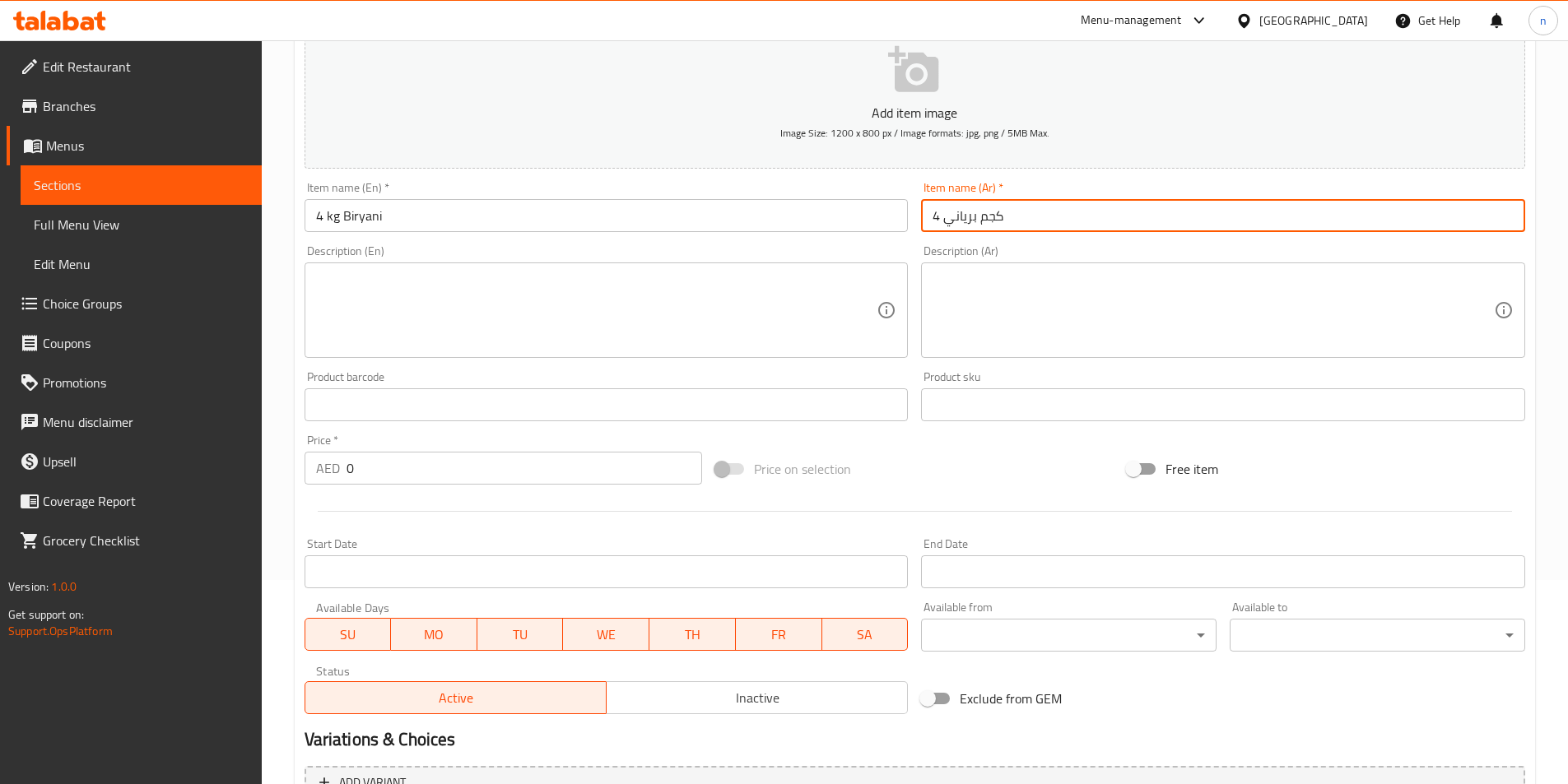
scroll to position [247, 0]
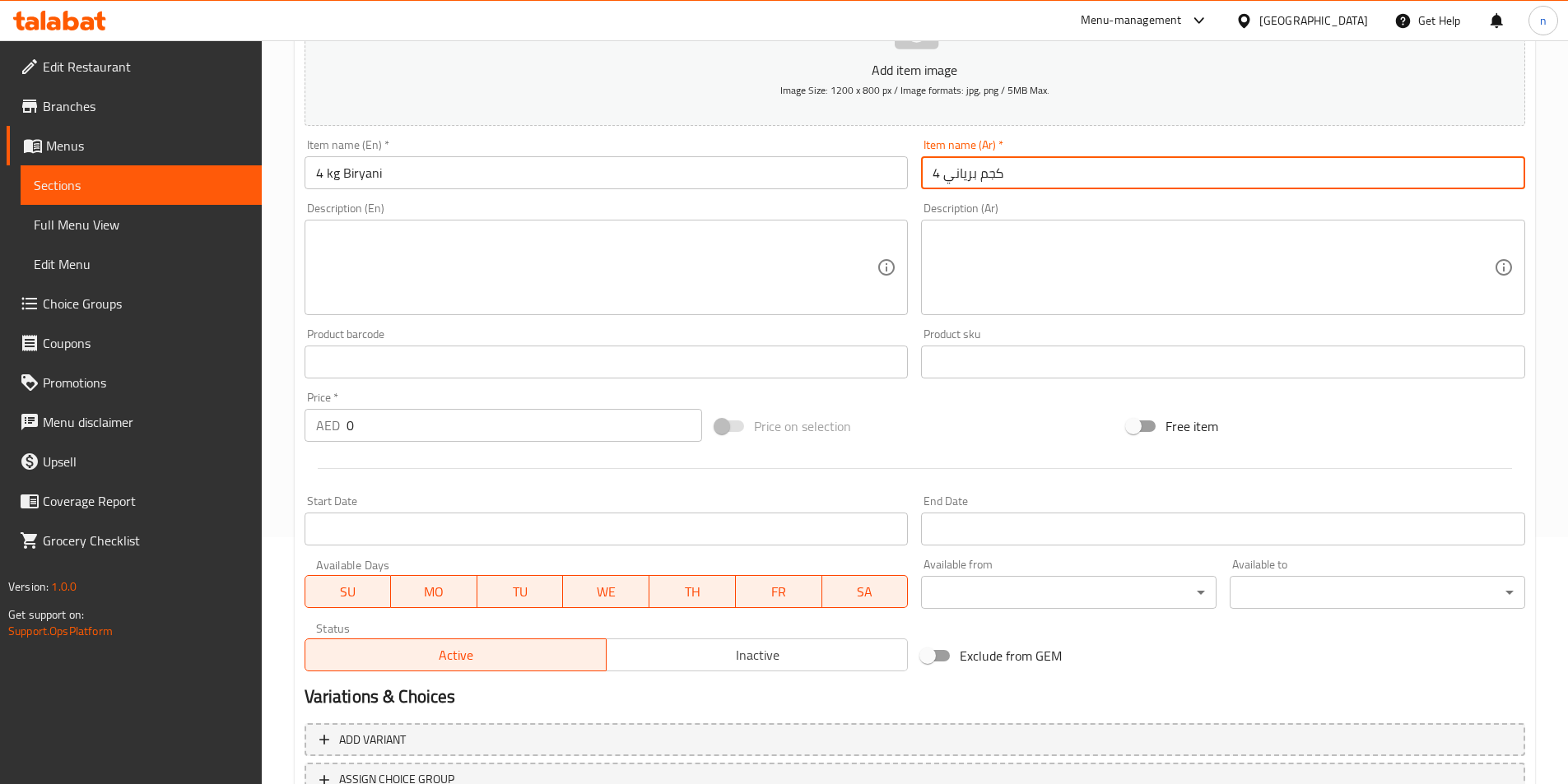
type input "4 كجم برياني"
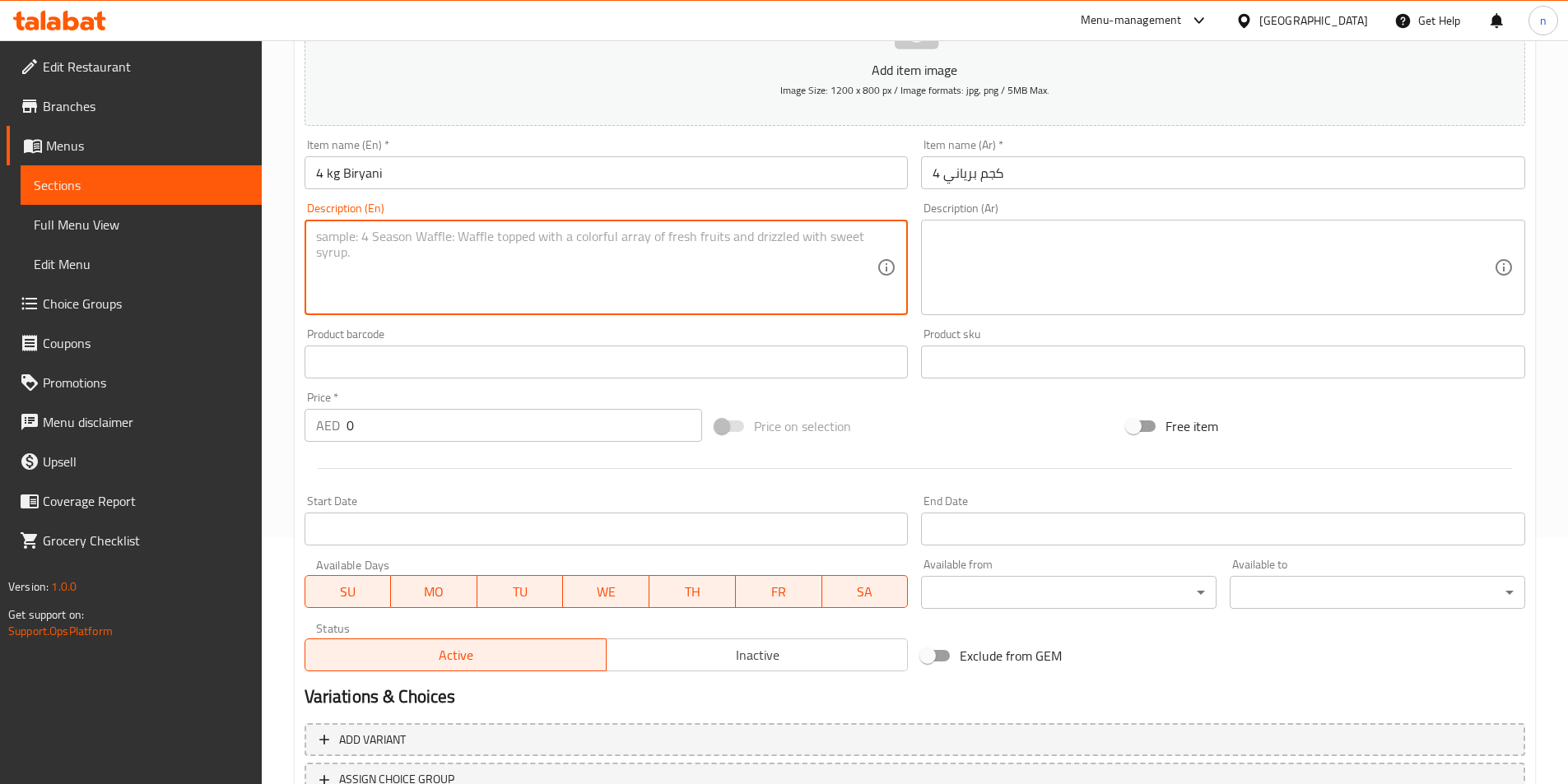
click at [383, 230] on textarea at bounding box center [597, 268] width 562 height 78
paste textarea "Four kilograms of beef biryani prepared with aromatic spices and basmati rice."
type textarea "Four kilograms of beef biryani prepared with aromatic spices and basmati rice."
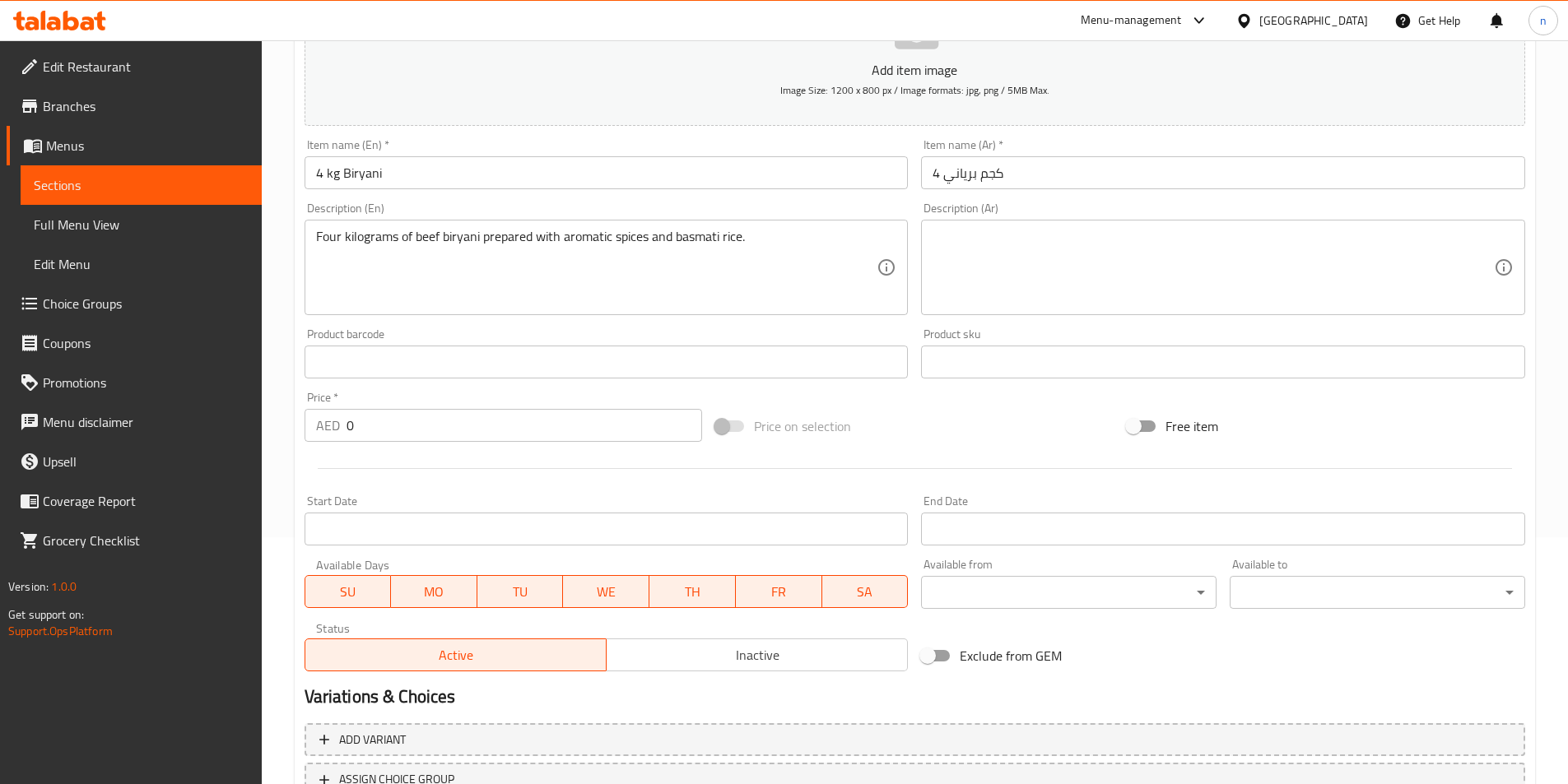
click at [980, 238] on textarea at bounding box center [1213, 268] width 562 height 78
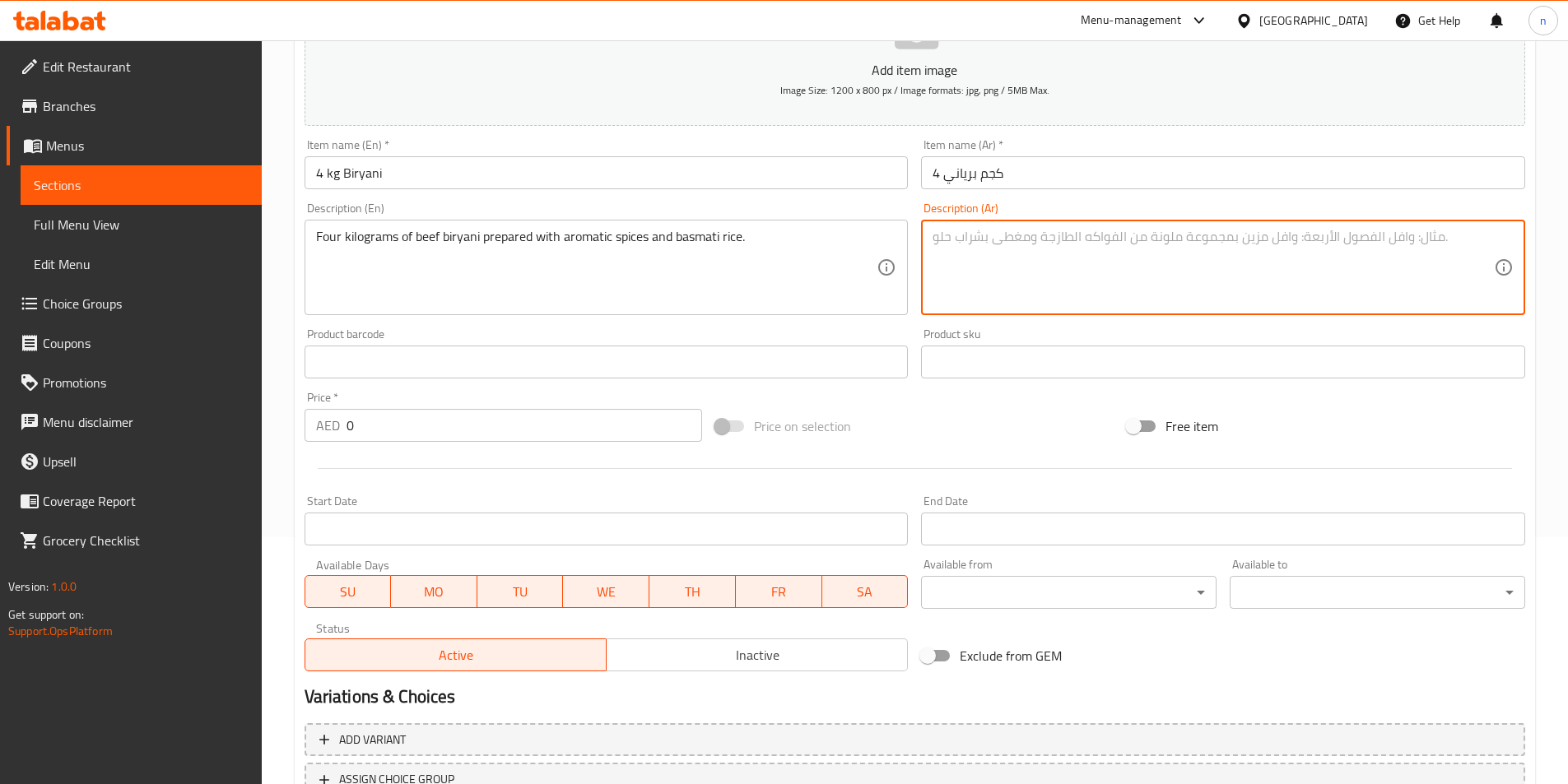
paste textarea "4 كيلوجرام من برياني اللحم البقري المحضر بالبهارات العطرية والأرز البسمتي."
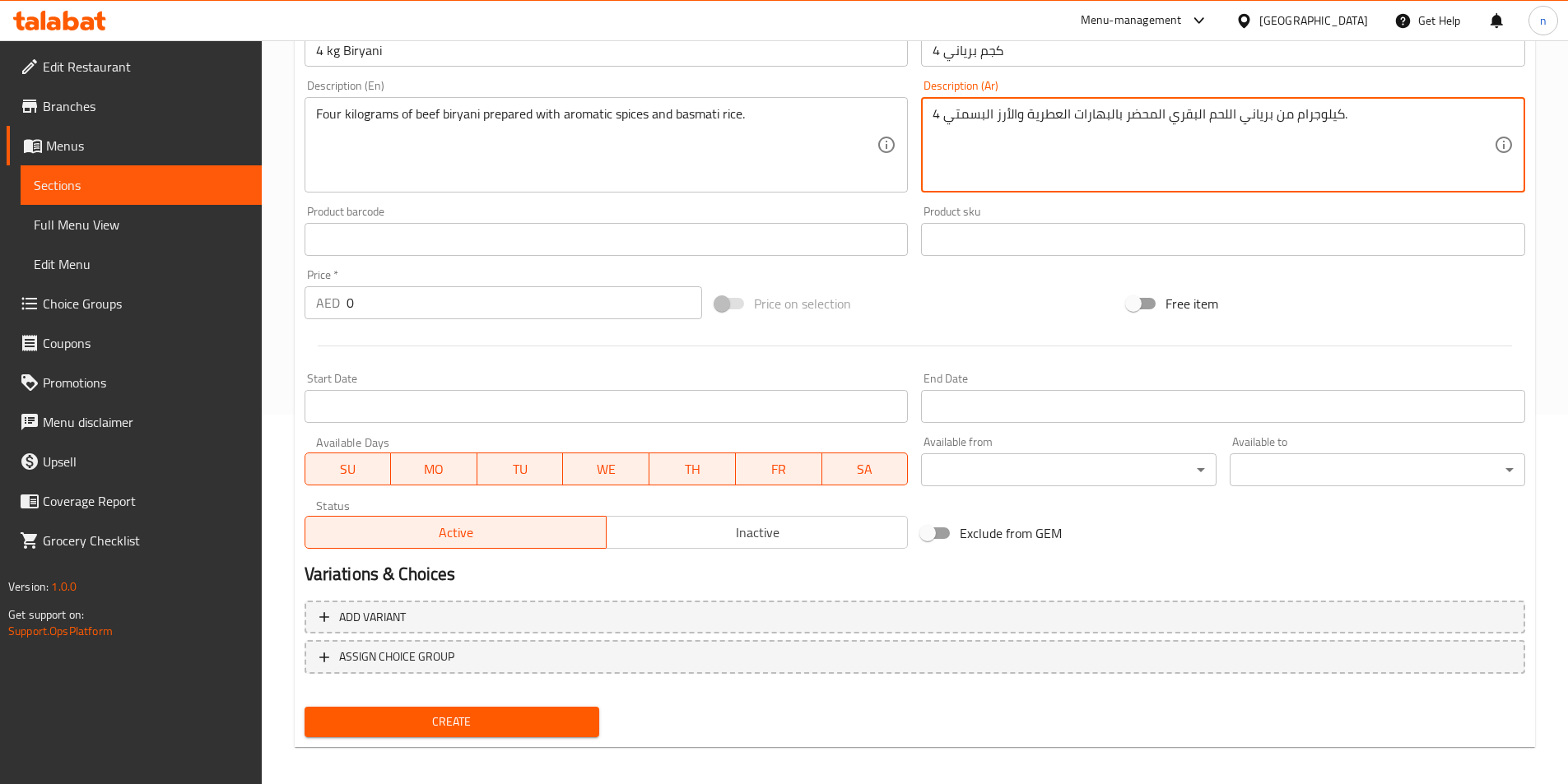
scroll to position [379, 0]
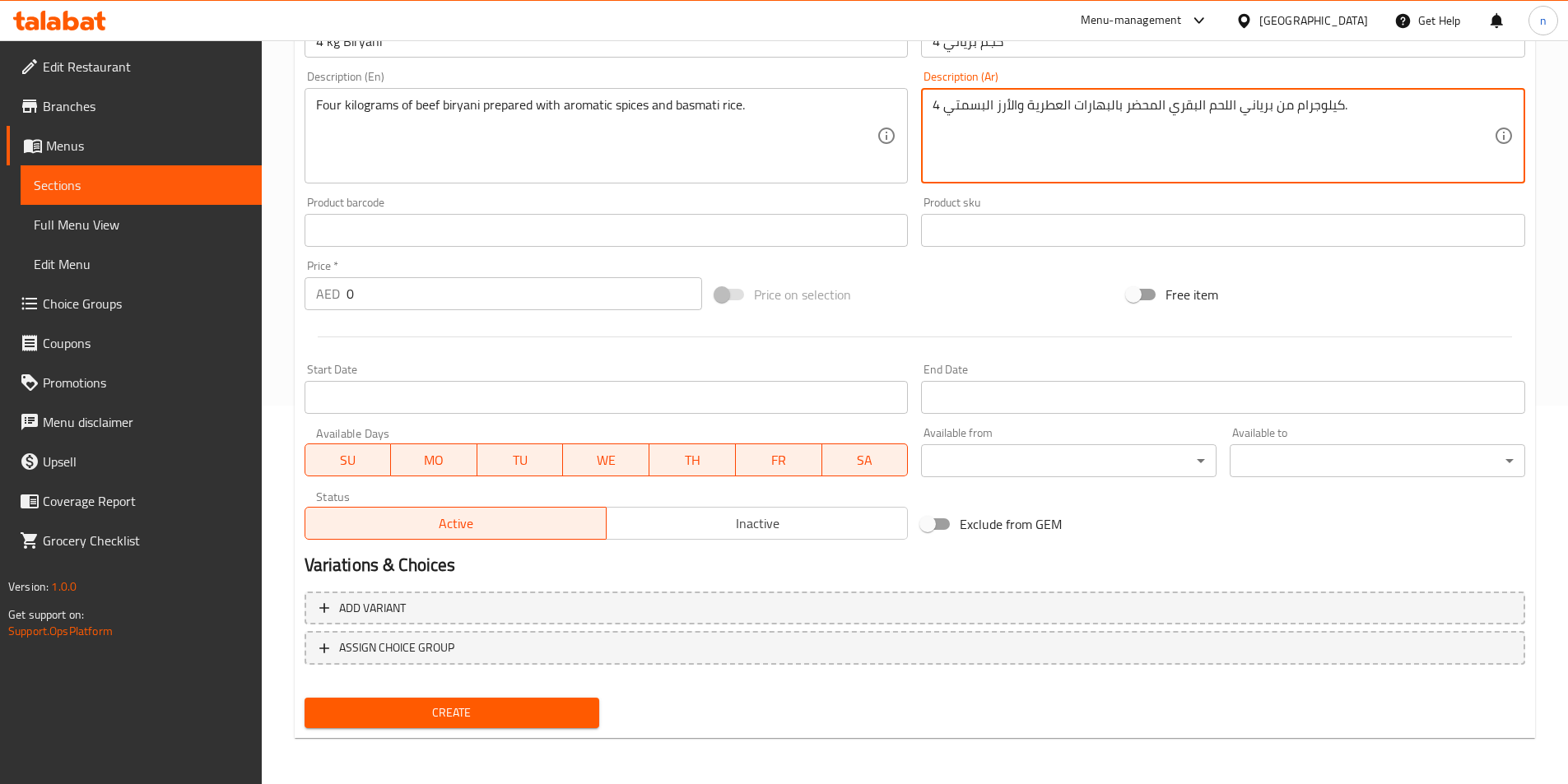
type textarea "4 كيلوجرام من برياني اللحم البقري المحضر بالبهارات العطرية والأرز البسمتي."
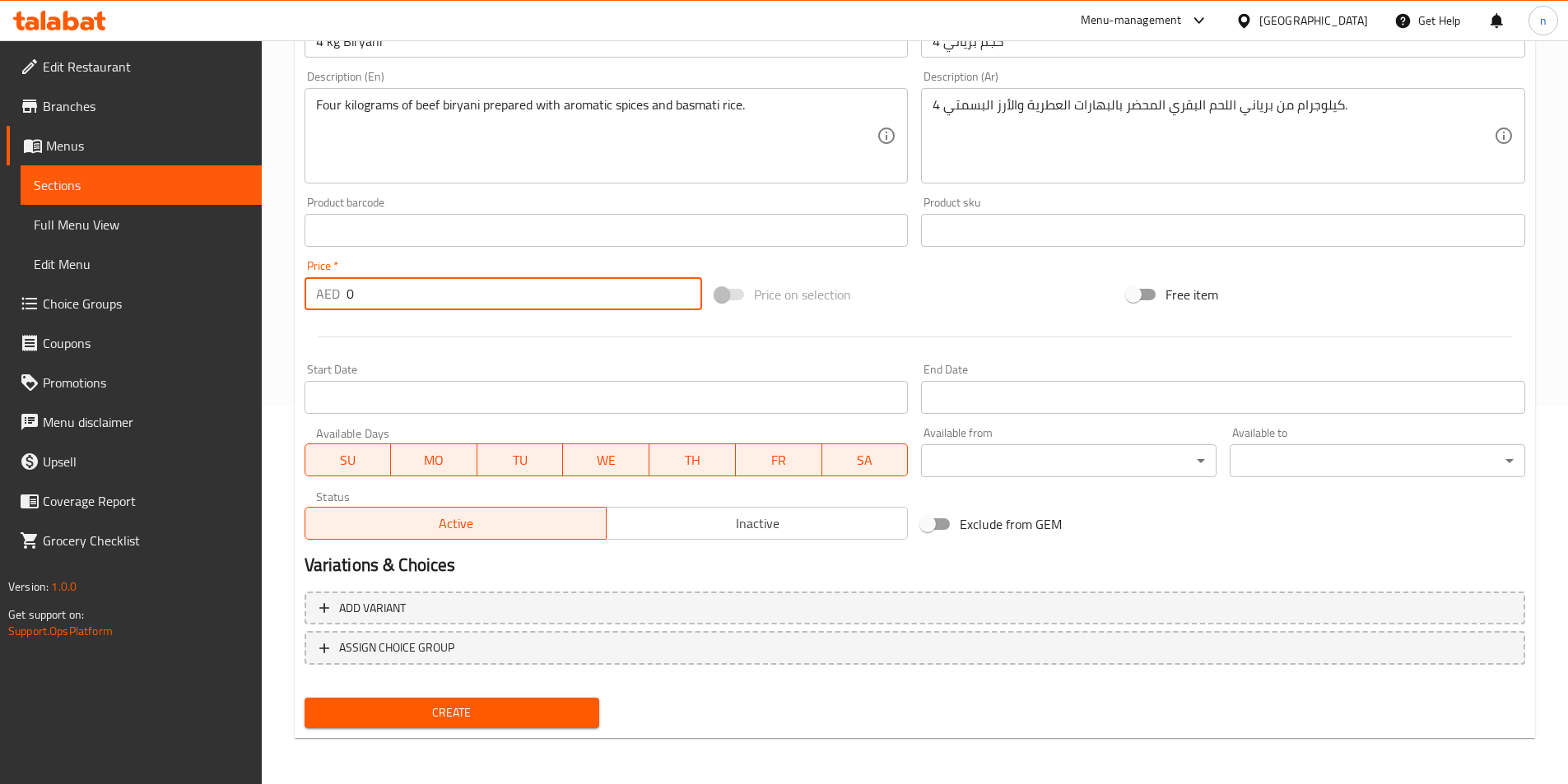
drag, startPoint x: 347, startPoint y: 294, endPoint x: 358, endPoint y: 296, distance: 11.2
click at [358, 296] on input "0" at bounding box center [524, 293] width 356 height 33
type input "119"
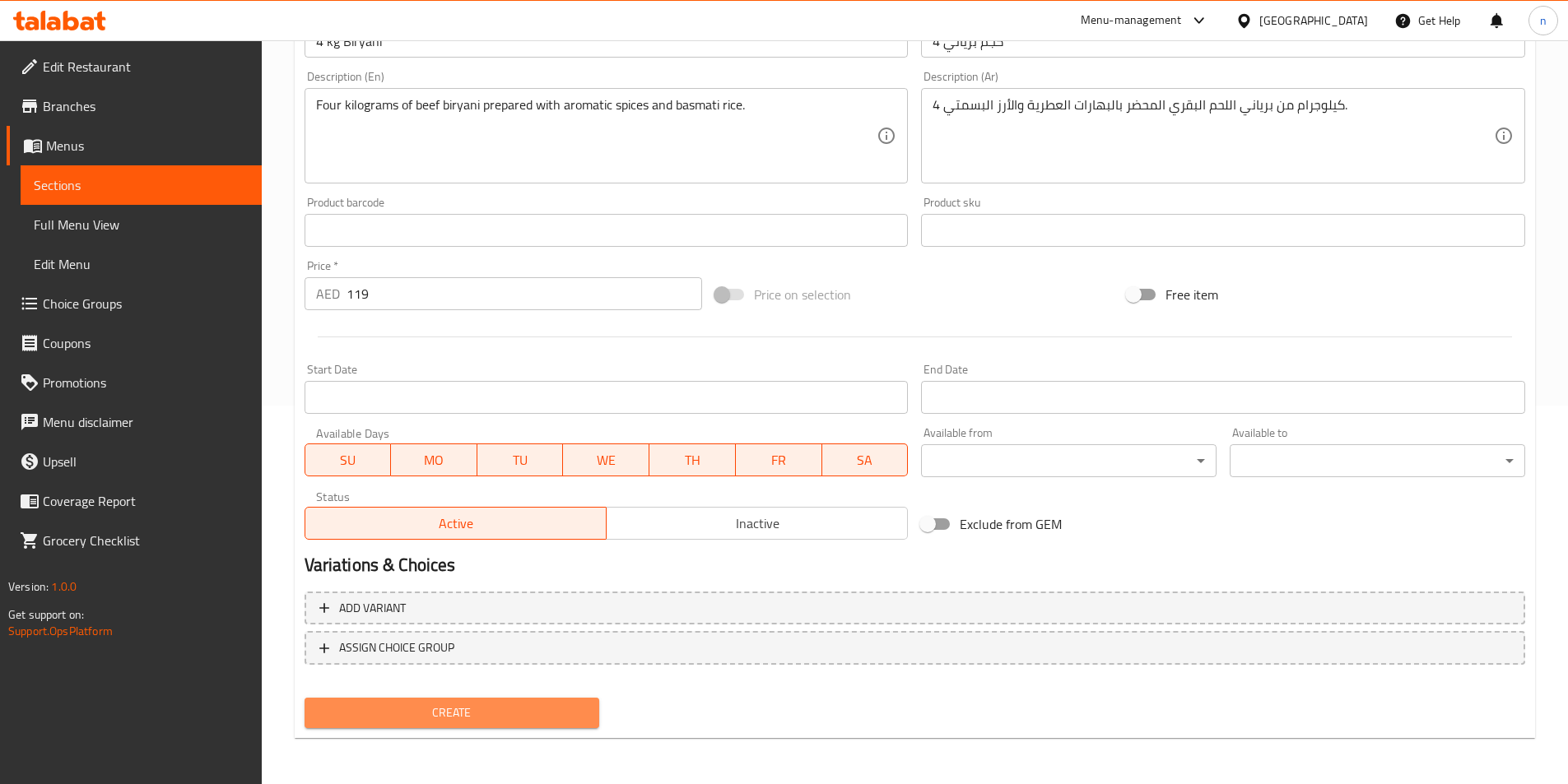
click at [359, 705] on span "Create" at bounding box center [452, 713] width 269 height 20
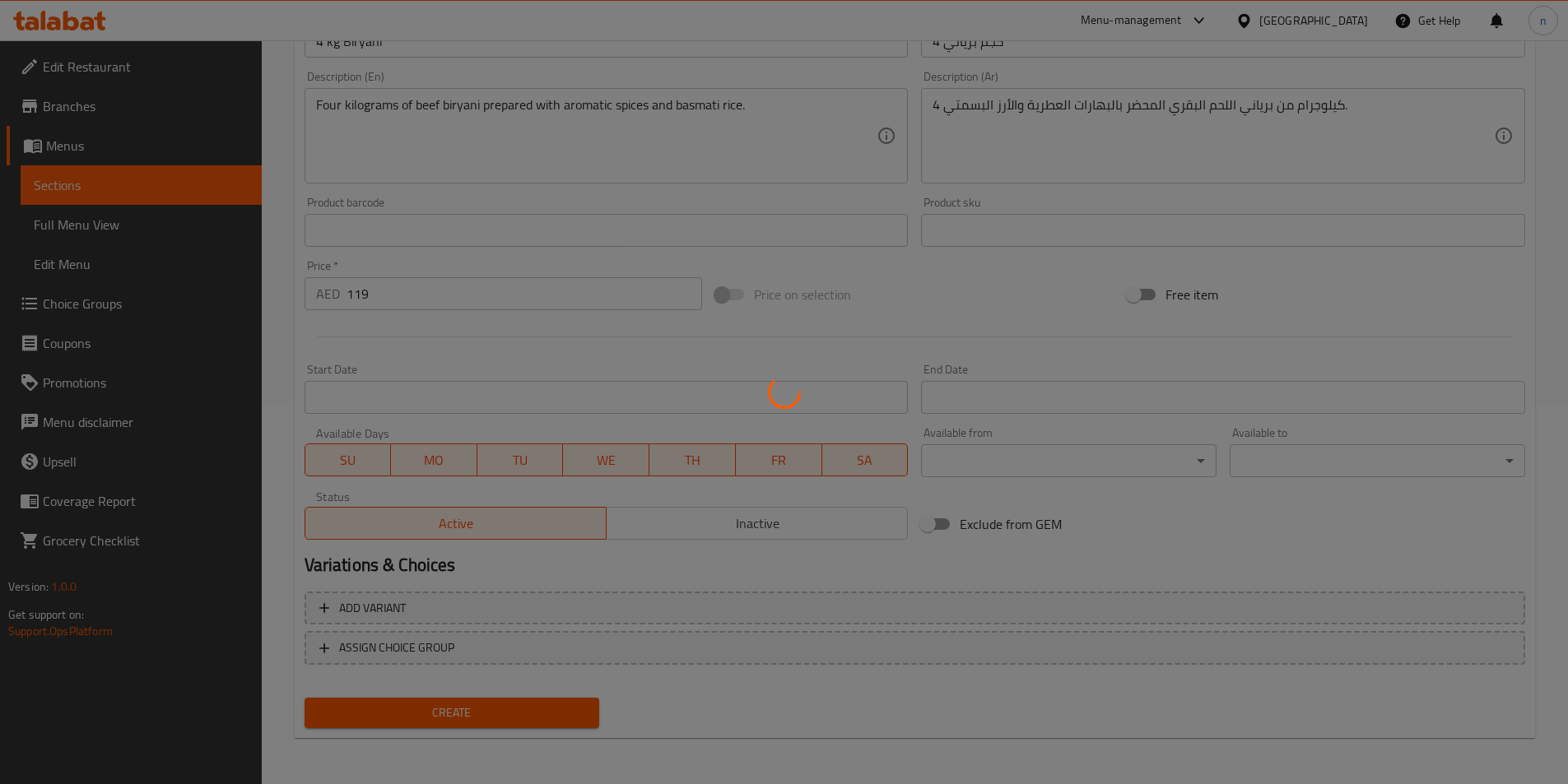
type input "0"
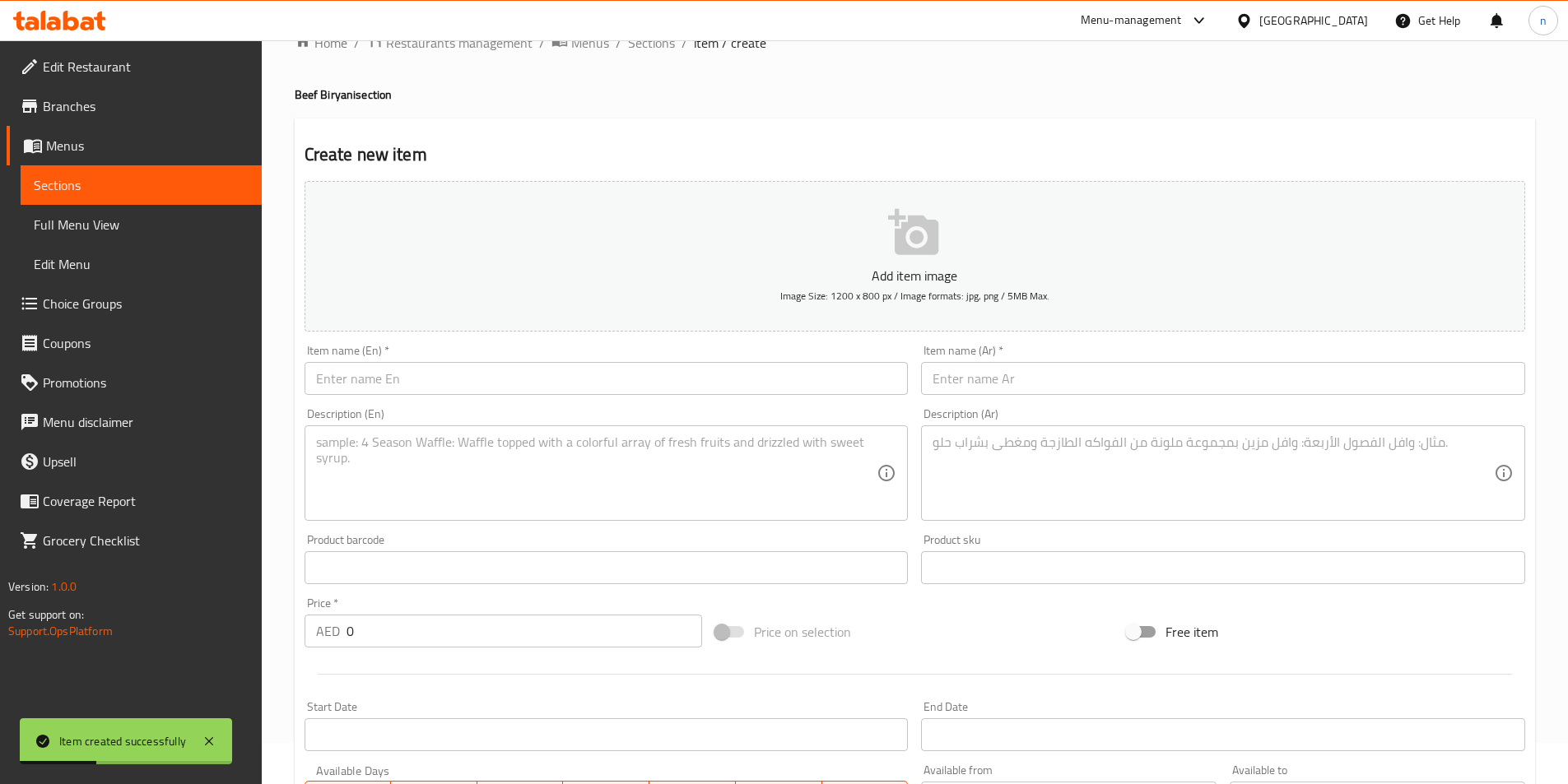
scroll to position [0, 0]
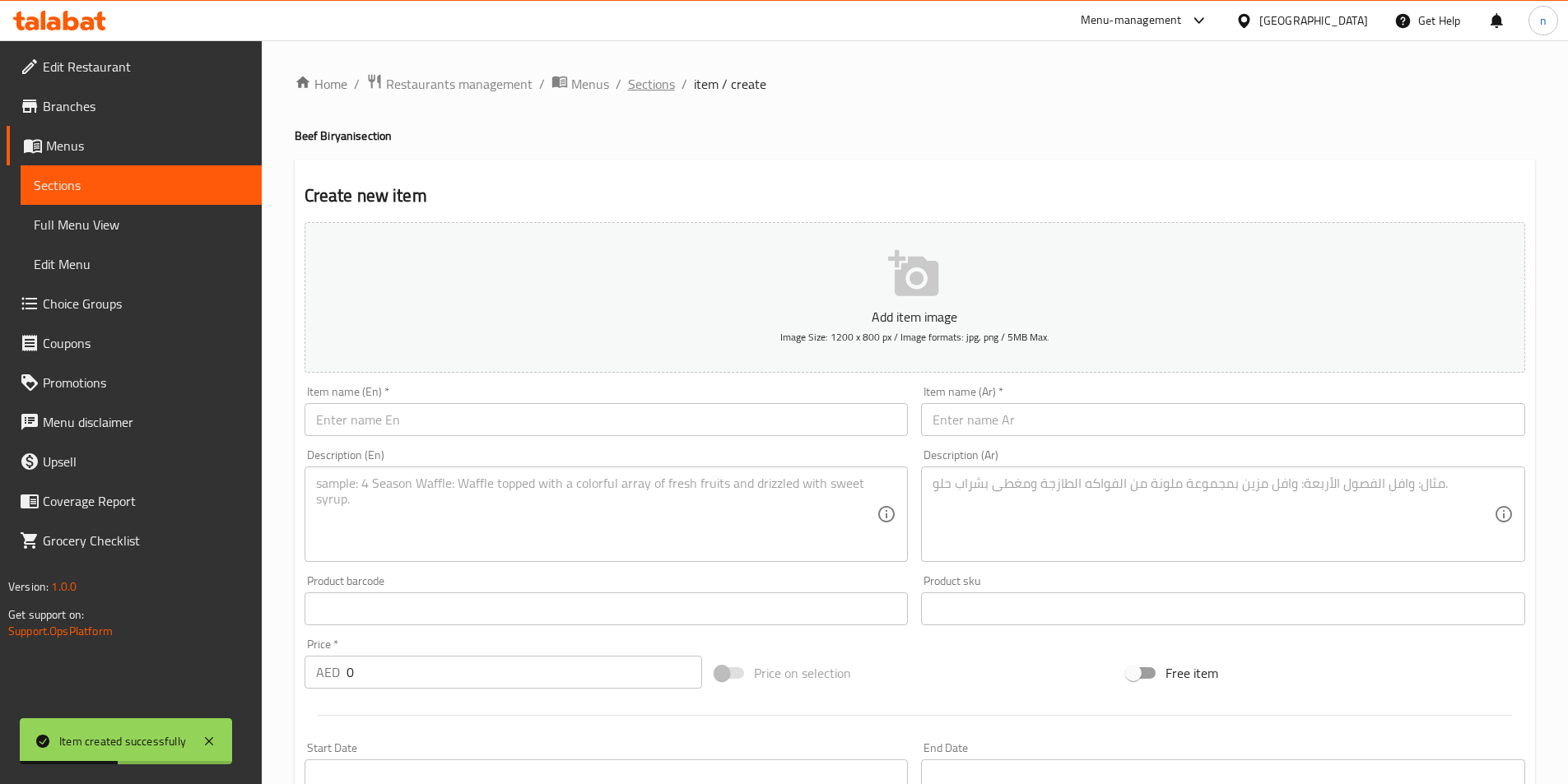
click at [637, 84] on span "Sections" at bounding box center [651, 83] width 47 height 20
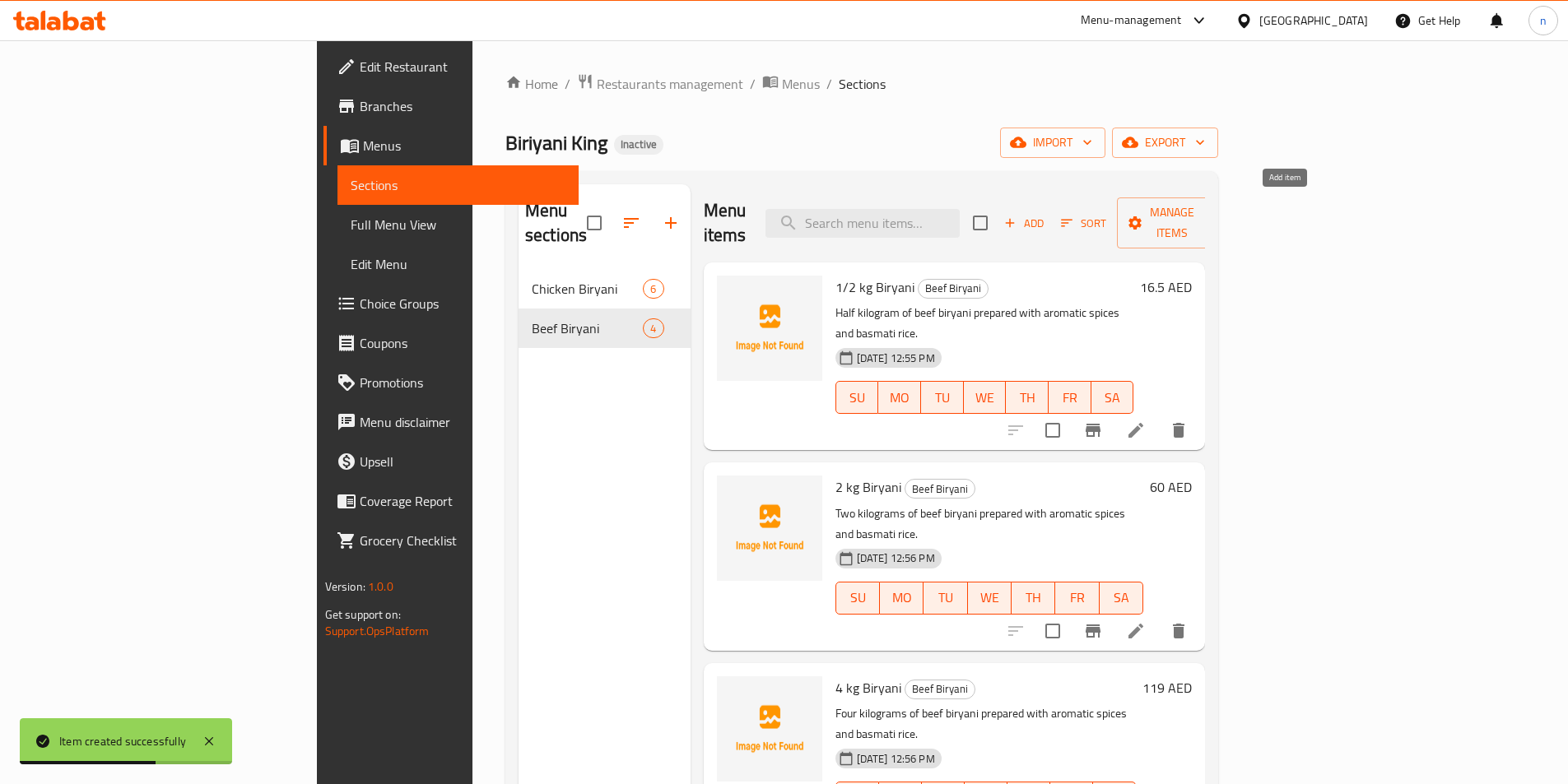
click at [1046, 214] on span "Add" at bounding box center [1024, 223] width 44 height 19
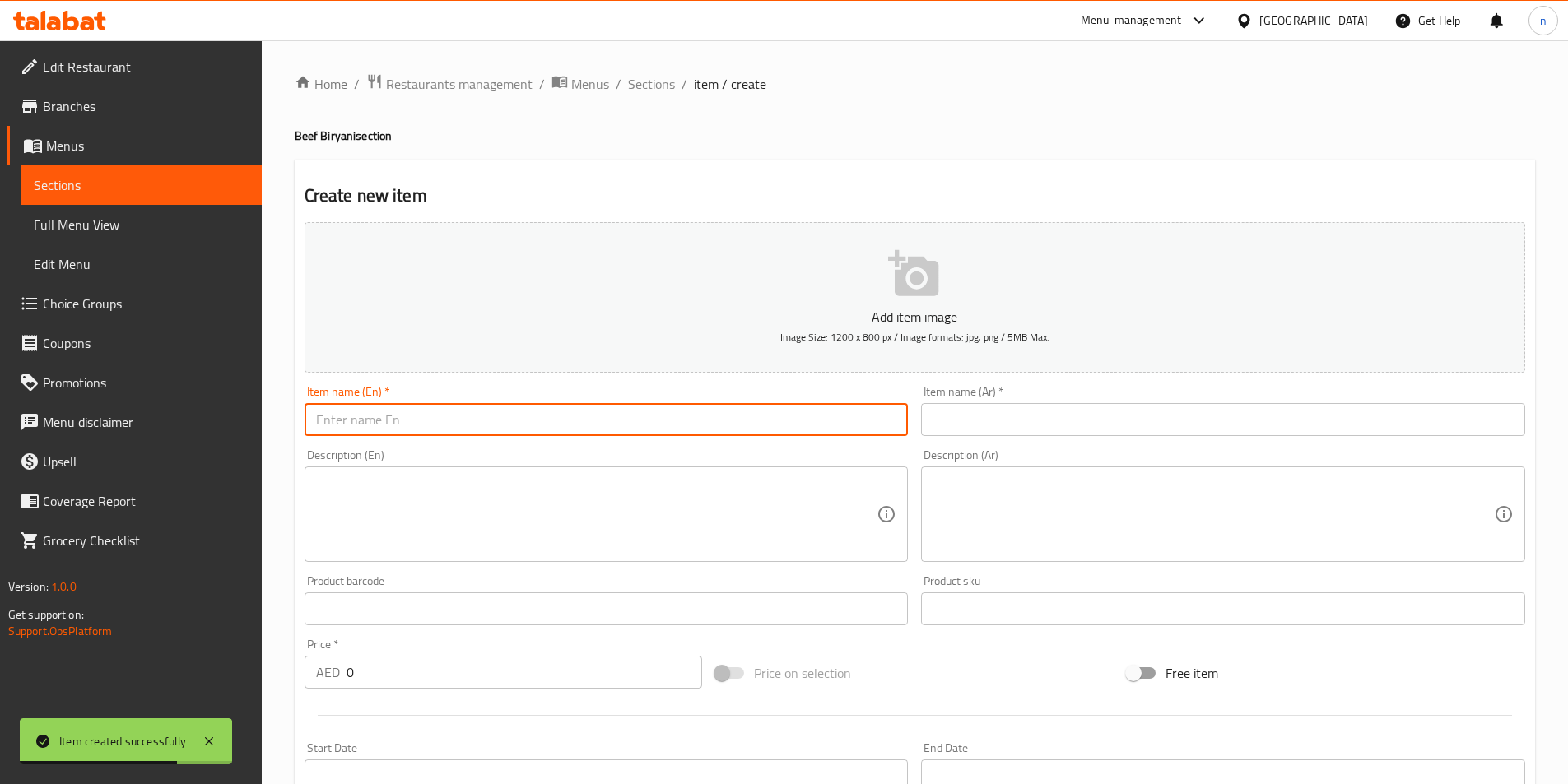
click at [444, 426] on input "text" at bounding box center [606, 420] width 604 height 33
paste input "5 kg Biryani"
type input "5 kg Biryani"
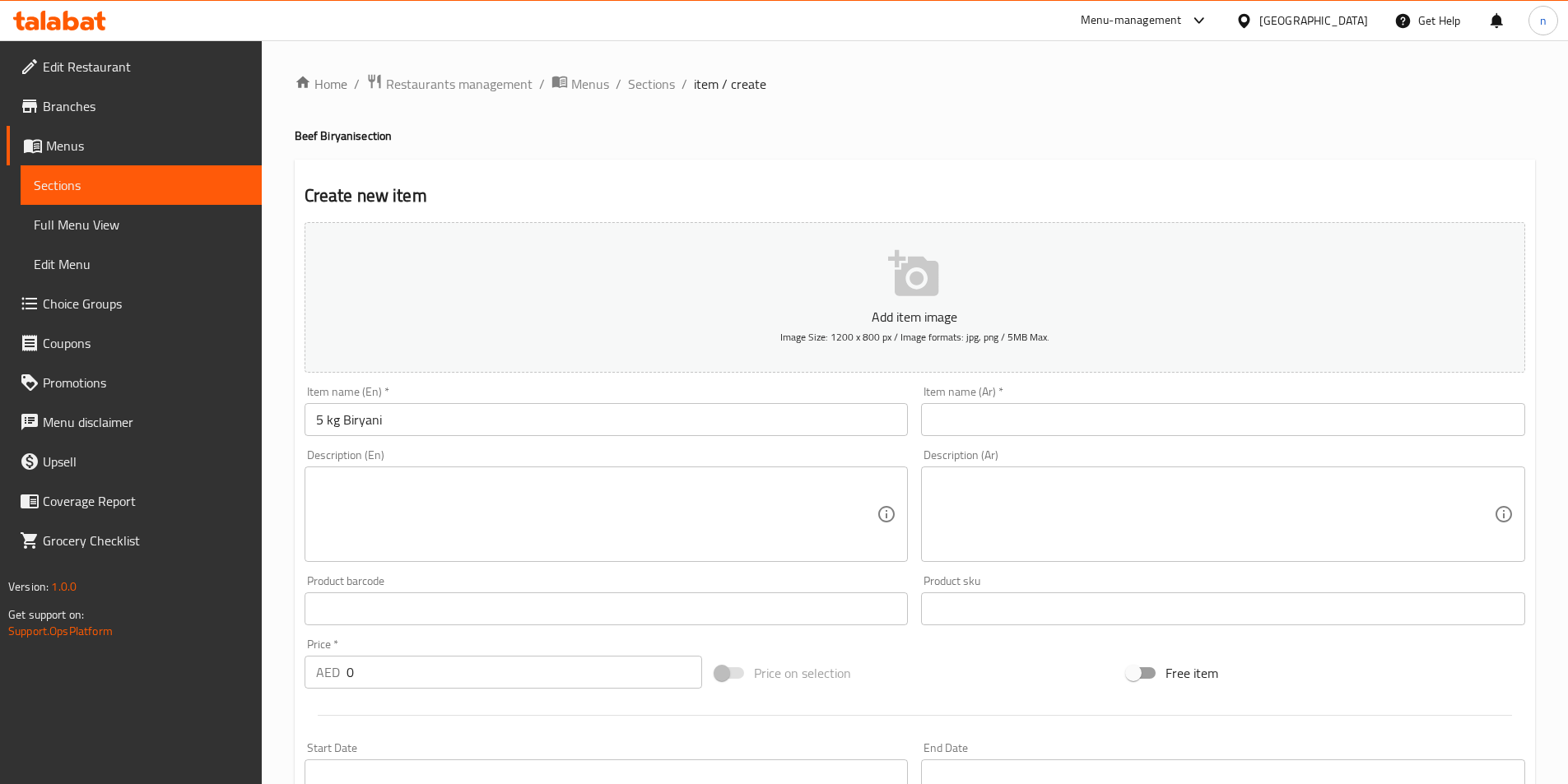
click at [965, 417] on input "text" at bounding box center [1223, 420] width 604 height 33
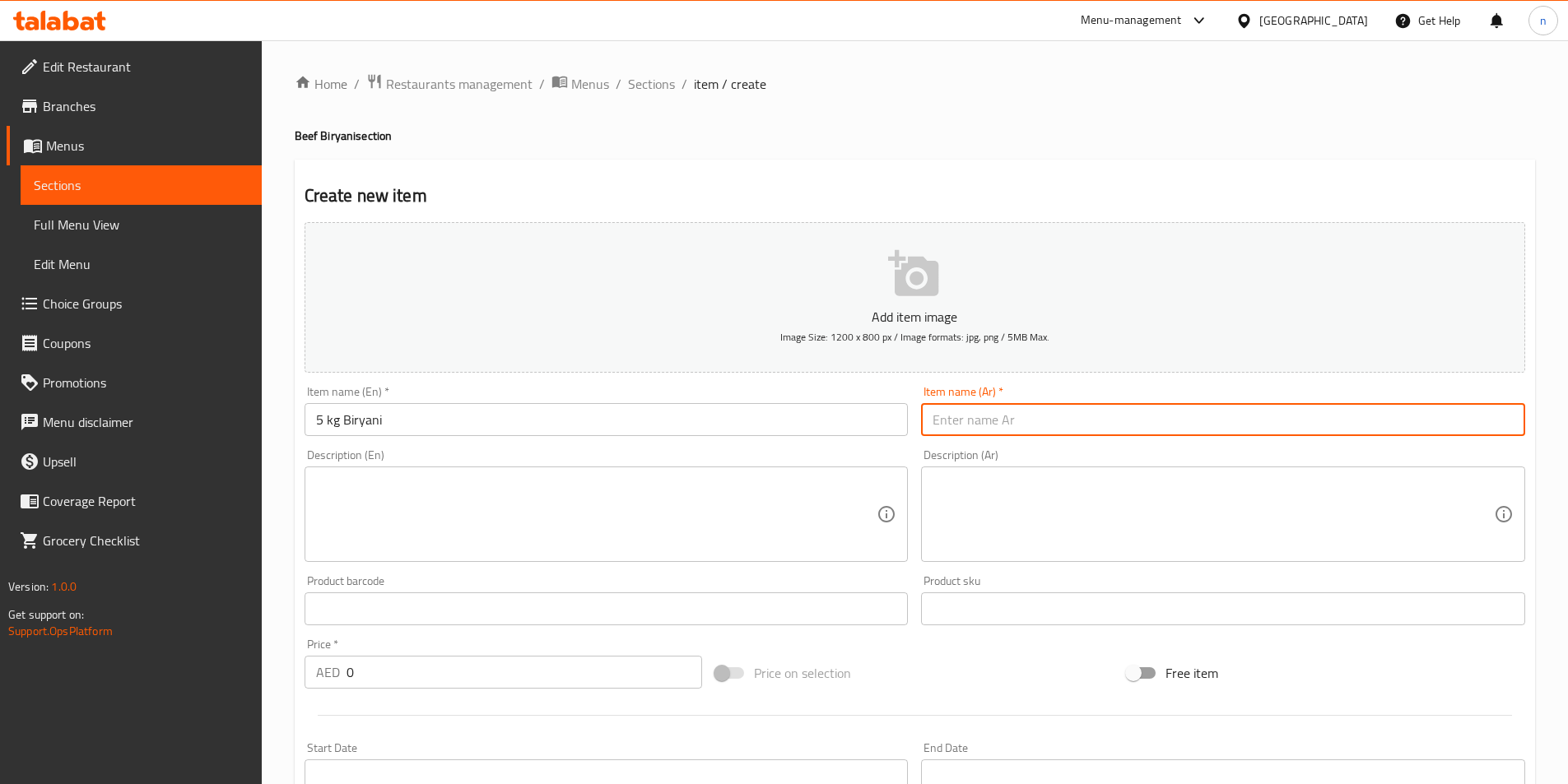
paste input "5 كجم برياني"
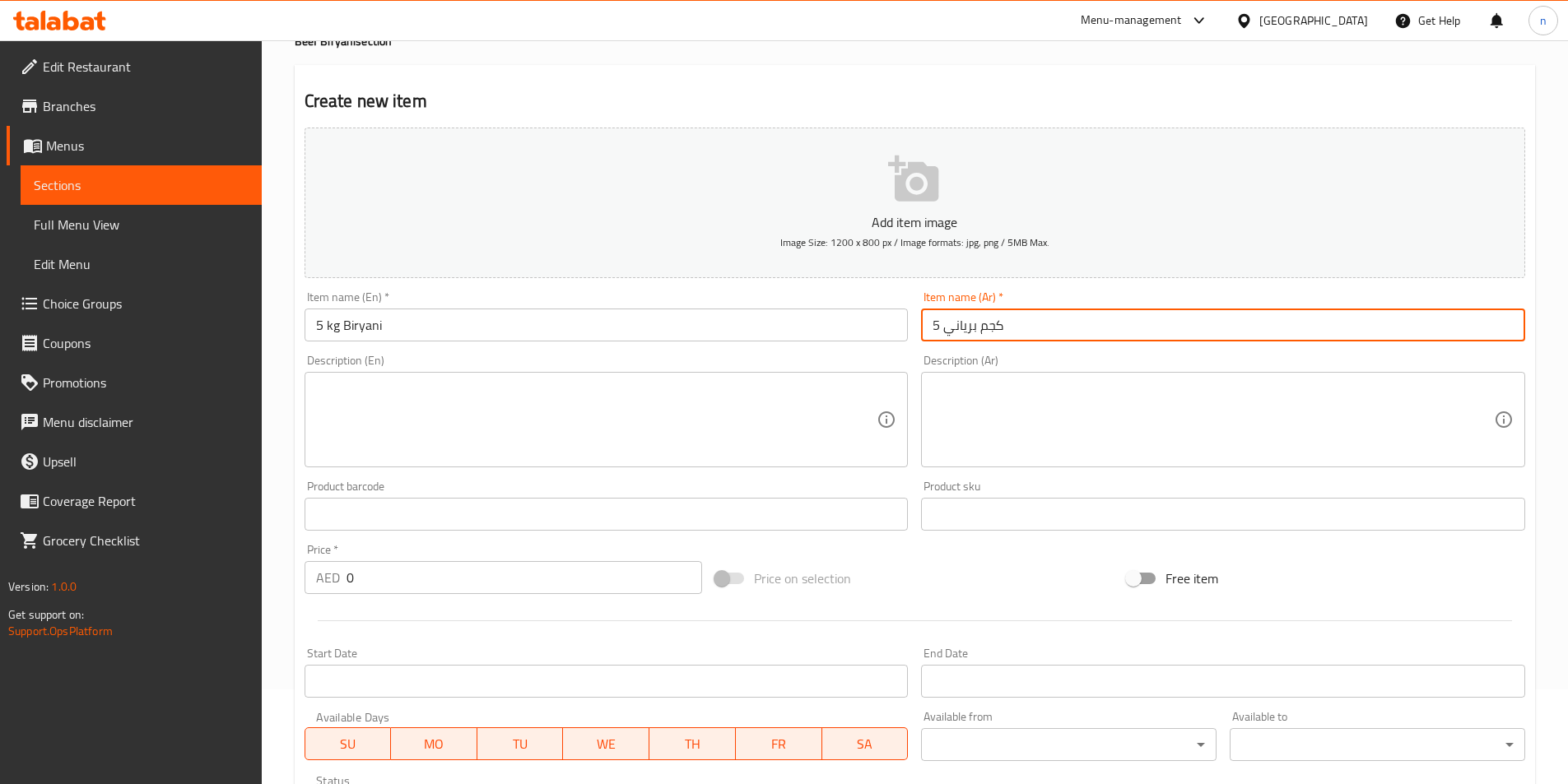
scroll to position [329, 0]
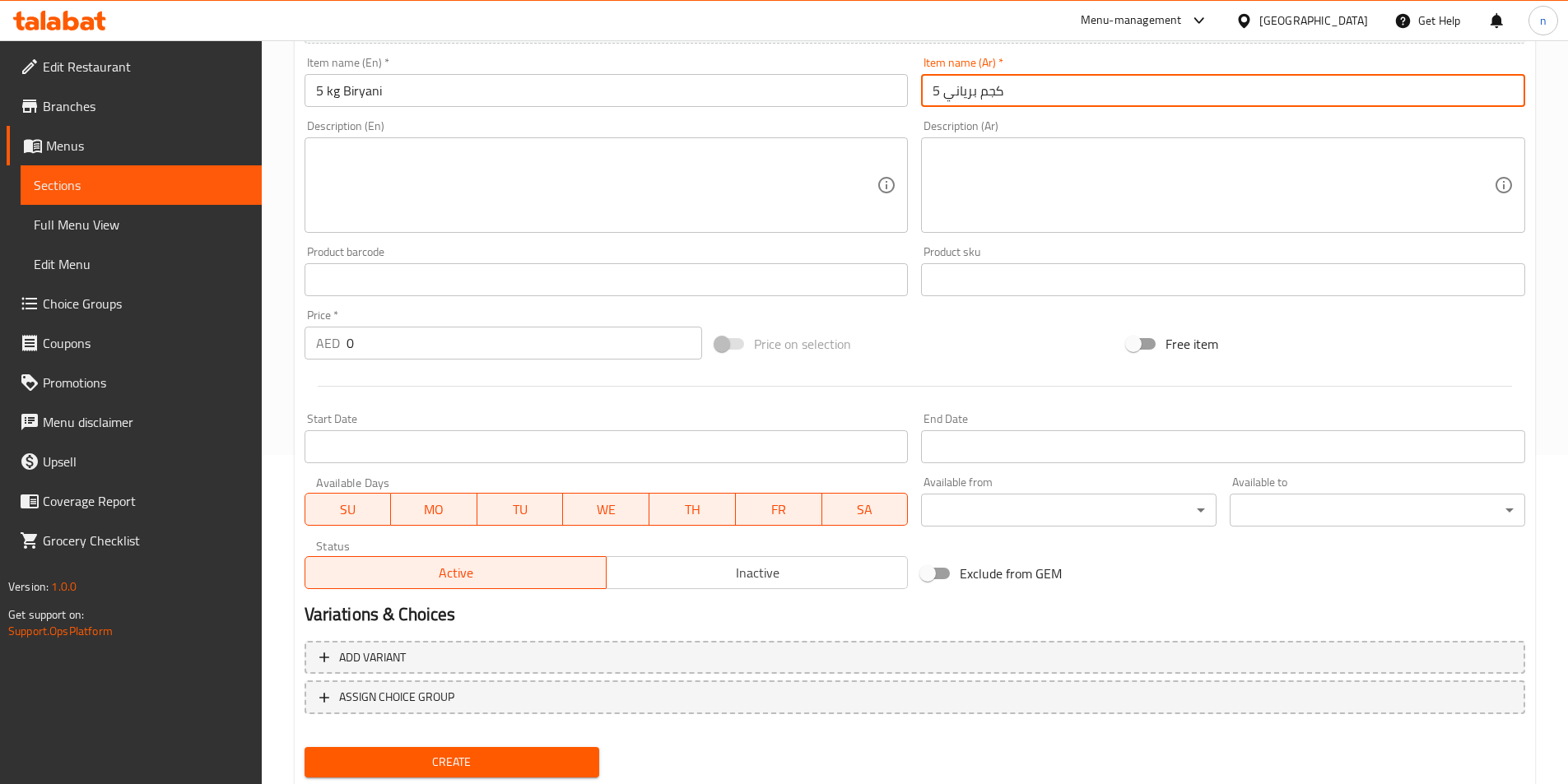
type input "5 كجم برياني"
click at [456, 166] on textarea at bounding box center [597, 185] width 562 height 78
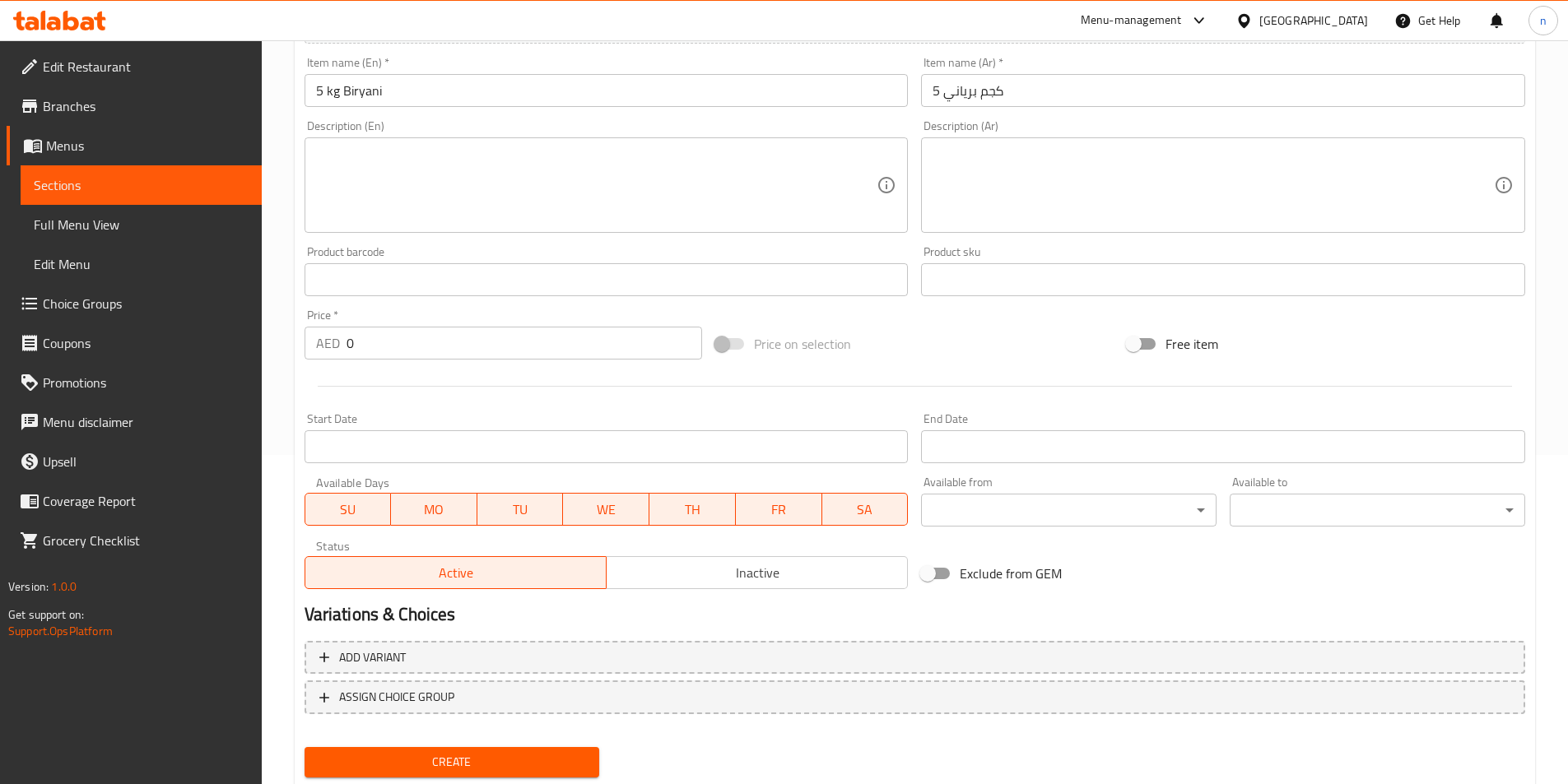
click at [364, 152] on textarea at bounding box center [597, 185] width 562 height 78
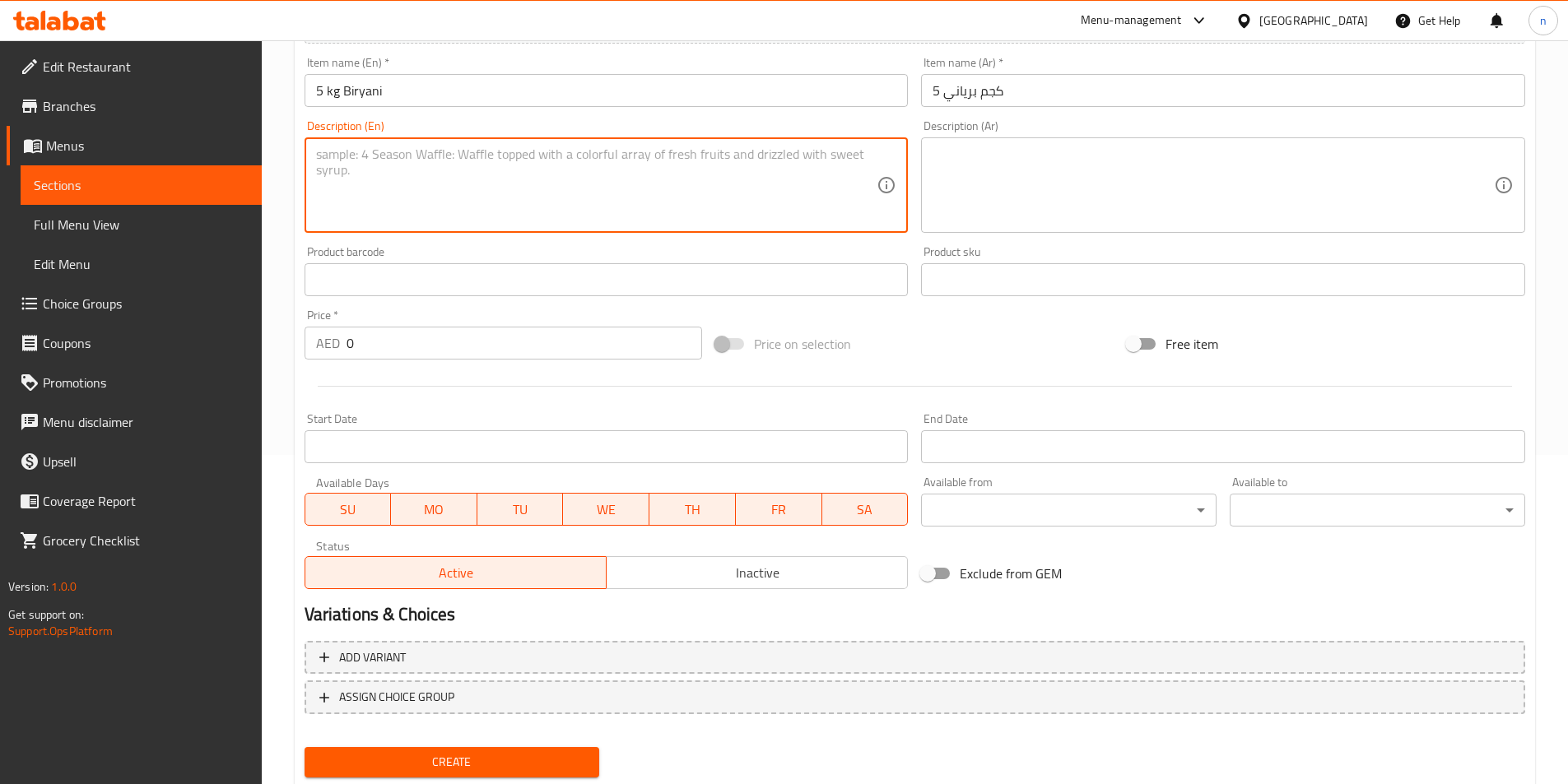
paste textarea "Five kilograms of beef biryani prepared with aromatic spices and basmati rice."
type textarea "Five kilograms of beef biryani prepared with aromatic spices and basmati rice."
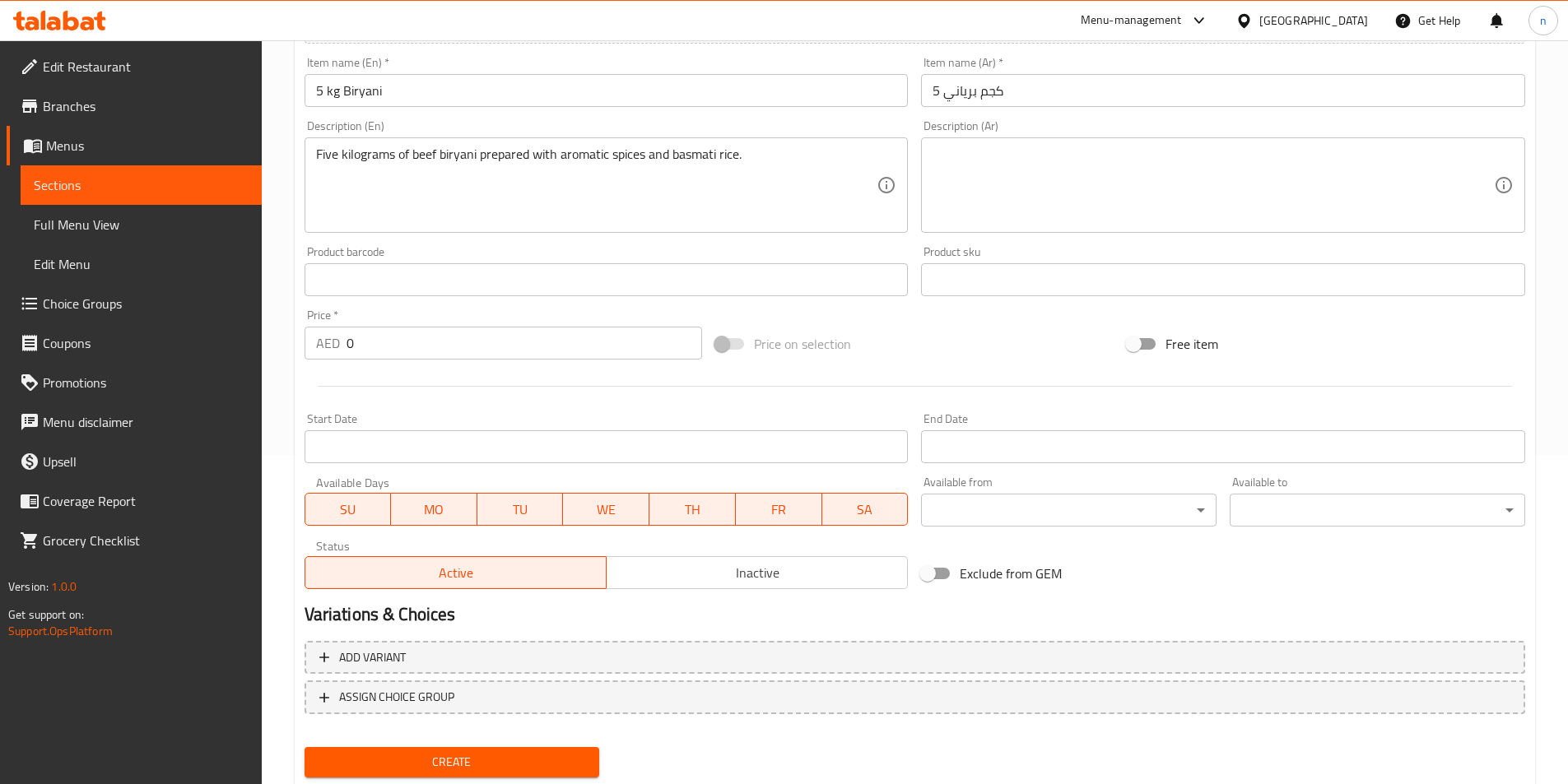
click at [995, 144] on div "Description (Ar)" at bounding box center [1223, 185] width 604 height 95
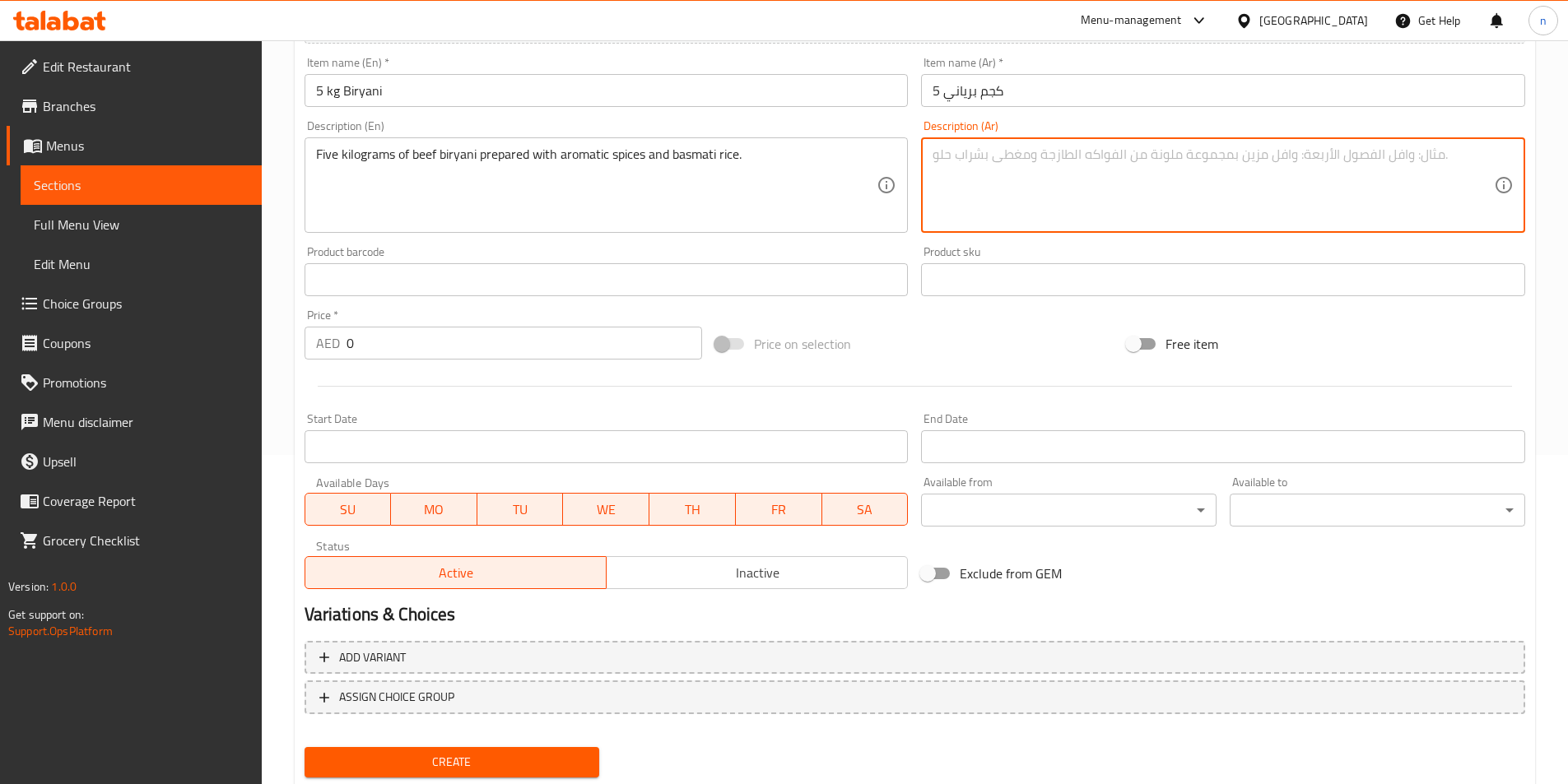
paste textarea "5 كيلوجرام من برياني اللحم البقري المحضر بالبهارات العطرية والأرز البسمتي."
type textarea "5 كيلوجرام من برياني اللحم البقري المحضر بالبهارات العطرية والأرز البسمتي."
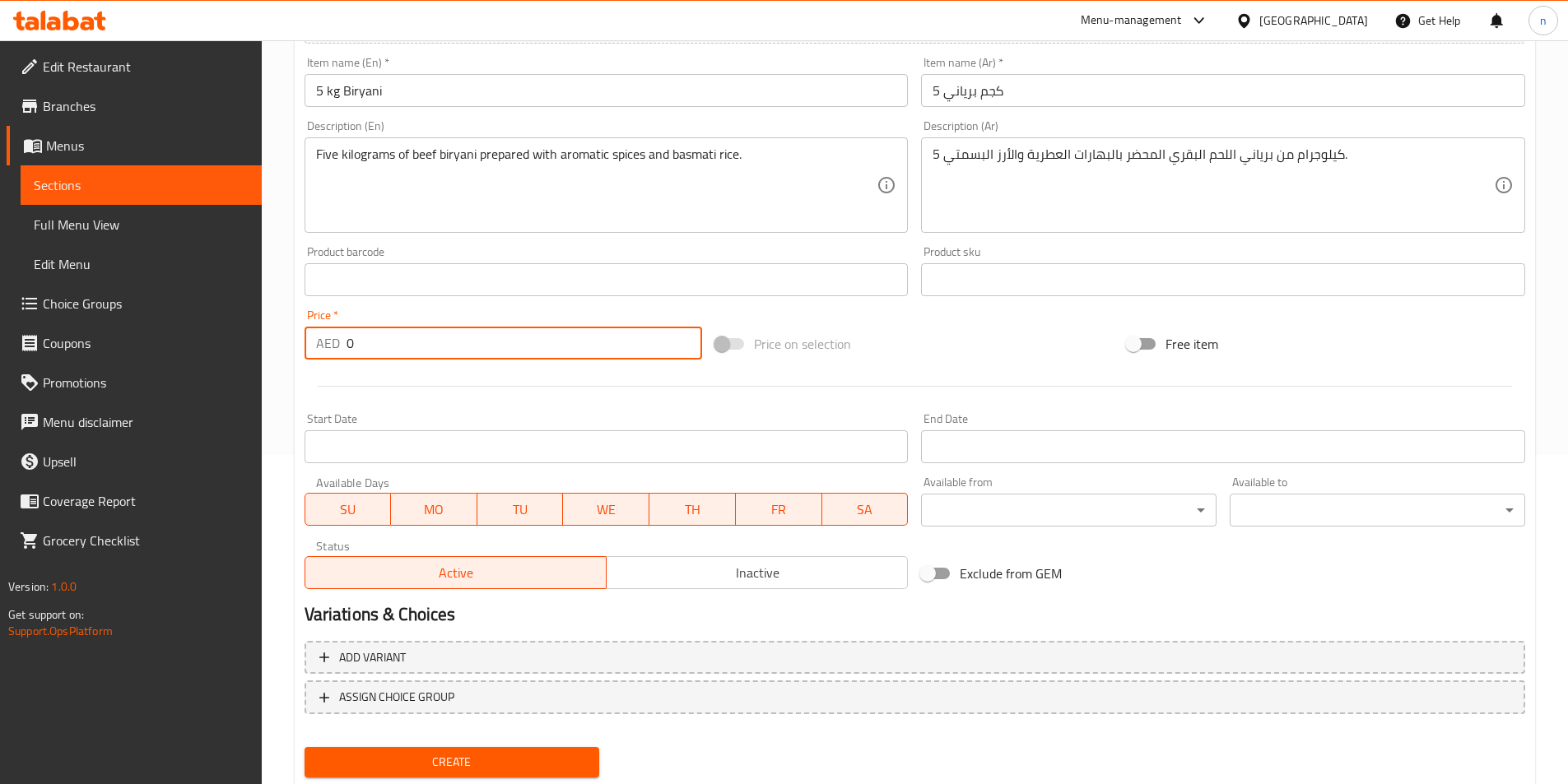
drag, startPoint x: 373, startPoint y: 339, endPoint x: 317, endPoint y: 346, distance: 56.4
click at [317, 346] on div "AED 0 Price *" at bounding box center [503, 342] width 399 height 33
paste input "146"
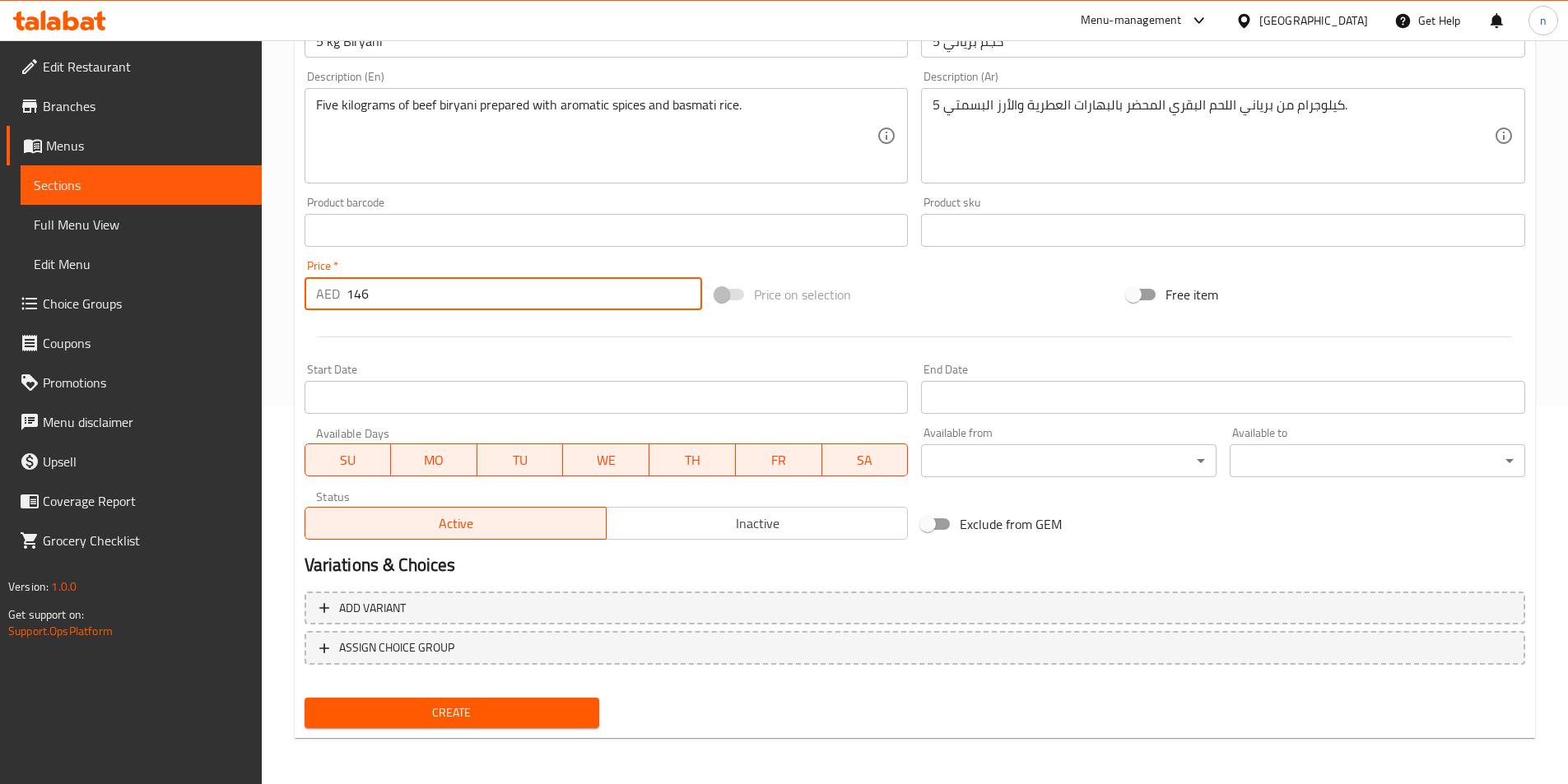
type input "146"
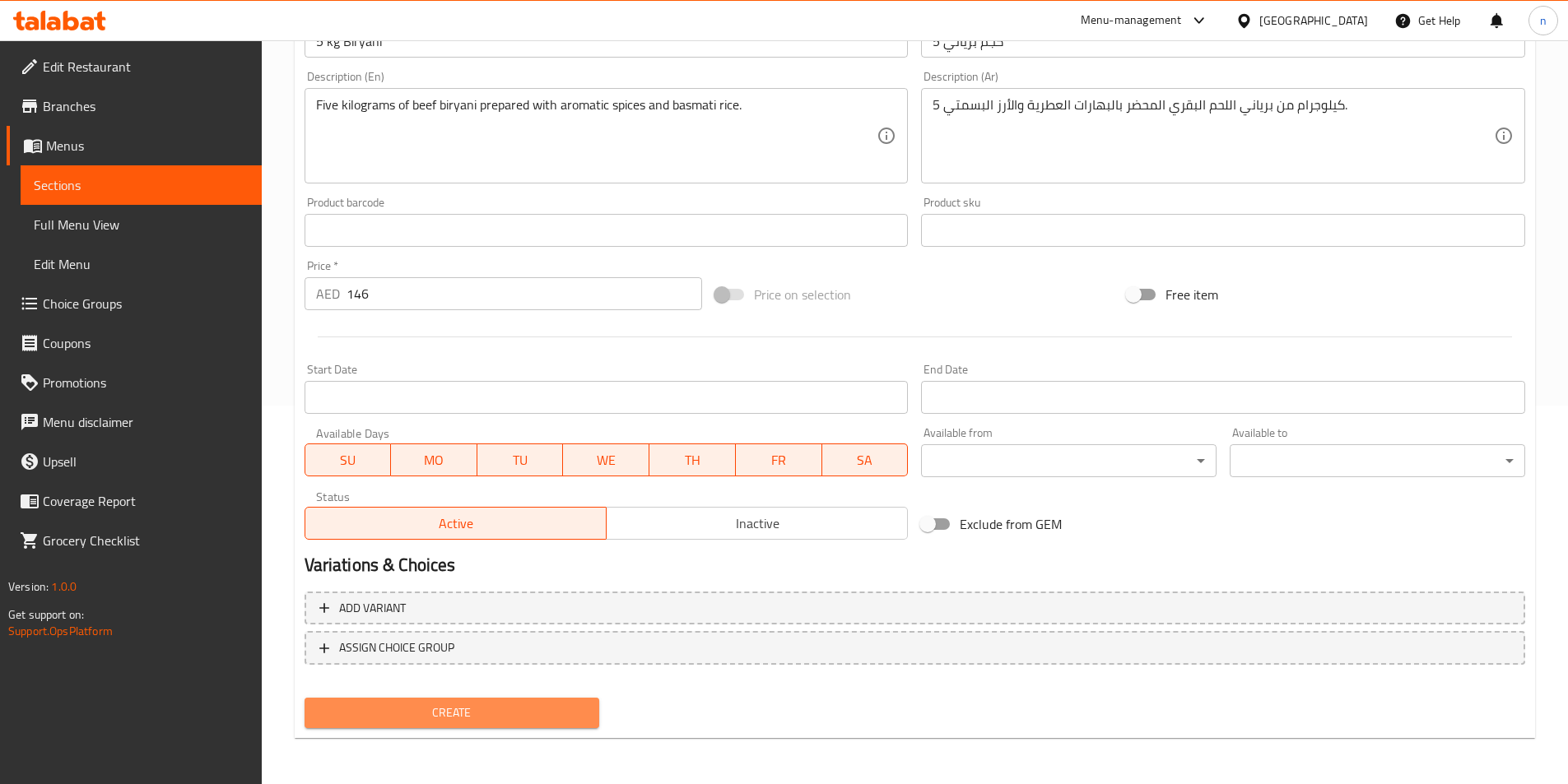
click at [437, 701] on button "Create" at bounding box center [452, 713] width 296 height 31
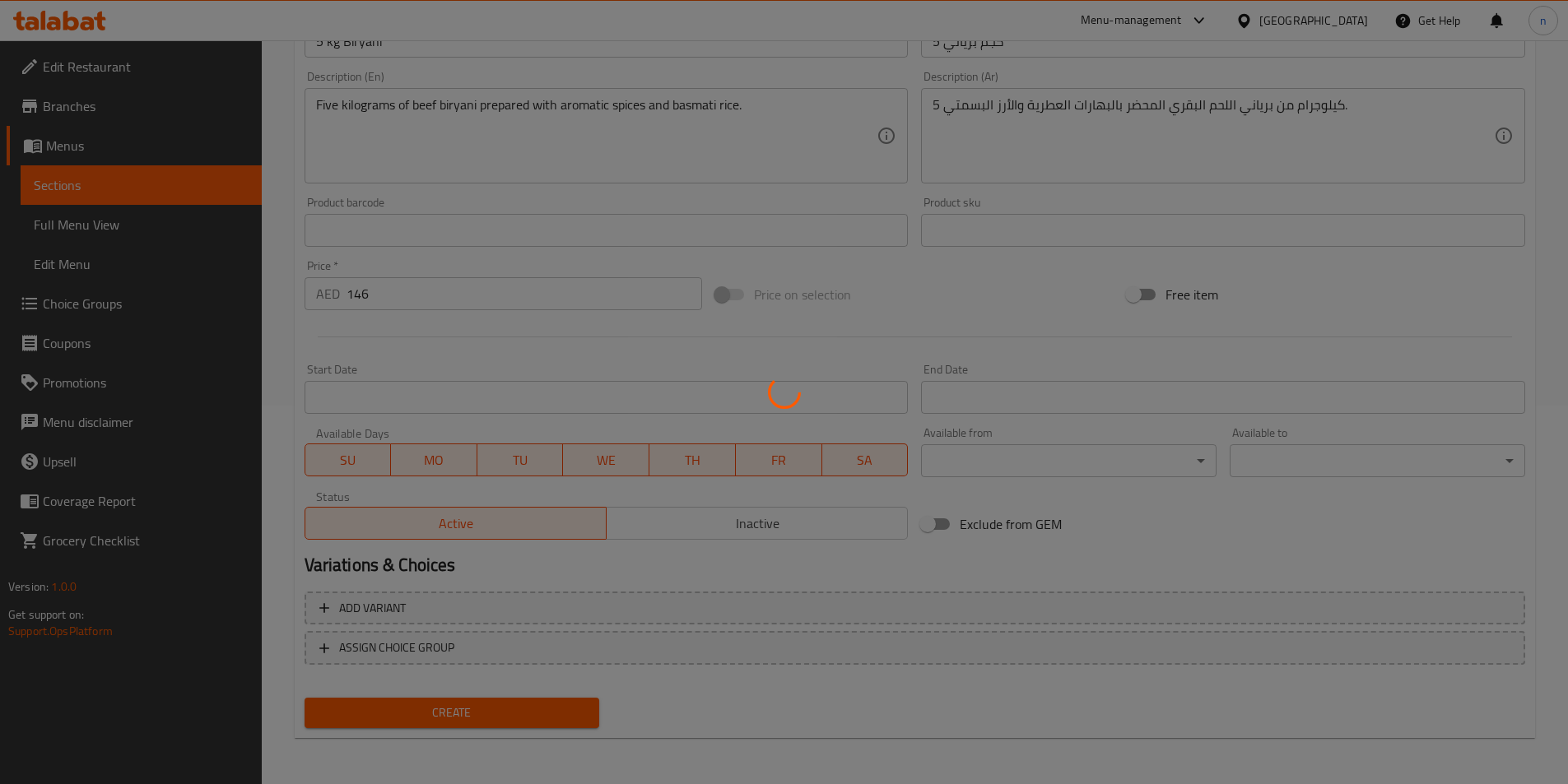
type input "0"
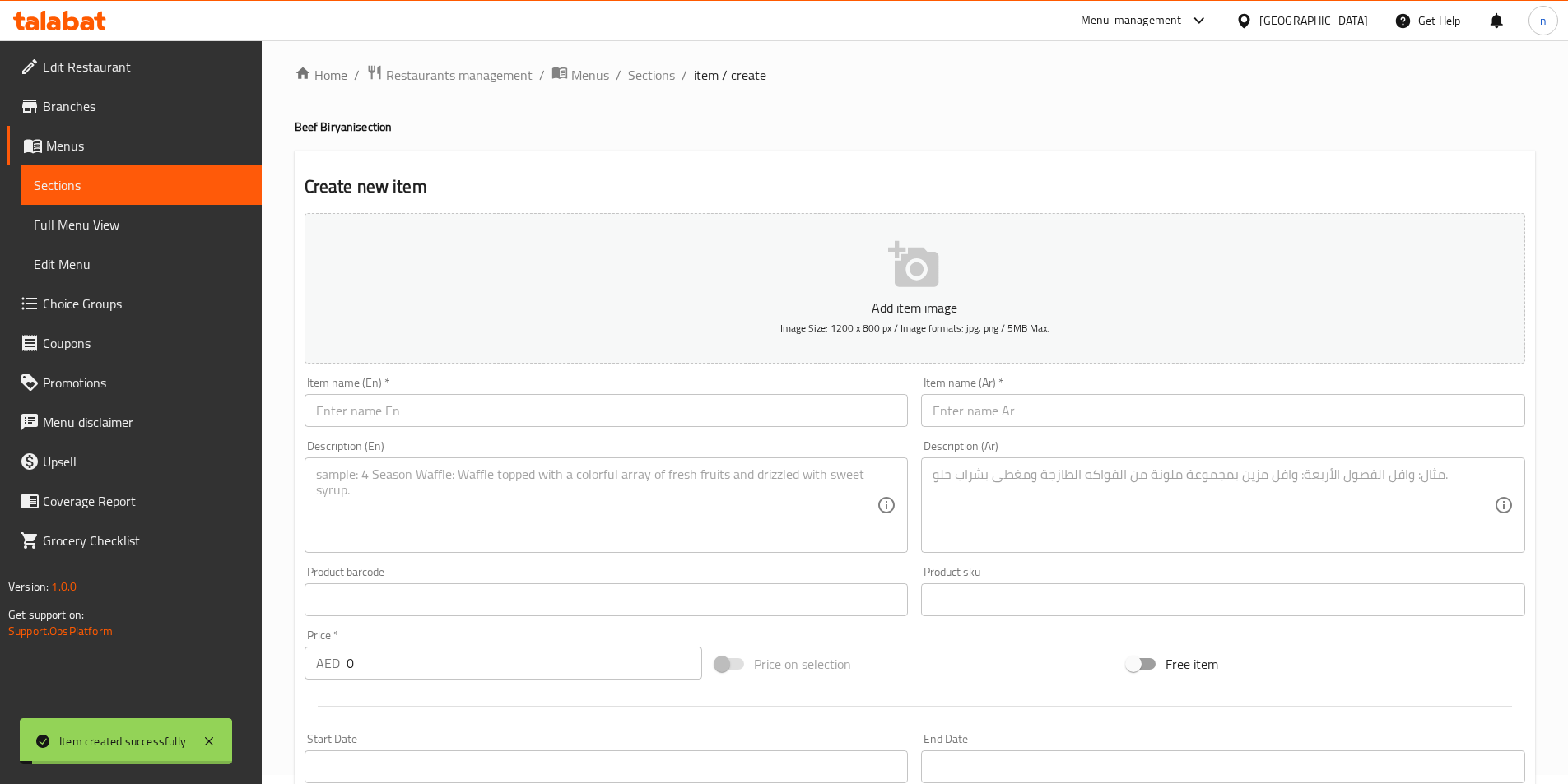
scroll to position [0, 0]
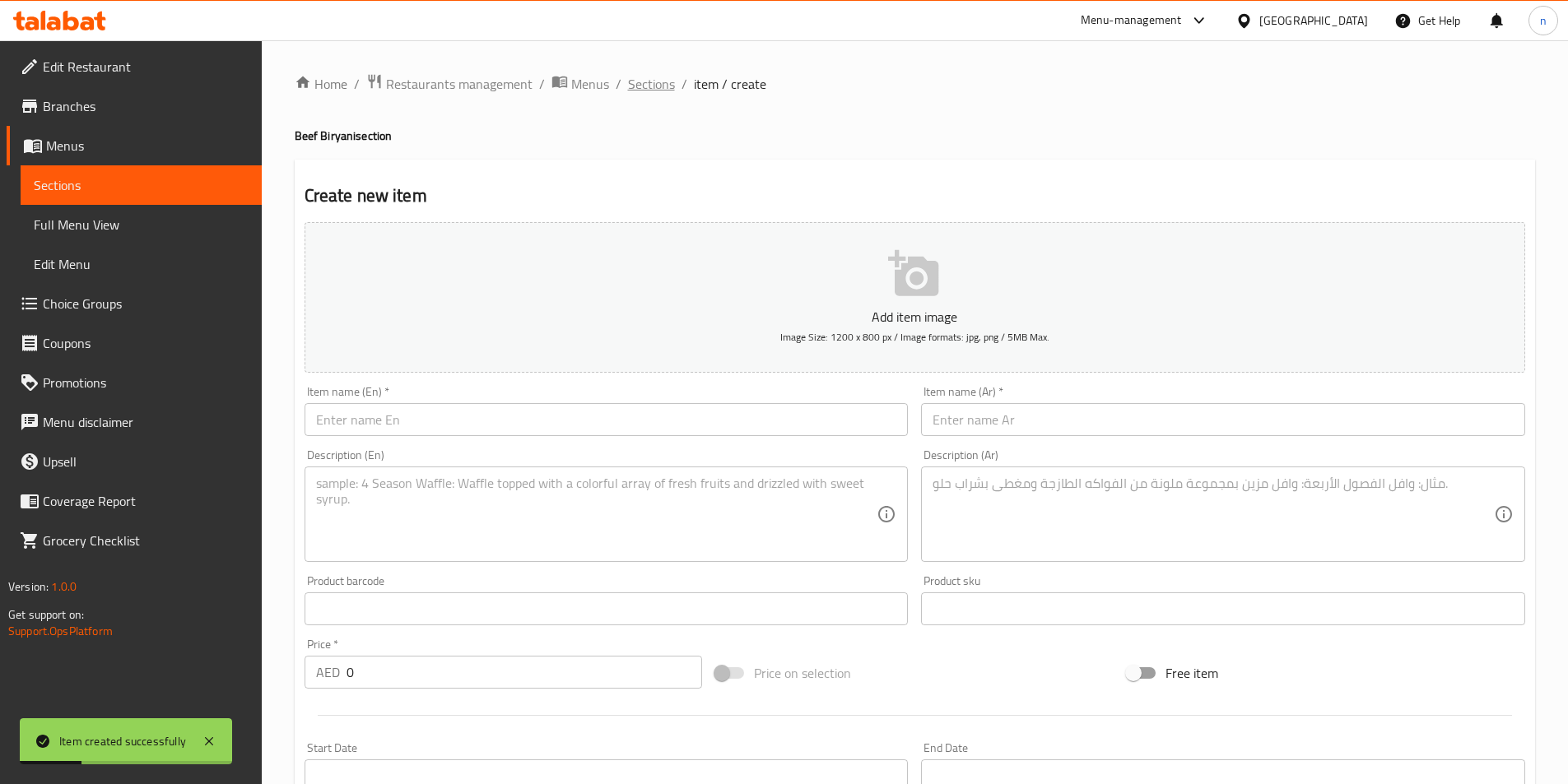
click at [647, 92] on span "Sections" at bounding box center [651, 83] width 47 height 20
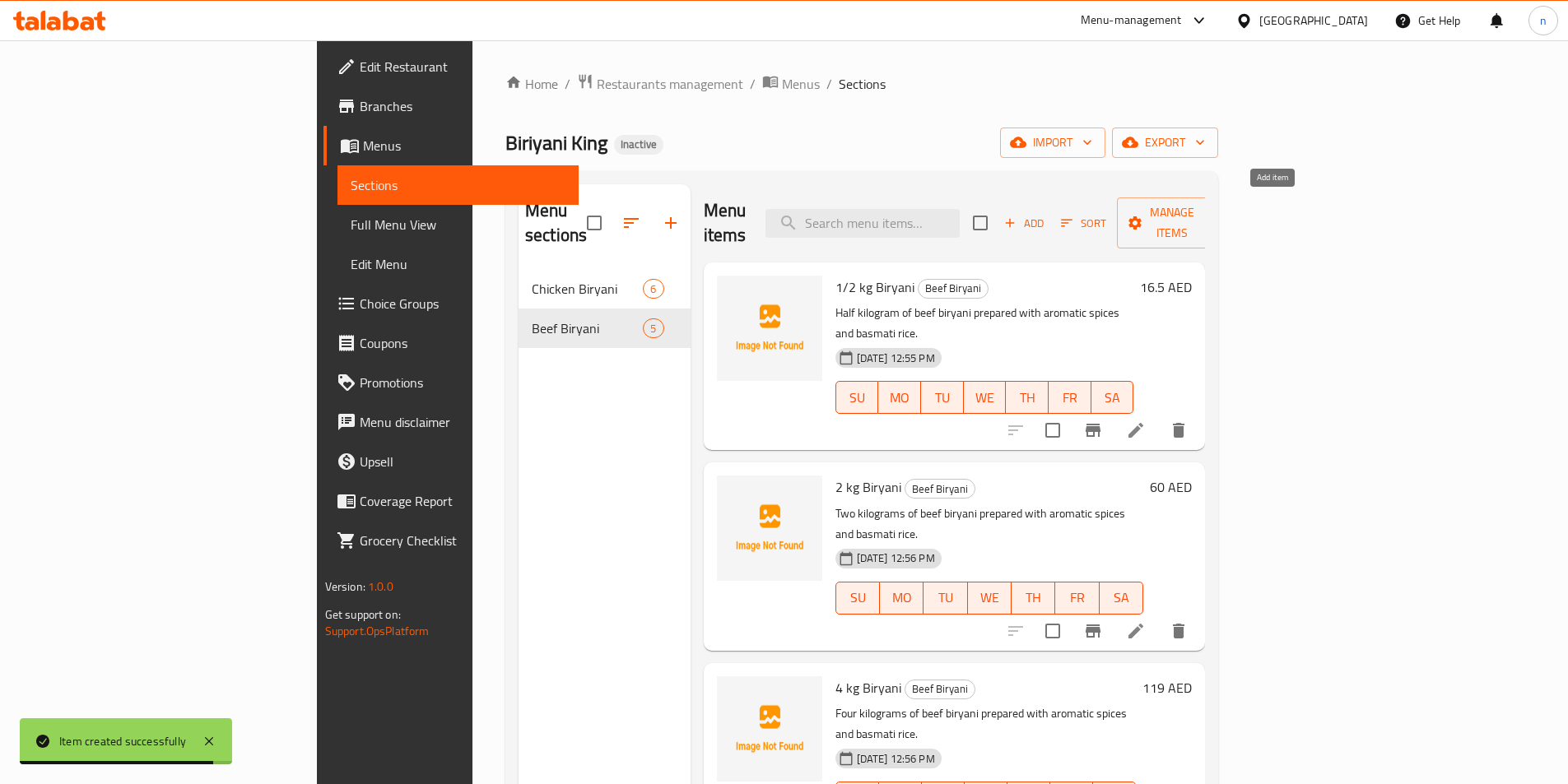
click at [1046, 214] on span "Add" at bounding box center [1024, 223] width 44 height 19
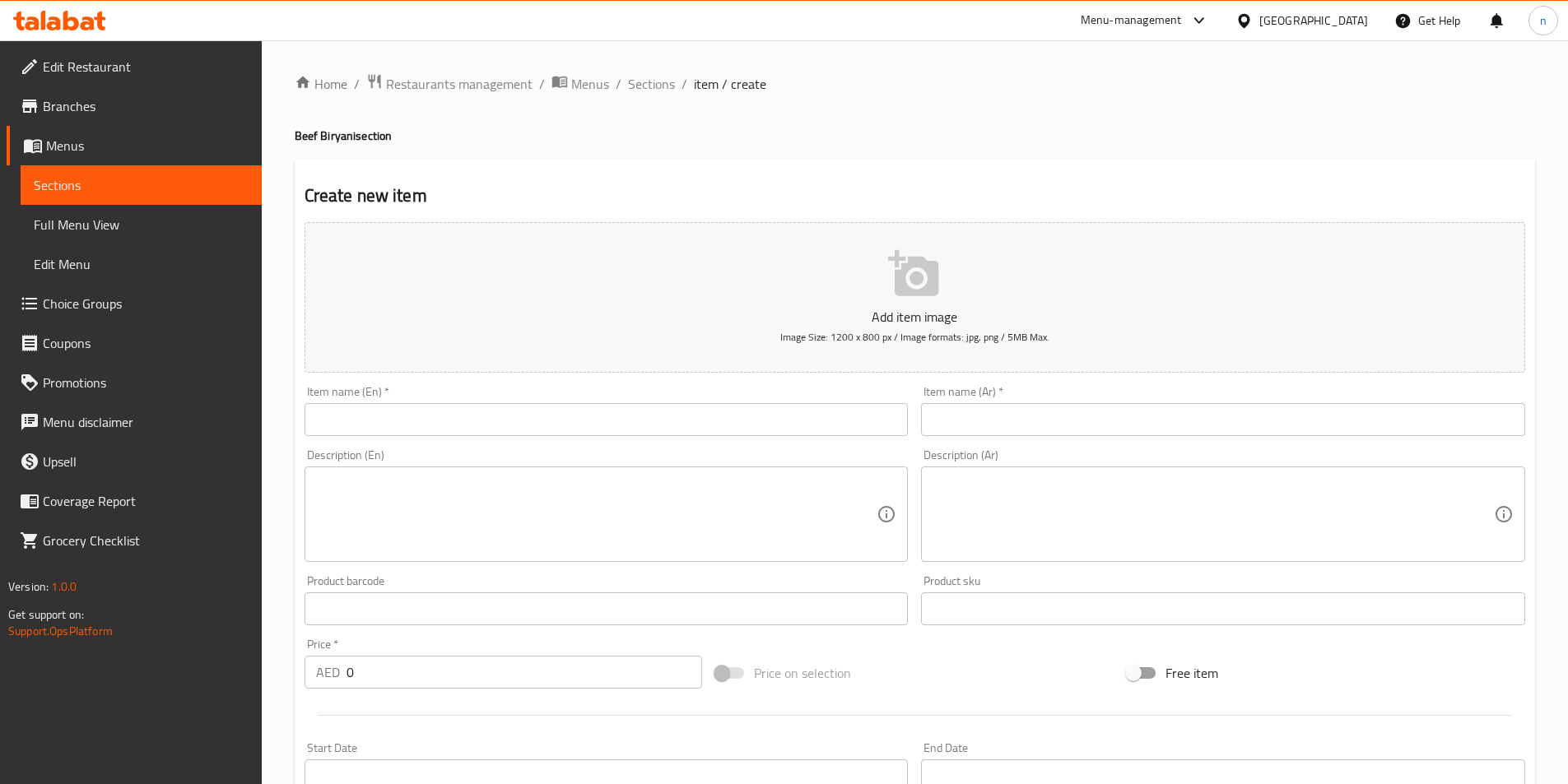
click at [398, 408] on input "text" at bounding box center [606, 420] width 604 height 33
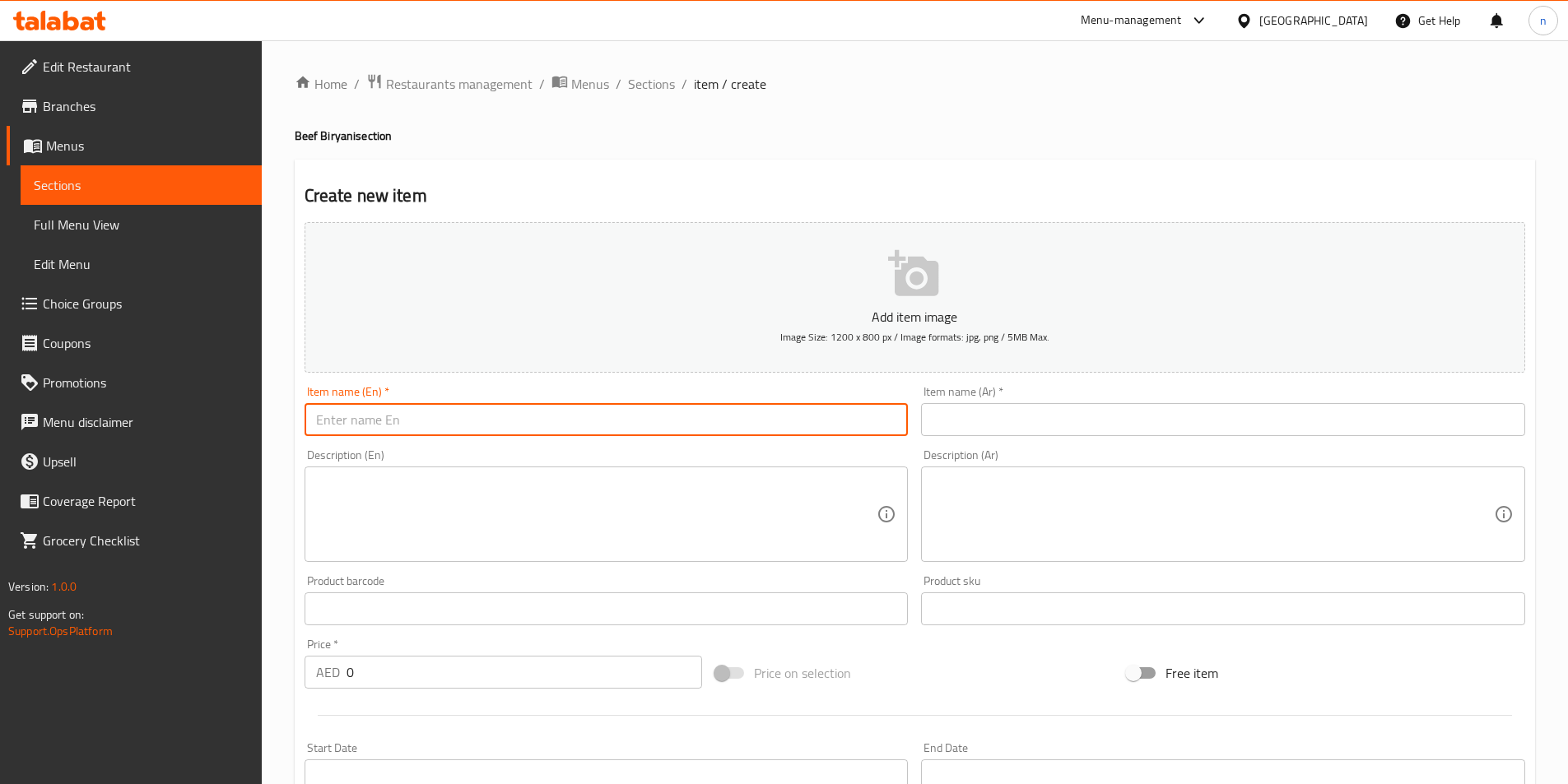
paste input "10 kg Biryani"
type input "10 kg Biryani"
click at [990, 426] on input "text" at bounding box center [1223, 420] width 604 height 33
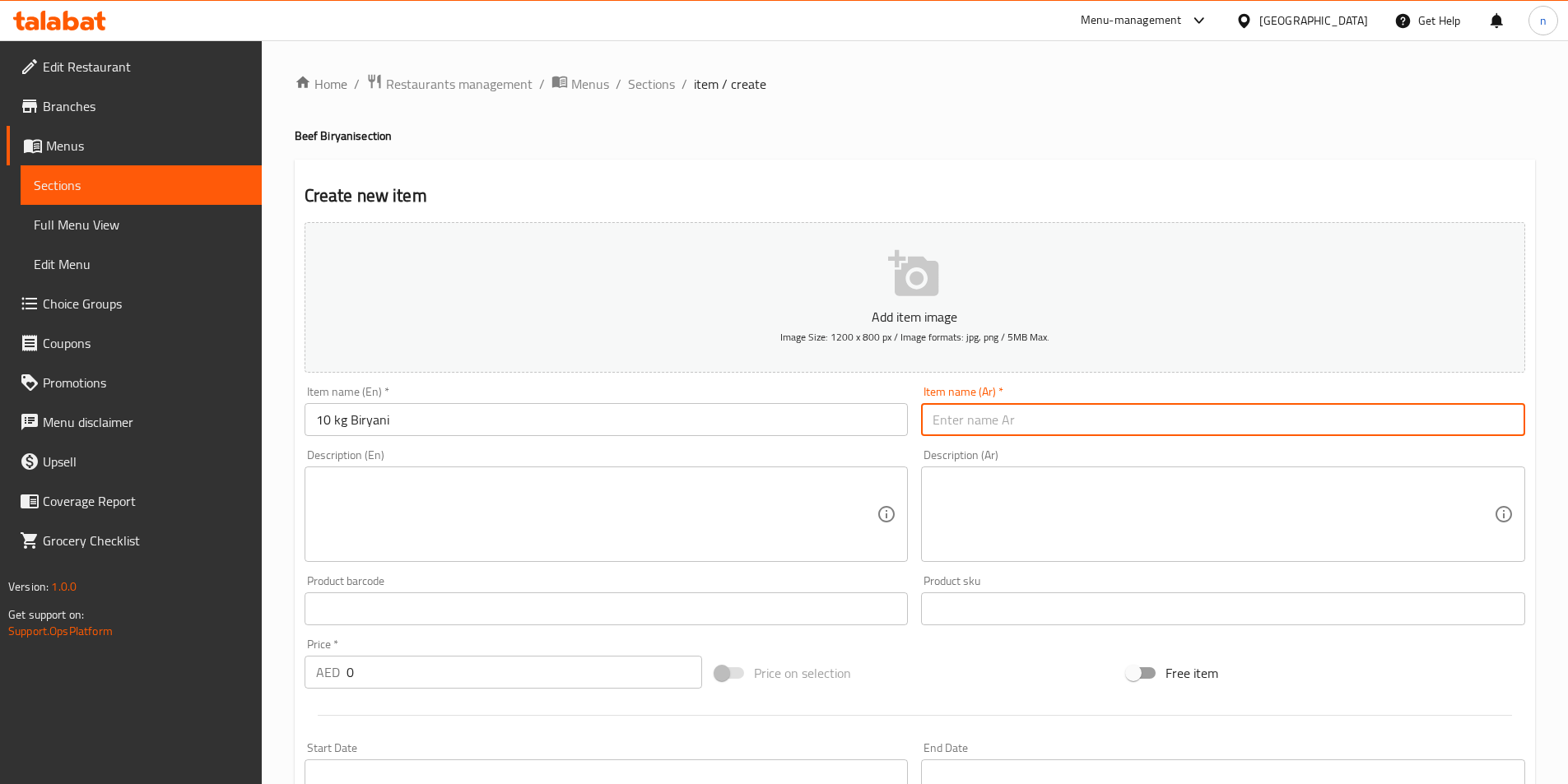
paste input "10 كجم برياني"
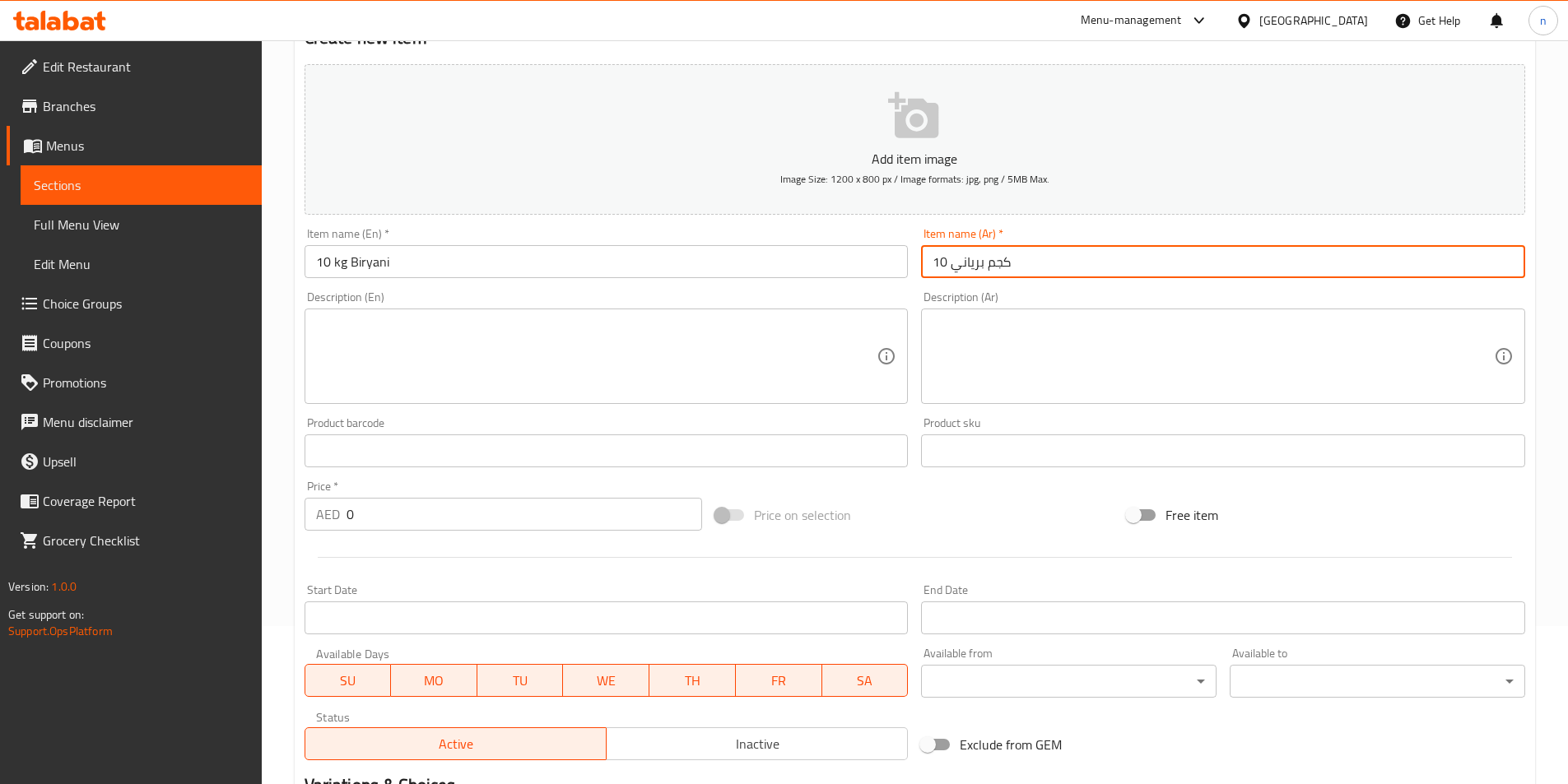
scroll to position [165, 0]
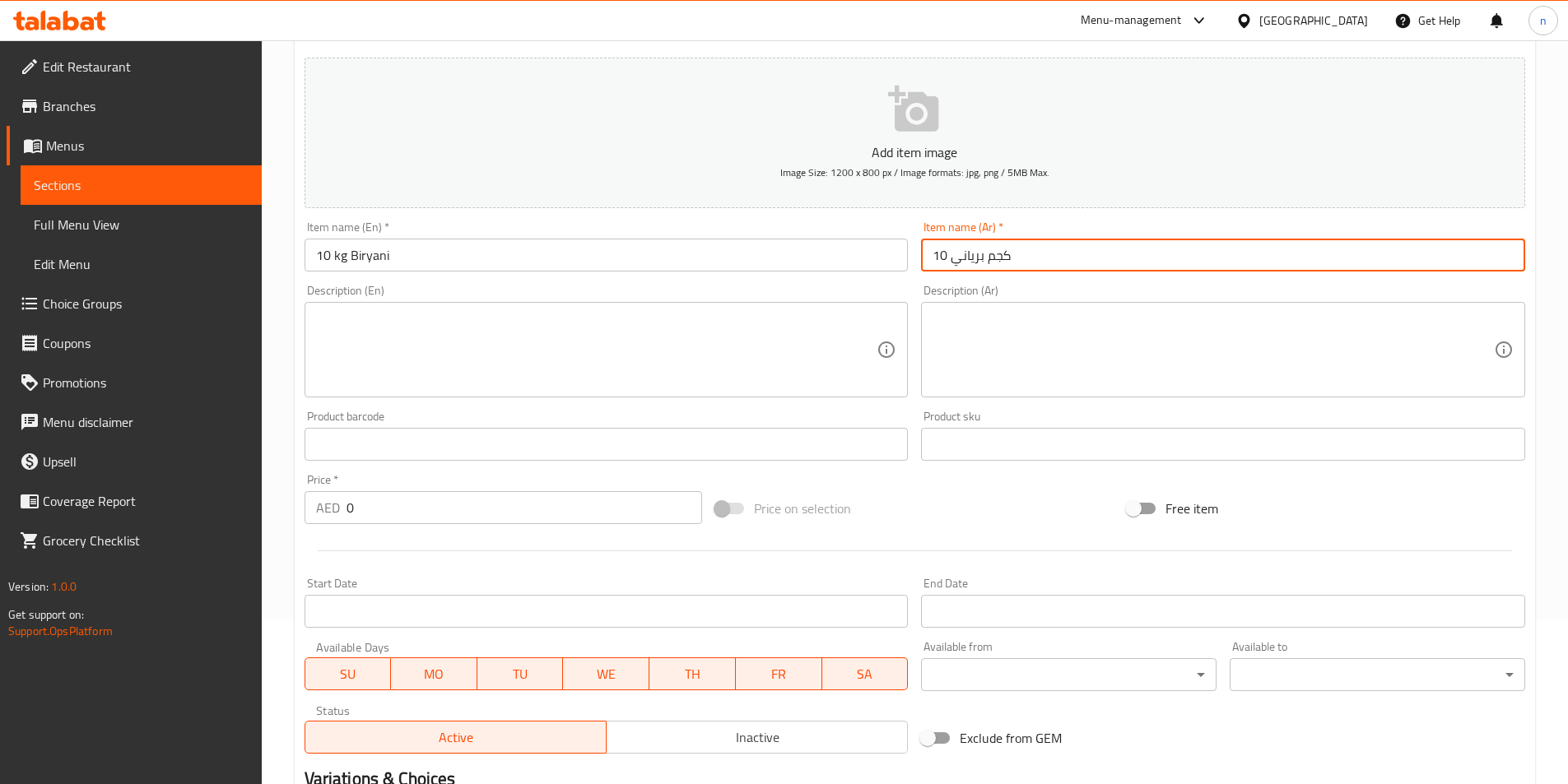
type input "10 كجم برياني"
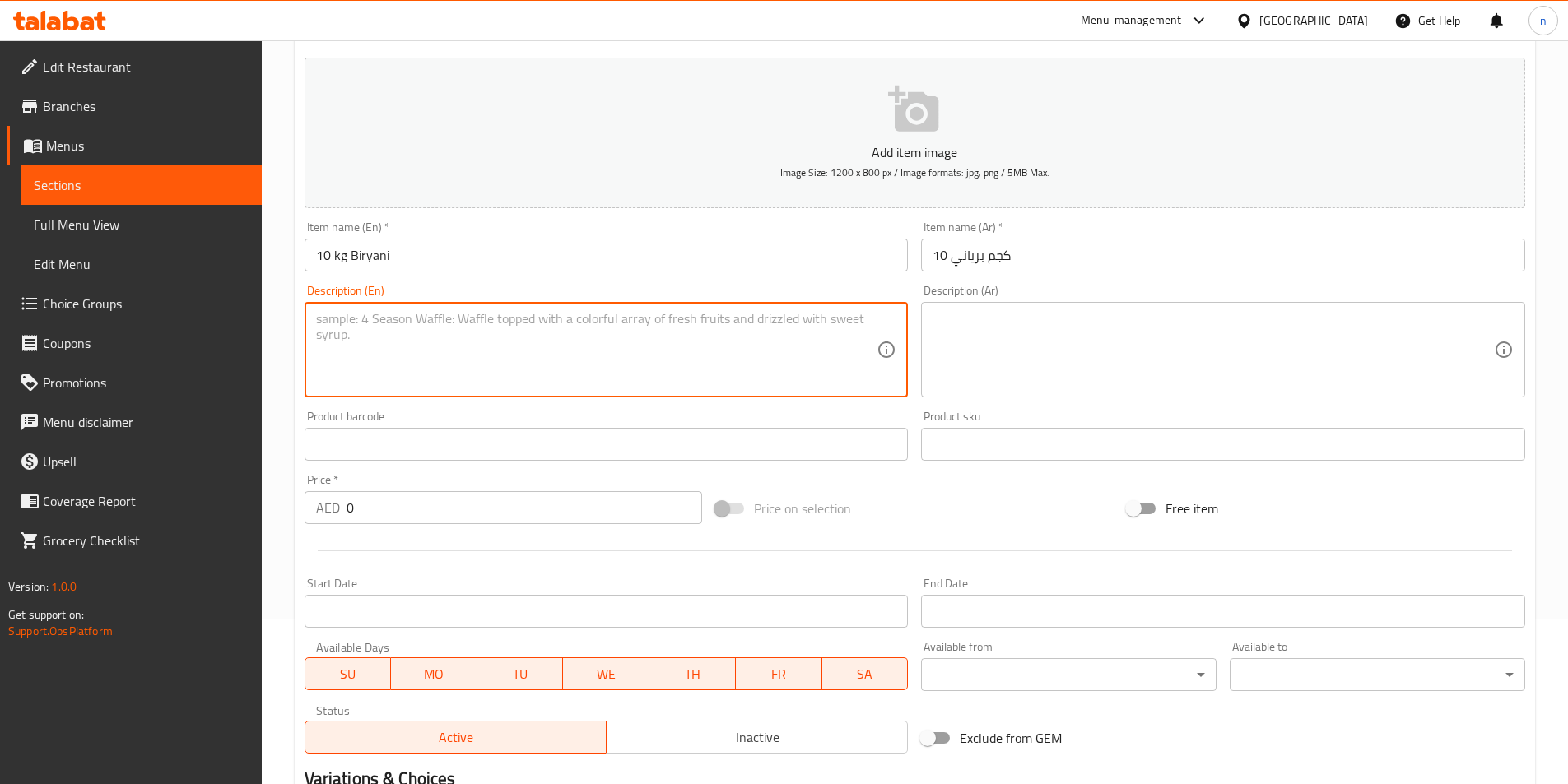
click at [504, 319] on textarea at bounding box center [597, 350] width 562 height 78
paste textarea "Ten kilograms of beef biryani prepared with aromatic spices and basmati rice."
type textarea "Ten kilograms of beef biryani prepared with aromatic spices and basmati rice."
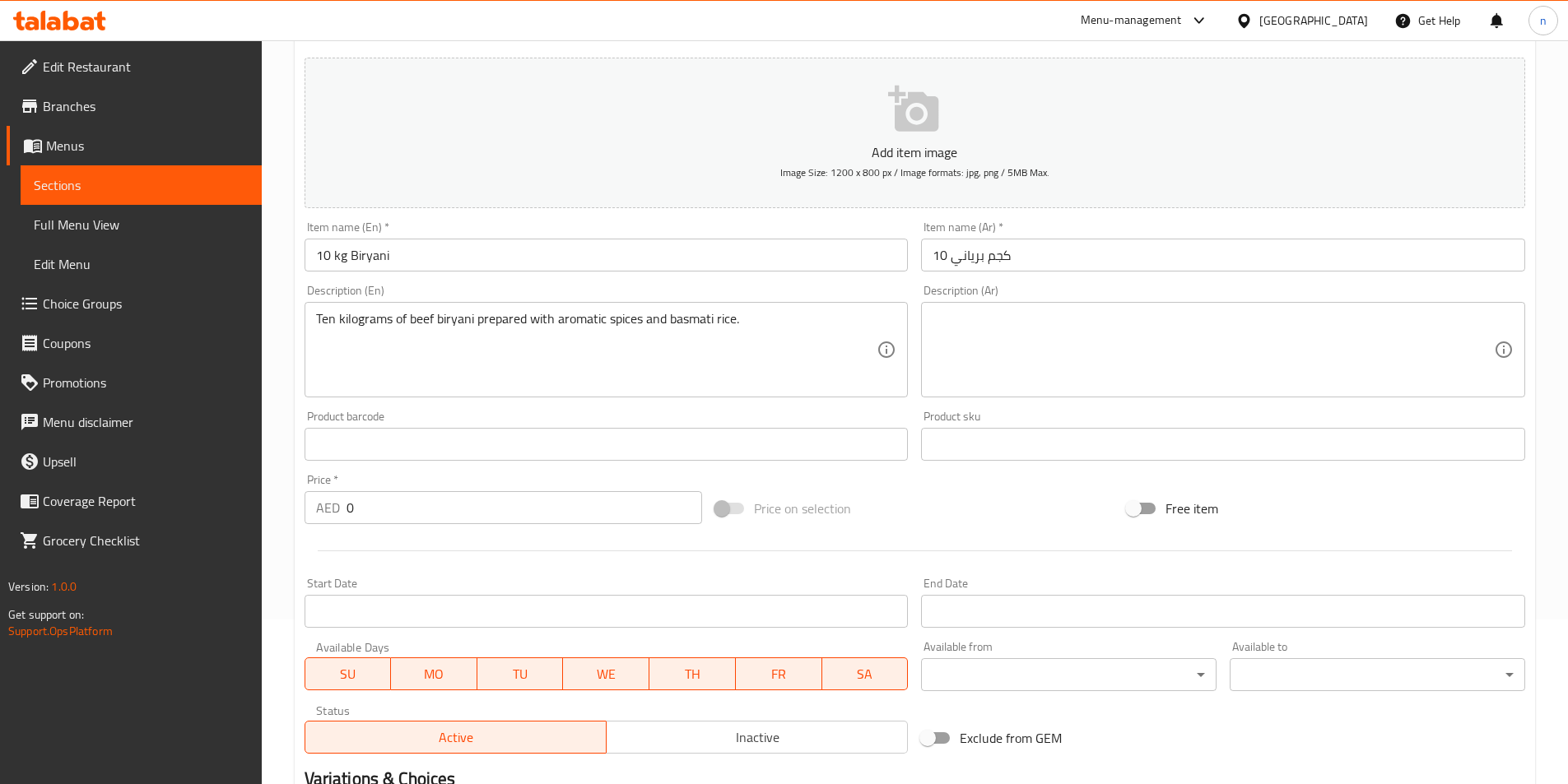
click at [985, 329] on textarea at bounding box center [1213, 350] width 562 height 78
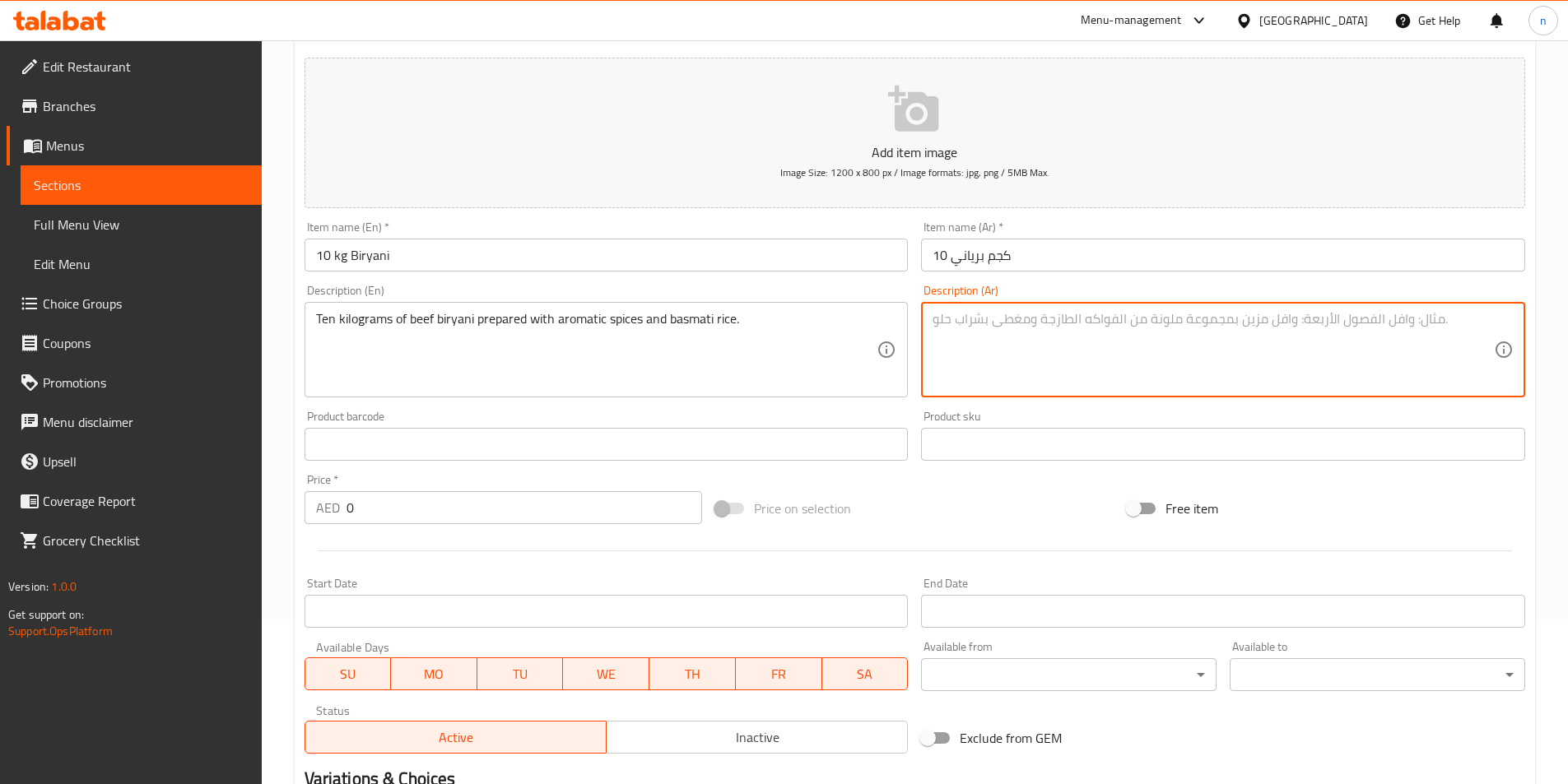
paste textarea "10 كيلوجرام من برياني اللحم البقري المحضر بالبهارات العطرية والأرز البسمتي."
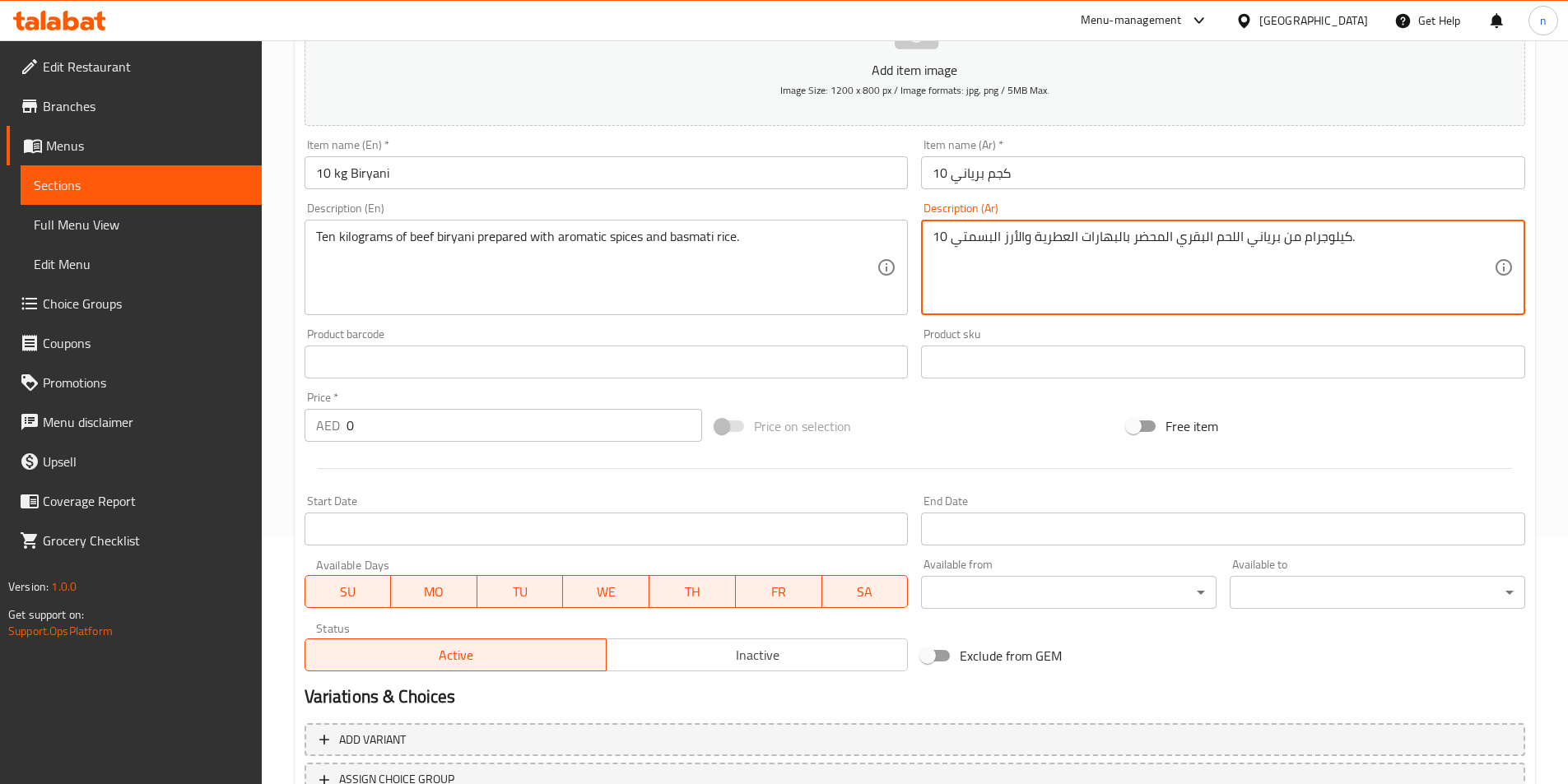
type textarea "10 كيلوجرام من برياني اللحم البقري المحضر بالبهارات العطرية والأرز البسمتي."
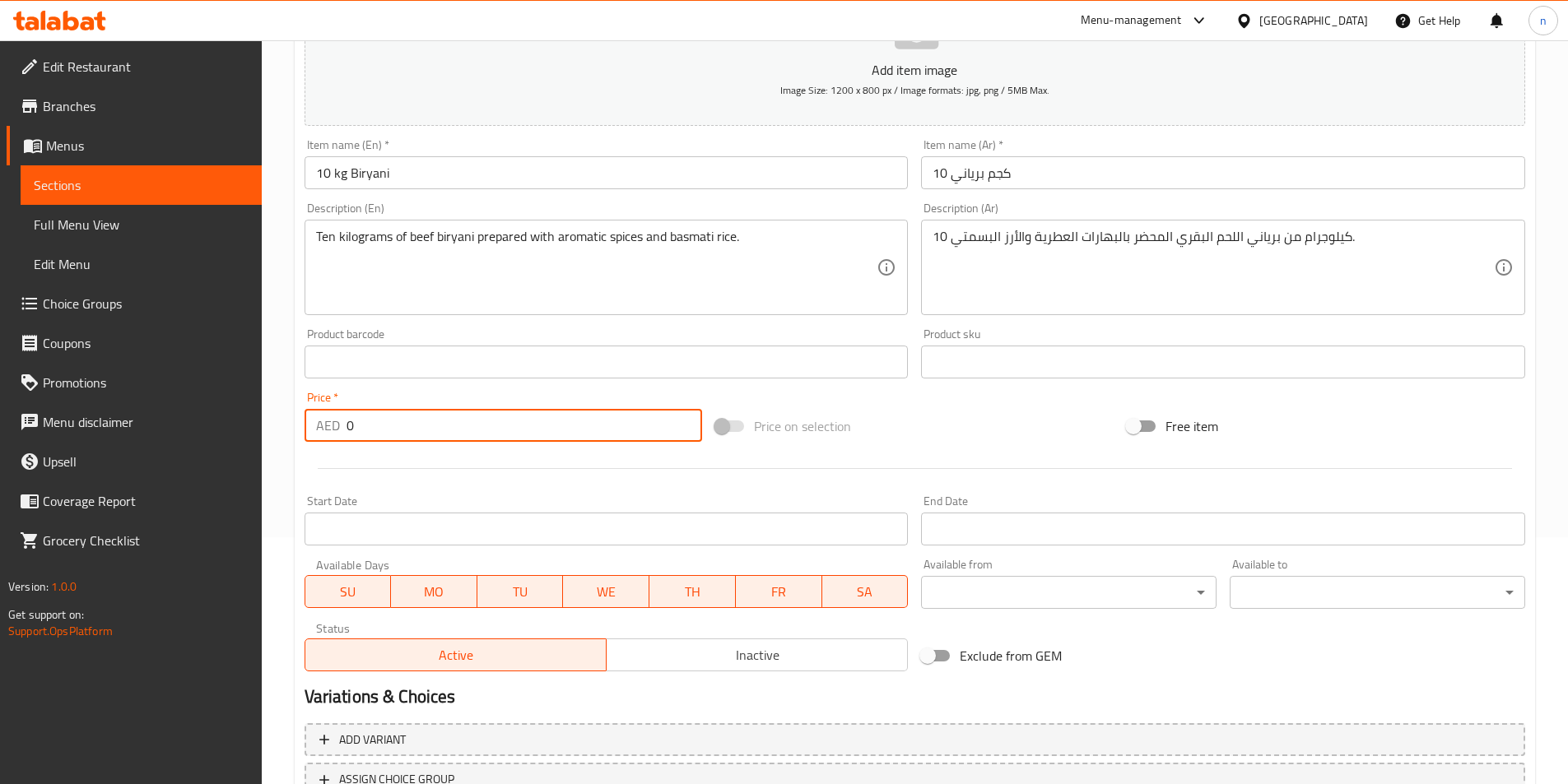
drag, startPoint x: 417, startPoint y: 431, endPoint x: 339, endPoint y: 434, distance: 78.1
click at [339, 434] on div "AED 0 Price *" at bounding box center [503, 425] width 399 height 33
paste input "283.5"
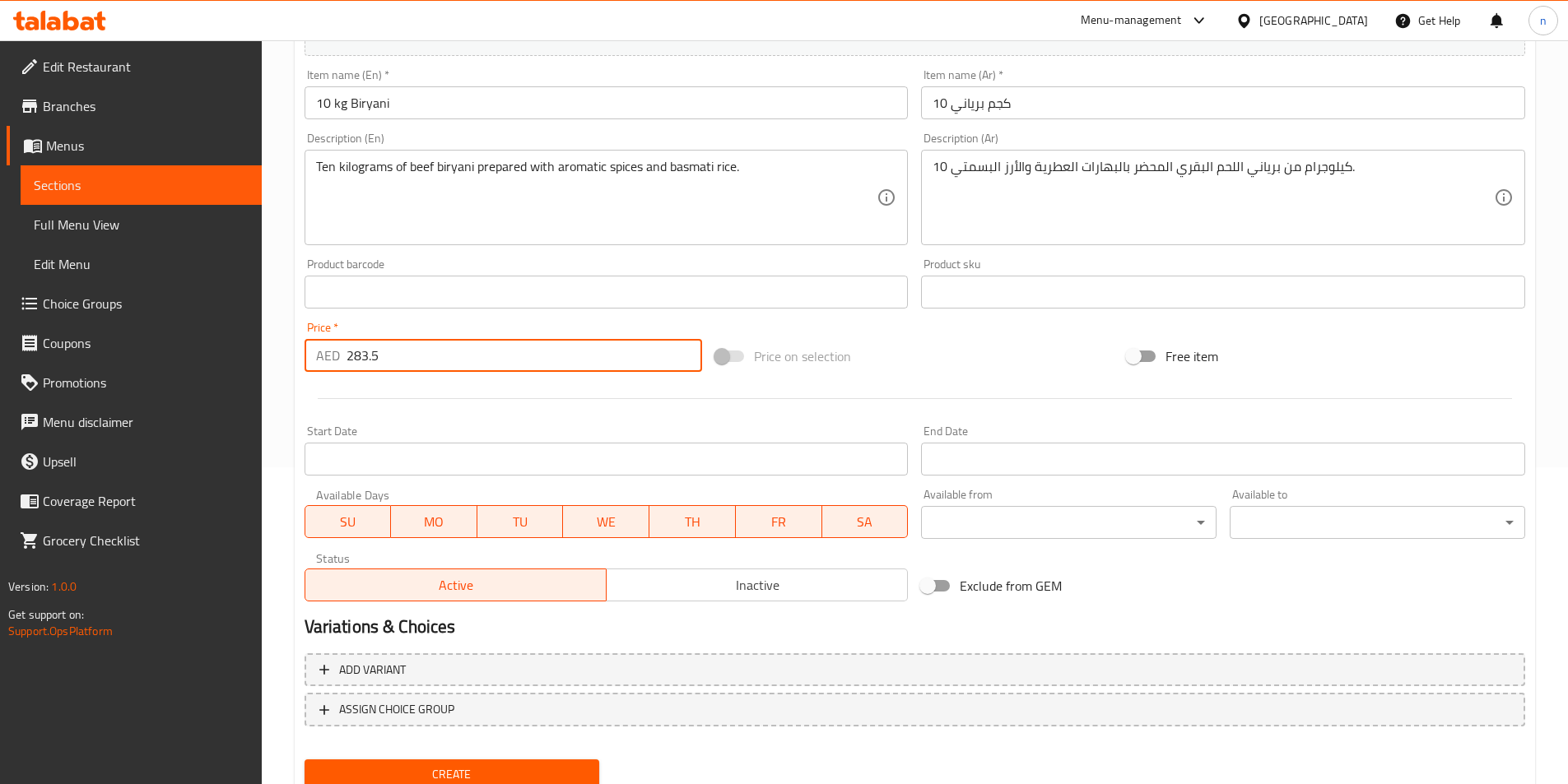
scroll to position [379, 0]
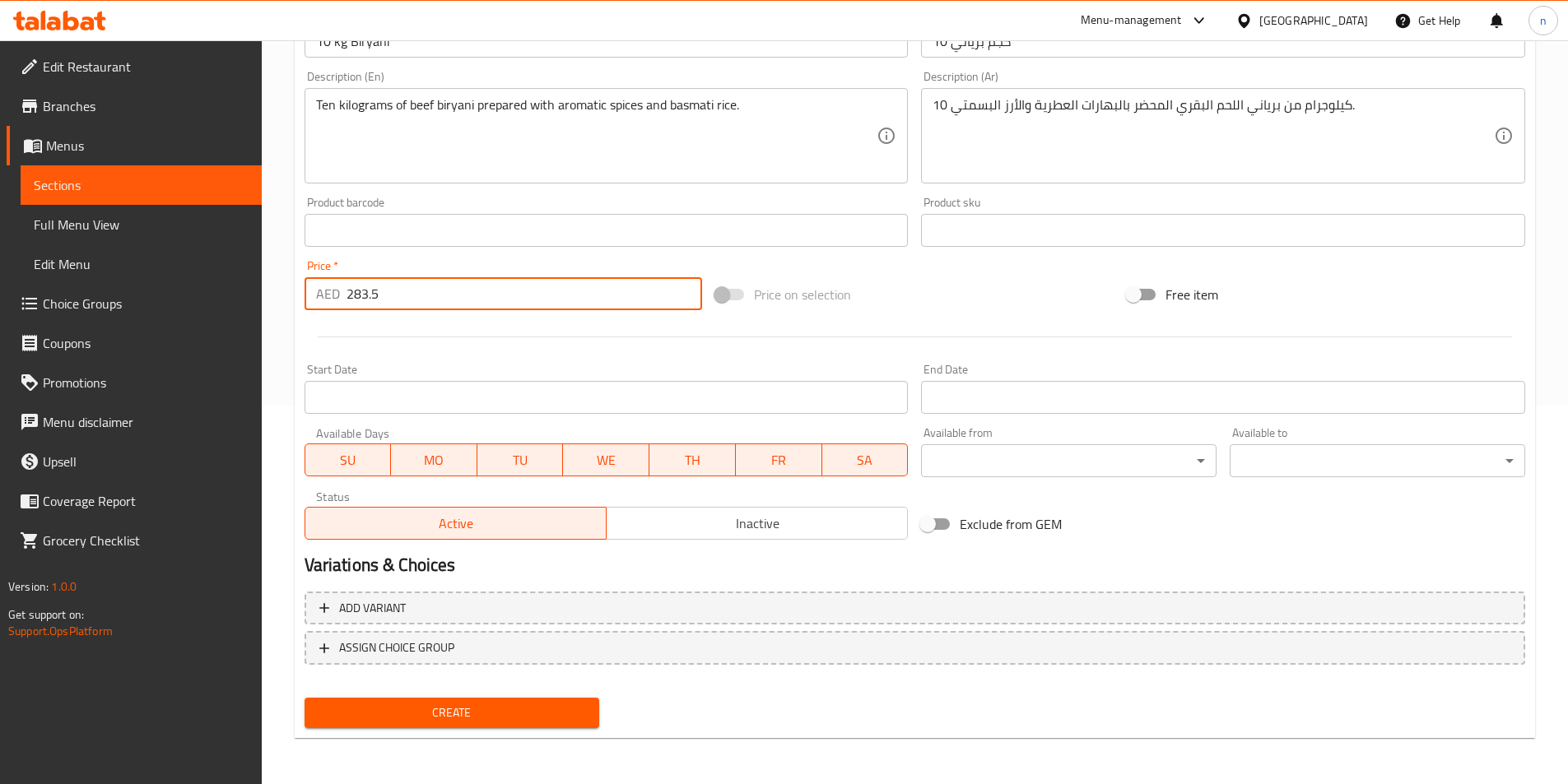
type input "283.5"
click at [489, 712] on span "Create" at bounding box center [452, 713] width 269 height 20
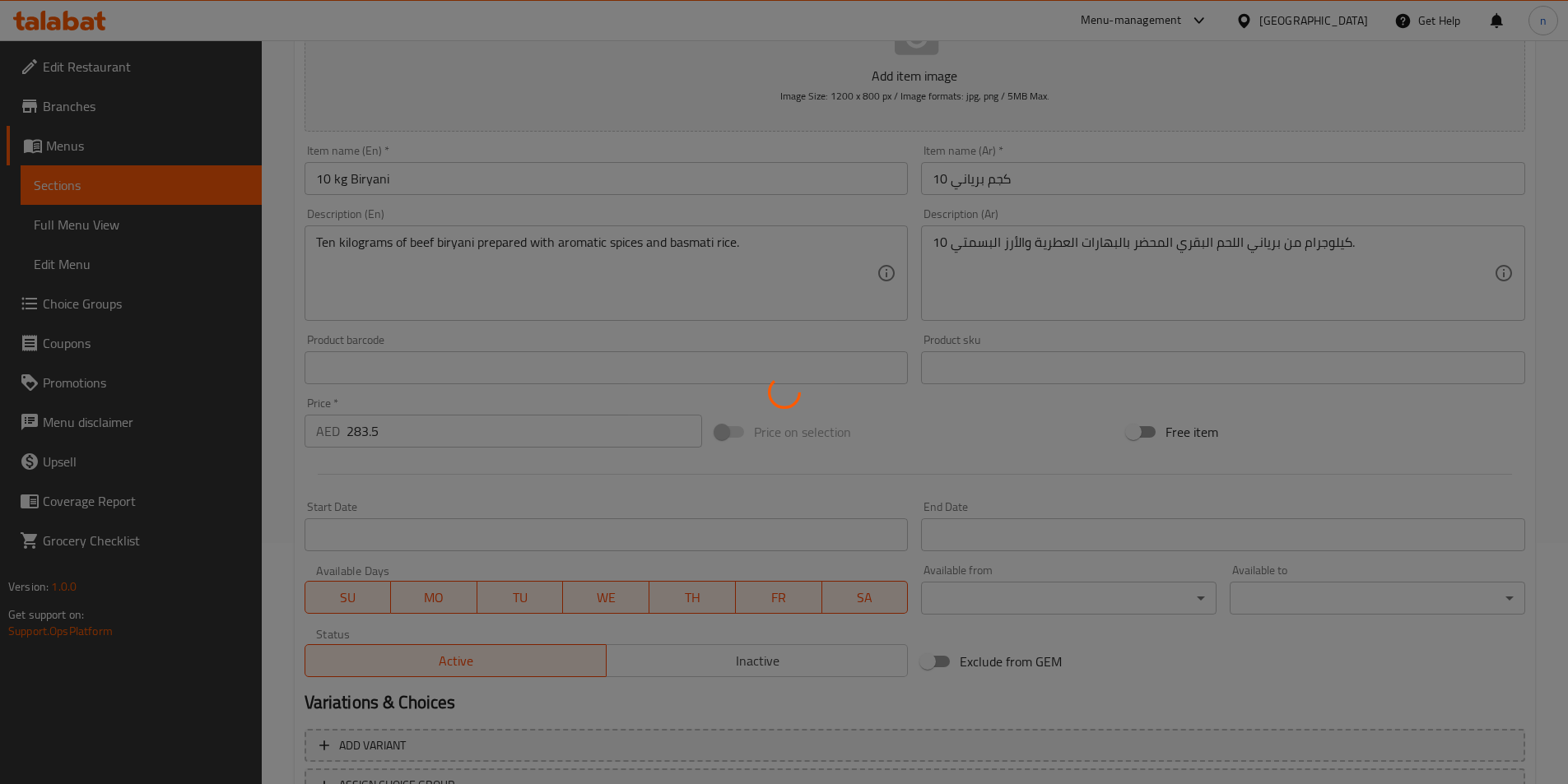
type input "0"
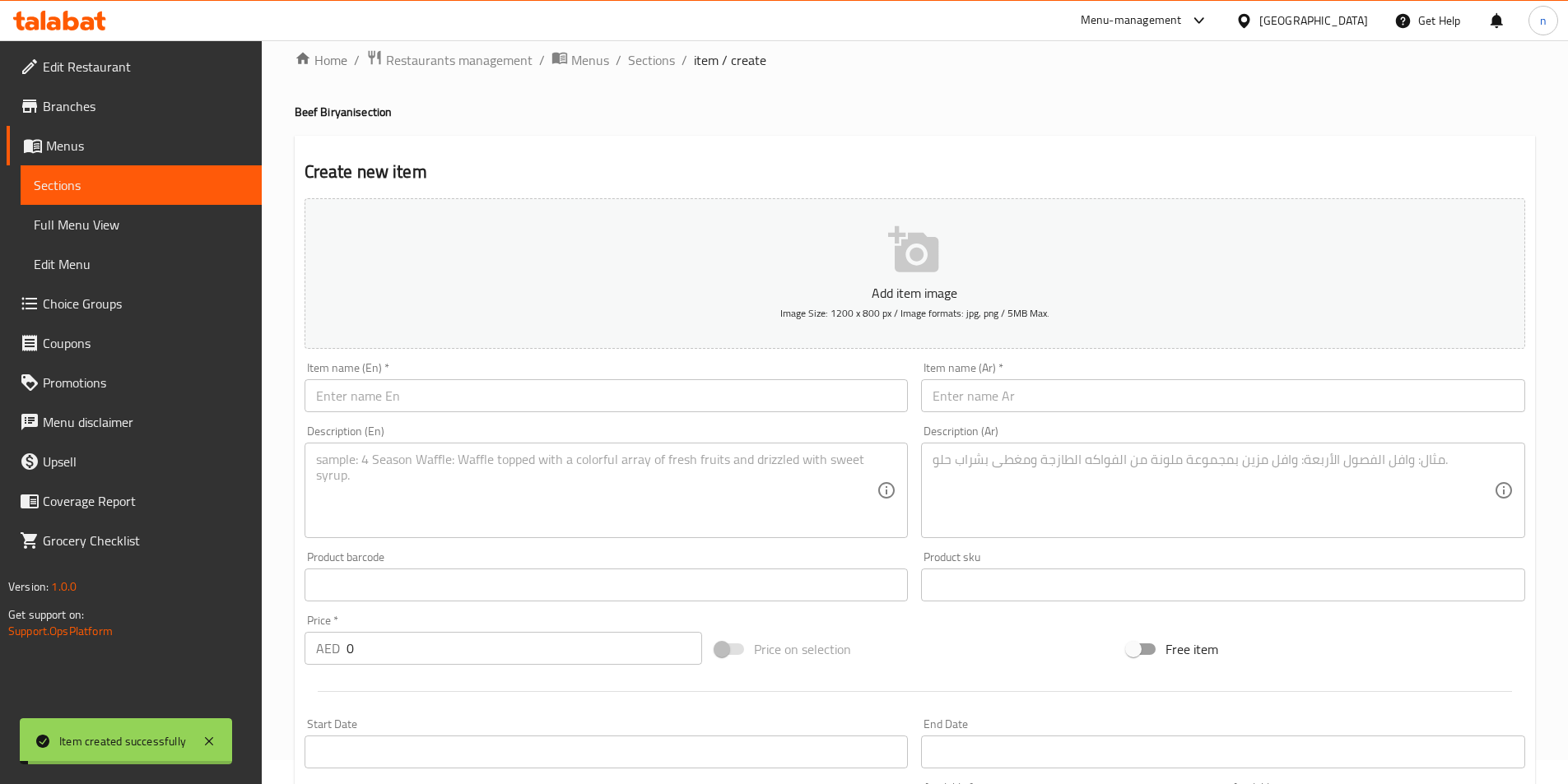
scroll to position [0, 0]
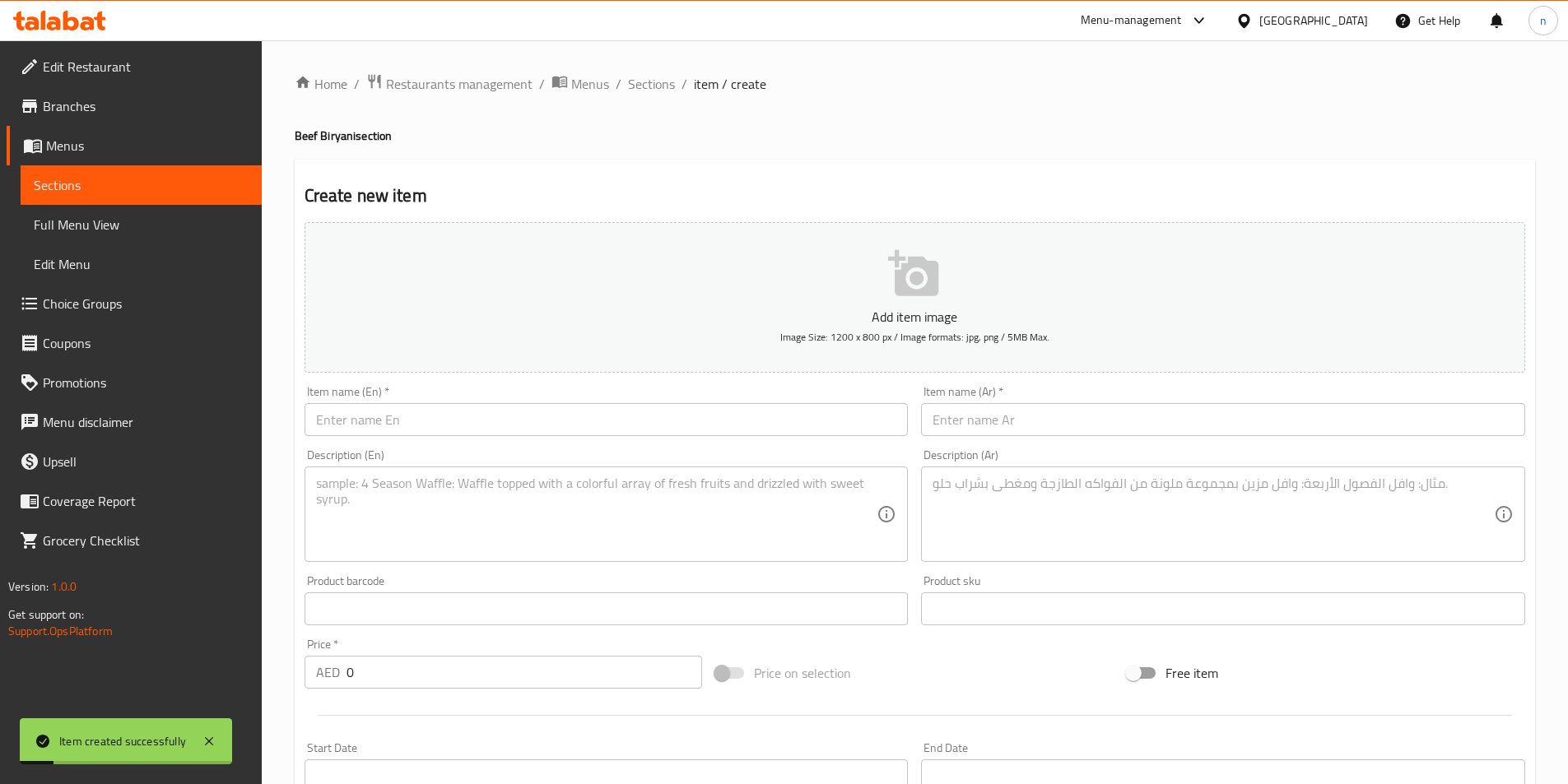
click at [202, 232] on span "Full Menu View" at bounding box center [141, 224] width 215 height 20
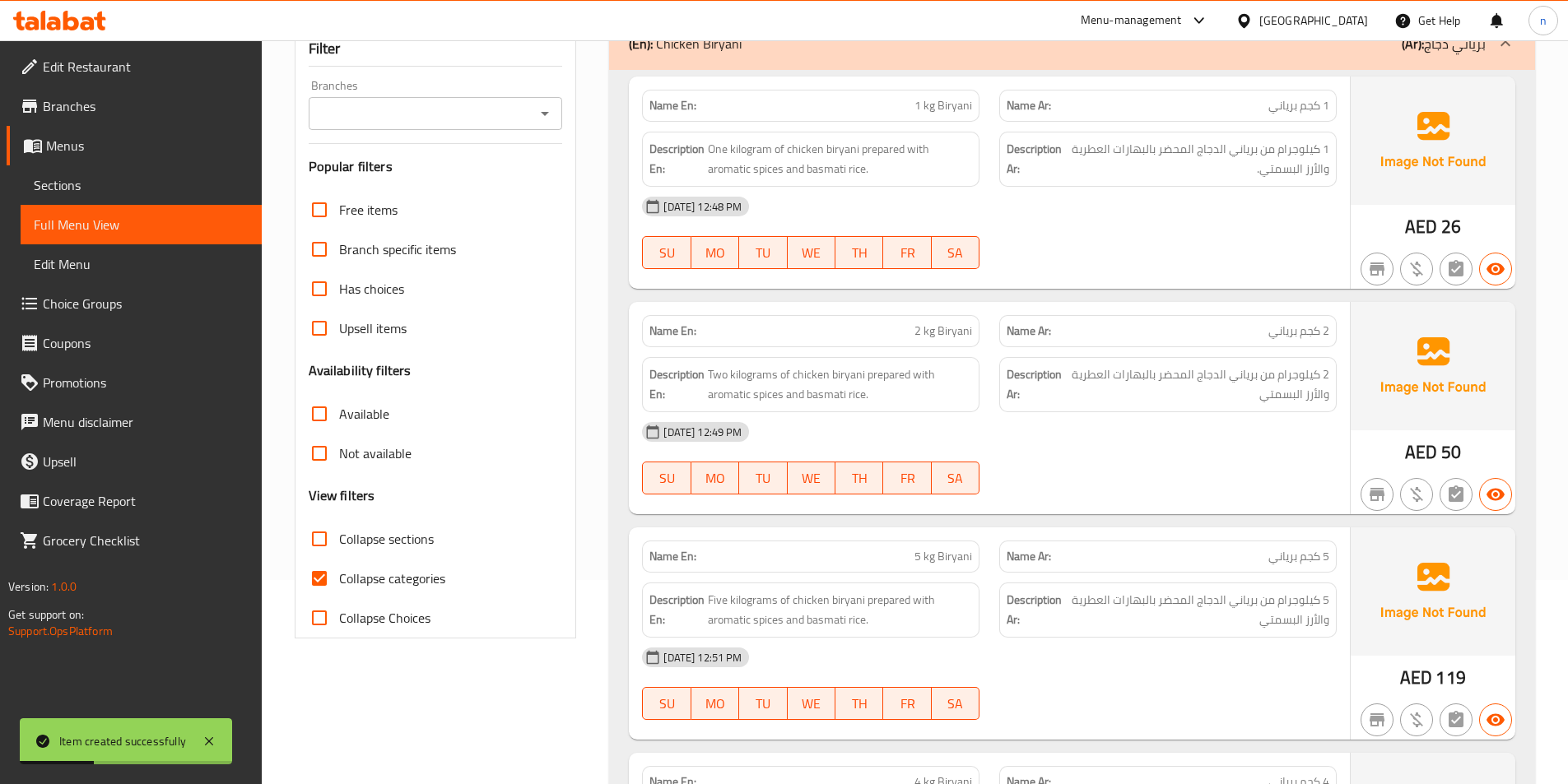
scroll to position [247, 0]
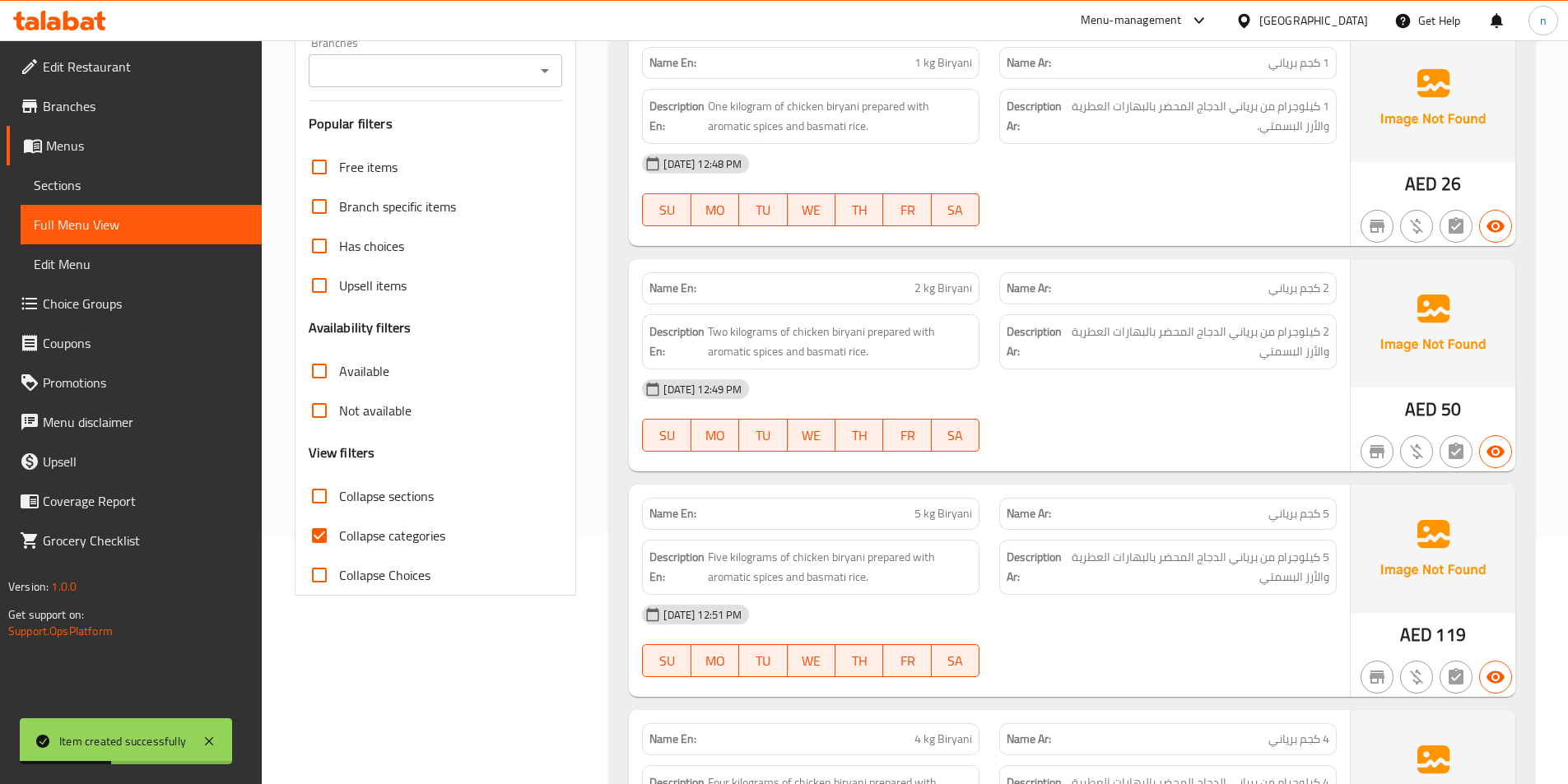
click at [322, 533] on input "Collapse categories" at bounding box center [320, 535] width 39 height 39
checkbox input "false"
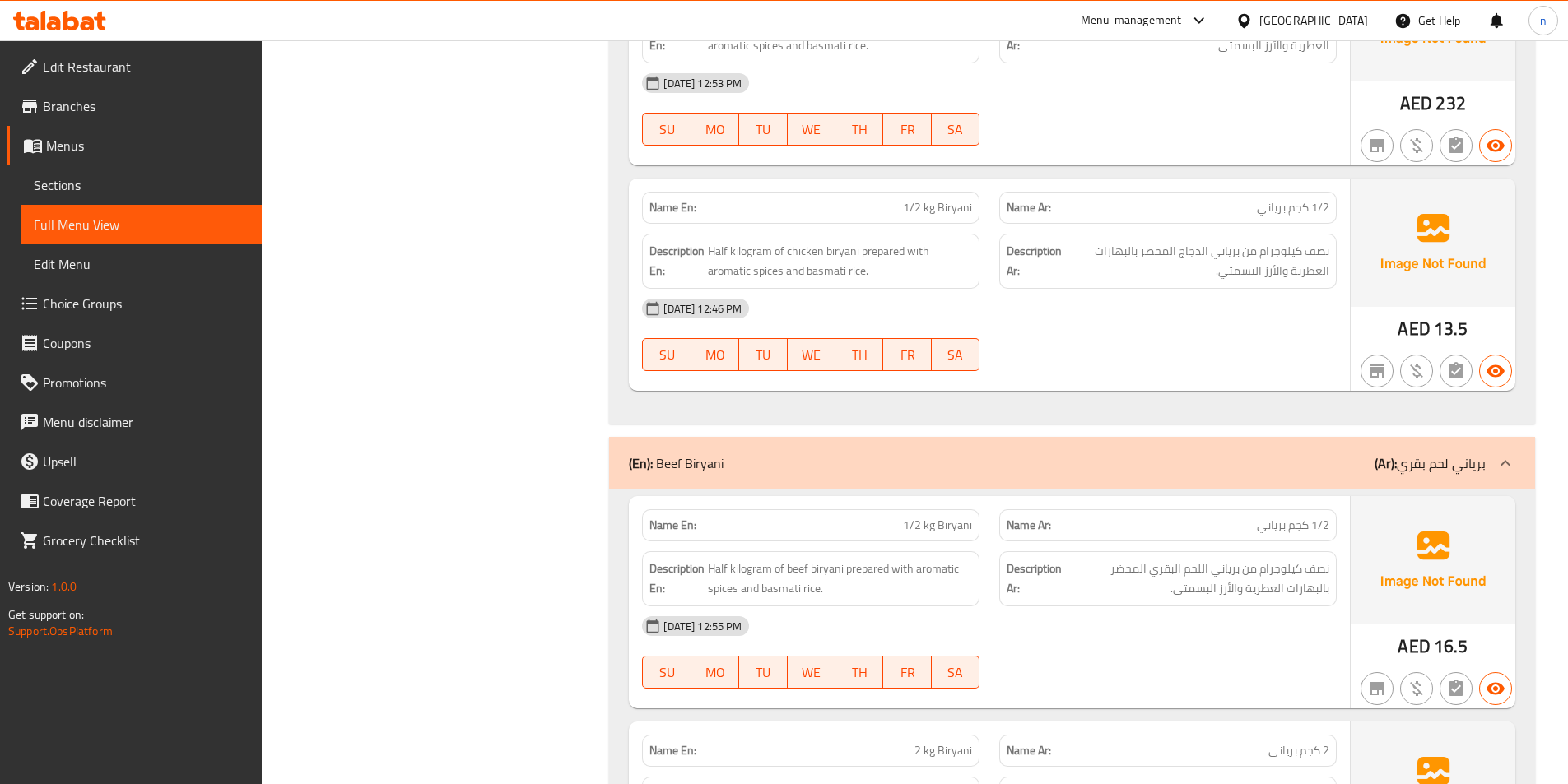
scroll to position [948, 0]
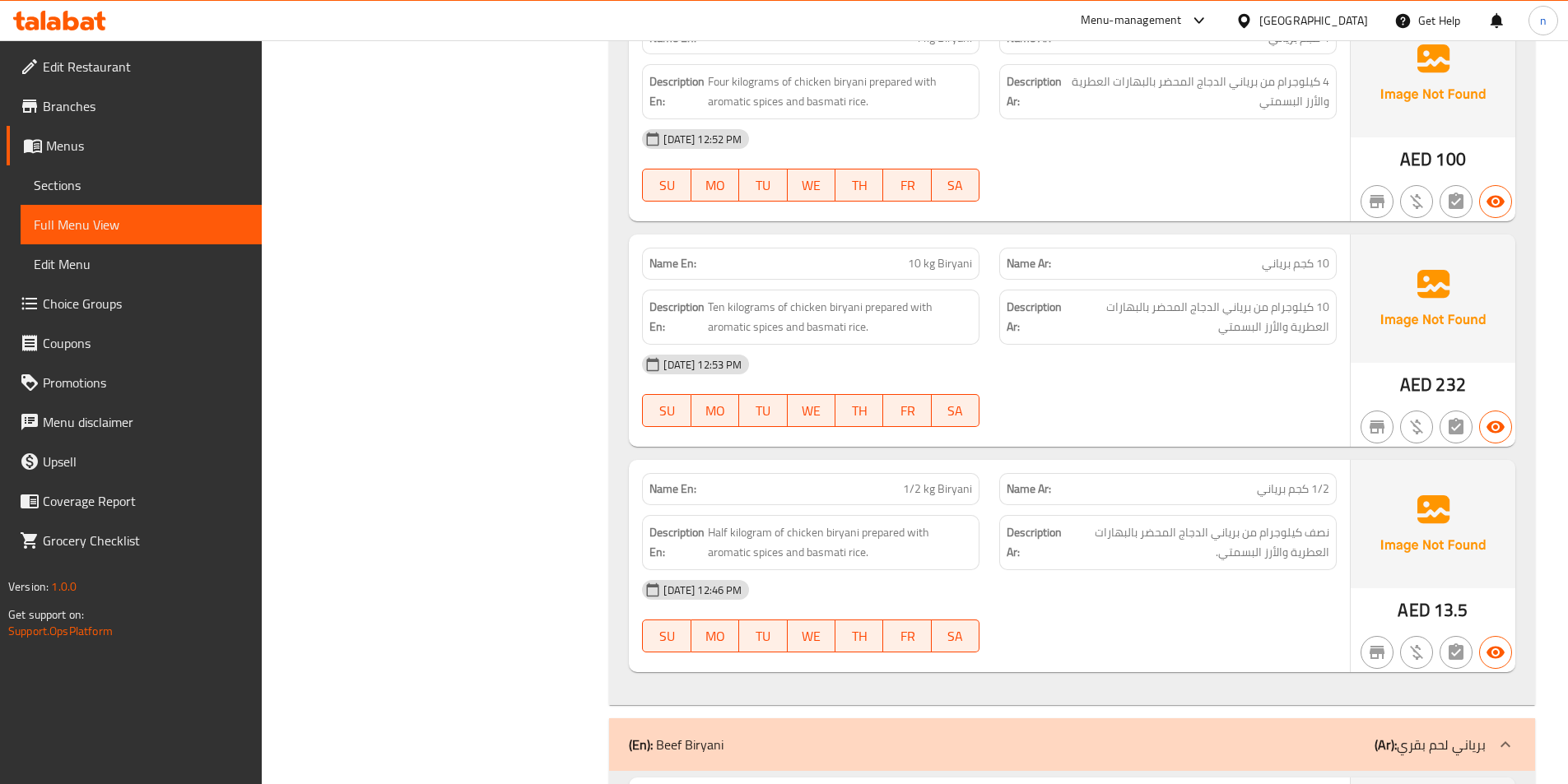
click at [86, 178] on span "Sections" at bounding box center [141, 184] width 215 height 20
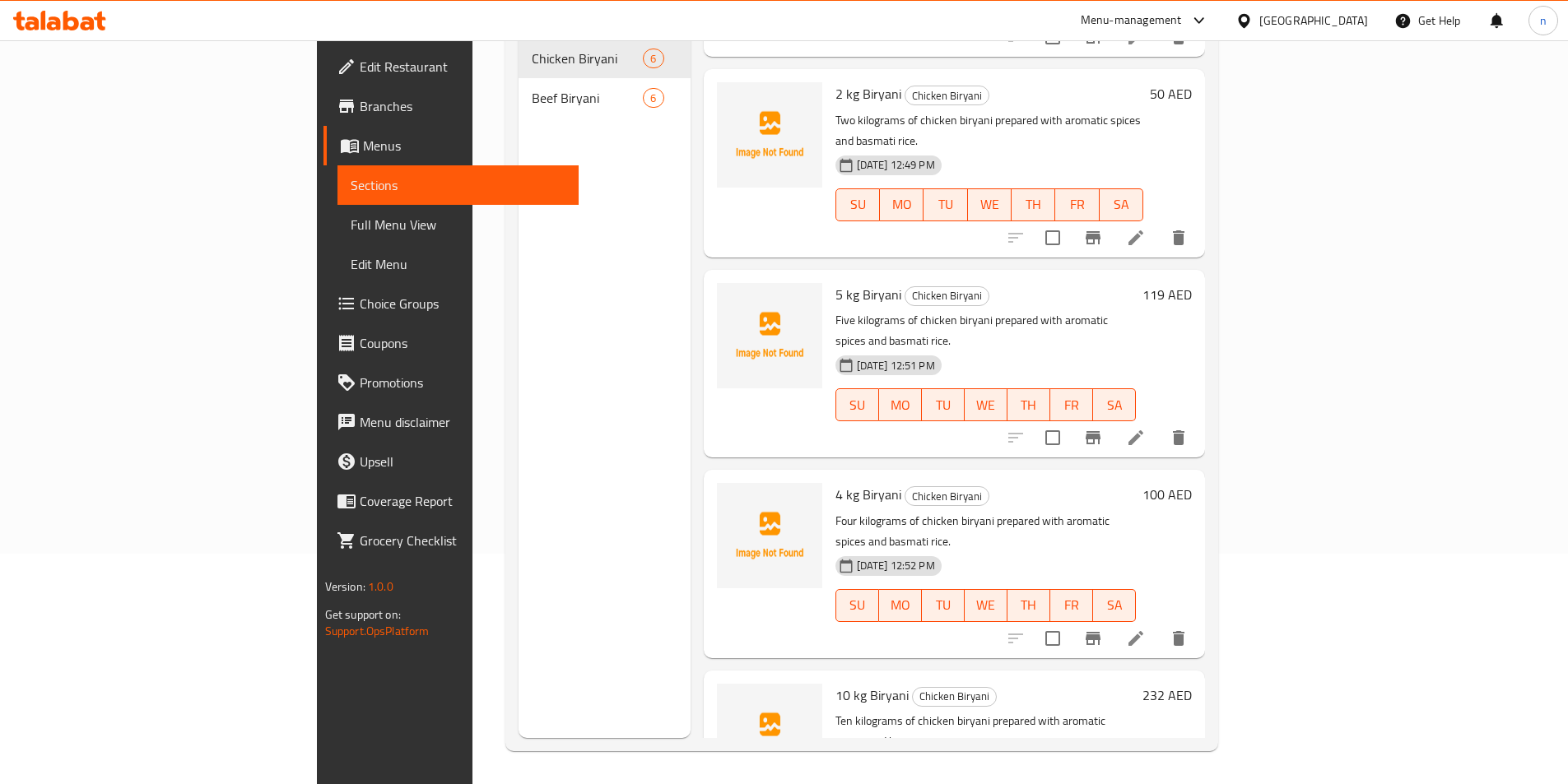
scroll to position [165, 0]
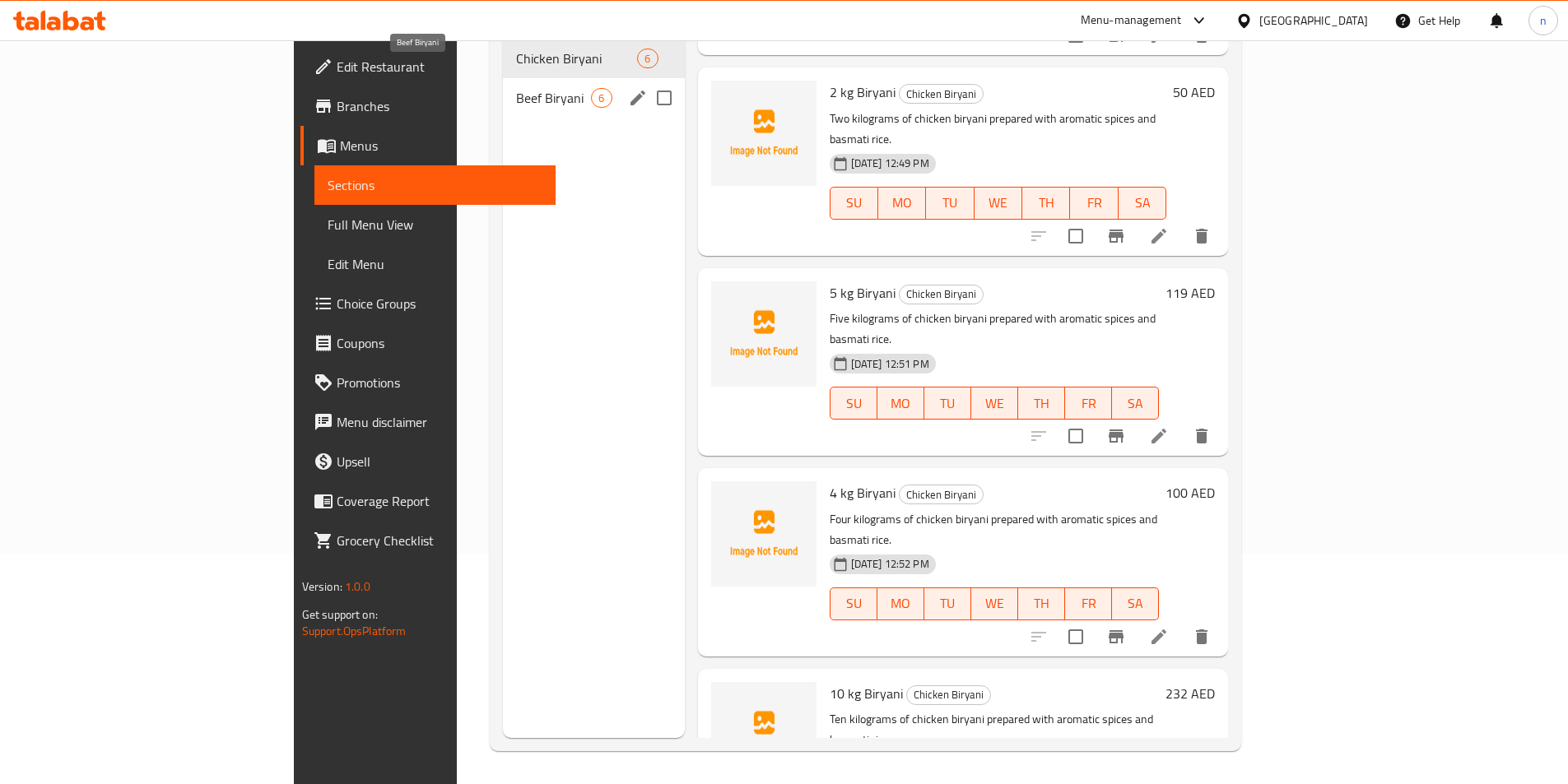
click at [516, 88] on span "Beef Biryani" at bounding box center [553, 98] width 75 height 20
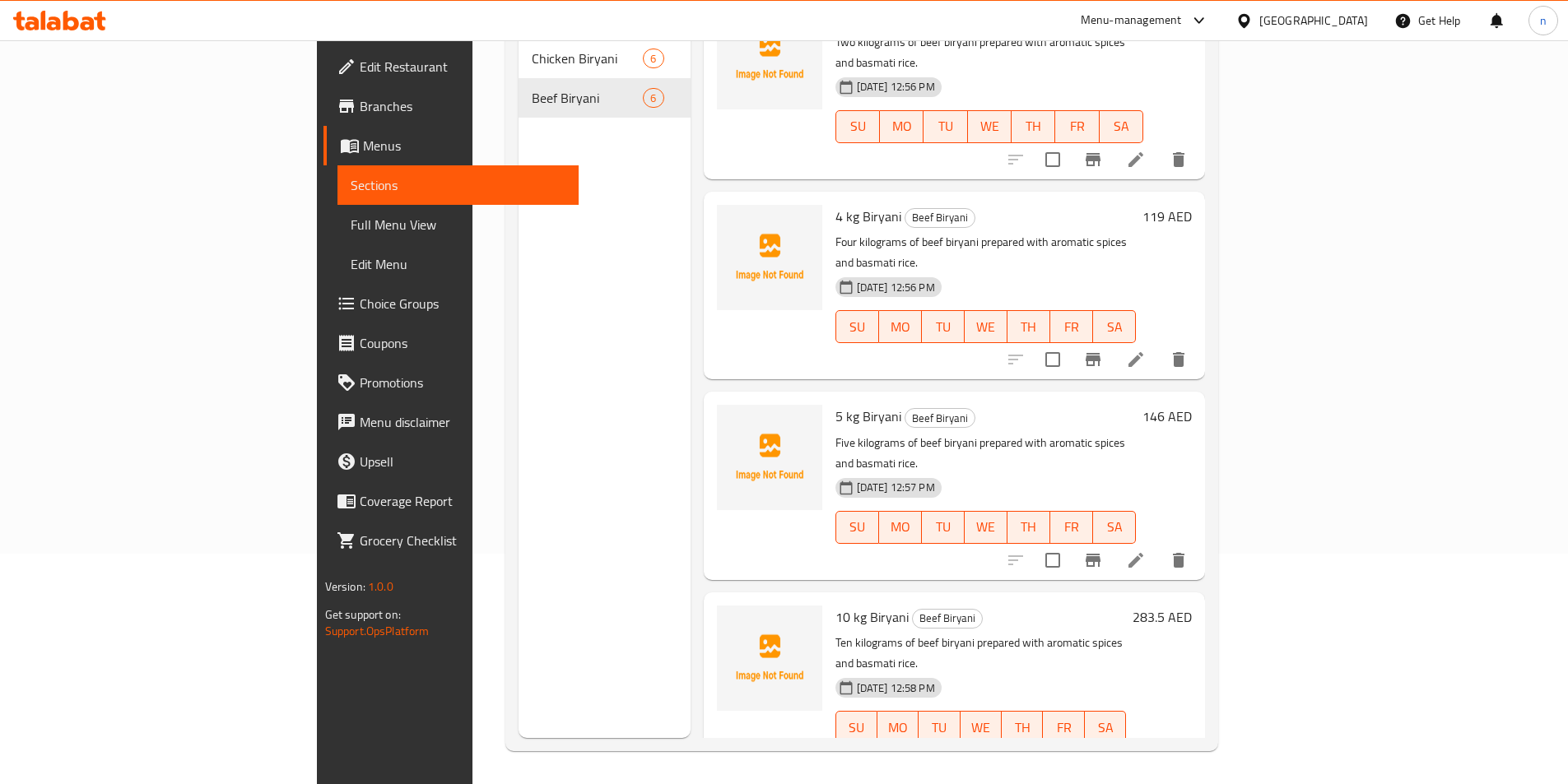
scroll to position [336, 0]
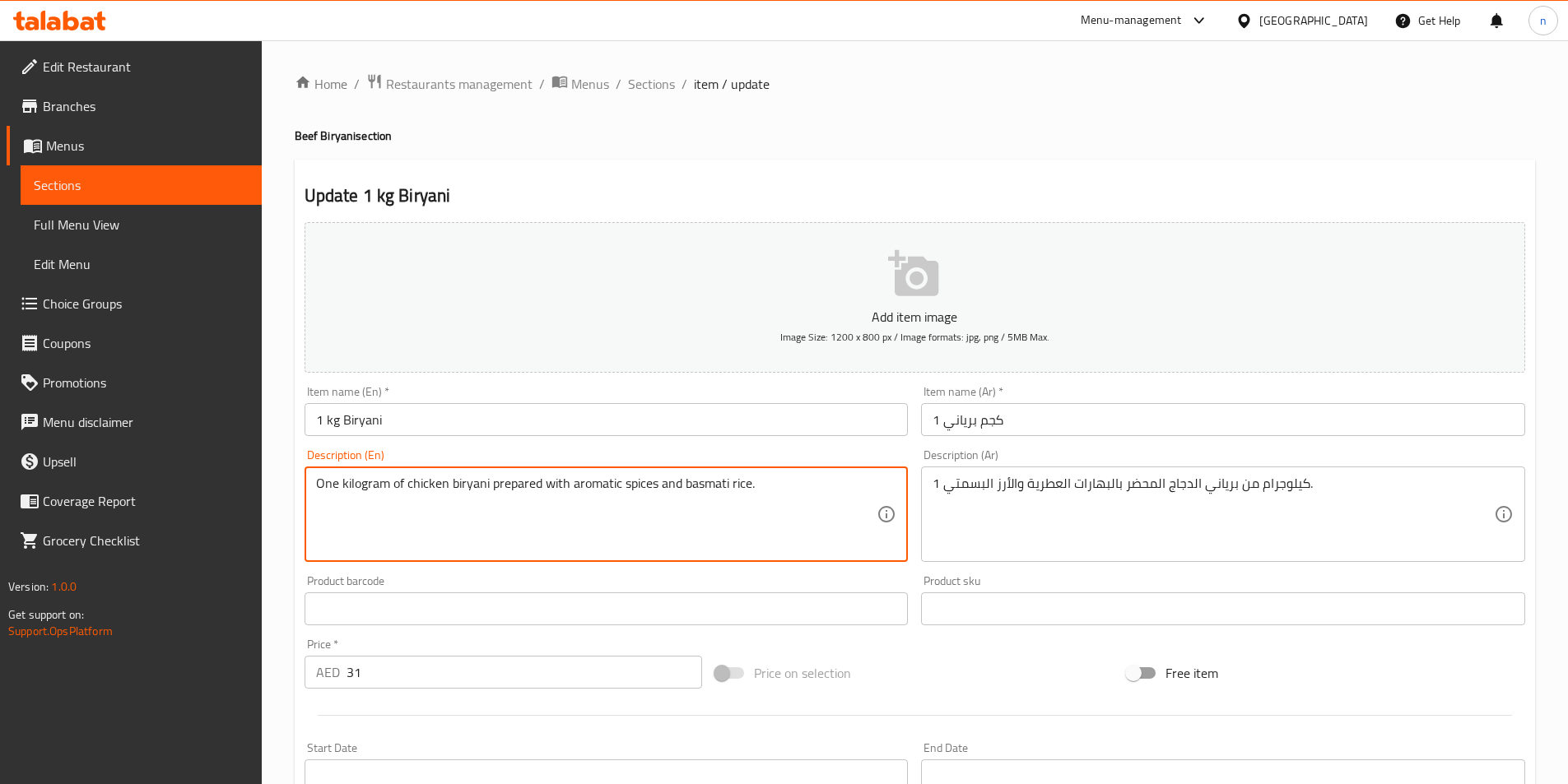
drag, startPoint x: 765, startPoint y: 491, endPoint x: 284, endPoint y: 485, distance: 481.0
paste textarea "beef"
type textarea "One kilogram of beef biryani prepared with aromatic spices and basmati rice."
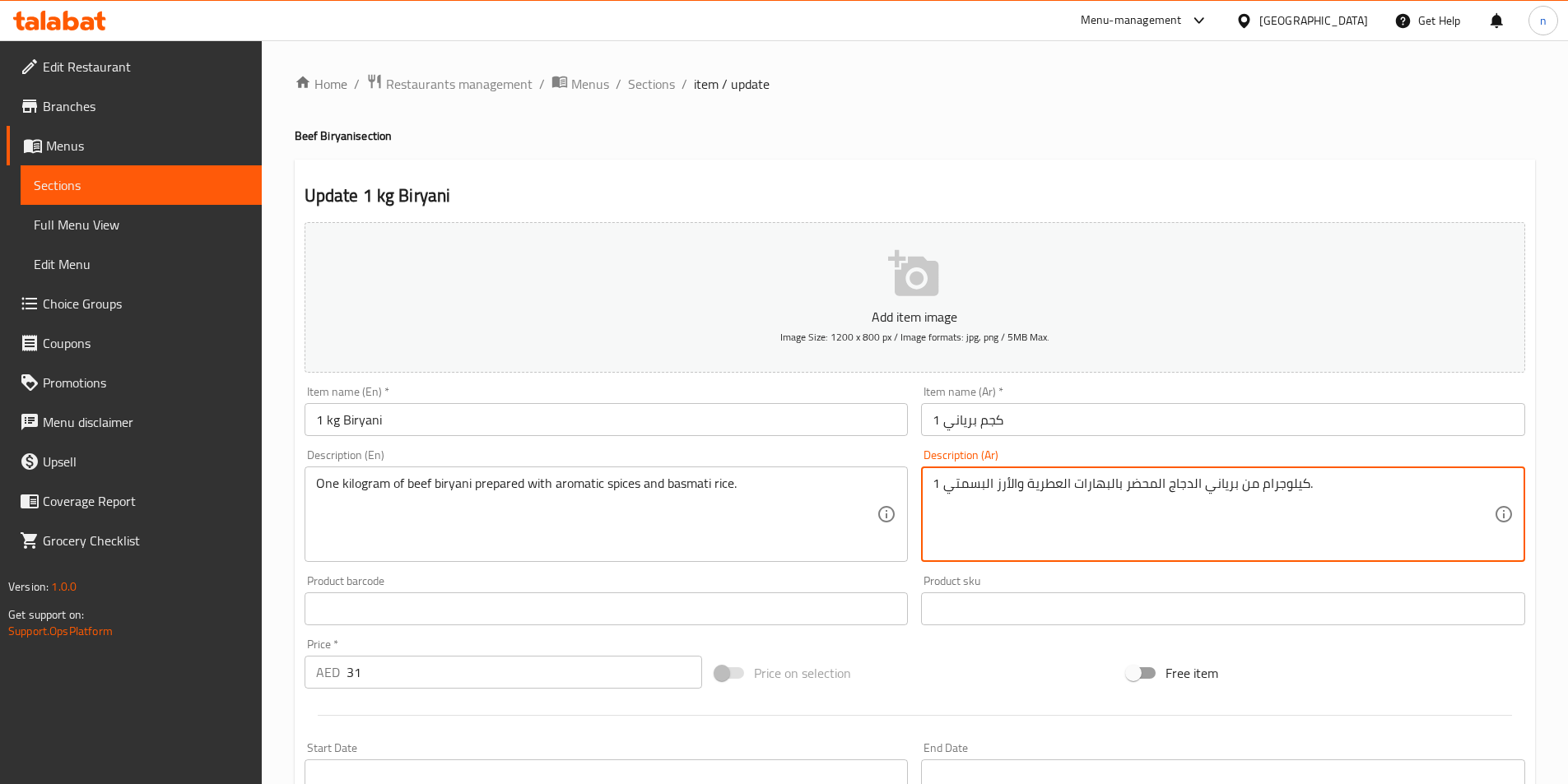
click at [1107, 488] on textarea "1 كيلوجرام من برياني الدجاج المحضر بالبهارات العطرية والأرز البسمتي." at bounding box center [1213, 515] width 562 height 78
click at [1355, 482] on textarea "1 كيلوجرام من برياني الدجاج المحضر بالبهارات العطرية والأرز البسمتي." at bounding box center [1213, 515] width 562 height 78
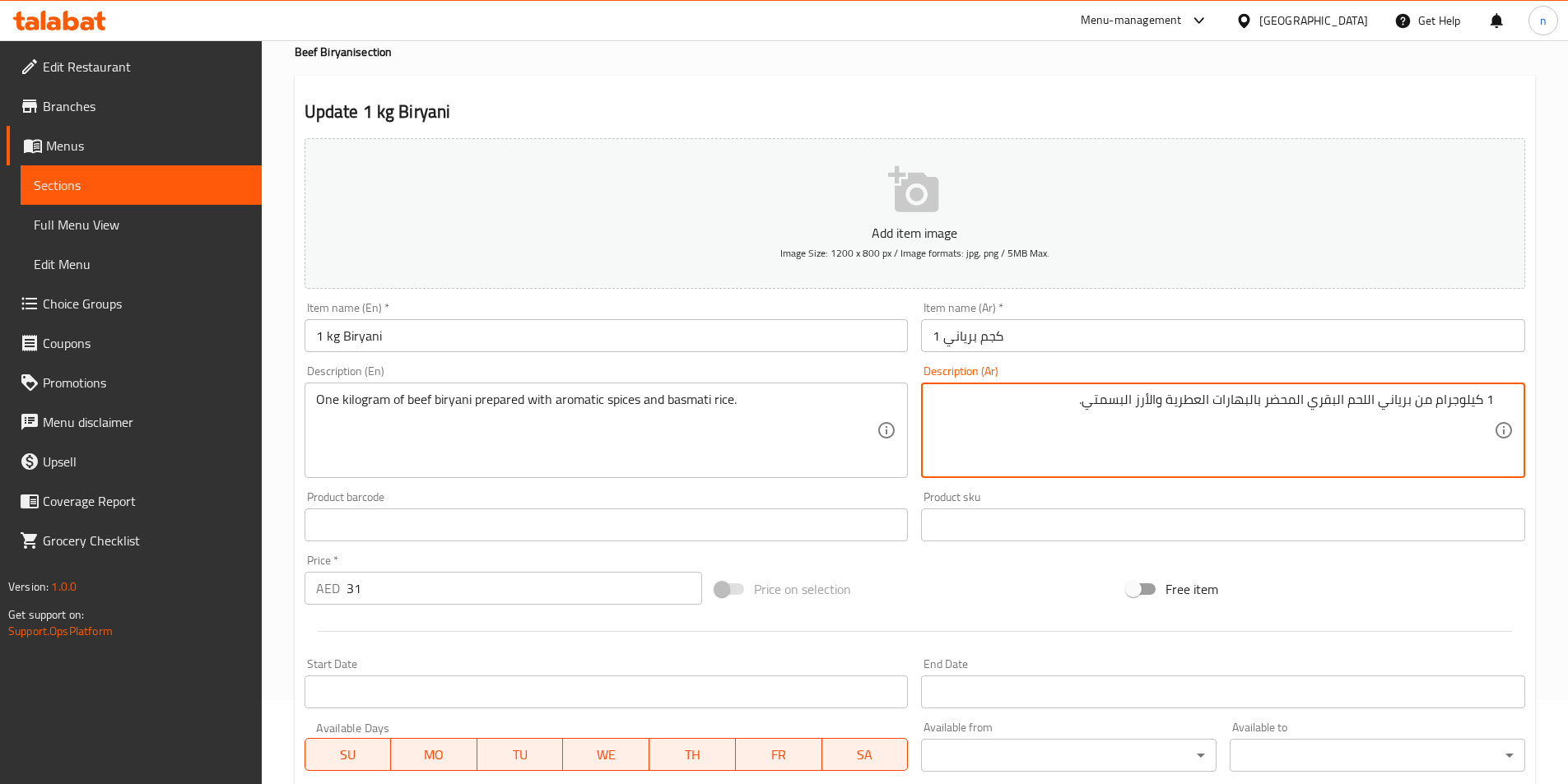
scroll to position [379, 0]
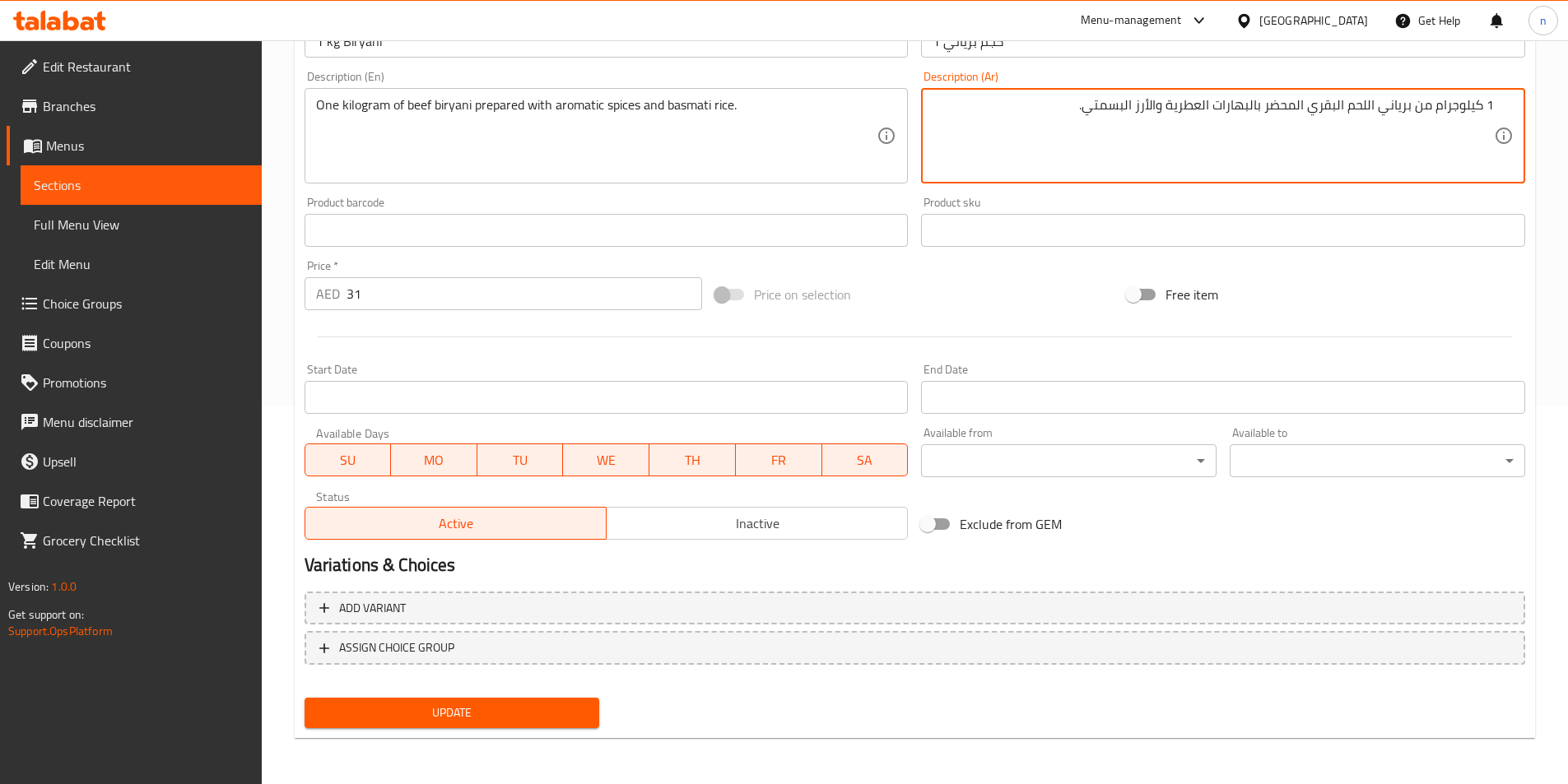
type textarea "1 كيلوجرام من برياني اللحم البقري المحضر بالبهارات العطرية والأرز البسمتي."
click at [497, 704] on span "Update" at bounding box center [452, 713] width 269 height 20
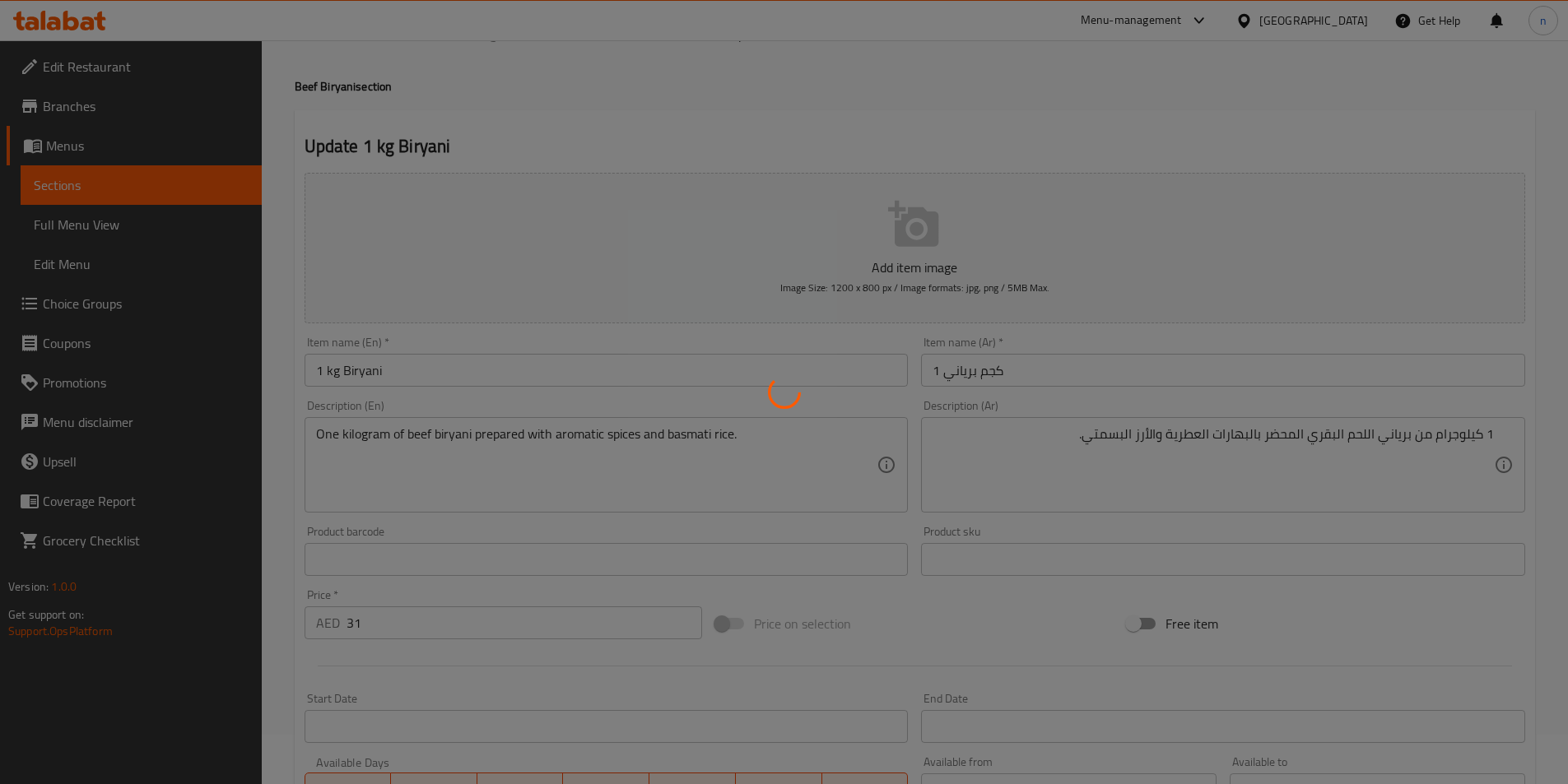
scroll to position [0, 0]
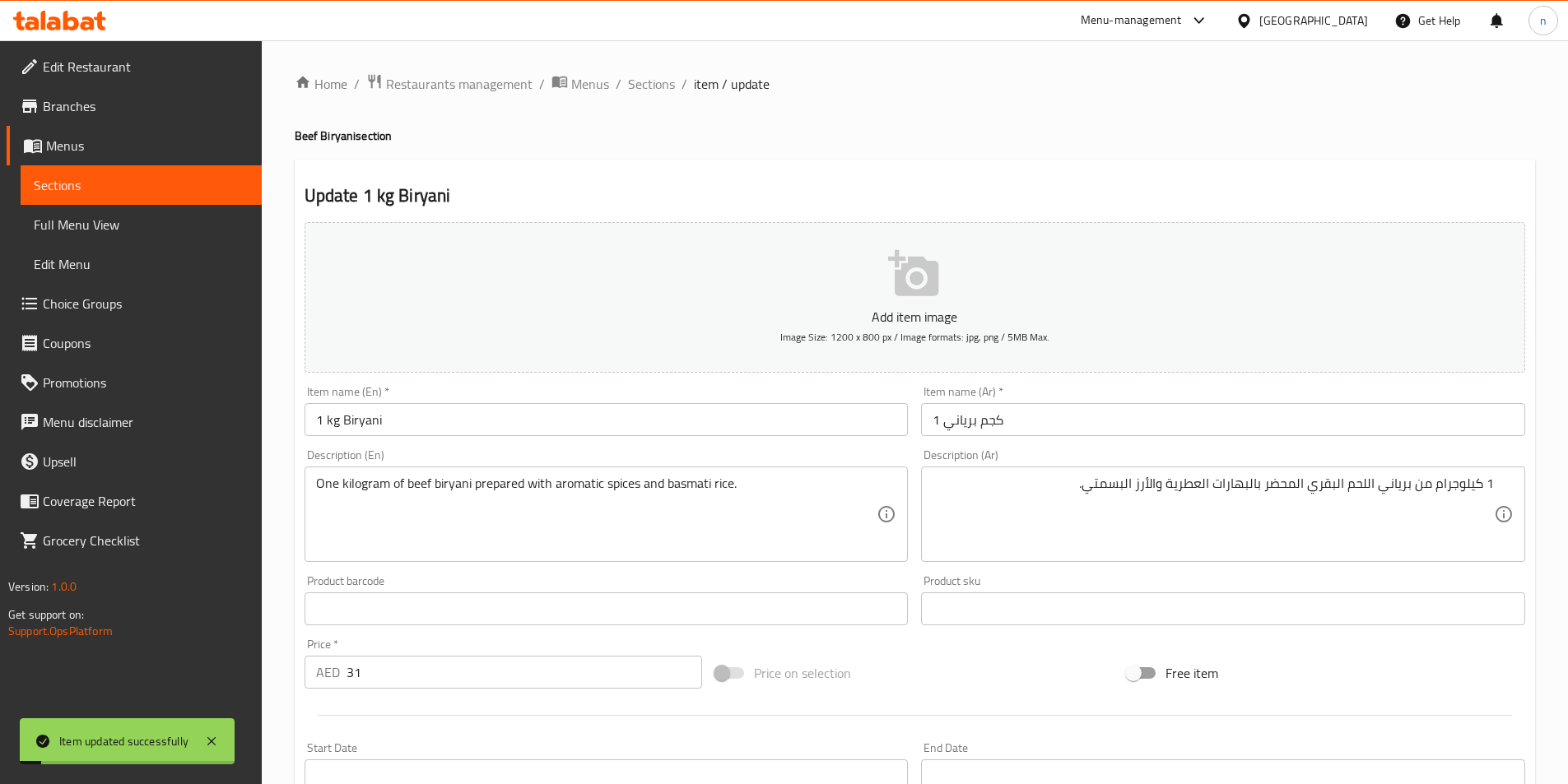
click at [173, 234] on span "Full Menu View" at bounding box center [141, 224] width 215 height 20
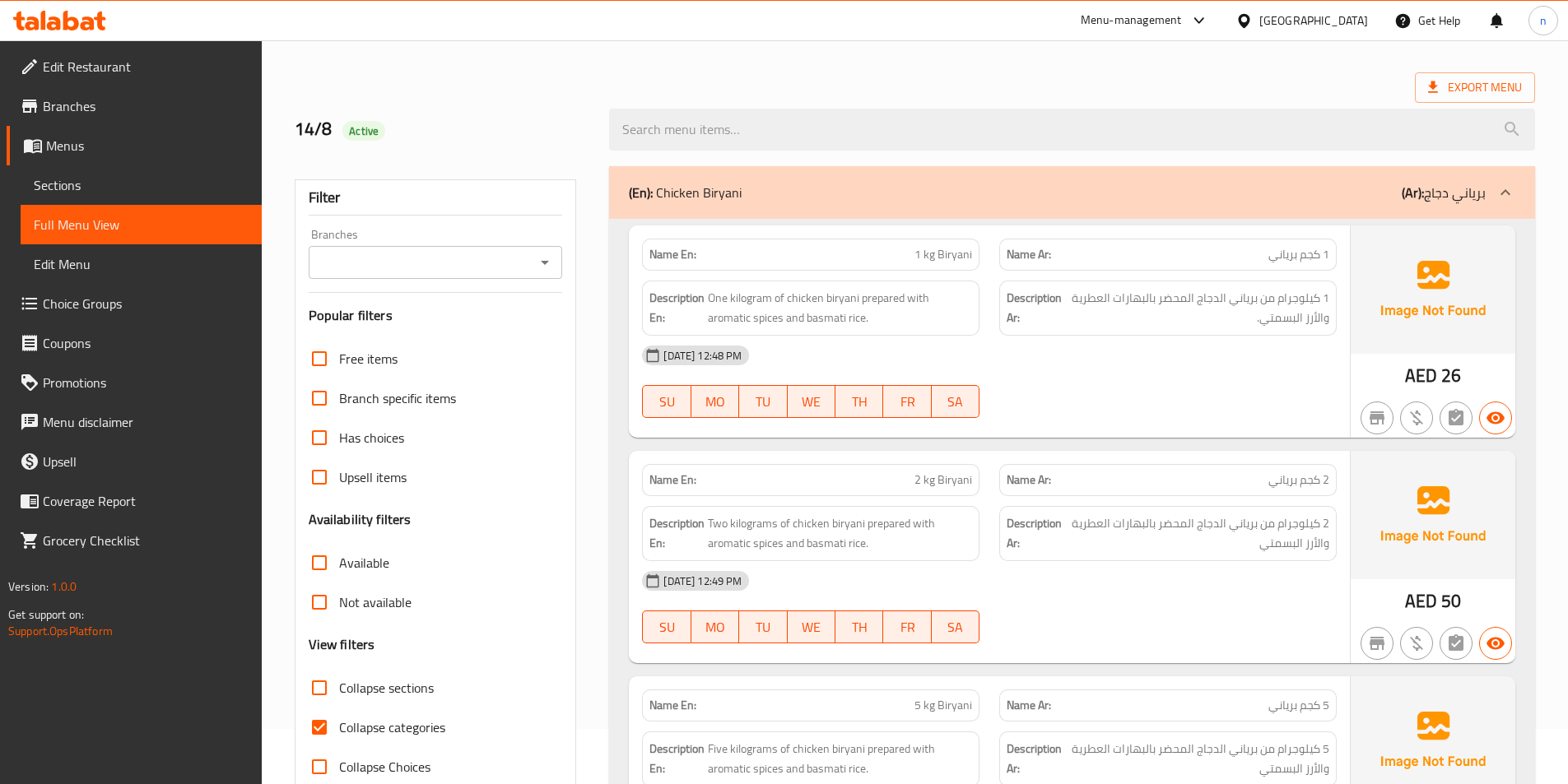
scroll to position [247, 0]
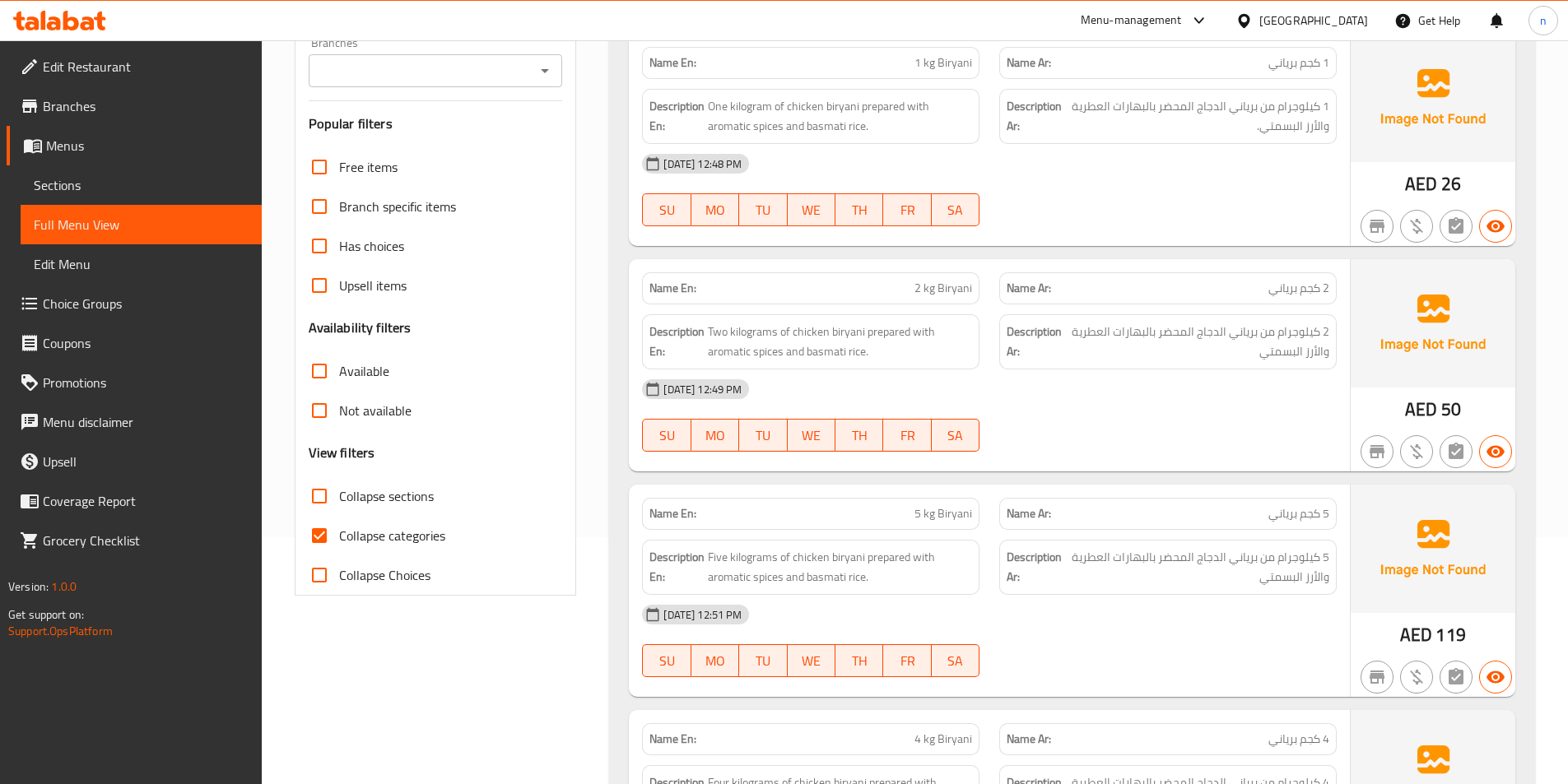
click at [320, 535] on input "Collapse categories" at bounding box center [320, 535] width 39 height 39
checkbox input "false"
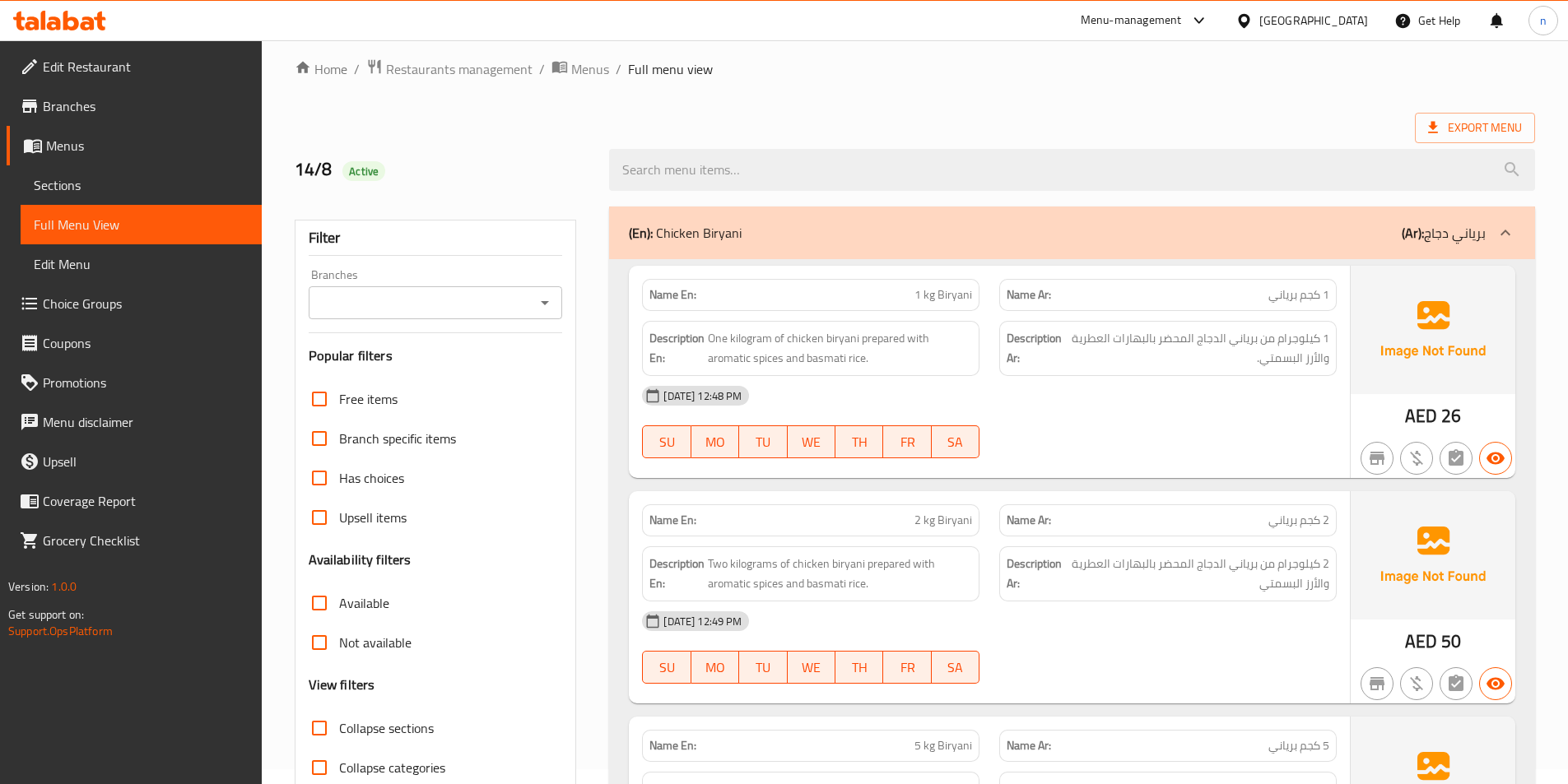
scroll to position [0, 0]
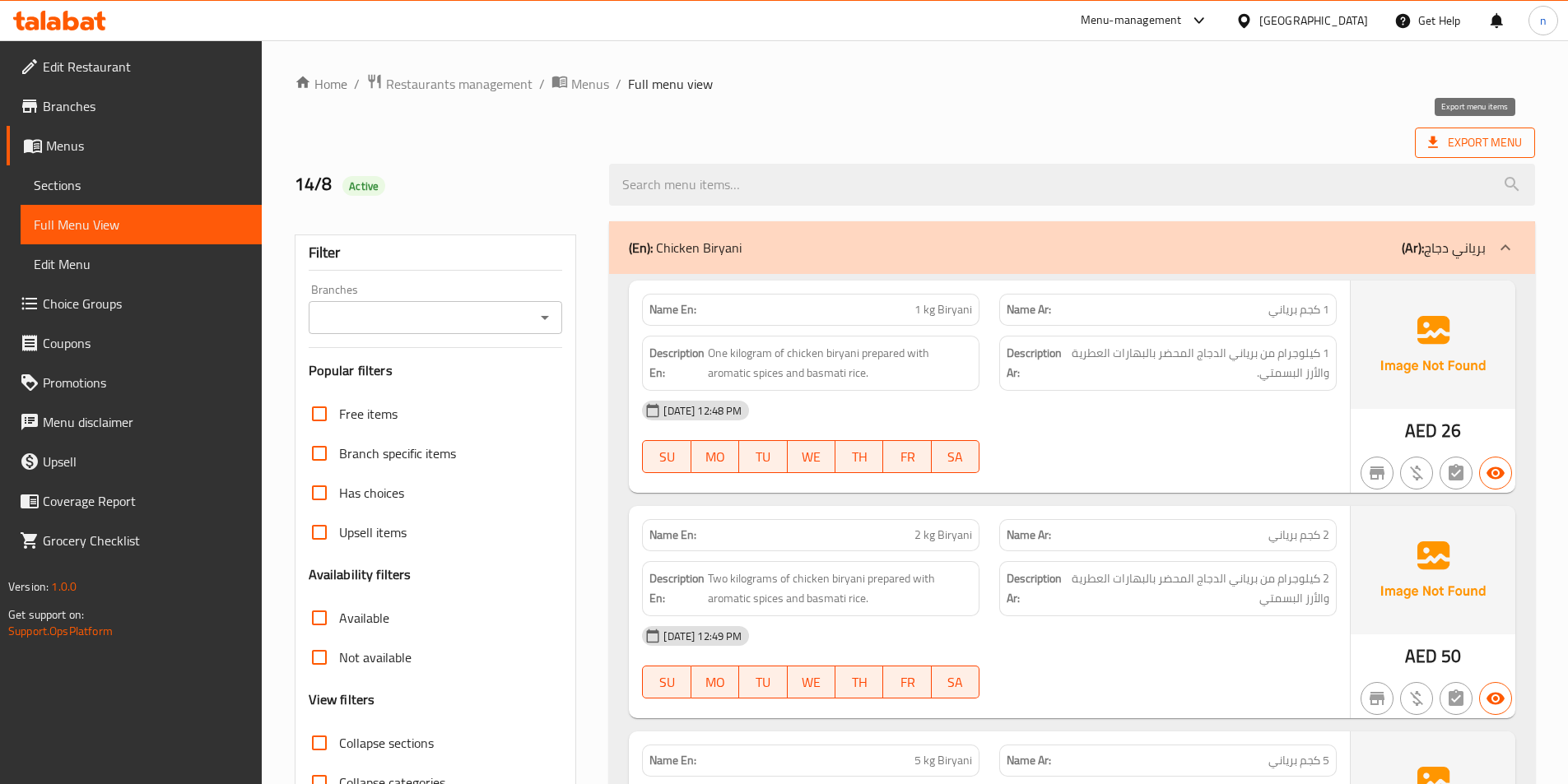
click at [1470, 138] on span "Export Menu" at bounding box center [1475, 143] width 93 height 20
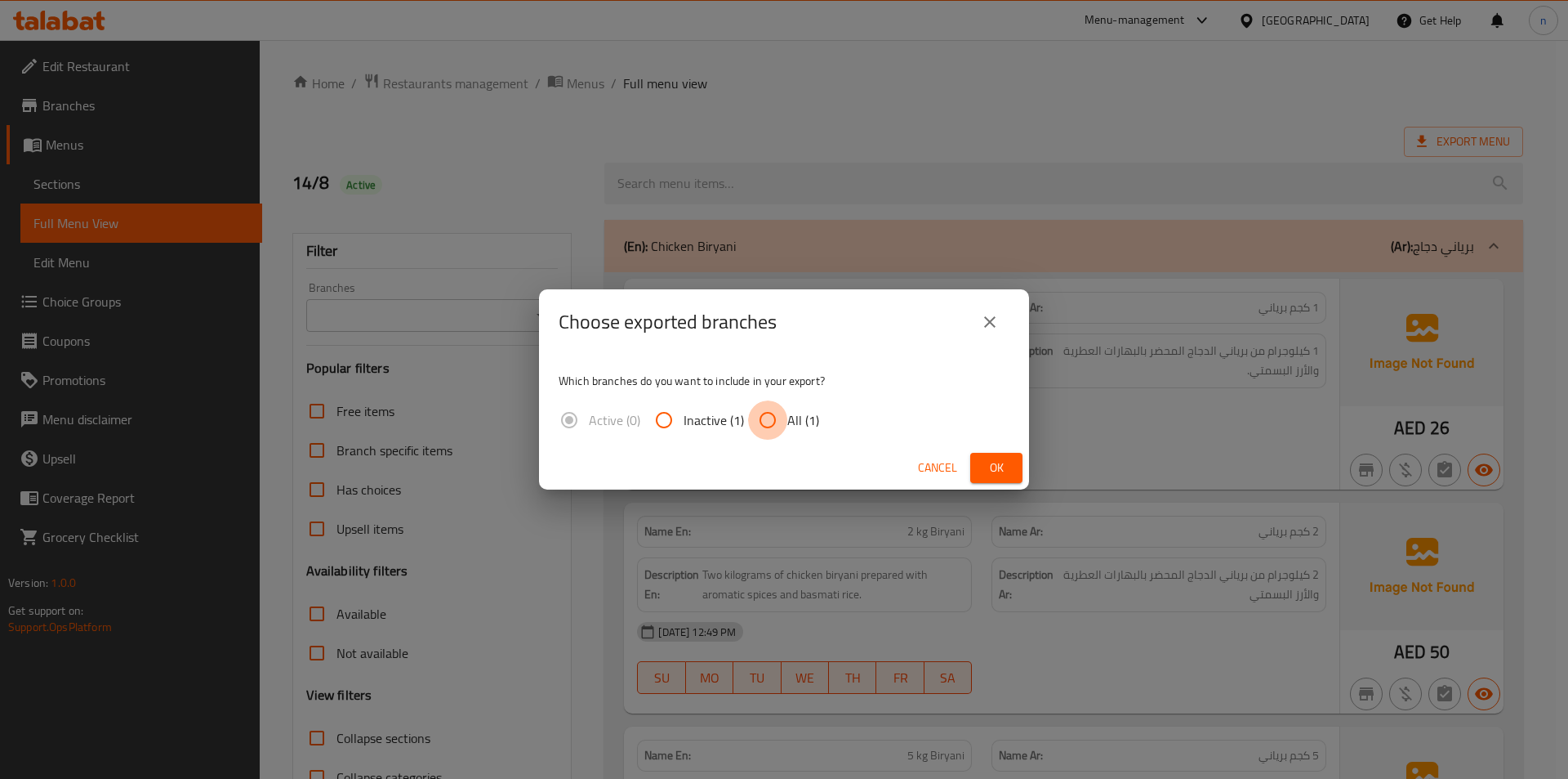
click at [762, 430] on input "All (1)" at bounding box center [768, 420] width 39 height 39
radio input "true"
click at [998, 466] on span "Ok" at bounding box center [996, 468] width 26 height 20
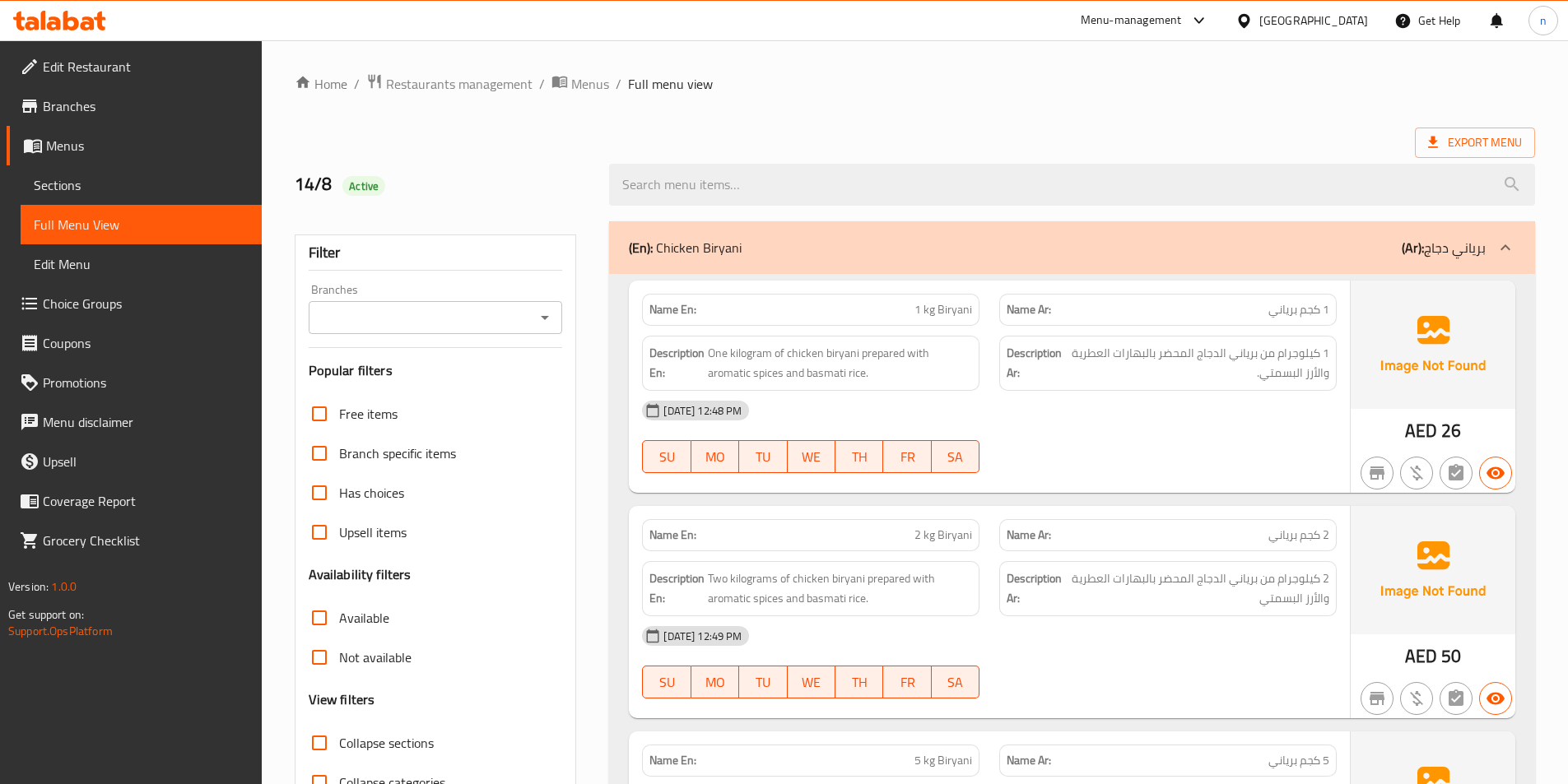
click at [65, 58] on span "Edit Restaurant" at bounding box center [145, 66] width 206 height 20
